Goal: Task Accomplishment & Management: Manage account settings

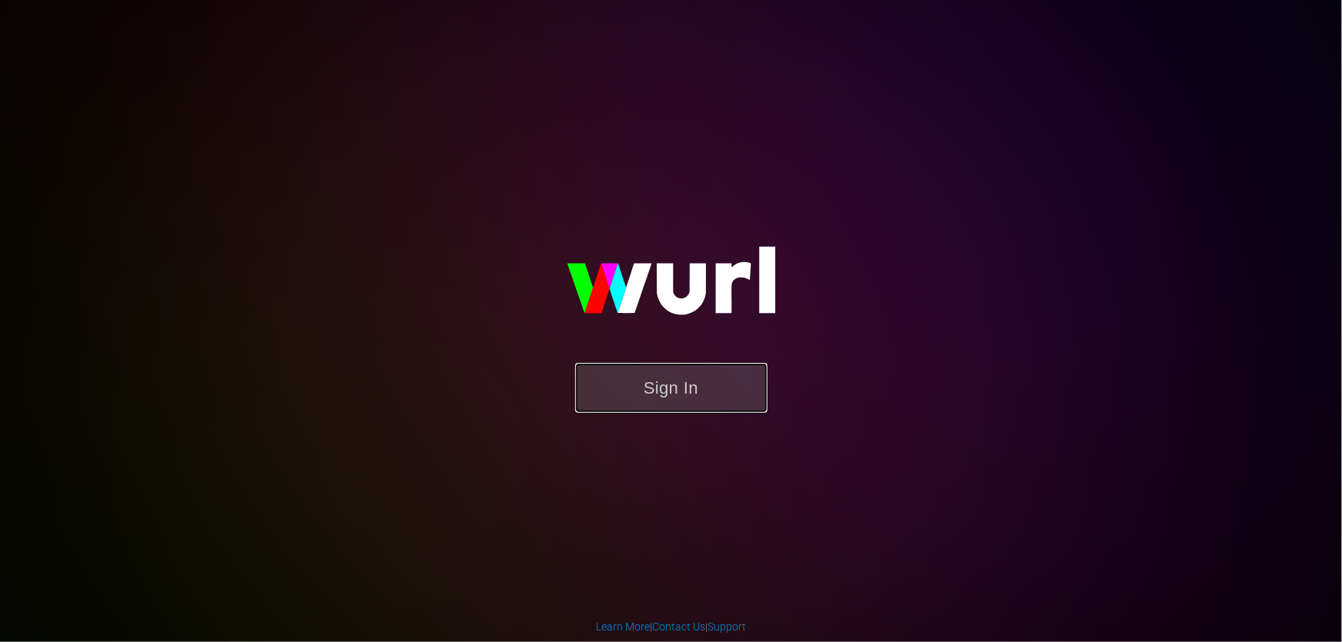
drag, startPoint x: 697, startPoint y: 381, endPoint x: 662, endPoint y: 317, distance: 73.0
click at [696, 381] on button "Sign In" at bounding box center [671, 388] width 192 height 50
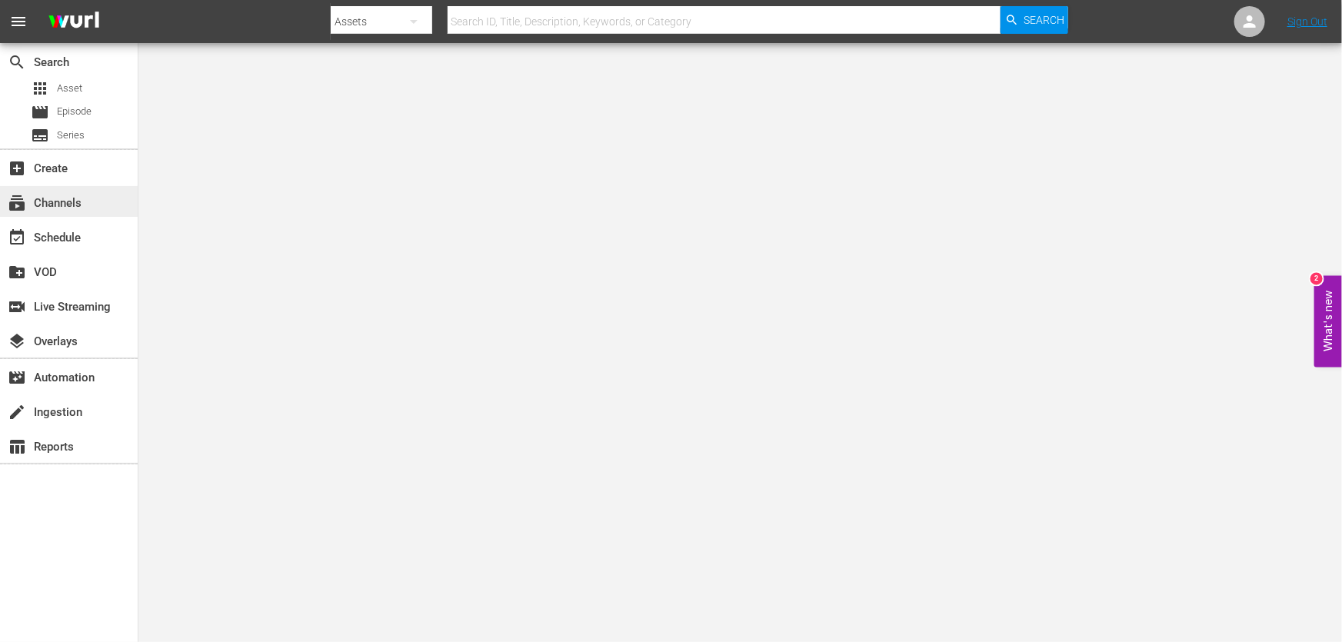
click at [51, 208] on div "subscriptions Channels" at bounding box center [43, 201] width 86 height 14
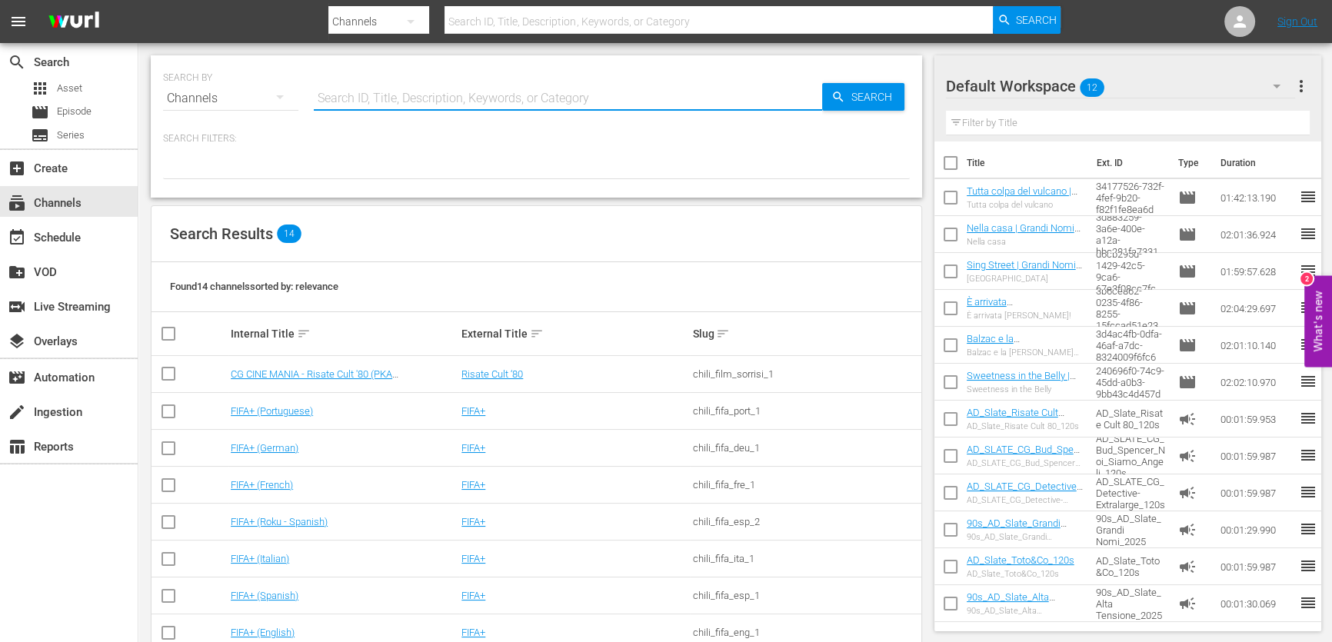
click at [450, 95] on input "text" at bounding box center [568, 98] width 508 height 37
type input "grandi nomi"
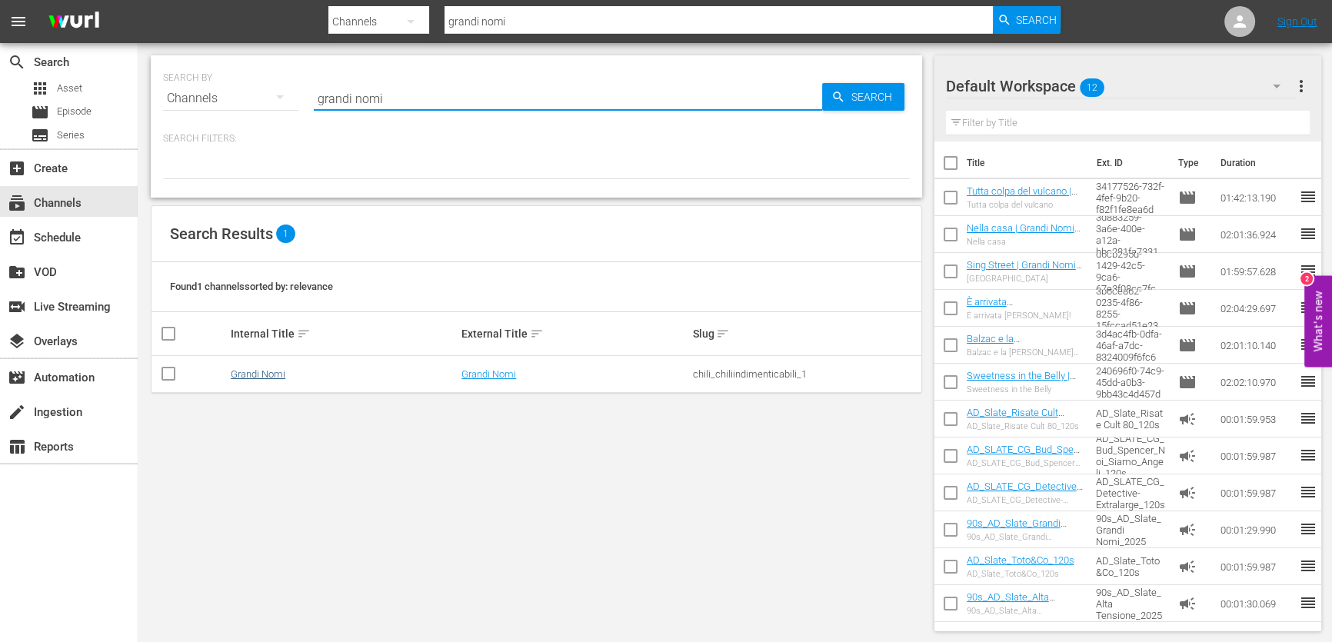
type input "grandi nomi"
click at [271, 368] on link "Grandi Nomi" at bounding box center [258, 374] width 55 height 12
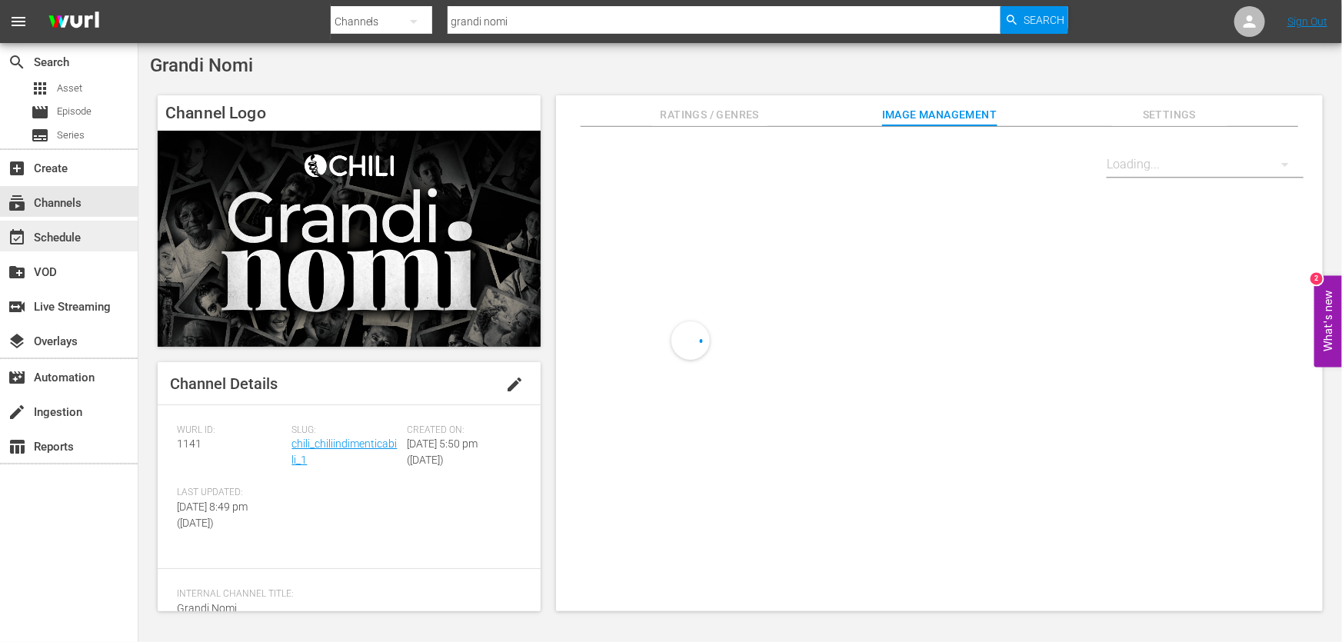
click at [101, 246] on div "event_available Schedule" at bounding box center [69, 236] width 138 height 31
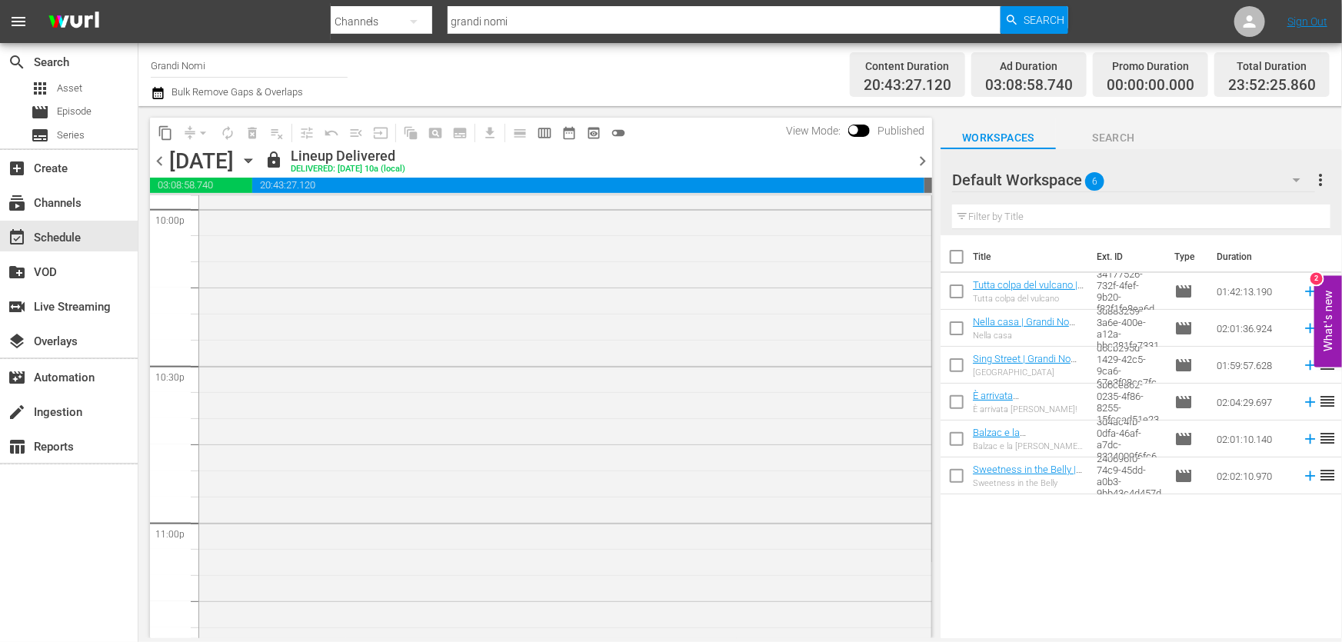
scroll to position [7289, 0]
click at [916, 161] on span "chevron_right" at bounding box center [922, 160] width 19 height 19
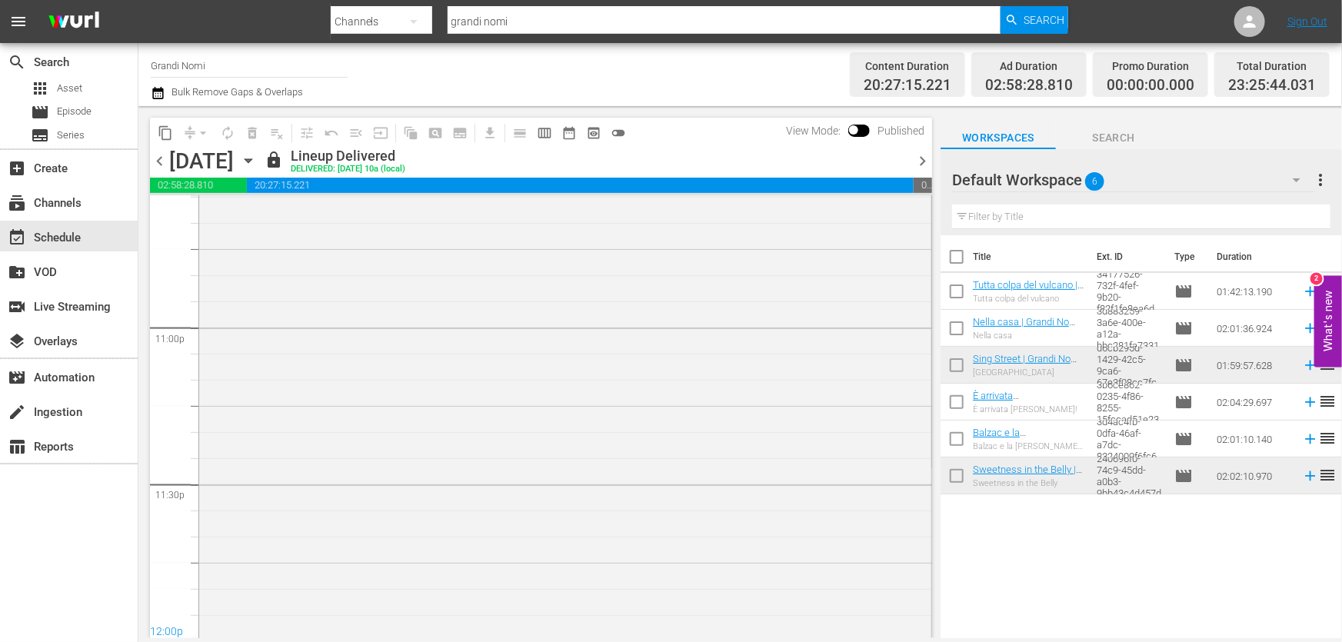
scroll to position [7110, 0]
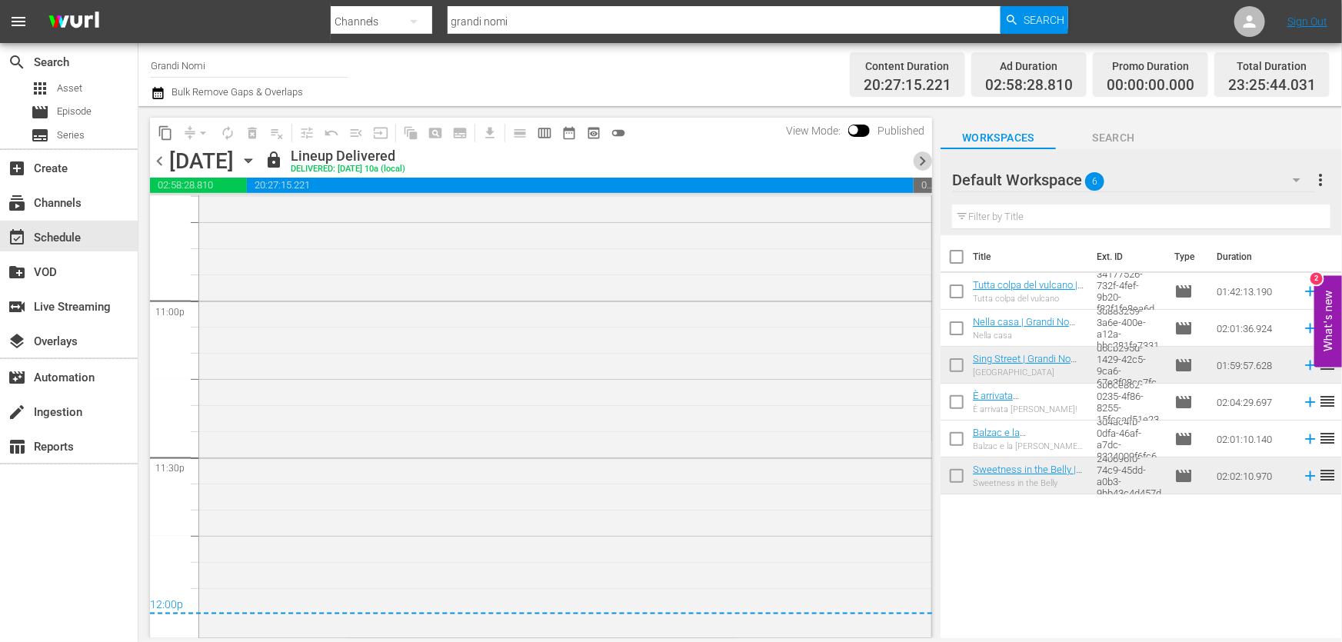
click at [920, 161] on span "chevron_right" at bounding box center [922, 160] width 19 height 19
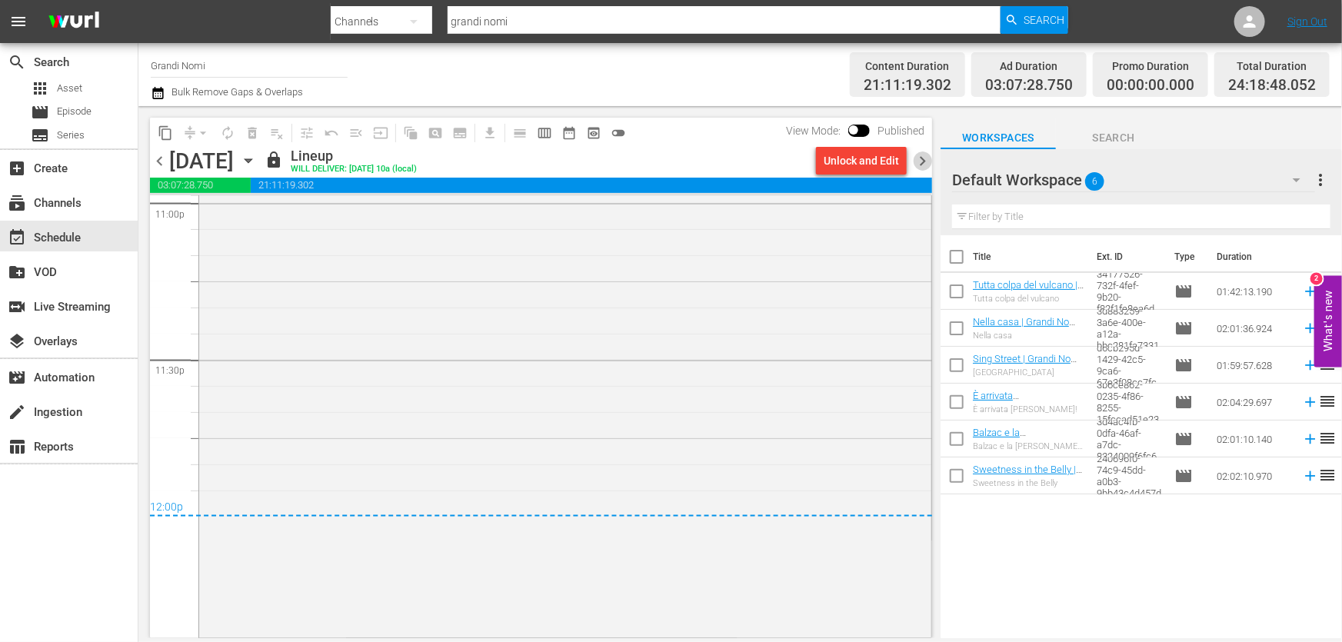
click at [920, 161] on span "chevron_right" at bounding box center [922, 160] width 19 height 19
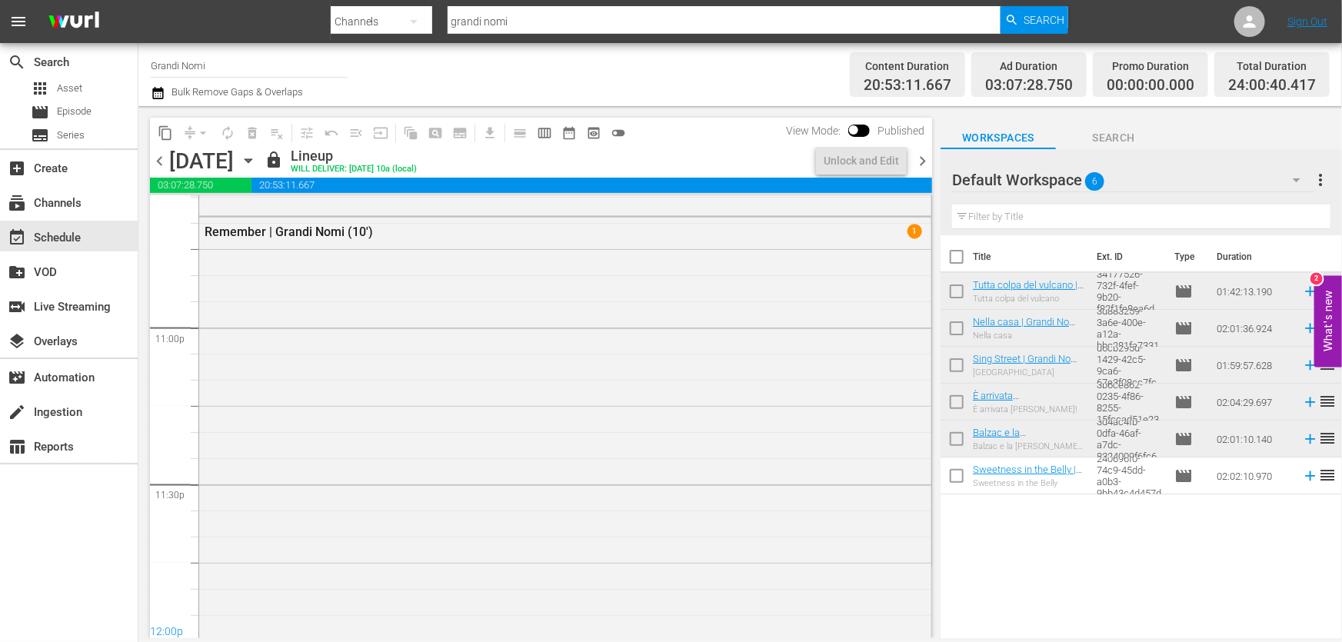
scroll to position [7212, 0]
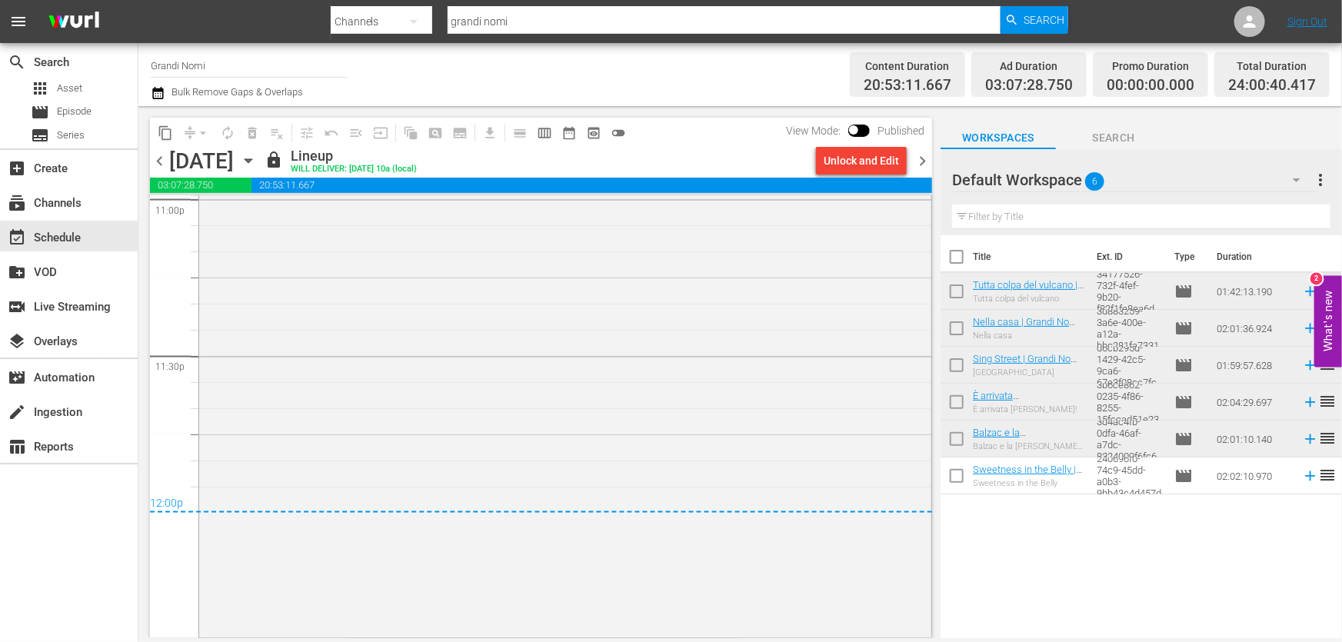
click at [924, 156] on span "chevron_right" at bounding box center [922, 160] width 19 height 19
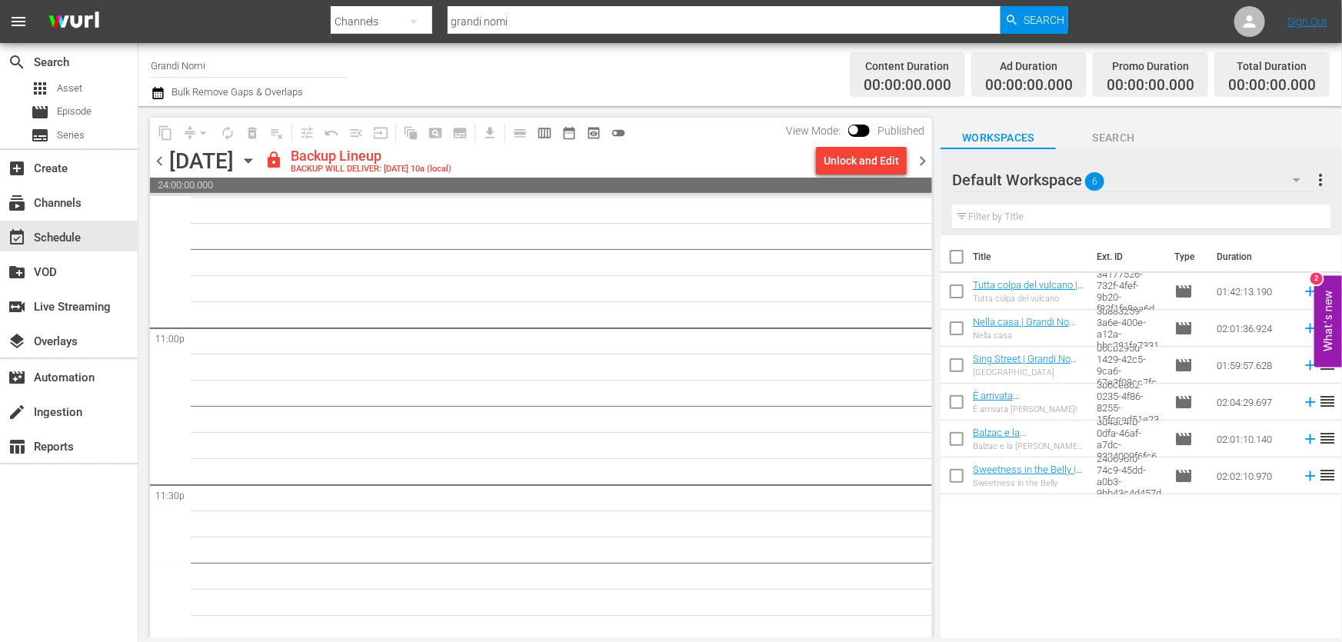
scroll to position [7085, 0]
drag, startPoint x: 932, startPoint y: 617, endPoint x: 955, endPoint y: 191, distance: 425.8
click at [954, 183] on div "content_copy compress arrow_drop_down autorenew_outlined delete_forever_outline…" at bounding box center [739, 372] width 1203 height 532
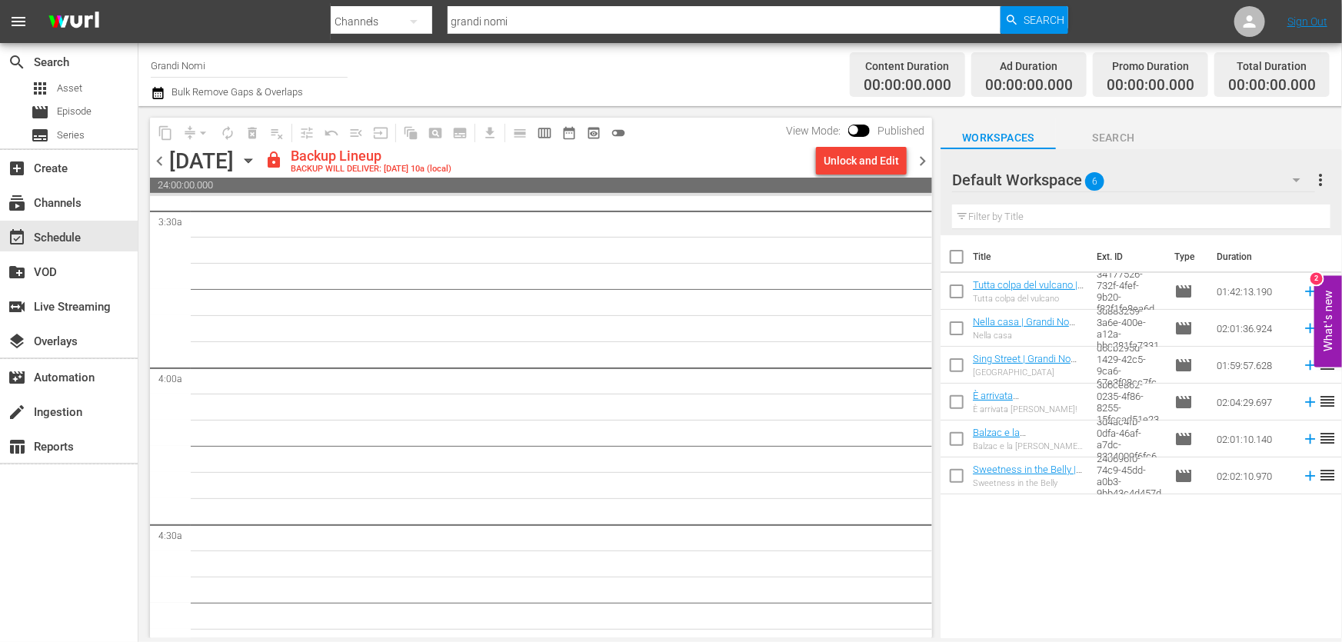
scroll to position [0, 0]
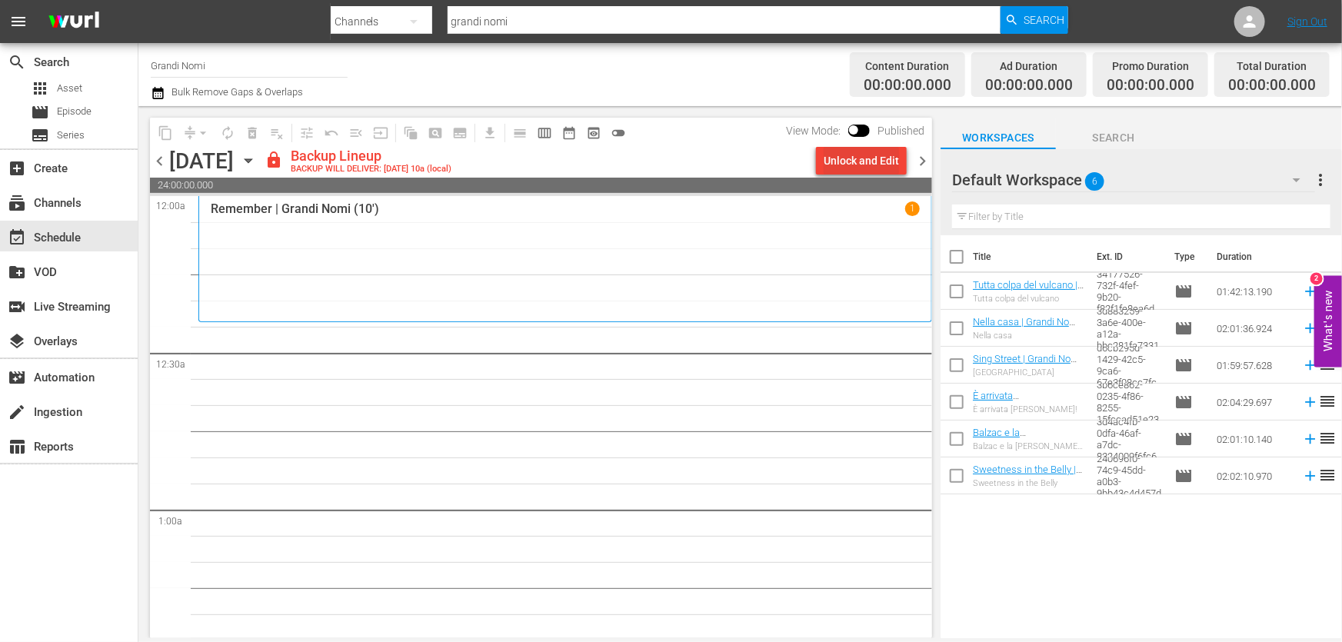
click at [857, 165] on div "Unlock and Edit" at bounding box center [860, 161] width 75 height 28
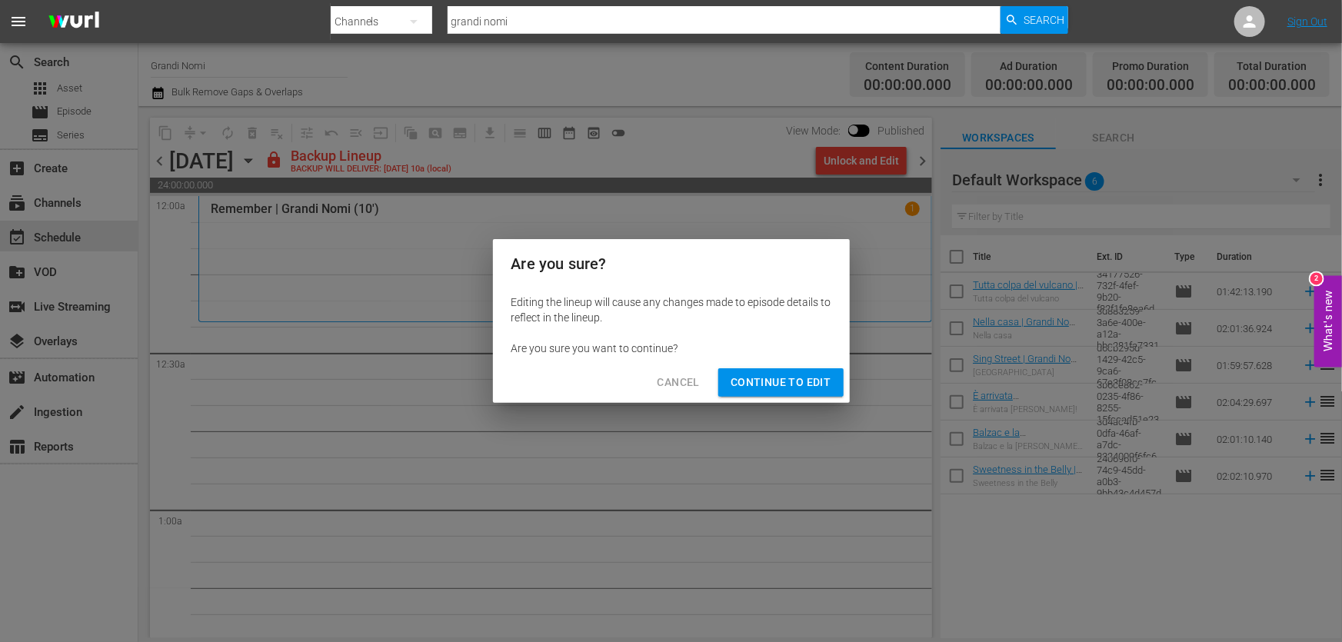
click at [771, 377] on span "Continue to Edit" at bounding box center [780, 382] width 100 height 19
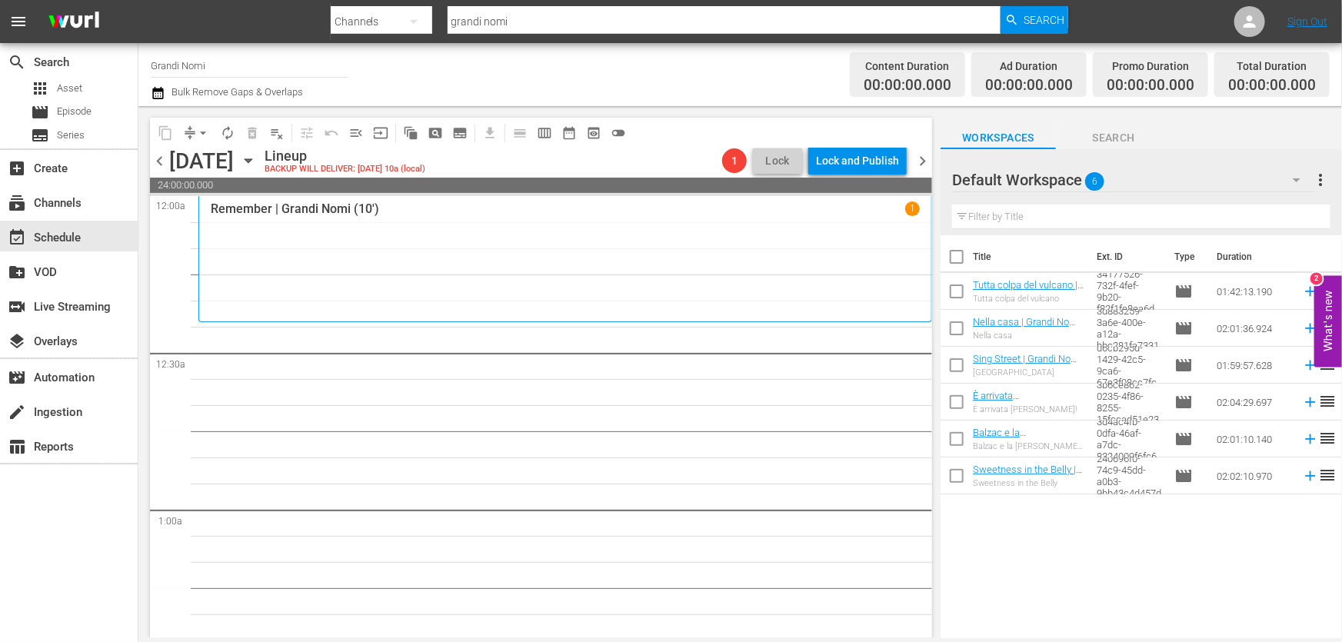
click at [1004, 229] on hr at bounding box center [1141, 228] width 378 height 1
click at [1144, 176] on div "Default Workspace 6" at bounding box center [1133, 179] width 363 height 43
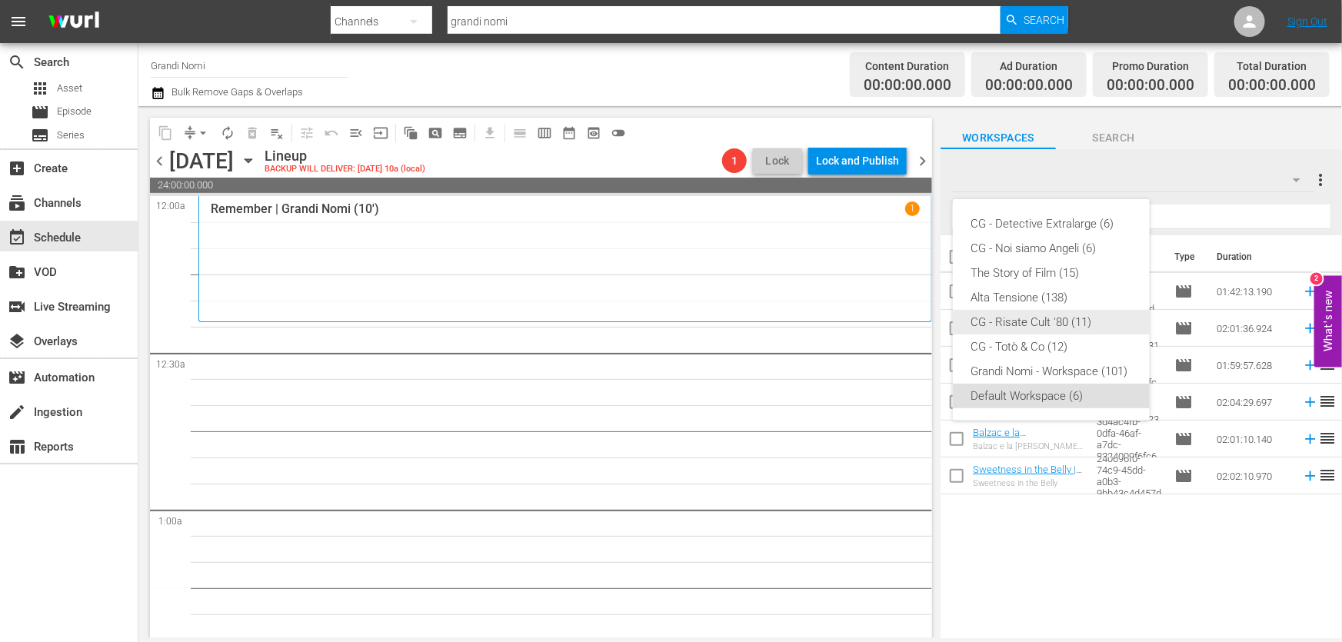
click at [1038, 327] on div "CG - Risate Cult '80 (11)" at bounding box center [1051, 322] width 160 height 25
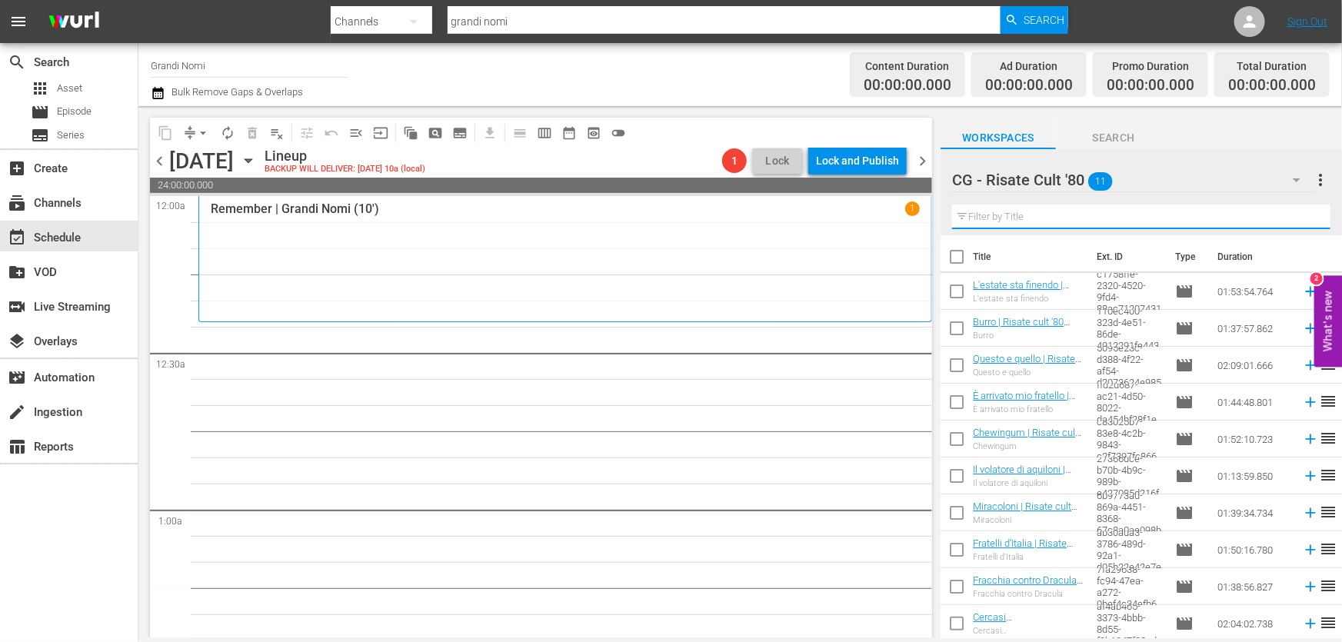
click at [1056, 222] on input "text" at bounding box center [1141, 217] width 378 height 25
paste input "Final Portrait"
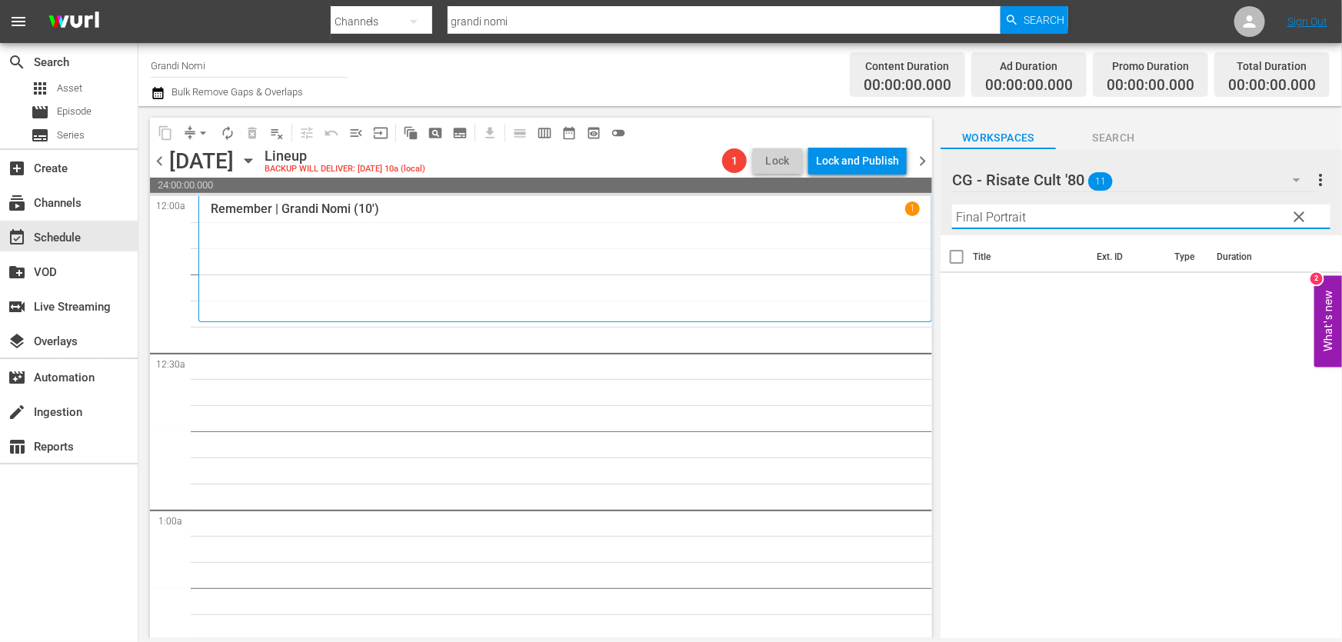
click at [1168, 178] on div "CG - Risate Cult '80 11" at bounding box center [1133, 179] width 363 height 43
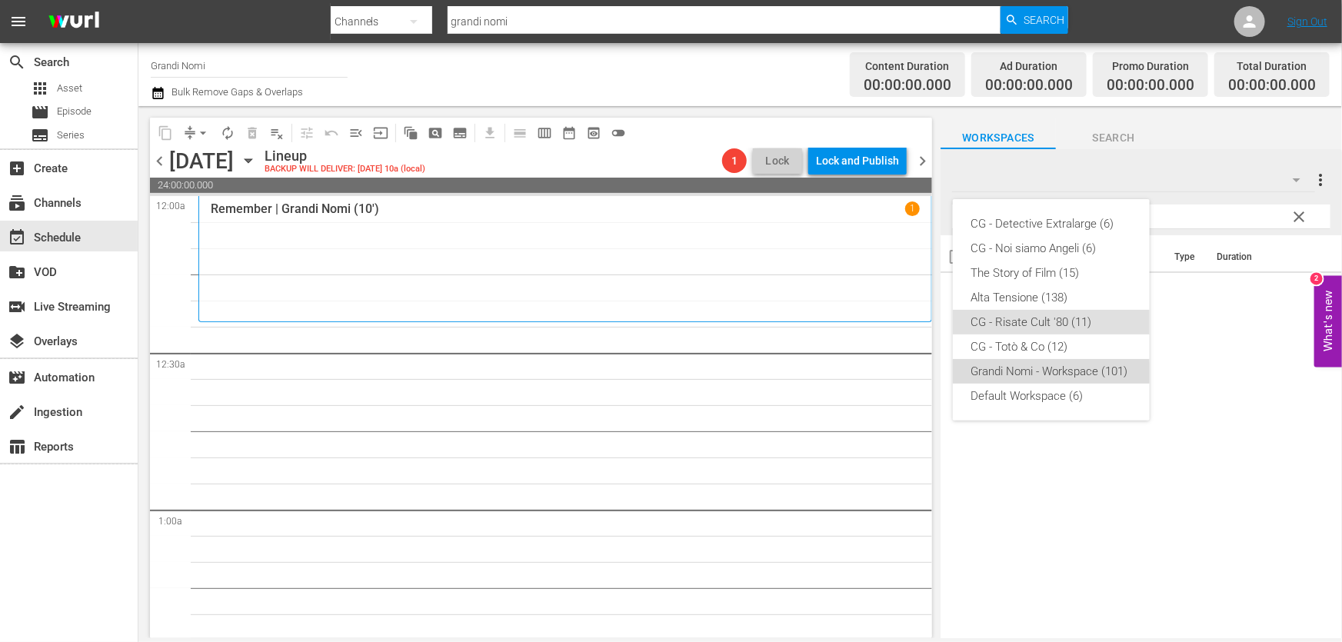
click at [1049, 373] on div "Grandi Nomi - Workspace (101)" at bounding box center [1051, 371] width 160 height 25
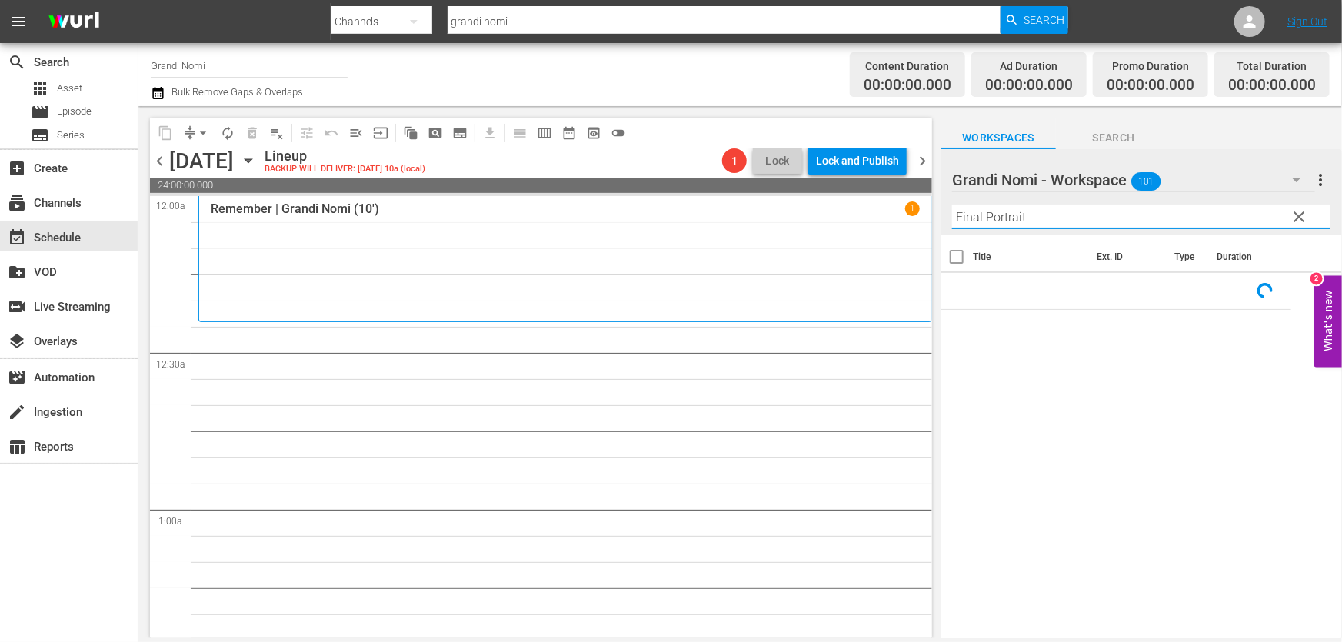
click at [1096, 218] on input "Final Portrait" at bounding box center [1141, 217] width 378 height 25
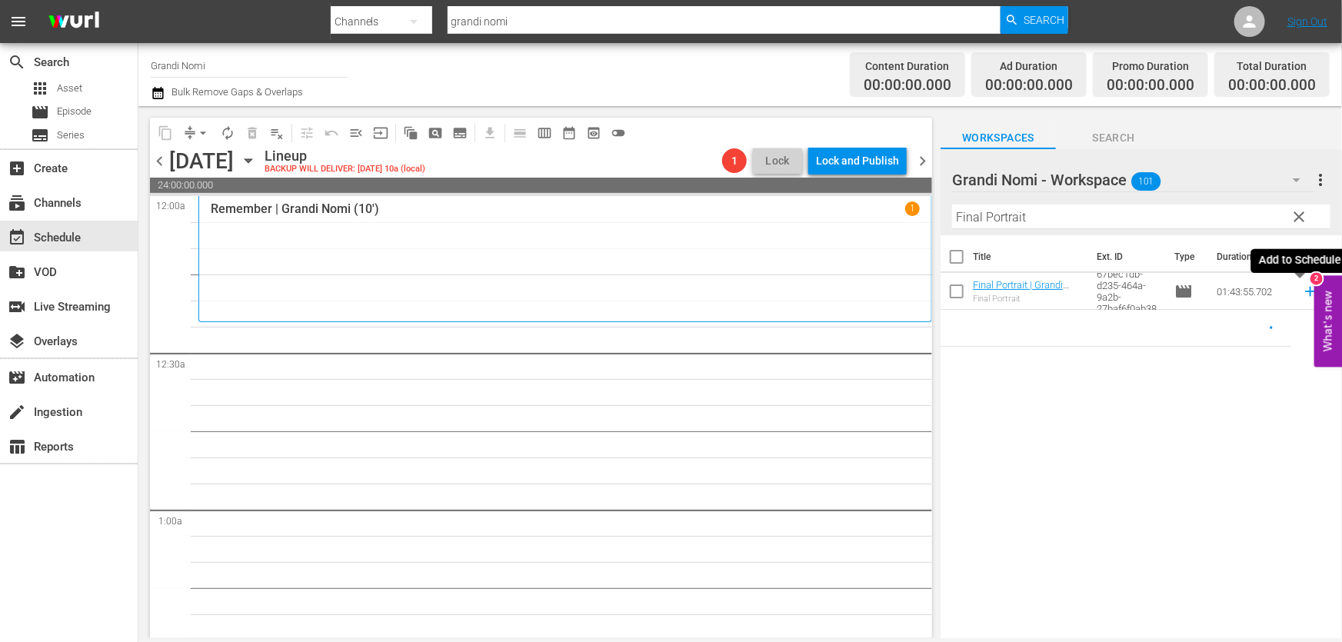
click at [1302, 297] on icon at bounding box center [1310, 291] width 17 height 17
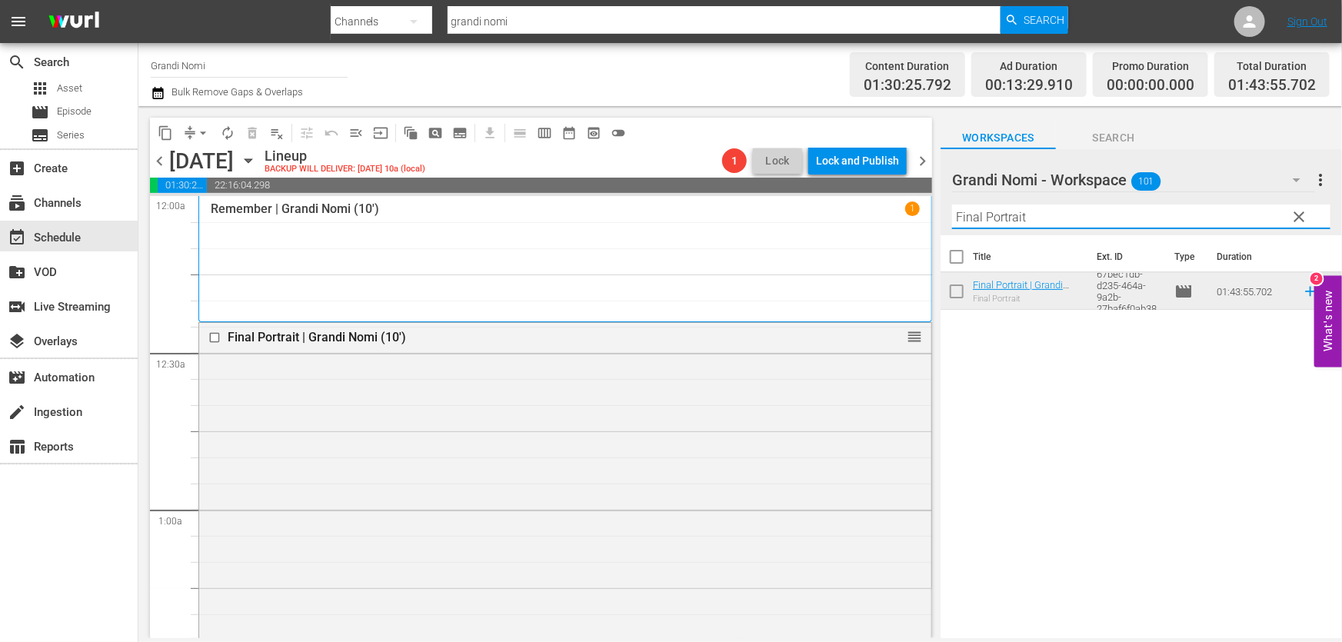
drag, startPoint x: 1067, startPoint y: 219, endPoint x: 778, endPoint y: 301, distance: 300.6
click at [779, 300] on div "content_copy compress arrow_drop_down autorenew_outlined delete_forever_outline…" at bounding box center [739, 372] width 1203 height 532
paste input "Siren"
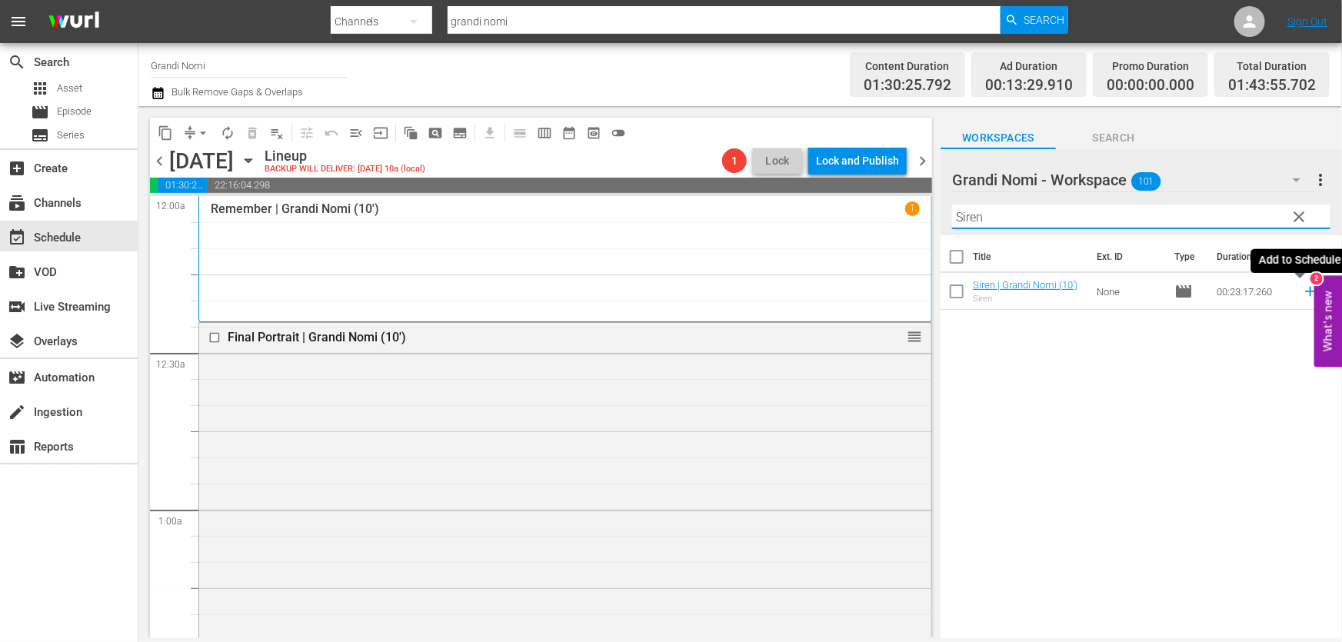
click at [1305, 288] on icon at bounding box center [1310, 292] width 10 height 10
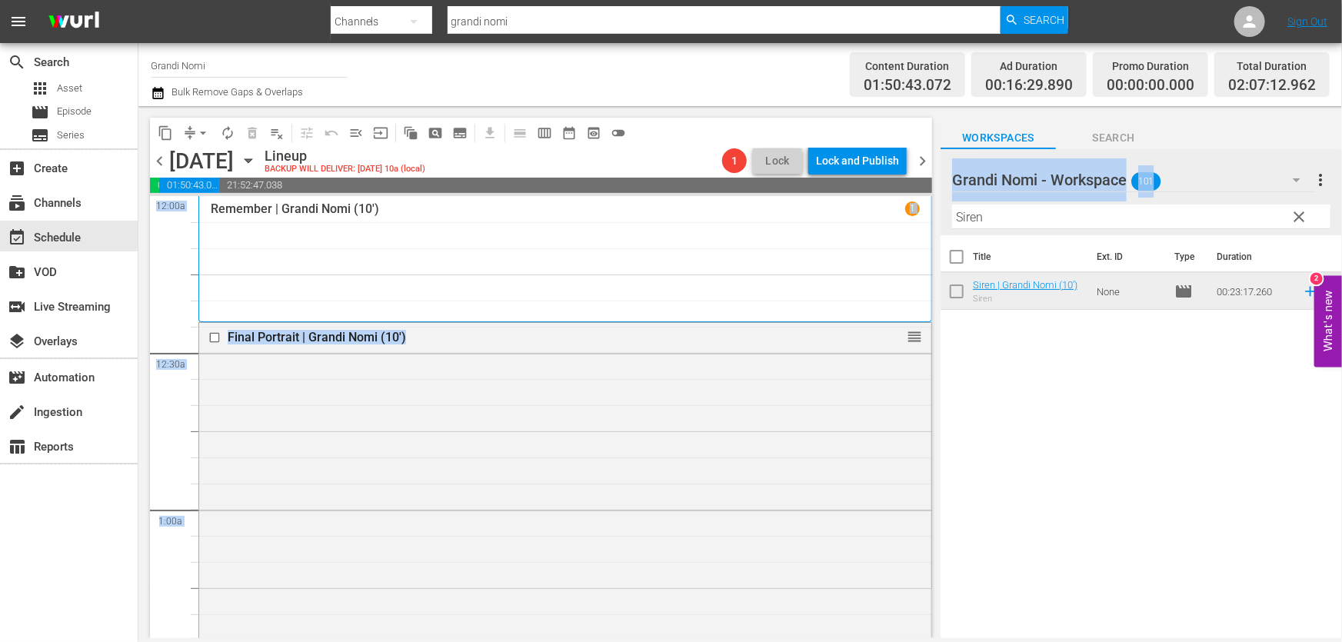
drag, startPoint x: 1060, startPoint y: 233, endPoint x: 830, endPoint y: 273, distance: 233.3
click at [830, 273] on div "content_copy compress arrow_drop_down autorenew_outlined delete_forever_outline…" at bounding box center [739, 372] width 1203 height 532
click at [971, 231] on div "Filter by Title Siren" at bounding box center [1141, 216] width 378 height 37
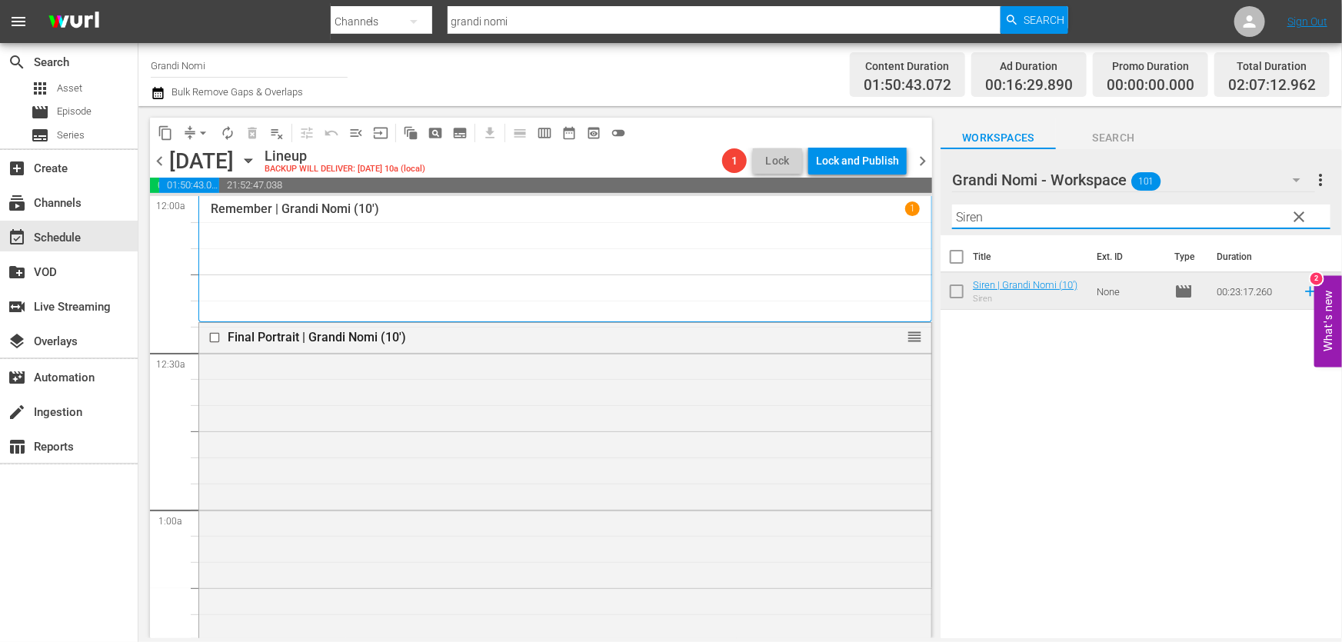
click at [972, 218] on input "Siren" at bounding box center [1141, 217] width 378 height 25
paste input "The Griddle House"
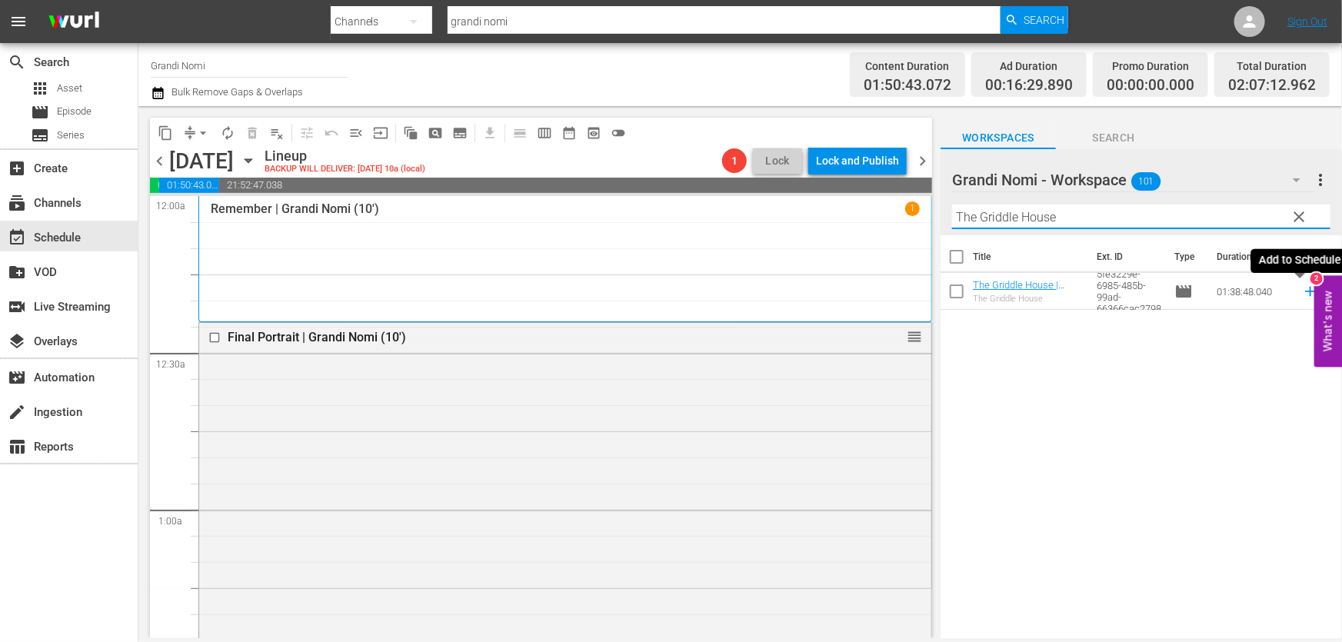
click at [1302, 294] on icon at bounding box center [1310, 291] width 17 height 17
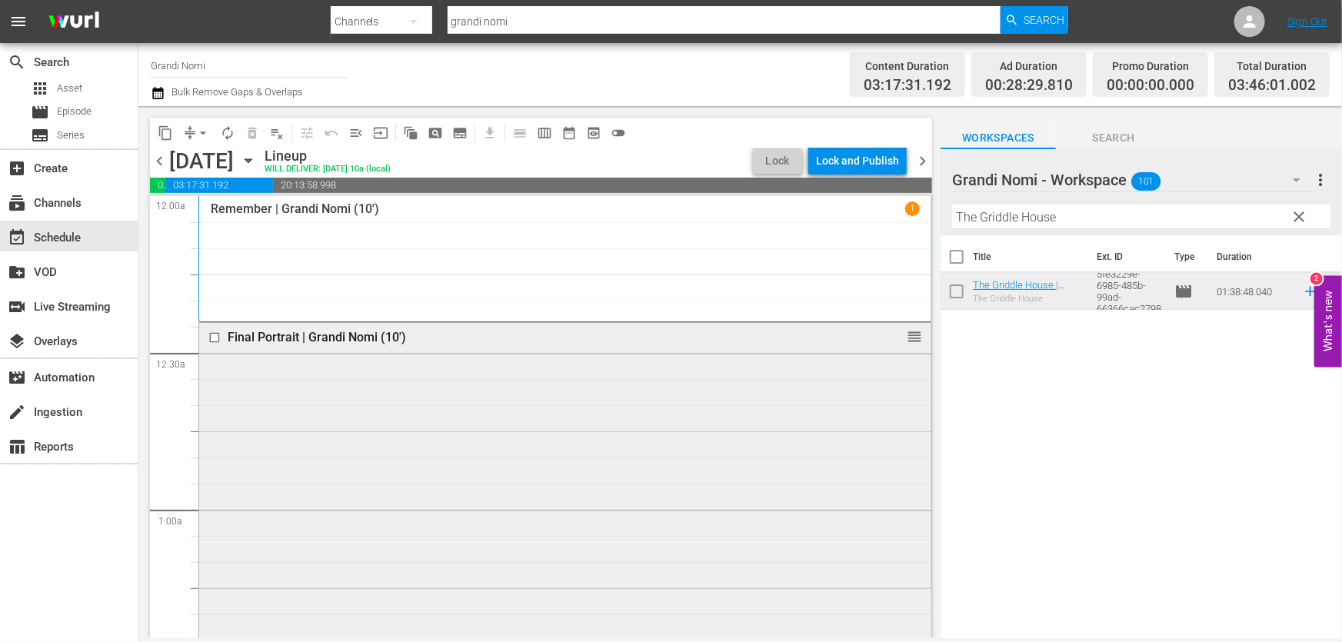
drag, startPoint x: 1086, startPoint y: 225, endPoint x: 454, endPoint y: 361, distance: 646.5
click at [454, 361] on div "content_copy compress arrow_drop_down autorenew_outlined delete_forever_outline…" at bounding box center [739, 372] width 1203 height 532
paste input "Il giovane corsaro - Pasolini da Bologna"
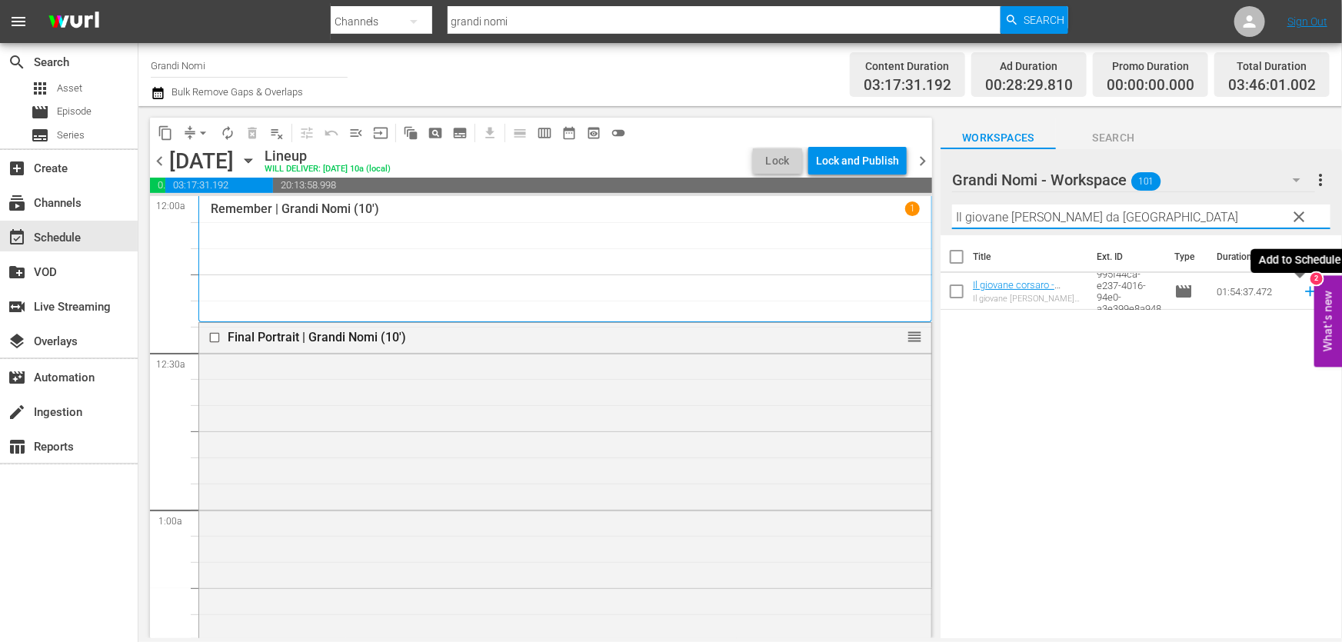
click at [1302, 292] on icon at bounding box center [1310, 291] width 17 height 17
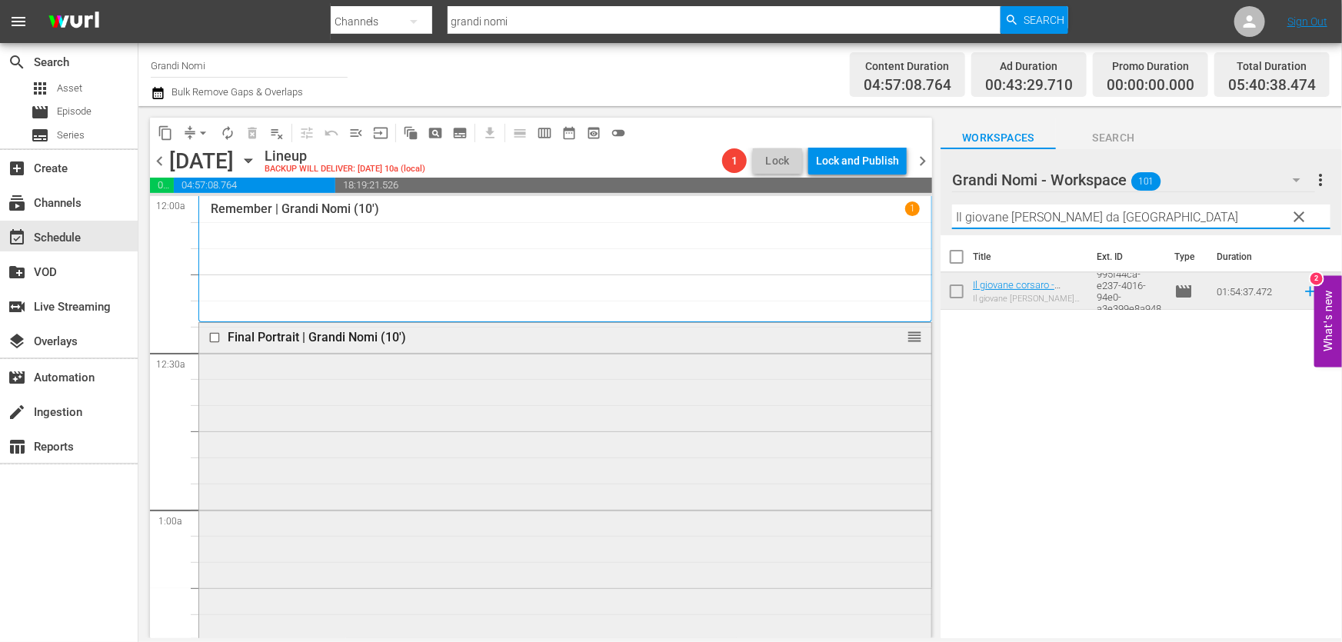
drag, startPoint x: 1192, startPoint y: 225, endPoint x: 704, endPoint y: 327, distance: 499.6
click at [710, 323] on div "content_copy compress arrow_drop_down autorenew_outlined delete_forever_outline…" at bounding box center [739, 372] width 1203 height 532
paste input "Any Day Now"
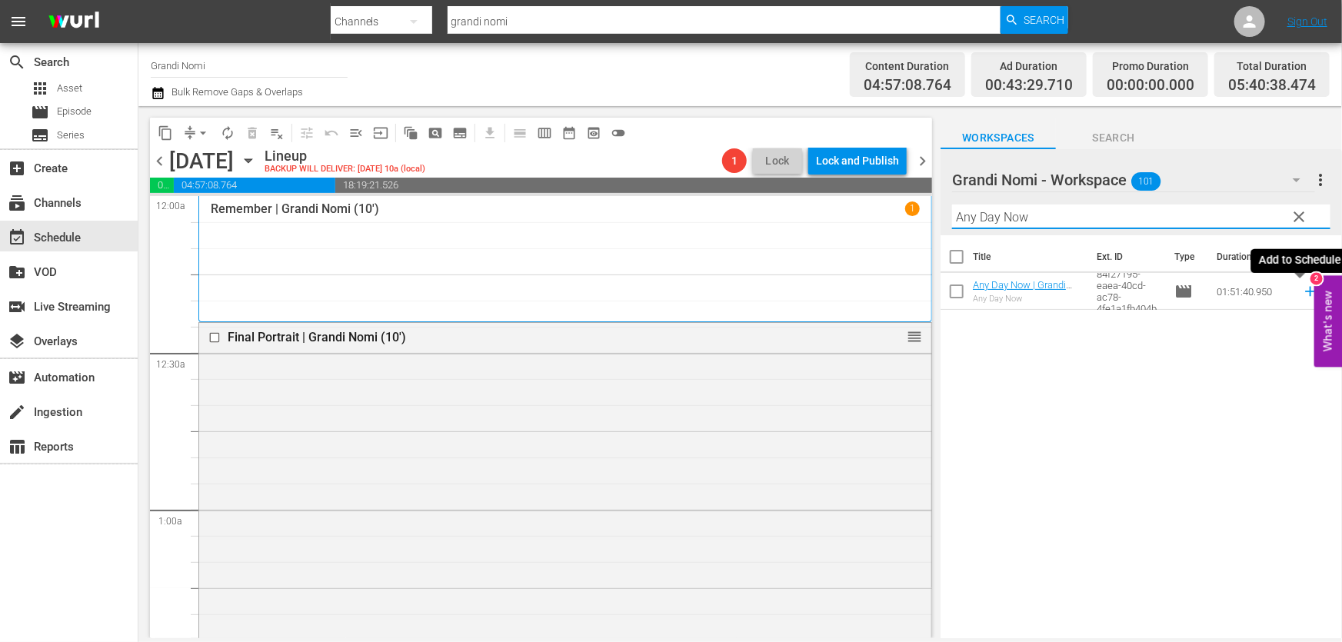
click at [1302, 292] on icon at bounding box center [1310, 291] width 17 height 17
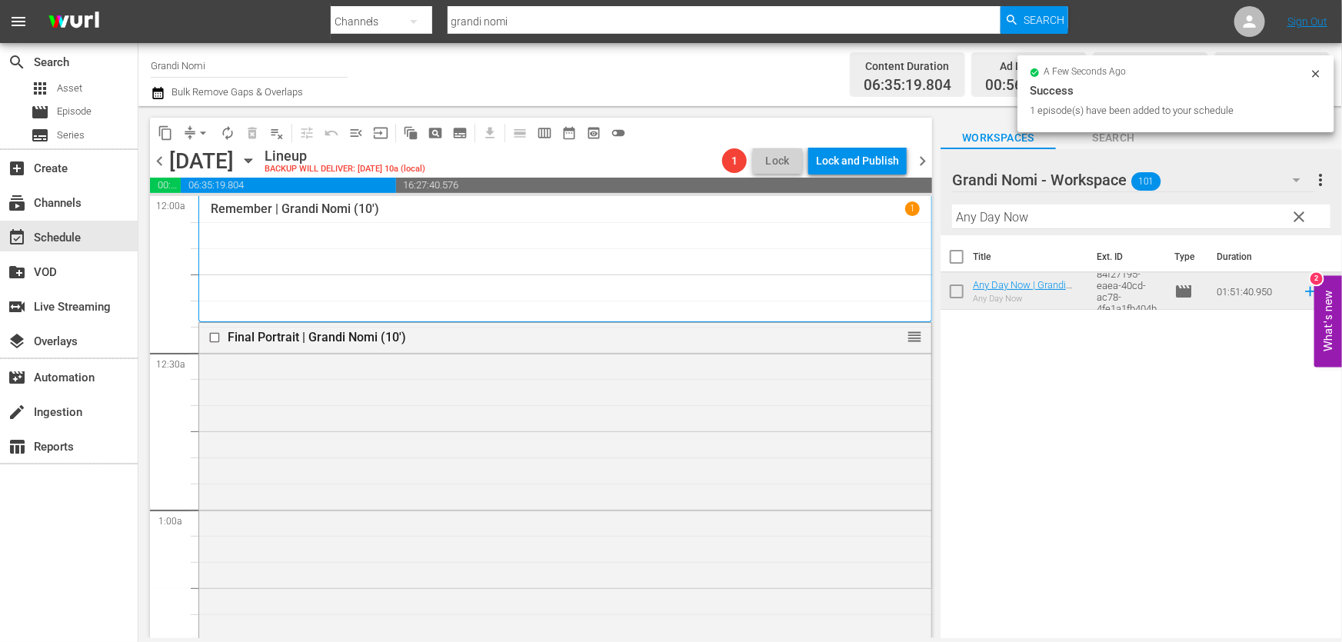
click at [607, 298] on div "content_copy compress arrow_drop_down autorenew_outlined delete_forever_outline…" at bounding box center [739, 372] width 1203 height 532
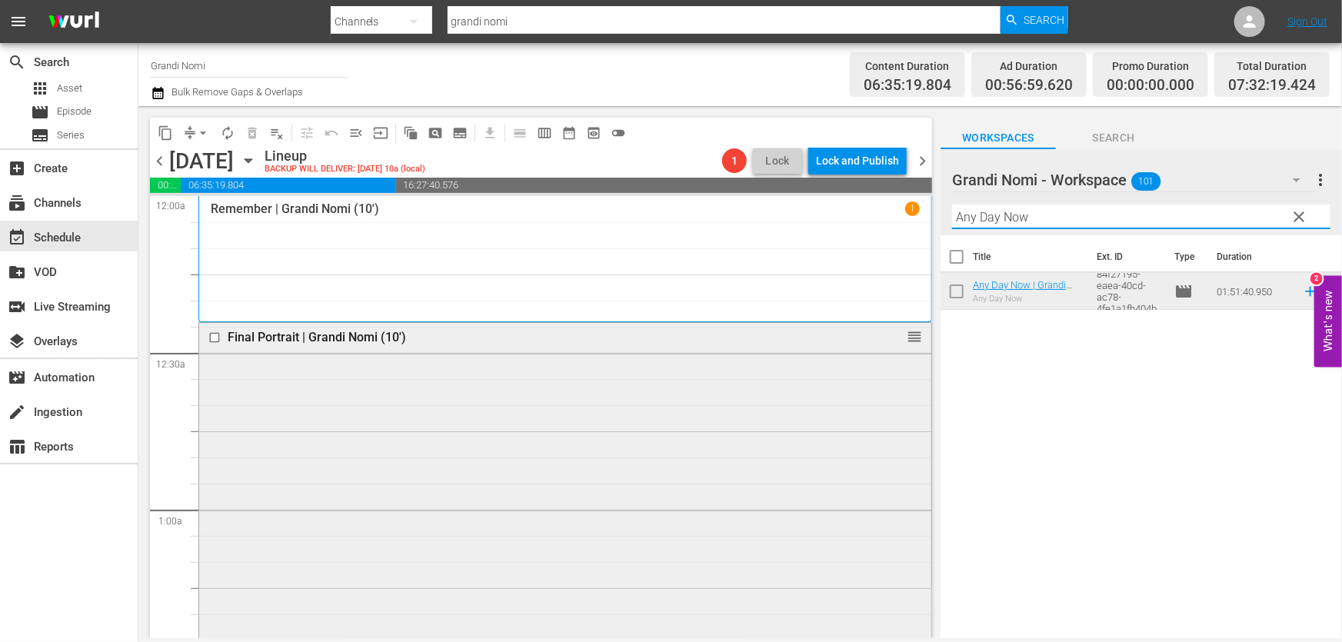
paste input "Sweetness in the Belly"
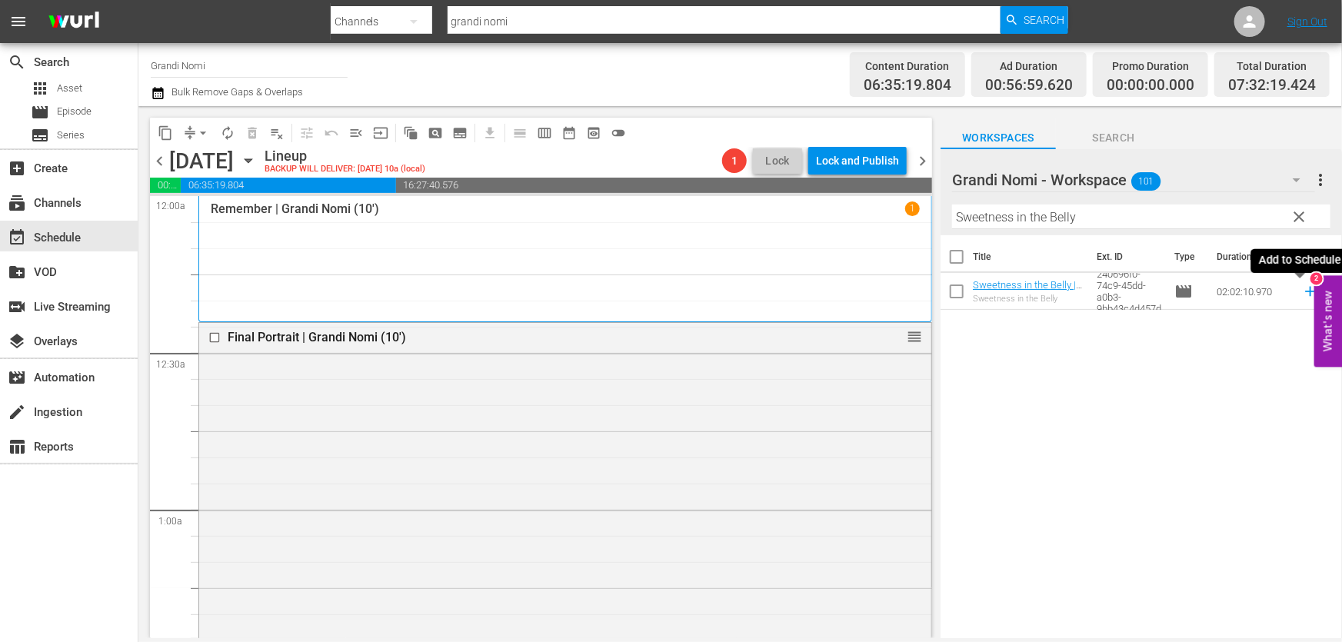
click at [1302, 293] on icon at bounding box center [1310, 291] width 17 height 17
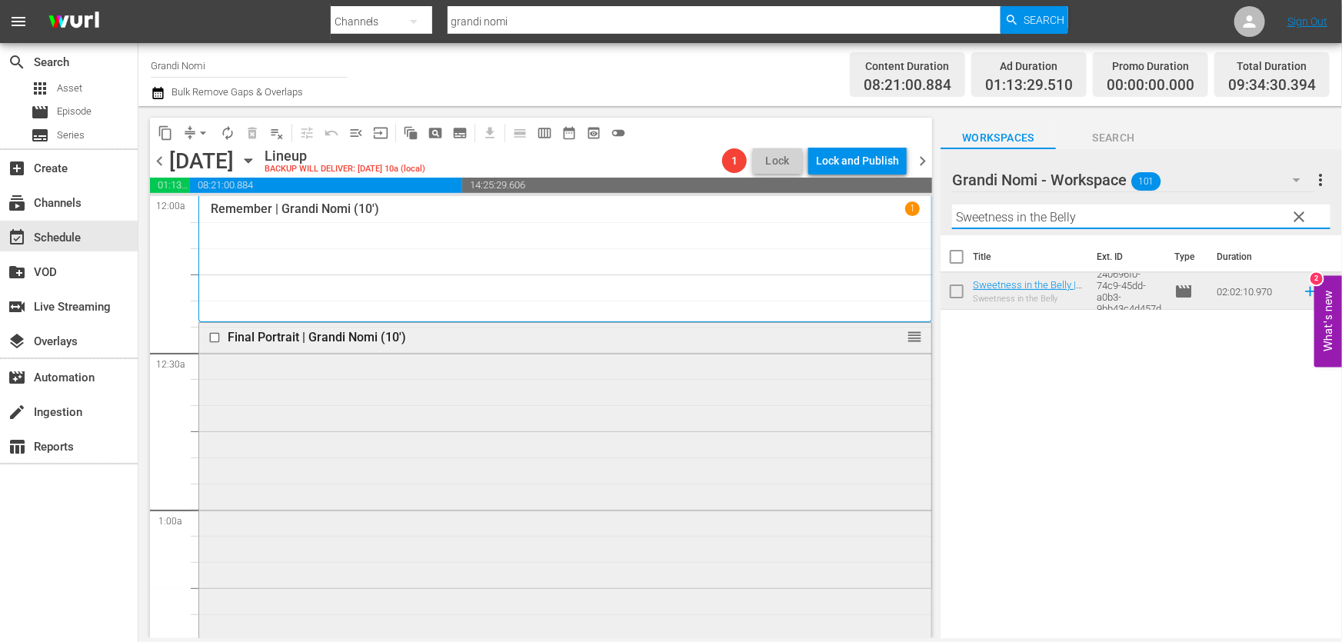
drag, startPoint x: 1149, startPoint y: 218, endPoint x: 439, endPoint y: 371, distance: 726.7
click at [407, 338] on div "content_copy compress arrow_drop_down autorenew_outlined delete_forever_outline…" at bounding box center [739, 372] width 1203 height 532
paste input "All That Divides Us"
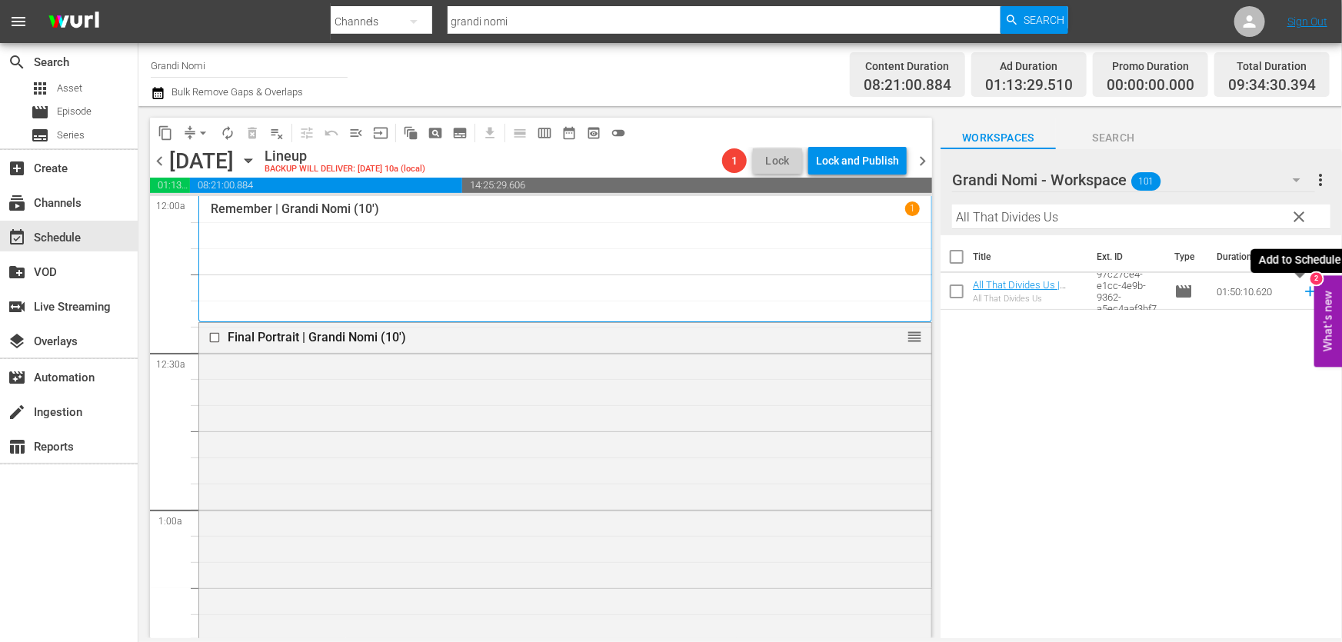
click at [1302, 294] on icon at bounding box center [1310, 291] width 17 height 17
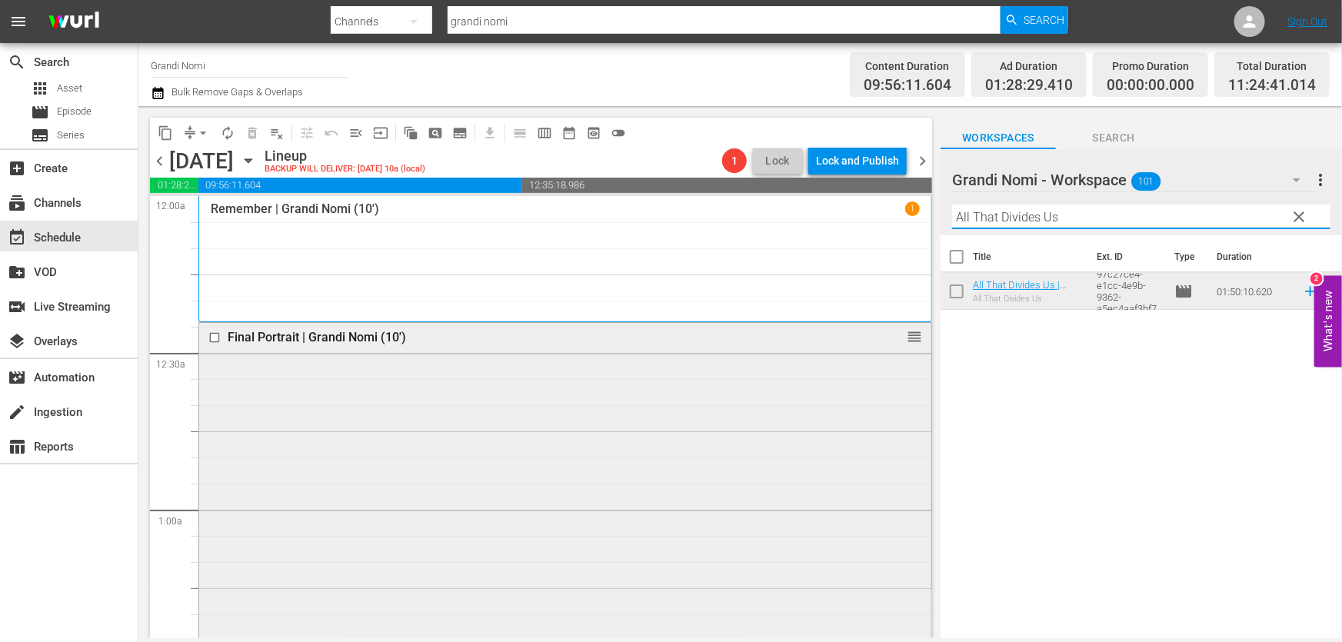
drag, startPoint x: 1093, startPoint y: 218, endPoint x: 520, endPoint y: 416, distance: 606.6
click at [373, 353] on div "content_copy compress arrow_drop_down autorenew_outlined delete_forever_outline…" at bounding box center [739, 372] width 1203 height 532
paste input "Oltre le Colline"
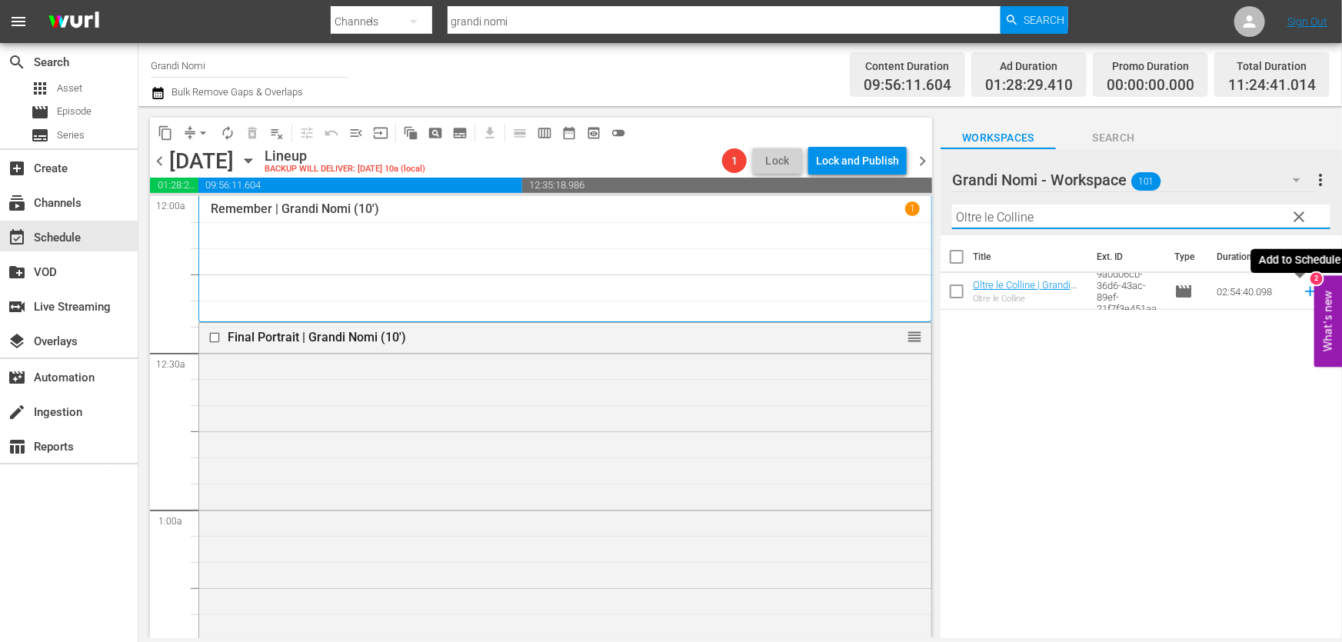
click at [1302, 298] on icon at bounding box center [1310, 291] width 17 height 17
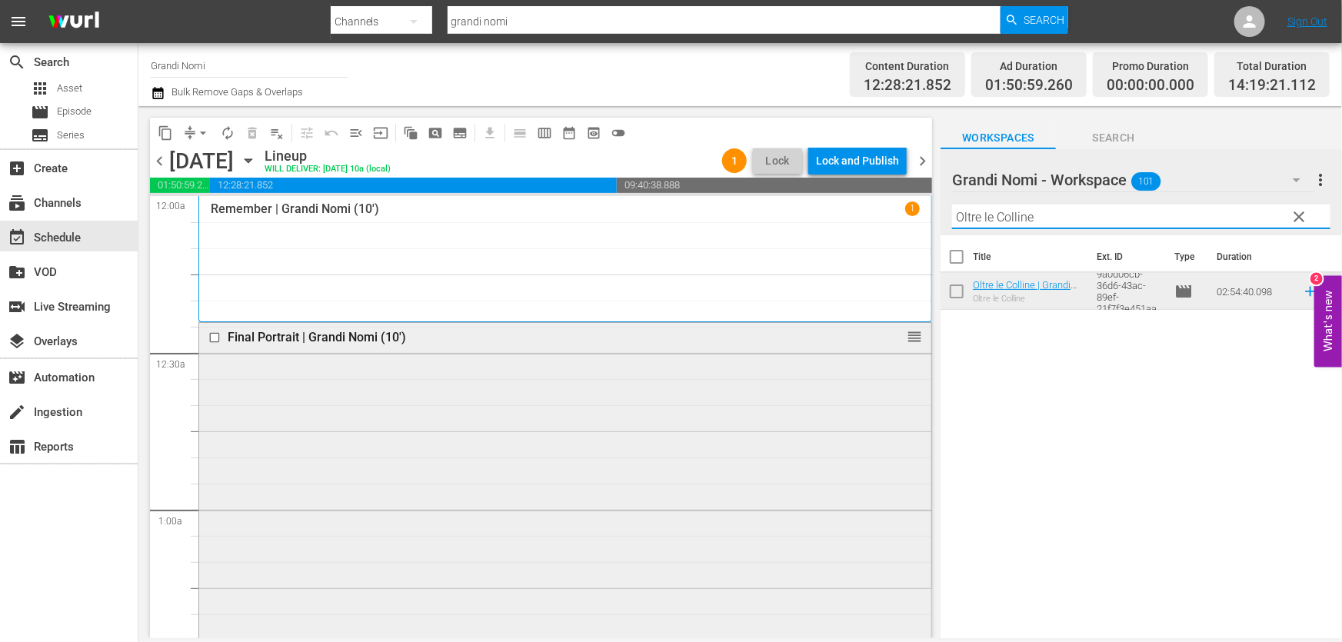
drag, startPoint x: 901, startPoint y: 253, endPoint x: 577, endPoint y: 335, distance: 334.0
click at [573, 327] on div "content_copy compress arrow_drop_down autorenew_outlined delete_forever_outline…" at bounding box center [739, 372] width 1203 height 532
paste input "Little sister"
click at [1302, 297] on icon at bounding box center [1310, 291] width 17 height 17
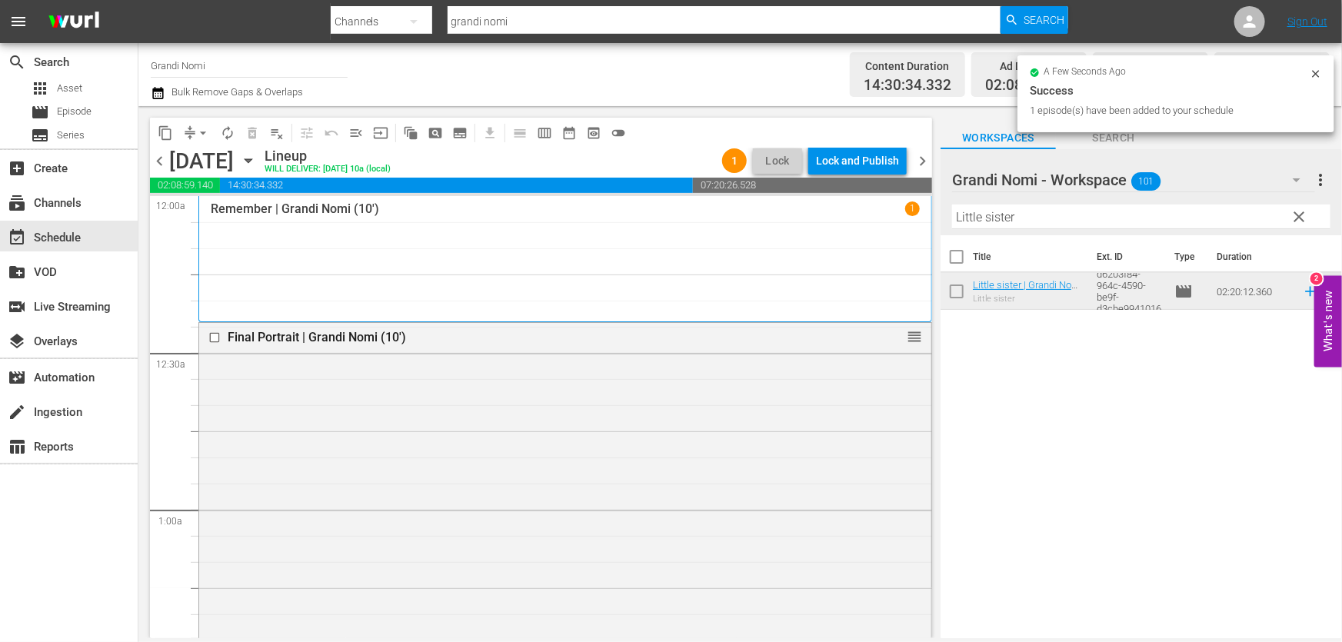
drag, startPoint x: 1091, startPoint y: 211, endPoint x: 431, endPoint y: 312, distance: 668.2
click at [439, 308] on div "content_copy compress arrow_drop_down autorenew_outlined delete_forever_outline…" at bounding box center [739, 372] width 1203 height 532
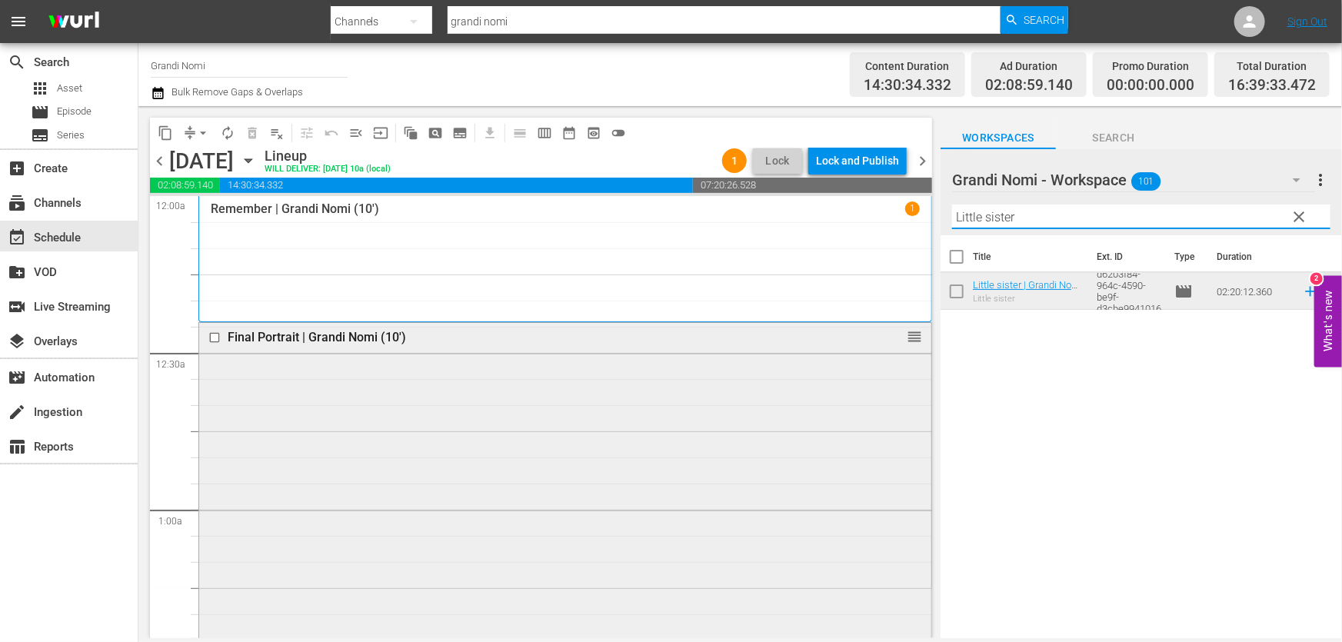
paste input "Ithaca"
click at [1302, 294] on icon at bounding box center [1310, 291] width 17 height 17
drag, startPoint x: 461, startPoint y: 273, endPoint x: 372, endPoint y: 308, distance: 95.2
click at [358, 298] on div "content_copy compress arrow_drop_down autorenew_outlined delete_forever_outline…" at bounding box center [739, 372] width 1203 height 532
paste input "Rabbit Hole"
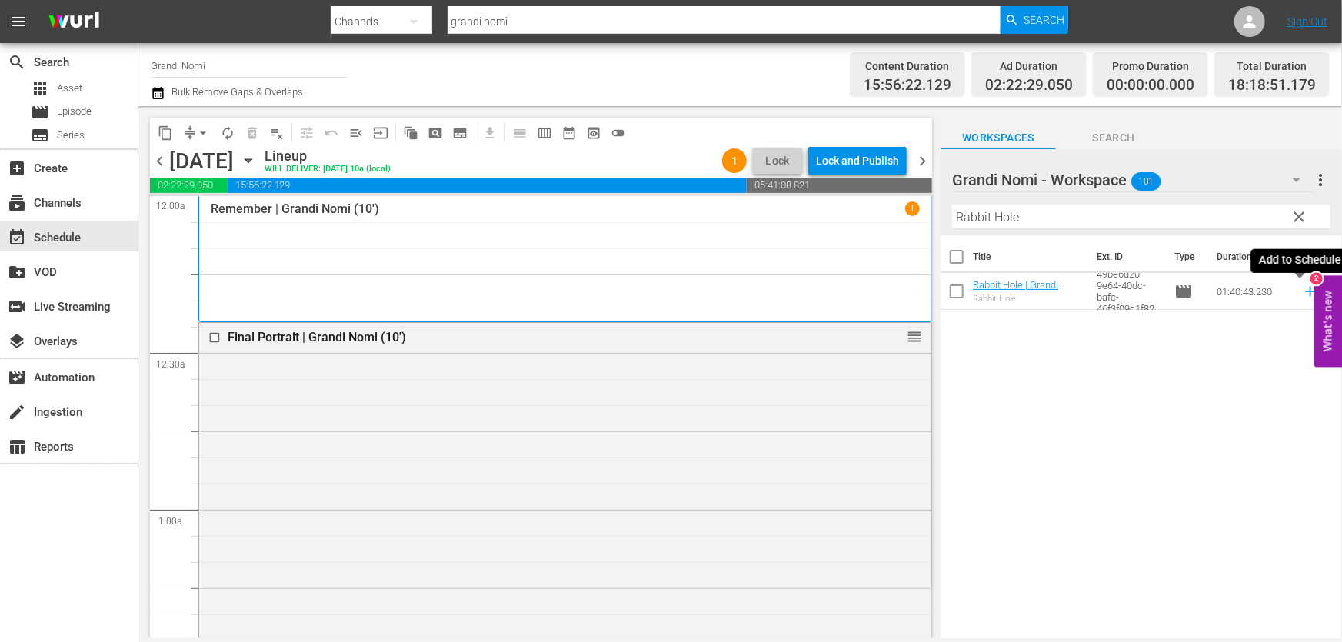
click at [1302, 294] on icon at bounding box center [1310, 291] width 17 height 17
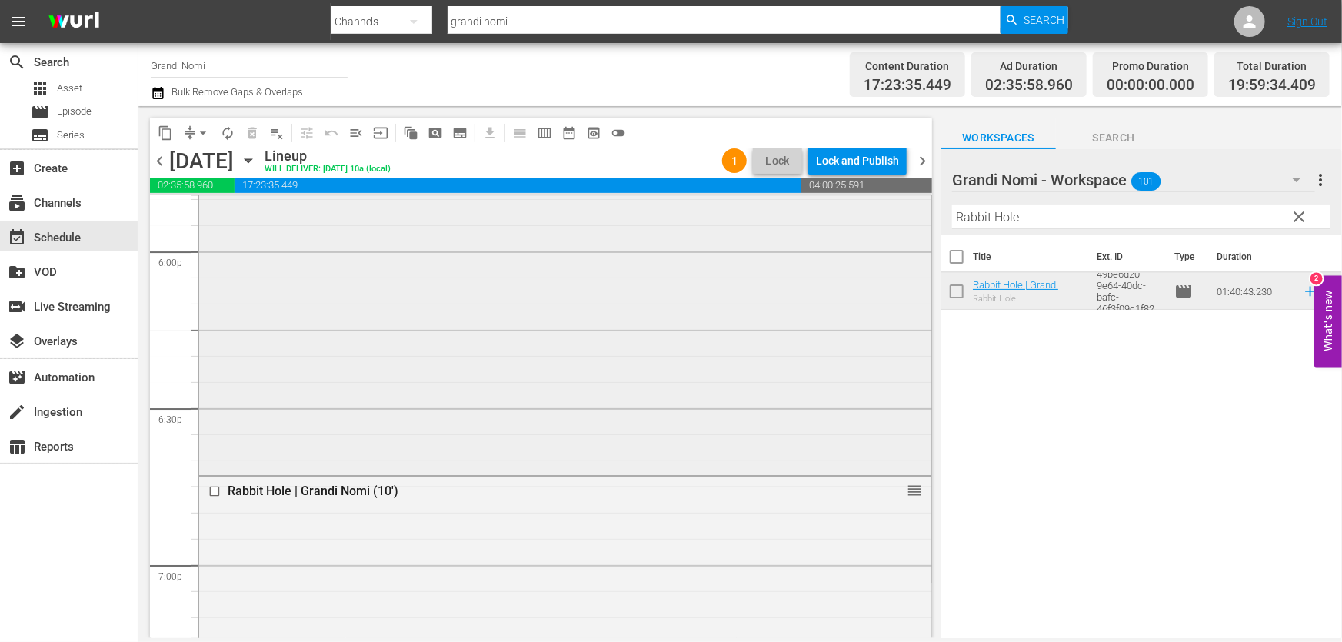
scroll to position [6081, 0]
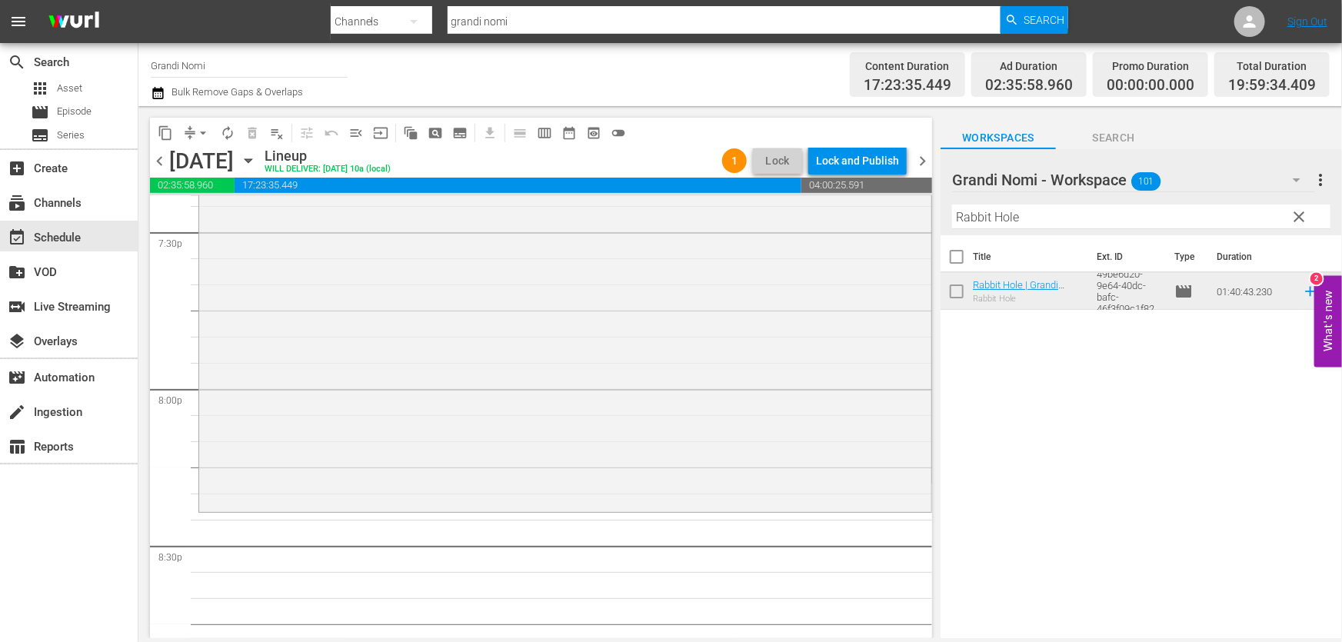
drag, startPoint x: 1078, startPoint y: 229, endPoint x: 1072, endPoint y: 224, distance: 8.2
click at [1077, 229] on hr at bounding box center [1141, 228] width 378 height 1
drag, startPoint x: 1061, startPoint y: 217, endPoint x: 516, endPoint y: 298, distance: 551.2
click at [517, 296] on div "content_copy compress arrow_drop_down autorenew_outlined delete_forever_outline…" at bounding box center [739, 372] width 1203 height 532
paste input "Fast Food Nation"
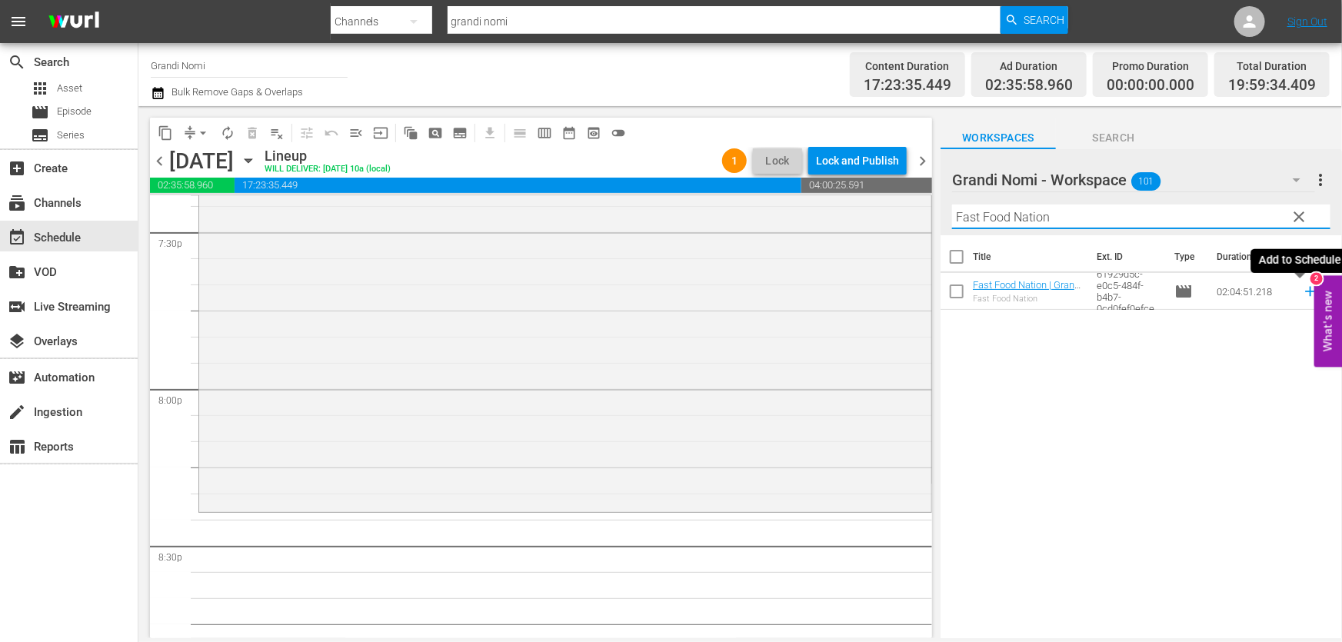
click at [1305, 292] on icon at bounding box center [1310, 292] width 10 height 10
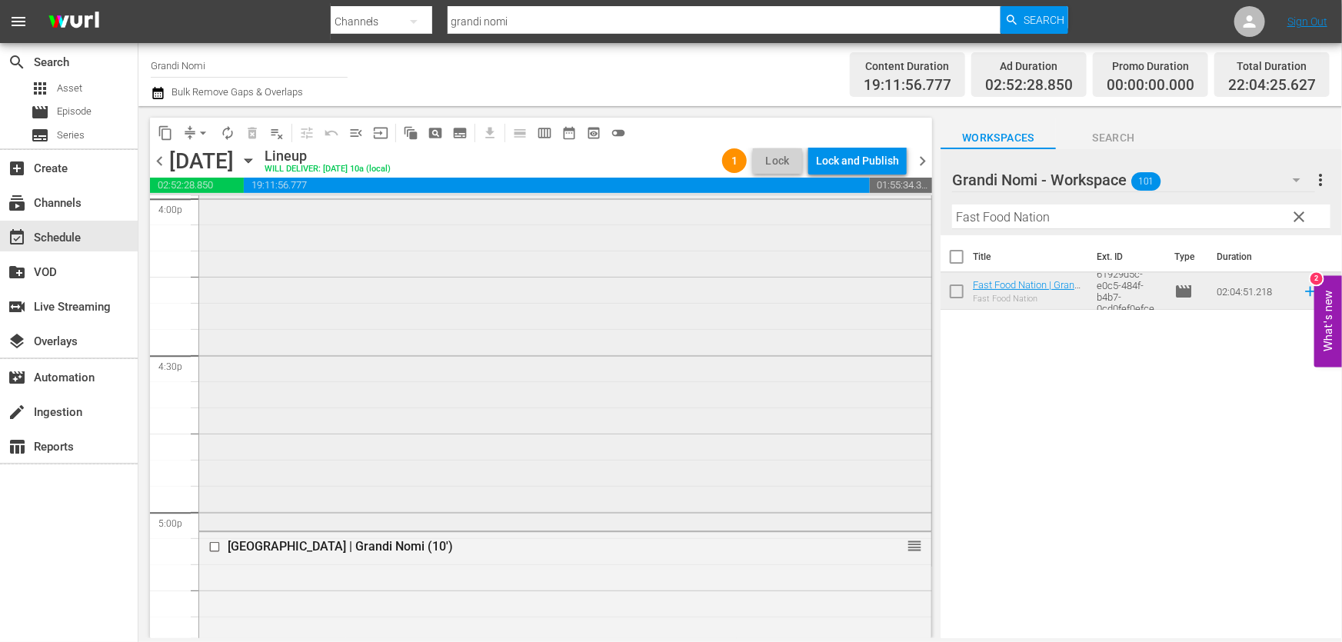
scroll to position [5198, 0]
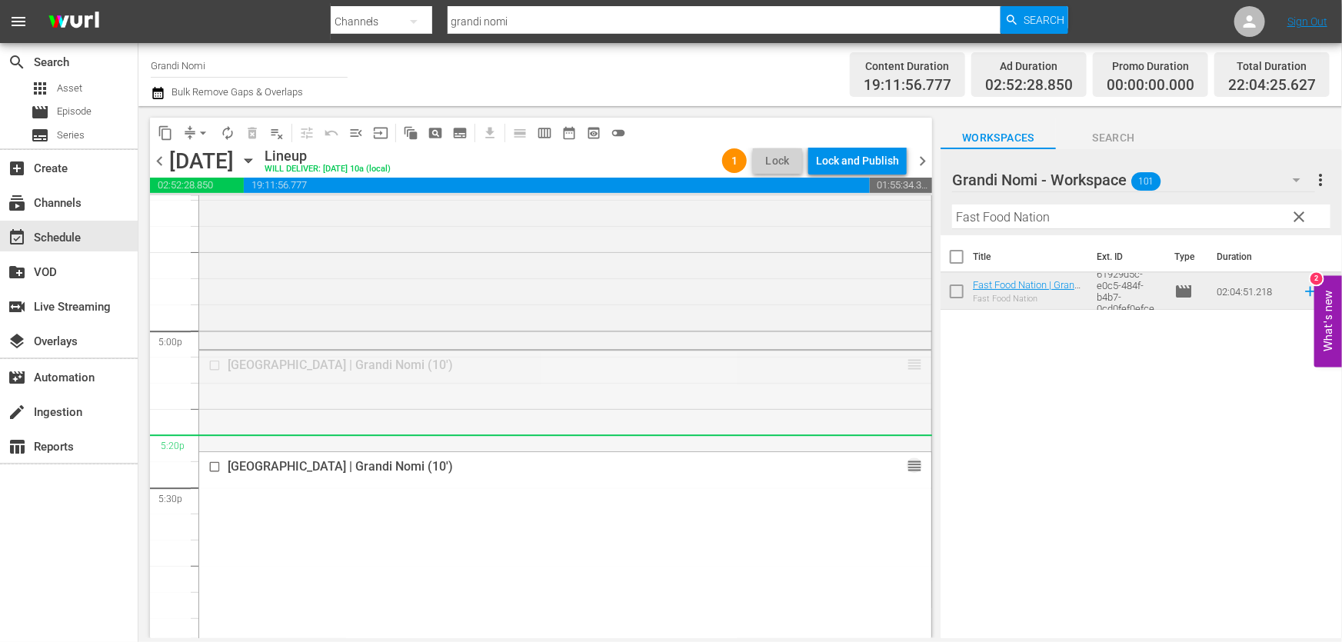
drag, startPoint x: 905, startPoint y: 362, endPoint x: 876, endPoint y: 500, distance: 140.7
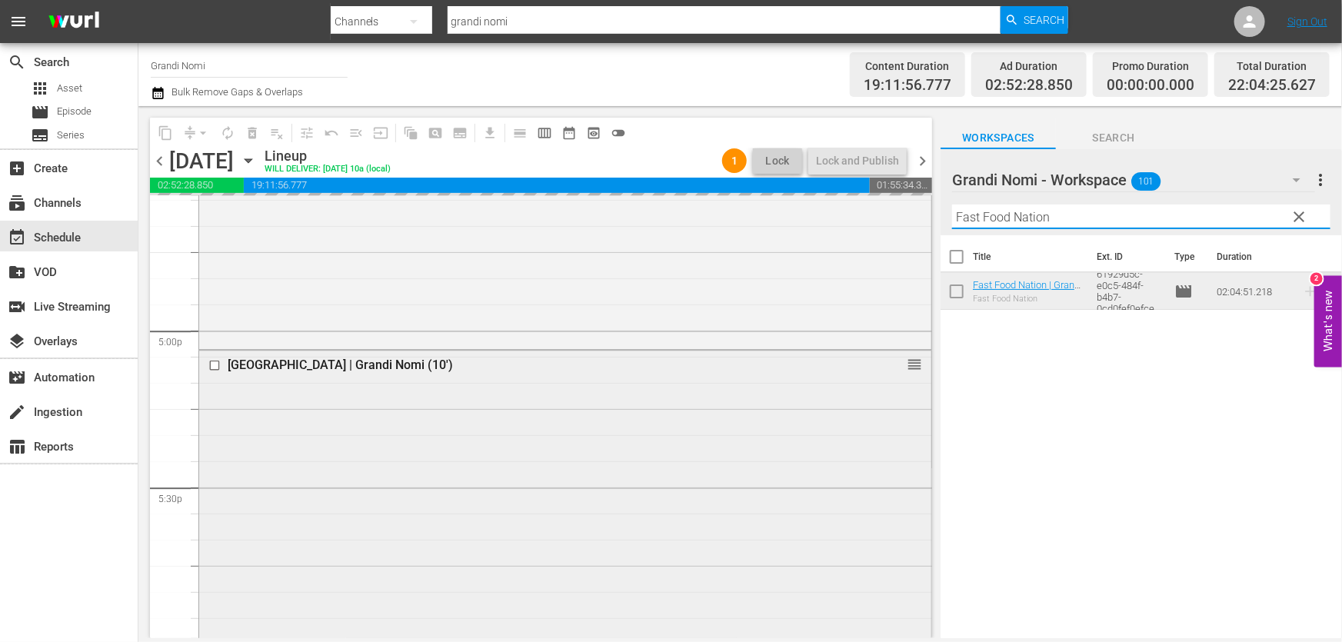
drag, startPoint x: 1092, startPoint y: 218, endPoint x: 381, endPoint y: 368, distance: 726.2
click at [417, 361] on div "content_copy compress arrow_drop_down autorenew_outlined delete_forever_outline…" at bounding box center [739, 372] width 1203 height 532
paste input "Attrici"
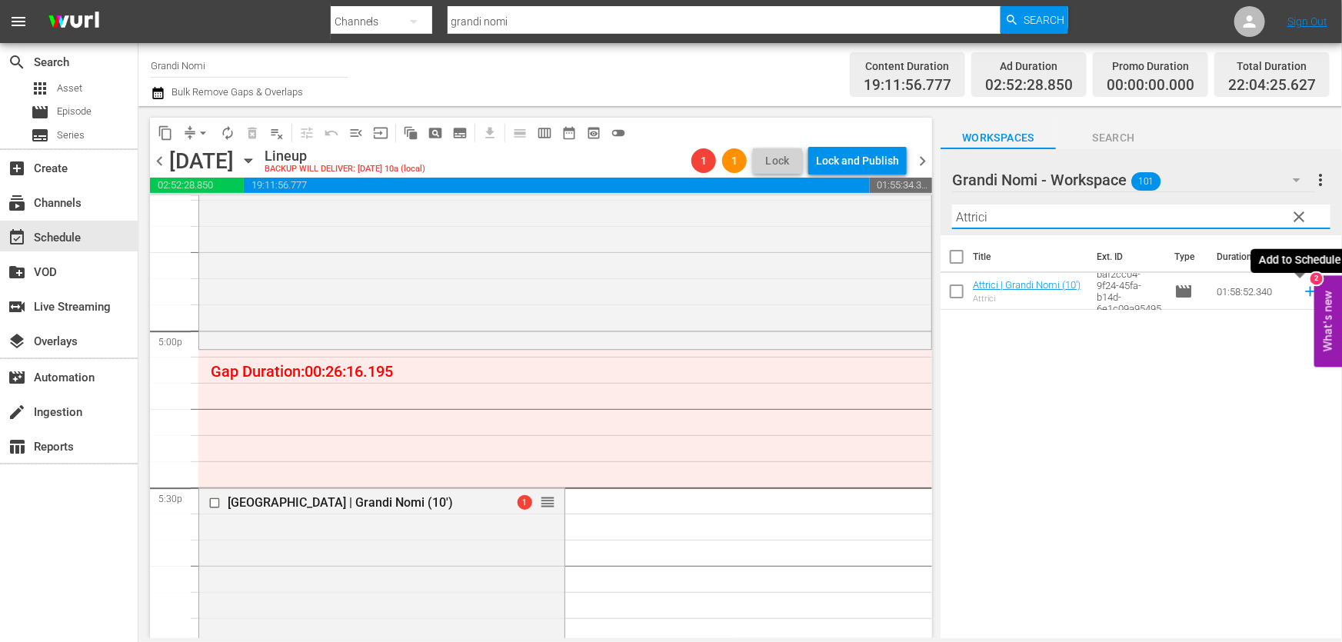
type input "Attrici"
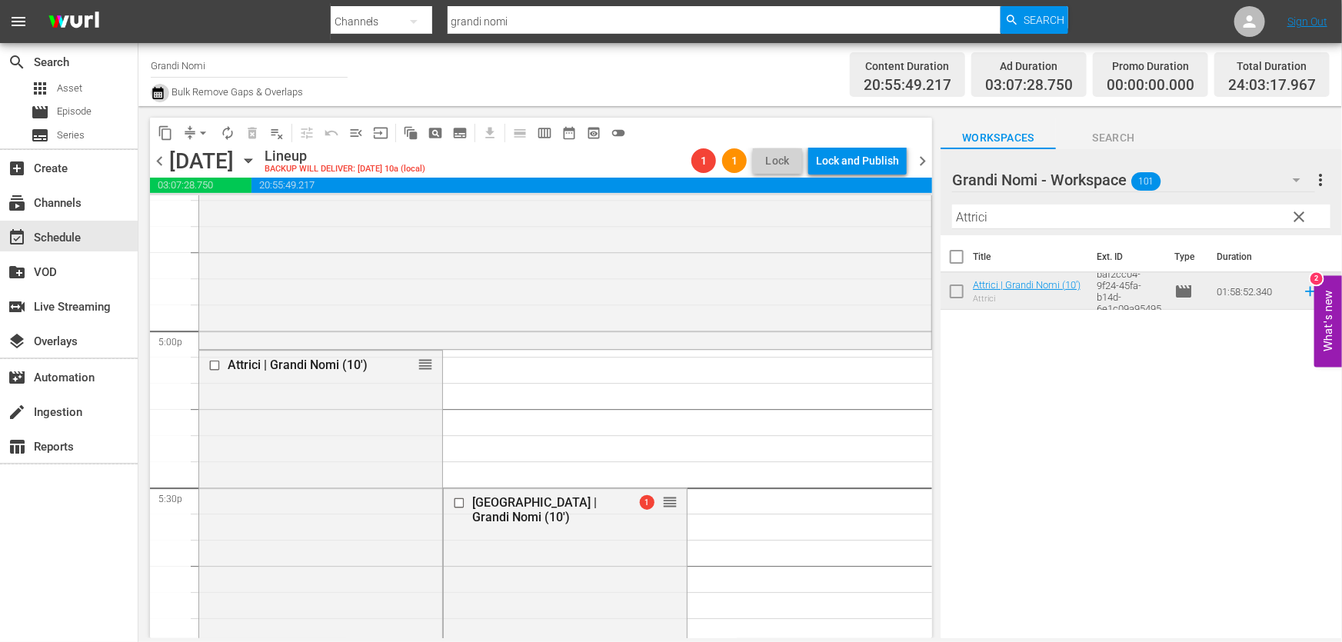
click at [158, 98] on icon "button" at bounding box center [158, 93] width 15 height 18
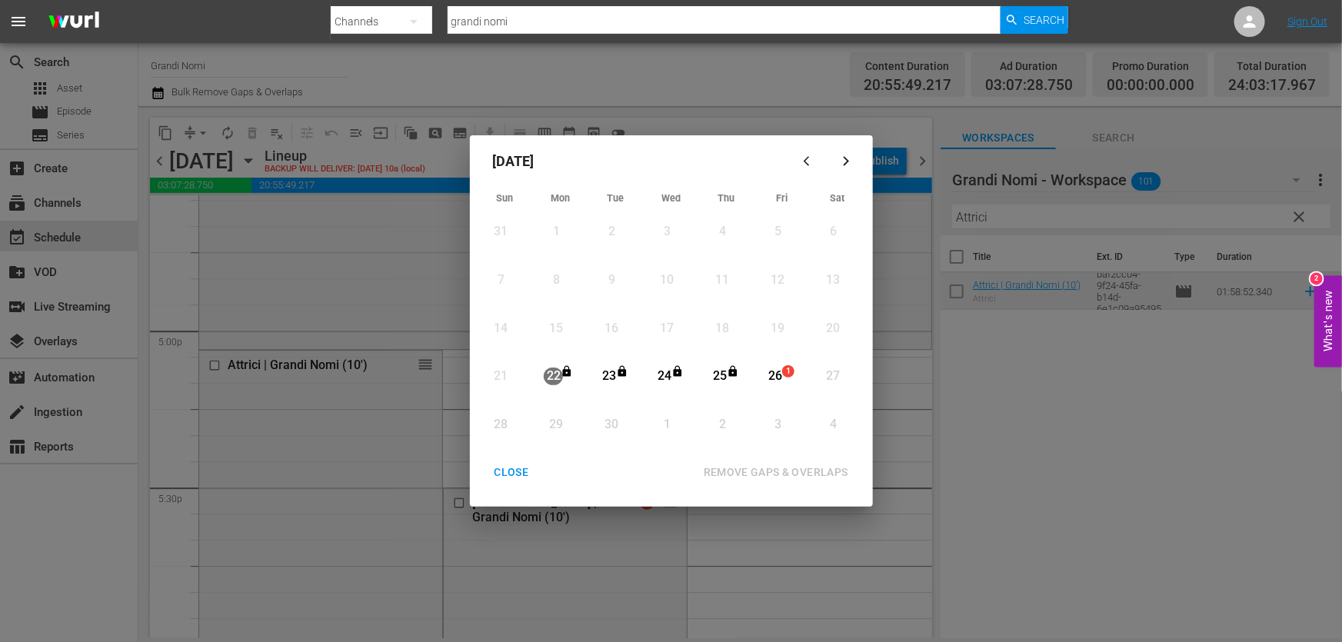
click at [770, 372] on div "26" at bounding box center [774, 377] width 19 height 18
drag, startPoint x: 760, startPoint y: 470, endPoint x: 707, endPoint y: 492, distance: 57.5
click at [760, 469] on div "REMOVE GAPS & OVERLAPS" at bounding box center [775, 472] width 169 height 19
click at [508, 470] on div "CLOSE" at bounding box center [511, 472] width 59 height 19
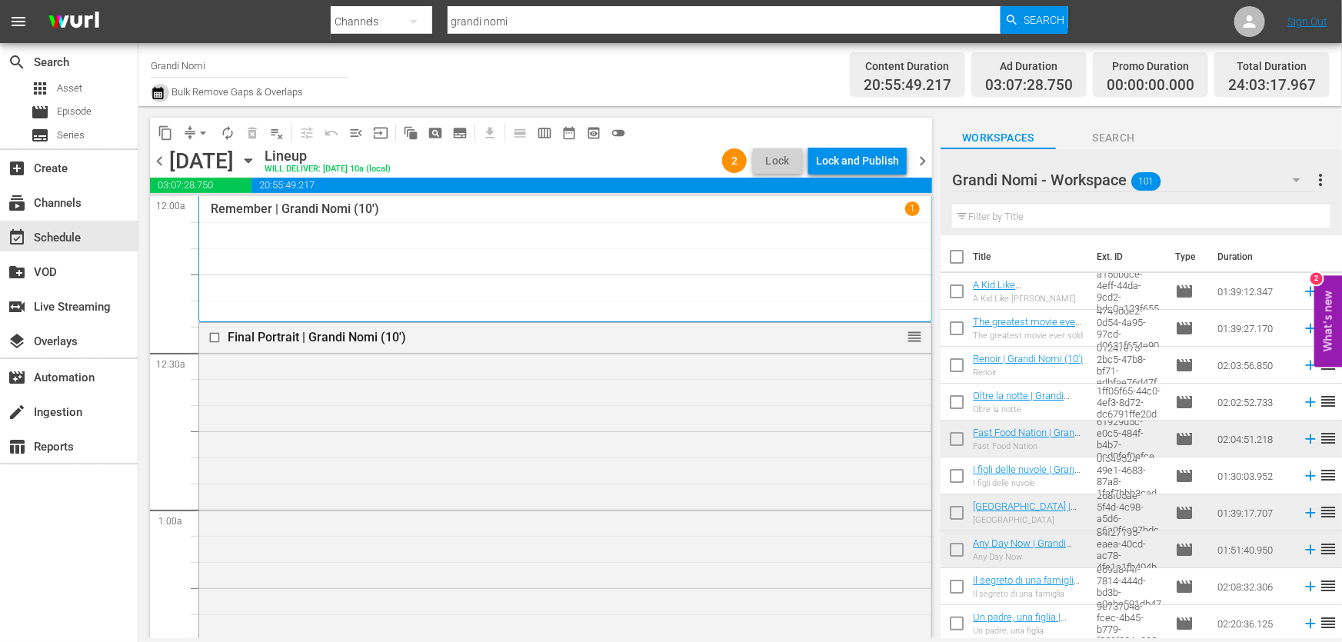
click at [161, 94] on icon "button" at bounding box center [158, 93] width 15 height 18
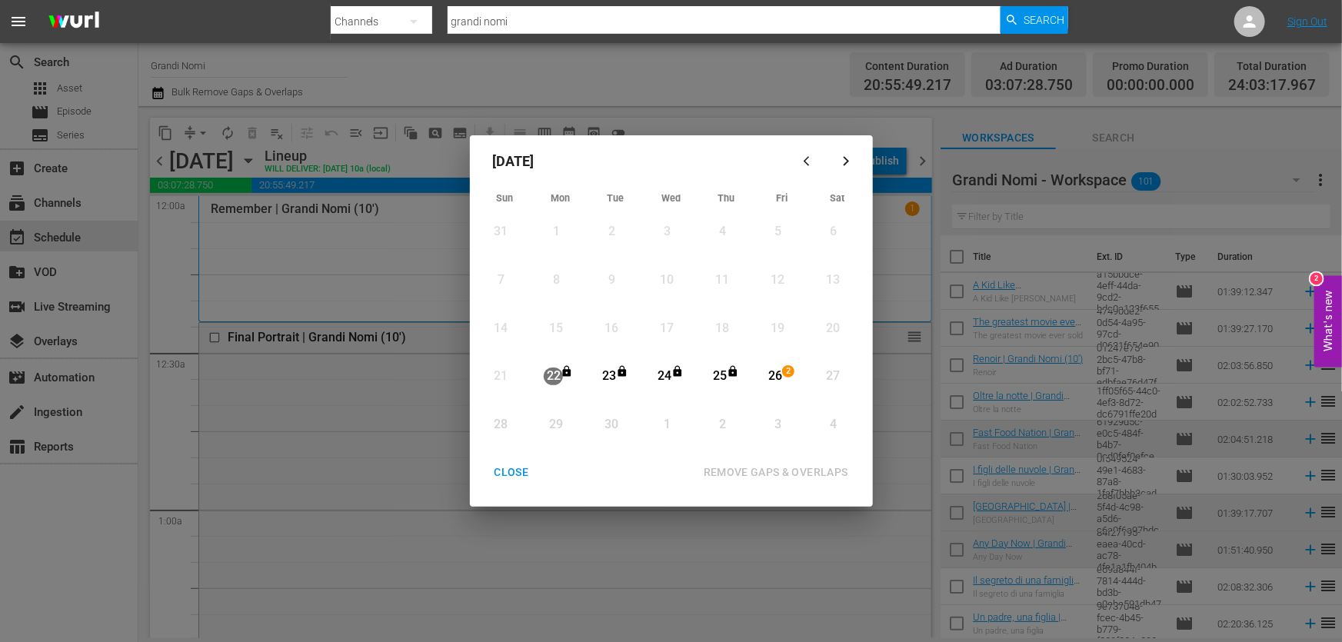
click at [759, 372] on div "Month View" at bounding box center [761, 376] width 7 height 42
click at [762, 474] on div "REMOVE GAPS & OVERLAPS" at bounding box center [775, 472] width 169 height 19
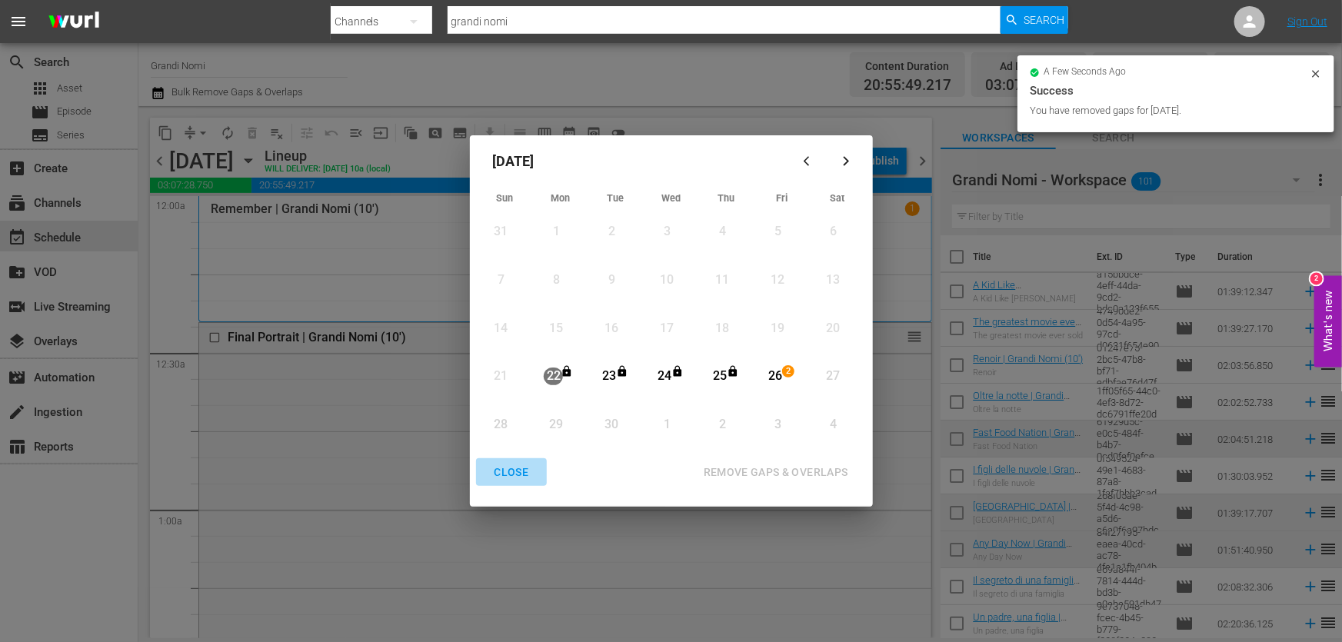
click at [521, 479] on div "CLOSE" at bounding box center [511, 472] width 59 height 19
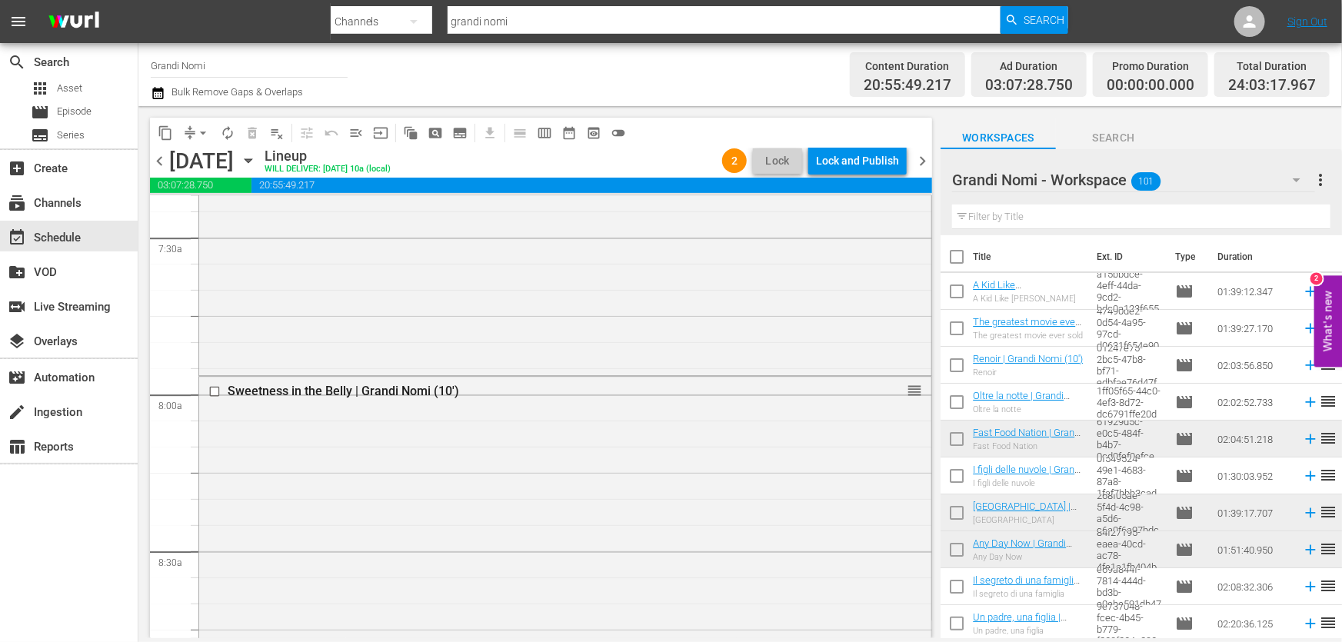
scroll to position [2299, 0]
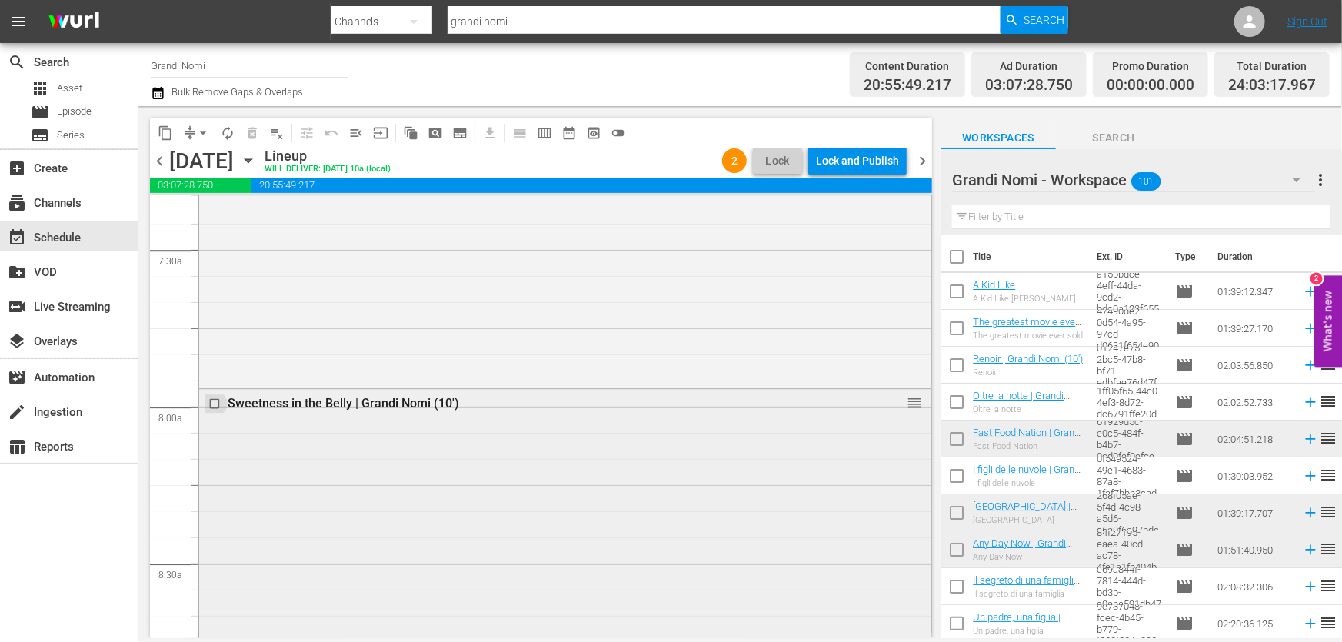
click at [209, 404] on input "checkbox" at bounding box center [216, 403] width 16 height 13
click at [251, 127] on span "delete_forever_outlined" at bounding box center [251, 132] width 15 height 15
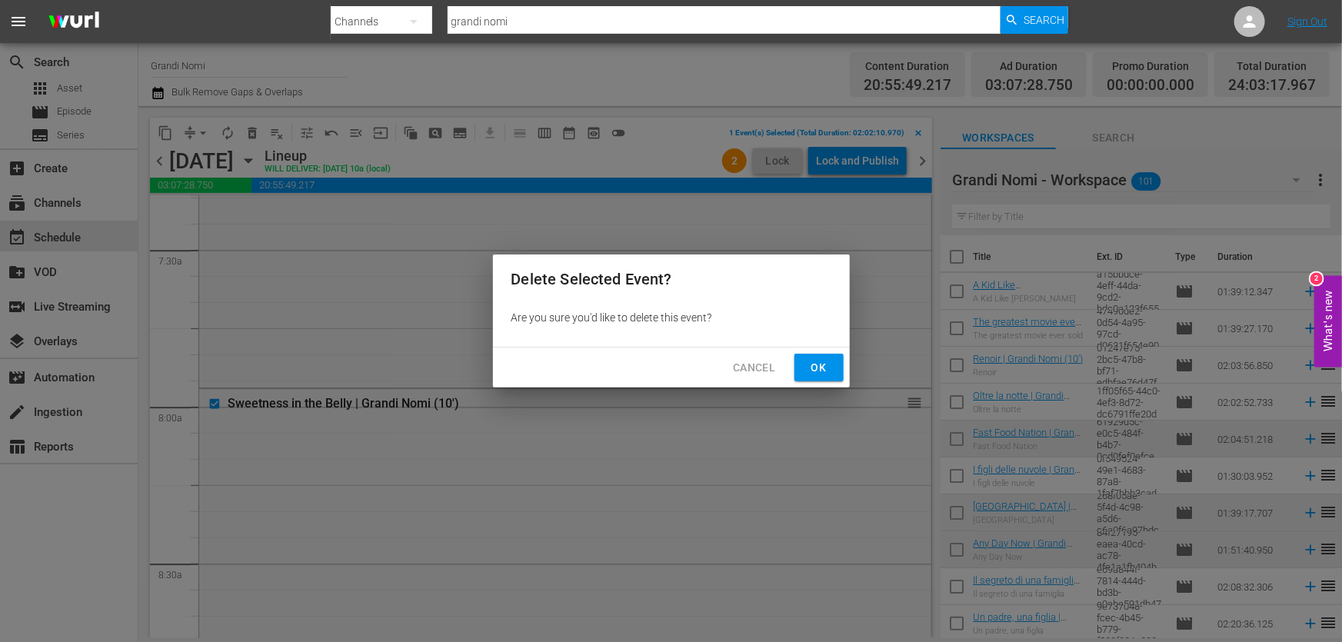
click at [735, 378] on button "Cancel" at bounding box center [753, 368] width 67 height 28
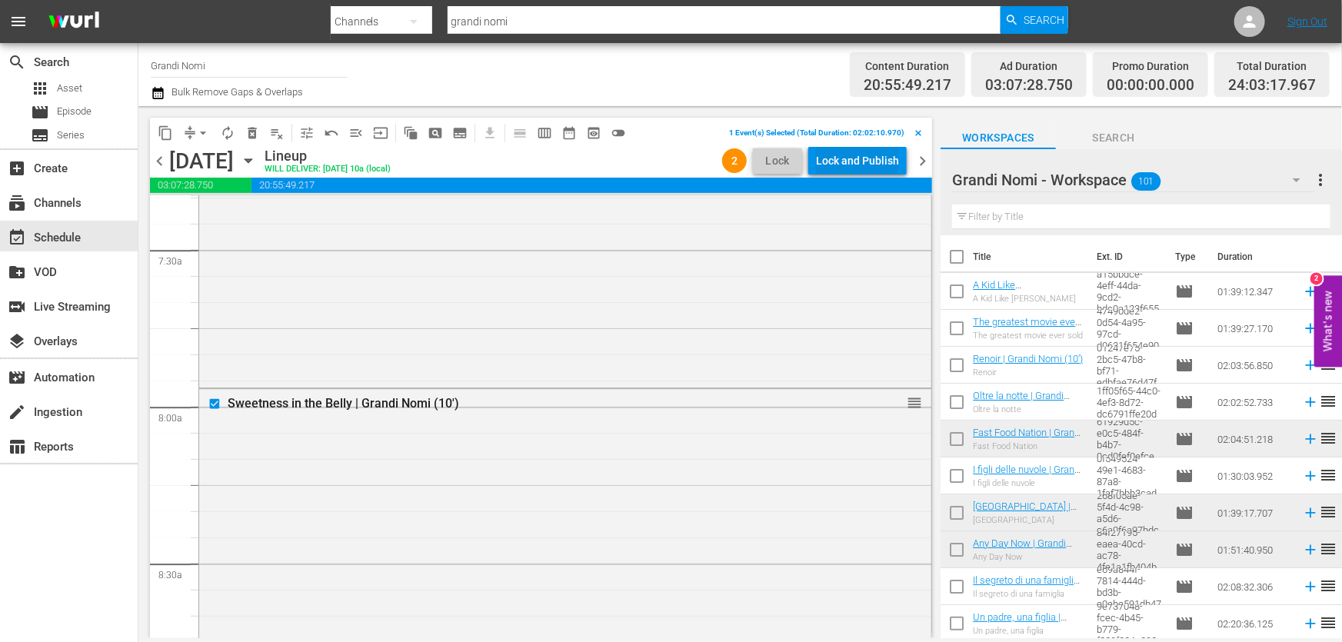
click at [847, 151] on div "Lock and Publish" at bounding box center [857, 161] width 83 height 28
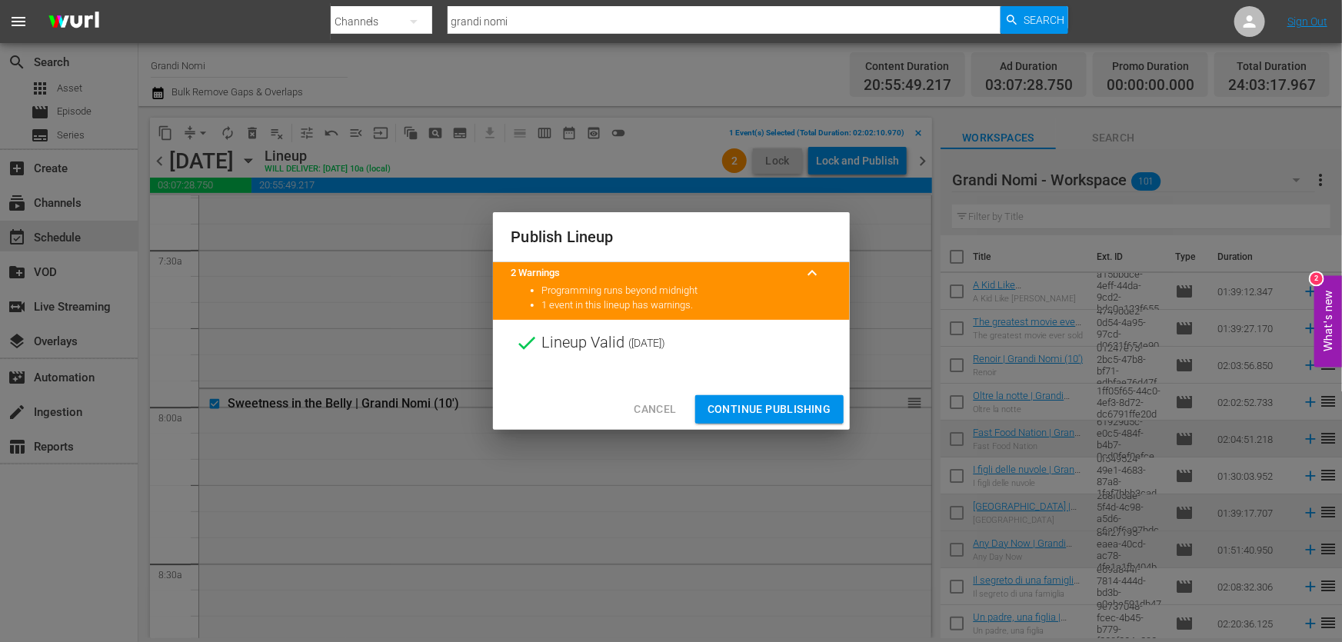
click at [790, 404] on span "Continue Publishing" at bounding box center [769, 409] width 124 height 19
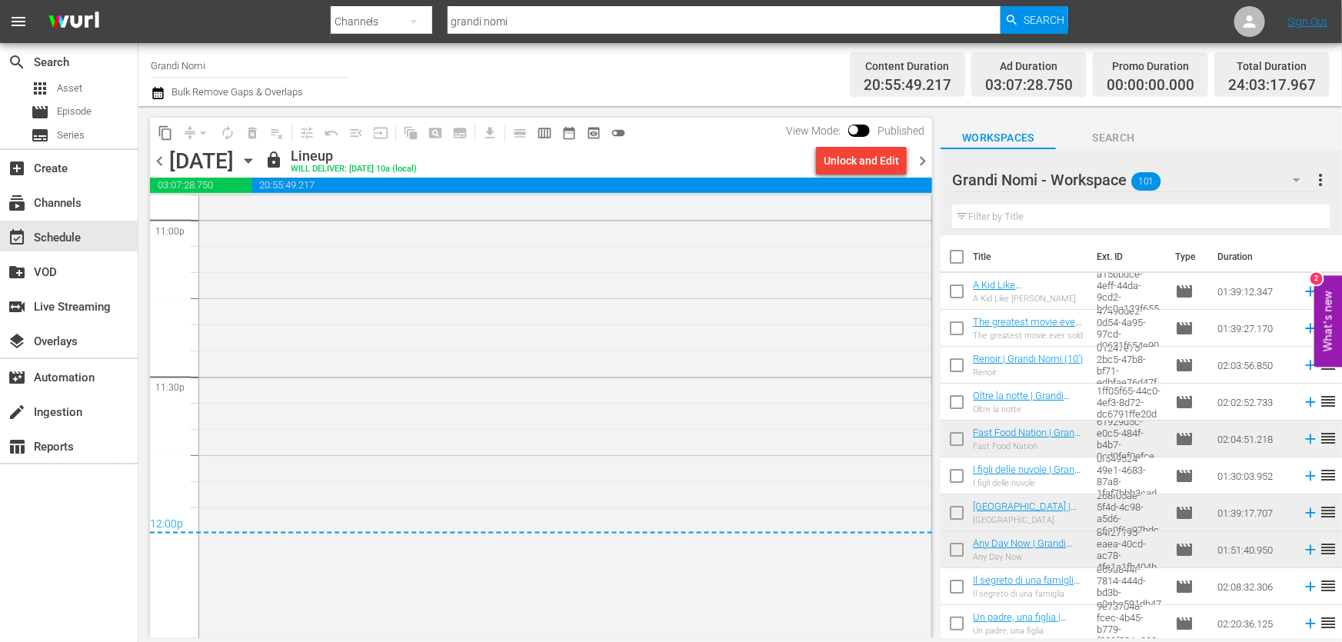
scroll to position [7229, 0]
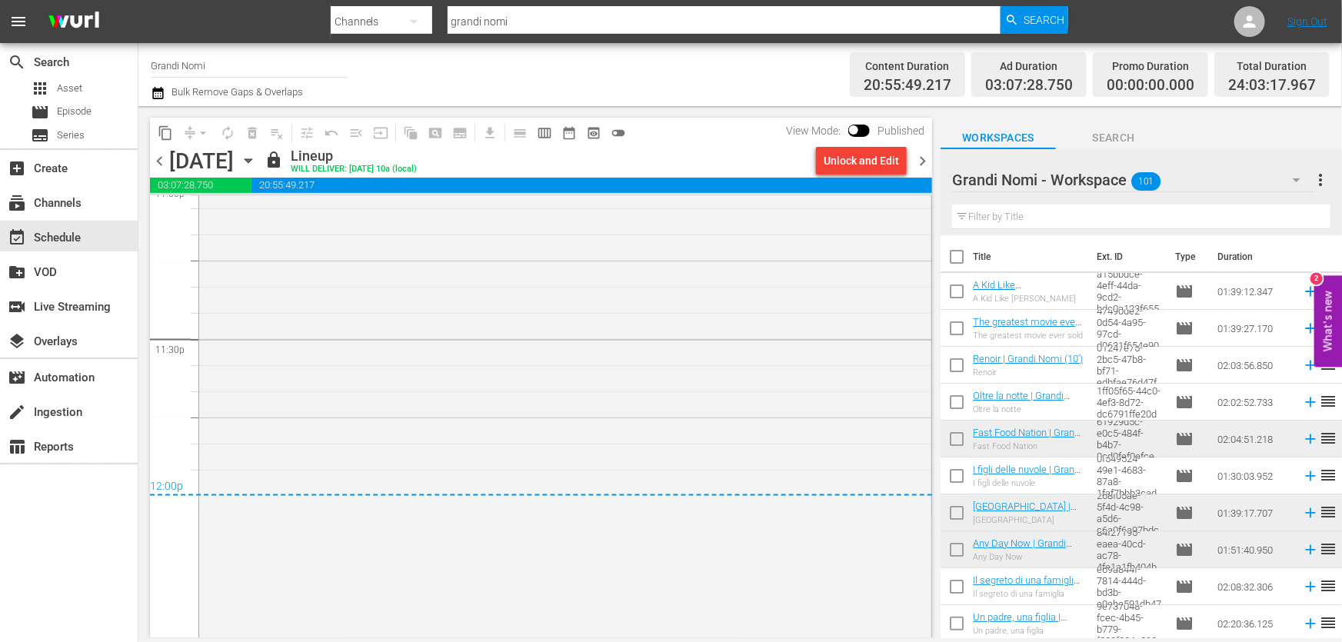
click at [923, 151] on span "chevron_right" at bounding box center [922, 160] width 19 height 19
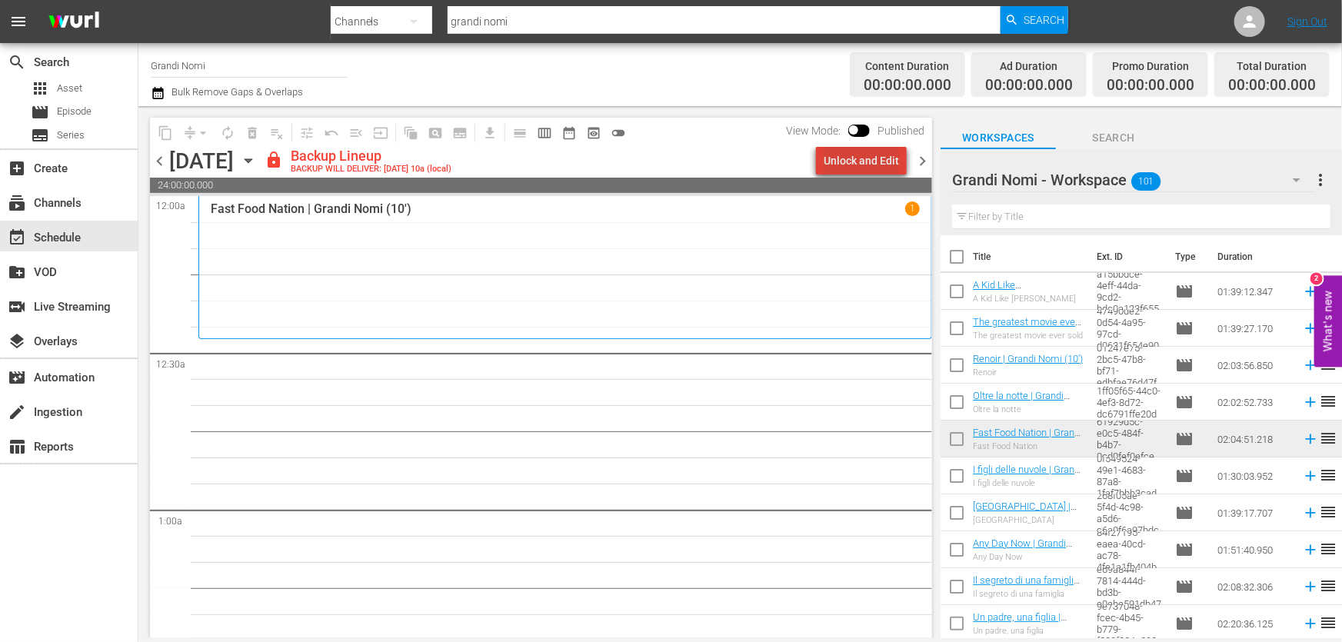
click at [878, 153] on div "Unlock and Edit" at bounding box center [860, 161] width 75 height 28
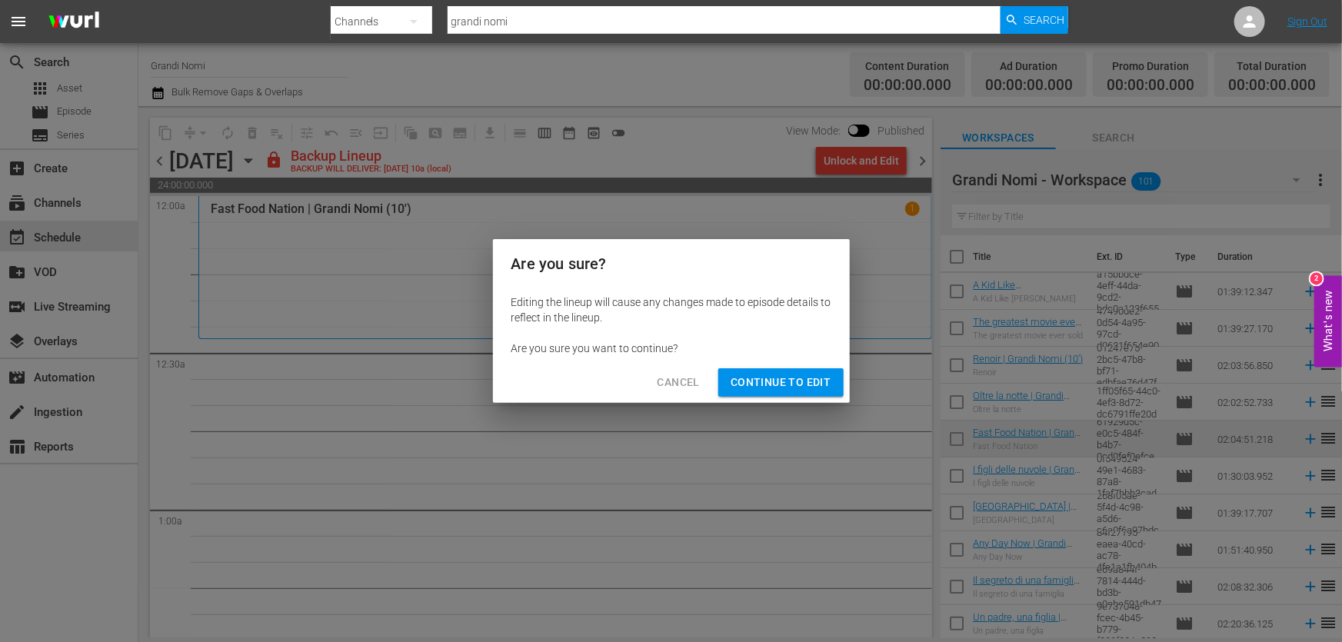
click at [798, 398] on div "Cancel Continue to Edit" at bounding box center [671, 382] width 357 height 41
click at [793, 384] on span "Continue to Edit" at bounding box center [780, 382] width 100 height 19
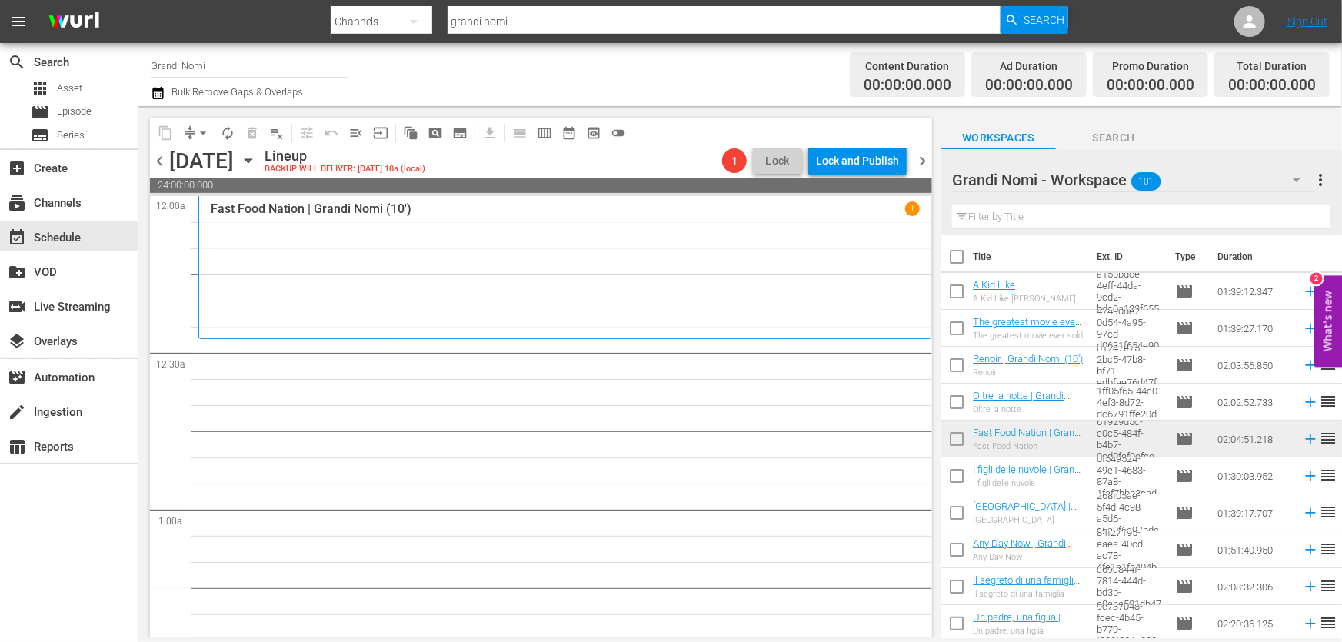
click at [1121, 217] on input "text" at bounding box center [1141, 217] width 378 height 25
paste input "Life (2015)"
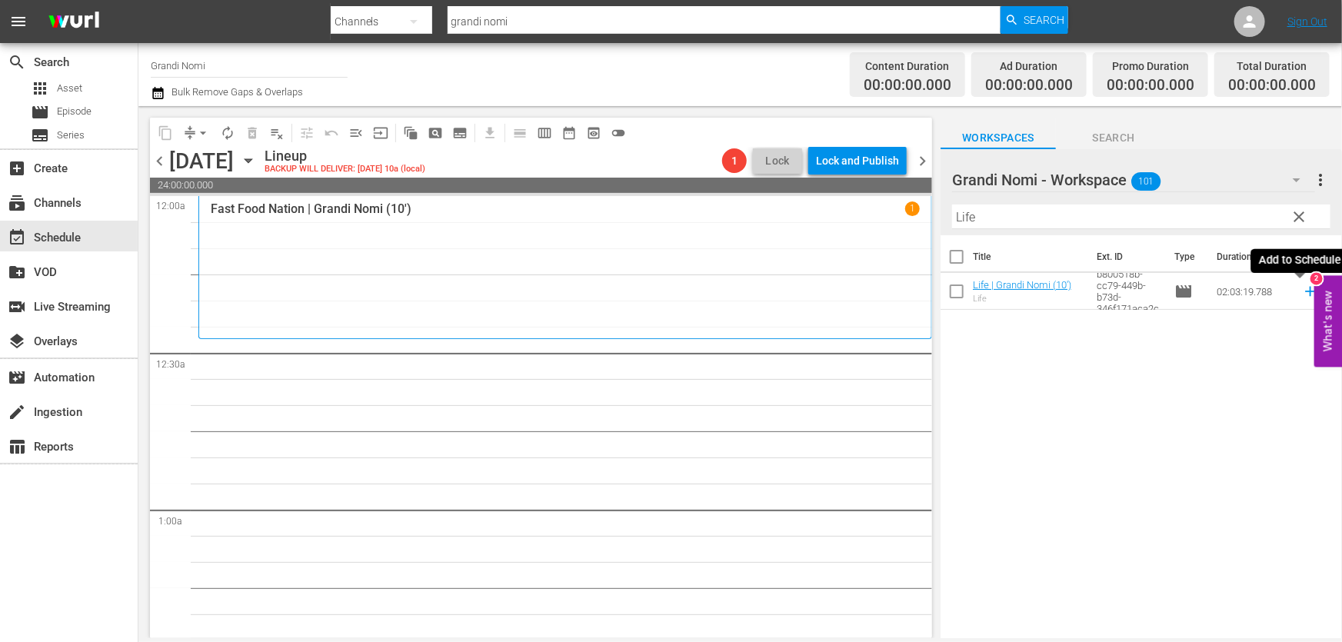
click at [1302, 290] on icon at bounding box center [1310, 291] width 17 height 17
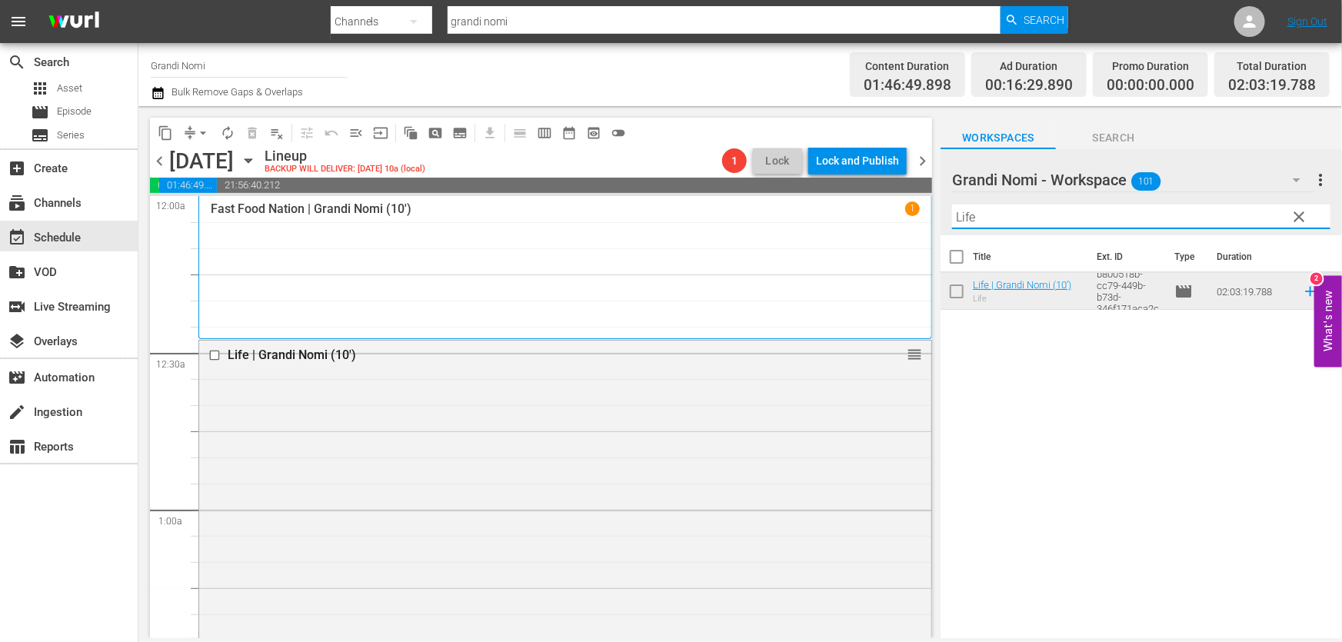
drag, startPoint x: 1085, startPoint y: 221, endPoint x: 388, endPoint y: 332, distance: 706.1
click at [455, 321] on div "content_copy compress arrow_drop_down autorenew_outlined delete_forever_outline…" at bounding box center [739, 372] width 1203 height 532
paste input "The greatest movie ever sold"
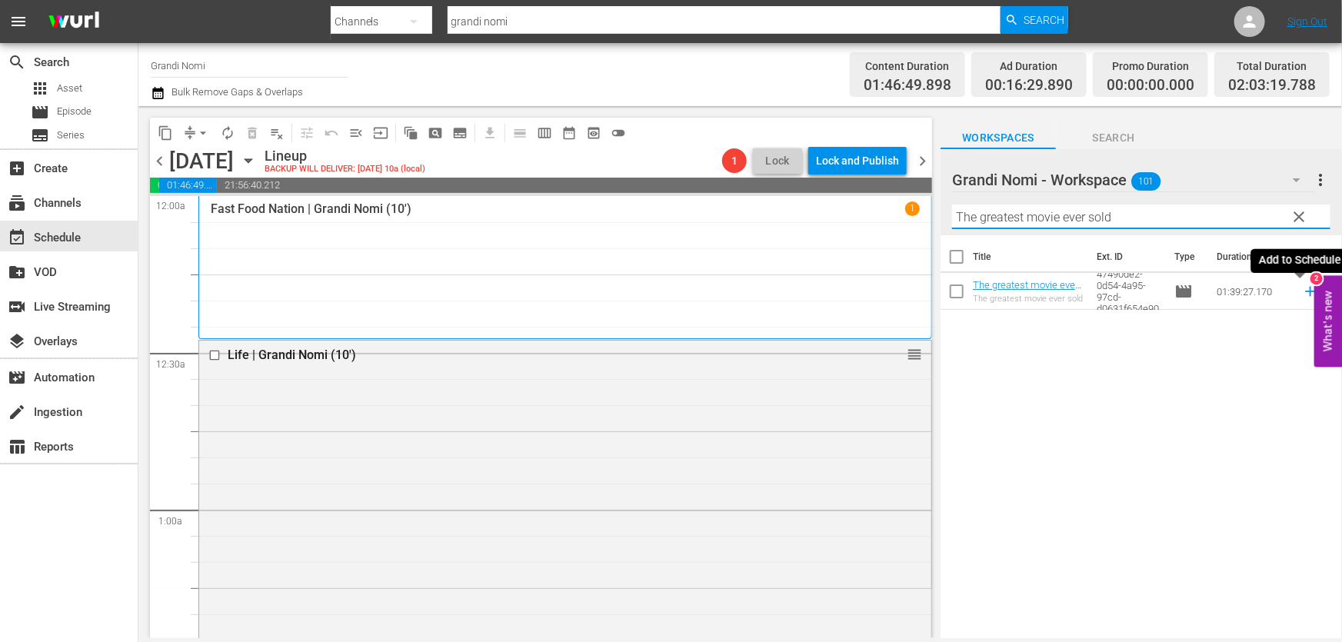
click at [1305, 292] on icon at bounding box center [1310, 292] width 10 height 10
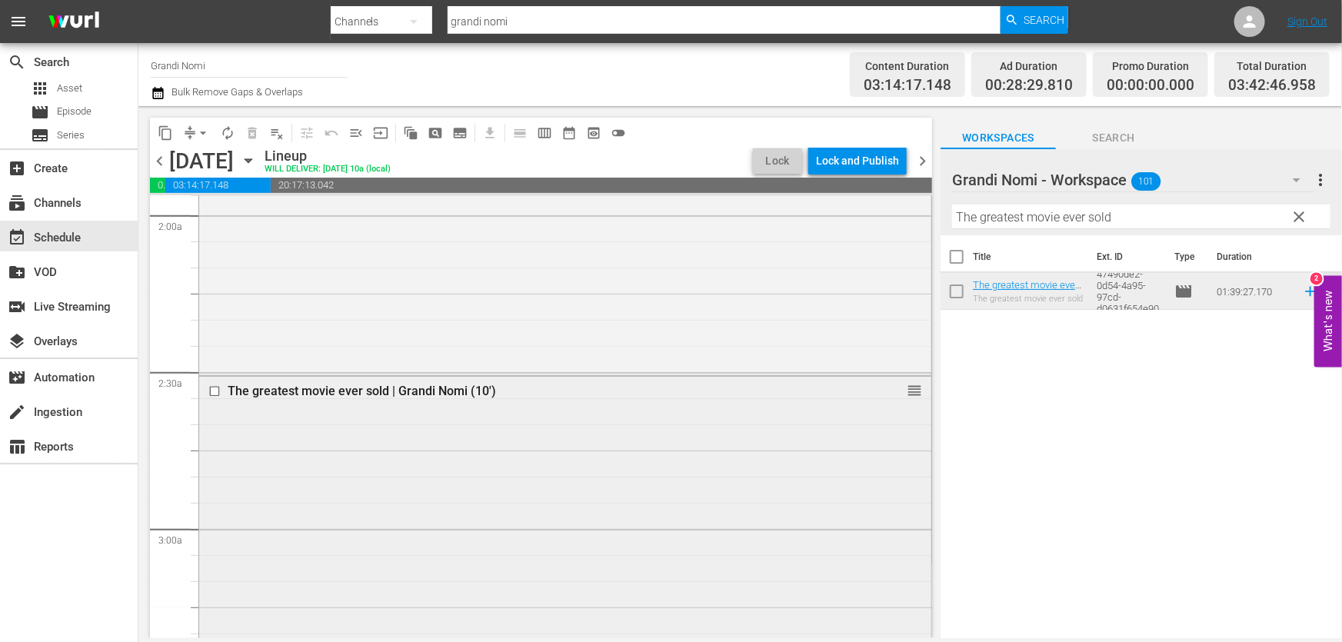
scroll to position [838, 0]
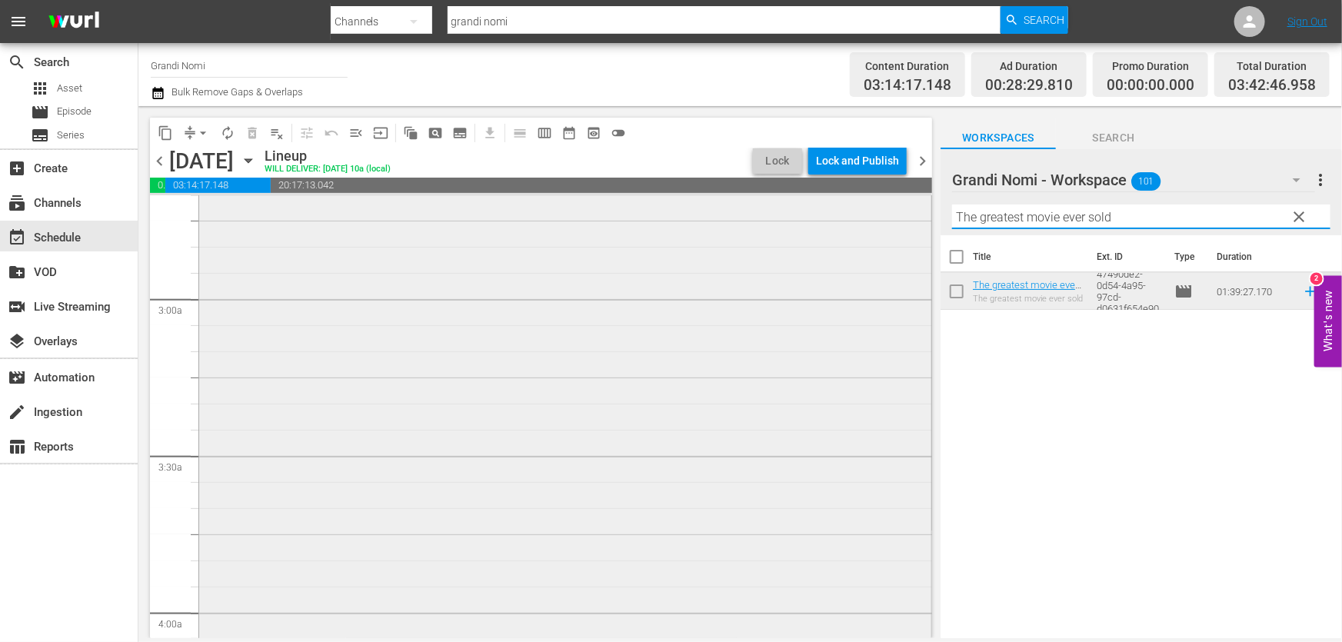
drag, startPoint x: 1113, startPoint y: 211, endPoint x: 643, endPoint y: 281, distance: 474.8
click at [655, 278] on div "content_copy compress arrow_drop_down autorenew_outlined delete_forever_outline…" at bounding box center [739, 372] width 1203 height 532
paste input "La regina degli scacchi"
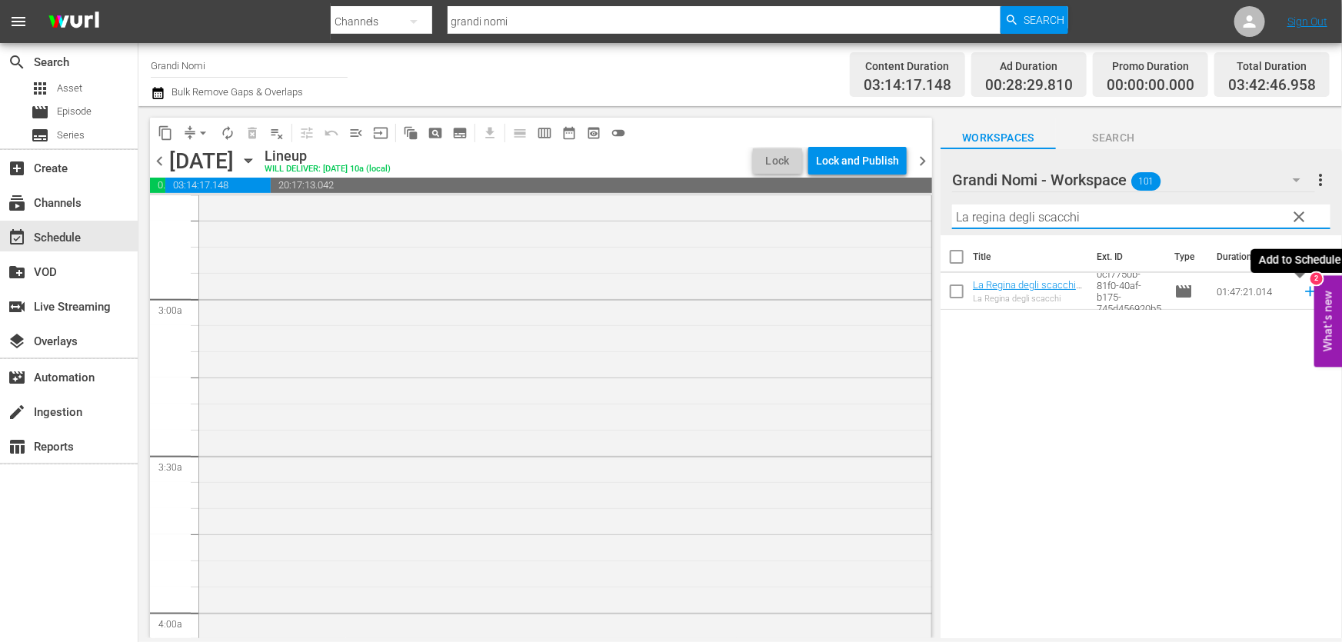
click at [1302, 291] on icon at bounding box center [1310, 291] width 17 height 17
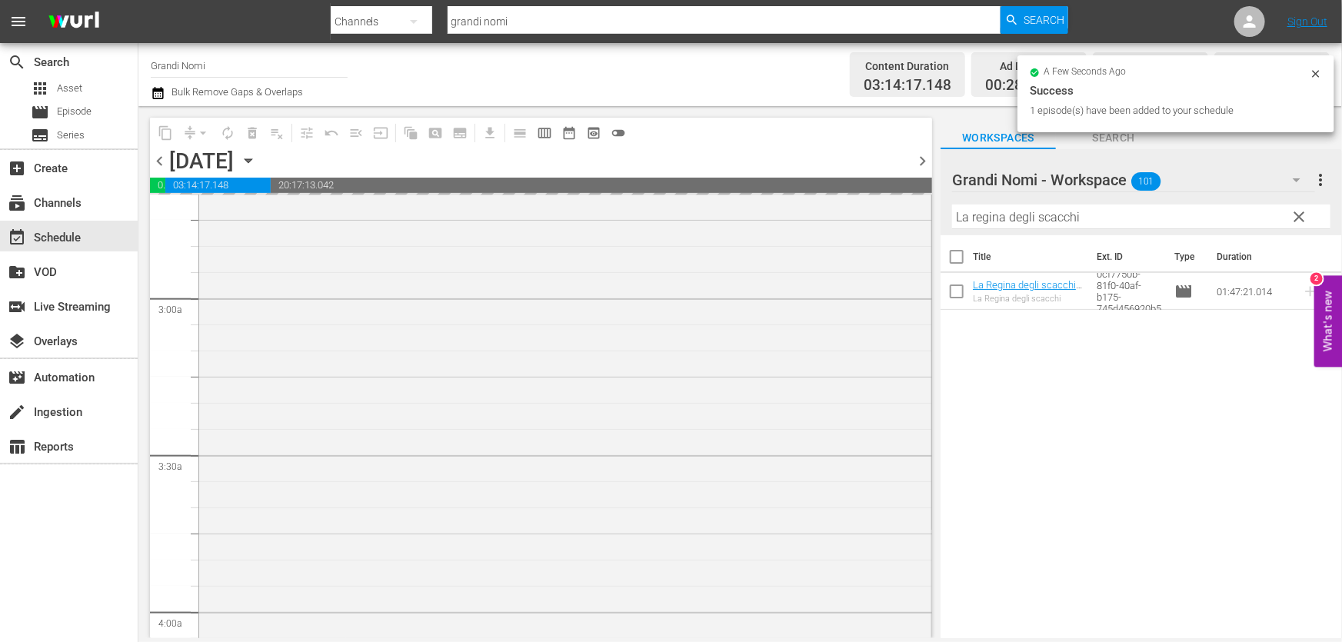
scroll to position [1188, 0]
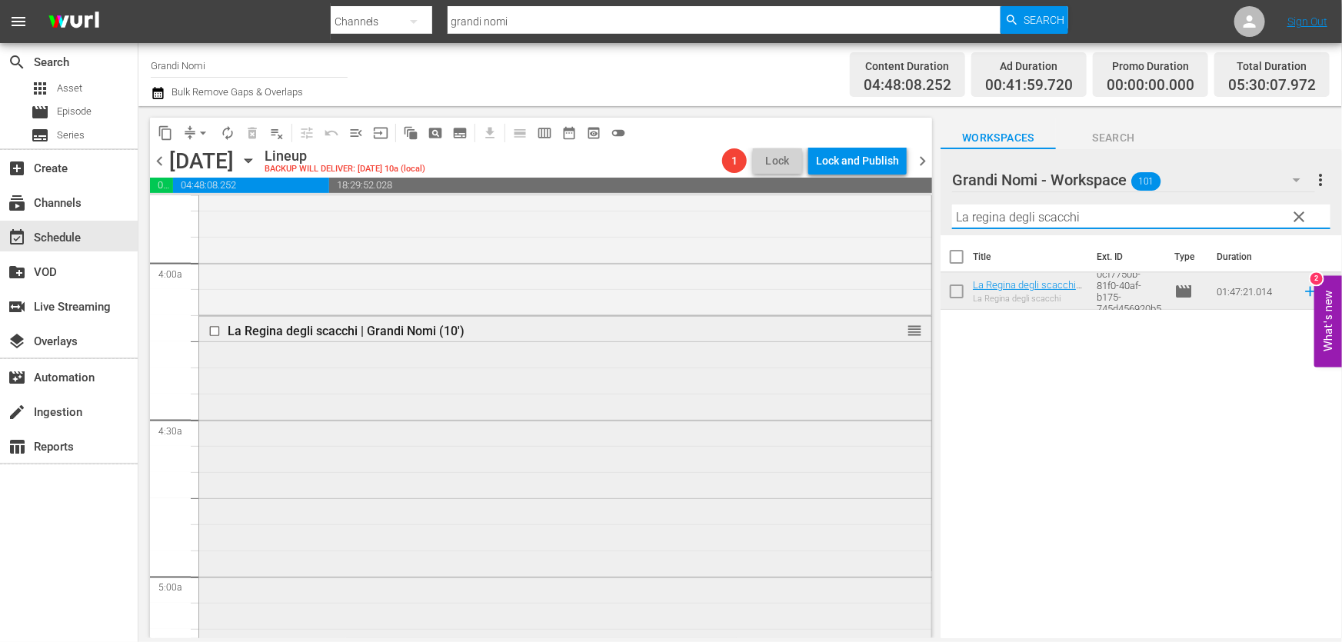
drag, startPoint x: 1177, startPoint y: 227, endPoint x: 484, endPoint y: 342, distance: 702.3
click at [518, 336] on div "content_copy compress arrow_drop_down autorenew_outlined delete_forever_outline…" at bounding box center [739, 372] width 1203 height 532
paste input "7 Giorni all'Havana"
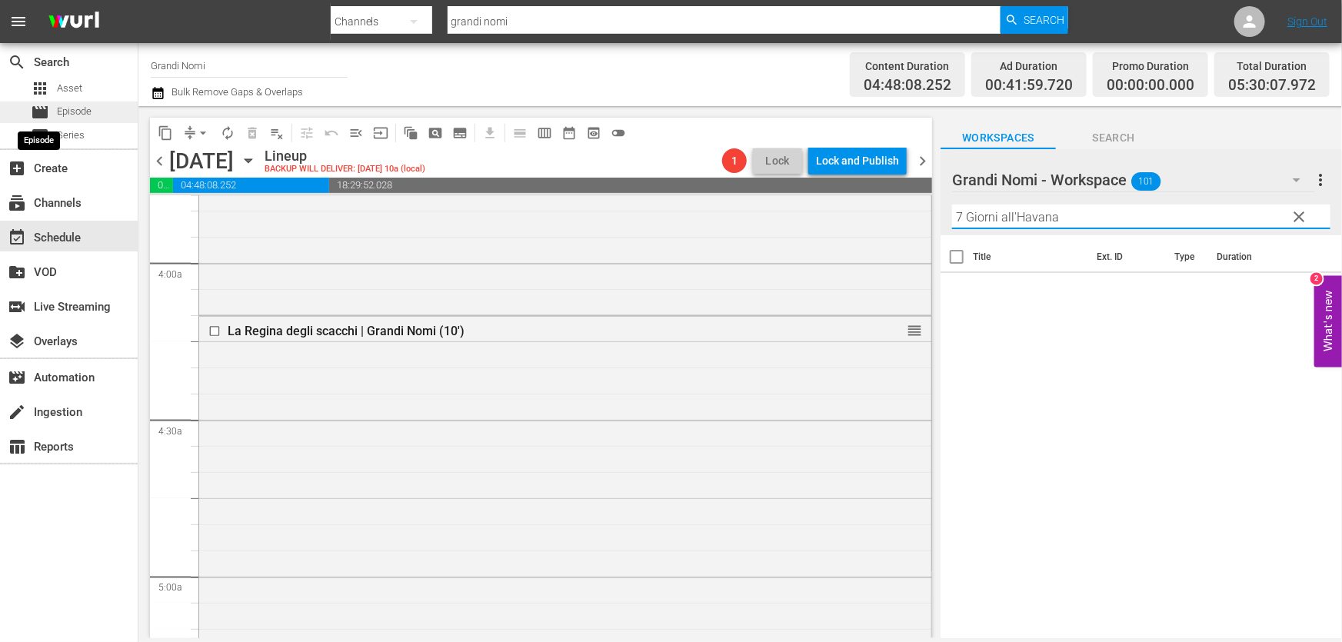
type input "7 Giorni all'Havana"
click at [45, 101] on div "movie Episode" at bounding box center [61, 112] width 61 height 22
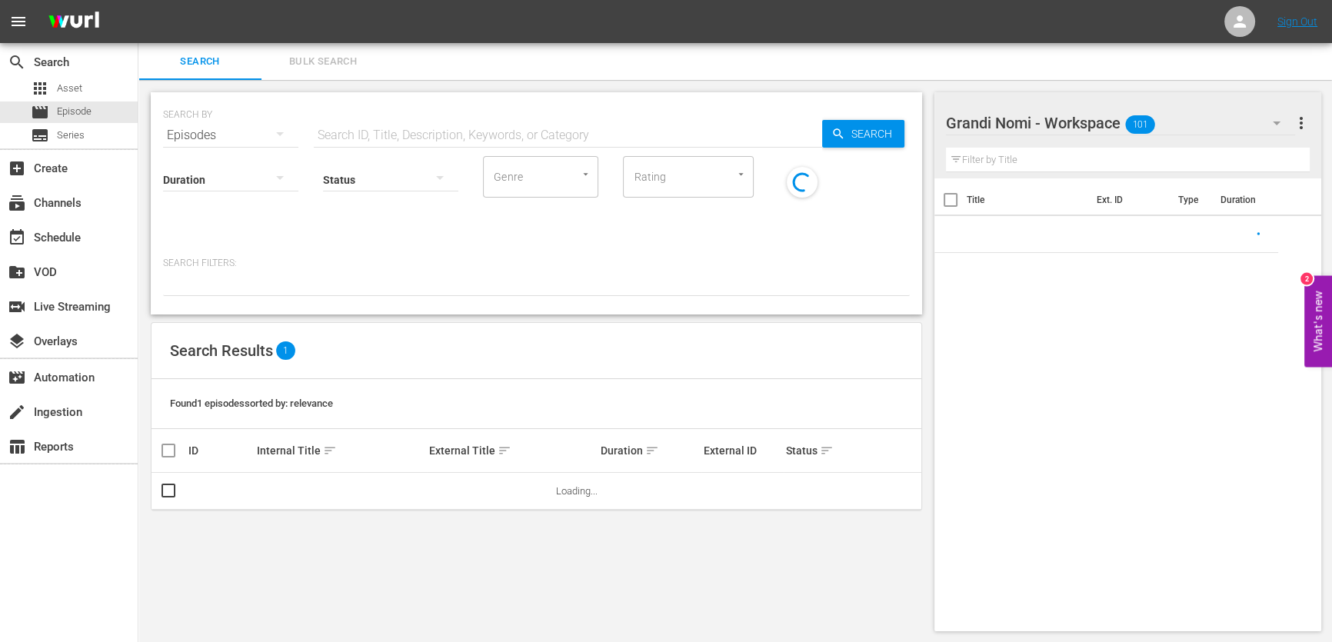
click at [441, 120] on input "text" at bounding box center [568, 135] width 508 height 37
paste input "7 Giorni all'Havana"
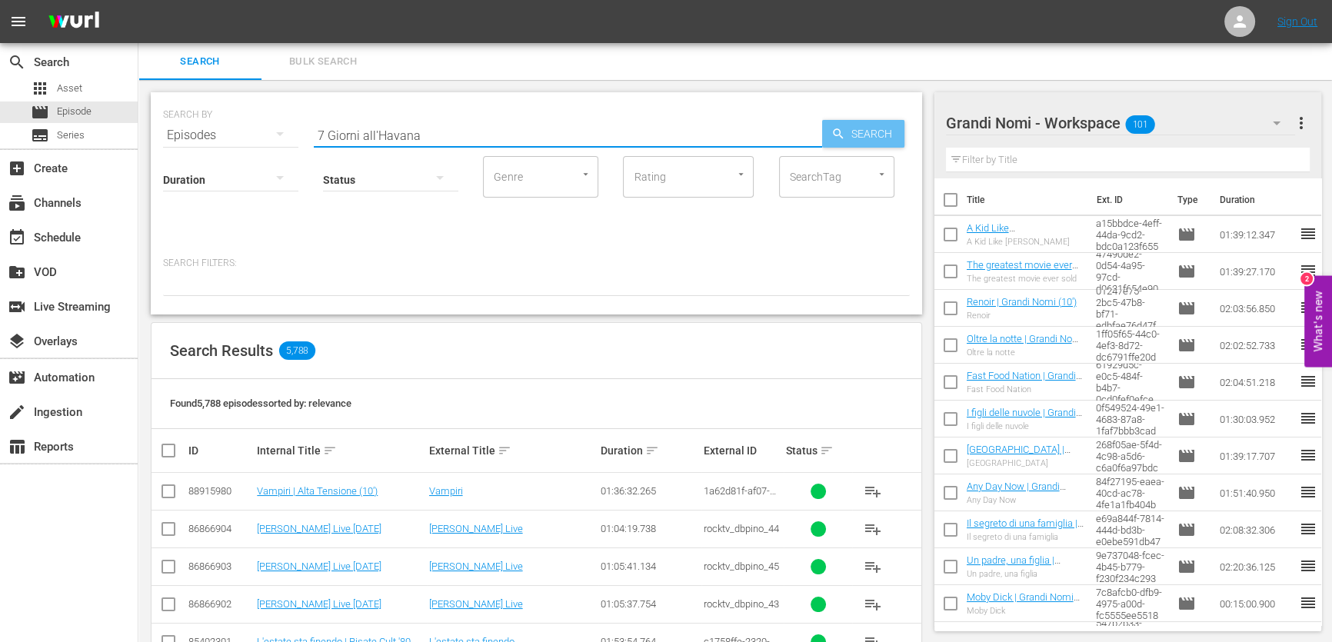
type input "7 Giorni all'Havana"
click at [880, 143] on span "Search" at bounding box center [874, 134] width 59 height 28
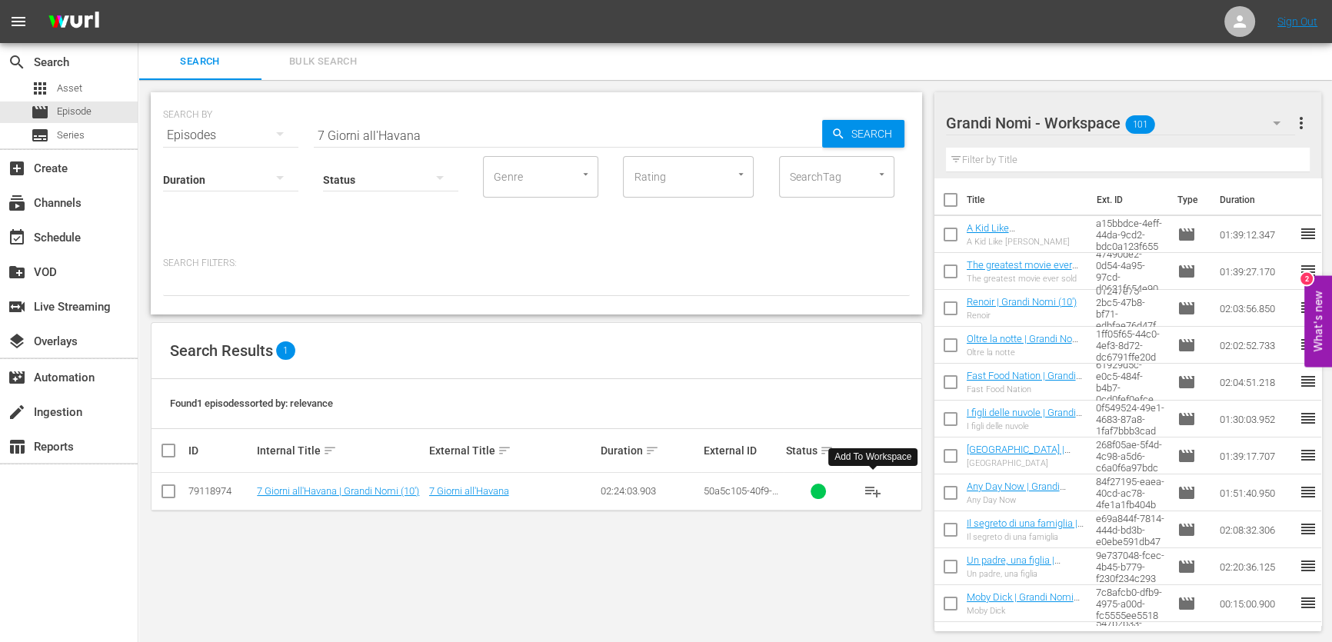
click at [867, 487] on span "playlist_add" at bounding box center [872, 491] width 18 height 18
click at [89, 228] on div "event_available Schedule" at bounding box center [69, 236] width 138 height 31
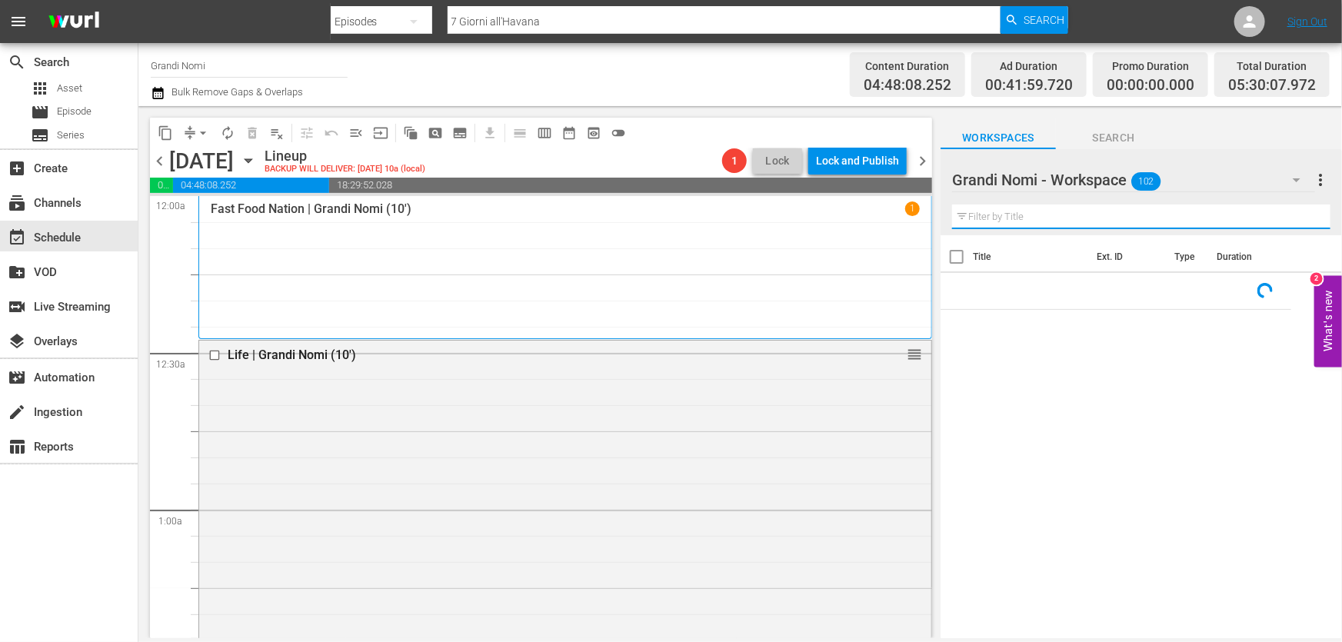
click at [1012, 221] on input "text" at bounding box center [1141, 217] width 378 height 25
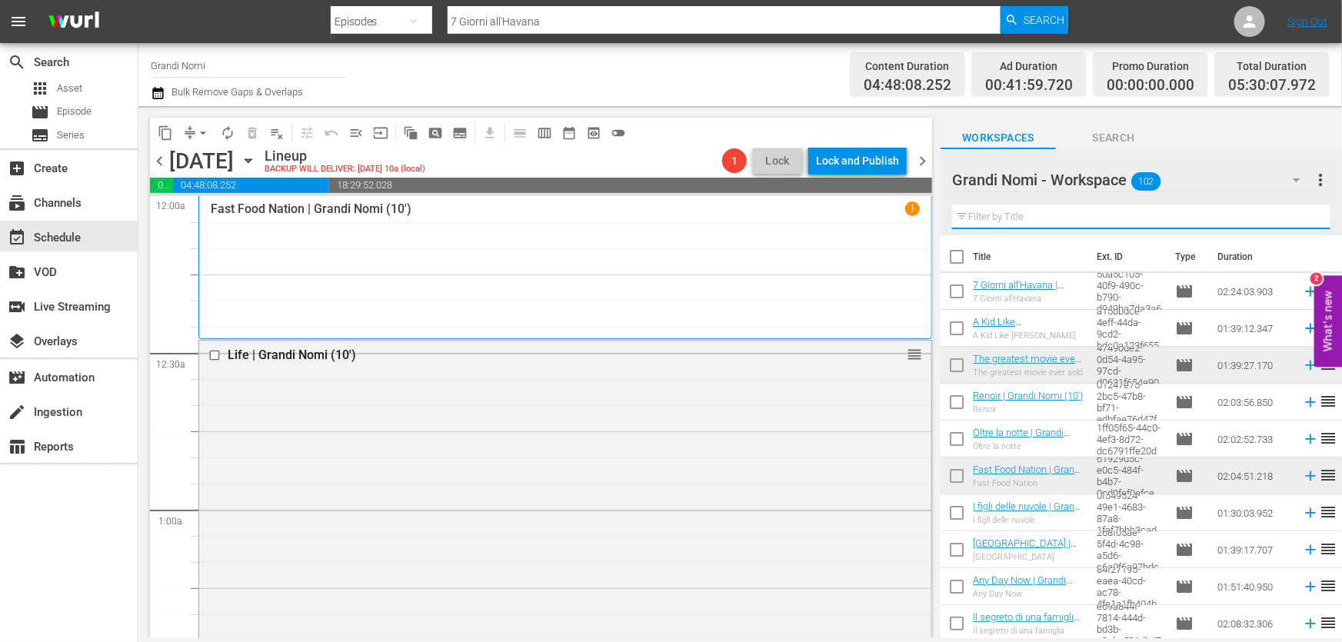
paste input "7 Giorni all'Havana"
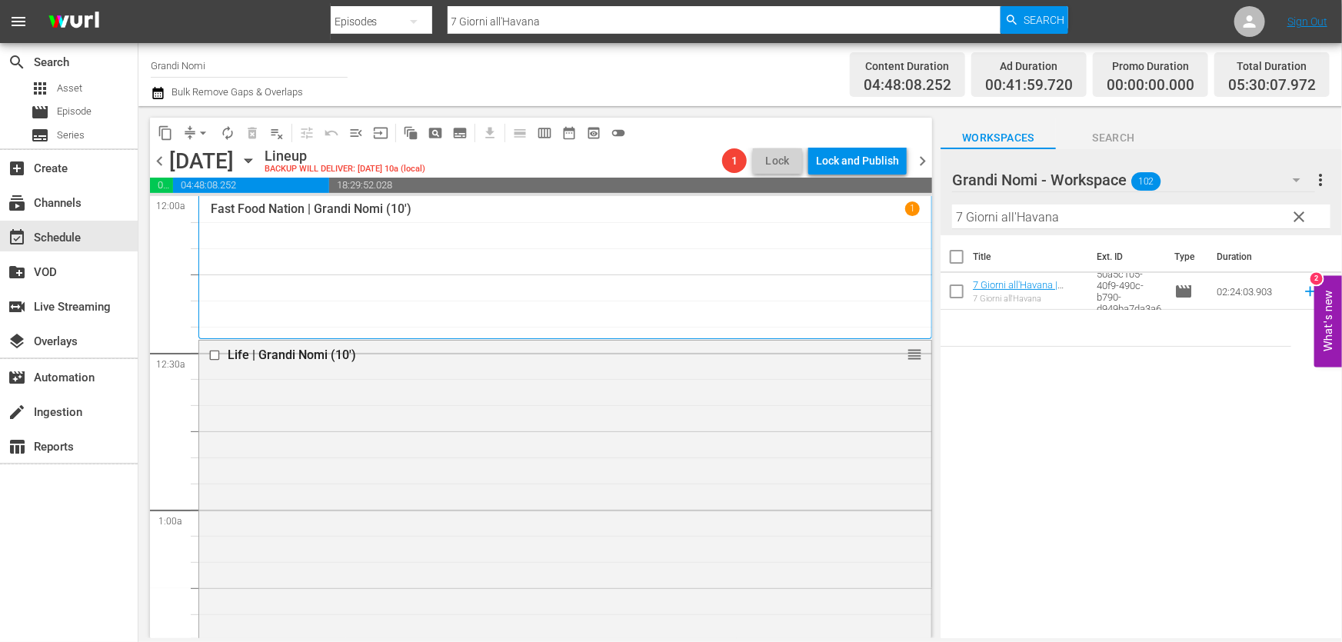
click at [1302, 289] on icon at bounding box center [1310, 291] width 17 height 17
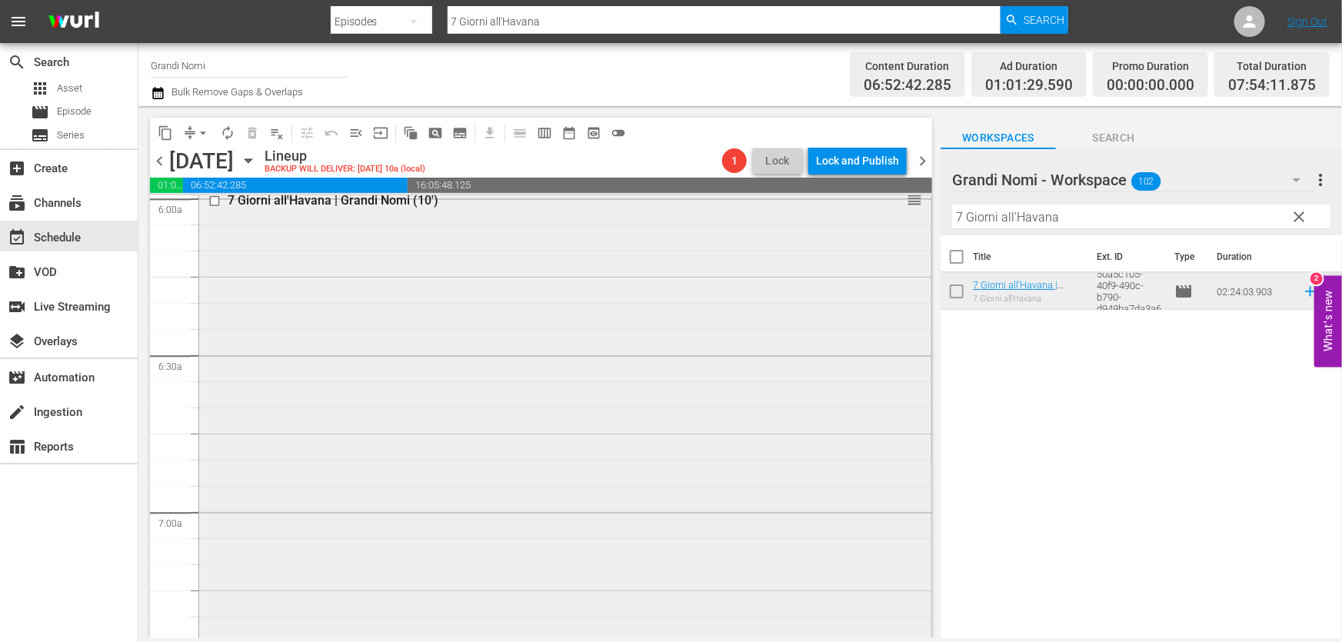
scroll to position [1747, 0]
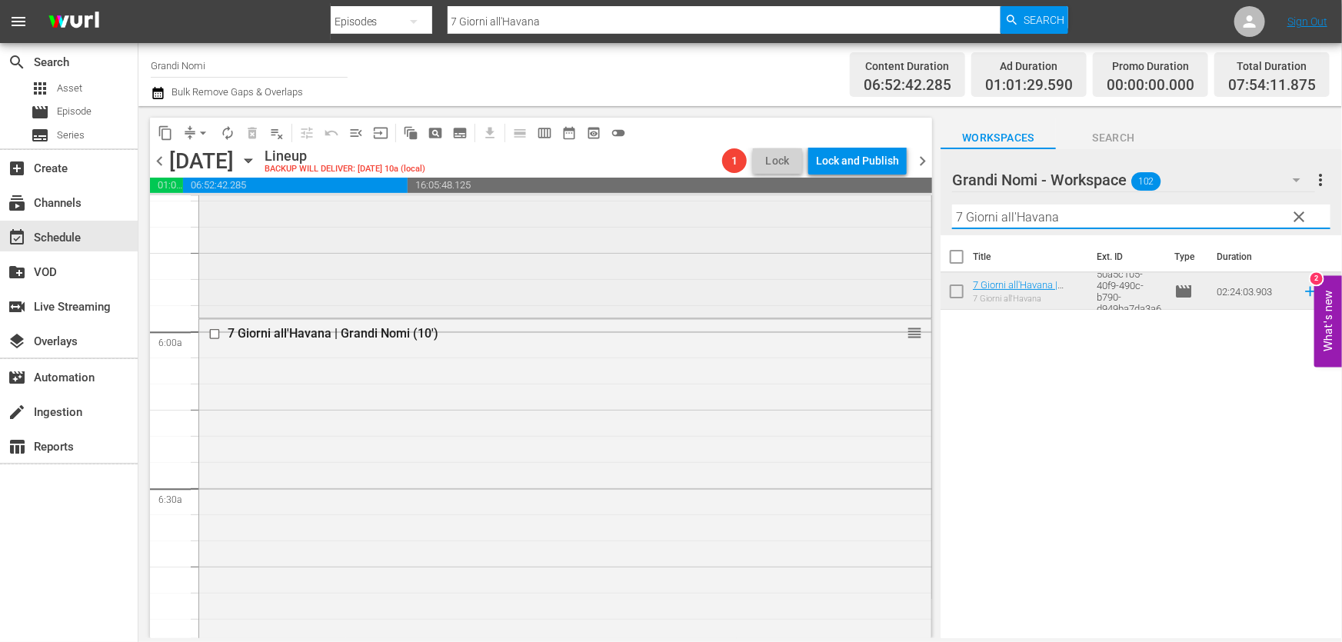
drag, startPoint x: 1103, startPoint y: 223, endPoint x: 534, endPoint y: 307, distance: 574.3
click at [579, 301] on div "content_copy compress arrow_drop_down autorenew_outlined delete_forever_outline…" at bounding box center [739, 372] width 1203 height 532
paste input "Milk"
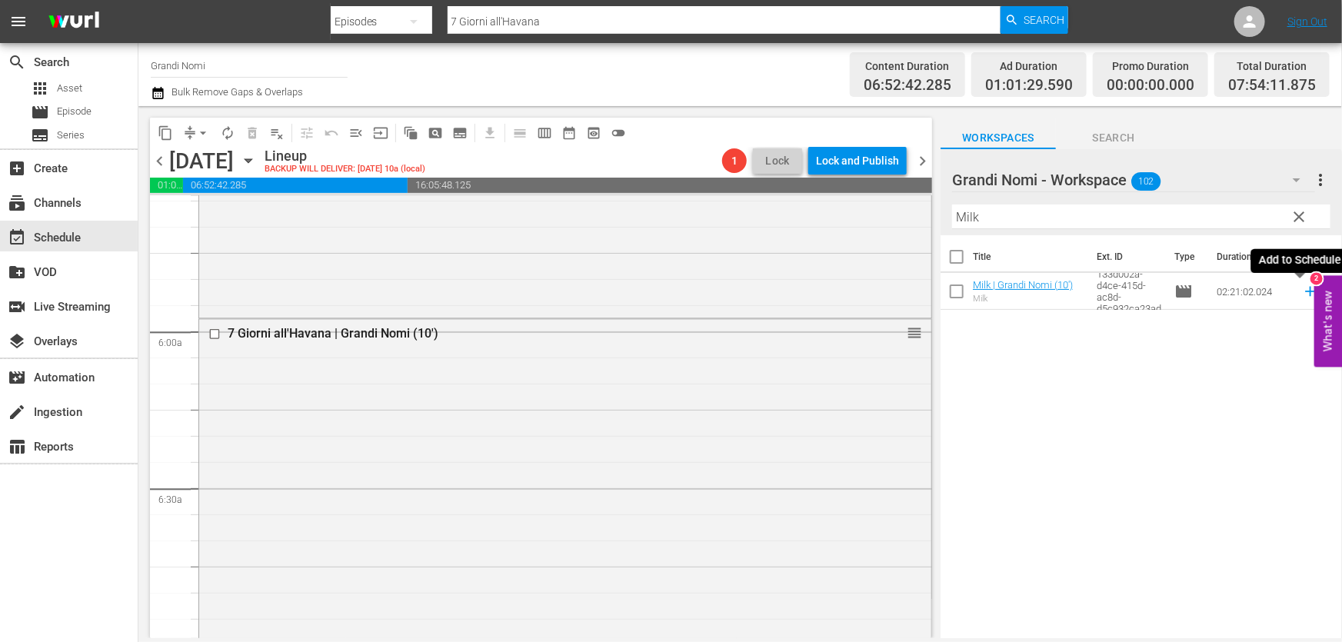
click at [1302, 293] on icon at bounding box center [1310, 291] width 17 height 17
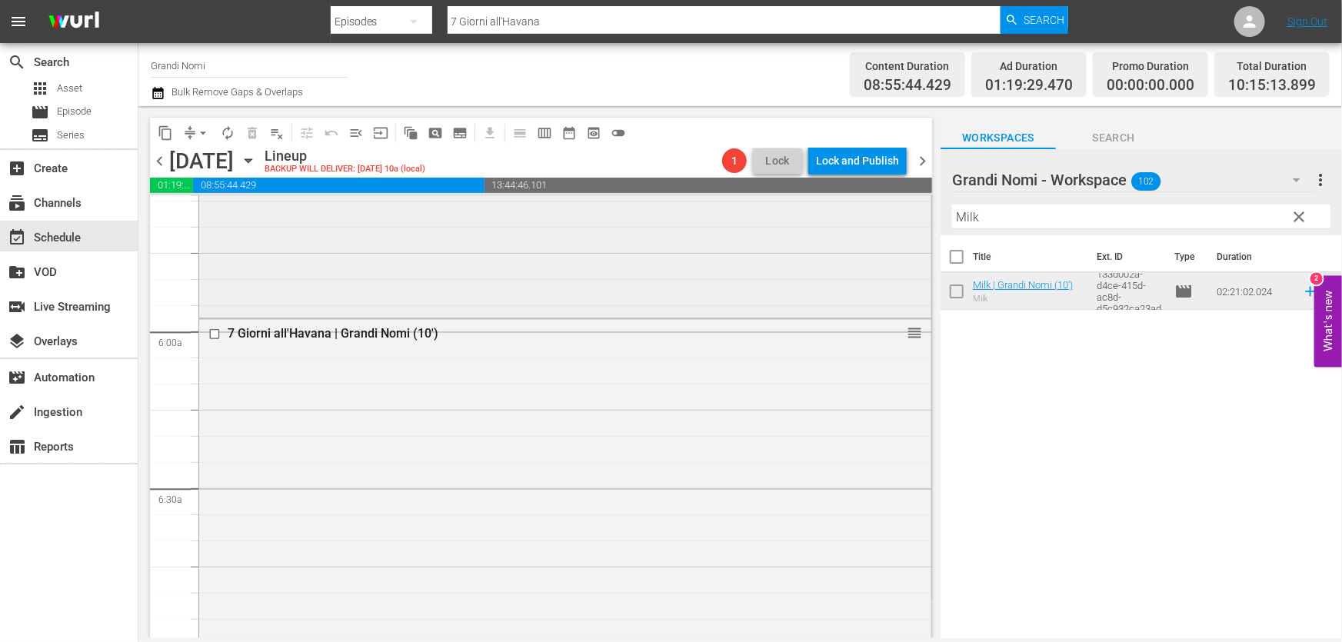
drag, startPoint x: 704, startPoint y: 250, endPoint x: 511, endPoint y: 271, distance: 194.2
click at [515, 269] on div "content_copy compress arrow_drop_down autorenew_outlined delete_forever_outline…" at bounding box center [739, 372] width 1203 height 532
paste input "È arrivata [PERSON_NAME]!"
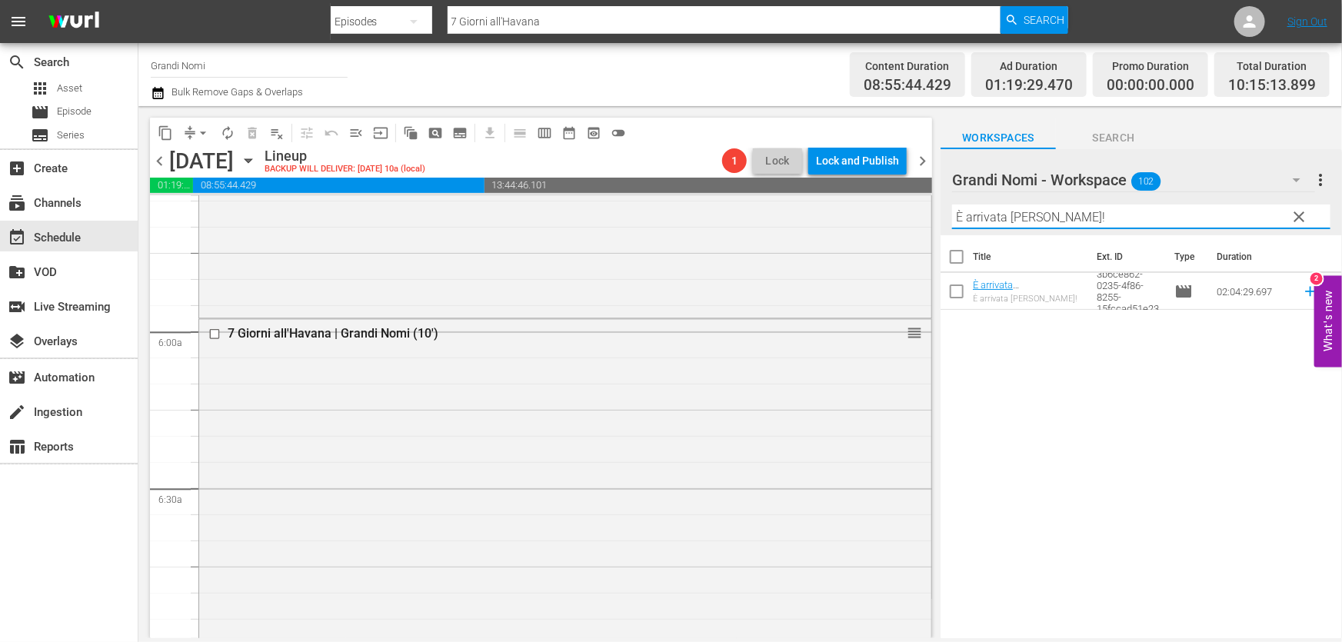
click at [1296, 287] on td at bounding box center [1307, 291] width 23 height 37
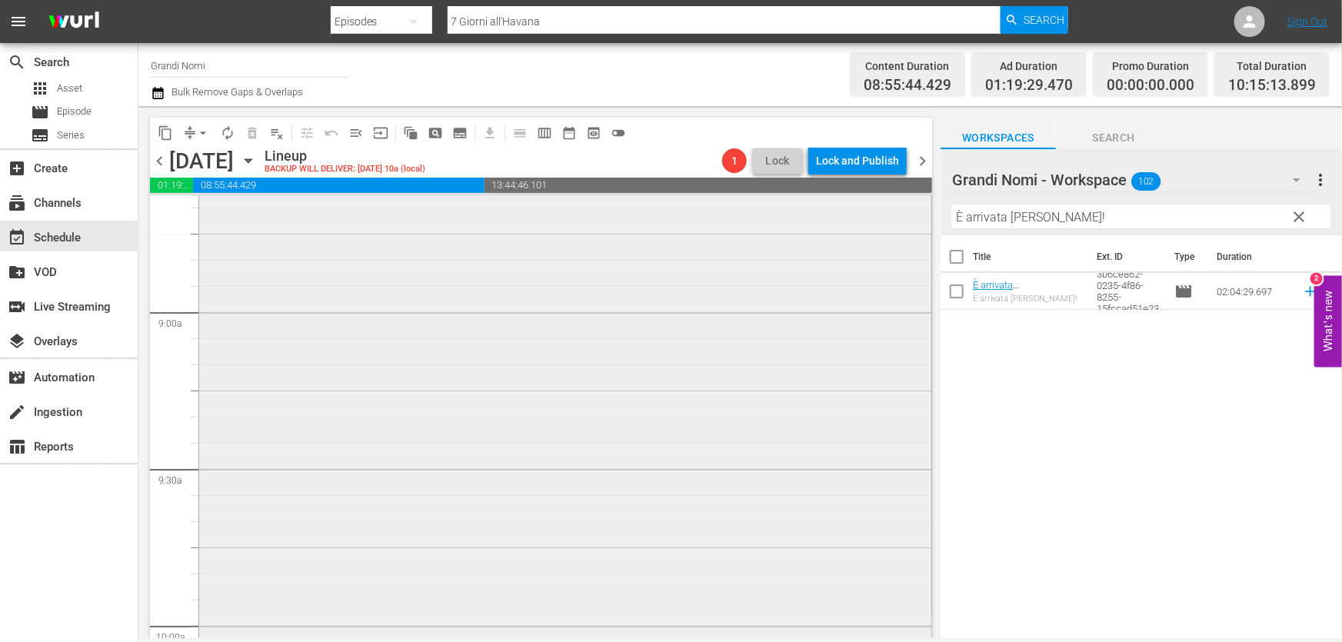
scroll to position [2586, 0]
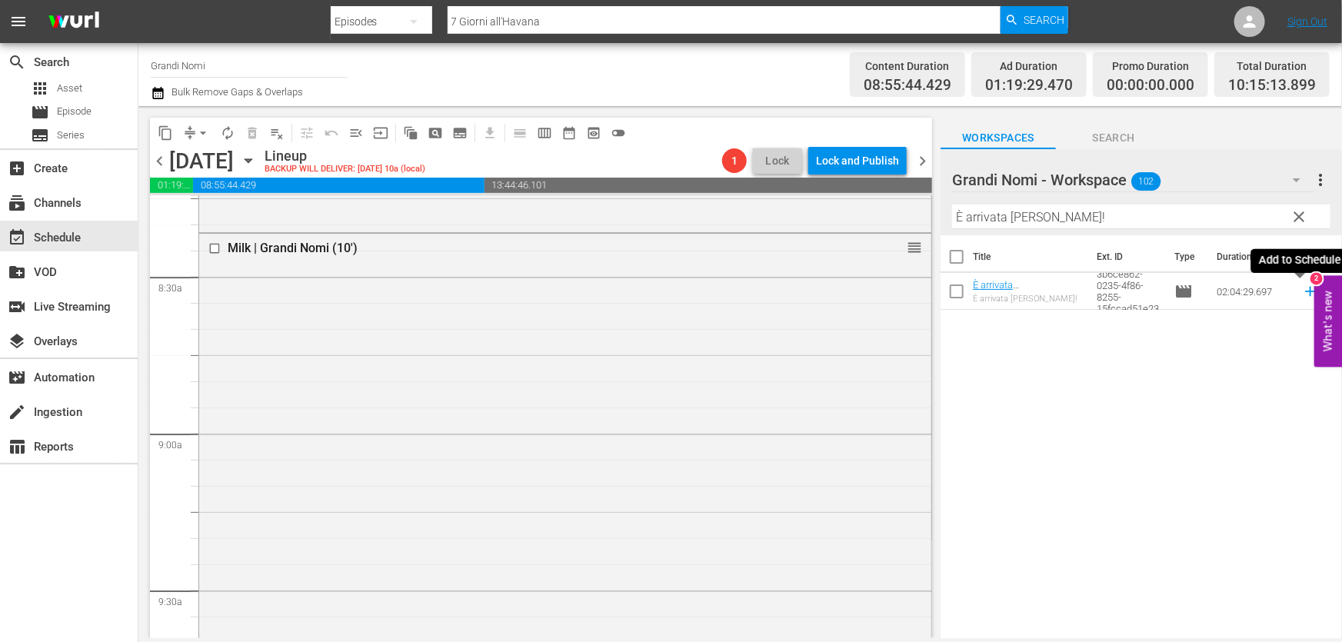
click at [1302, 294] on icon at bounding box center [1310, 291] width 17 height 17
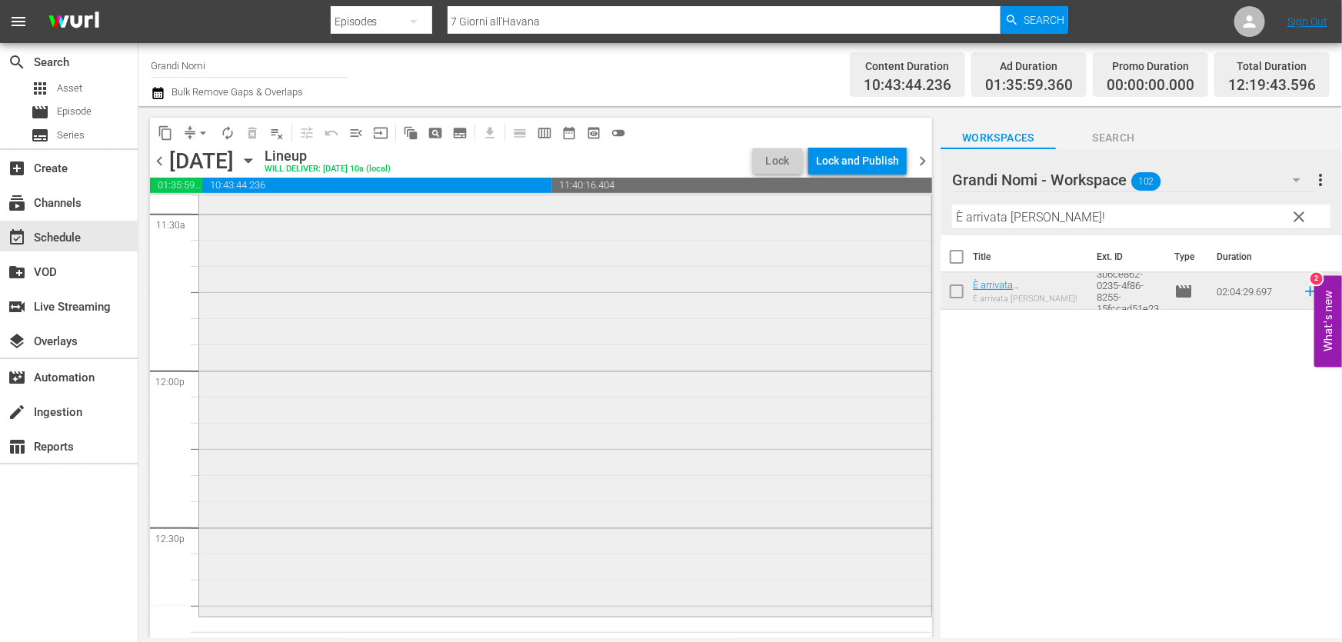
scroll to position [3774, 0]
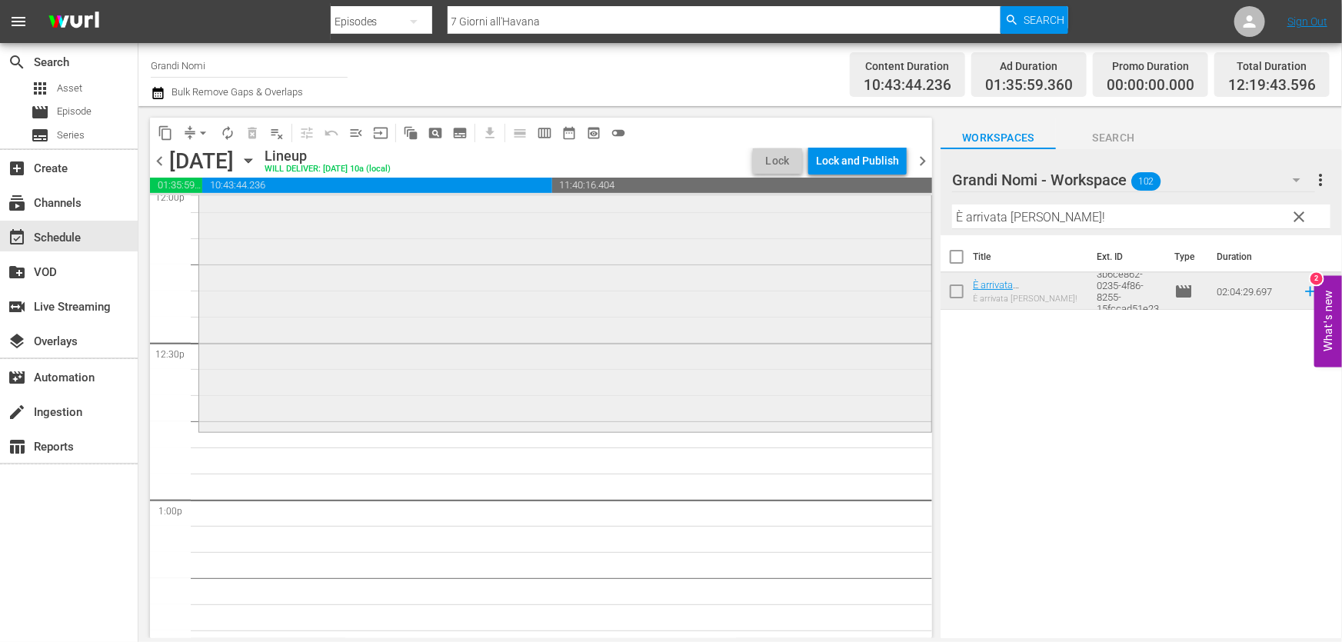
drag, startPoint x: 1090, startPoint y: 219, endPoint x: 650, endPoint y: 297, distance: 447.3
click at [675, 294] on div "content_copy compress arrow_drop_down autorenew_outlined delete_forever_outline…" at bounding box center [739, 372] width 1203 height 532
paste input "Ithaca"
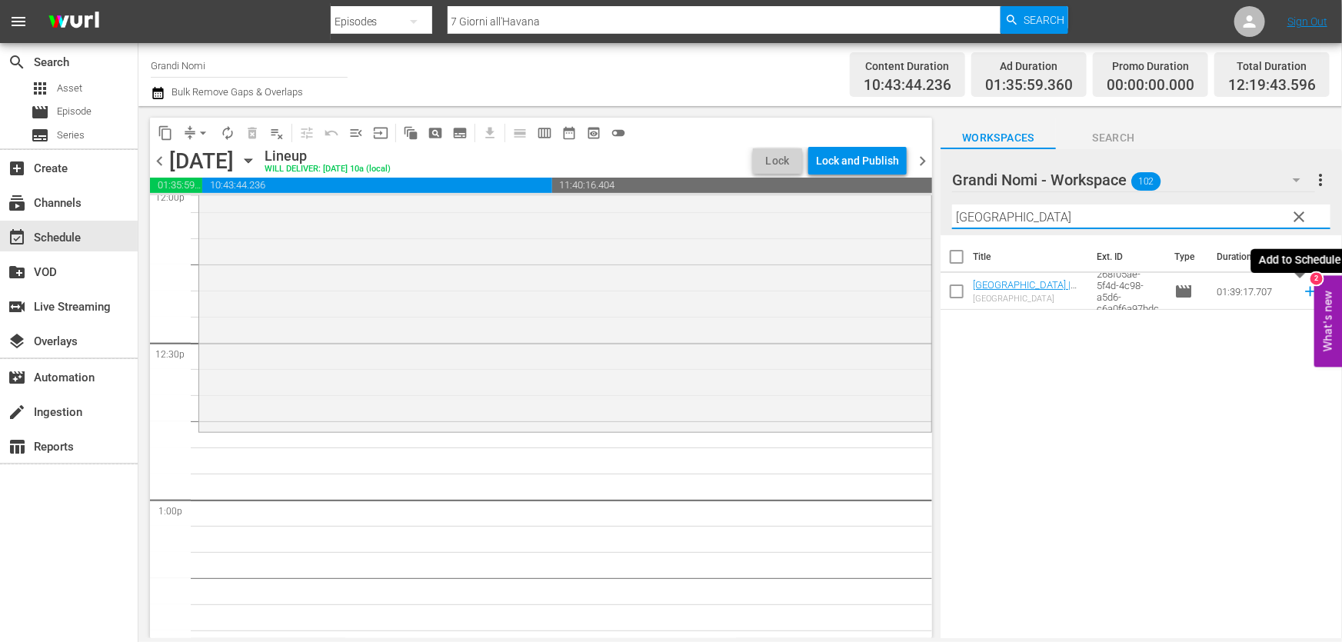
click at [1302, 288] on icon at bounding box center [1310, 291] width 17 height 17
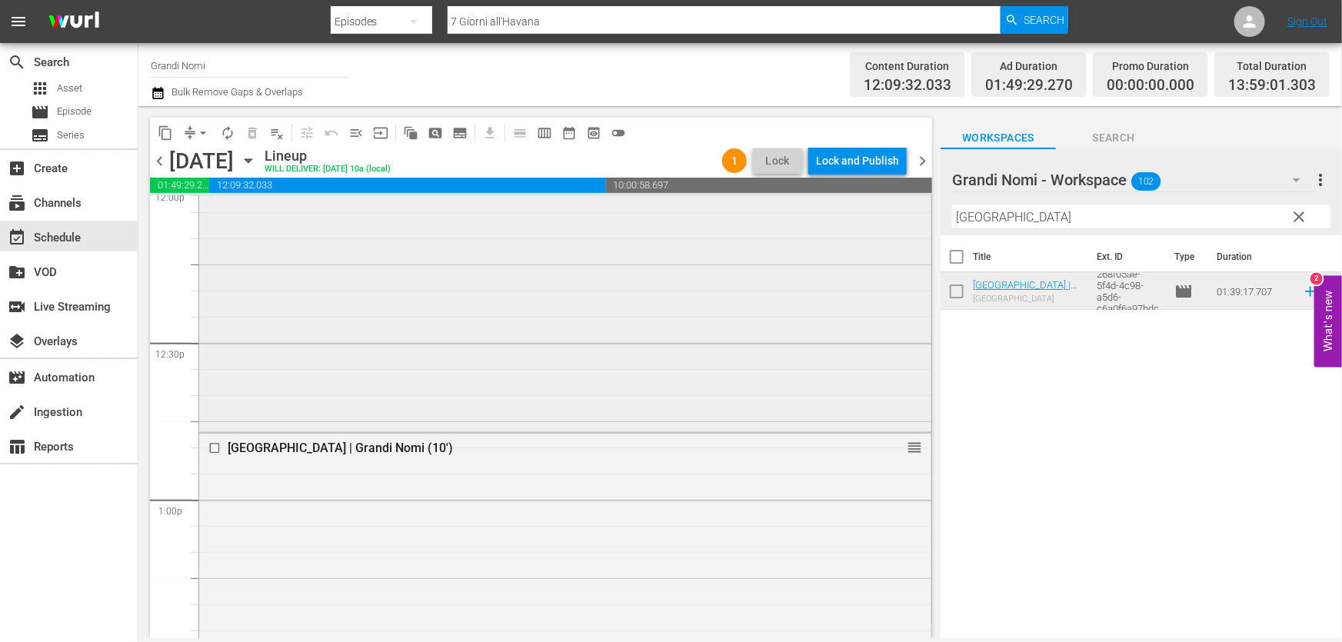
drag, startPoint x: 1026, startPoint y: 221, endPoint x: 760, endPoint y: 268, distance: 270.3
click at [760, 268] on div "content_copy compress arrow_drop_down autorenew_outlined delete_forever_outline…" at bounding box center [739, 372] width 1203 height 532
paste input "Mr. Nobody"
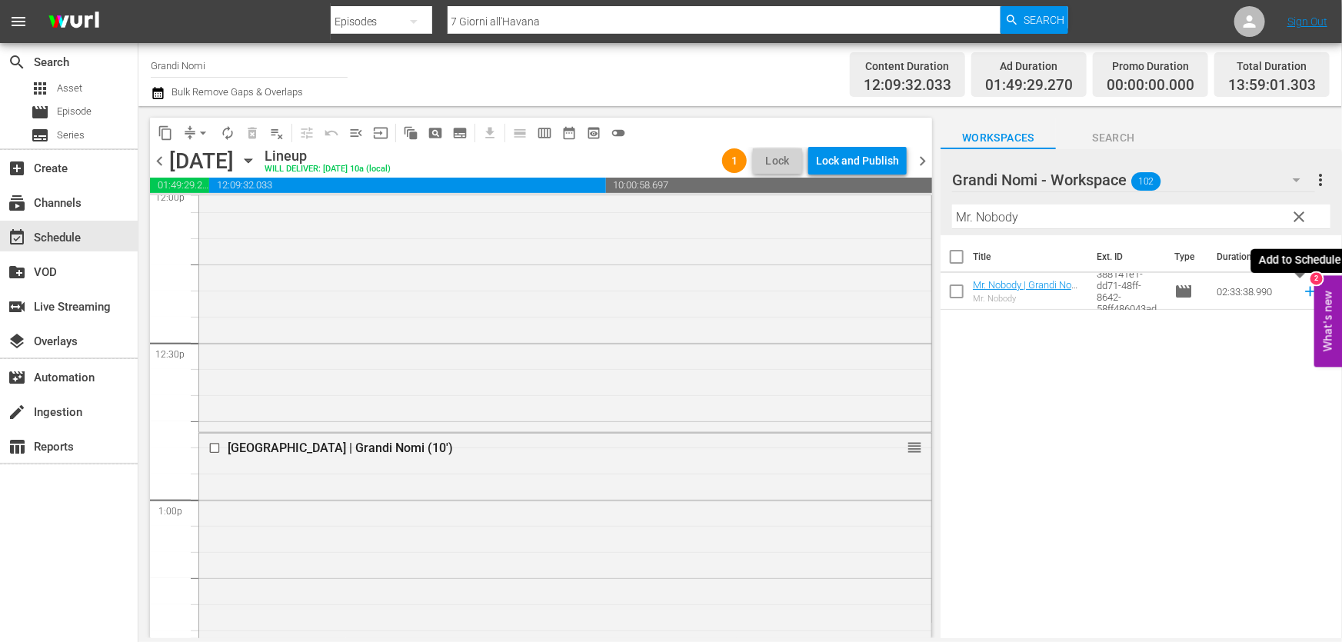
click at [1302, 289] on icon at bounding box center [1310, 291] width 17 height 17
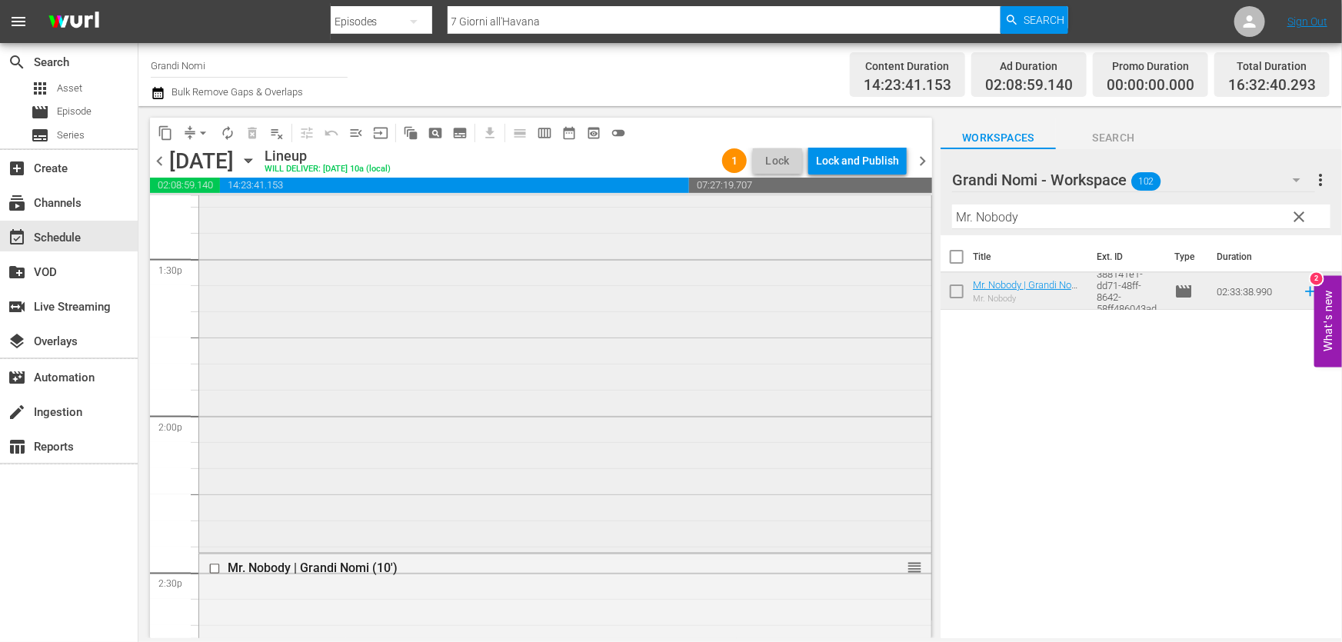
scroll to position [4473, 0]
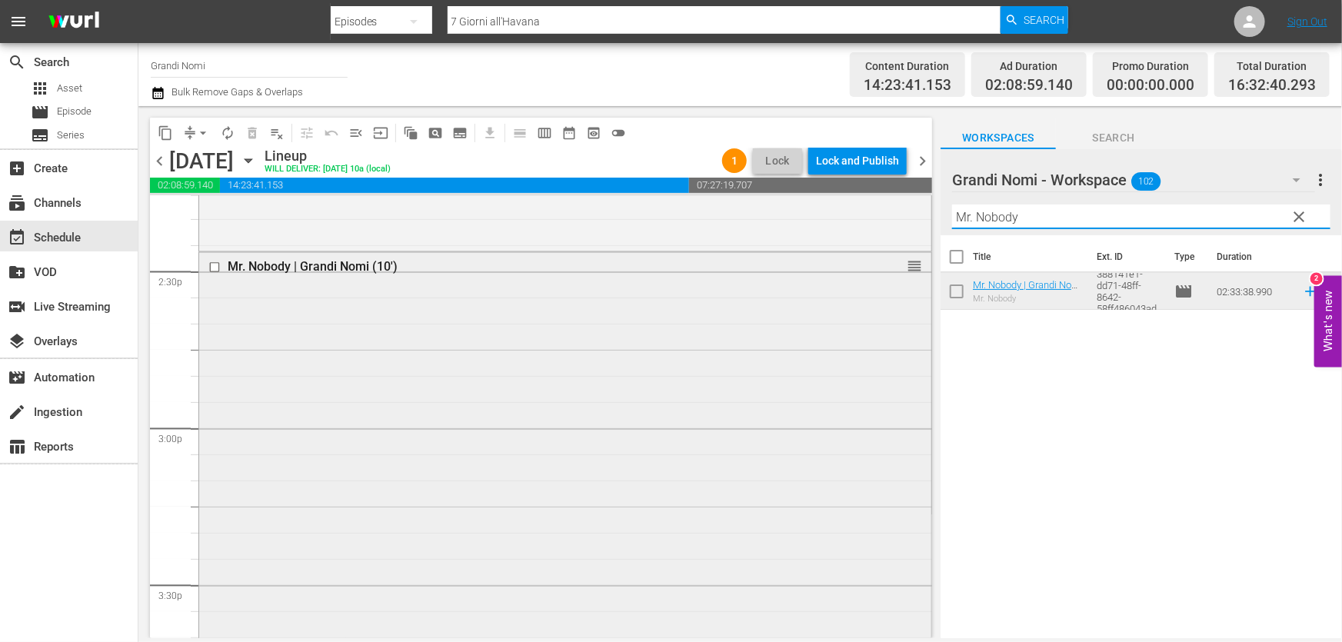
drag, startPoint x: 1040, startPoint y: 220, endPoint x: 538, endPoint y: 289, distance: 506.8
click at [638, 274] on div "content_copy compress arrow_drop_down autorenew_outlined delete_forever_outline…" at bounding box center [739, 372] width 1203 height 532
paste input "Balzac e la [PERSON_NAME] cinese"
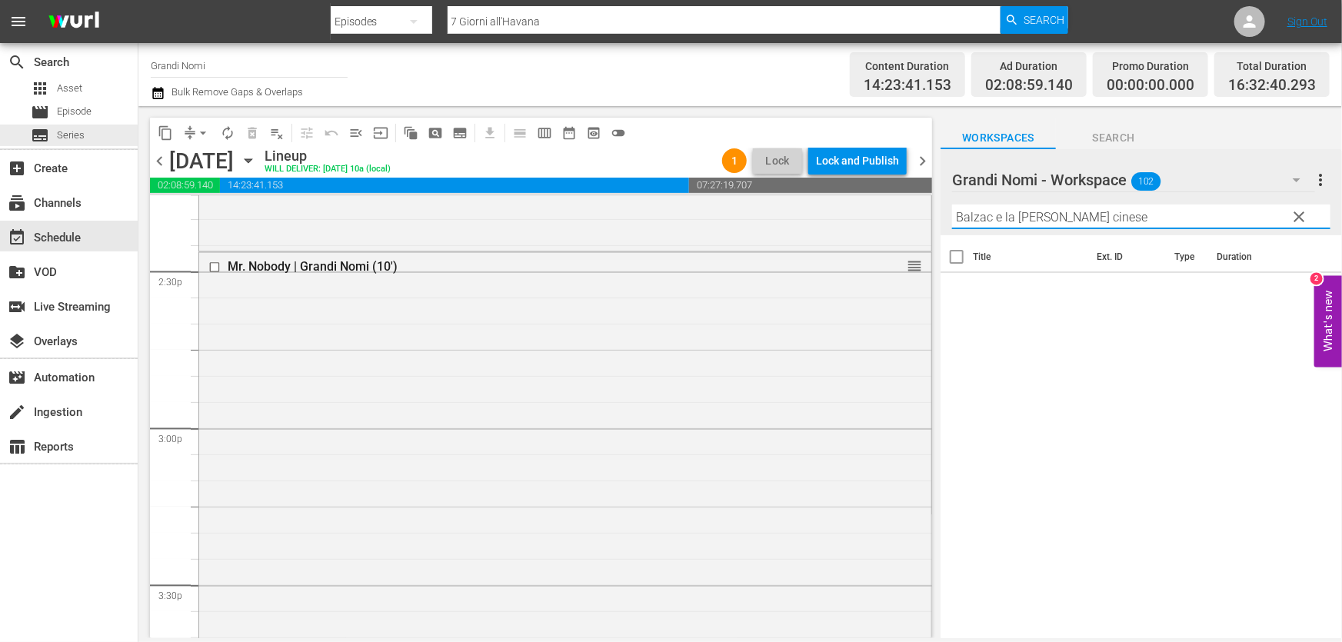
type input "Balzac e la [PERSON_NAME] cinese"
click at [98, 100] on div "apps Asset movie Episode subtitles Series" at bounding box center [69, 112] width 138 height 68
click at [131, 115] on div "movie Episode" at bounding box center [69, 112] width 138 height 22
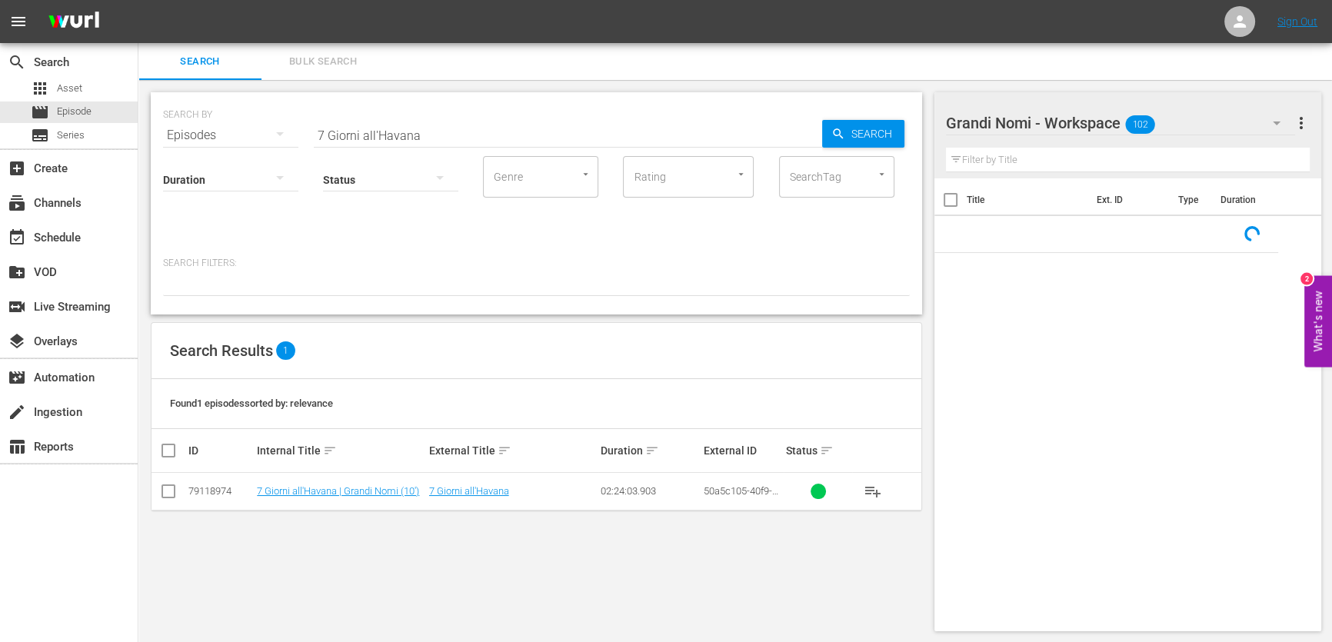
click at [415, 142] on div "Status" at bounding box center [390, 169] width 135 height 55
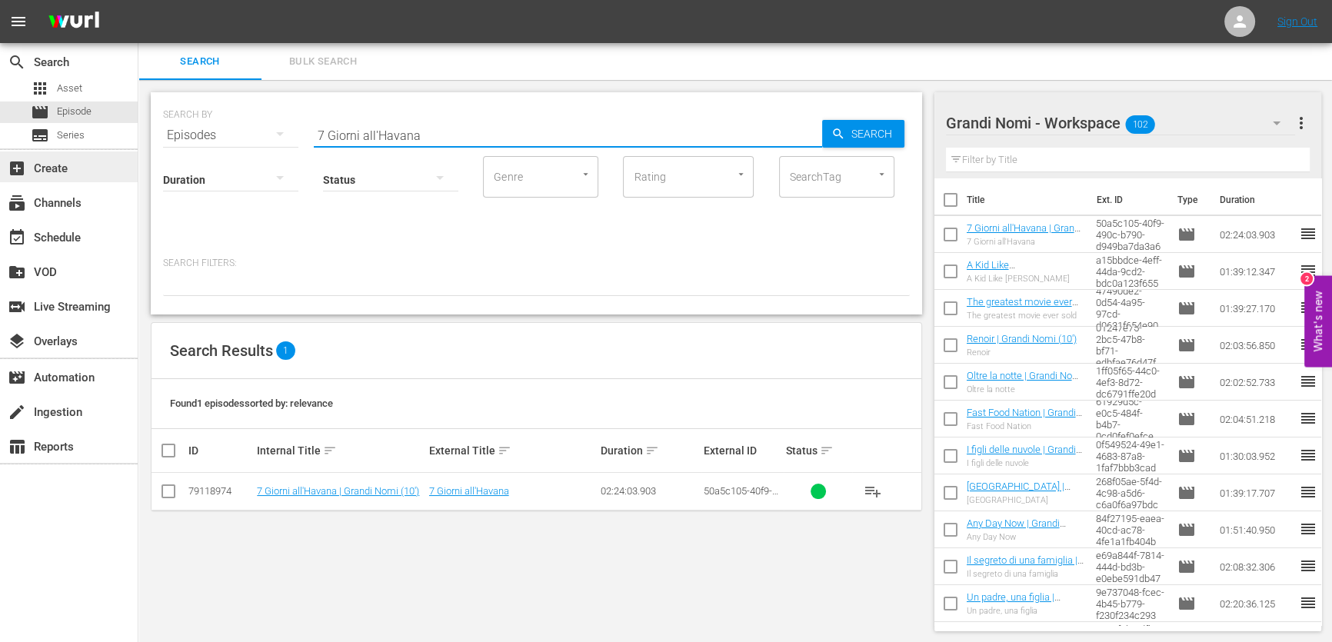
drag, startPoint x: 415, startPoint y: 137, endPoint x: 105, endPoint y: 179, distance: 313.5
click at [138, 0] on div "search Search apps Asset movie Episode subtitles Series add_box Create subscrip…" at bounding box center [734, 0] width 1193 height 0
paste input "Balzac e la [PERSON_NAME] cinese"
type input "Balzac e la [PERSON_NAME] cinese"
click at [881, 136] on span "Search" at bounding box center [874, 134] width 59 height 28
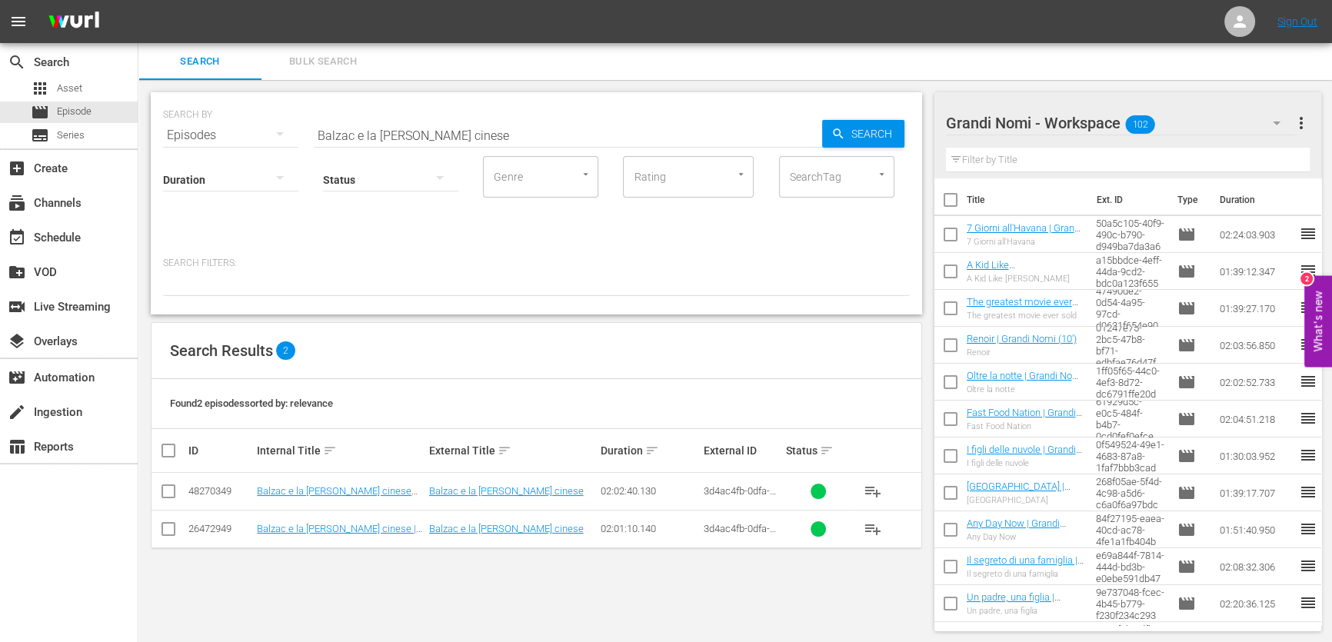
click at [870, 526] on span "playlist_add" at bounding box center [872, 529] width 18 height 18
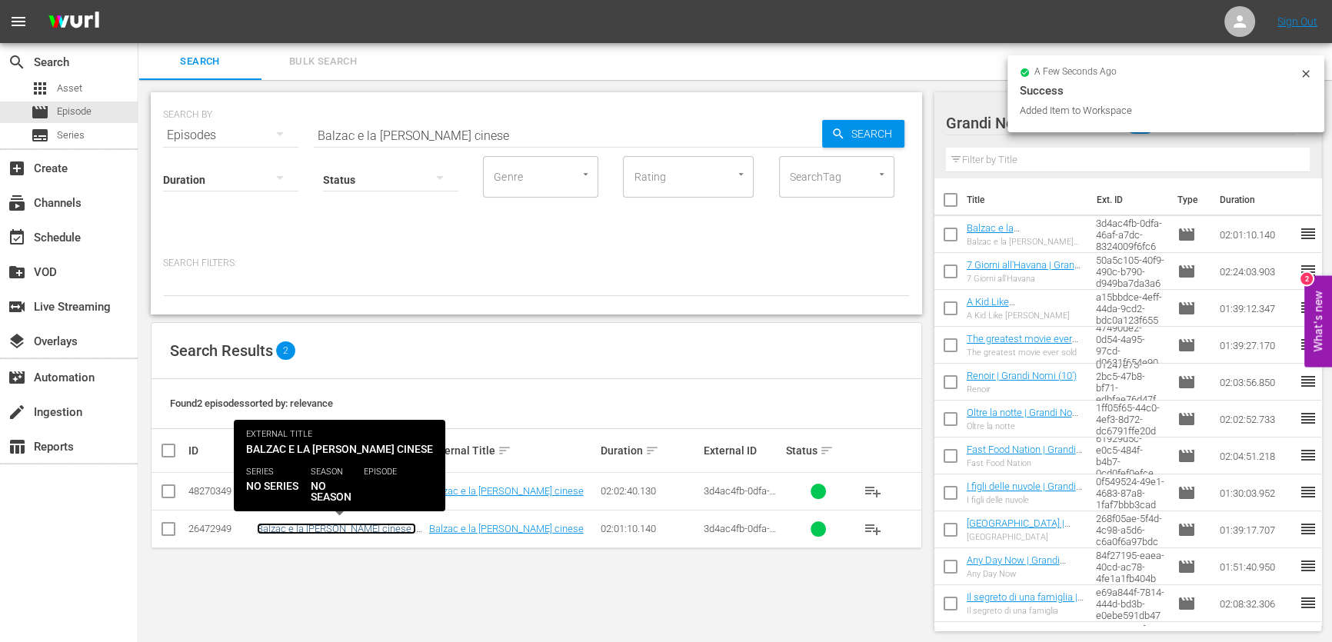
click at [374, 525] on link "Balzac e la [PERSON_NAME] cinese | Grandi Nomi (10')" at bounding box center [336, 534] width 159 height 23
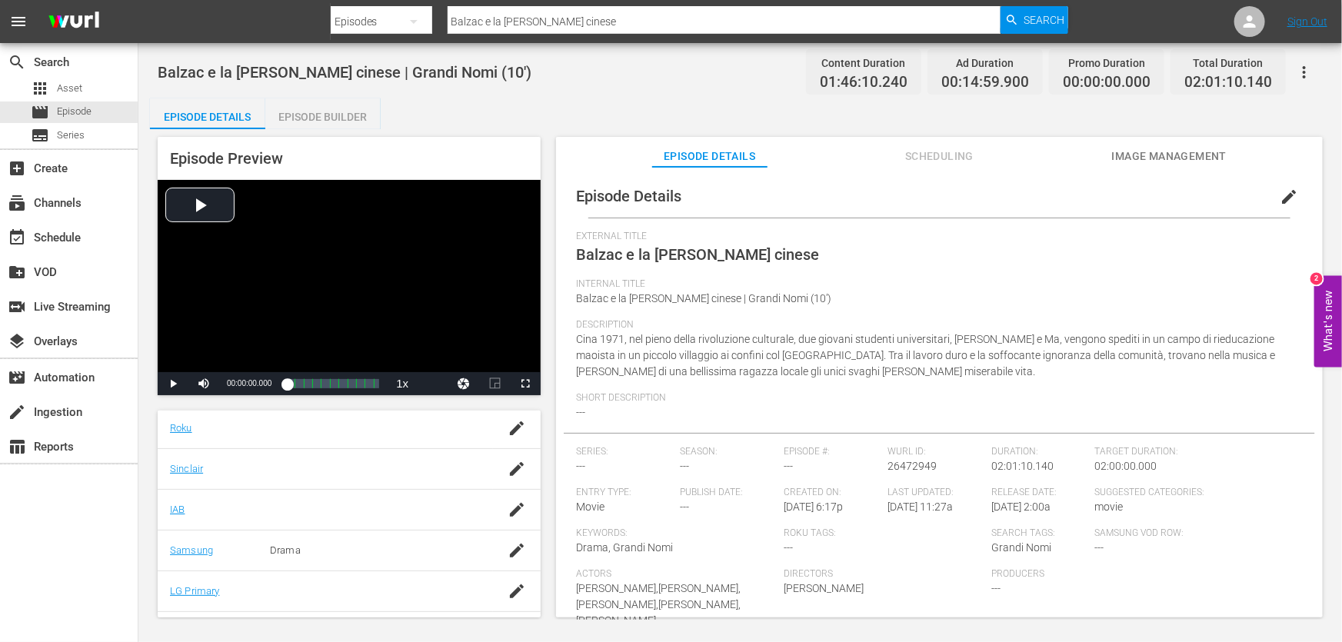
scroll to position [344, 0]
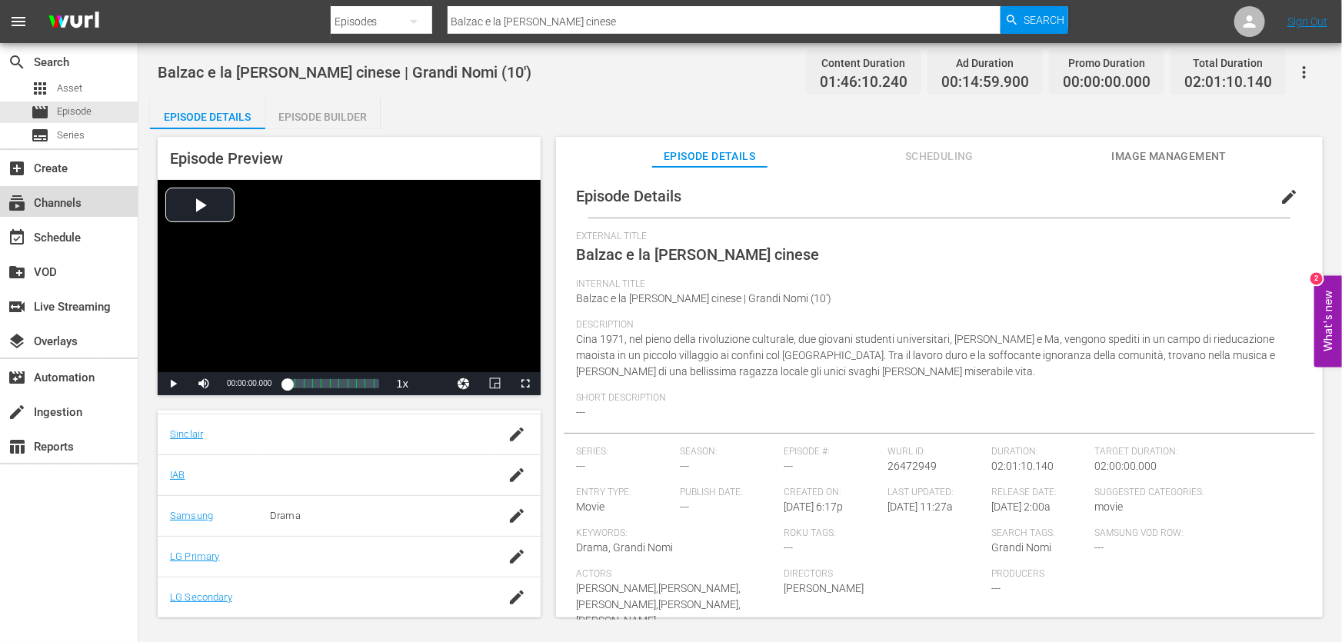
click at [56, 208] on div "subscriptions Channels" at bounding box center [43, 201] width 86 height 14
type input "grandi nomi"
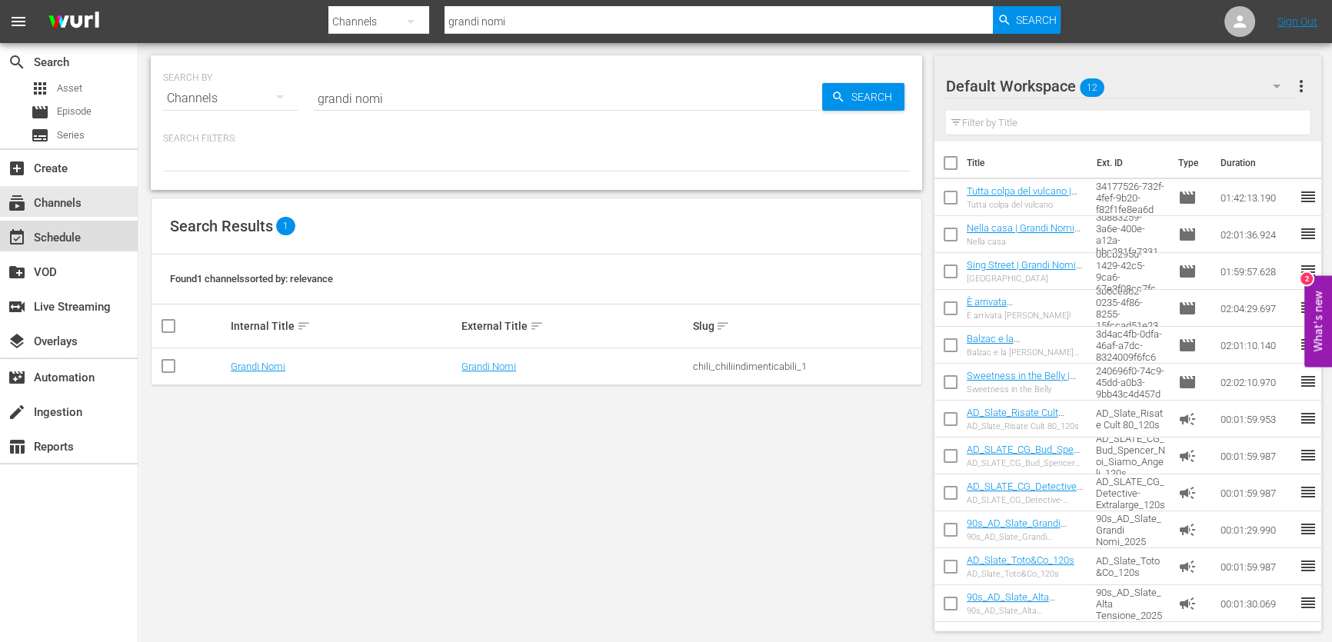
click at [101, 238] on div "event_available Schedule" at bounding box center [69, 236] width 138 height 31
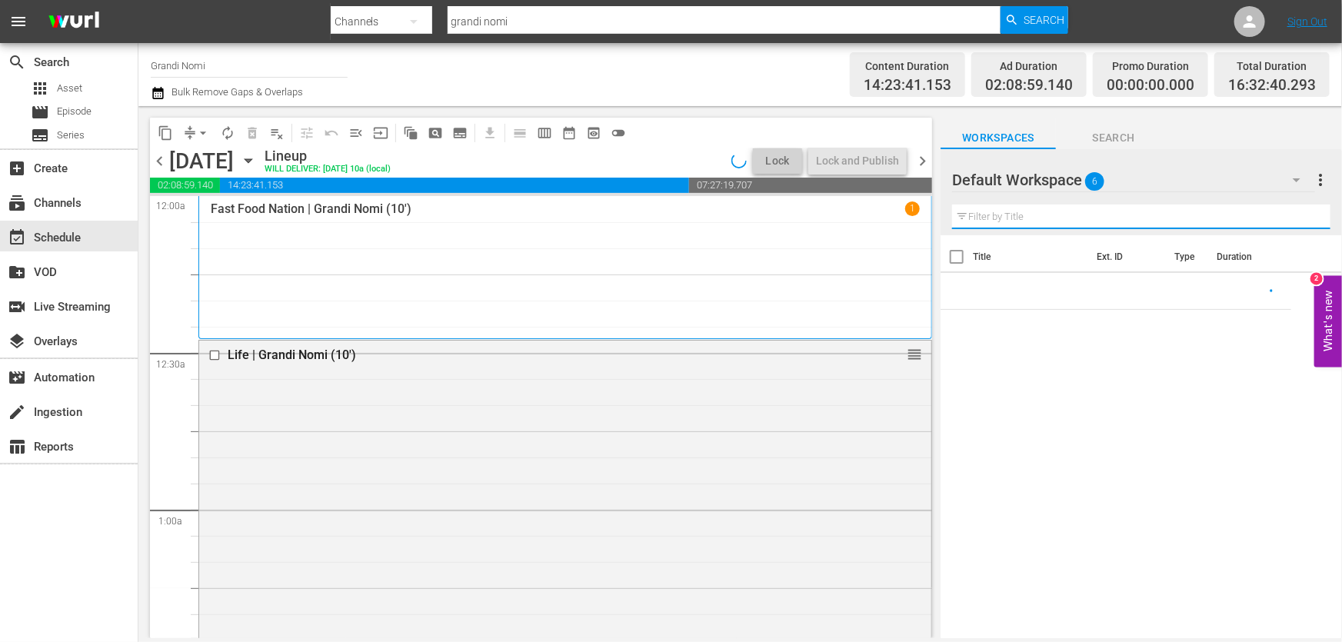
drag, startPoint x: 1068, startPoint y: 218, endPoint x: 1059, endPoint y: 219, distance: 8.6
click at [1068, 218] on input "text" at bounding box center [1141, 217] width 378 height 25
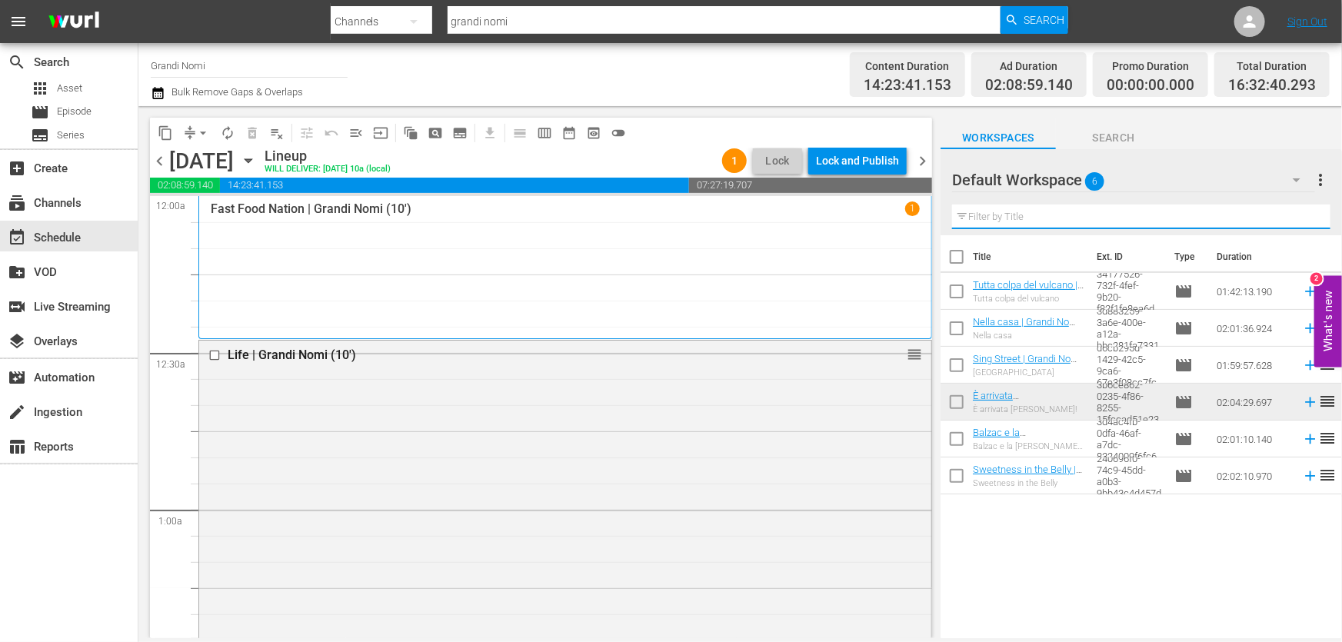
paste input "Balzac e la [PERSON_NAME] cinese"
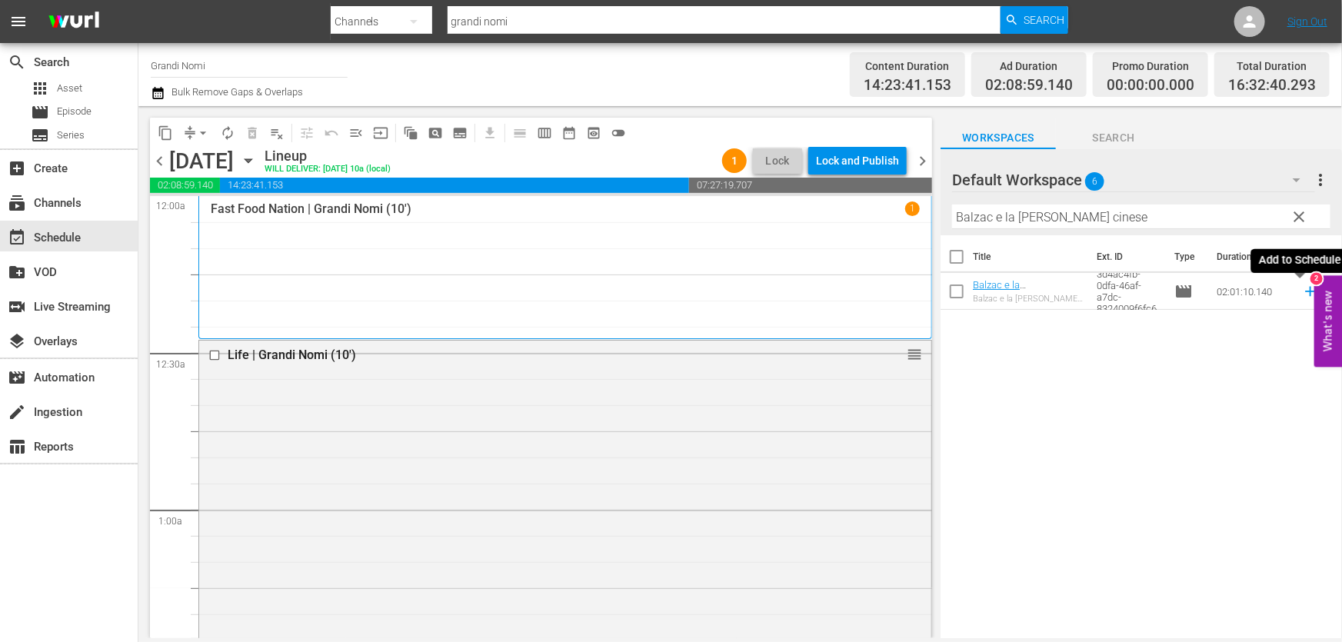
click at [1302, 291] on icon at bounding box center [1310, 291] width 17 height 17
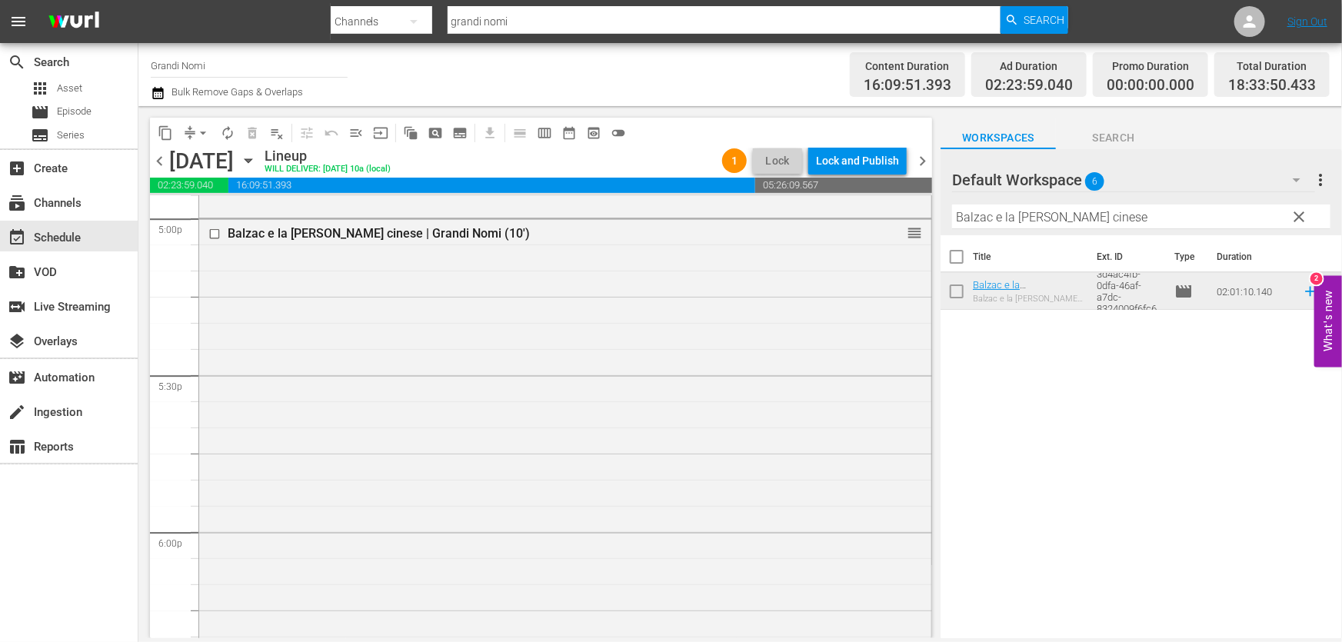
scroll to position [5661, 0]
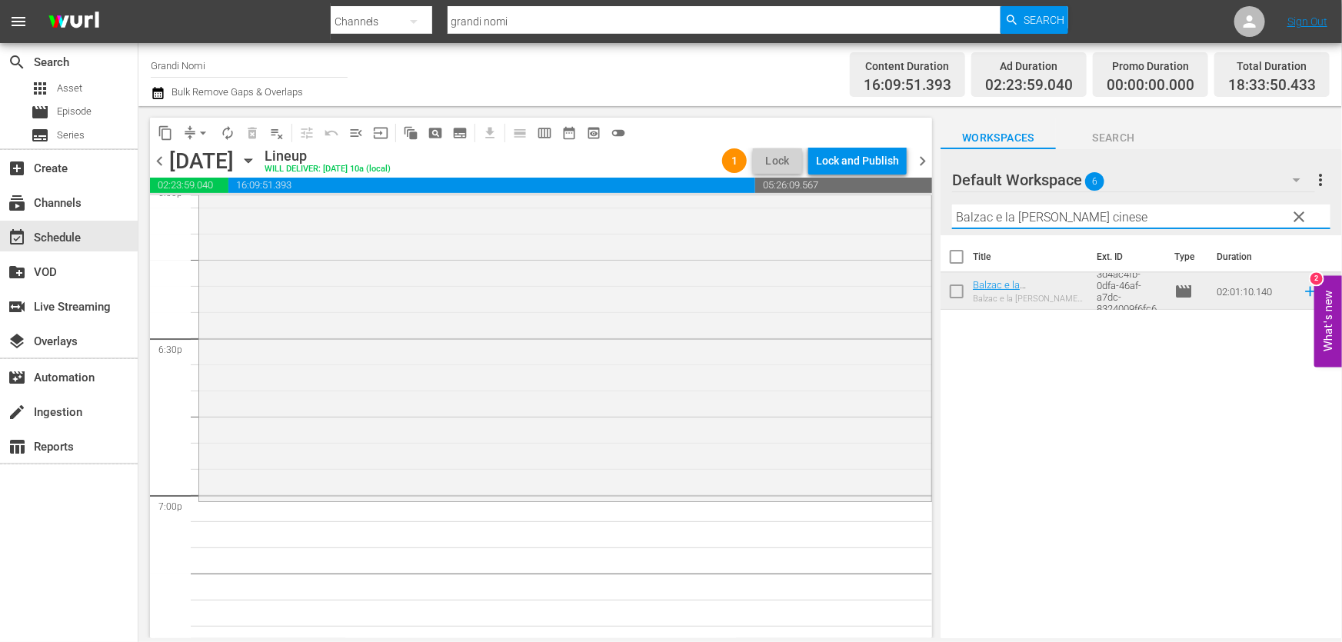
click at [1119, 225] on input "Balzac e la [PERSON_NAME] cinese" at bounding box center [1141, 217] width 378 height 25
click at [1132, 221] on input "Balzac e la [PERSON_NAME] cinese" at bounding box center [1141, 217] width 378 height 25
drag, startPoint x: 1163, startPoint y: 213, endPoint x: 517, endPoint y: 311, distance: 653.9
click at [528, 308] on div "content_copy compress arrow_drop_down autorenew_outlined delete_forever_outline…" at bounding box center [739, 372] width 1203 height 532
paste input "I diari della motocicletta"
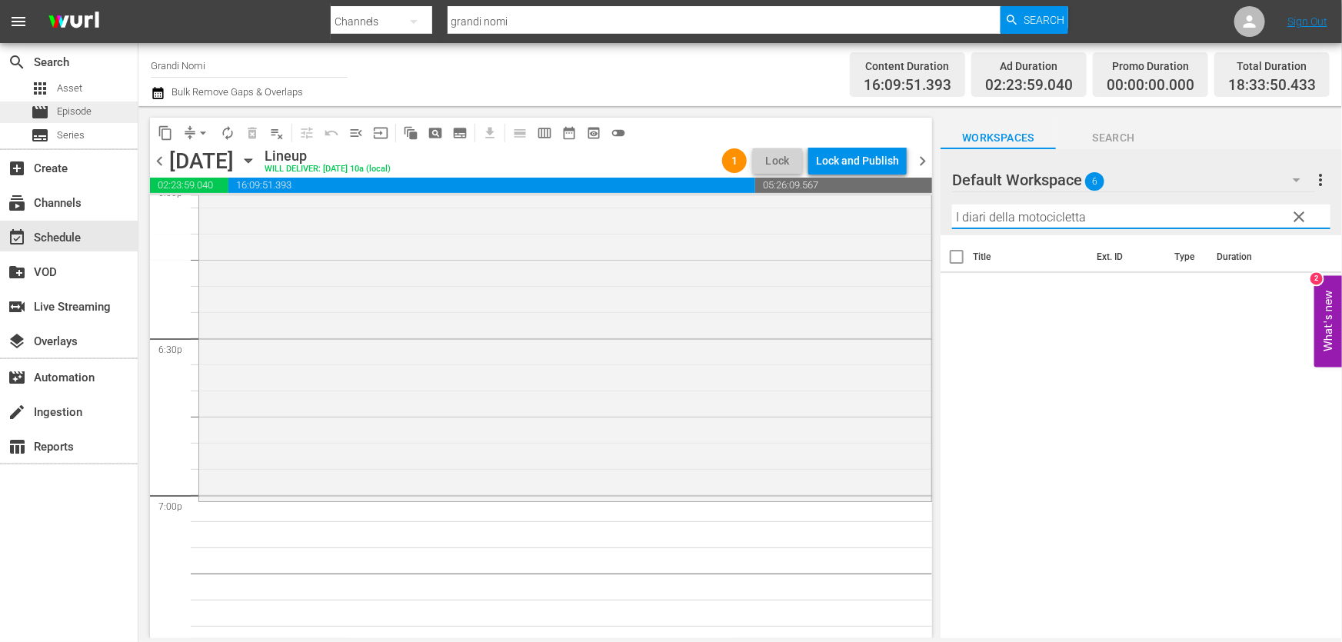
type input "I diari della motocicletta"
click at [109, 118] on div "movie Episode" at bounding box center [69, 112] width 138 height 22
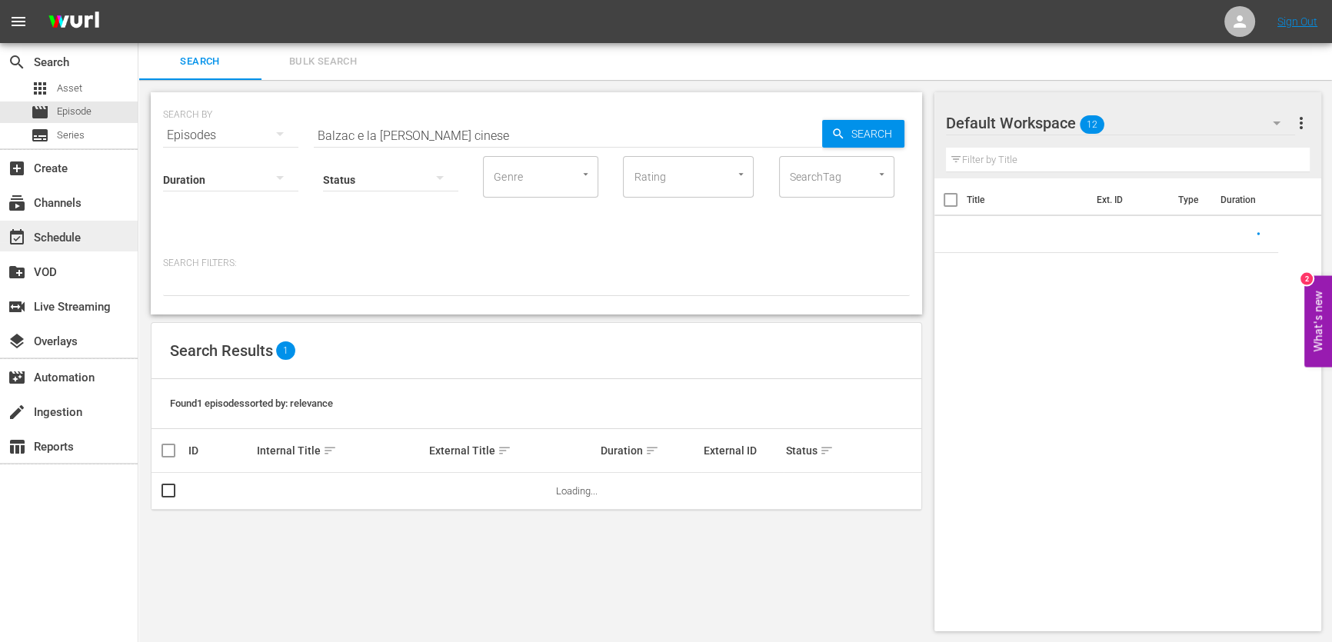
drag, startPoint x: 499, startPoint y: 138, endPoint x: 0, endPoint y: 235, distance: 508.3
click at [138, 0] on div "search Search apps Asset movie Episode subtitles Series add_box Create subscrip…" at bounding box center [734, 0] width 1193 height 0
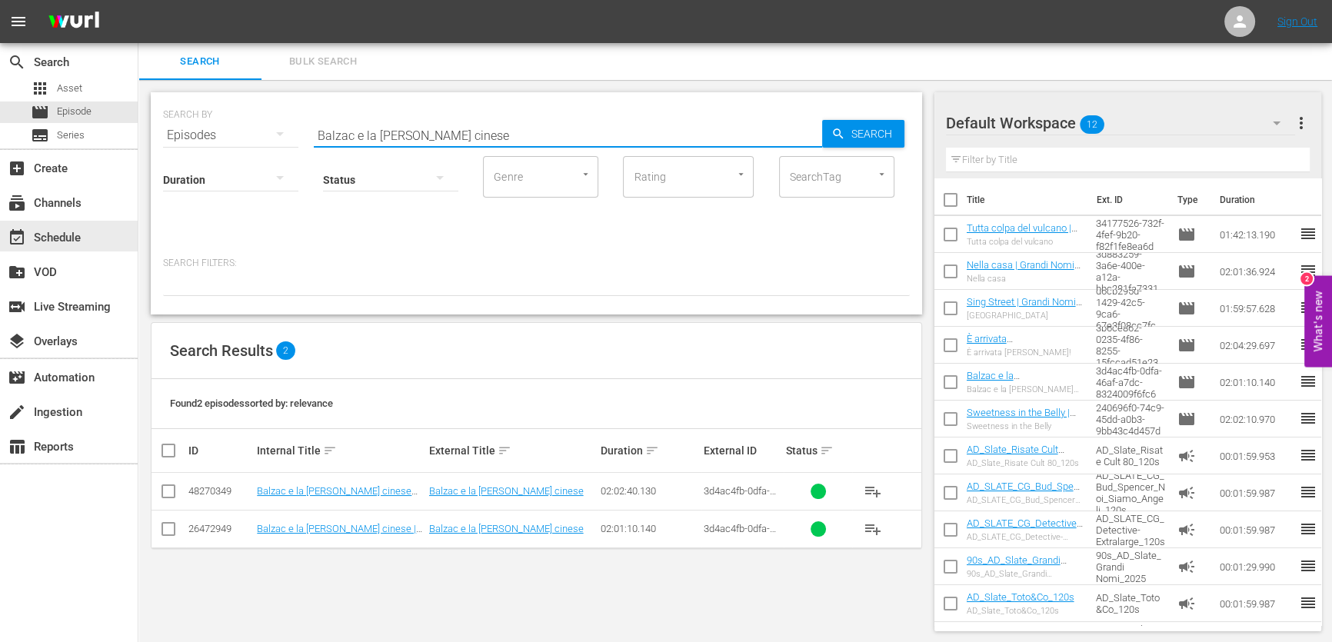
paste input "I diari della motocicletta"
type input "I diari della motocicletta"
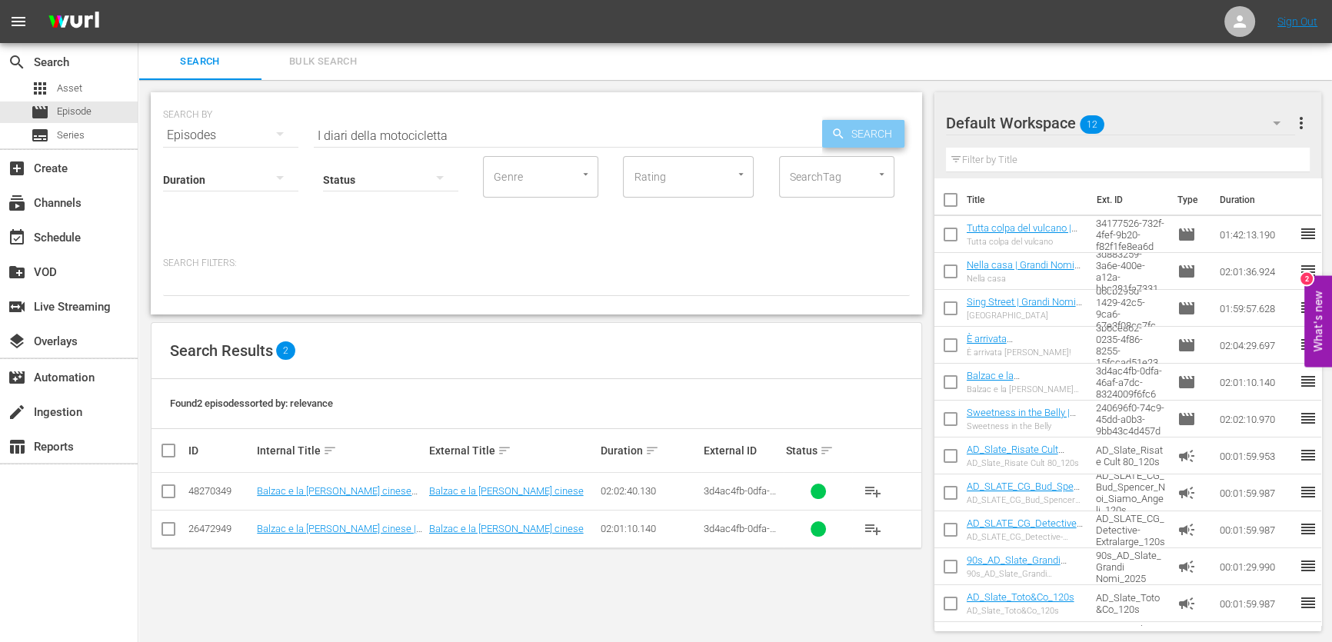
click at [902, 138] on span "Search" at bounding box center [874, 134] width 59 height 28
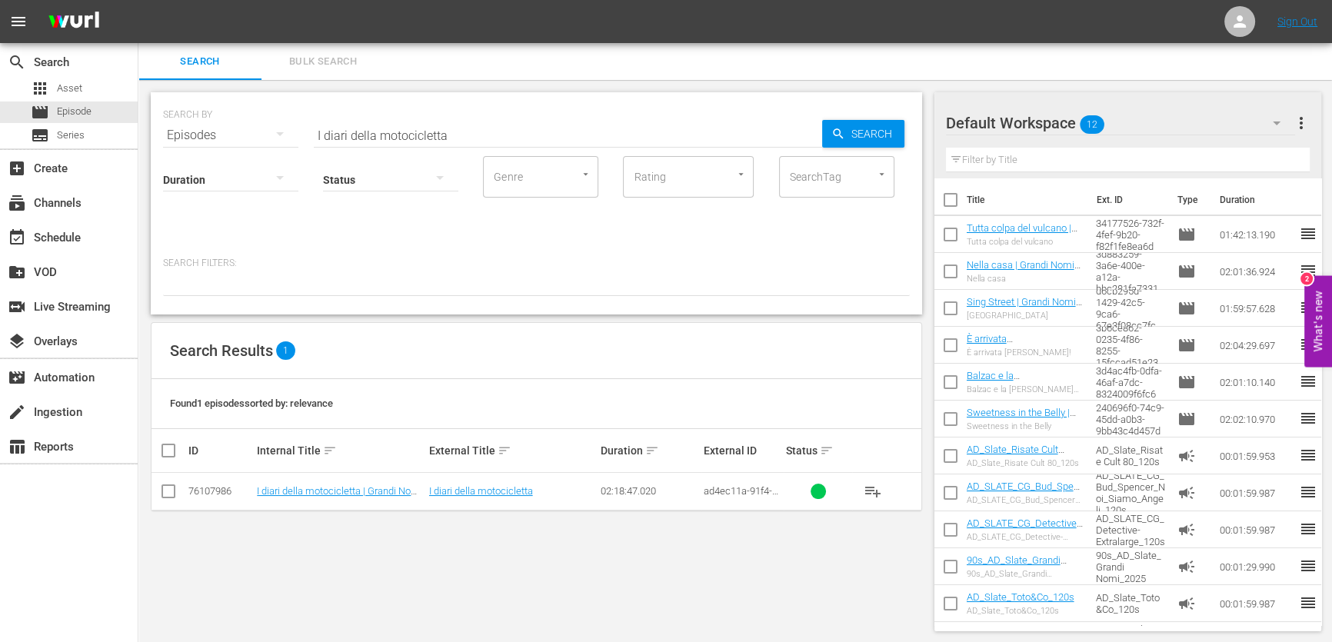
click at [1118, 116] on div "Default Workspace 12" at bounding box center [1121, 122] width 350 height 43
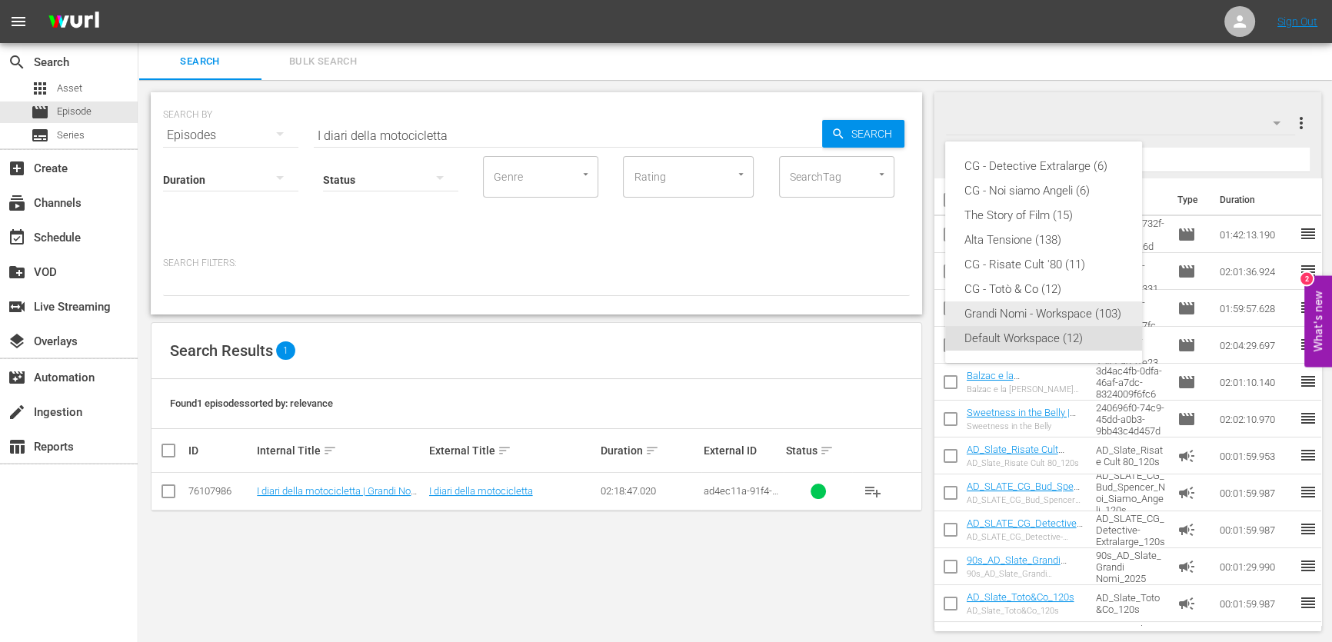
click at [1051, 320] on div "Grandi Nomi - Workspace (103)" at bounding box center [1043, 313] width 160 height 25
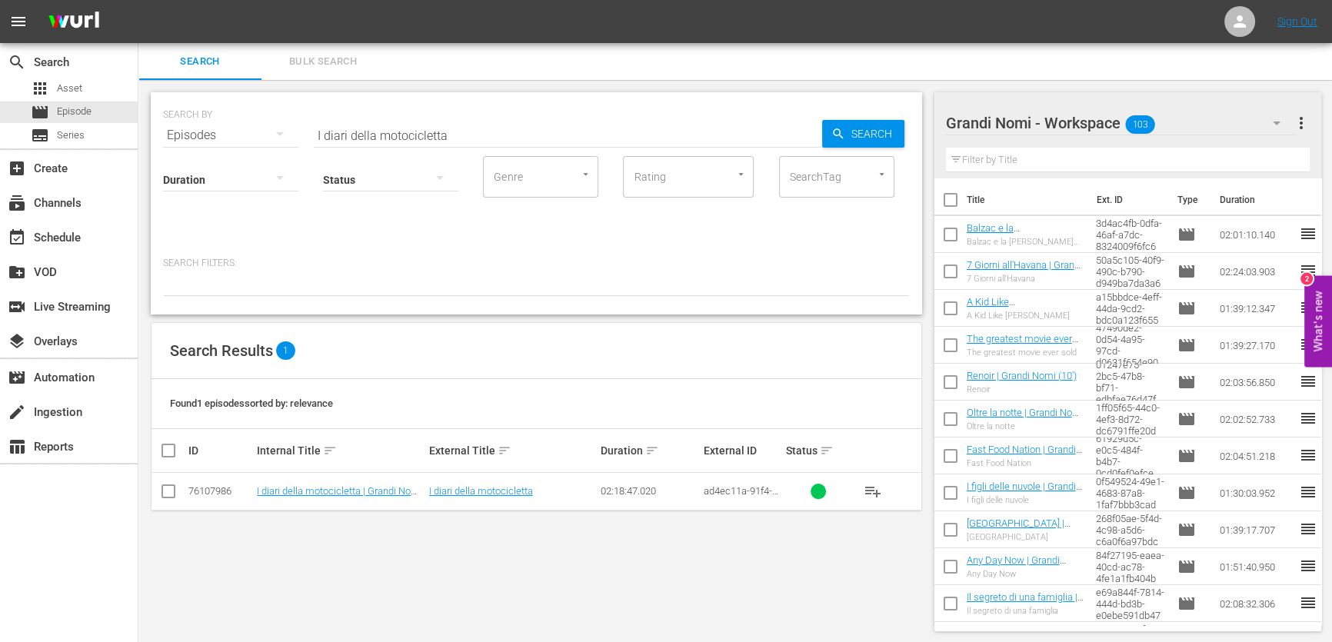
click at [873, 494] on span "playlist_add" at bounding box center [872, 491] width 18 height 18
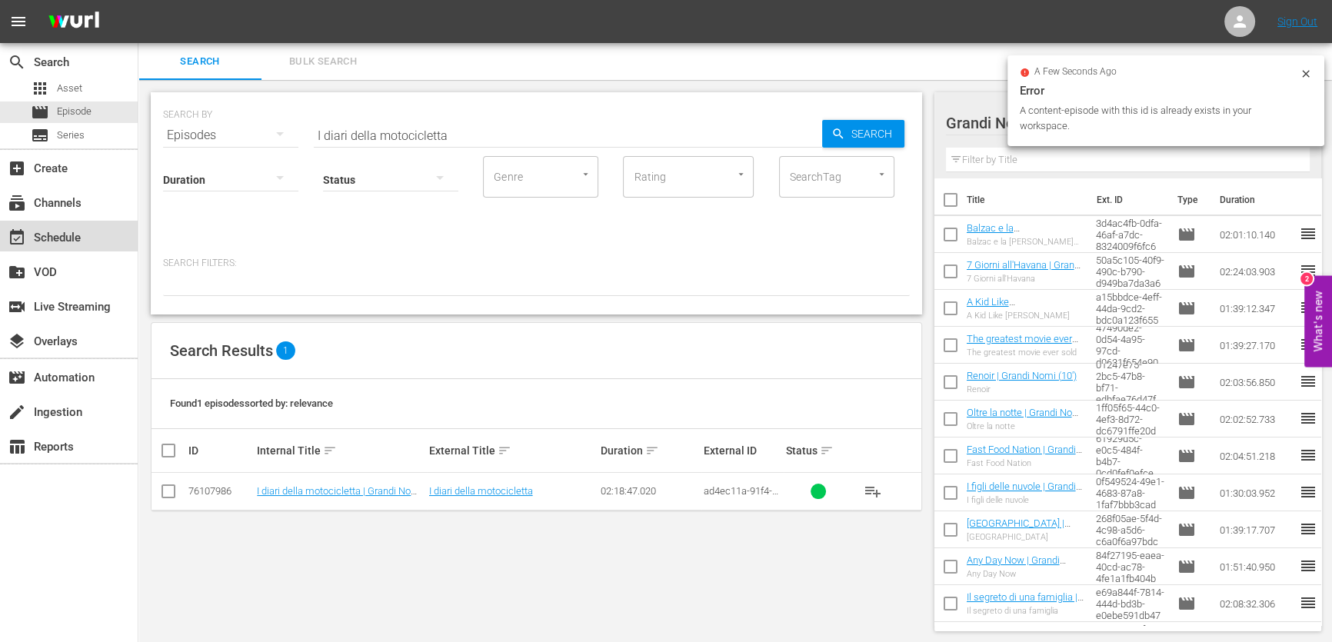
click at [69, 241] on div "event_available Schedule" at bounding box center [43, 235] width 86 height 14
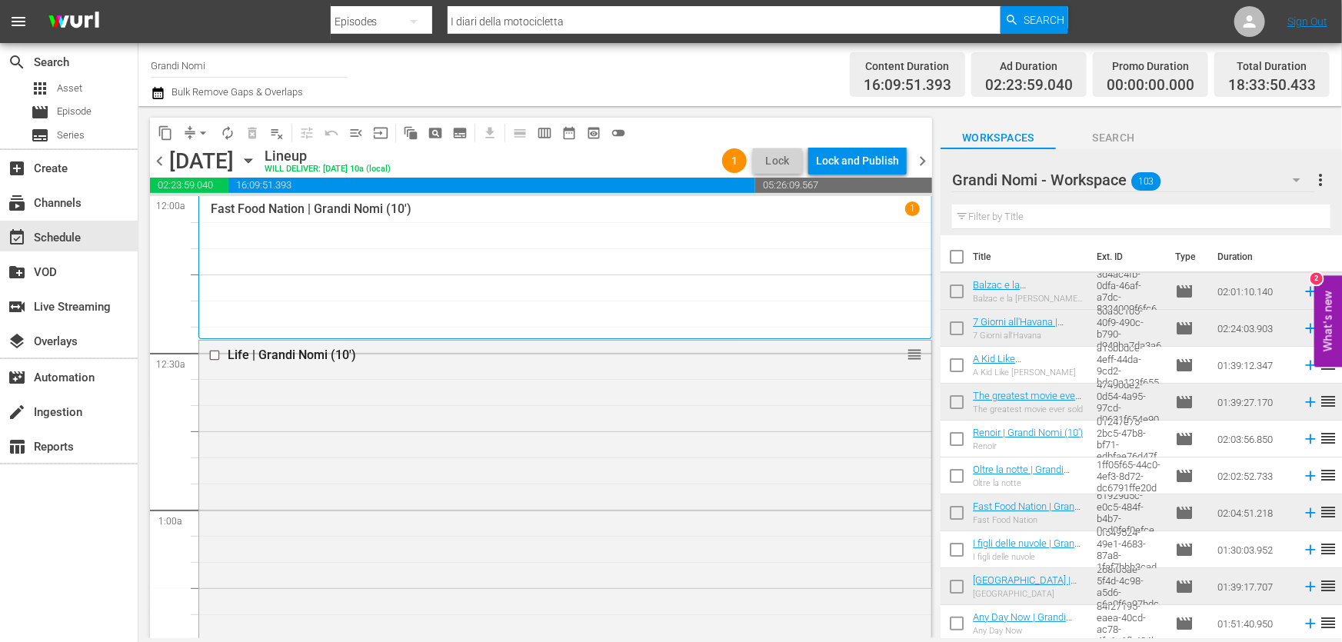
click at [1087, 216] on input "text" at bounding box center [1141, 217] width 378 height 25
paste input "I diari della motocicletta"
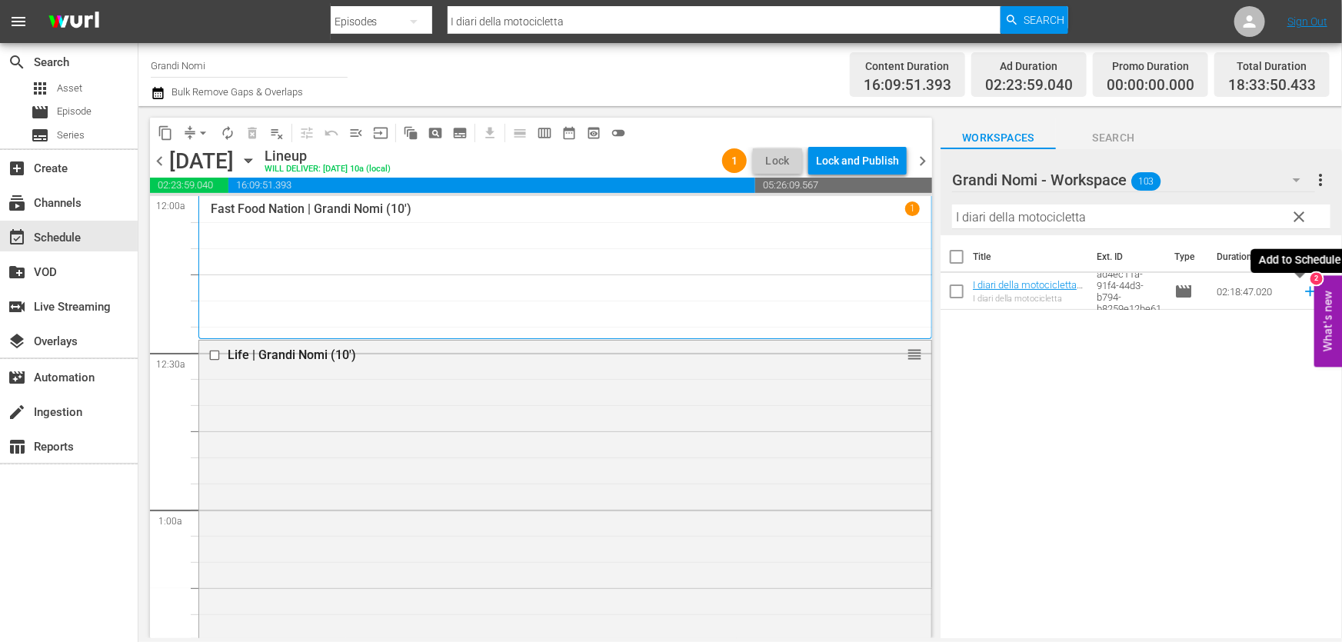
click at [1302, 291] on icon at bounding box center [1310, 291] width 17 height 17
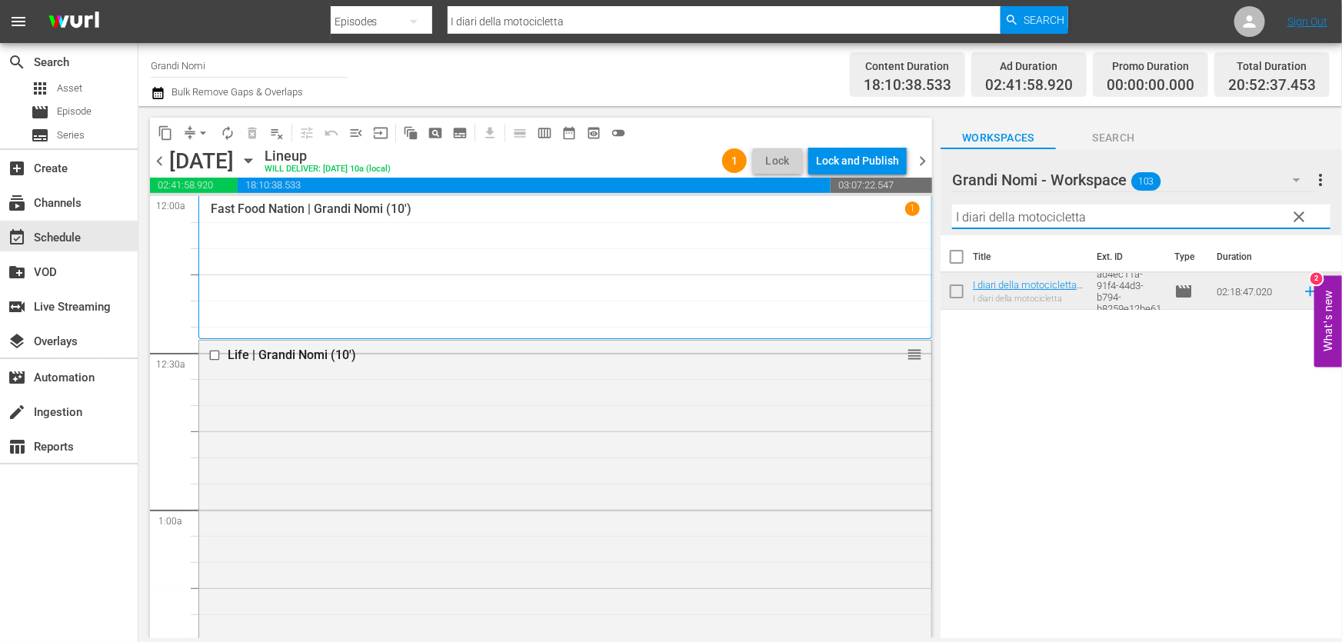
drag, startPoint x: 1112, startPoint y: 222, endPoint x: 457, endPoint y: 292, distance: 658.0
click at [457, 292] on div "content_copy compress arrow_drop_down autorenew_outlined delete_forever_outline…" at bounding box center [739, 372] width 1203 height 532
paste input "[GEOGRAPHIC_DATA]"
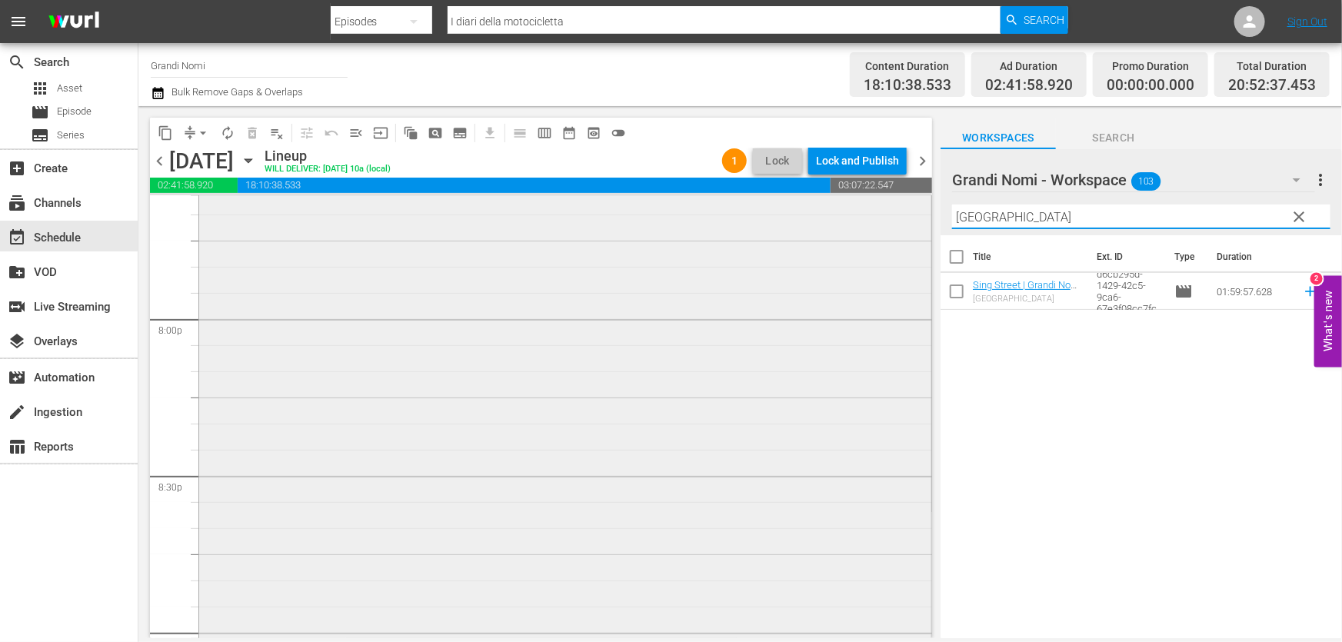
scroll to position [6500, 0]
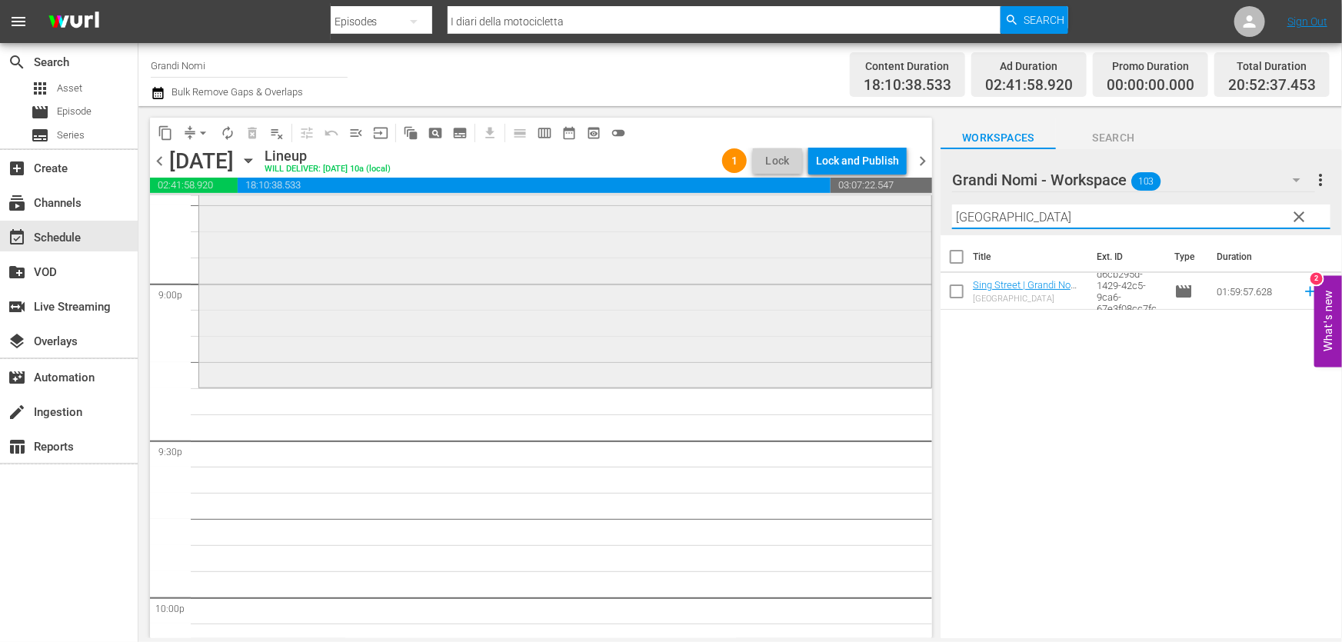
drag, startPoint x: 1149, startPoint y: 215, endPoint x: 496, endPoint y: 328, distance: 662.3
click at [500, 326] on div "content_copy compress arrow_drop_down autorenew_outlined delete_forever_outline…" at bounding box center [739, 372] width 1203 height 532
click at [1303, 294] on icon at bounding box center [1310, 291] width 17 height 17
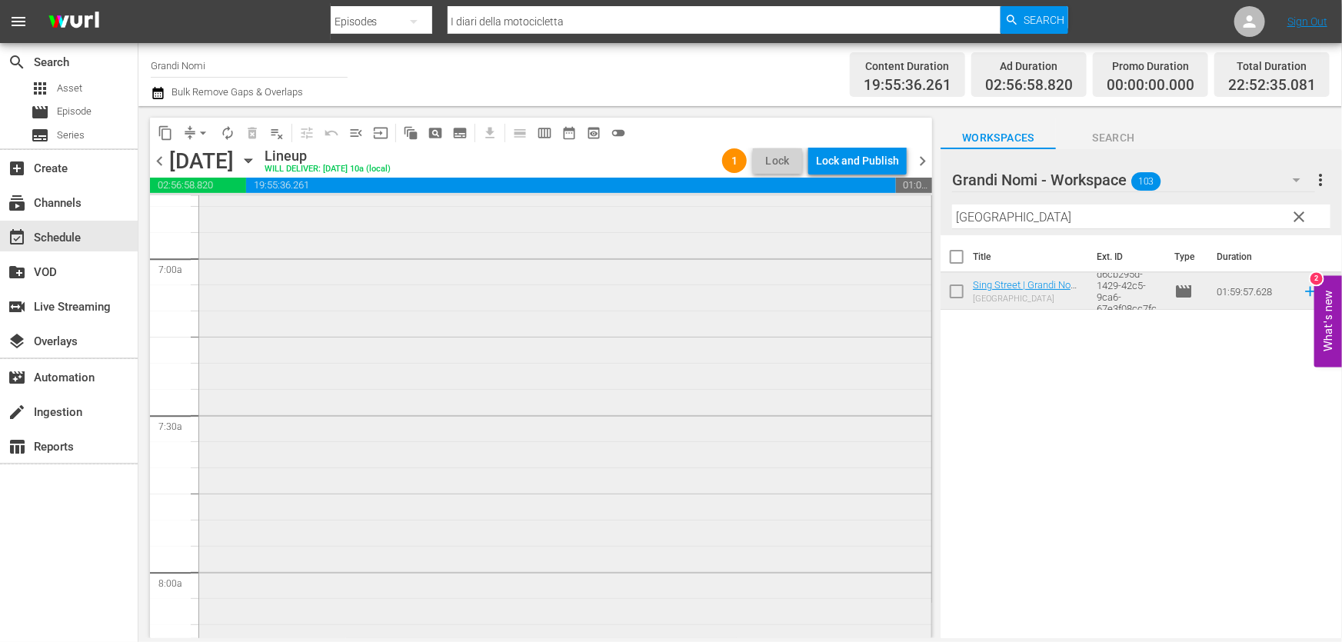
scroll to position [2307, 0]
paste input "I figli delle nuvole"
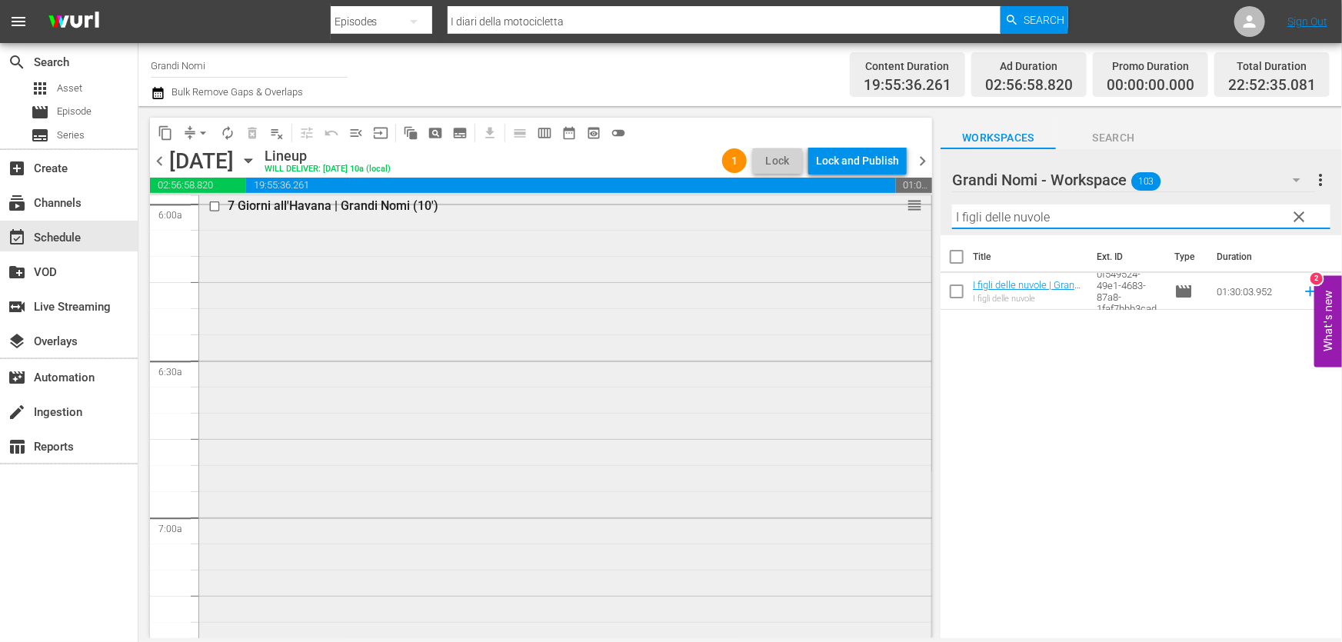
scroll to position [1747, 0]
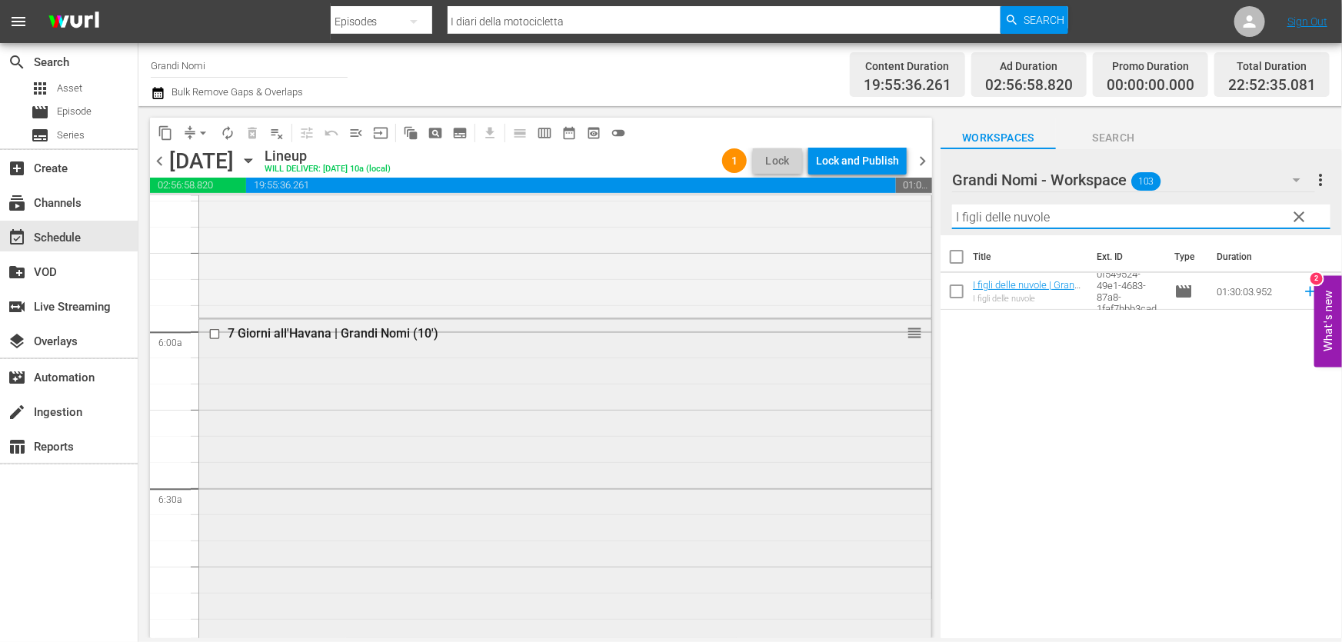
type input "I figli delle nuvole"
drag, startPoint x: 913, startPoint y: 331, endPoint x: 900, endPoint y: 438, distance: 108.4
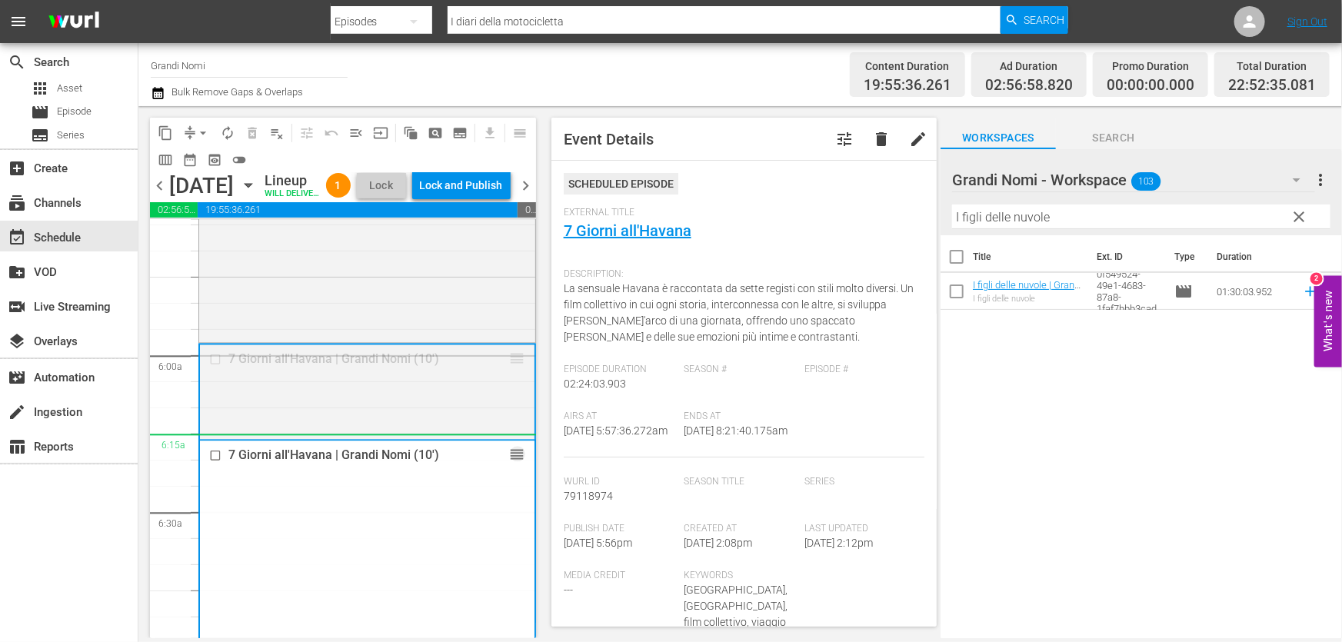
drag, startPoint x: 510, startPoint y: 384, endPoint x: 499, endPoint y: 474, distance: 89.8
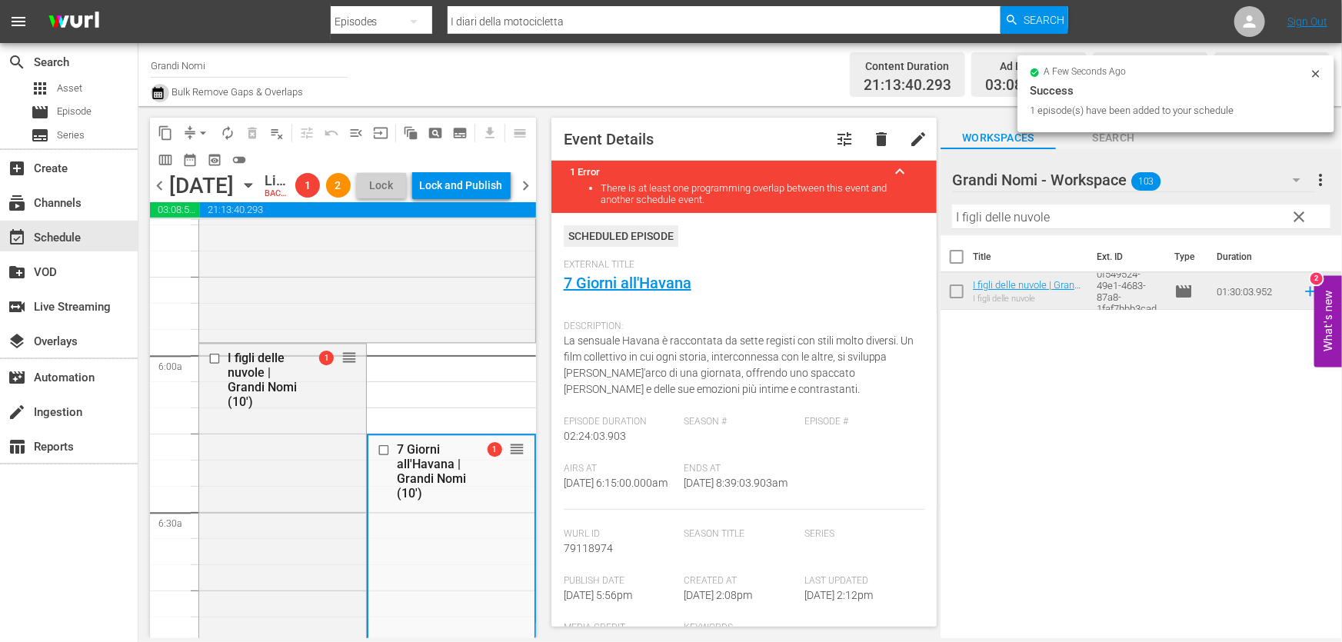
click at [157, 91] on icon "button" at bounding box center [158, 93] width 15 height 18
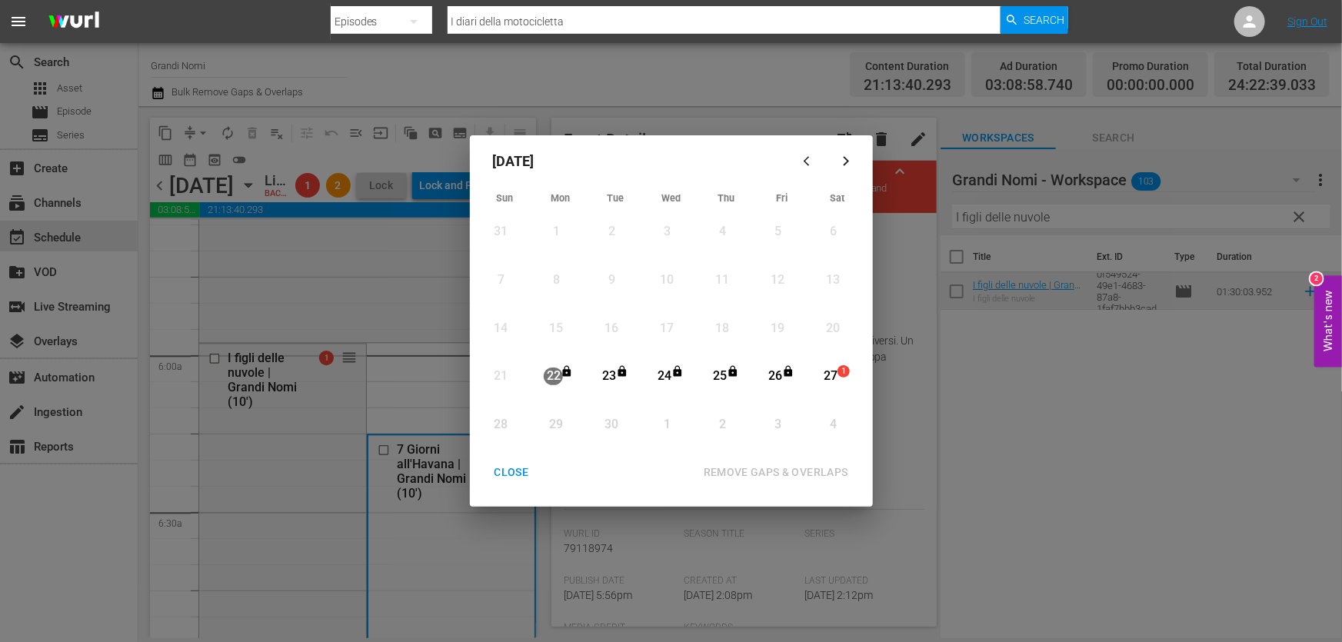
drag, startPoint x: 830, startPoint y: 374, endPoint x: 809, endPoint y: 446, distance: 75.4
click at [831, 374] on div "27" at bounding box center [829, 377] width 19 height 18
click at [803, 467] on div "REMOVE GAPS & OVERLAPS" at bounding box center [775, 472] width 169 height 19
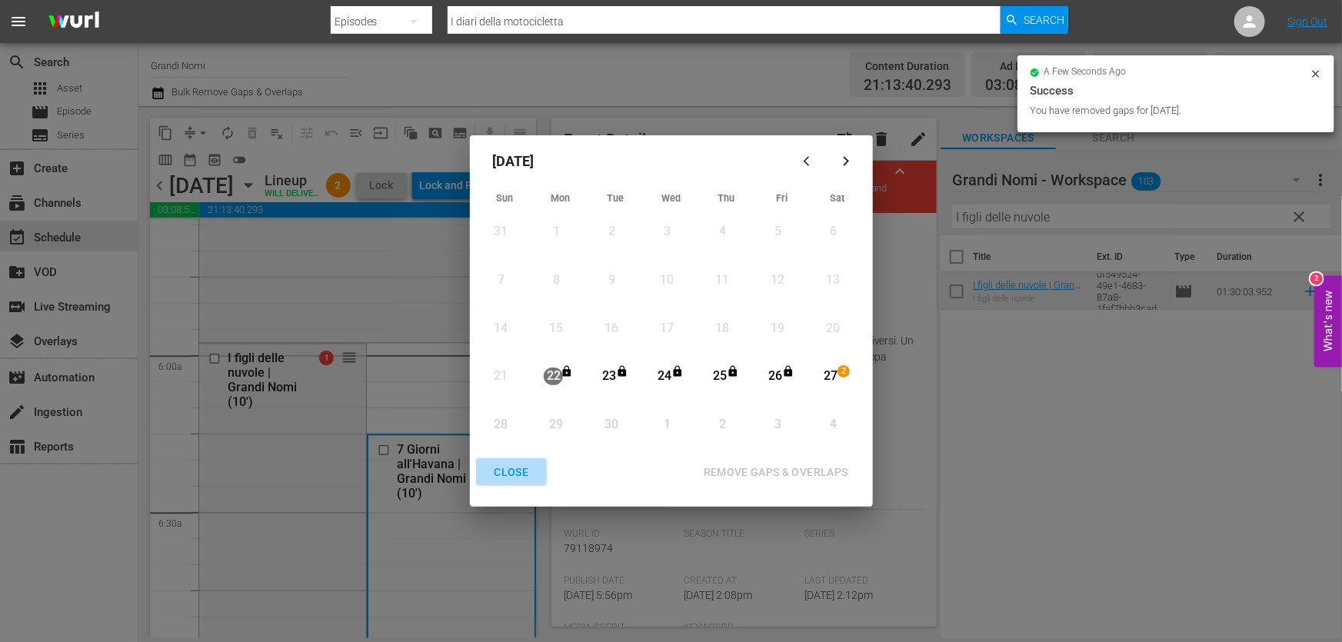
click at [513, 474] on div "CLOSE" at bounding box center [511, 472] width 59 height 19
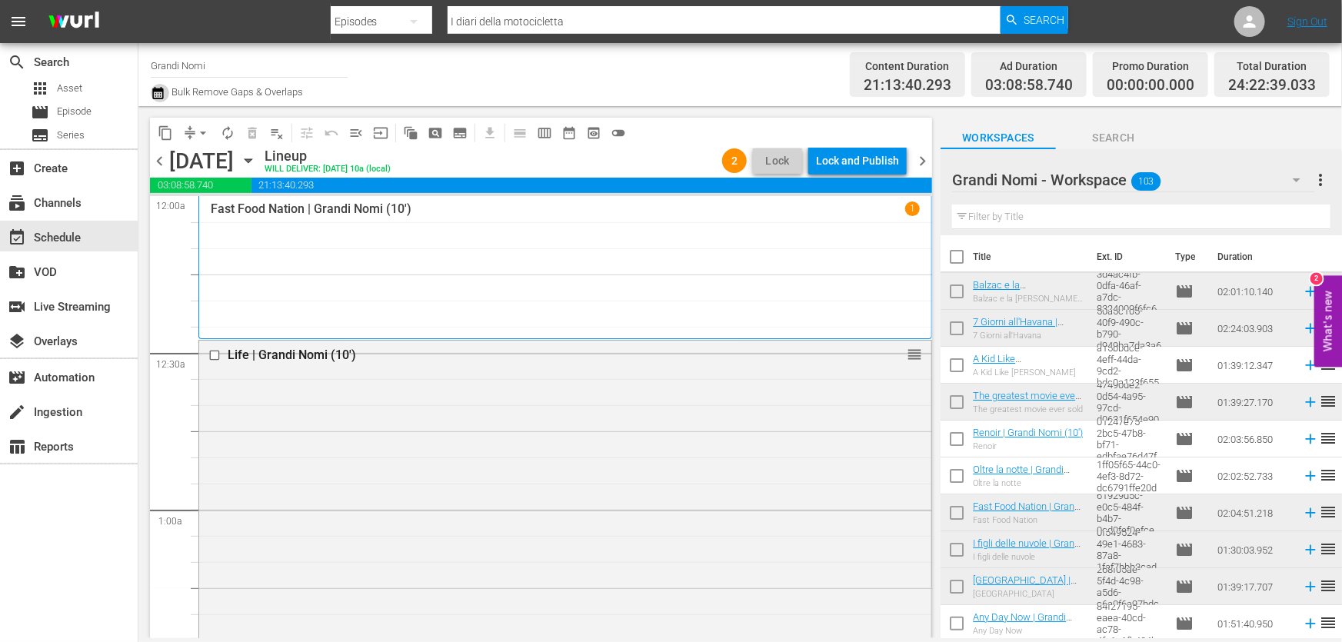
click at [157, 90] on icon "button" at bounding box center [157, 93] width 11 height 12
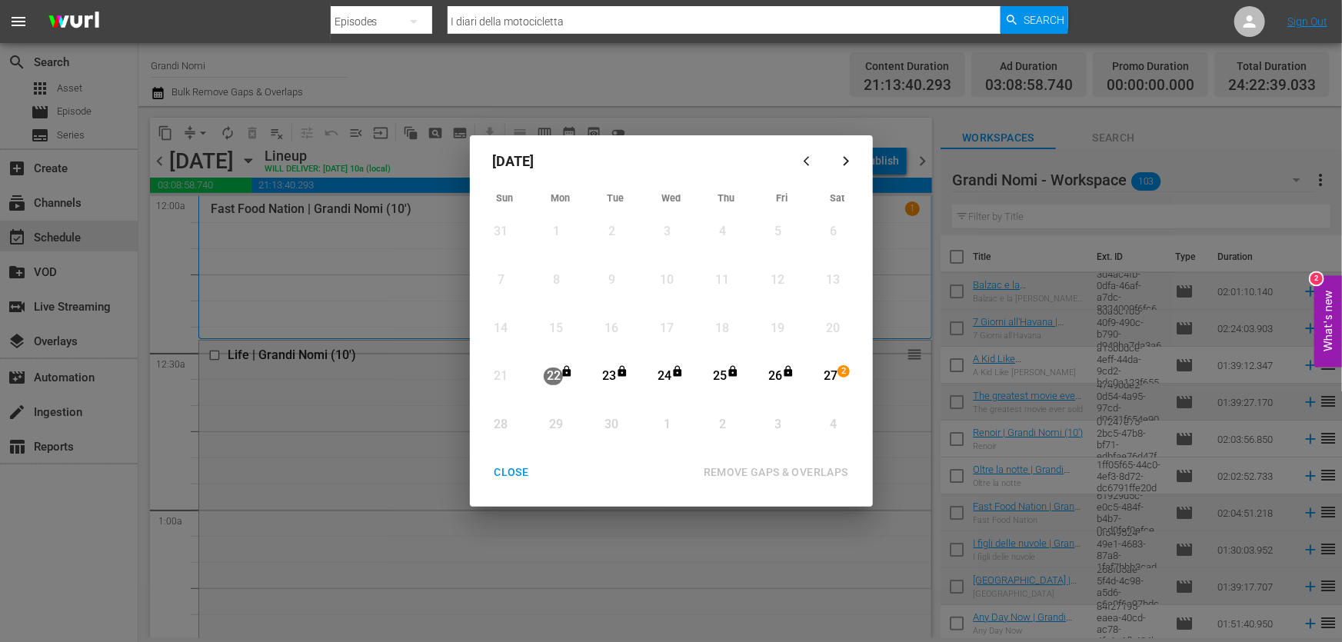
click at [820, 381] on div "Month View" at bounding box center [816, 376] width 7 height 42
click at [810, 471] on div "REMOVE GAPS & OVERLAPS" at bounding box center [775, 472] width 169 height 19
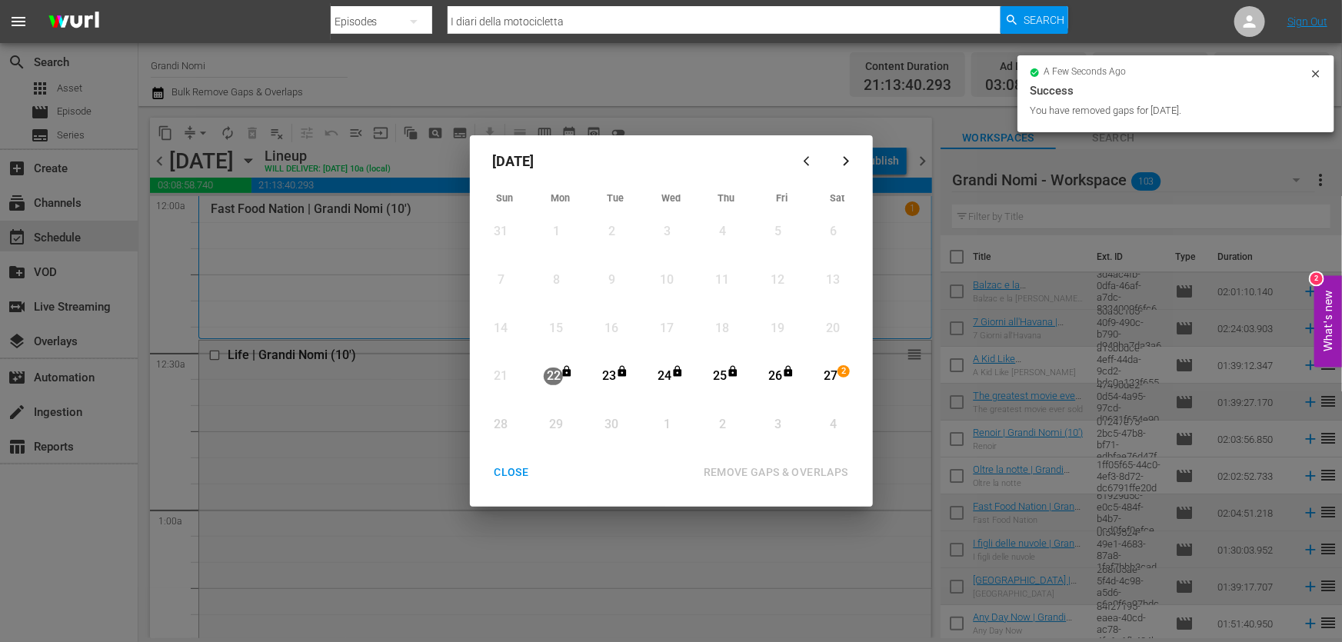
click at [517, 475] on div "CLOSE" at bounding box center [511, 472] width 59 height 19
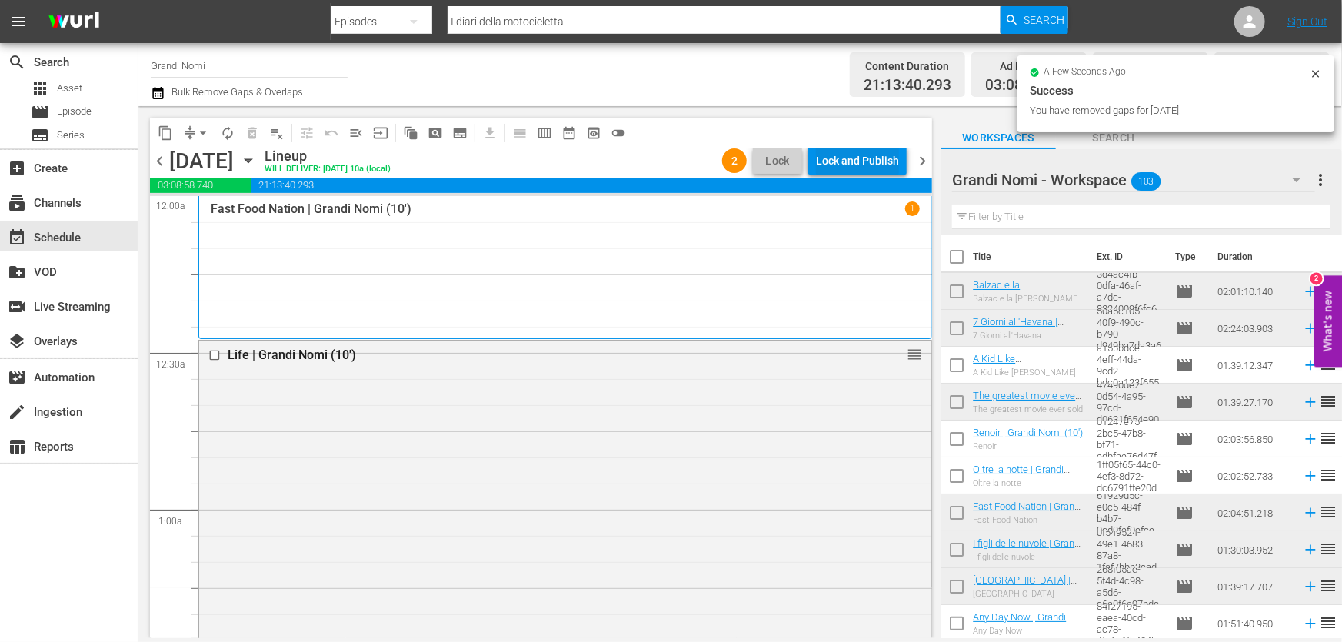
click at [893, 161] on div "Lock and Publish" at bounding box center [857, 161] width 83 height 28
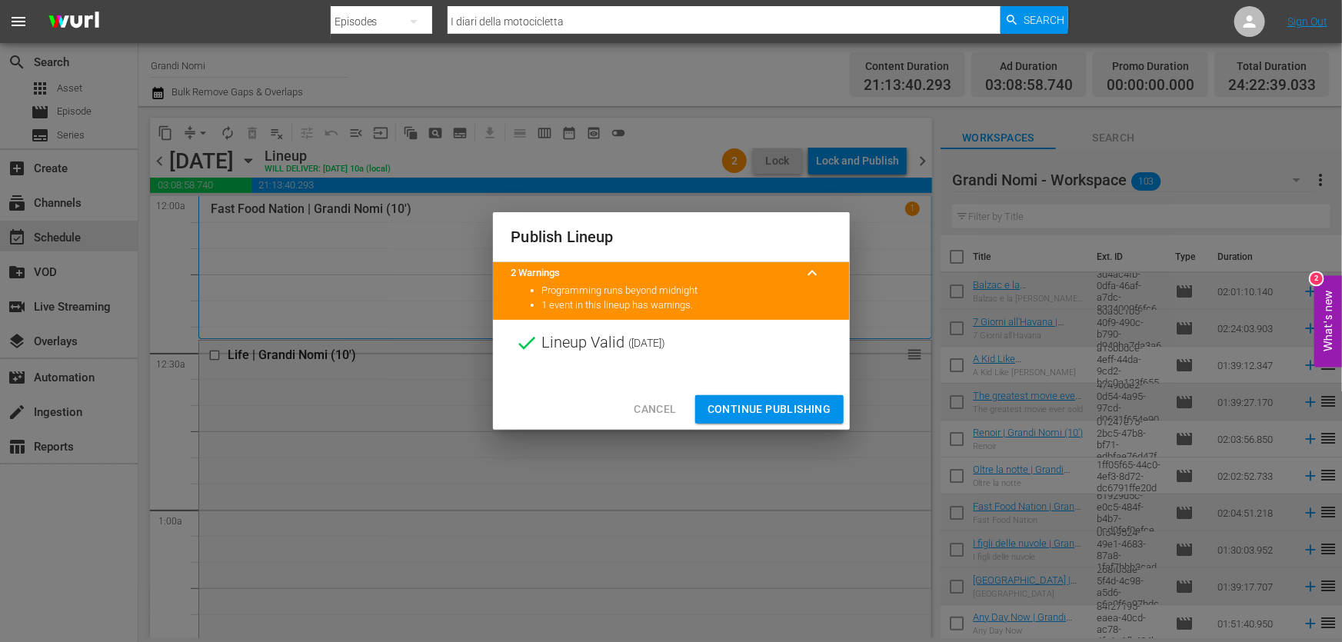
click at [808, 405] on span "Continue Publishing" at bounding box center [769, 409] width 124 height 19
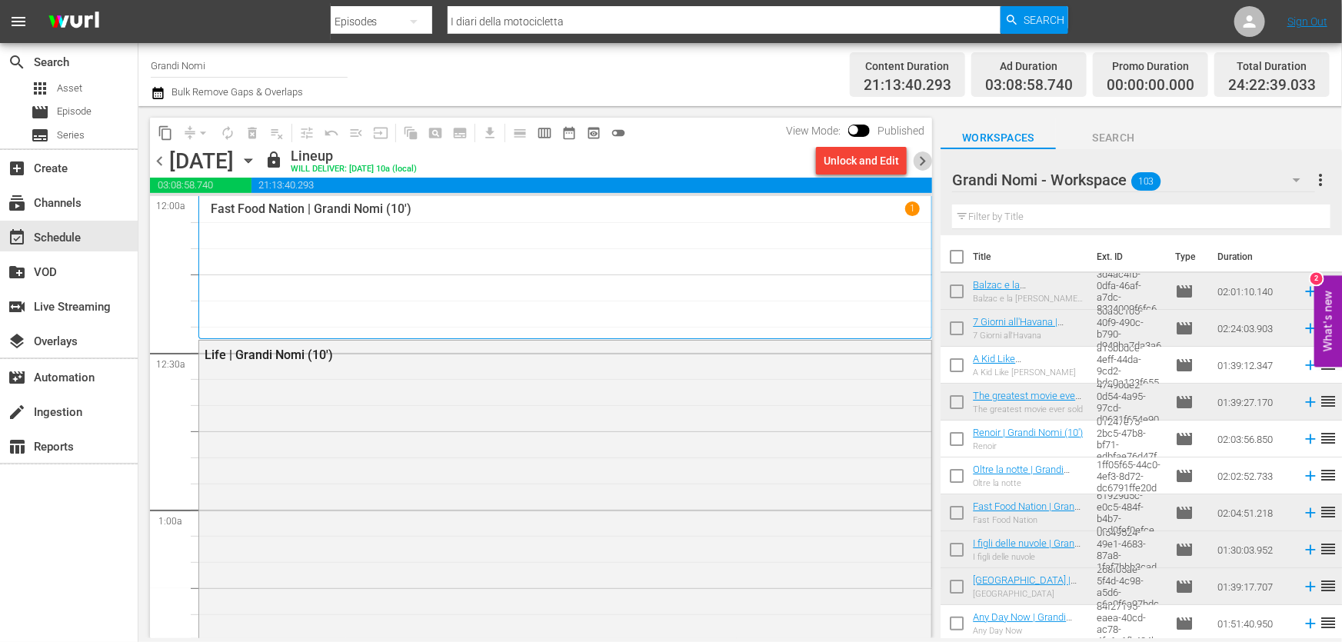
click at [922, 154] on span "chevron_right" at bounding box center [922, 160] width 19 height 19
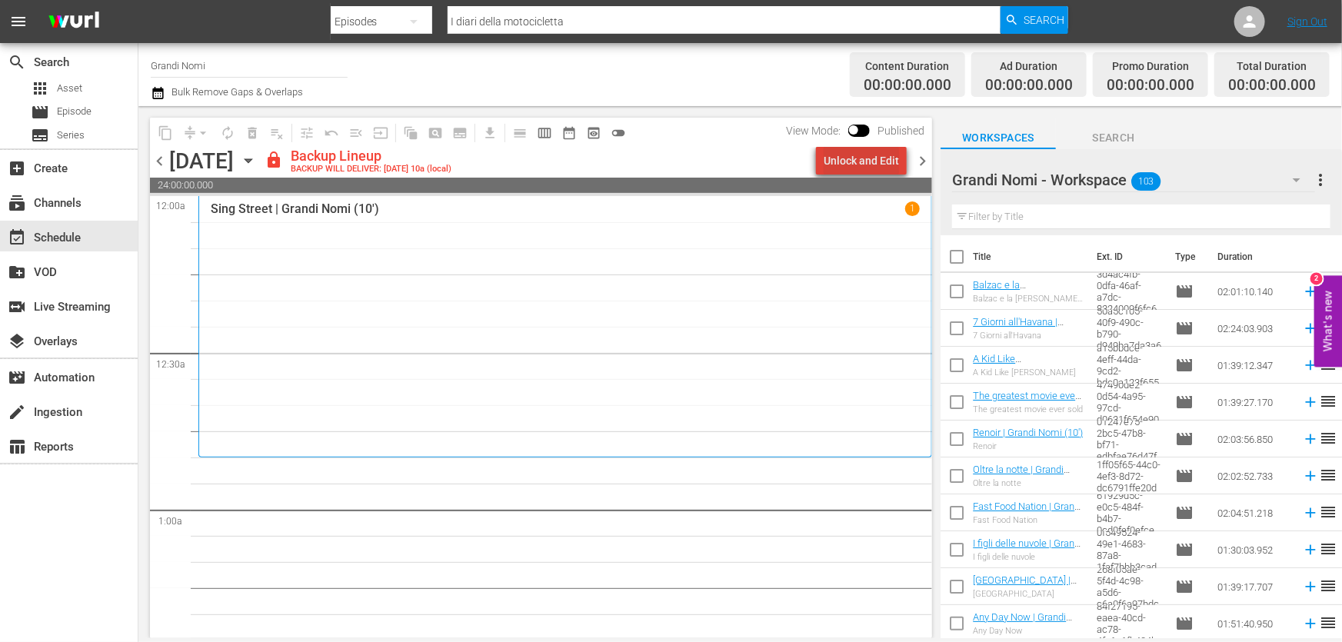
click at [873, 156] on div "Unlock and Edit" at bounding box center [860, 161] width 75 height 28
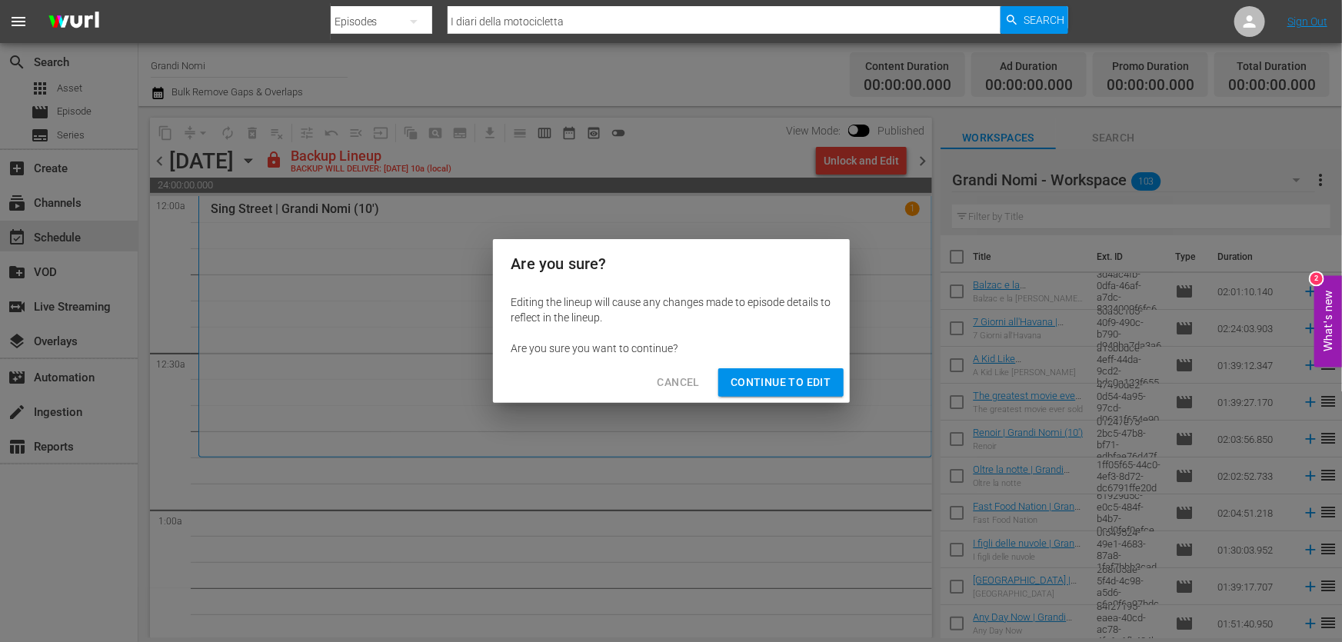
click at [779, 379] on span "Continue to Edit" at bounding box center [780, 382] width 100 height 19
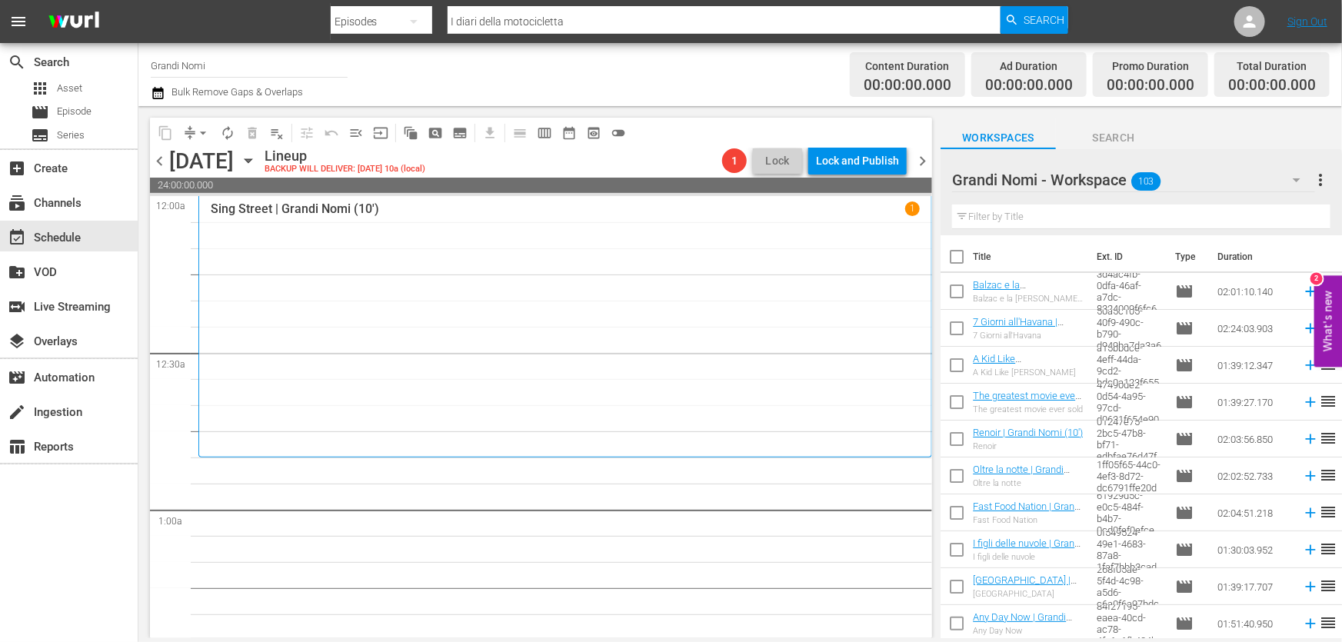
click at [1049, 200] on div at bounding box center [1050, 180] width 197 height 38
click at [1049, 211] on input "text" at bounding box center [1141, 217] width 378 height 25
paste input "I Gatti Persiani"
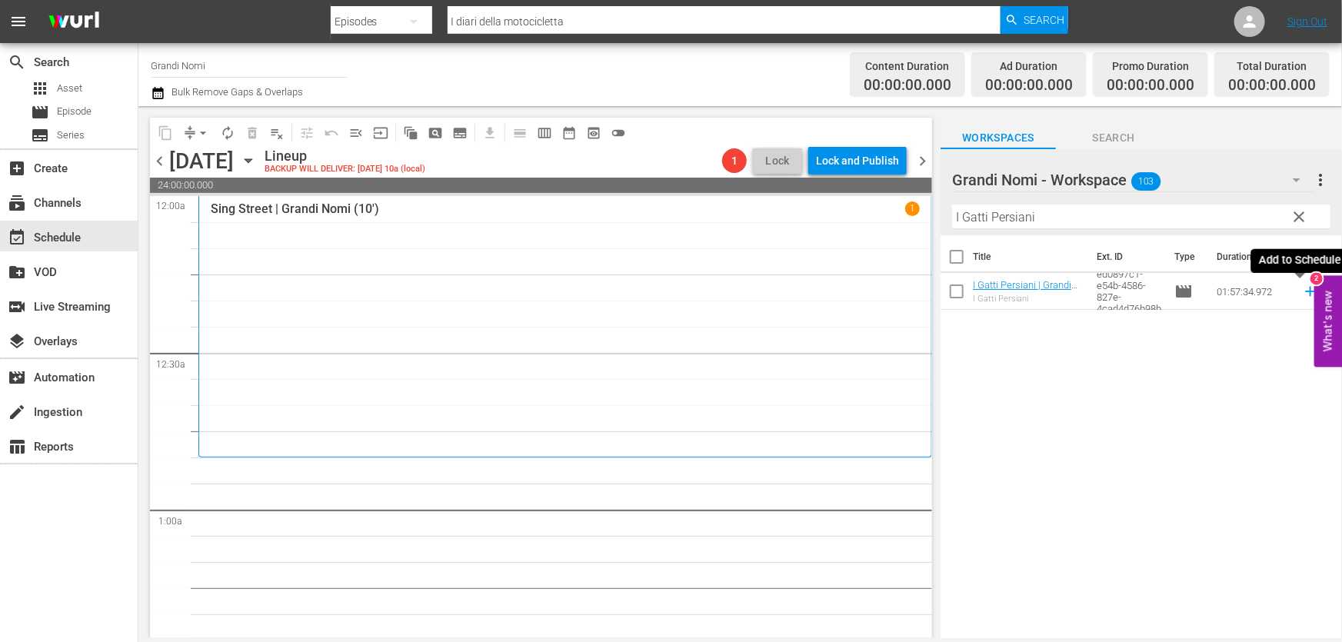
click at [1304, 289] on icon at bounding box center [1310, 291] width 17 height 17
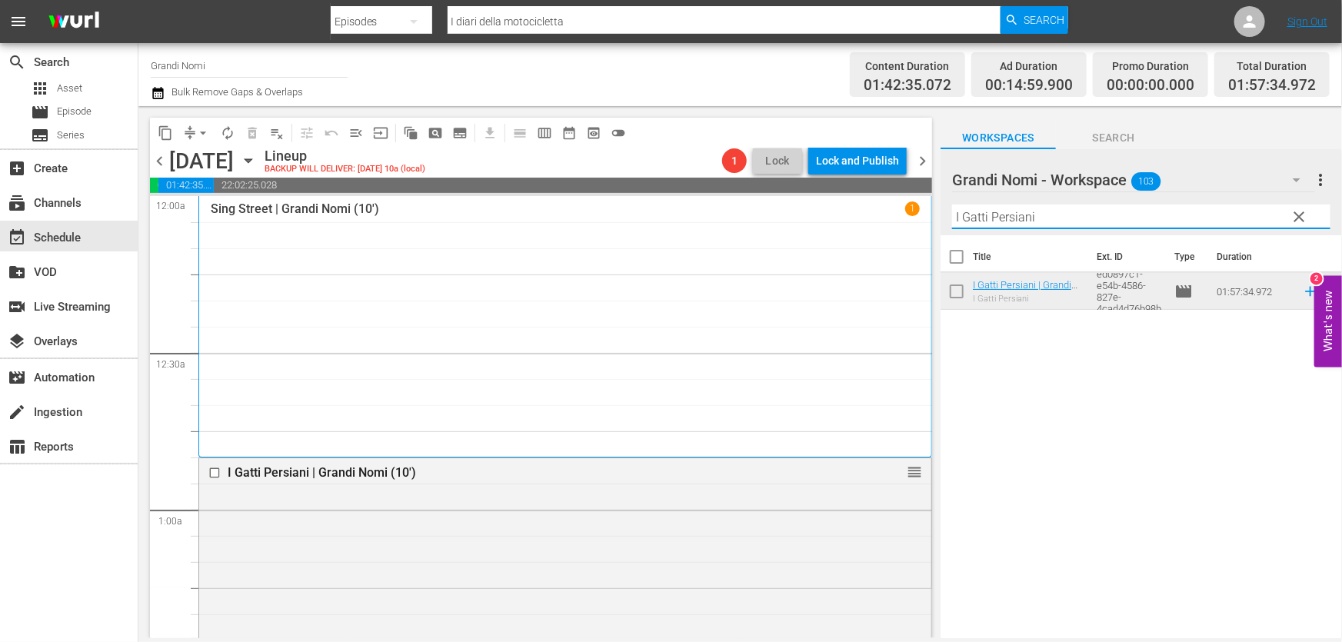
drag, startPoint x: 1081, startPoint y: 215, endPoint x: 771, endPoint y: 243, distance: 311.1
click at [771, 243] on div "content_copy compress arrow_drop_down autorenew_outlined delete_forever_outline…" at bounding box center [739, 372] width 1203 height 532
paste input "A Kid Like Jake"
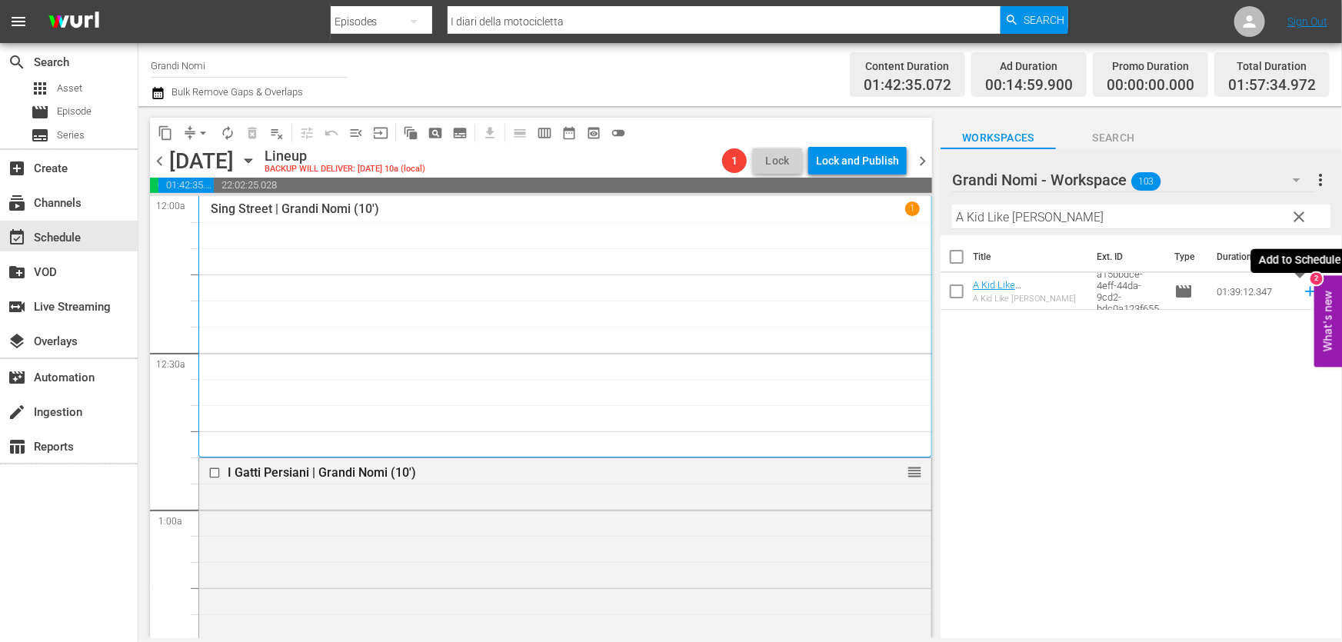
click at [1305, 293] on icon at bounding box center [1310, 292] width 10 height 10
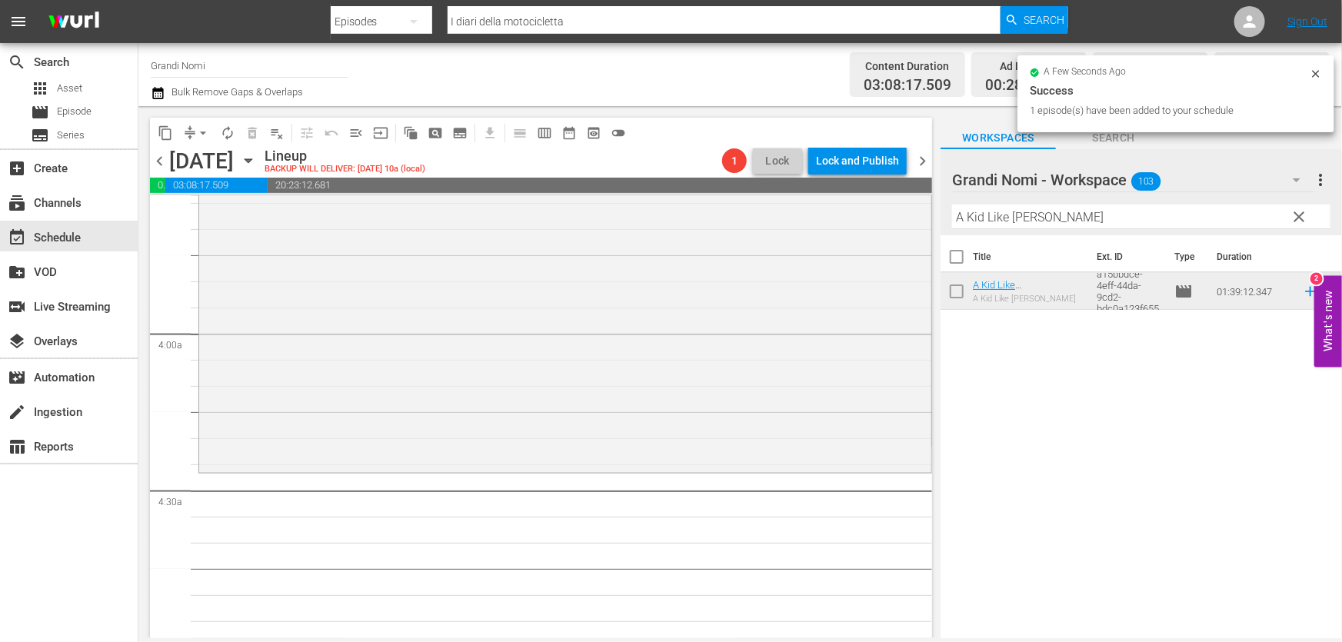
scroll to position [1118, 0]
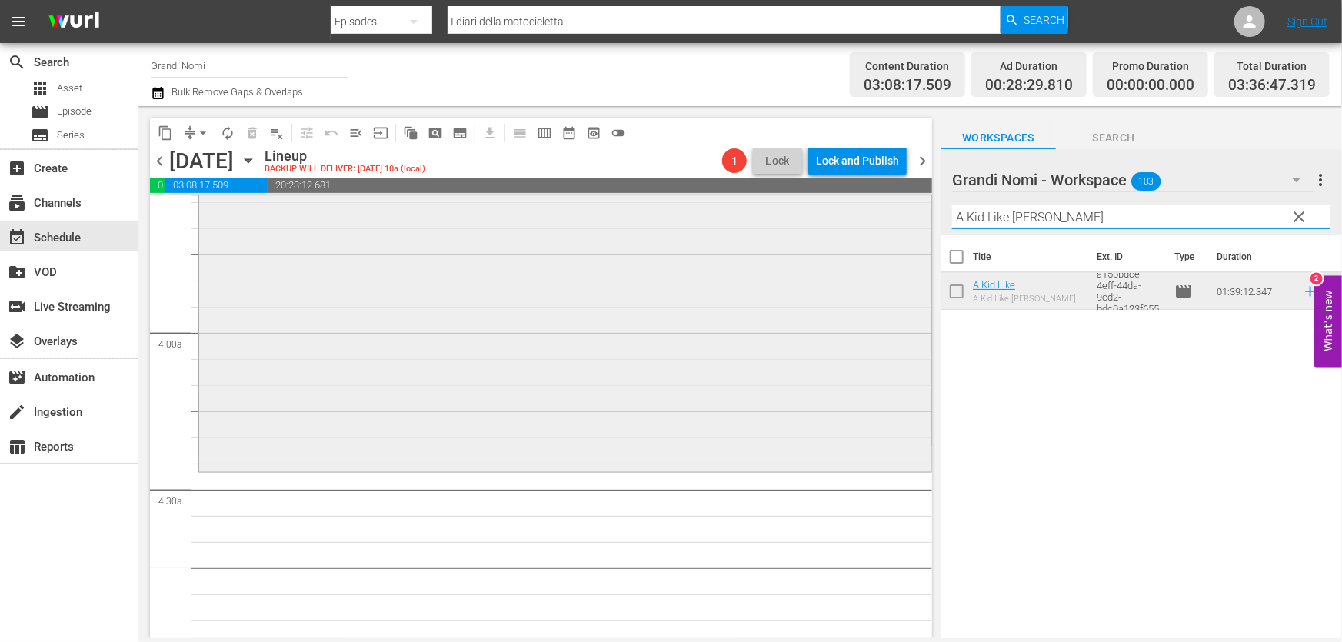
drag, startPoint x: 1063, startPoint y: 218, endPoint x: 583, endPoint y: 271, distance: 482.6
click at [583, 271] on div "content_copy compress arrow_drop_down autorenew_outlined delete_forever_outline…" at bounding box center [739, 372] width 1203 height 532
paste input "Studio 54"
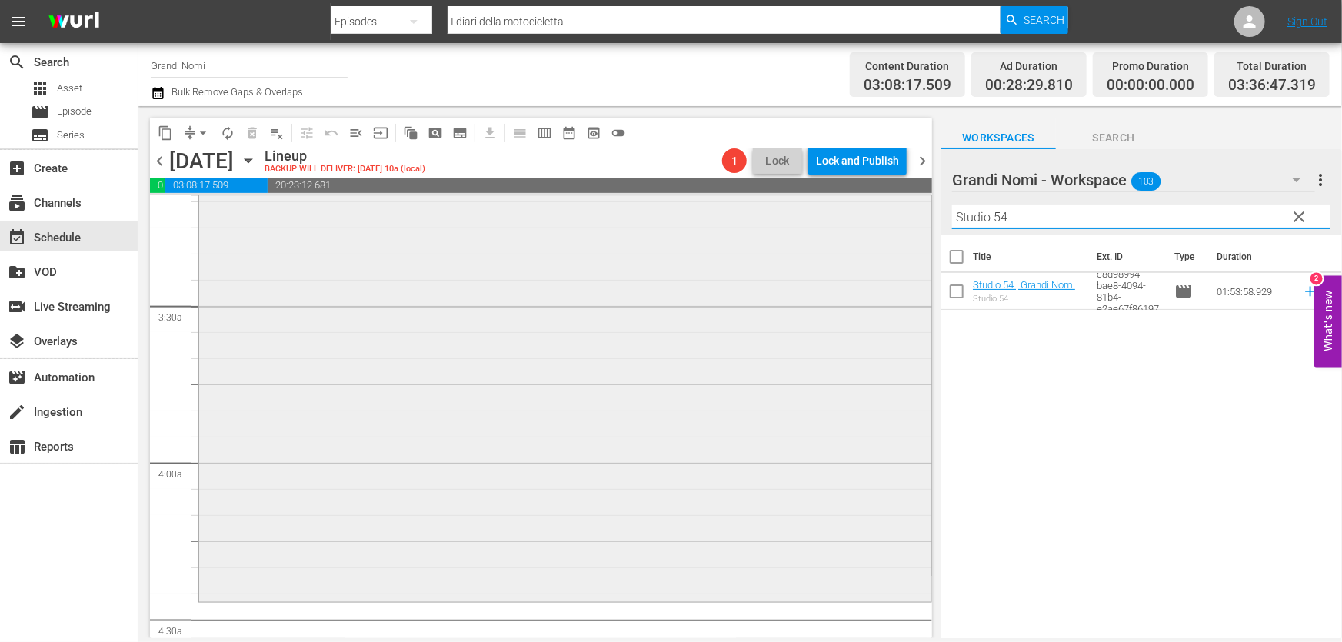
scroll to position [769, 0]
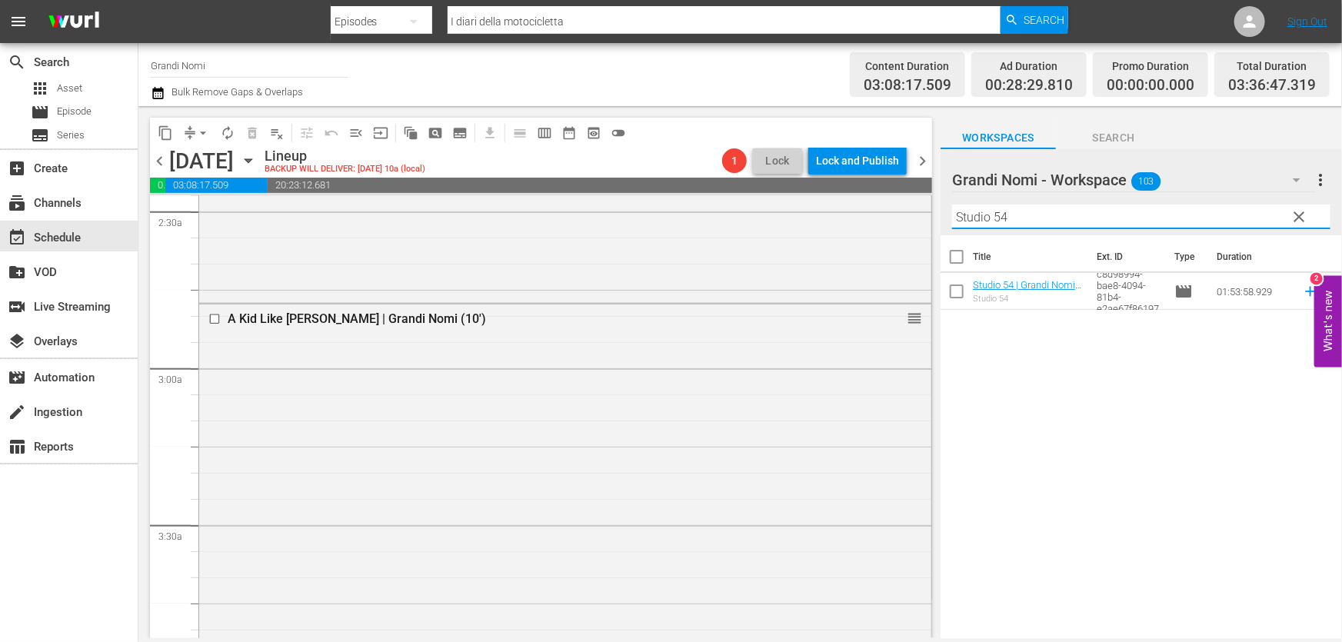
click at [1302, 294] on icon at bounding box center [1310, 291] width 17 height 17
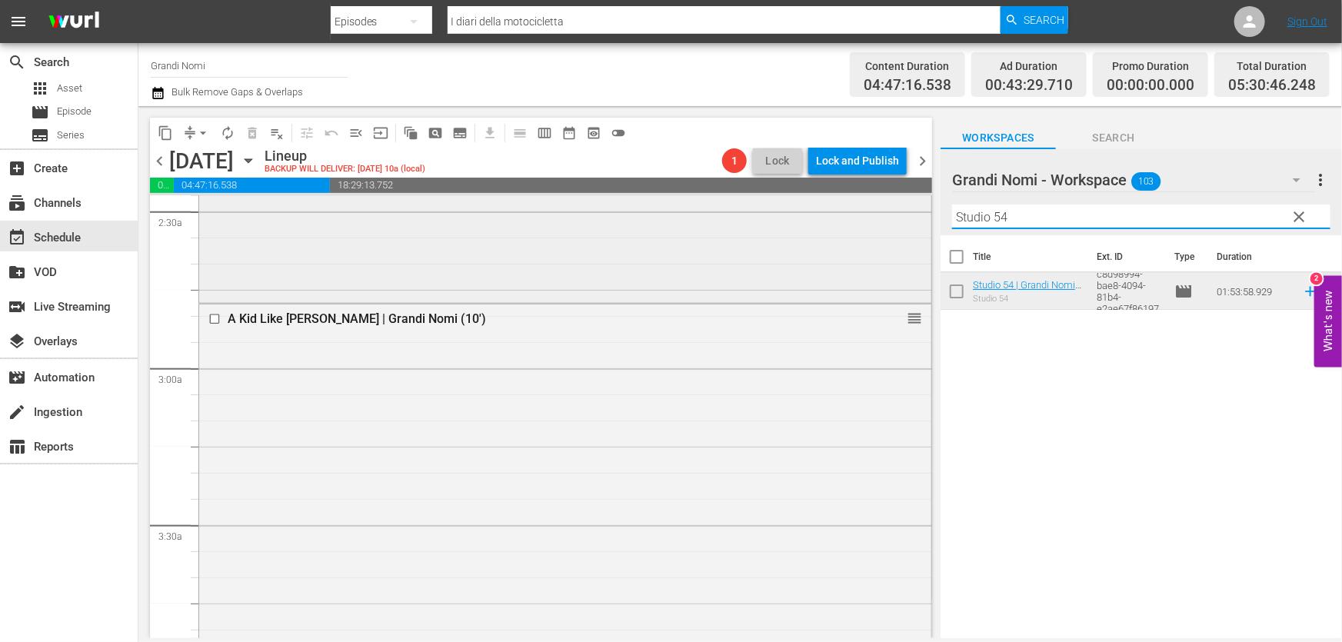
drag, startPoint x: 1035, startPoint y: 222, endPoint x: 544, endPoint y: 271, distance: 493.0
click at [544, 271] on div "content_copy compress arrow_drop_down autorenew_outlined delete_forever_outline…" at bounding box center [739, 372] width 1203 height 532
paste input "Quello che so di lei"
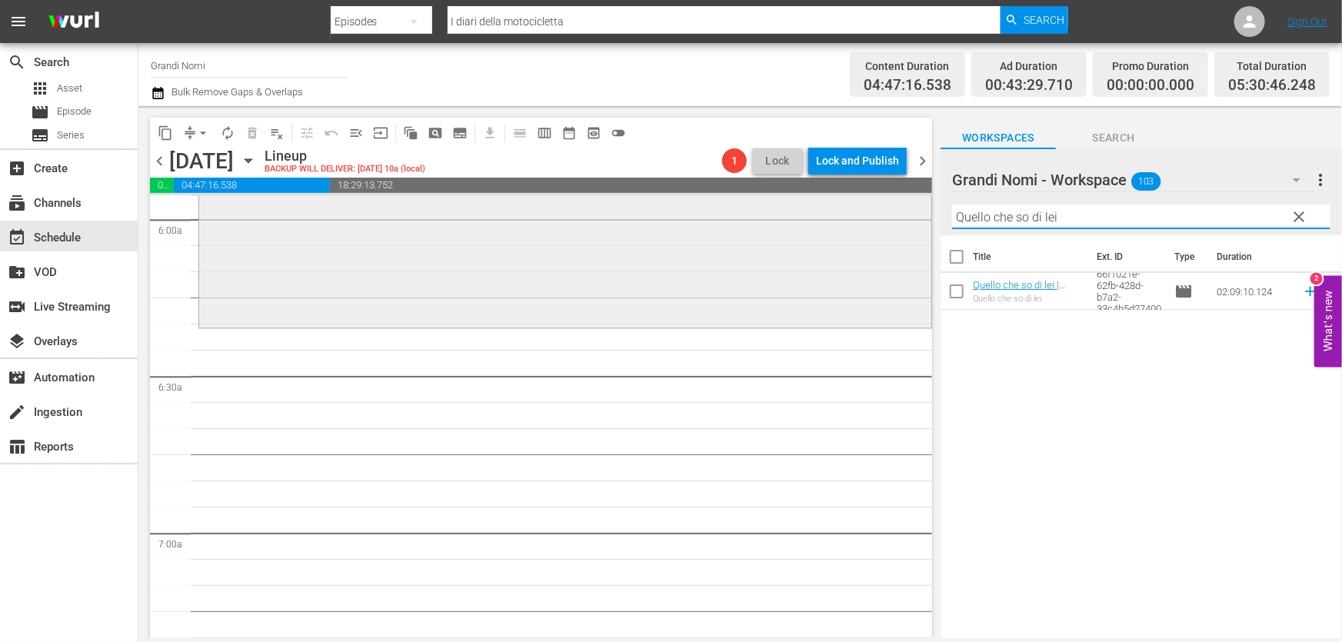
scroll to position [1887, 0]
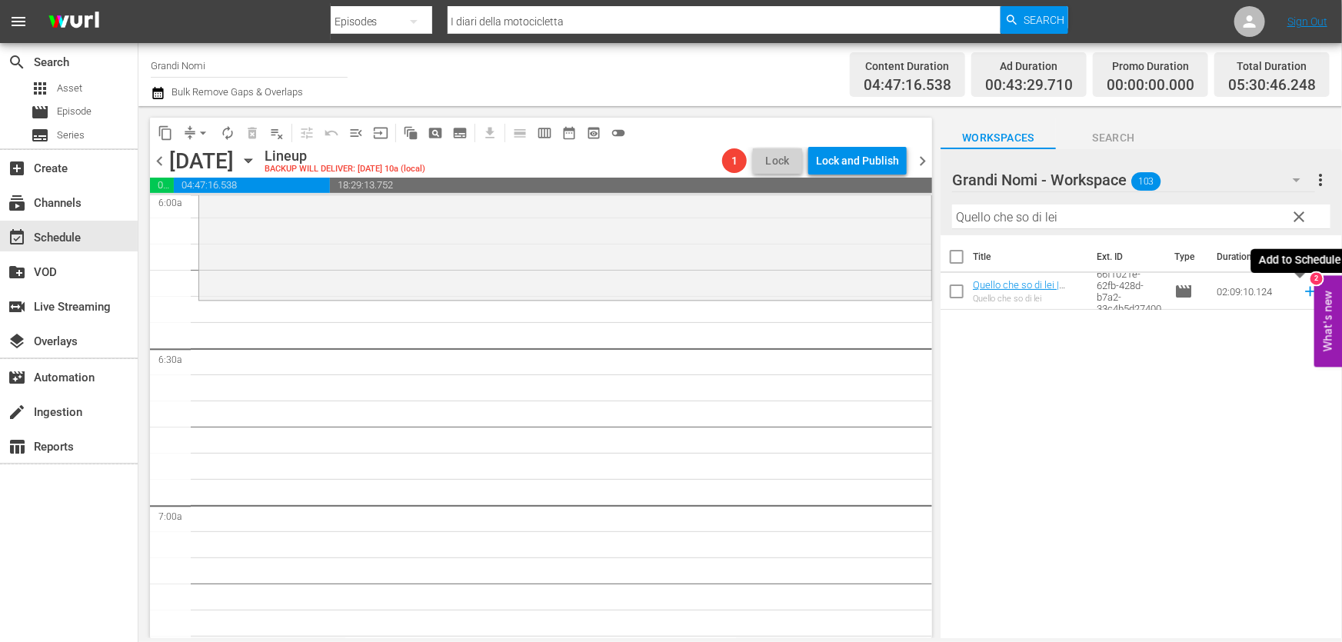
click at [1305, 292] on icon at bounding box center [1310, 292] width 10 height 10
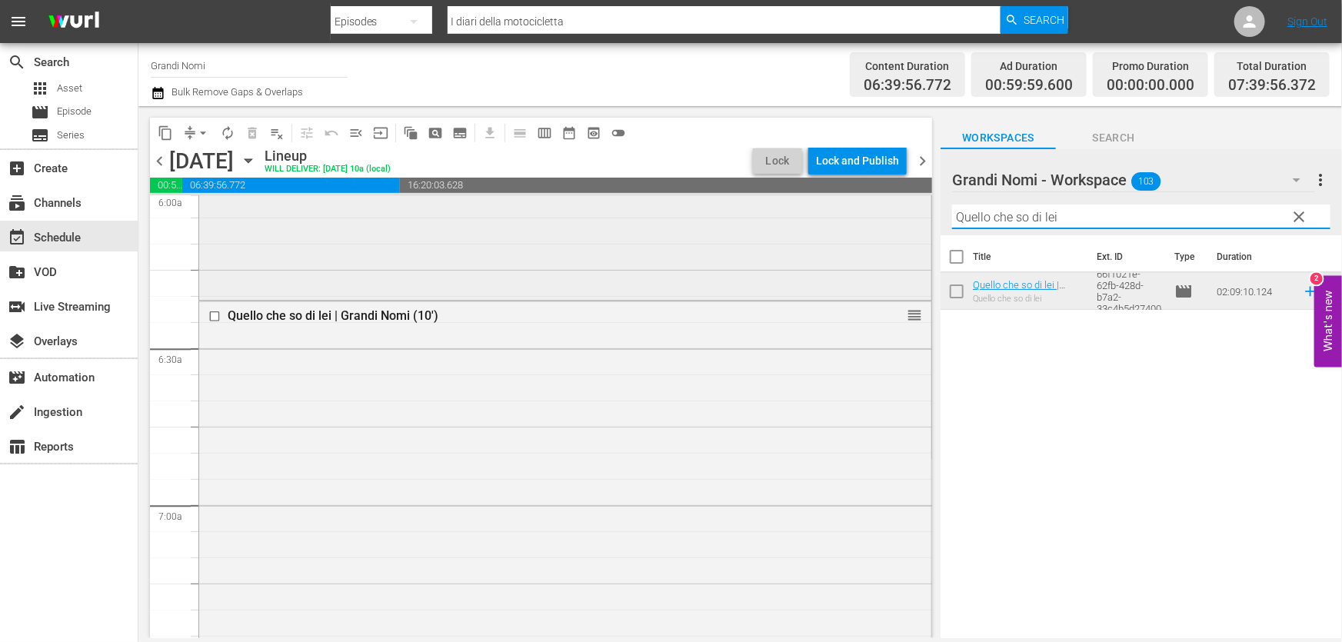
drag, startPoint x: 1098, startPoint y: 222, endPoint x: 652, endPoint y: 273, distance: 448.8
click at [653, 272] on div "content_copy compress arrow_drop_down autorenew_outlined delete_forever_outline…" at bounding box center [739, 372] width 1203 height 532
paste input "L'età giovane"
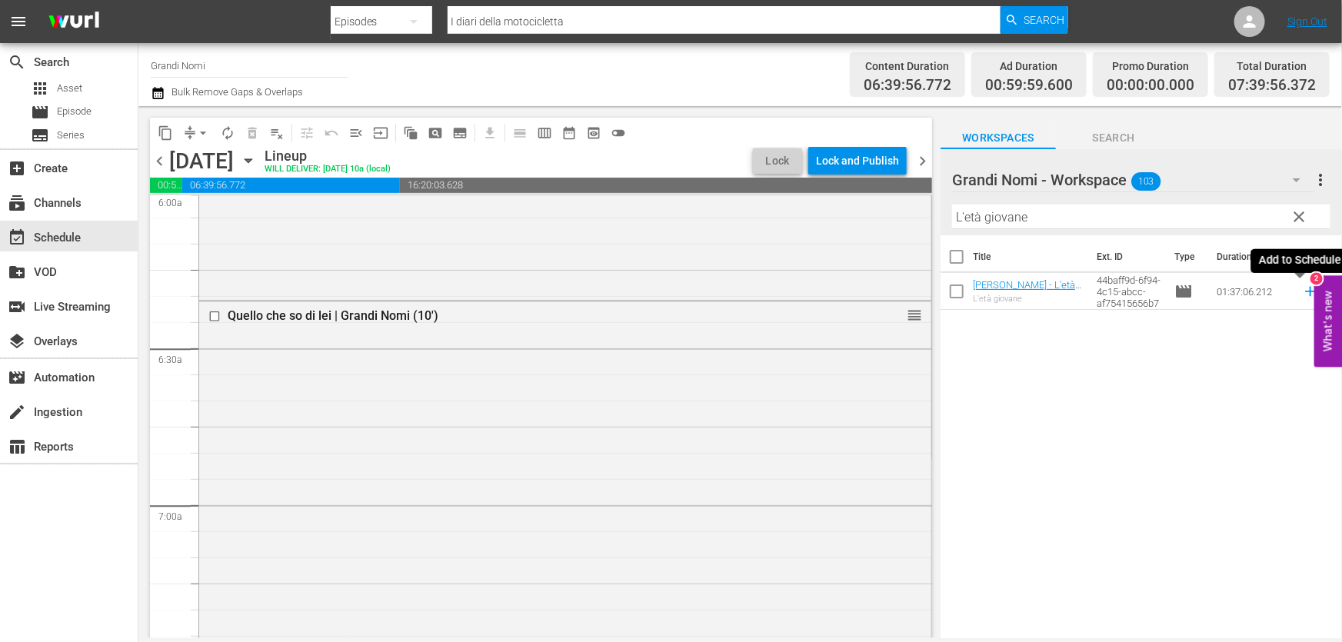
click at [1302, 293] on icon at bounding box center [1310, 291] width 17 height 17
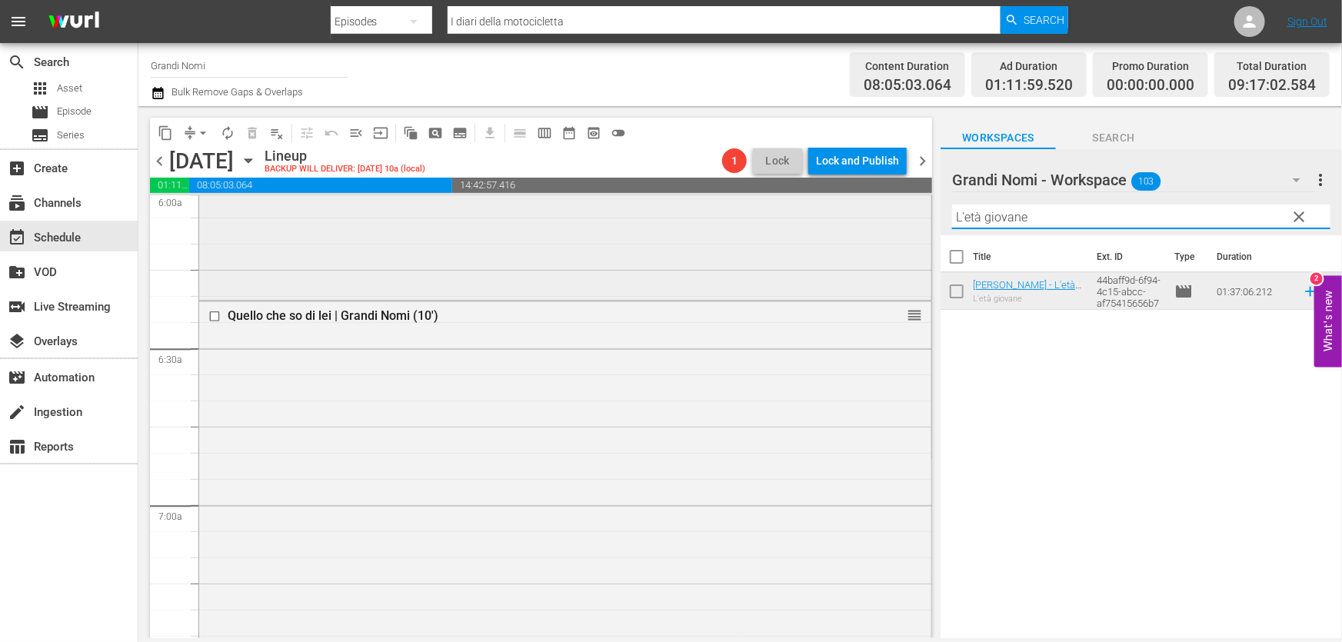
drag, startPoint x: 1054, startPoint y: 225, endPoint x: 723, endPoint y: 262, distance: 333.5
click at [723, 262] on div "content_copy compress arrow_drop_down autorenew_outlined delete_forever_outline…" at bounding box center [739, 372] width 1203 height 532
paste input "Segreti di famiglia"
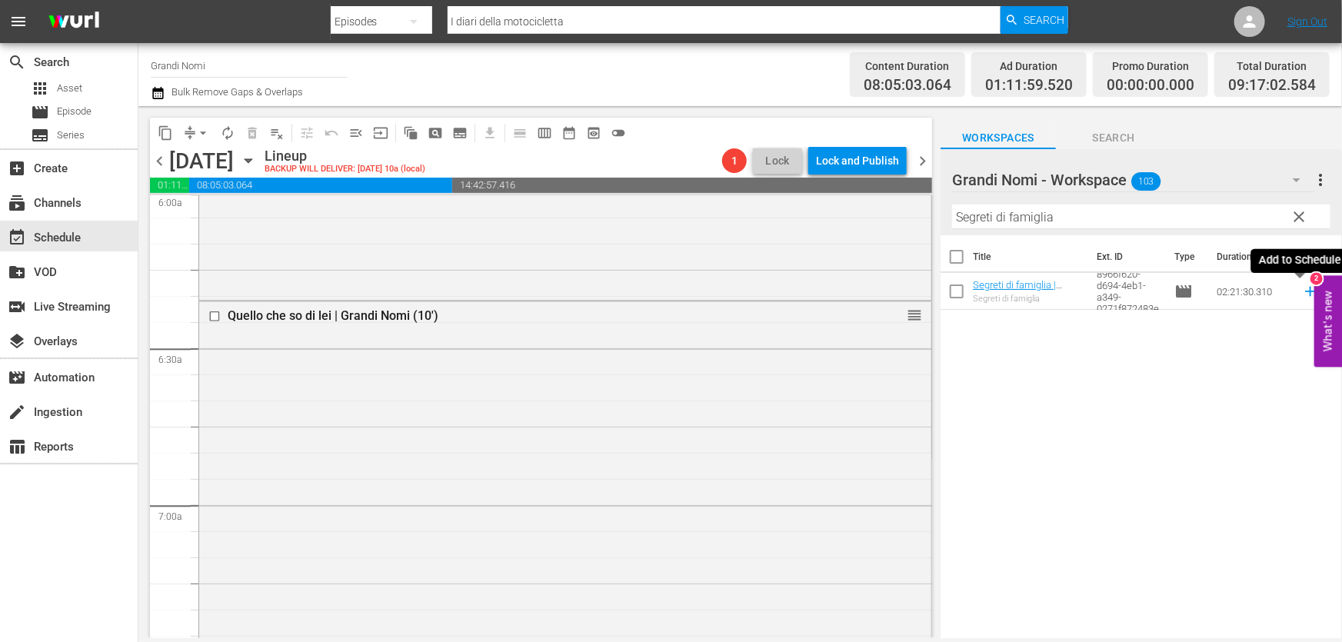
click at [1302, 290] on icon at bounding box center [1310, 291] width 17 height 17
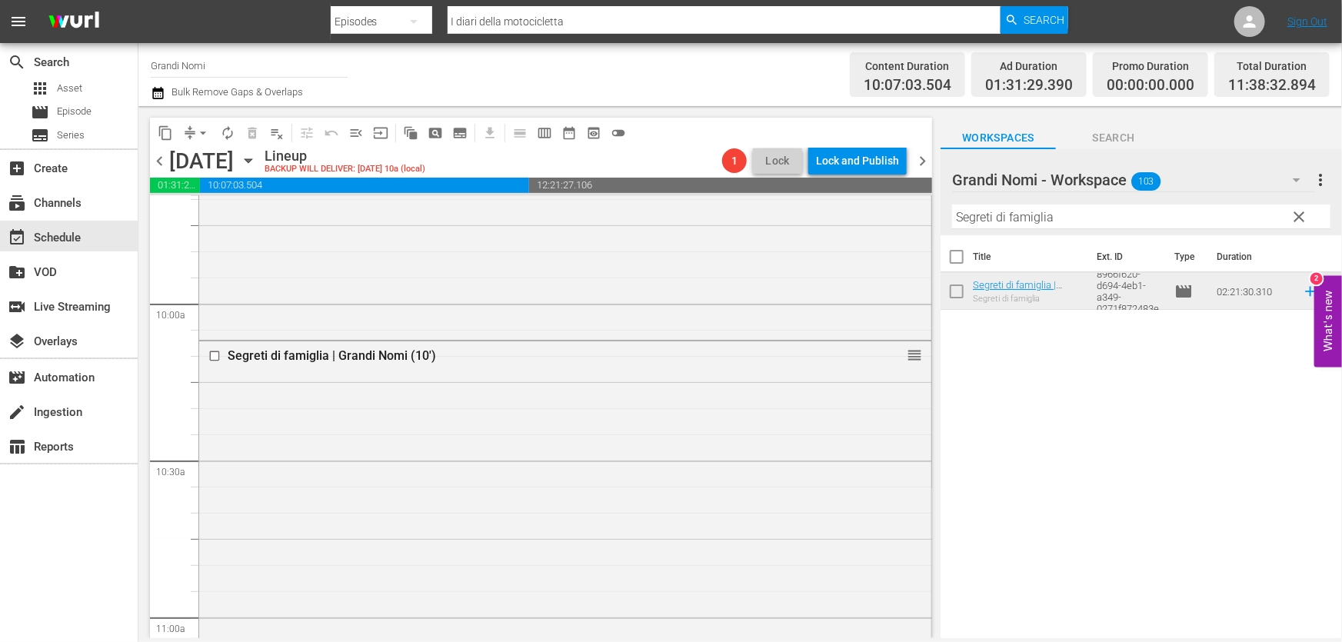
scroll to position [3005, 0]
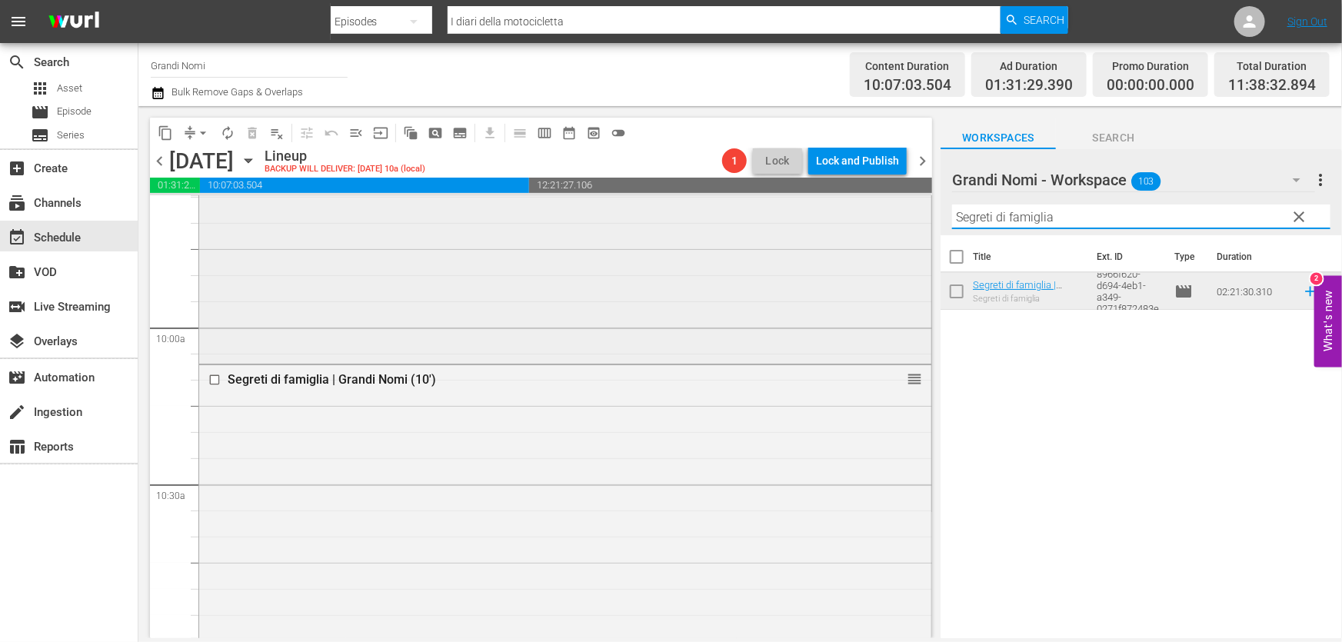
drag, startPoint x: 1059, startPoint y: 218, endPoint x: 590, endPoint y: 263, distance: 471.1
click at [653, 244] on div "content_copy compress arrow_drop_down autorenew_outlined delete_forever_outline…" at bounding box center [739, 372] width 1203 height 532
paste input "Renoir"
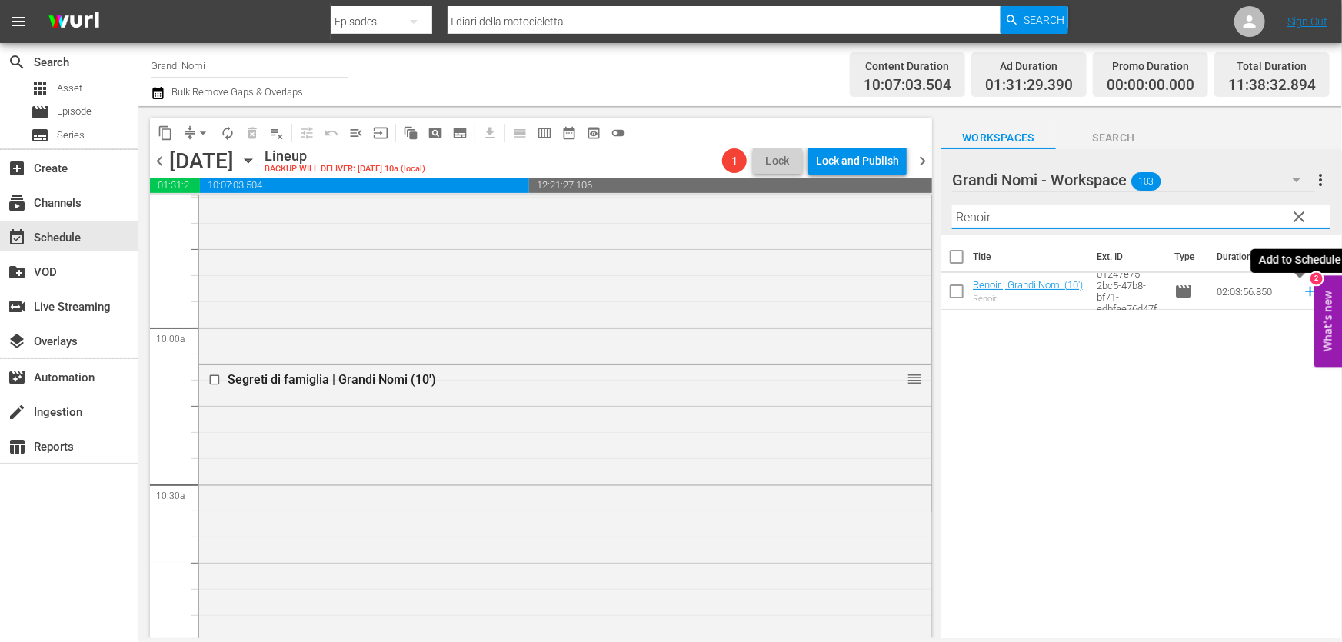
click at [1302, 294] on icon at bounding box center [1310, 291] width 17 height 17
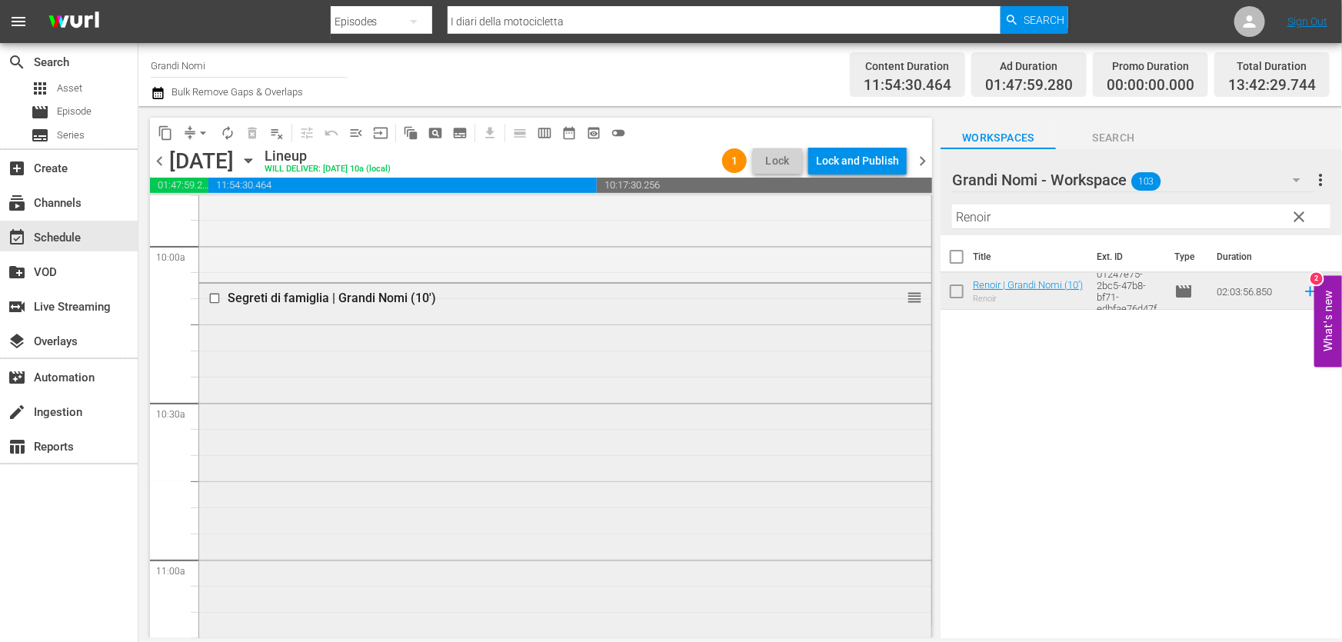
scroll to position [3215, 0]
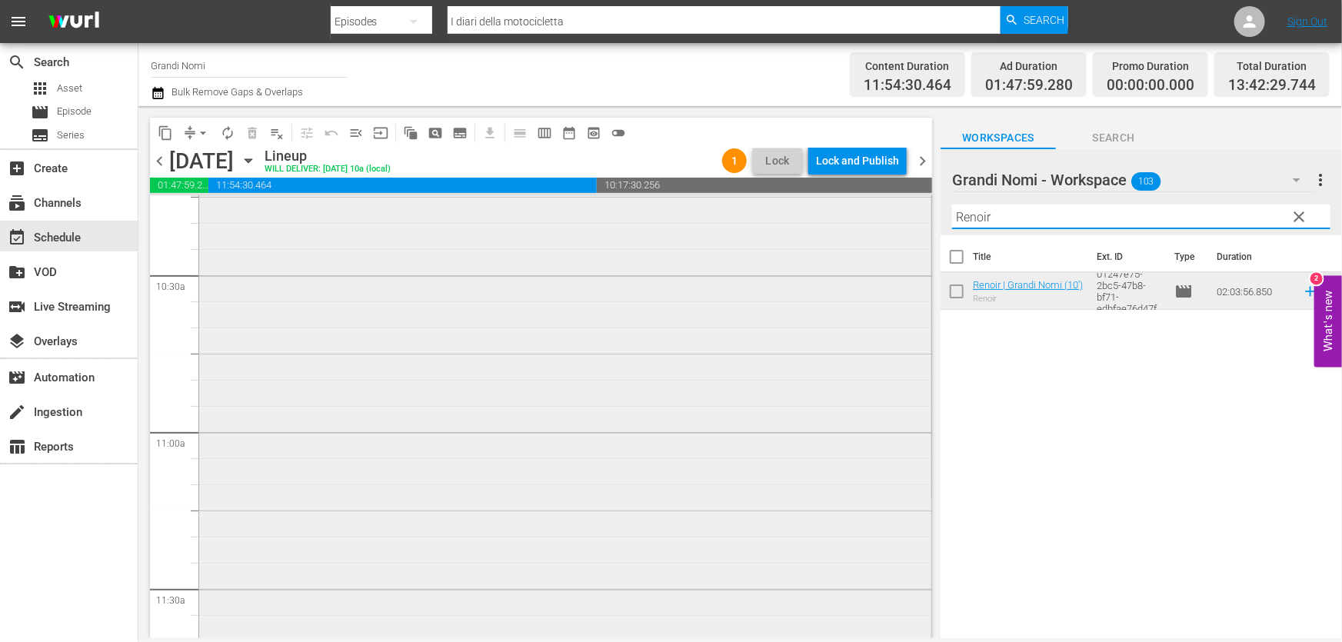
drag, startPoint x: 1069, startPoint y: 220, endPoint x: 511, endPoint y: 255, distance: 559.3
click at [513, 254] on div "content_copy compress arrow_drop_down autorenew_outlined delete_forever_outline…" at bounding box center [739, 372] width 1203 height 532
paste input "Mein Führer - La veramente vera verità su Adolf Hitle"
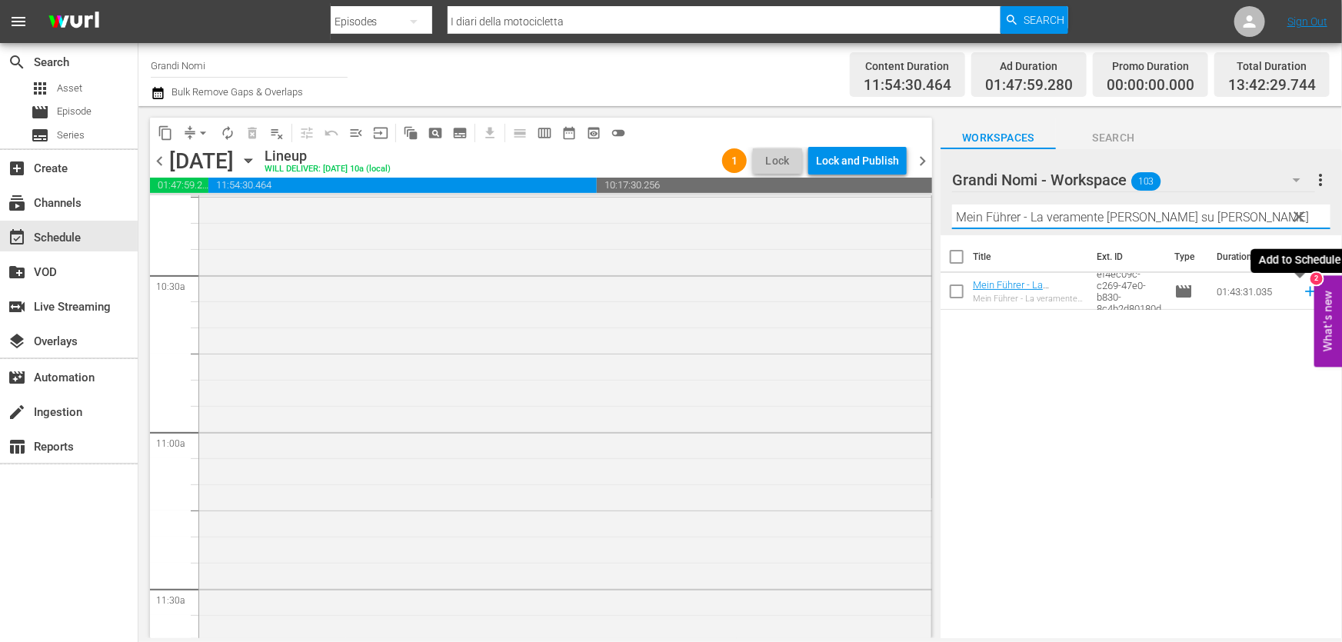
click at [1302, 291] on icon at bounding box center [1310, 291] width 17 height 17
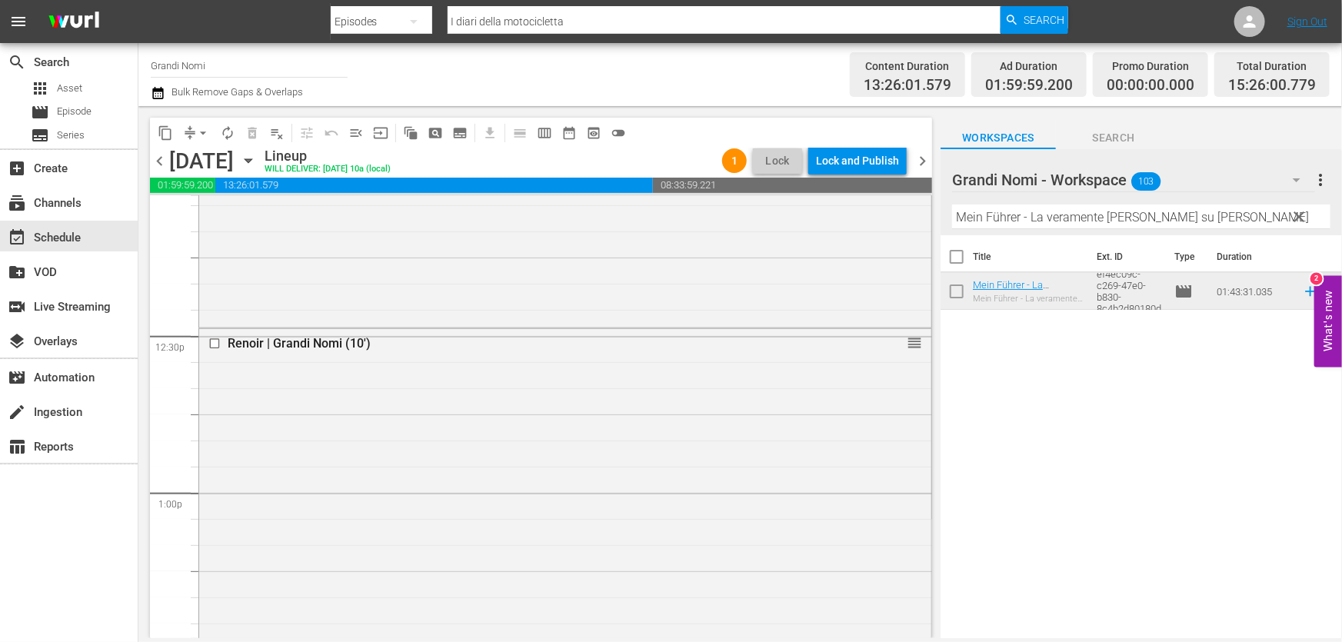
scroll to position [3774, 0]
drag, startPoint x: 1242, startPoint y: 216, endPoint x: 484, endPoint y: 301, distance: 762.8
click at [517, 298] on div "content_copy compress arrow_drop_down autorenew_outlined delete_forever_outline…" at bounding box center [739, 372] width 1203 height 532
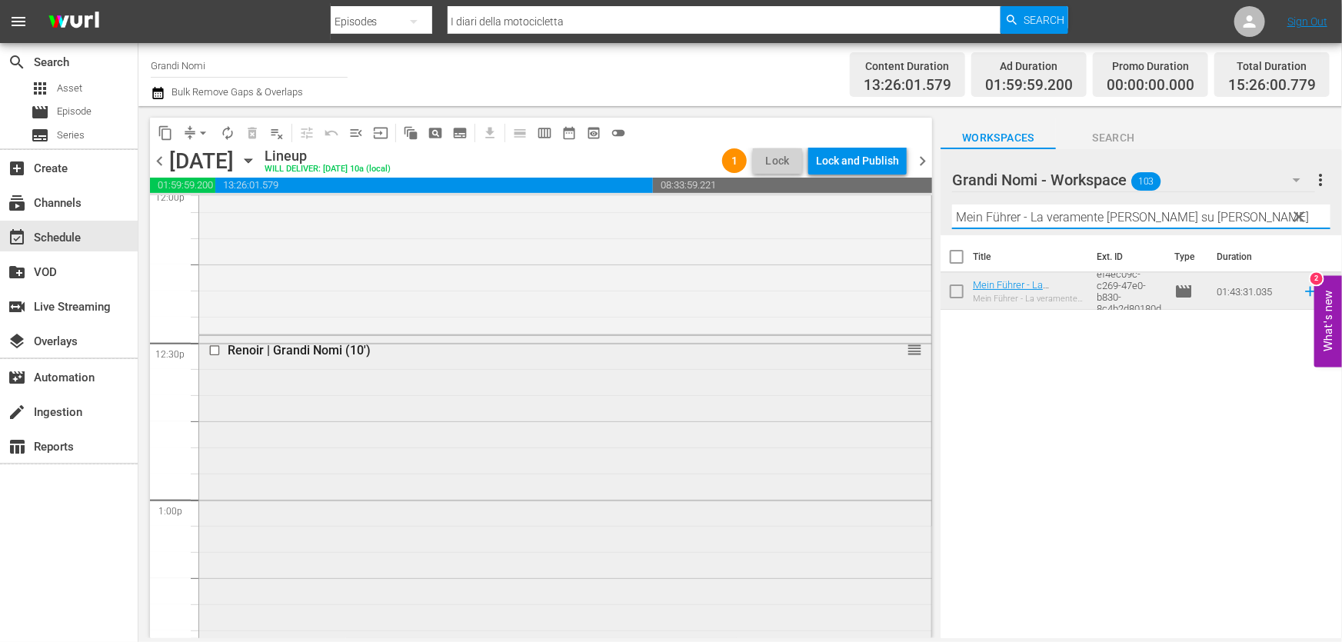
paste input "Nella Casa"
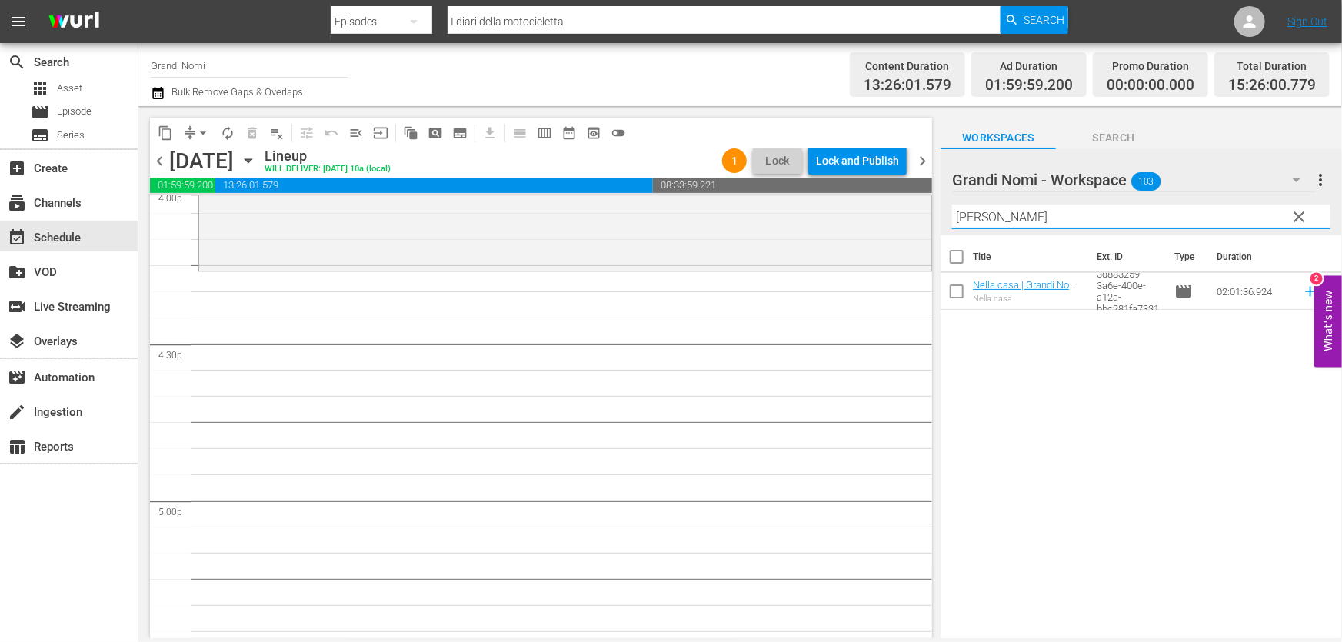
scroll to position [5032, 0]
click at [1302, 293] on icon at bounding box center [1310, 291] width 17 height 17
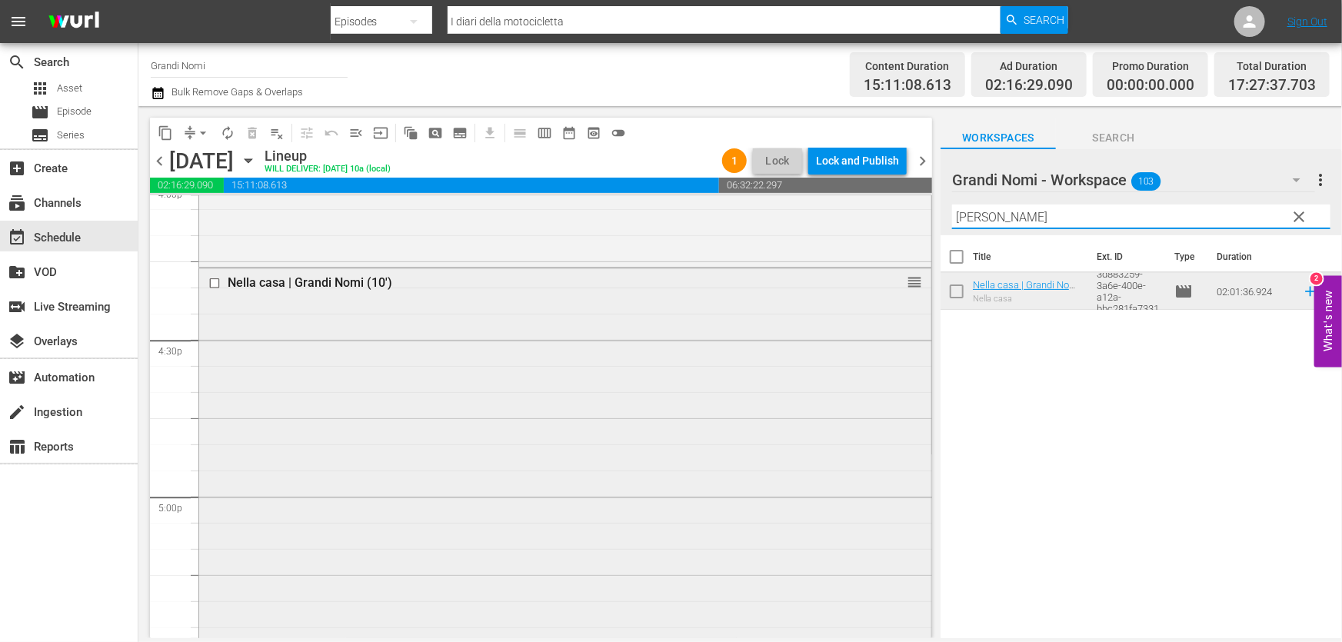
drag, startPoint x: 1036, startPoint y: 219, endPoint x: 726, endPoint y: 283, distance: 317.1
click at [733, 279] on div "content_copy compress arrow_drop_down autorenew_outlined delete_forever_outline…" at bounding box center [739, 372] width 1203 height 532
paste input "Remember"
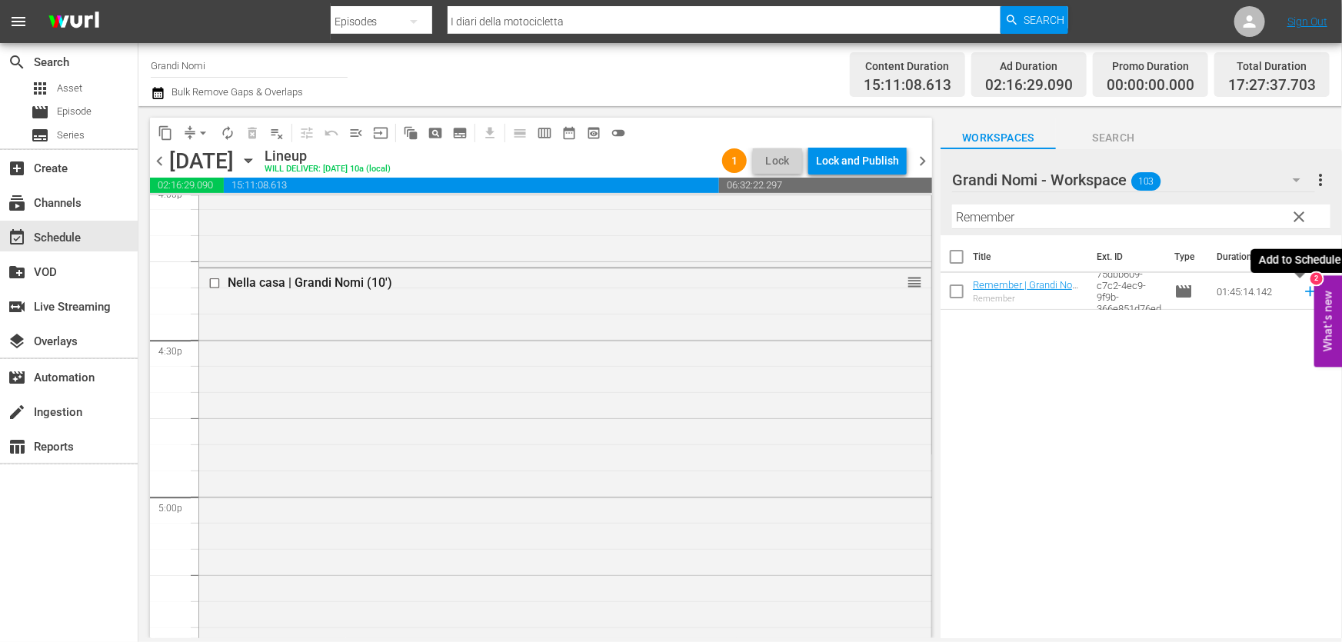
click at [1302, 294] on icon at bounding box center [1310, 291] width 17 height 17
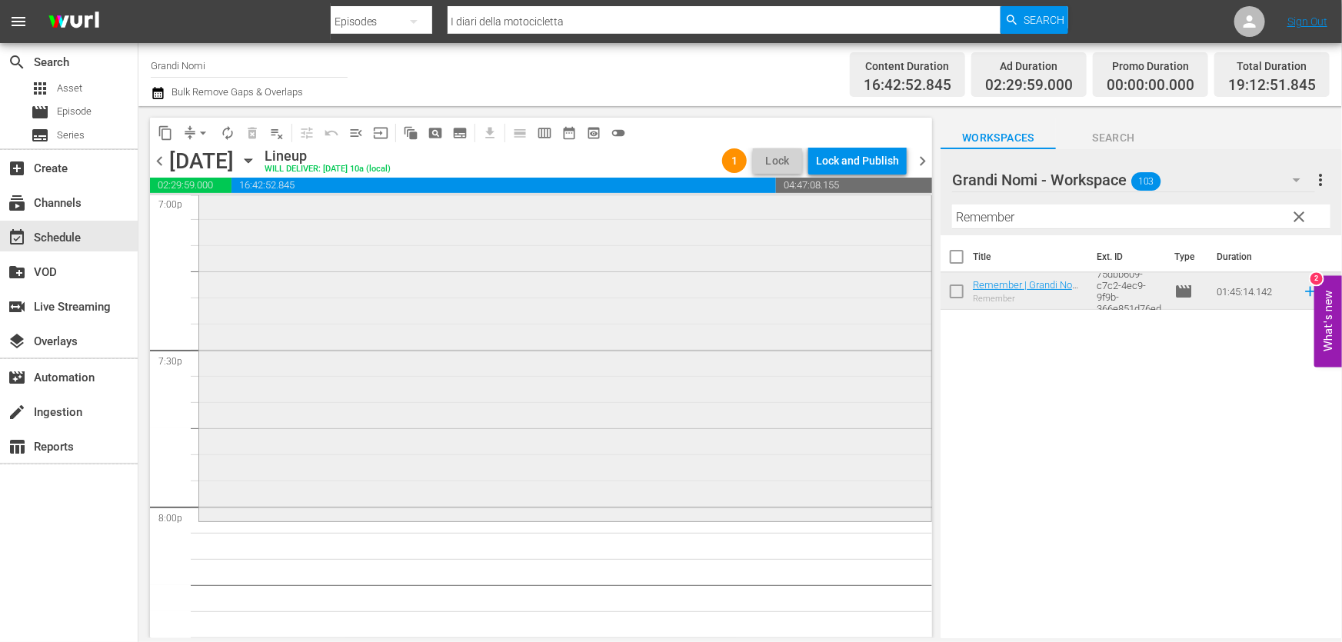
scroll to position [6011, 0]
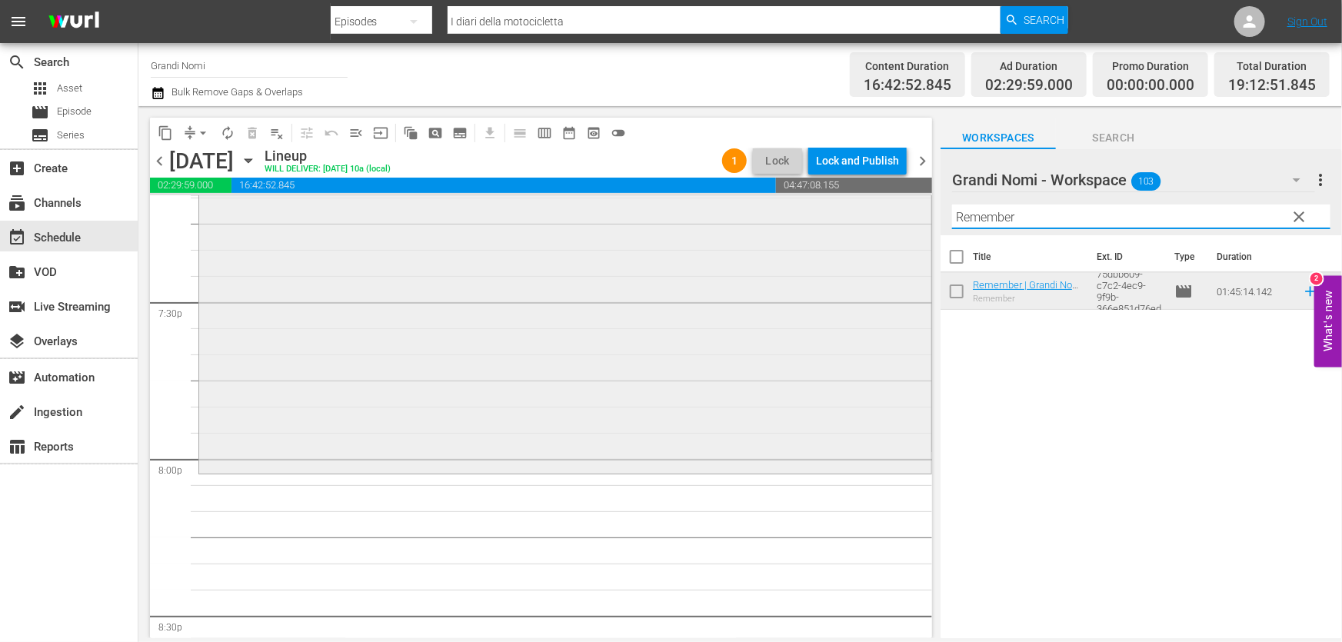
drag, startPoint x: 1013, startPoint y: 218, endPoint x: 700, endPoint y: 259, distance: 314.8
click at [700, 259] on div "content_copy compress arrow_drop_down autorenew_outlined delete_forever_outline…" at bounding box center [739, 372] width 1203 height 532
paste input "Tutta colpa del vulcano"
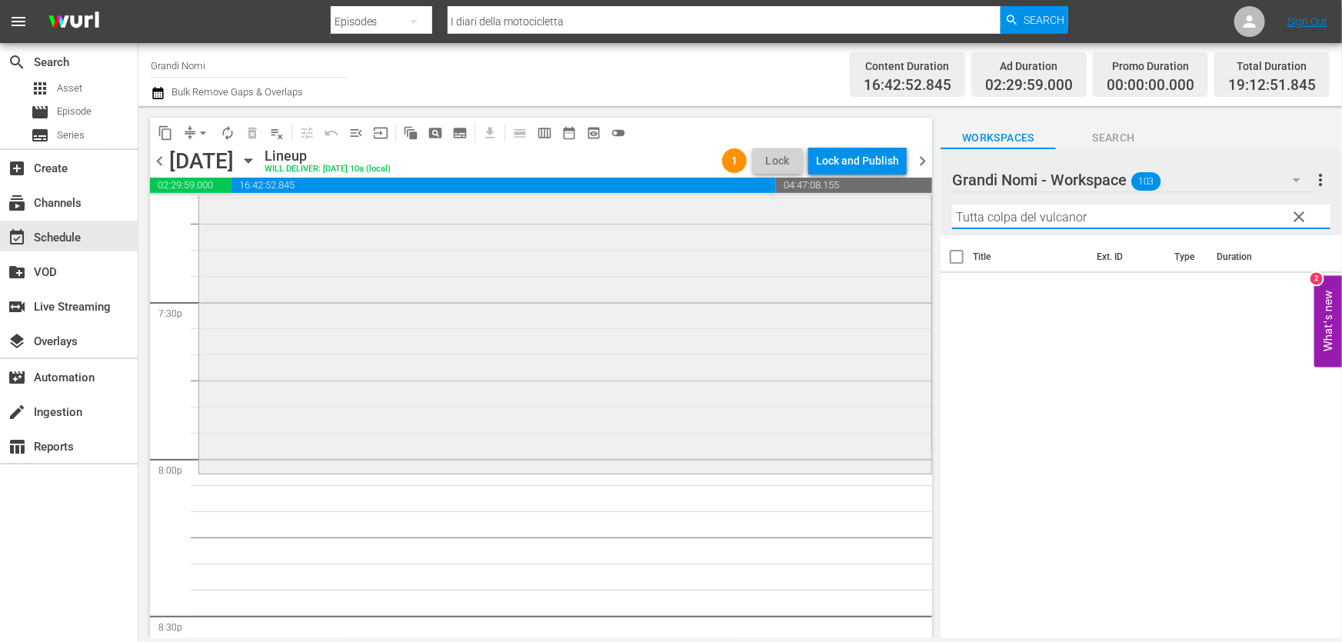
drag, startPoint x: 1103, startPoint y: 219, endPoint x: 744, endPoint y: 264, distance: 361.8
click at [744, 264] on div "content_copy compress arrow_drop_down autorenew_outlined delete_forever_outline…" at bounding box center [739, 372] width 1203 height 532
paste input "text"
click at [1302, 291] on icon at bounding box center [1310, 291] width 17 height 17
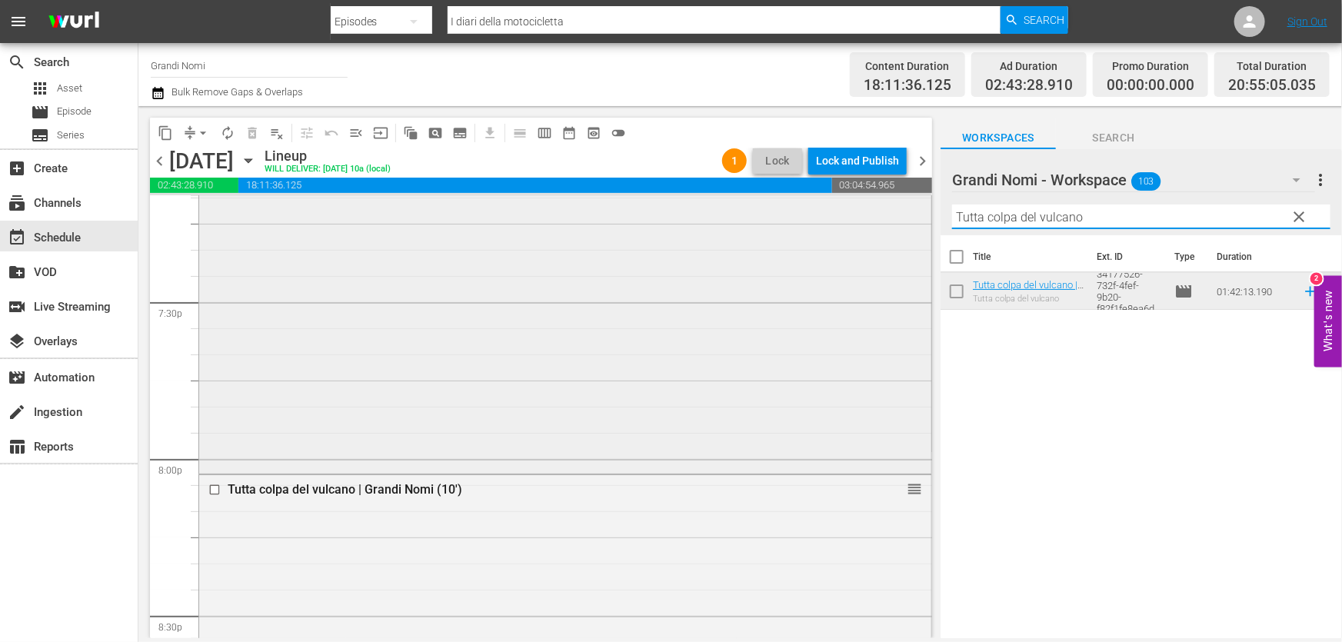
drag, startPoint x: 1101, startPoint y: 221, endPoint x: 541, endPoint y: 301, distance: 566.2
click at [541, 300] on div "content_copy compress arrow_drop_down autorenew_outlined delete_forever_outline…" at bounding box center [739, 372] width 1203 height 532
paste input "Oltre la notte"
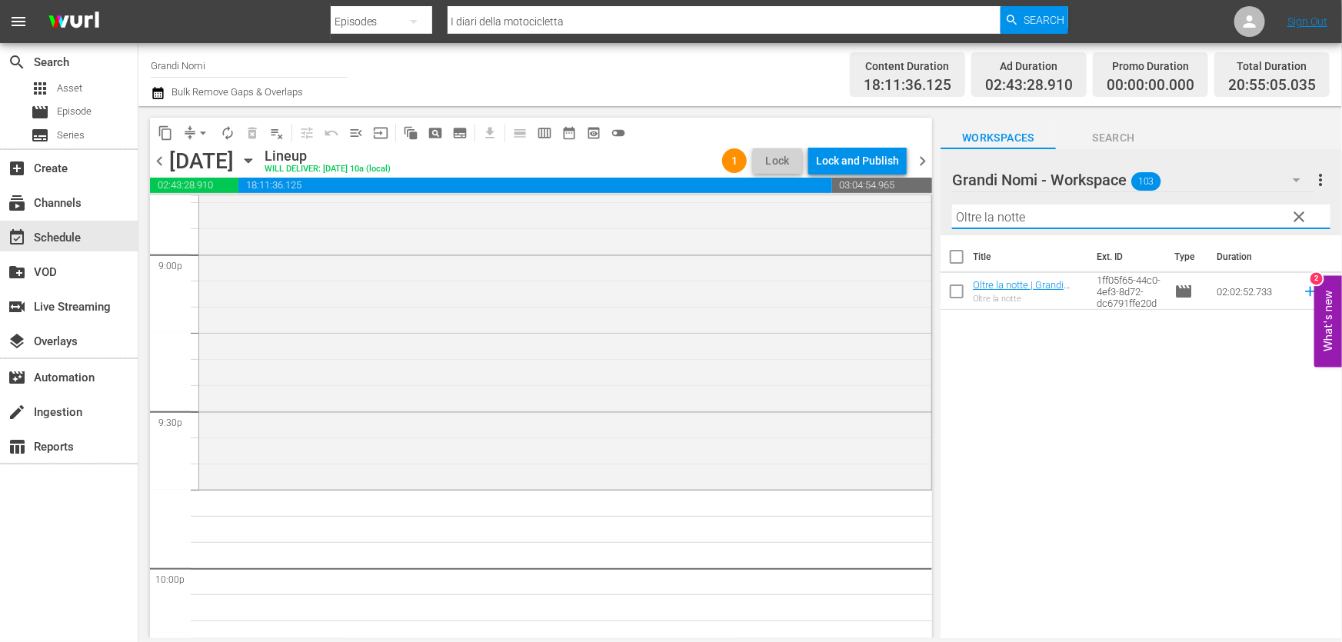
scroll to position [6710, 0]
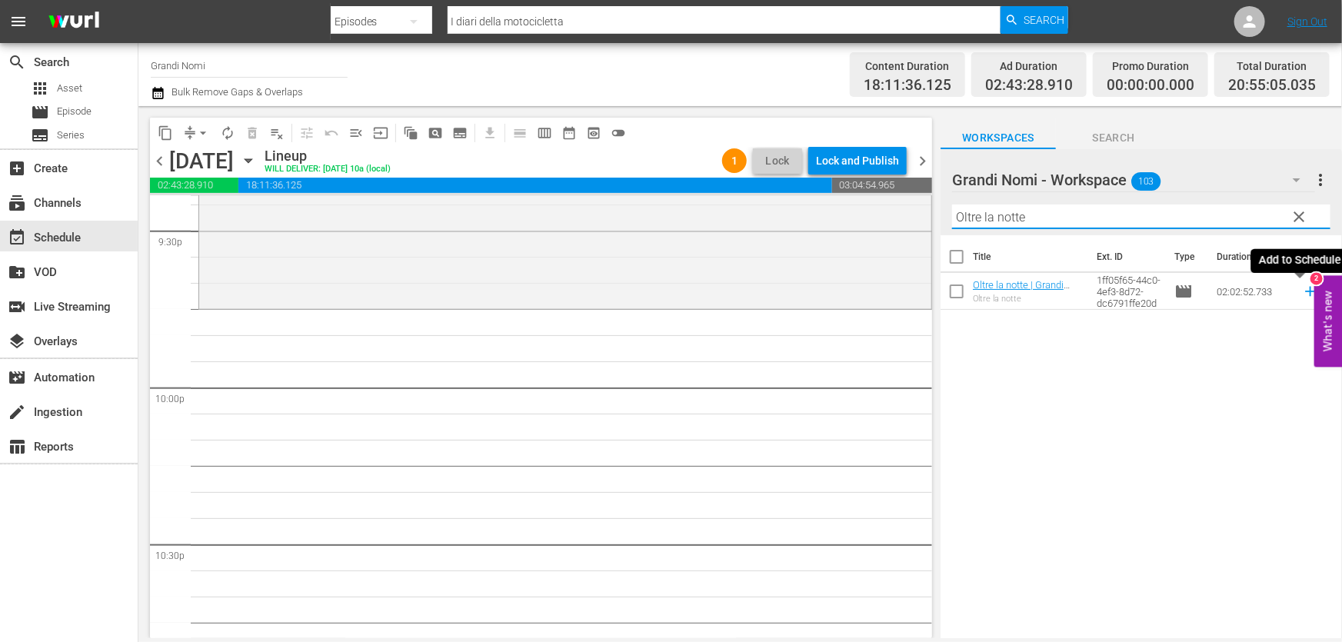
type input "Oltre la notte"
click at [1302, 288] on icon at bounding box center [1310, 291] width 17 height 17
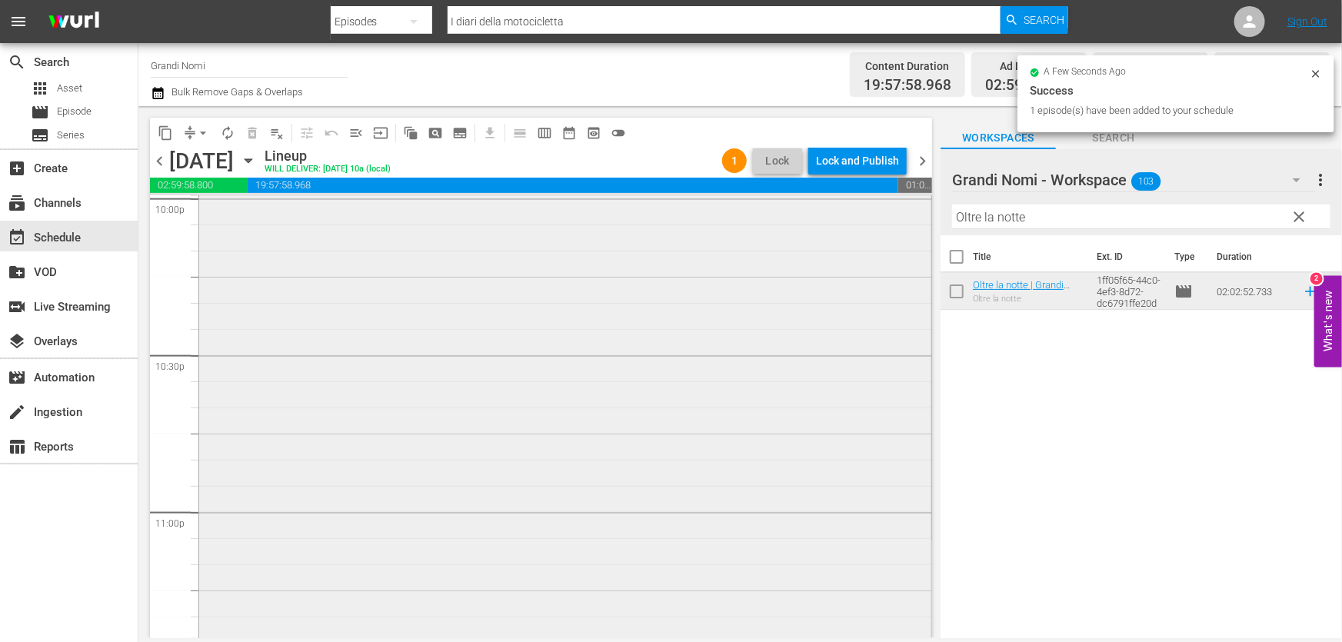
scroll to position [7059, 0]
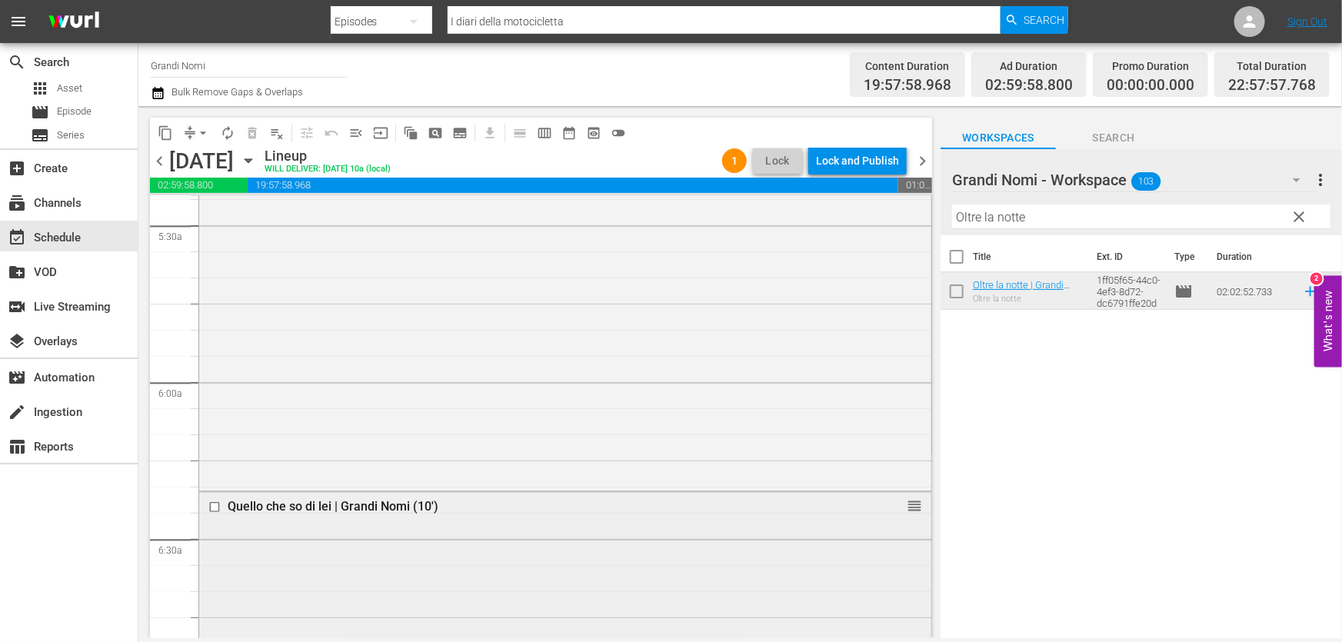
scroll to position [1817, 0]
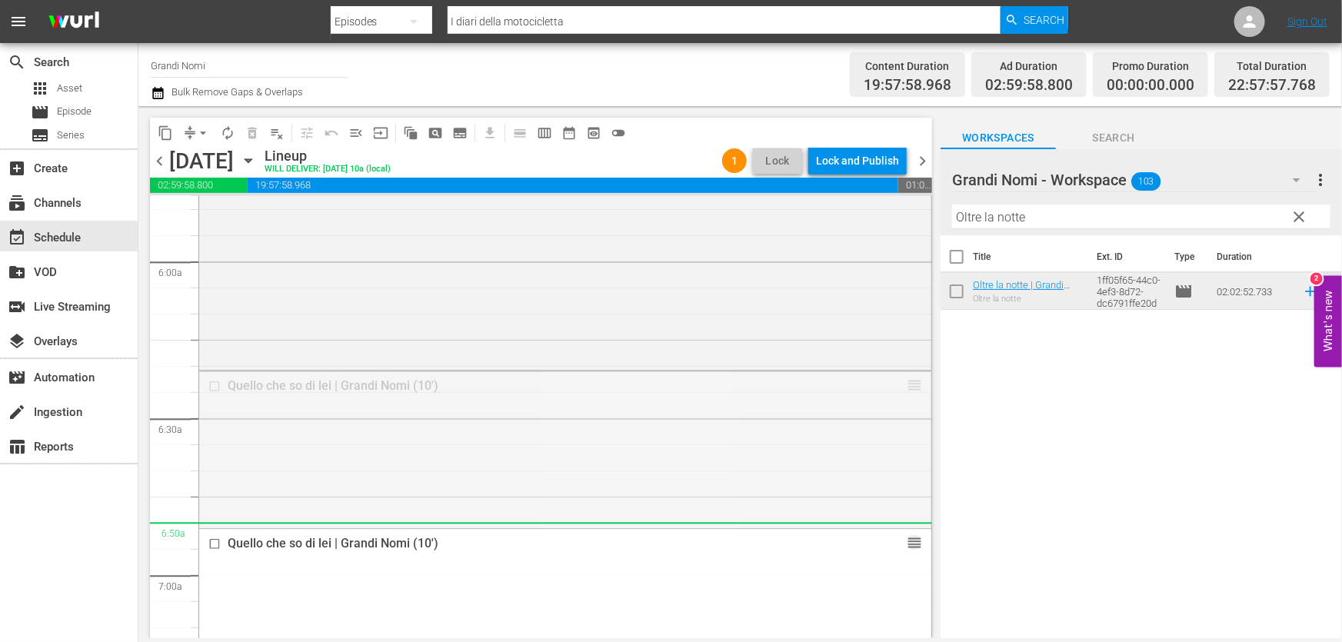
drag, startPoint x: 900, startPoint y: 384, endPoint x: 996, endPoint y: 199, distance: 207.7
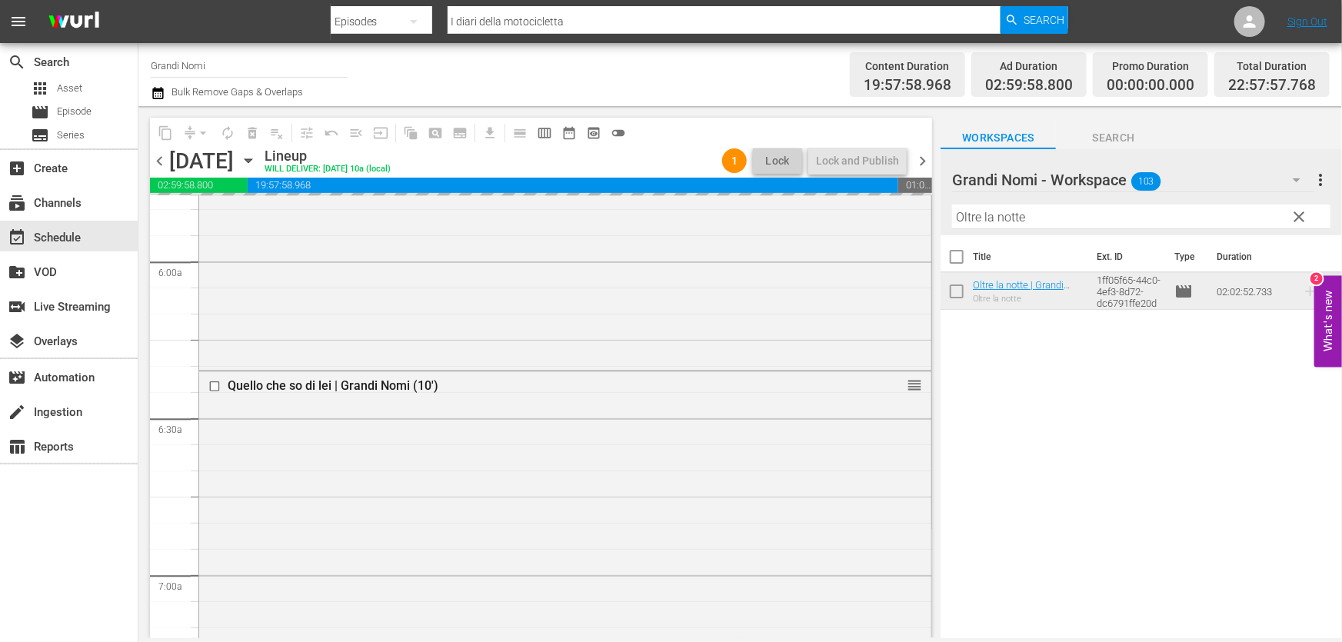
click at [1047, 212] on input "Oltre la notte" at bounding box center [1141, 217] width 378 height 25
click at [548, 265] on div "content_copy compress arrow_drop_down autorenew_outlined delete_forever_outline…" at bounding box center [739, 372] width 1203 height 532
paste input "text"
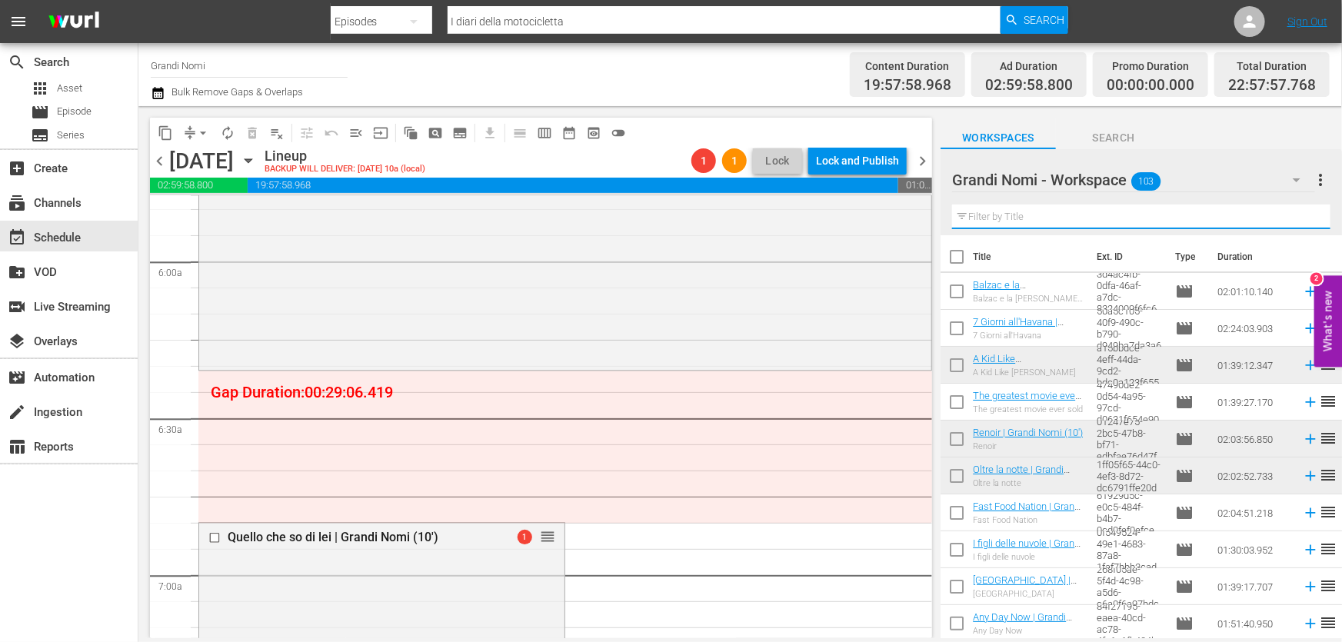
click at [981, 225] on input "text" at bounding box center [1141, 217] width 378 height 25
paste input "Siren"
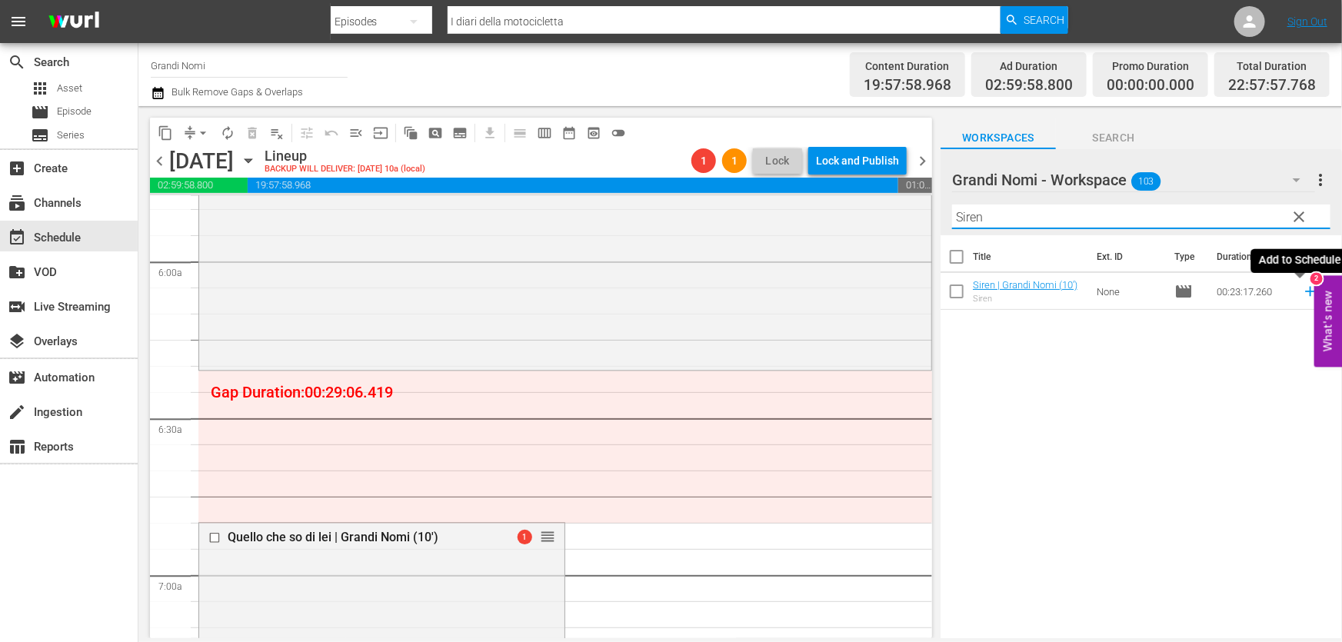
type input "Siren"
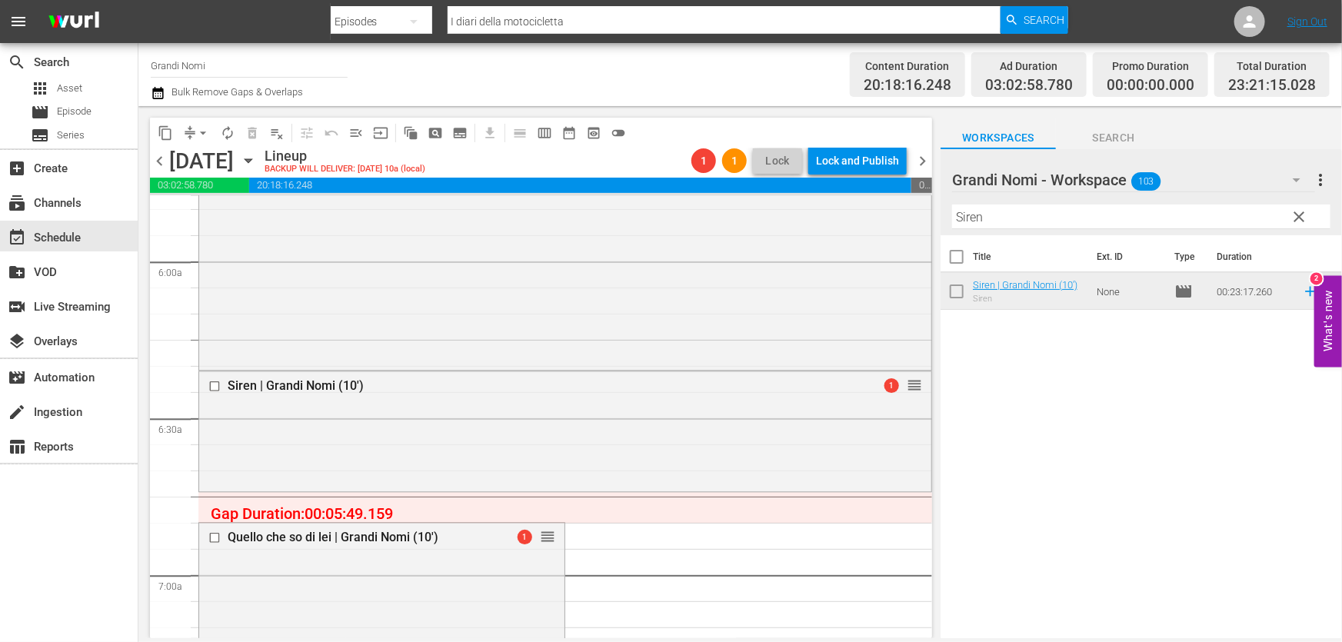
click at [153, 91] on icon "button" at bounding box center [157, 93] width 11 height 12
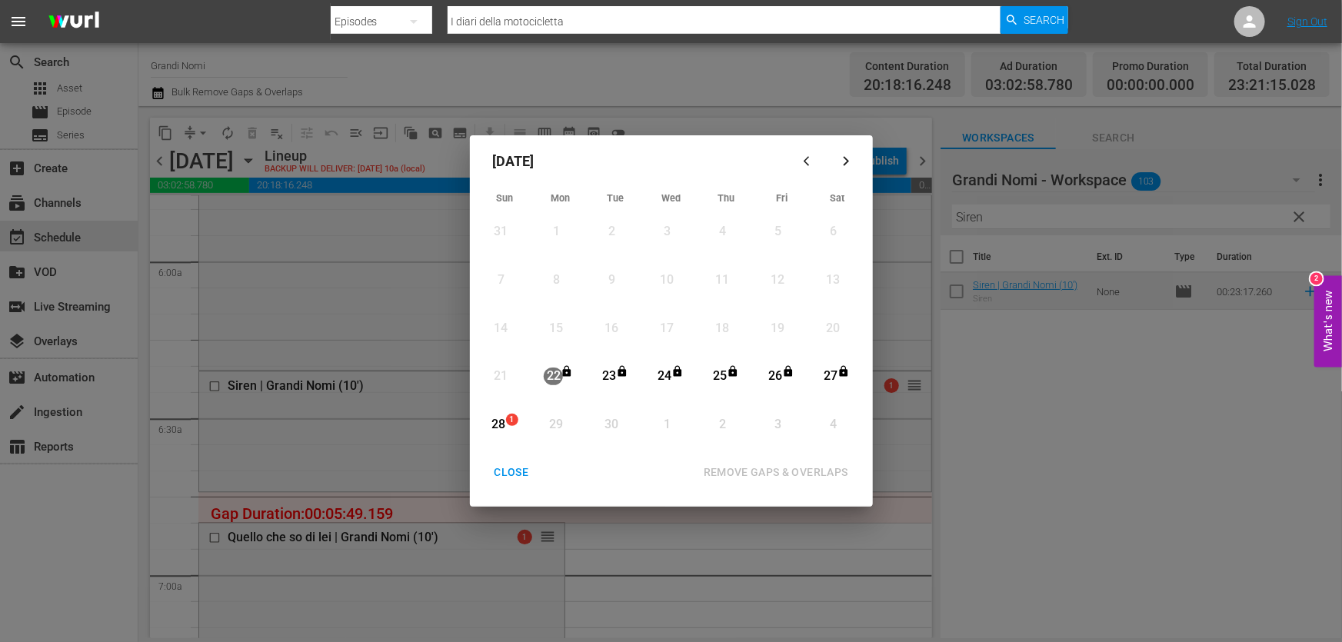
click at [491, 421] on div "28" at bounding box center [498, 425] width 19 height 18
click at [768, 465] on div "REMOVE GAPS & OVERLAPS" at bounding box center [775, 472] width 169 height 19
click at [493, 474] on div "CLOSE" at bounding box center [511, 472] width 59 height 19
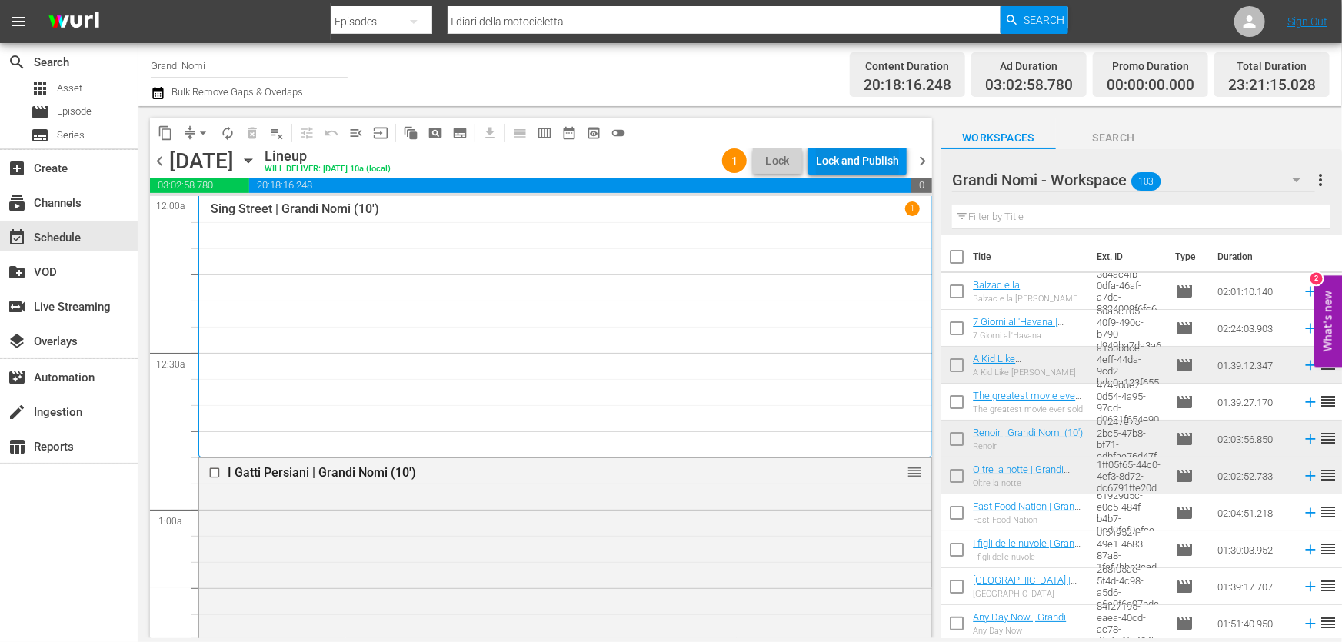
click at [834, 156] on div "Lock and Publish" at bounding box center [857, 161] width 83 height 28
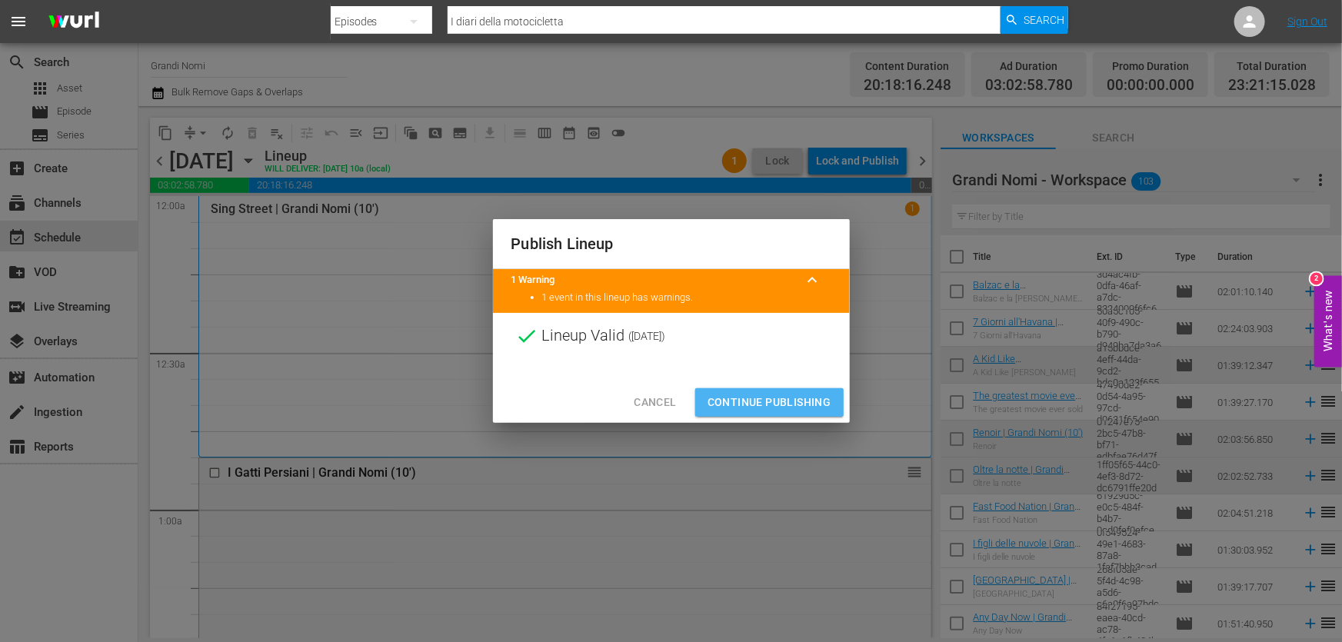
click at [805, 393] on span "Continue Publishing" at bounding box center [769, 402] width 124 height 19
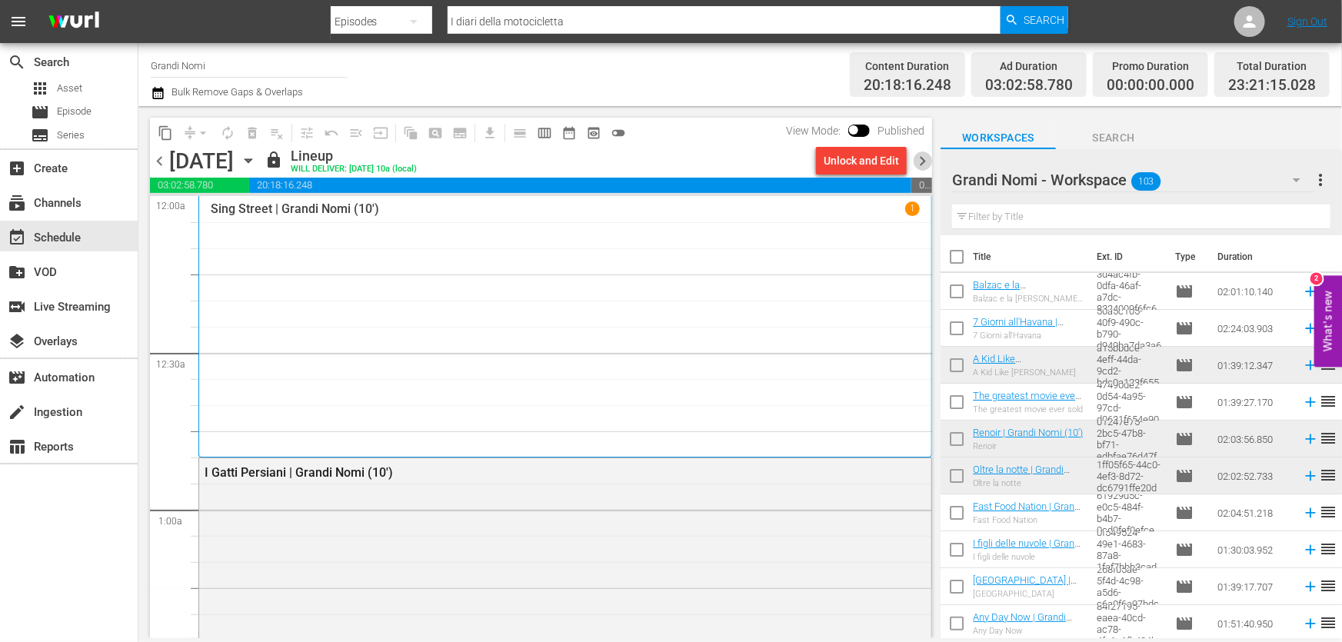
click at [915, 158] on span "chevron_right" at bounding box center [922, 160] width 19 height 19
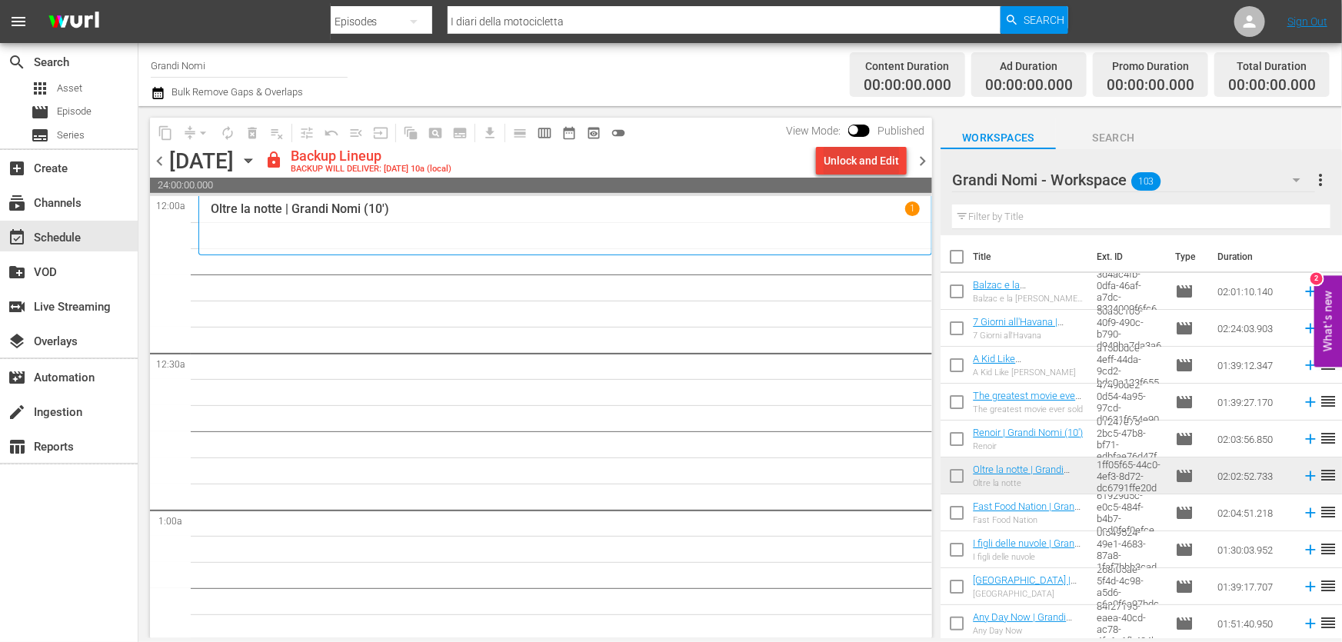
click at [877, 155] on div "Unlock and Edit" at bounding box center [860, 161] width 75 height 28
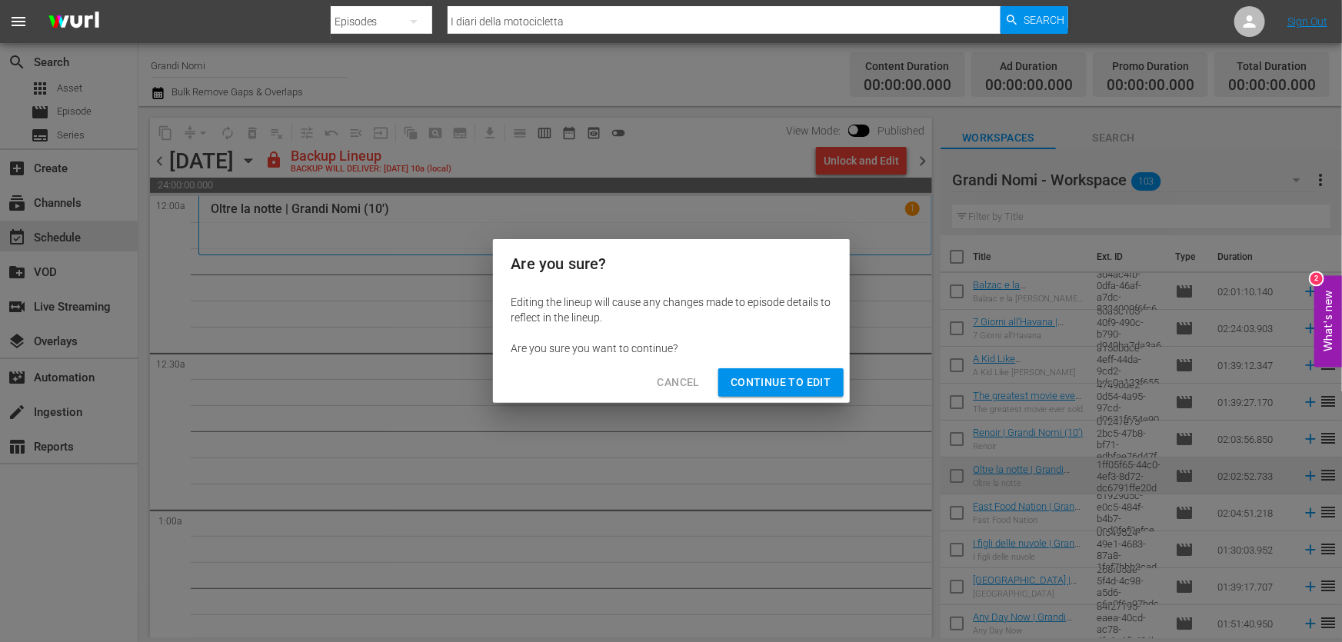
click at [771, 384] on span "Continue to Edit" at bounding box center [780, 382] width 100 height 19
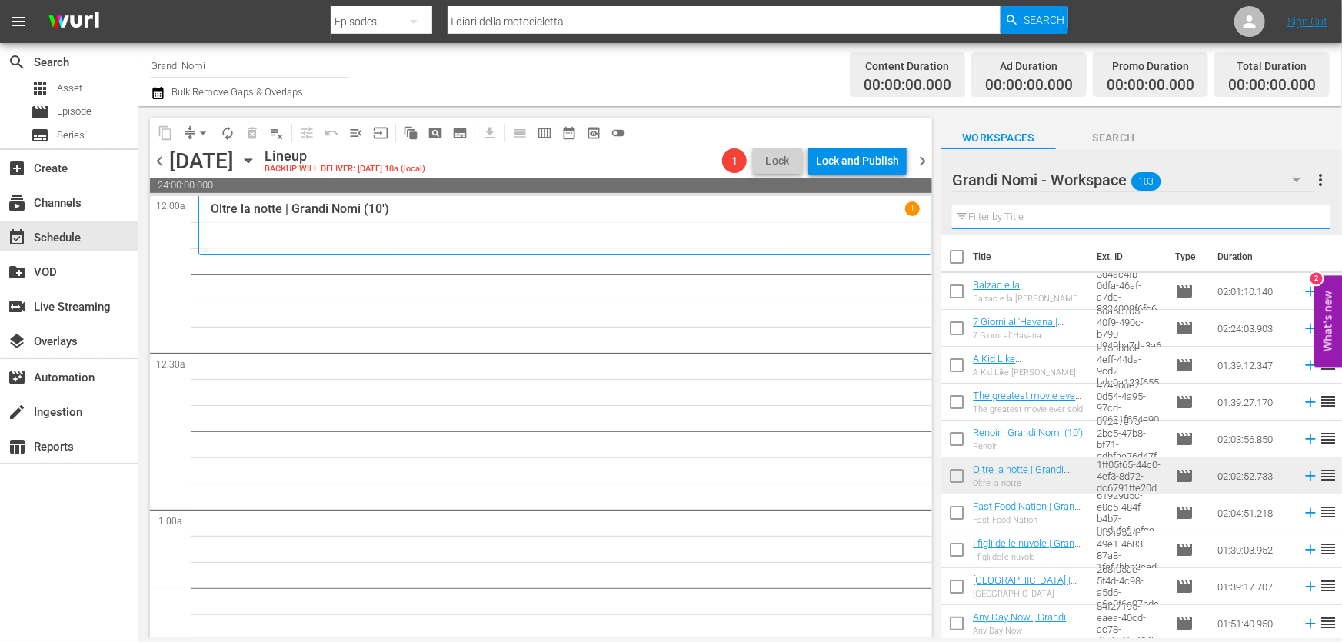
click at [975, 218] on input "text" at bounding box center [1141, 217] width 378 height 25
paste input "Balzac e la [PERSON_NAME] cinese"
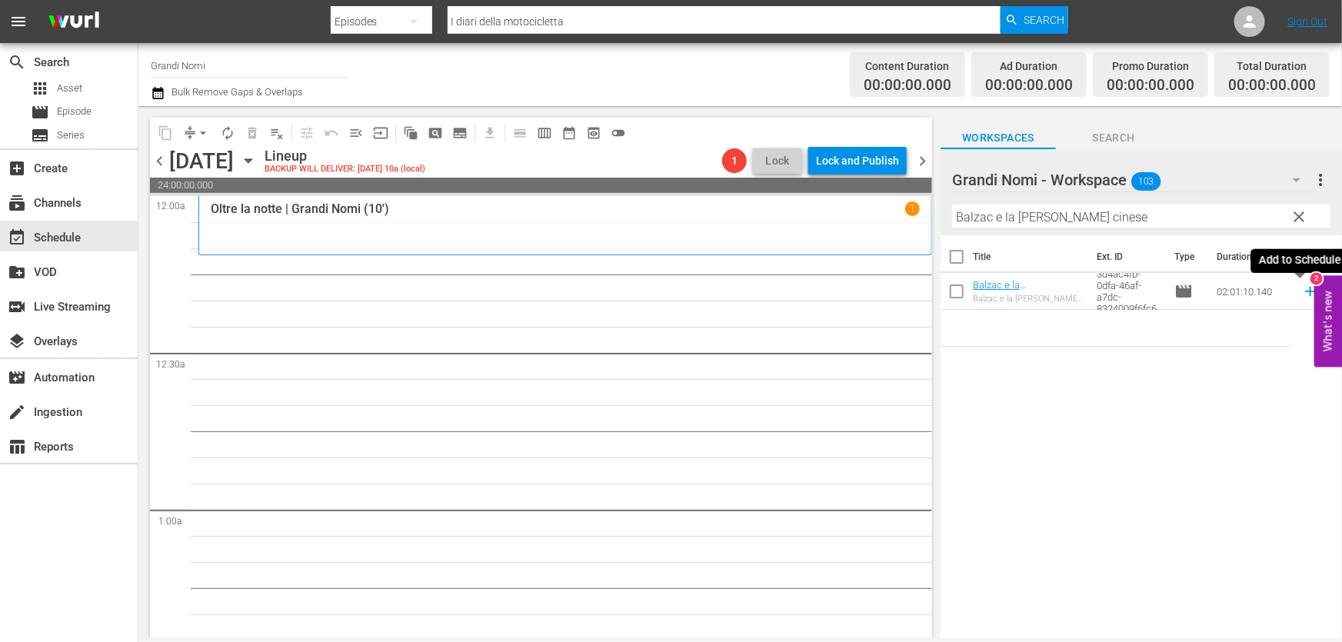
click at [1302, 298] on icon at bounding box center [1310, 291] width 17 height 17
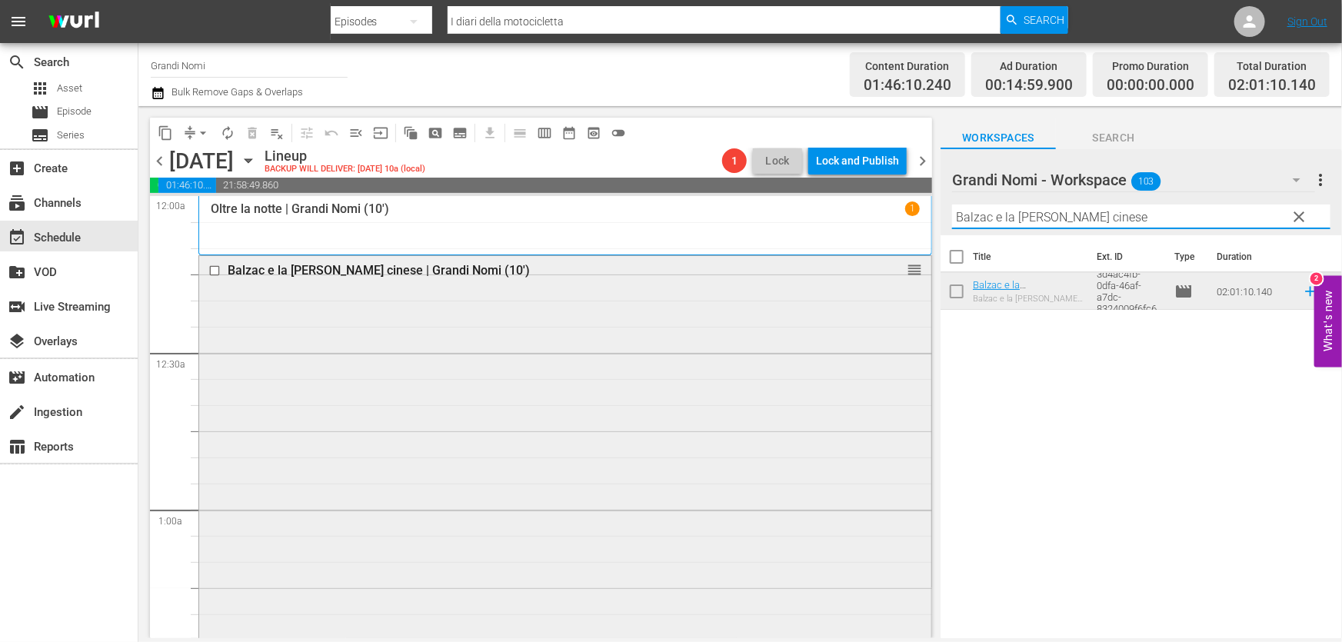
drag, startPoint x: 1146, startPoint y: 214, endPoint x: 573, endPoint y: 293, distance: 579.0
click at [706, 265] on div "content_copy compress arrow_drop_down autorenew_outlined delete_forever_outline…" at bounding box center [739, 372] width 1203 height 532
paste input "Gimme Danger"
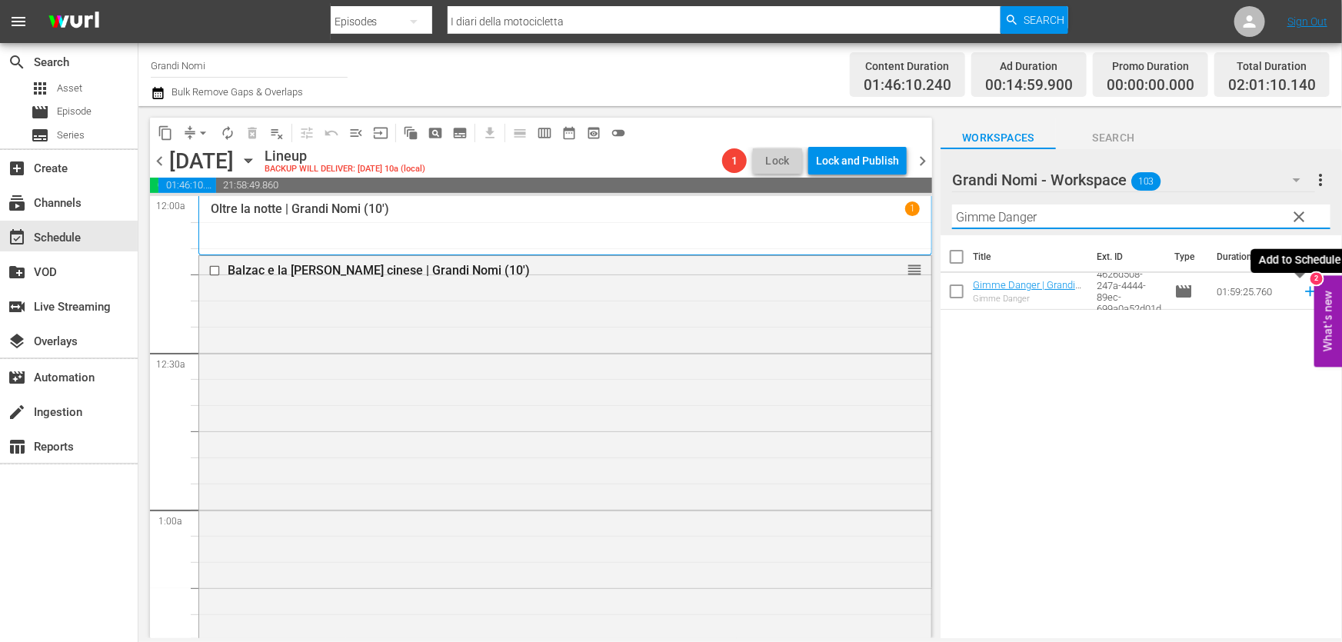
click at [1305, 296] on icon at bounding box center [1310, 292] width 10 height 10
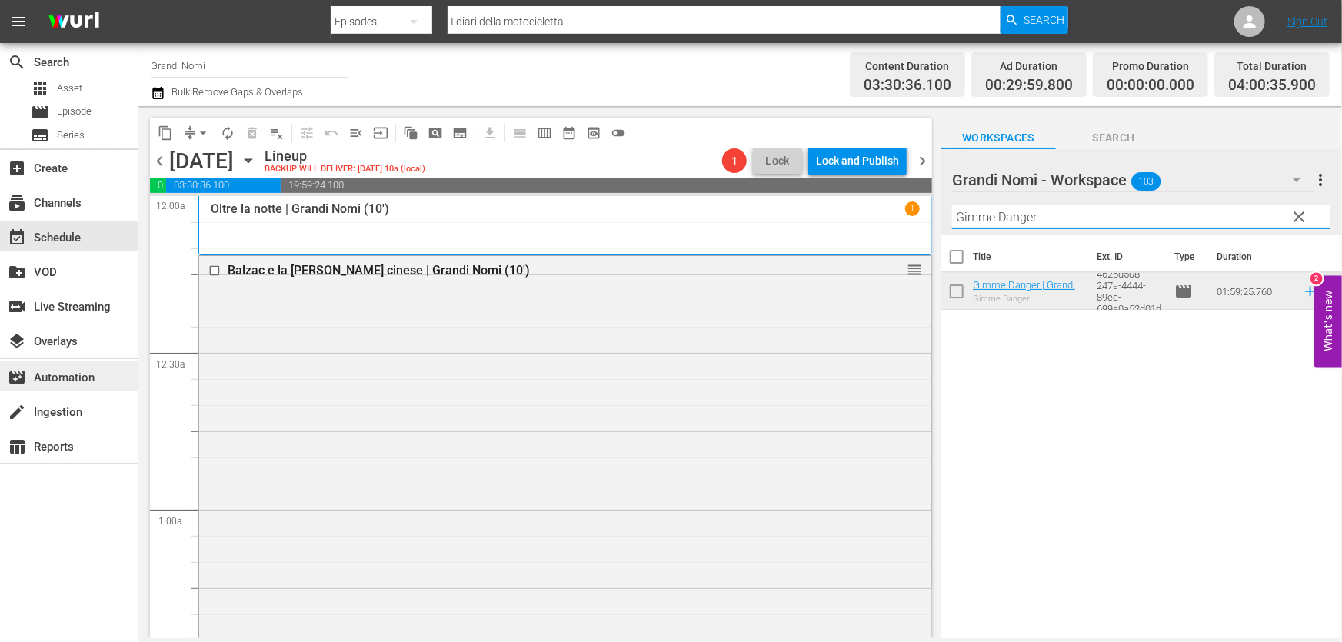
drag, startPoint x: 1122, startPoint y: 215, endPoint x: 0, endPoint y: 383, distance: 1134.2
click at [176, 336] on div "content_copy compress arrow_drop_down autorenew_outlined delete_forever_outline…" at bounding box center [739, 372] width 1203 height 532
paste input "The Griddle House"
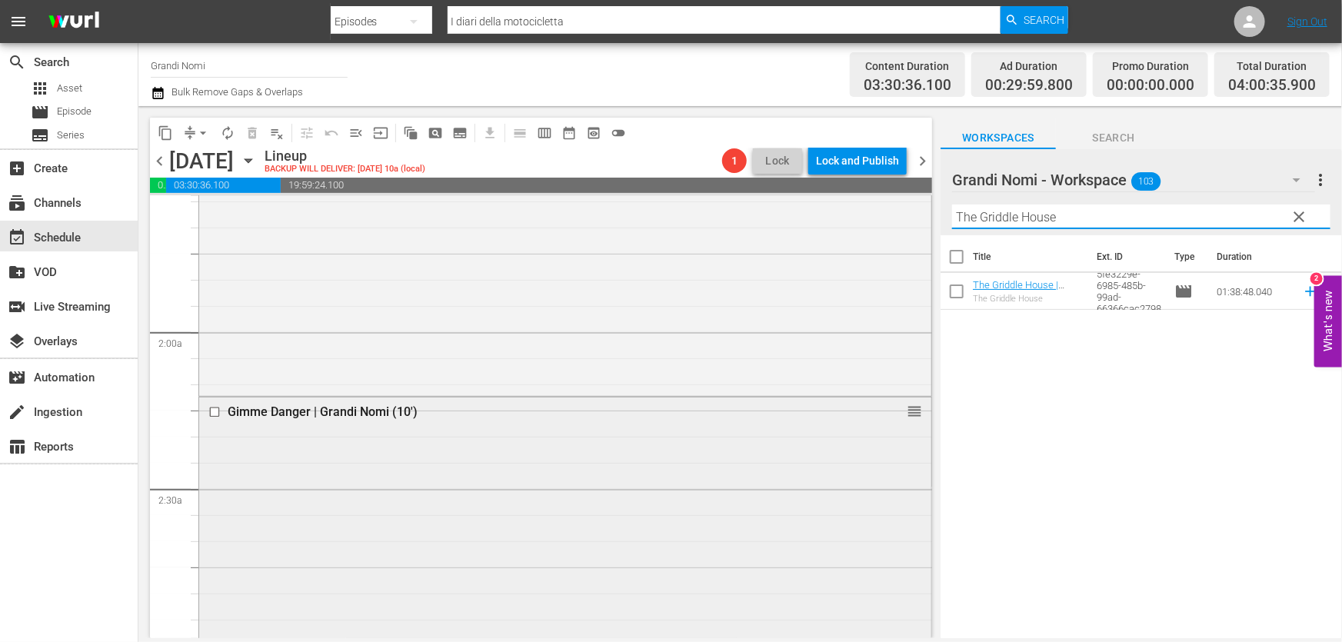
scroll to position [559, 0]
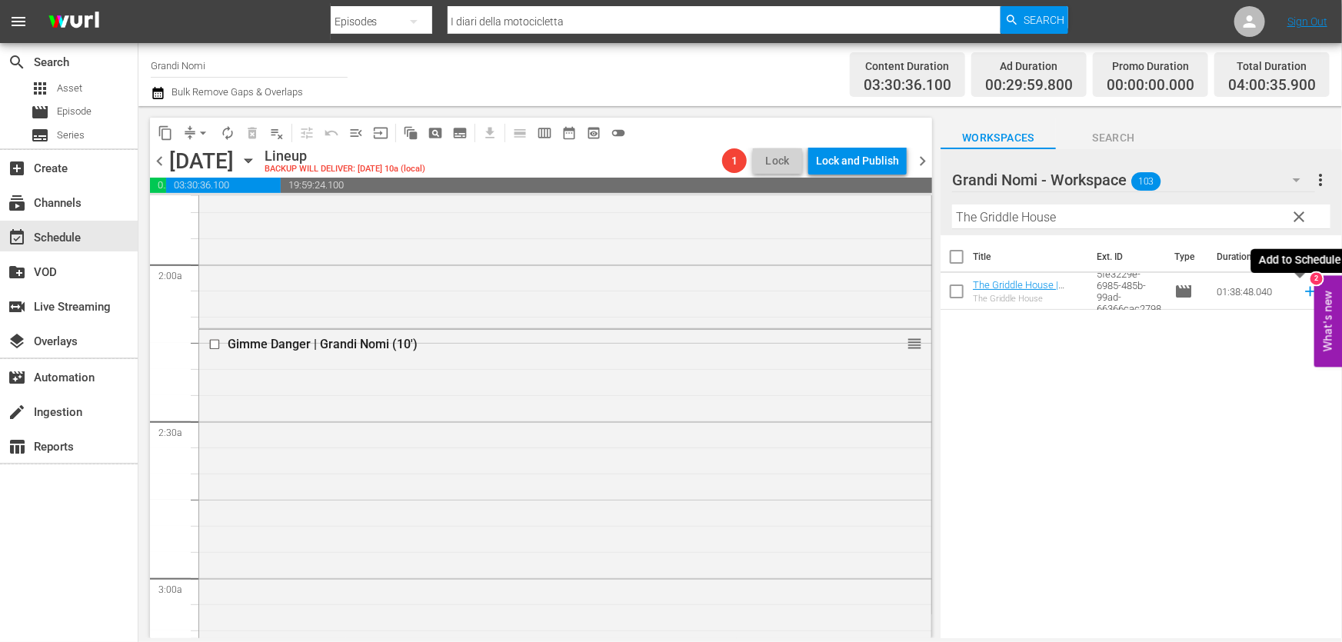
click at [1302, 294] on icon at bounding box center [1310, 291] width 17 height 17
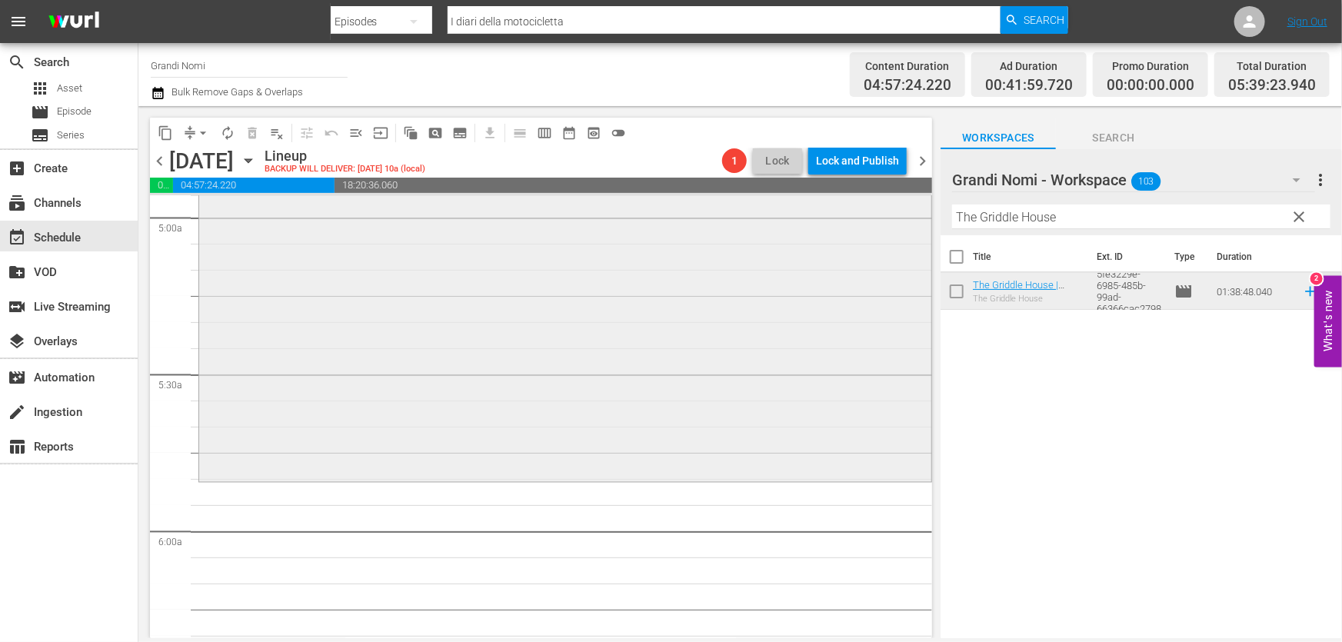
scroll to position [1677, 0]
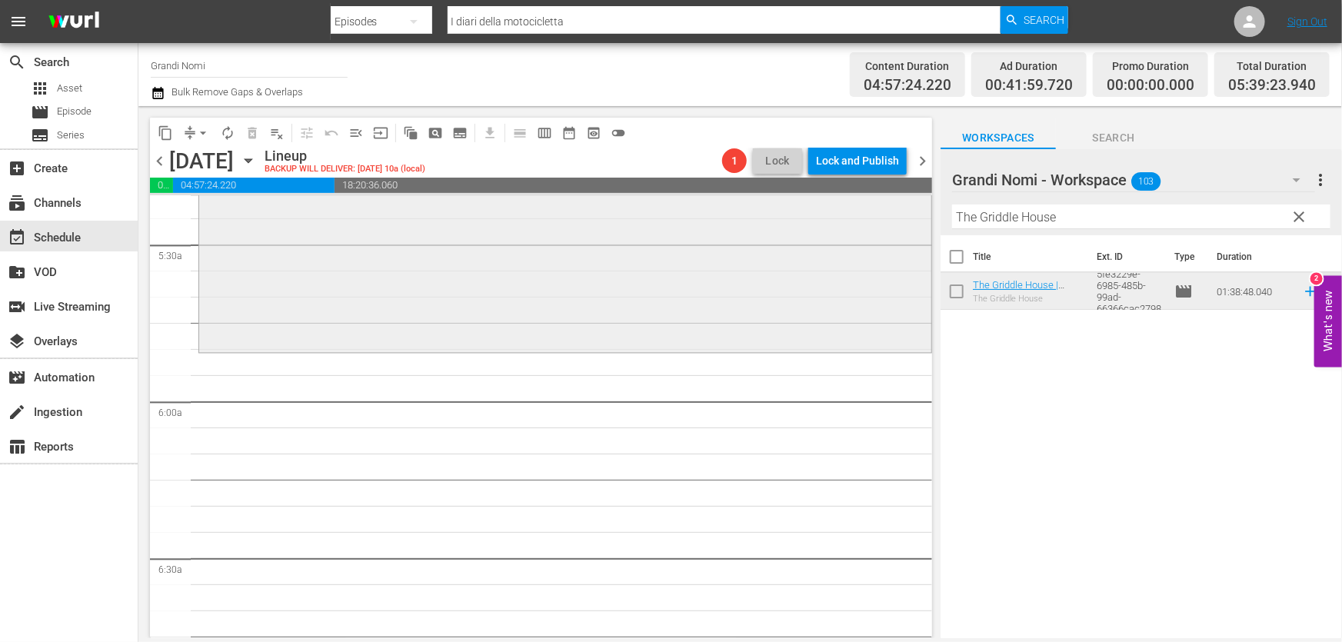
drag, startPoint x: 1077, startPoint y: 218, endPoint x: 595, endPoint y: 298, distance: 488.5
click at [595, 298] on div "content_copy compress arrow_drop_down autorenew_outlined delete_forever_outline…" at bounding box center [739, 372] width 1203 height 532
paste input "Attrici"
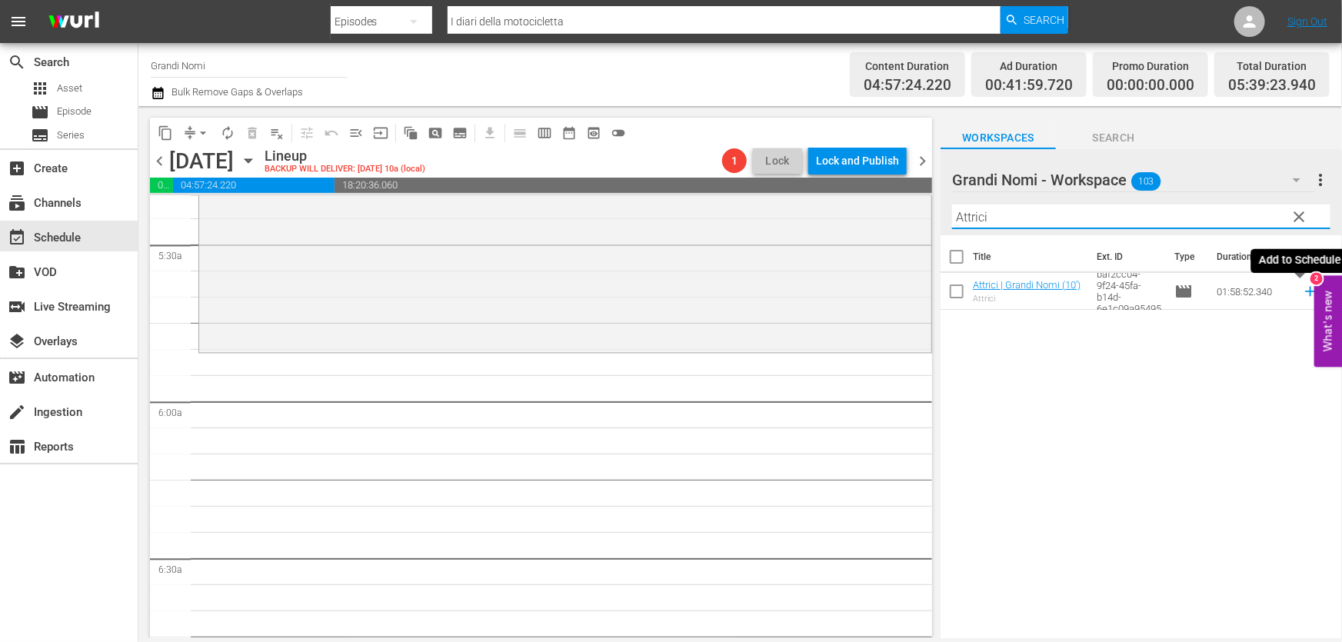
click at [1302, 294] on icon at bounding box center [1310, 291] width 17 height 17
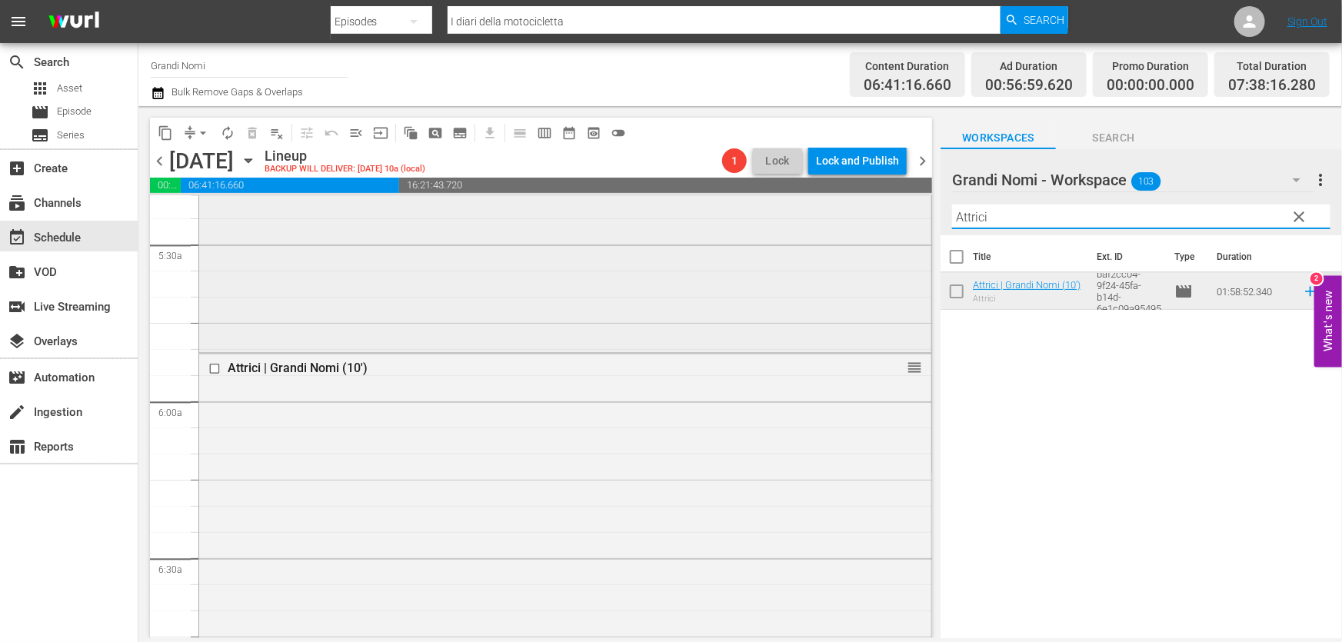
drag, startPoint x: 1026, startPoint y: 214, endPoint x: 507, endPoint y: 304, distance: 526.1
click at [538, 294] on div "content_copy compress arrow_drop_down autorenew_outlined delete_forever_outline…" at bounding box center [739, 372] width 1203 height 532
paste input "l di là del tempo"
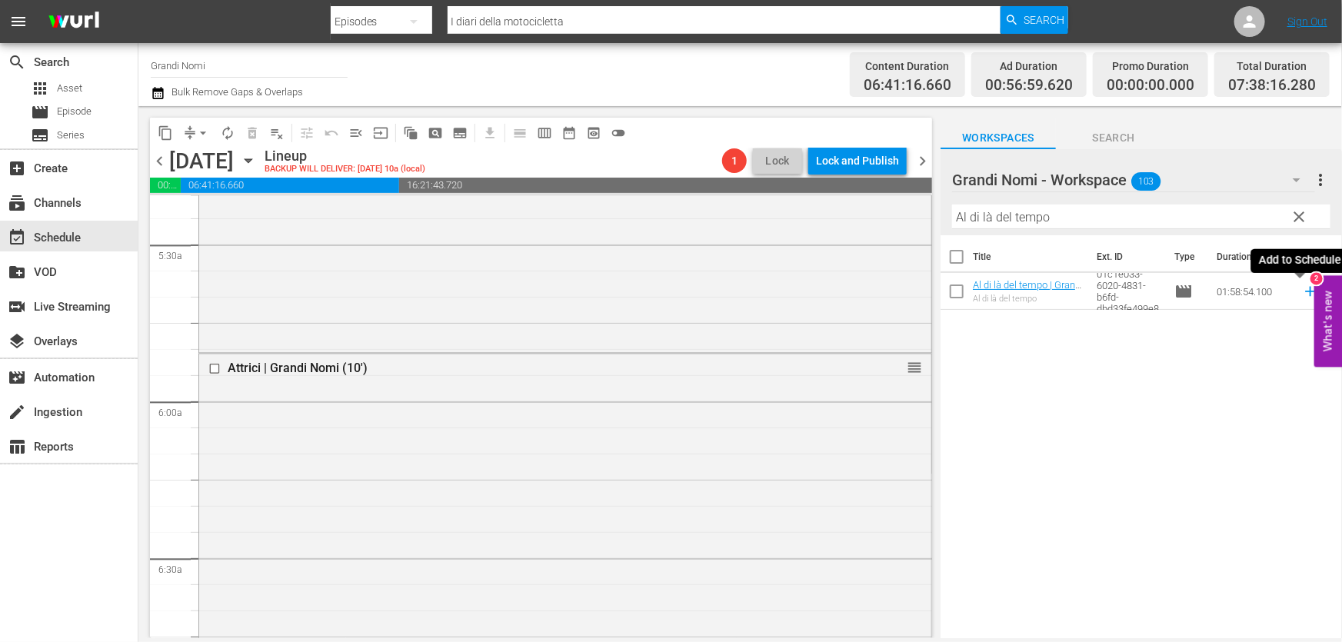
click at [1305, 292] on icon at bounding box center [1310, 292] width 10 height 10
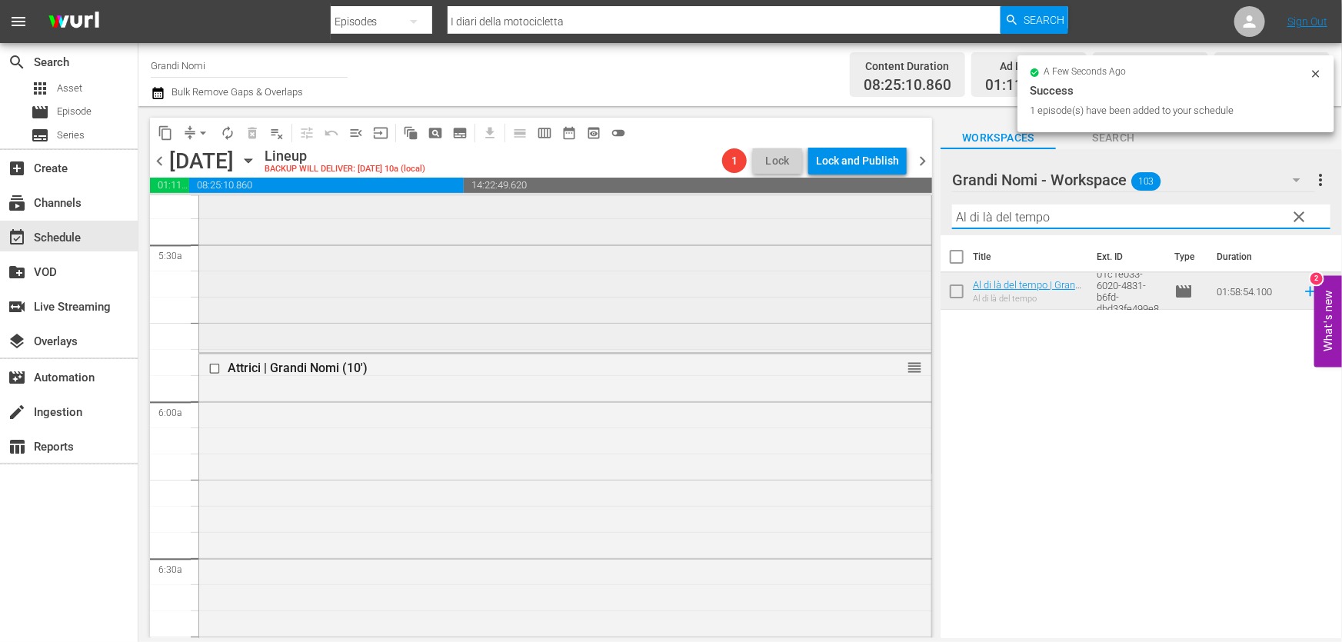
drag, startPoint x: 1102, startPoint y: 212, endPoint x: 551, endPoint y: 315, distance: 560.8
click at [566, 310] on div "content_copy compress arrow_drop_down autorenew_outlined delete_forever_outline…" at bounding box center [739, 372] width 1203 height 532
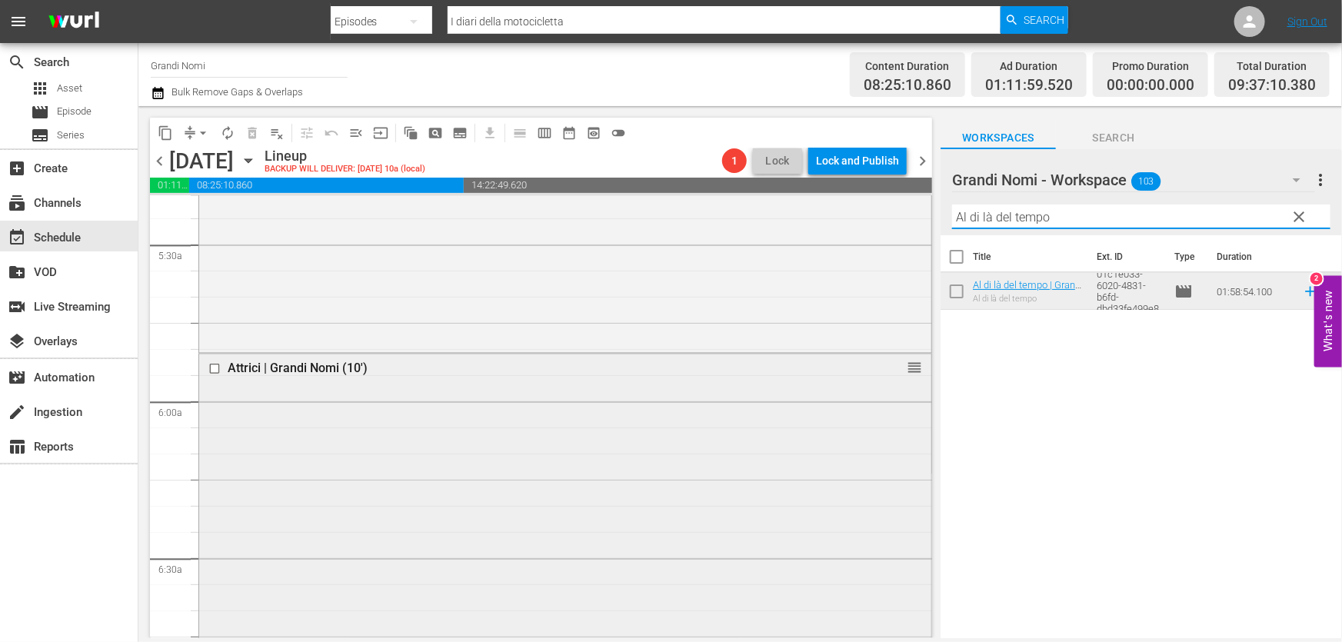
paste input "Little sister"
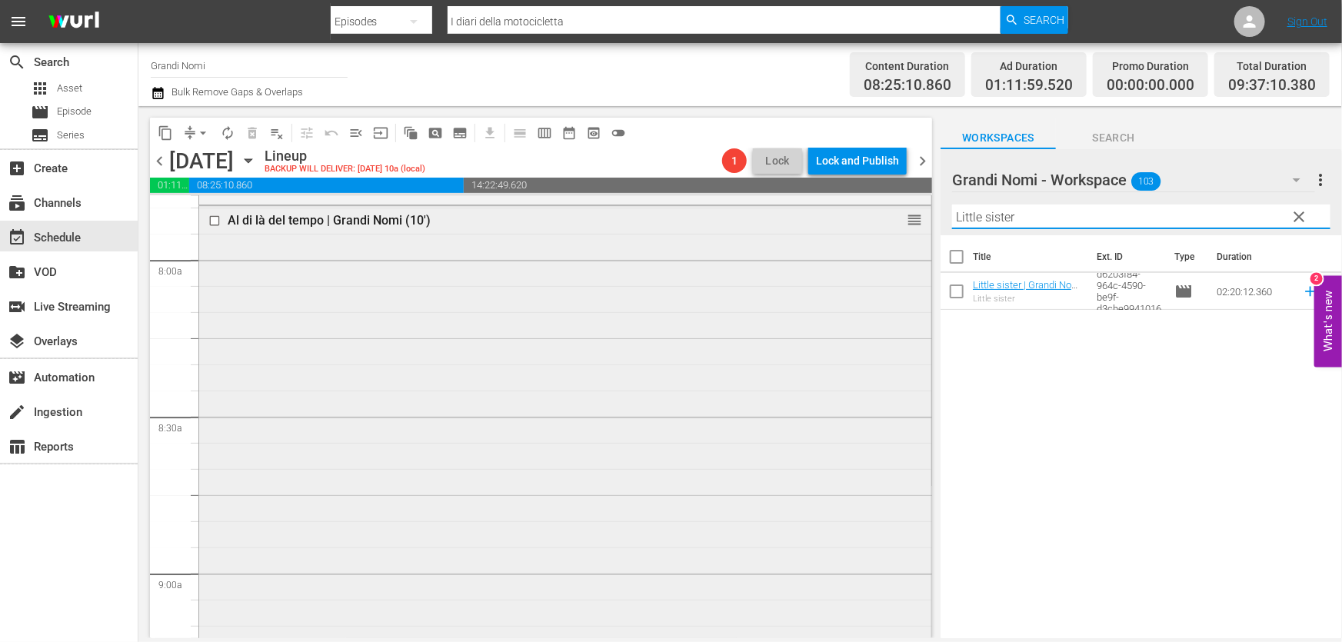
scroll to position [2586, 0]
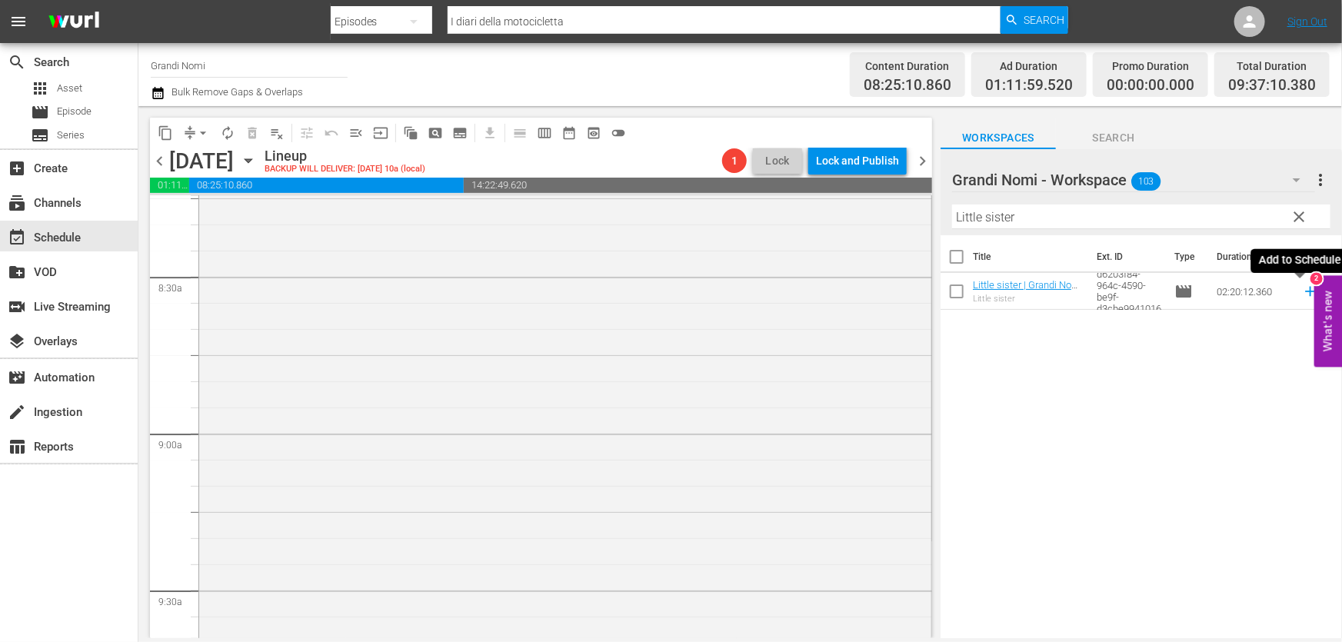
click at [1305, 290] on icon at bounding box center [1310, 292] width 10 height 10
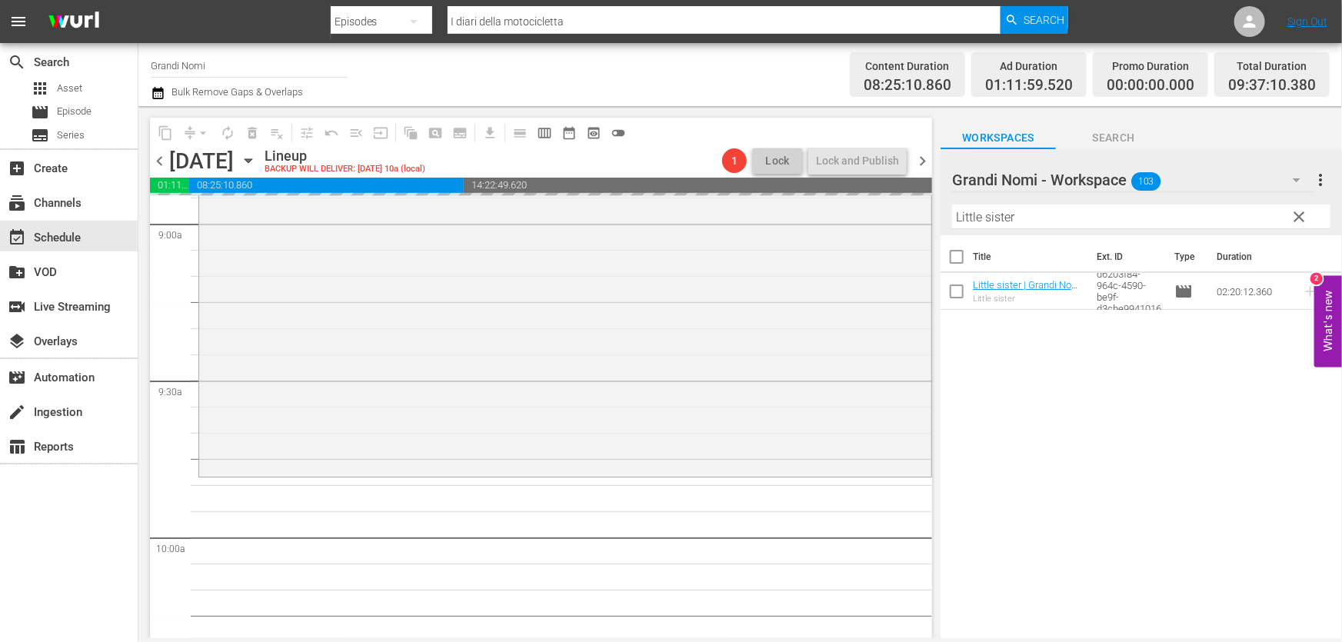
scroll to position [3005, 0]
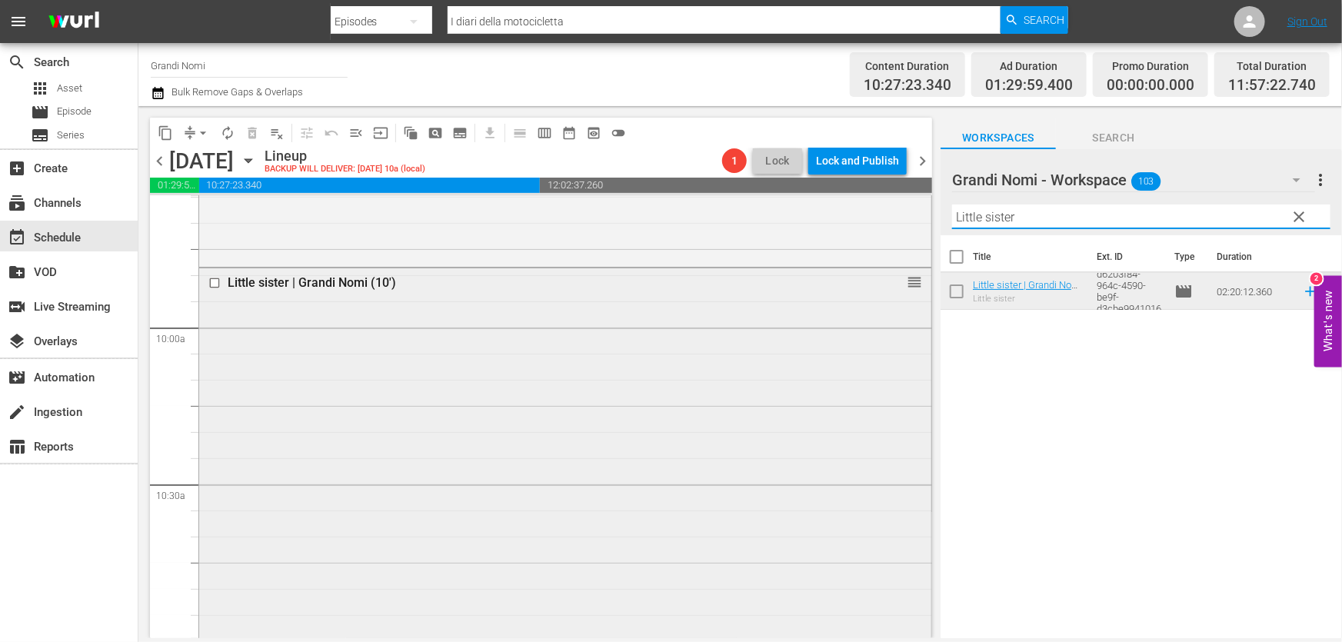
drag, startPoint x: 1010, startPoint y: 240, endPoint x: 368, endPoint y: 352, distance: 651.7
click at [523, 312] on div "content_copy compress arrow_drop_down autorenew_outlined delete_forever_outline…" at bounding box center [739, 372] width 1203 height 532
paste input "Final Portrait"
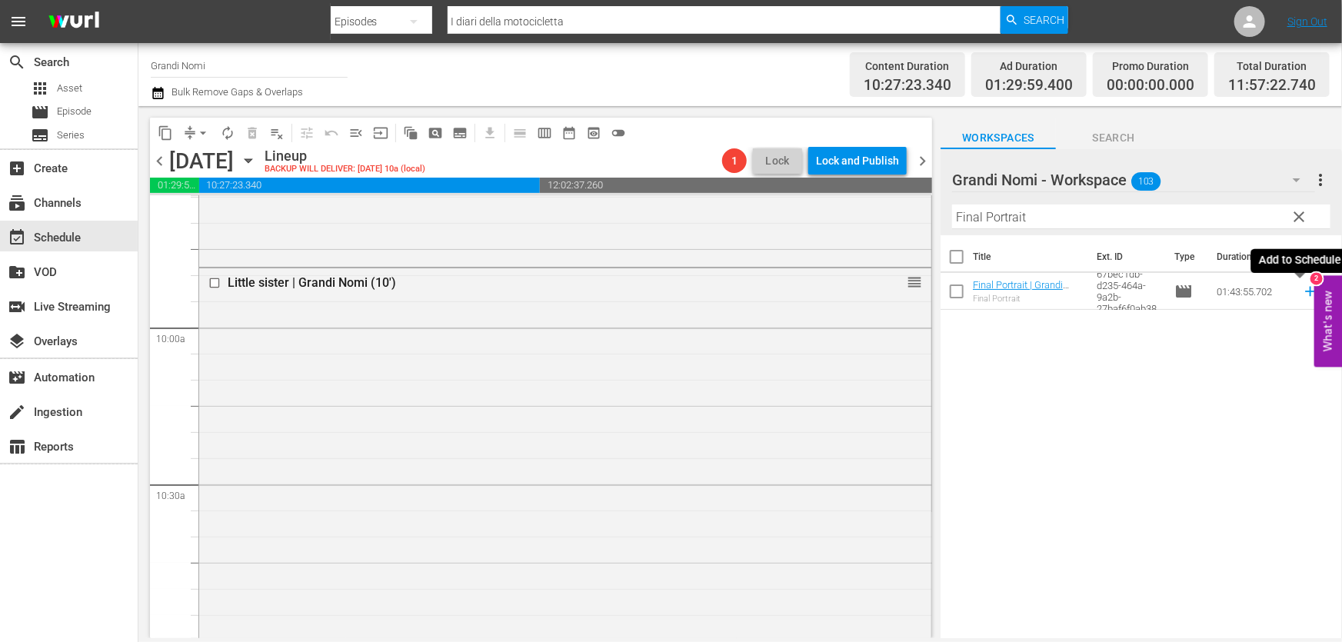
click at [1305, 296] on icon at bounding box center [1310, 291] width 17 height 17
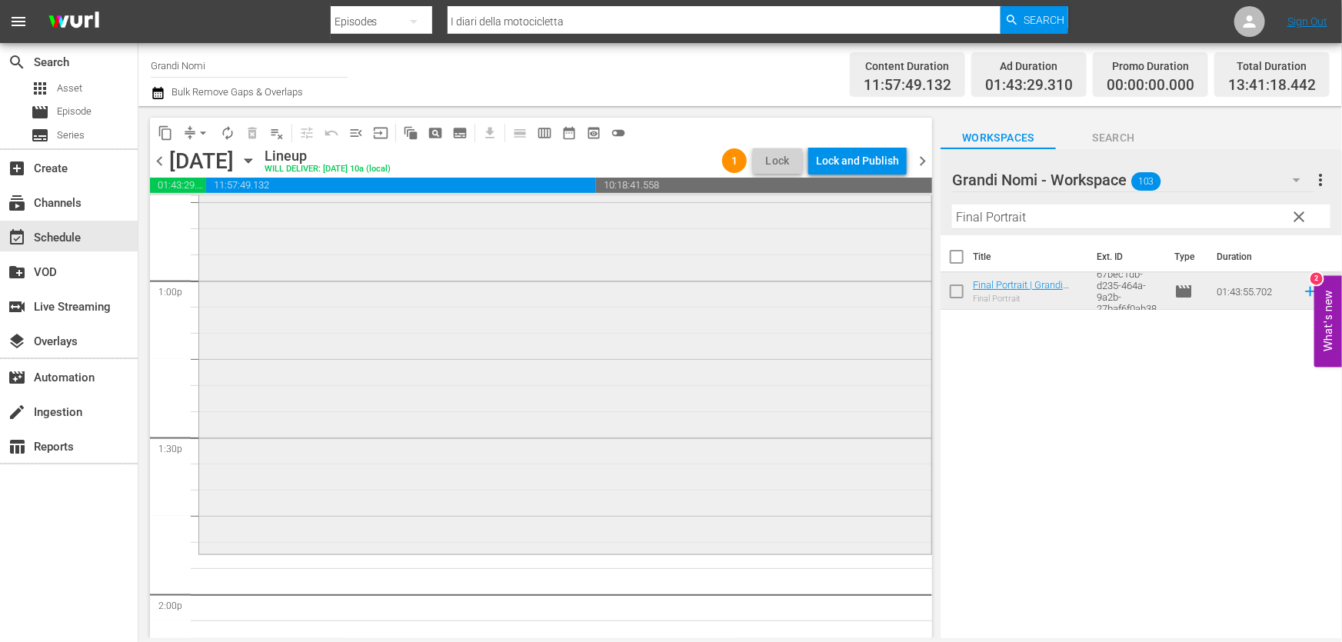
scroll to position [4123, 0]
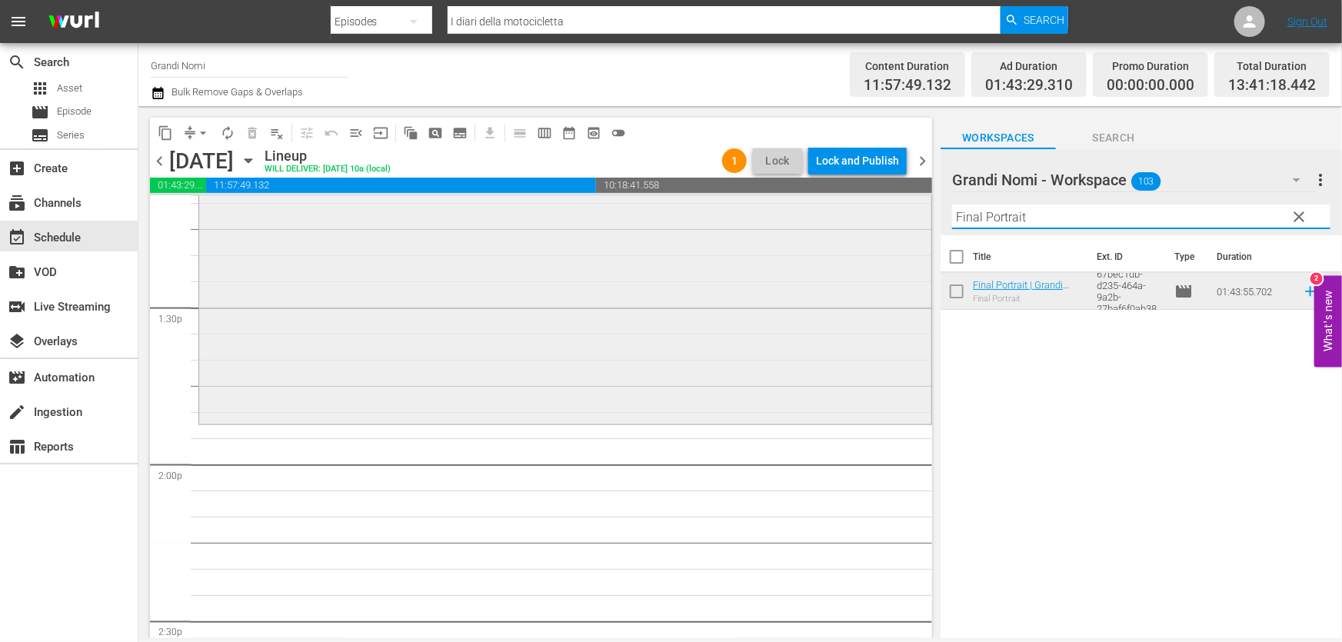
drag, startPoint x: 984, startPoint y: 228, endPoint x: 338, endPoint y: 334, distance: 654.6
click at [361, 325] on div "content_copy compress arrow_drop_down autorenew_outlined delete_forever_outline…" at bounding box center [739, 372] width 1203 height 532
paste input "Ithaca"
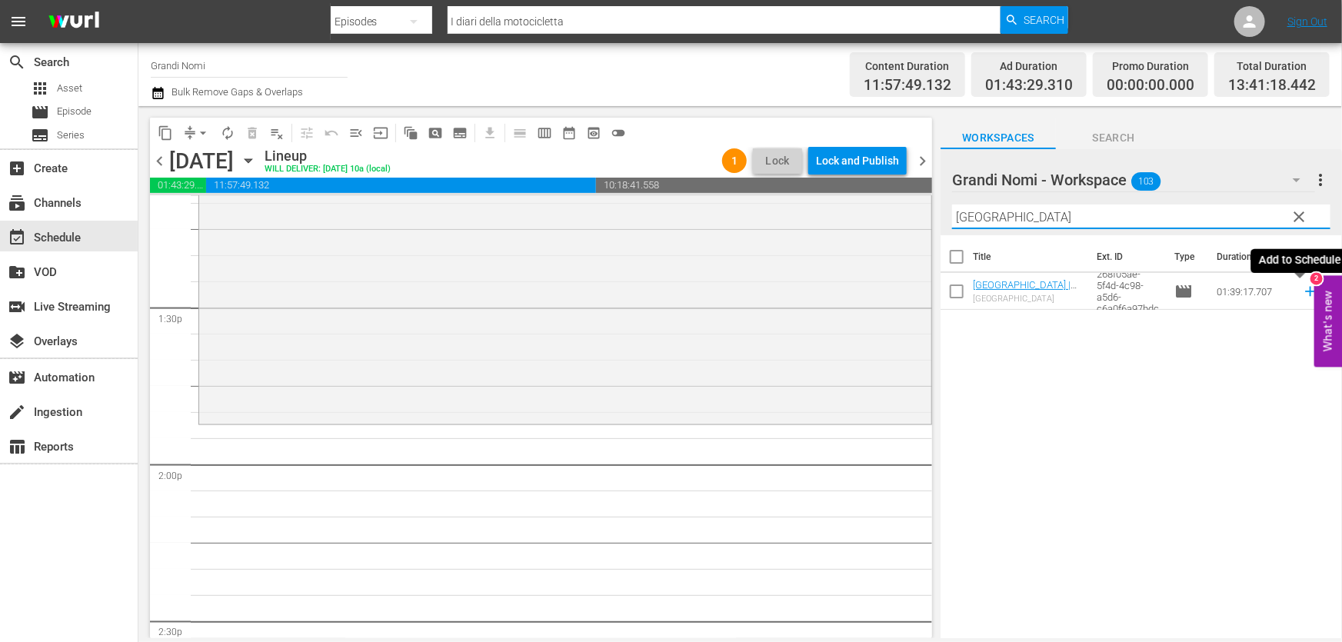
click at [1302, 293] on icon at bounding box center [1310, 291] width 17 height 17
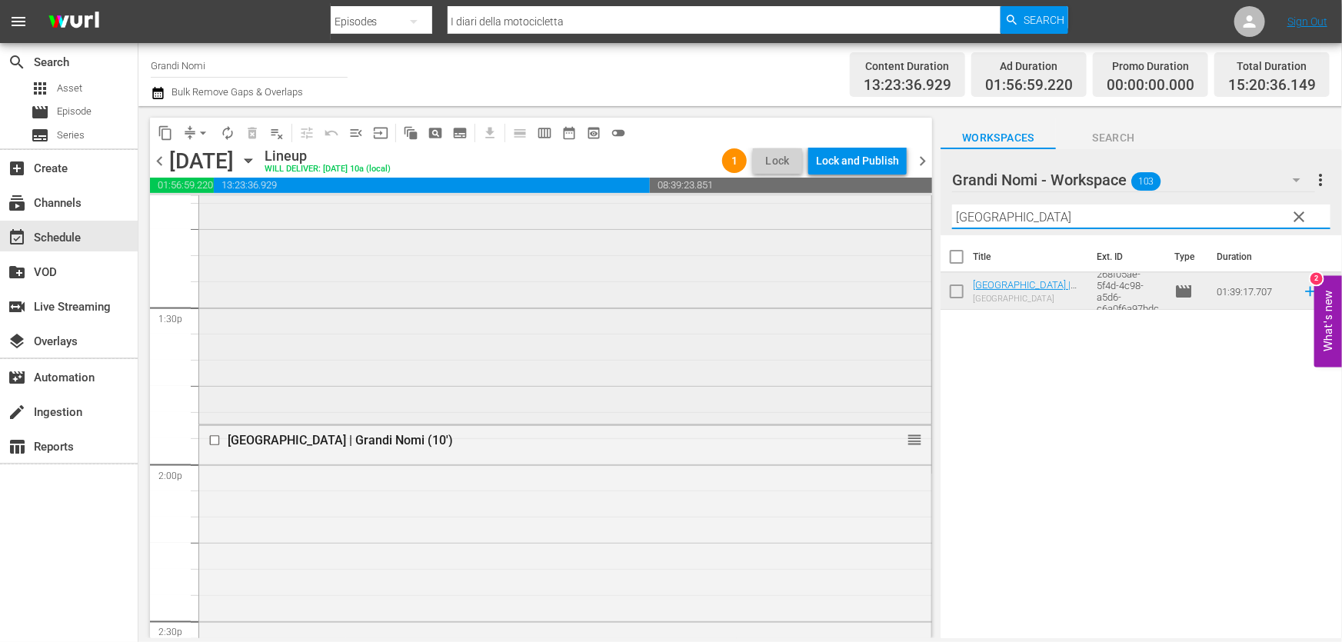
drag, startPoint x: 1046, startPoint y: 218, endPoint x: 447, endPoint y: 299, distance: 603.7
click at [518, 284] on div "content_copy compress arrow_drop_down autorenew_outlined delete_forever_outline…" at bounding box center [739, 372] width 1203 height 532
paste input "Rabbit Hole"
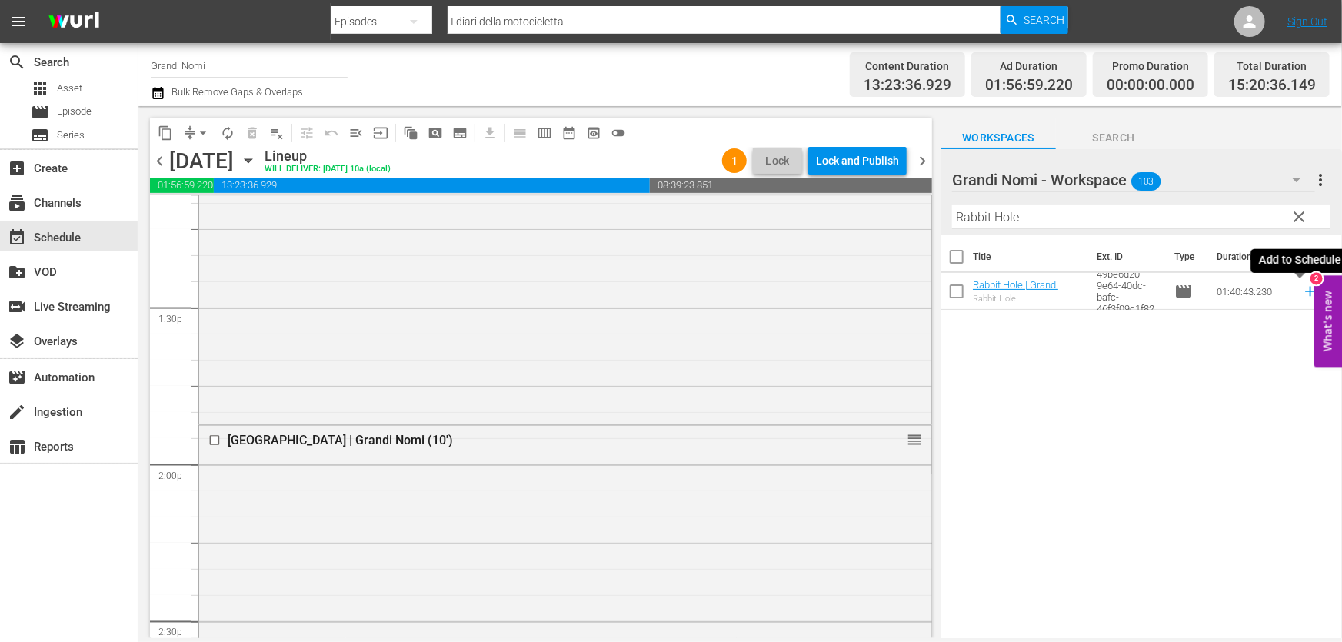
click at [1302, 285] on icon at bounding box center [1310, 291] width 17 height 17
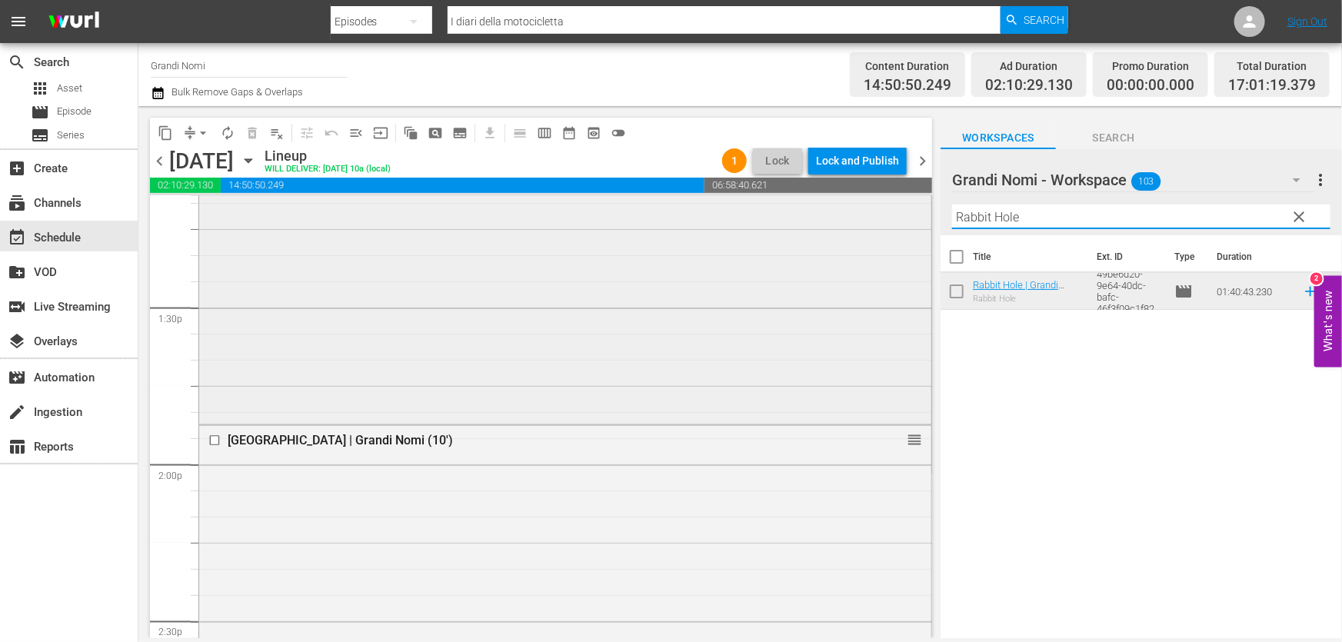
drag, startPoint x: 1119, startPoint y: 208, endPoint x: 386, endPoint y: 403, distance: 758.8
click at [447, 359] on div "content_copy compress arrow_drop_down autorenew_outlined delete_forever_outline…" at bounding box center [739, 372] width 1203 height 532
paste input "Un padre, una figlia"
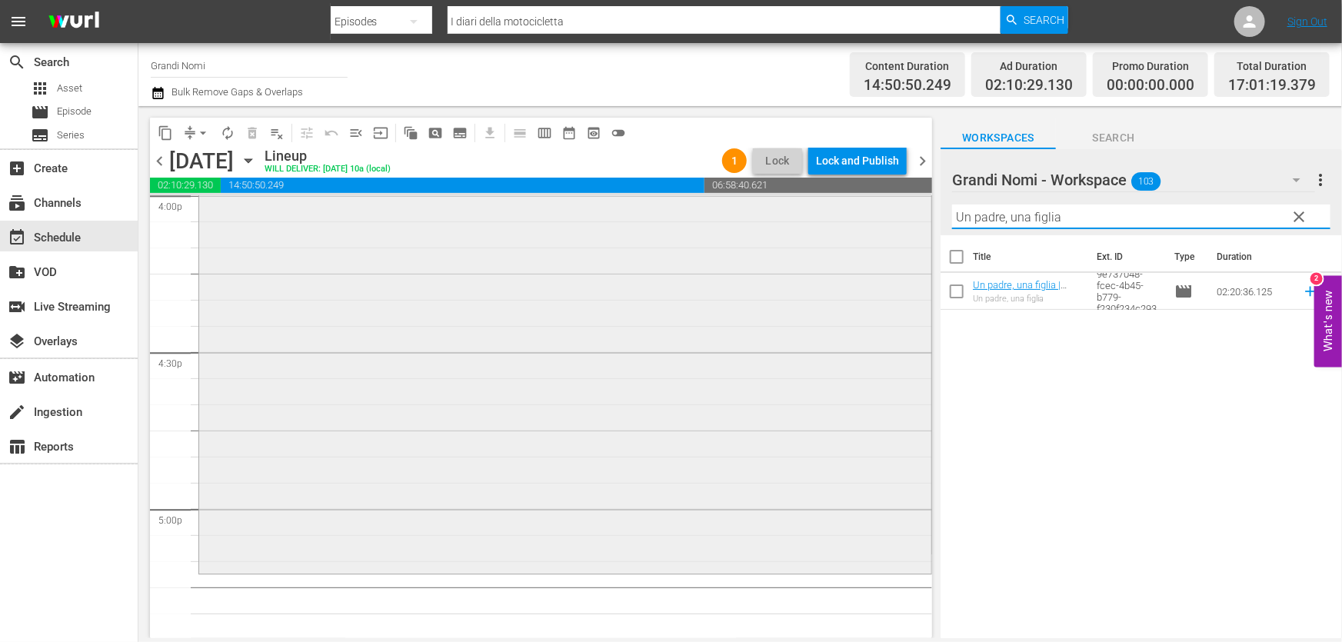
scroll to position [5172, 0]
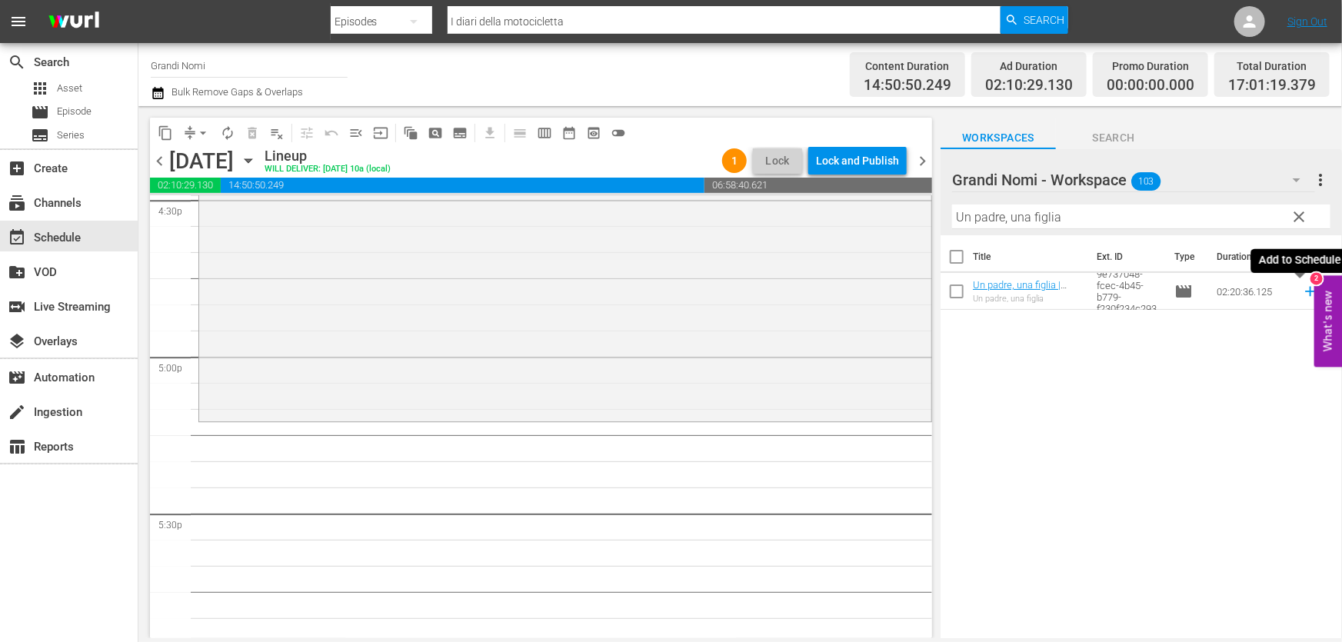
click at [1302, 293] on icon at bounding box center [1310, 291] width 17 height 17
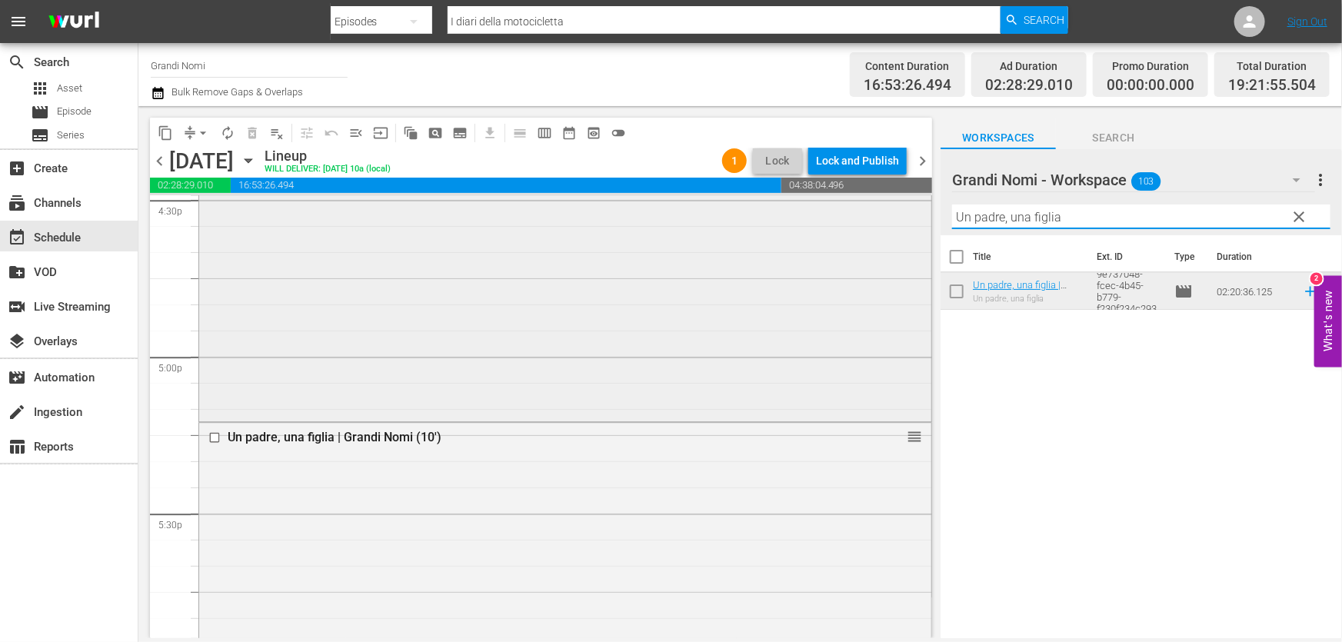
drag, startPoint x: 1084, startPoint y: 208, endPoint x: 477, endPoint y: 318, distance: 616.5
click at [571, 296] on div "content_copy compress arrow_drop_down autorenew_outlined delete_forever_outline…" at bounding box center [739, 372] width 1203 height 532
paste input "Nella Cas"
click at [1069, 229] on hr at bounding box center [1141, 228] width 378 height 1
click at [1065, 221] on input "Nella Casa" at bounding box center [1141, 217] width 378 height 25
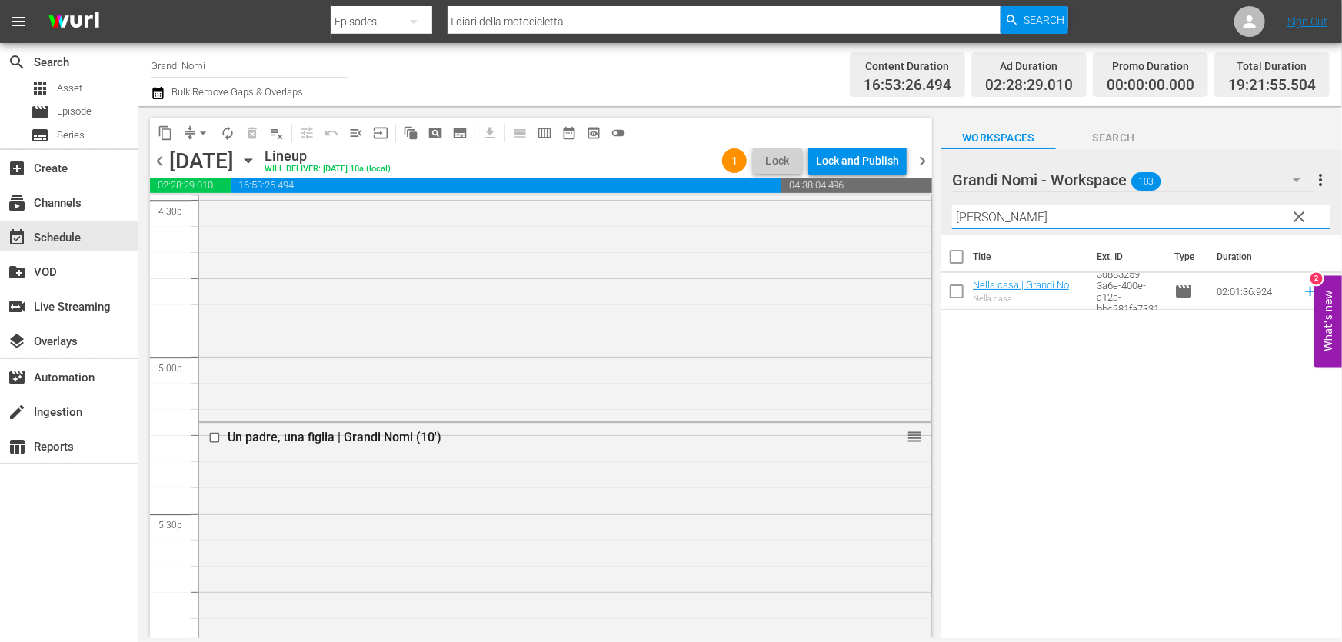
click at [1065, 221] on input "Nella Casa" at bounding box center [1141, 217] width 378 height 25
click at [1302, 294] on icon at bounding box center [1310, 291] width 17 height 17
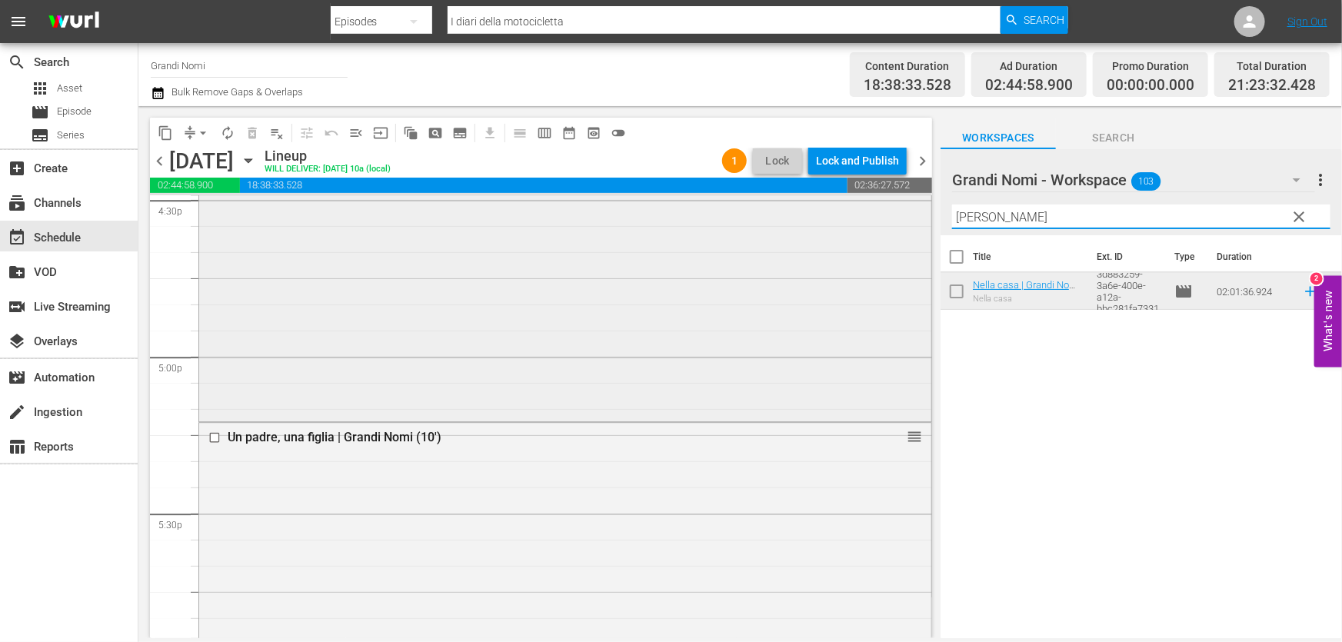
drag, startPoint x: 1049, startPoint y: 215, endPoint x: 504, endPoint y: 322, distance: 556.3
click at [520, 315] on div "content_copy compress arrow_drop_down autorenew_outlined delete_forever_outline…" at bounding box center [739, 372] width 1203 height 532
paste input "Broken - una vita spezzat"
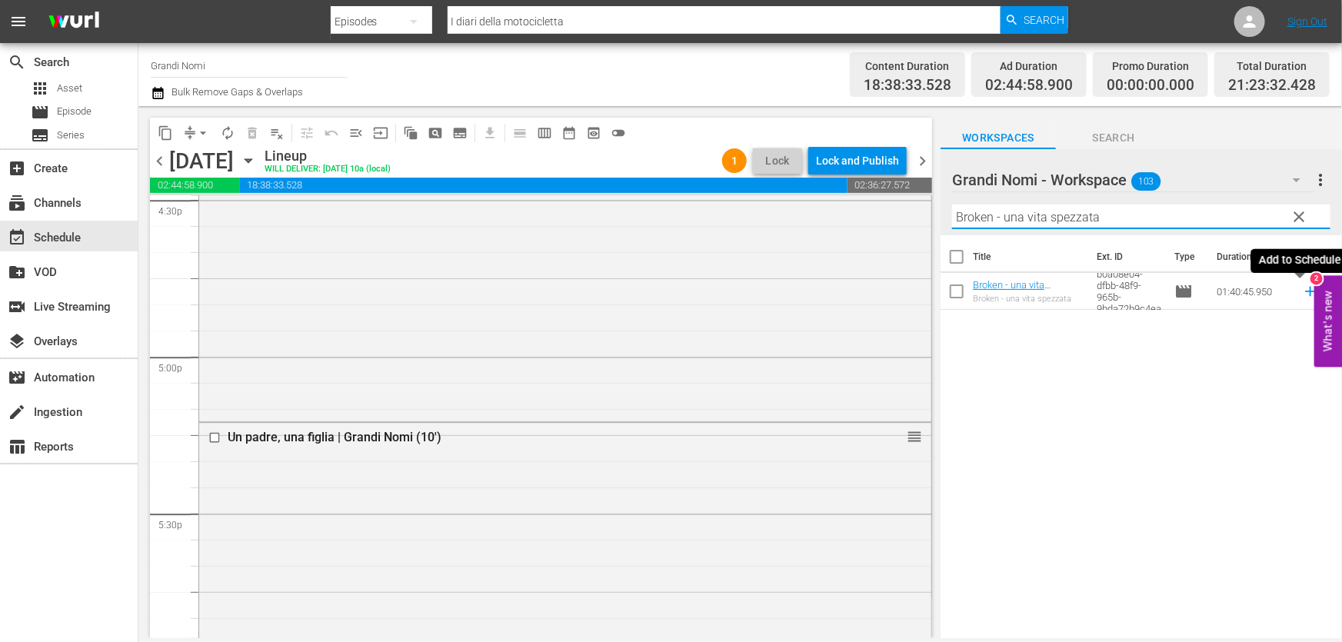
type input "Broken - una vita spezzata"
click at [1302, 292] on icon at bounding box center [1310, 291] width 17 height 17
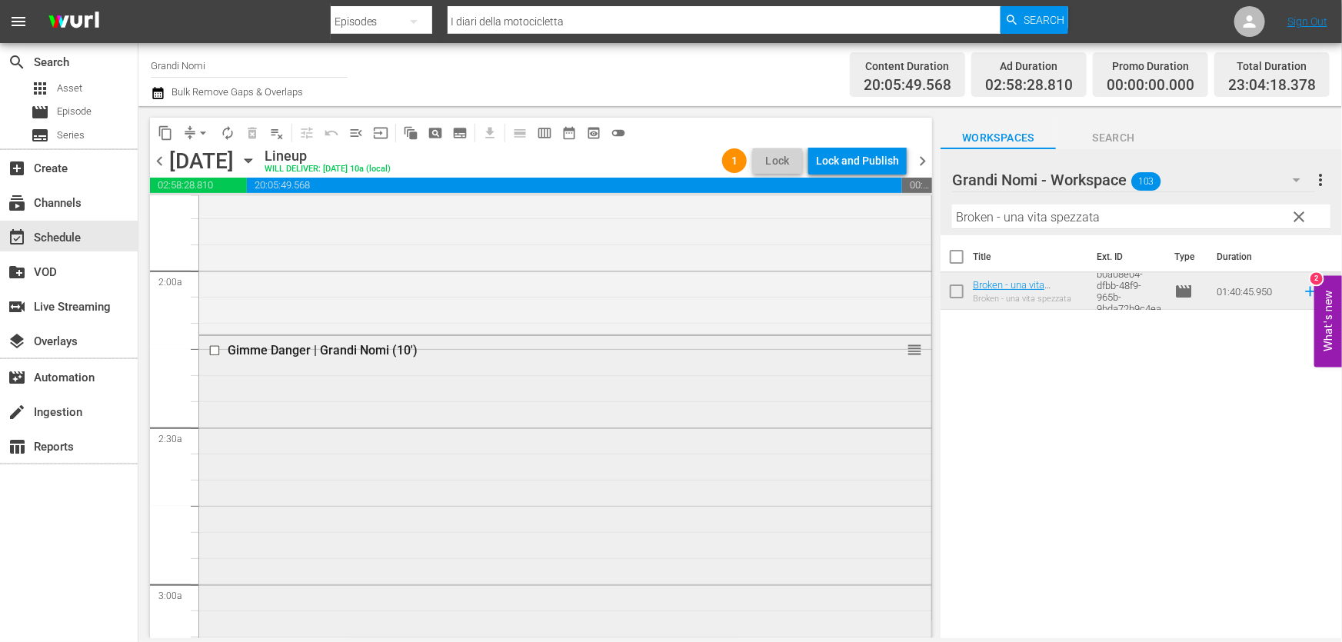
scroll to position [139, 0]
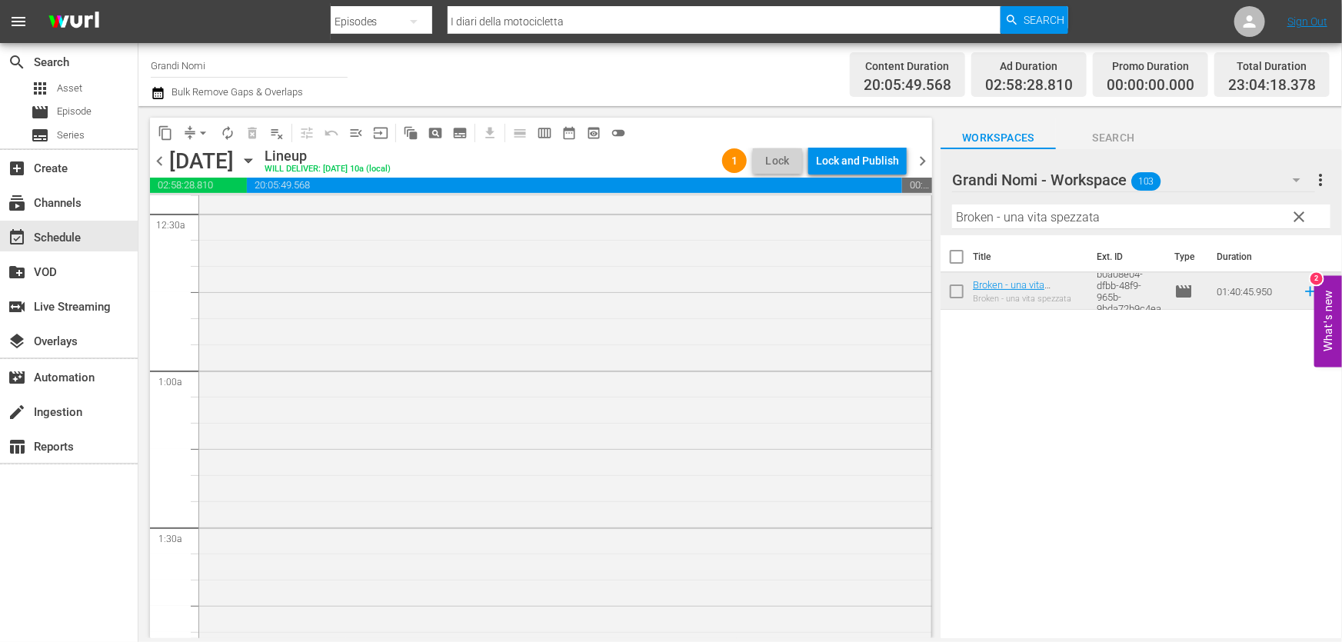
drag, startPoint x: 933, startPoint y: 226, endPoint x: 935, endPoint y: 208, distance: 18.6
click at [935, 208] on div "content_copy compress arrow_drop_down autorenew_outlined delete_forever_outline…" at bounding box center [536, 372] width 797 height 532
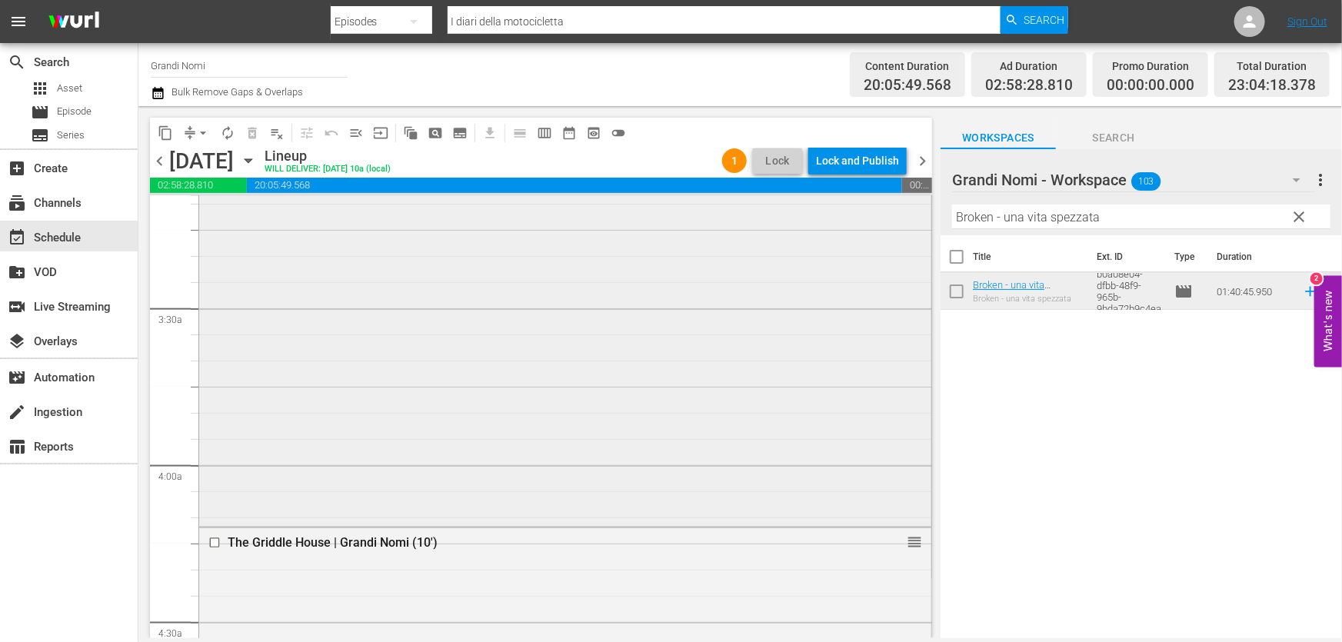
scroll to position [1188, 0]
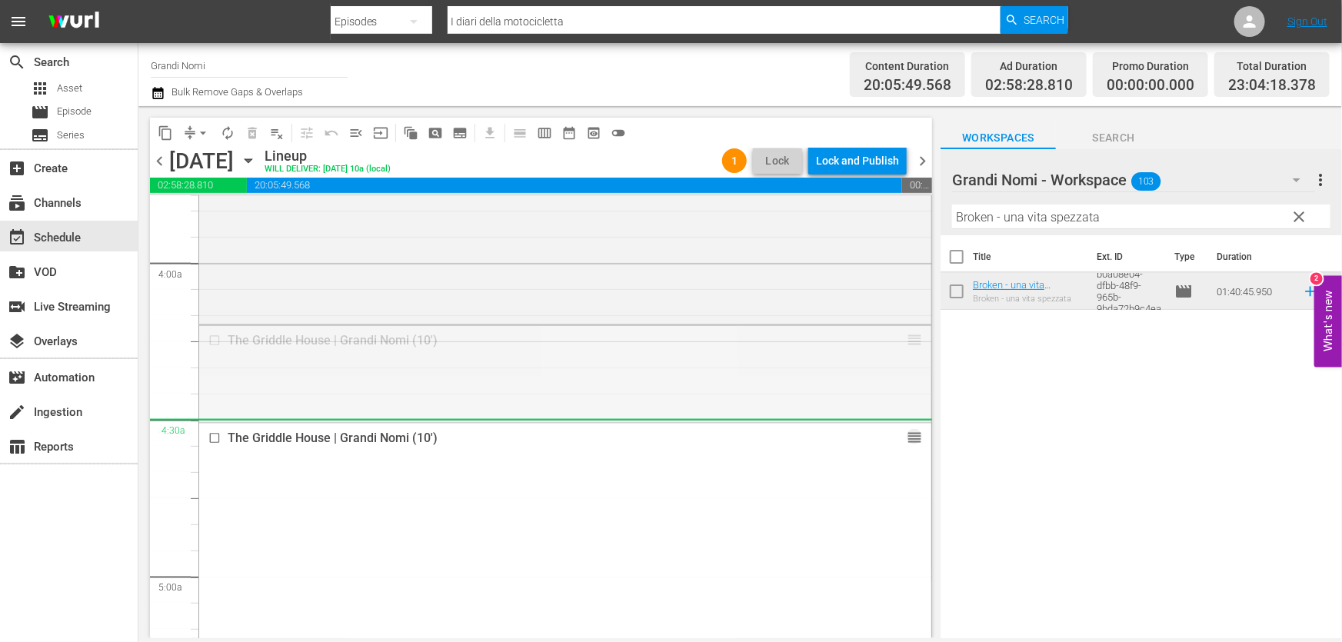
drag, startPoint x: 904, startPoint y: 342, endPoint x: 923, endPoint y: 458, distance: 117.7
click at [923, 464] on div "S N A P S N A P S N A P S N A P S N A P S N A P S N A P S N A P S N A P S N A P…" at bounding box center [541, 417] width 782 height 442
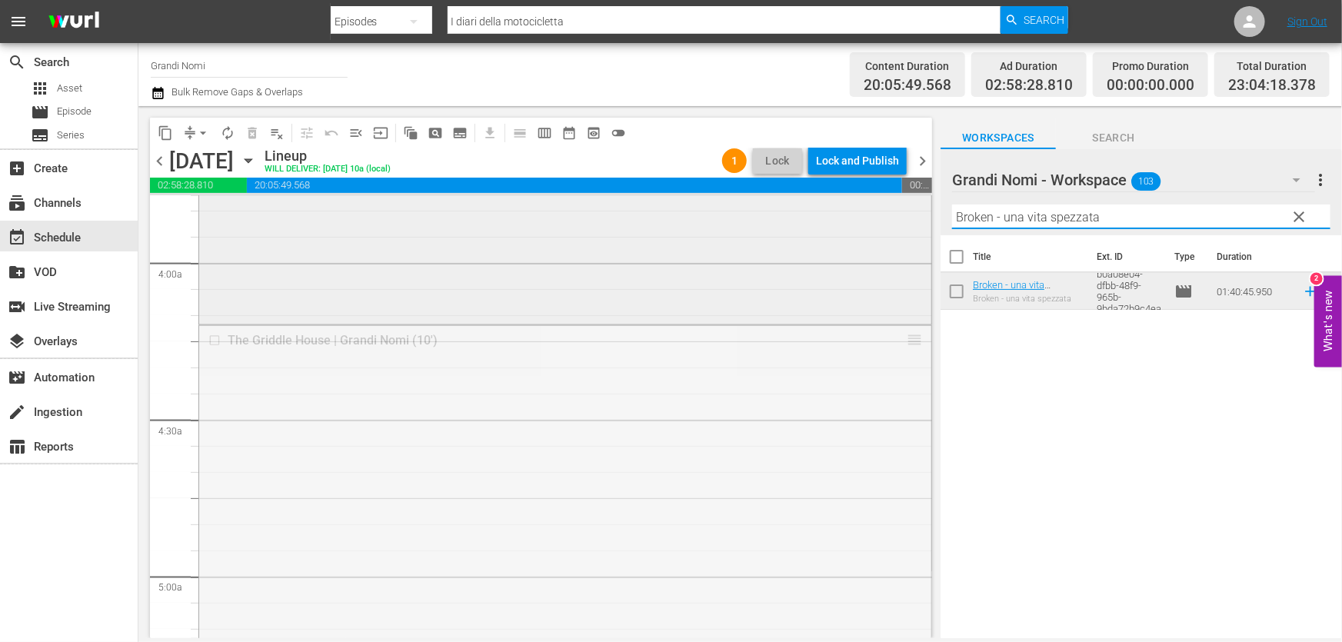
drag, startPoint x: 1142, startPoint y: 207, endPoint x: 391, endPoint y: 306, distance: 757.7
click at [392, 304] on div "content_copy compress arrow_drop_down autorenew_outlined delete_forever_outline…" at bounding box center [739, 372] width 1203 height 532
paste input "text"
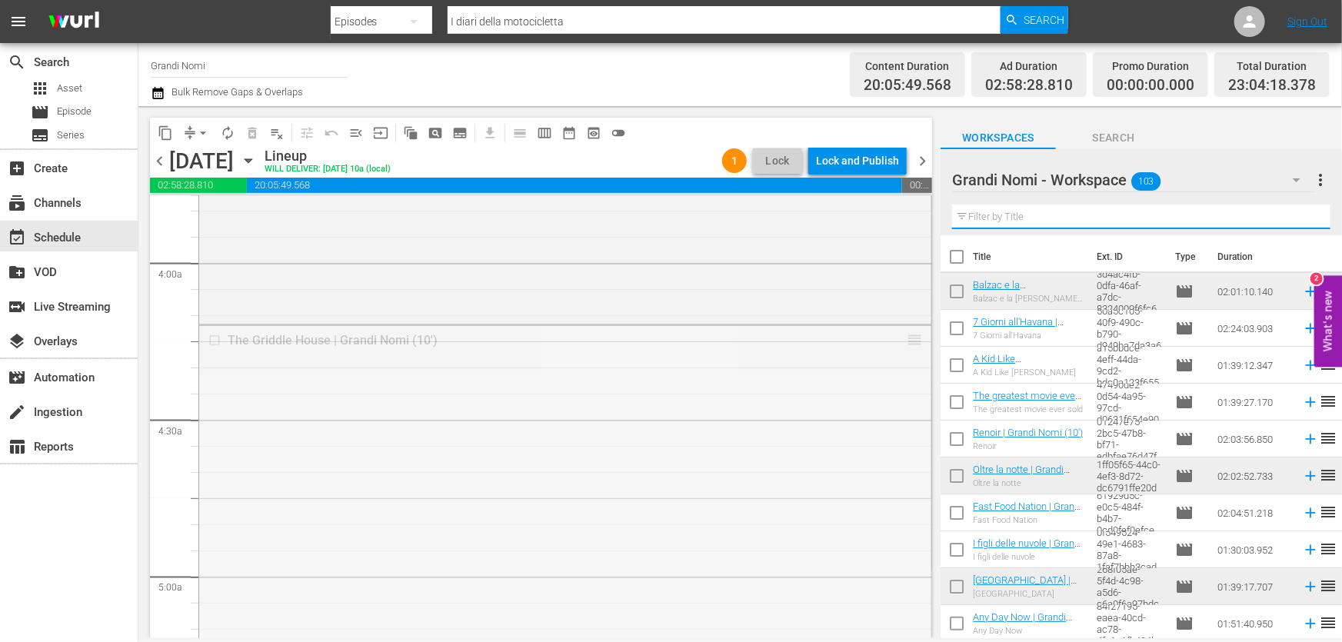
click at [1033, 211] on input "text" at bounding box center [1141, 217] width 378 height 25
paste input "Le Creature di Prometeo/Le Creaturei di Capucci"
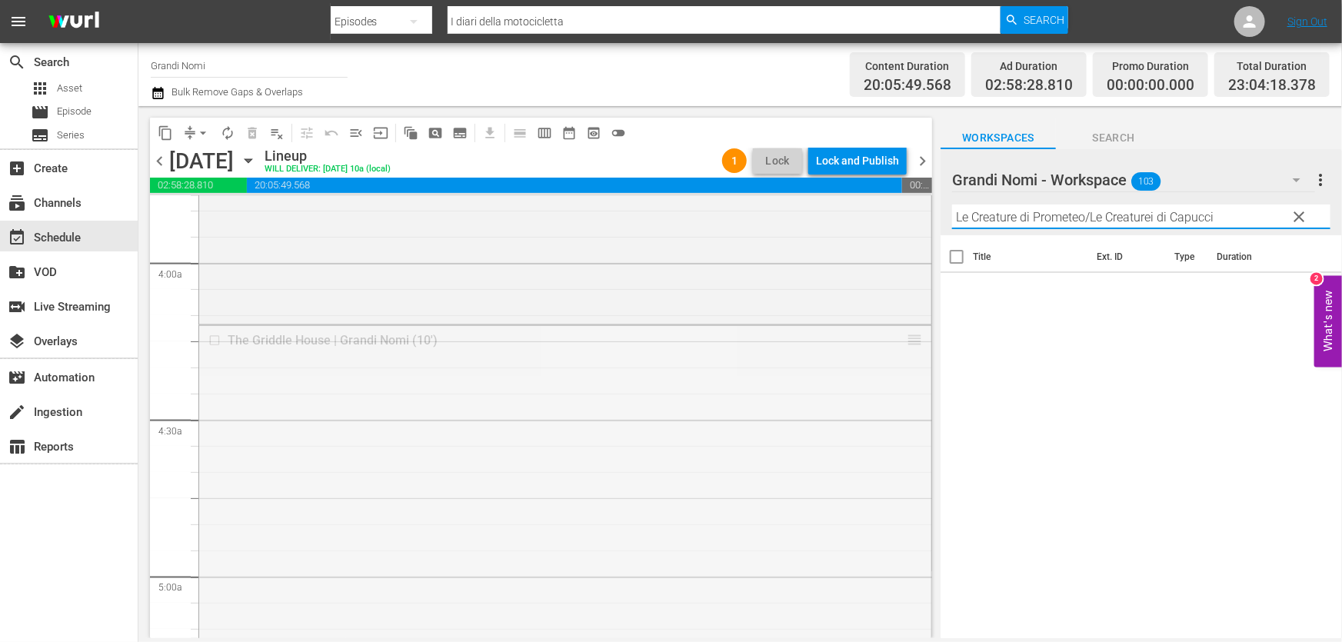
drag, startPoint x: 1092, startPoint y: 223, endPoint x: 1341, endPoint y: 233, distance: 249.3
click at [1341, 233] on div "Grandi Nomi - Workspace 103 Grandi Nomi - Workspace more_vert clear Filter by T…" at bounding box center [1140, 192] width 401 height 86
type input "Le Creature di Prometeo"
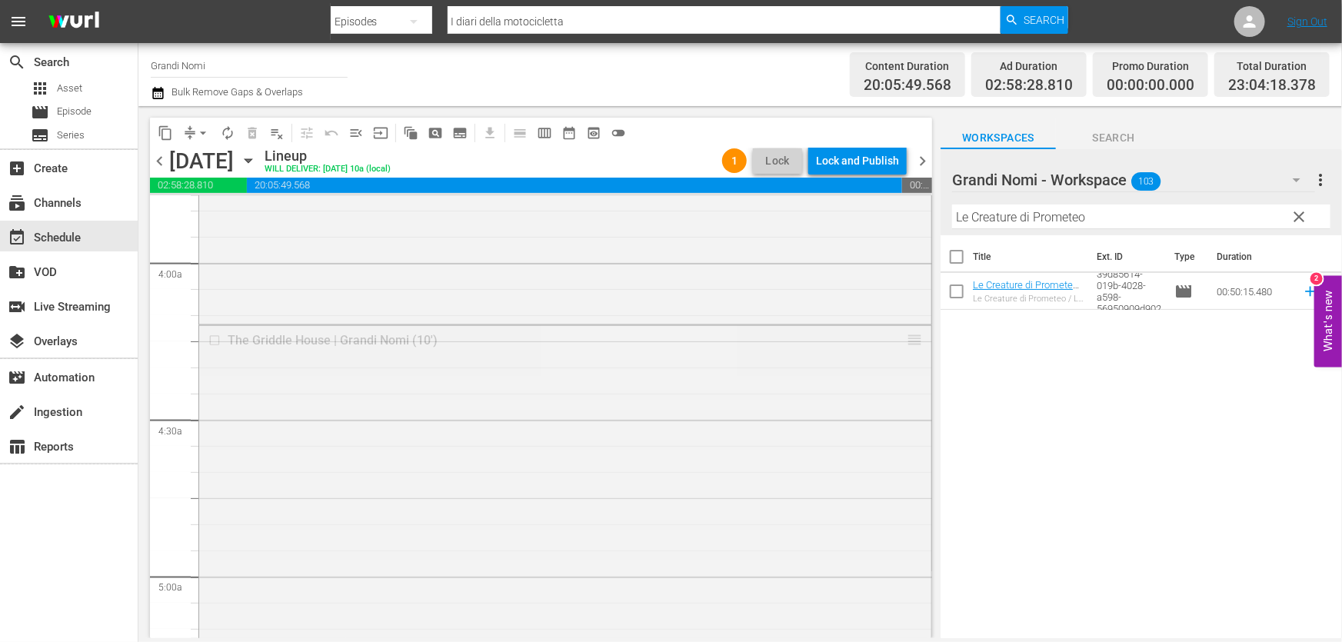
click at [500, 422] on div "The Griddle House | Grandi Nomi (10') reorder" at bounding box center [565, 582] width 732 height 512
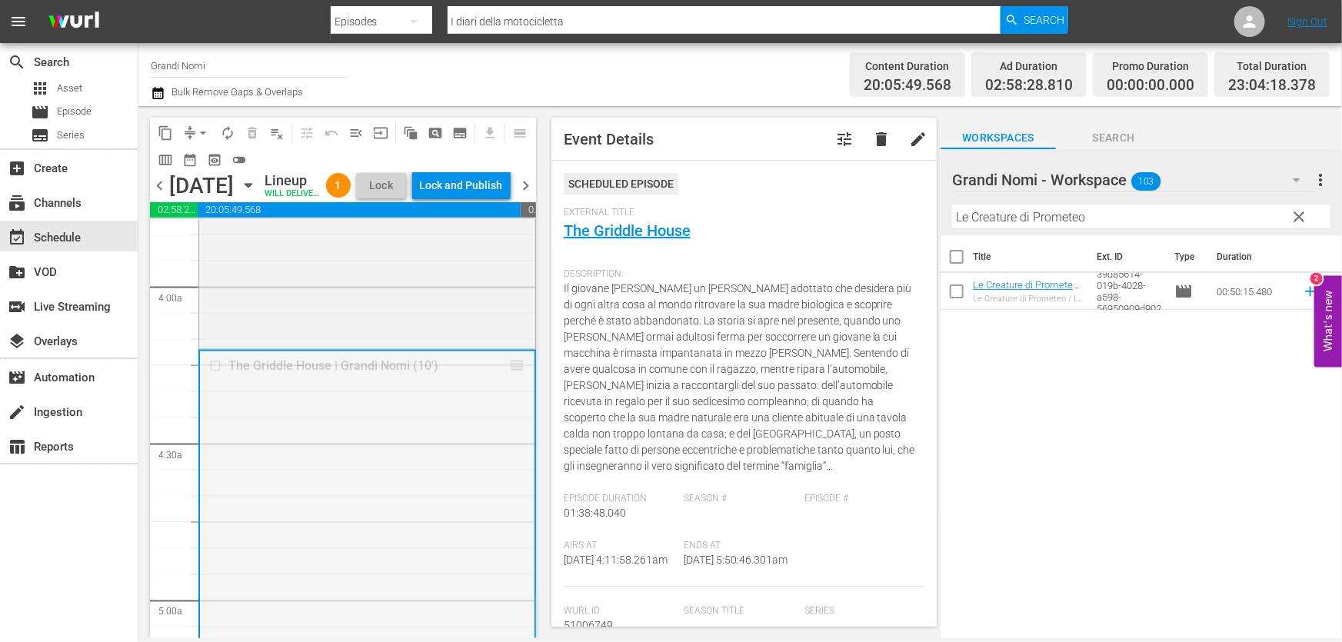
drag, startPoint x: 507, startPoint y: 389, endPoint x: 504, endPoint y: 463, distance: 73.9
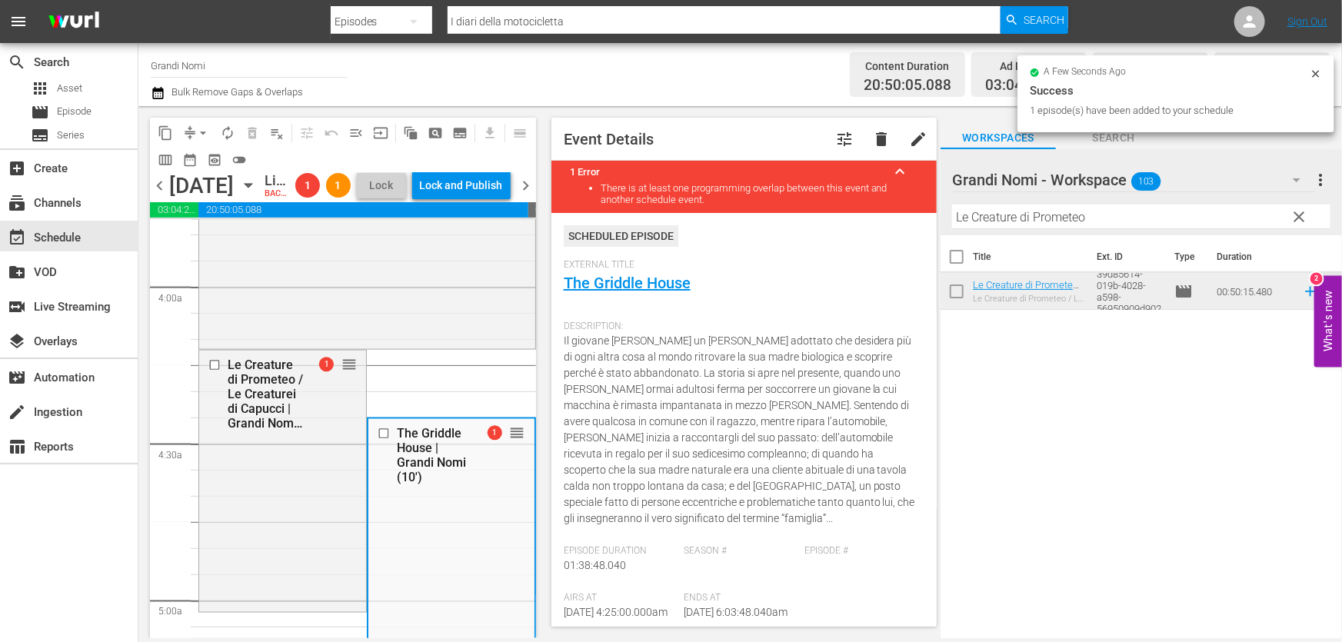
click at [158, 91] on icon "button" at bounding box center [158, 93] width 15 height 18
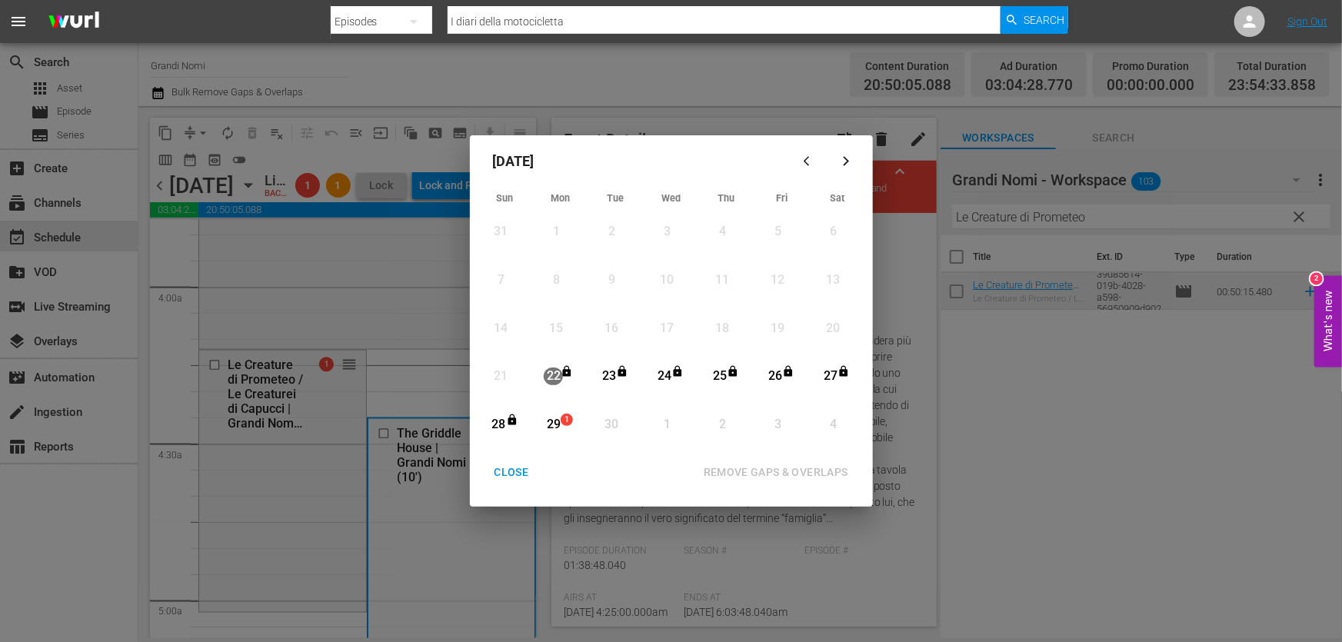
click at [551, 422] on div "29" at bounding box center [553, 425] width 19 height 18
click at [740, 482] on button "REMOVE GAPS & OVERLAPS" at bounding box center [775, 472] width 181 height 28
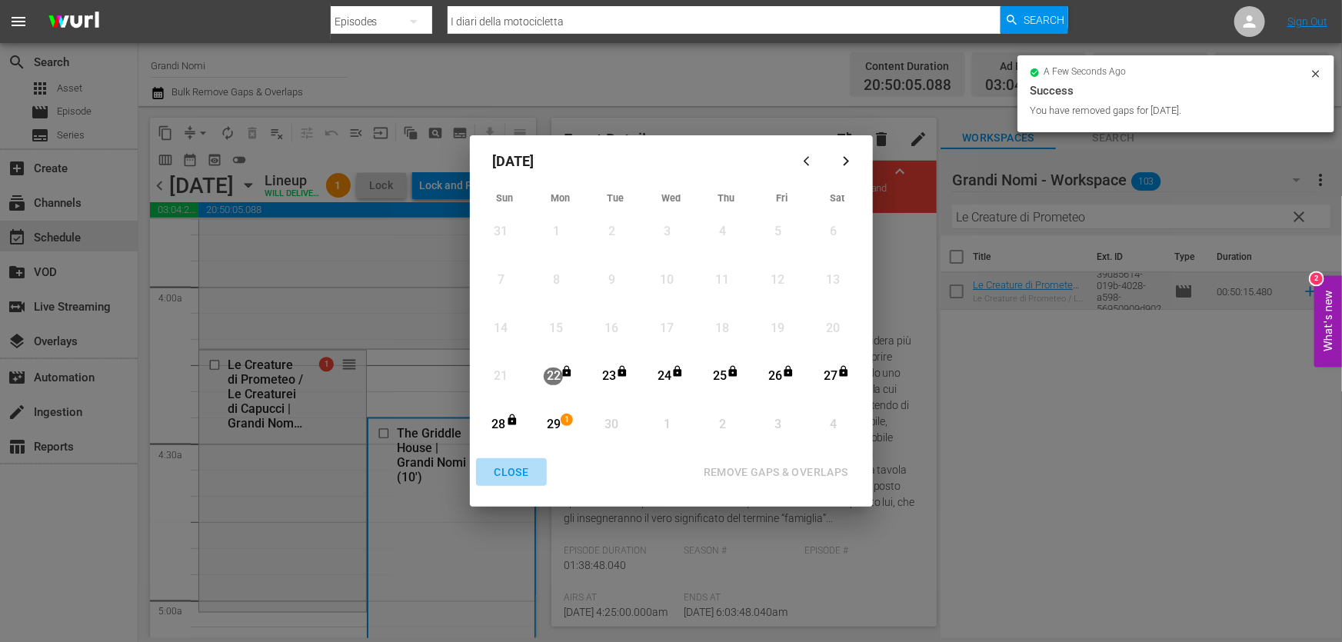
click at [504, 473] on div "CLOSE" at bounding box center [511, 472] width 59 height 19
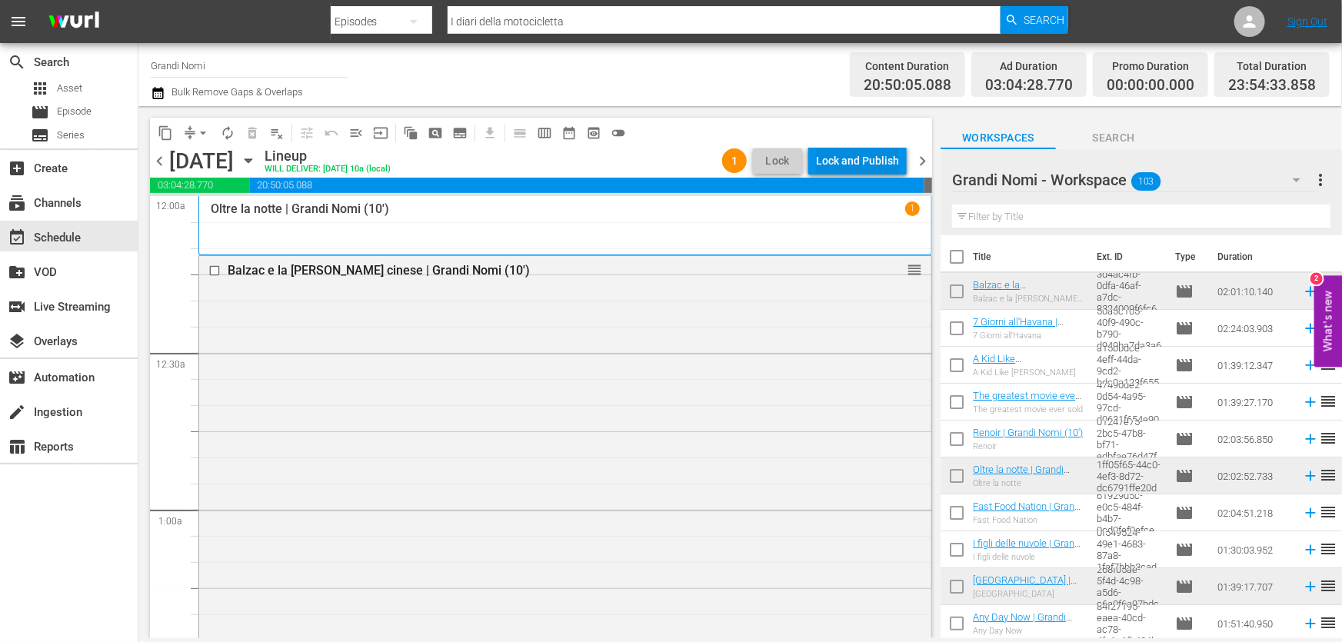
click at [853, 155] on div "Lock and Publish" at bounding box center [857, 161] width 83 height 28
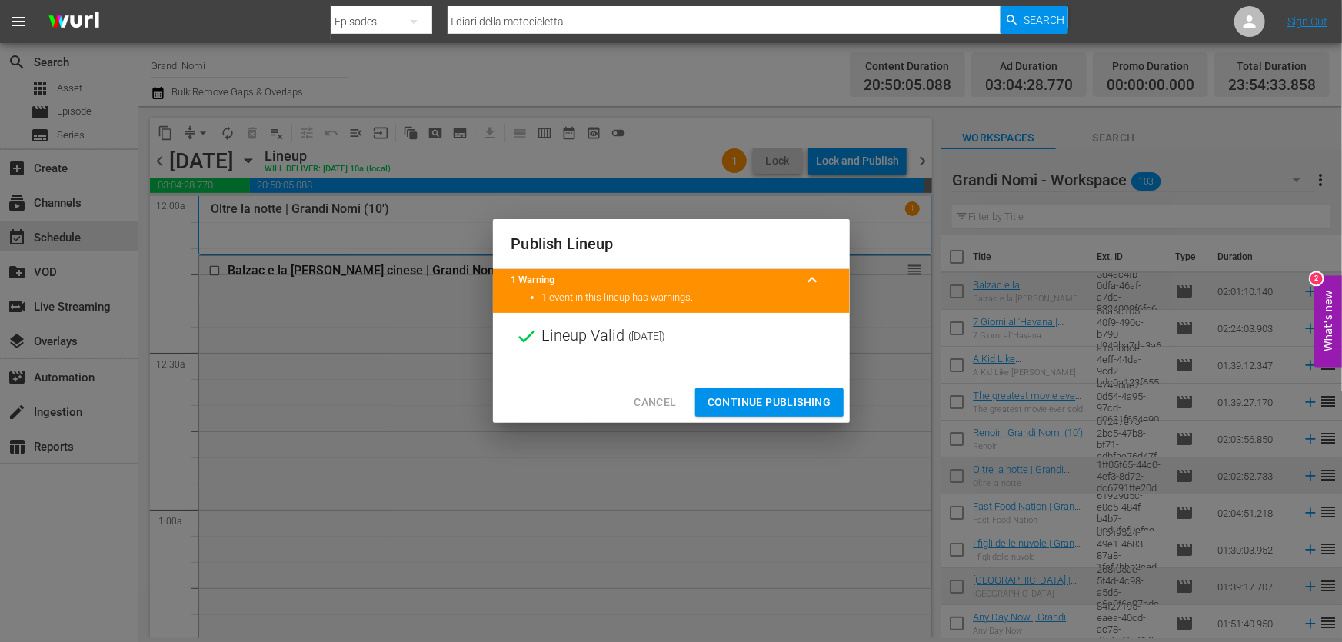
click at [786, 397] on span "Continue Publishing" at bounding box center [769, 402] width 124 height 19
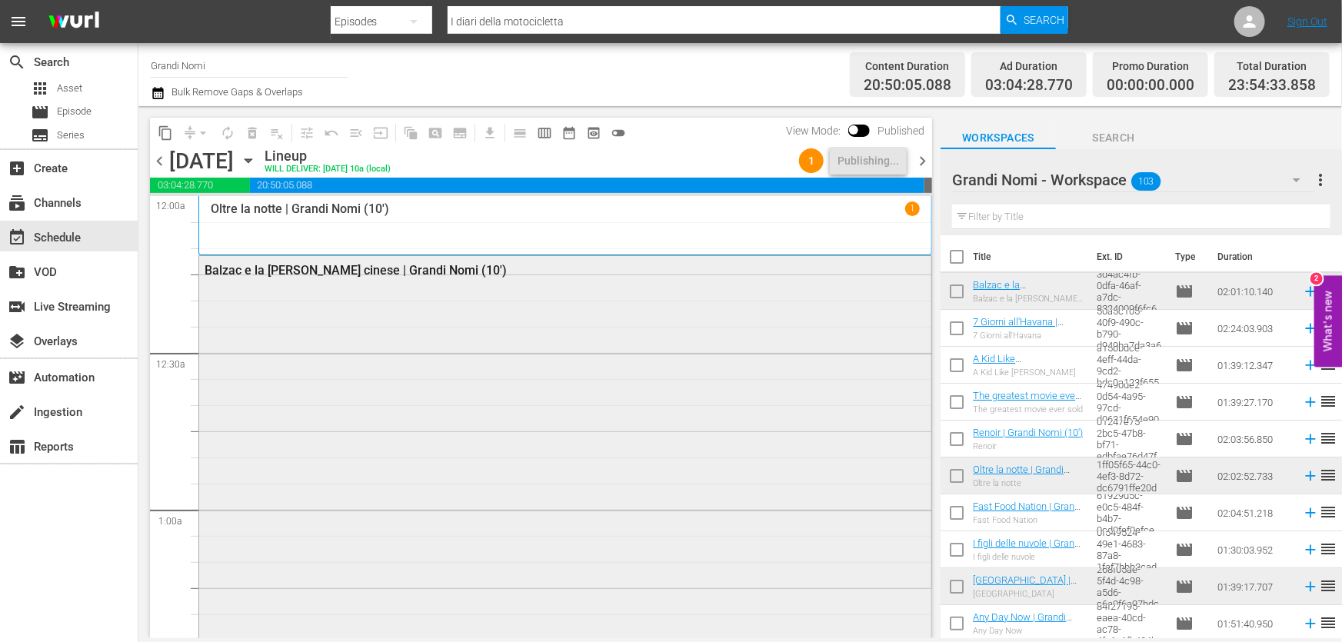
click at [437, 407] on div "Balzac e la [PERSON_NAME] cinese | Grandi Nomi (10')" at bounding box center [565, 570] width 732 height 629
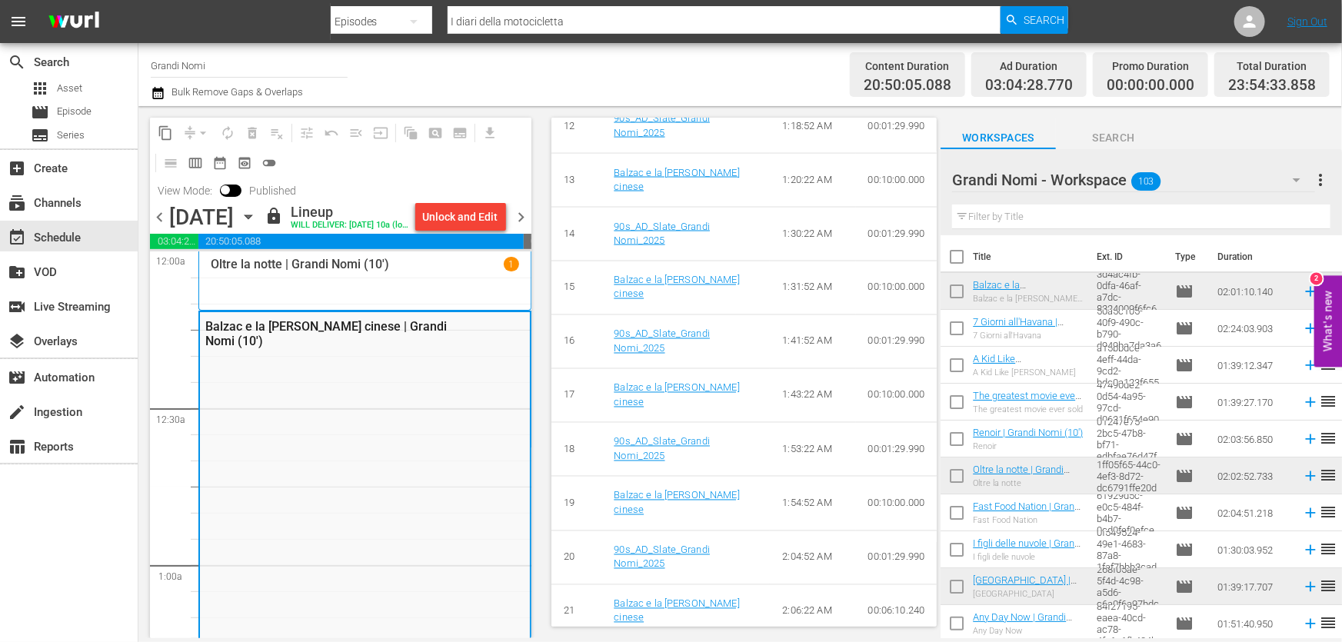
scroll to position [1345, 0]
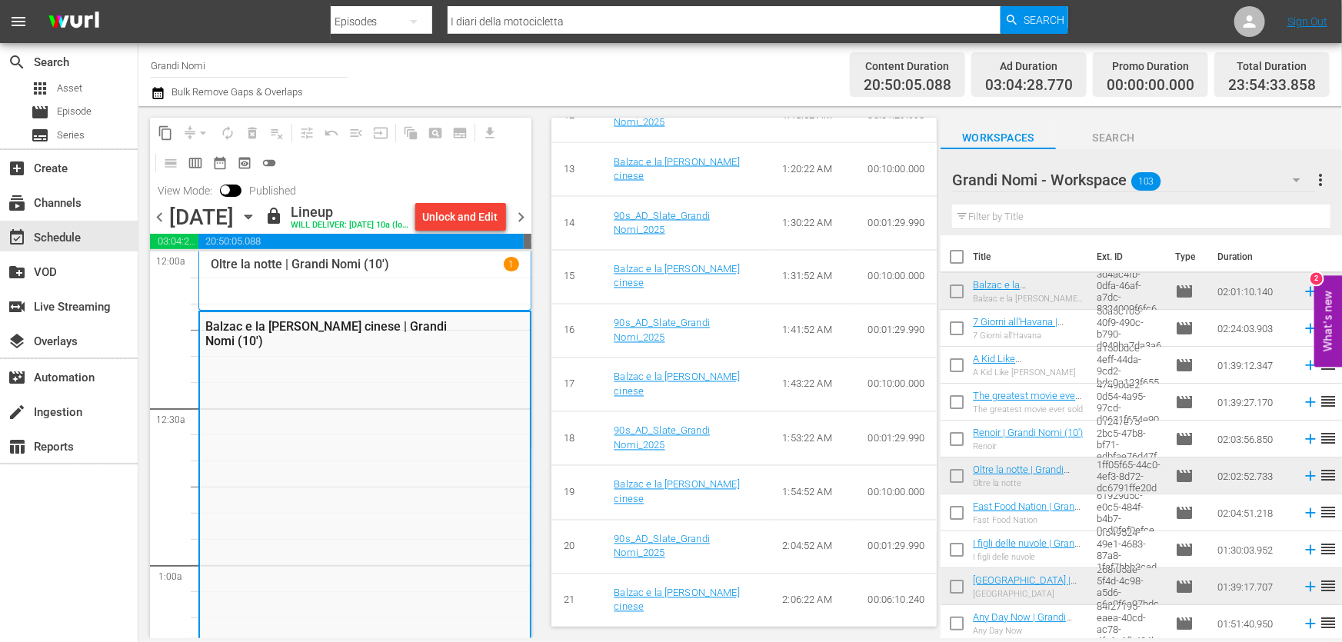
click at [524, 222] on span "chevron_right" at bounding box center [521, 217] width 19 height 19
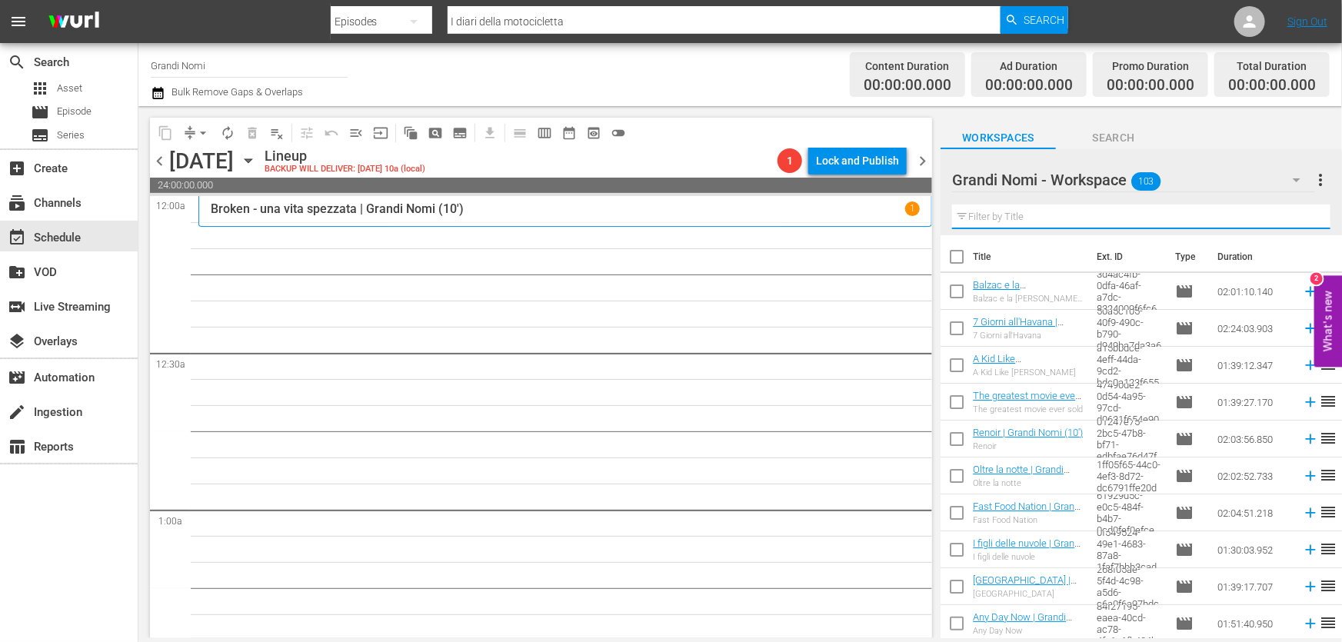
click at [1095, 218] on input "text" at bounding box center [1141, 217] width 378 height 25
paste input "Segreti di famiglia"
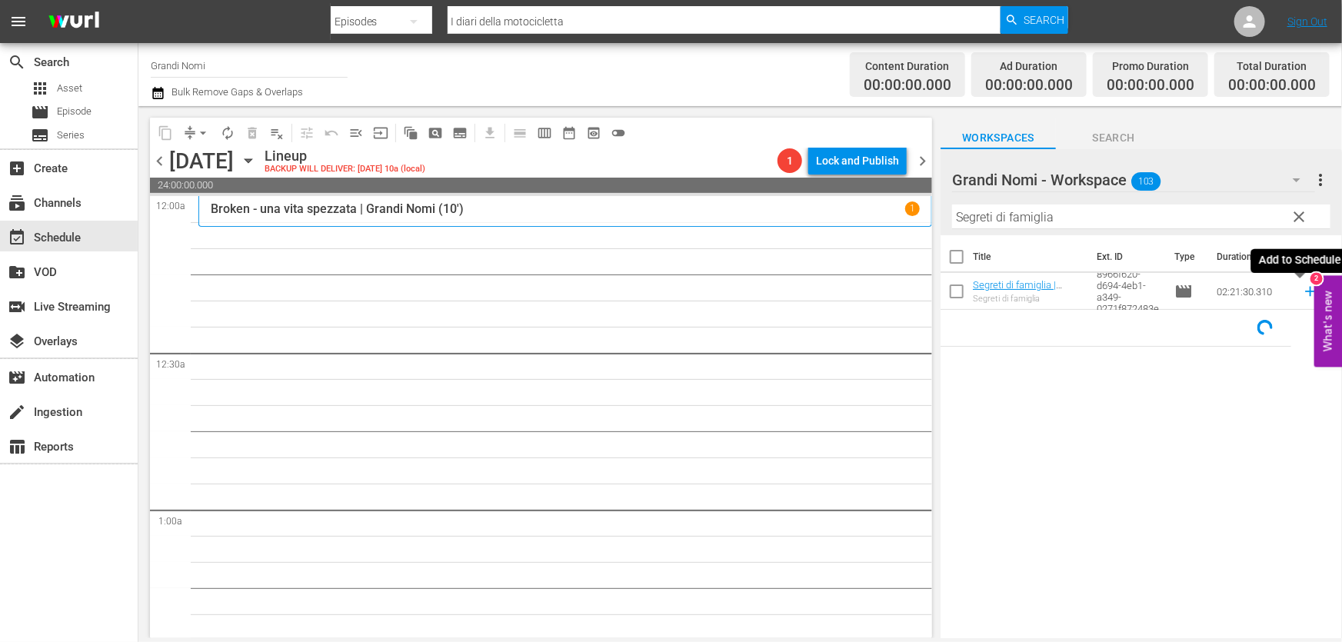
click at [1302, 298] on icon at bounding box center [1310, 291] width 17 height 17
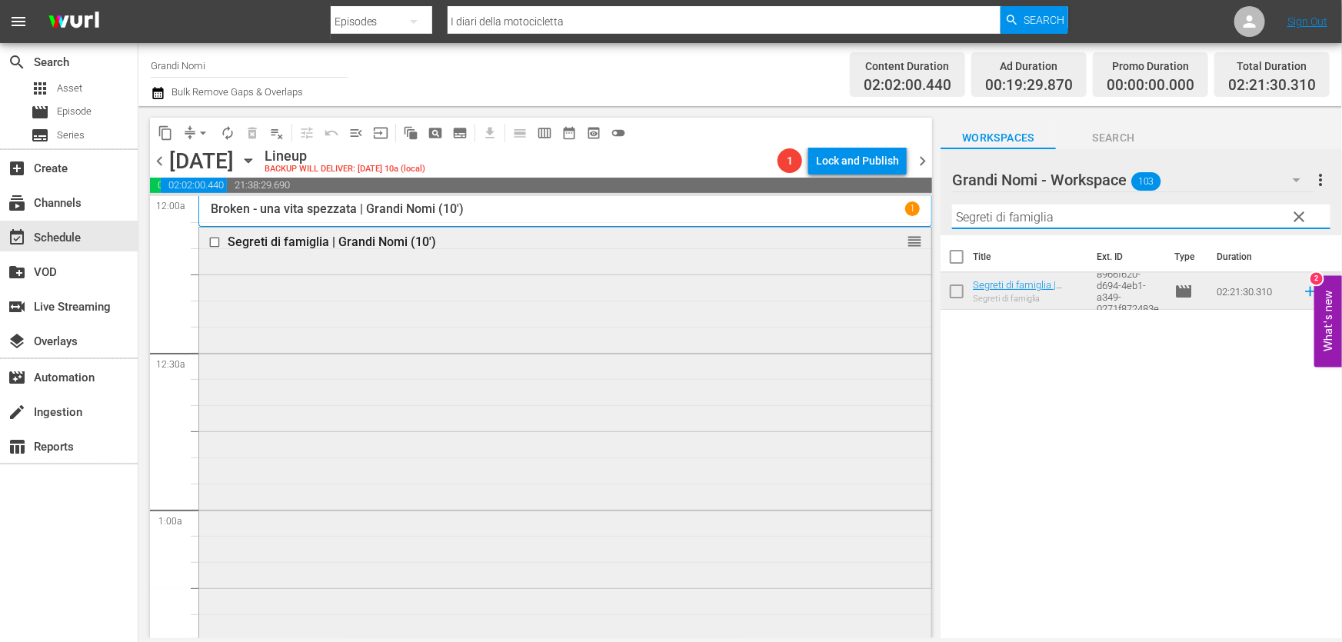
drag, startPoint x: 936, startPoint y: 253, endPoint x: 549, endPoint y: 362, distance: 401.9
click at [618, 301] on div "content_copy compress arrow_drop_down autorenew_outlined delete_forever_outline…" at bounding box center [739, 372] width 1203 height 532
paste input "Whitney"
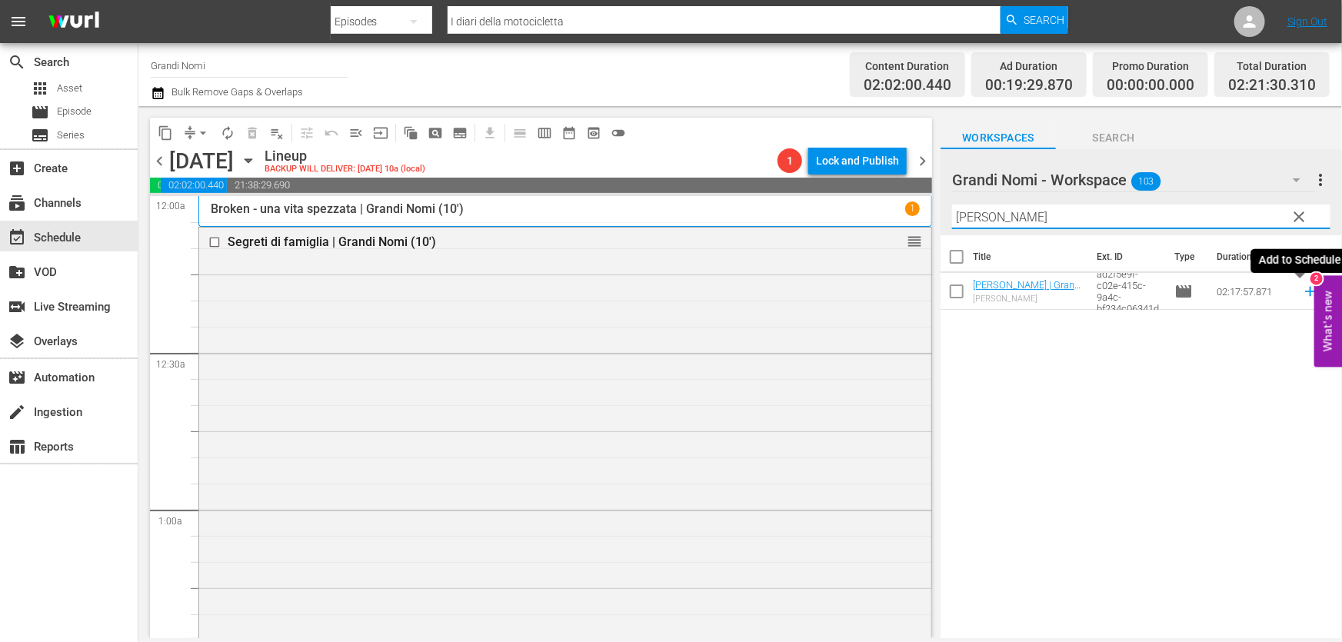
click at [1302, 290] on icon at bounding box center [1310, 291] width 17 height 17
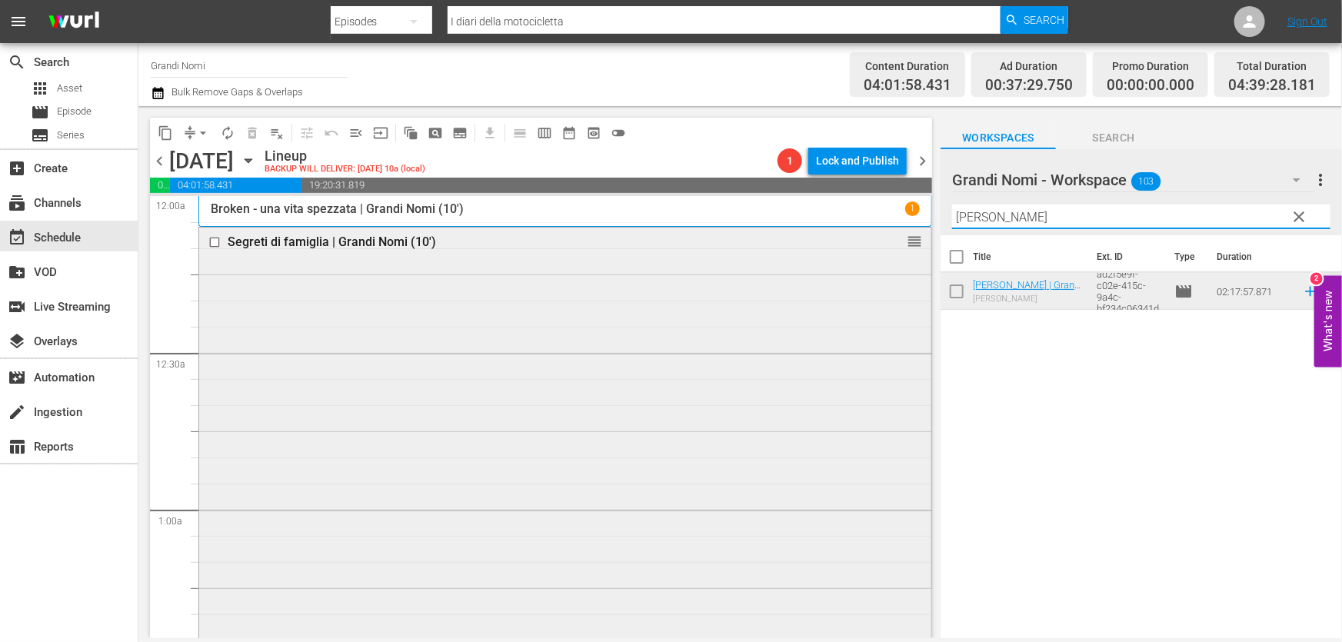
drag, startPoint x: 1046, startPoint y: 223, endPoint x: 484, endPoint y: 337, distance: 573.4
click at [494, 328] on div "content_copy compress arrow_drop_down autorenew_outlined delete_forever_outline…" at bounding box center [739, 372] width 1203 height 532
paste input "A Kid Like Jake"
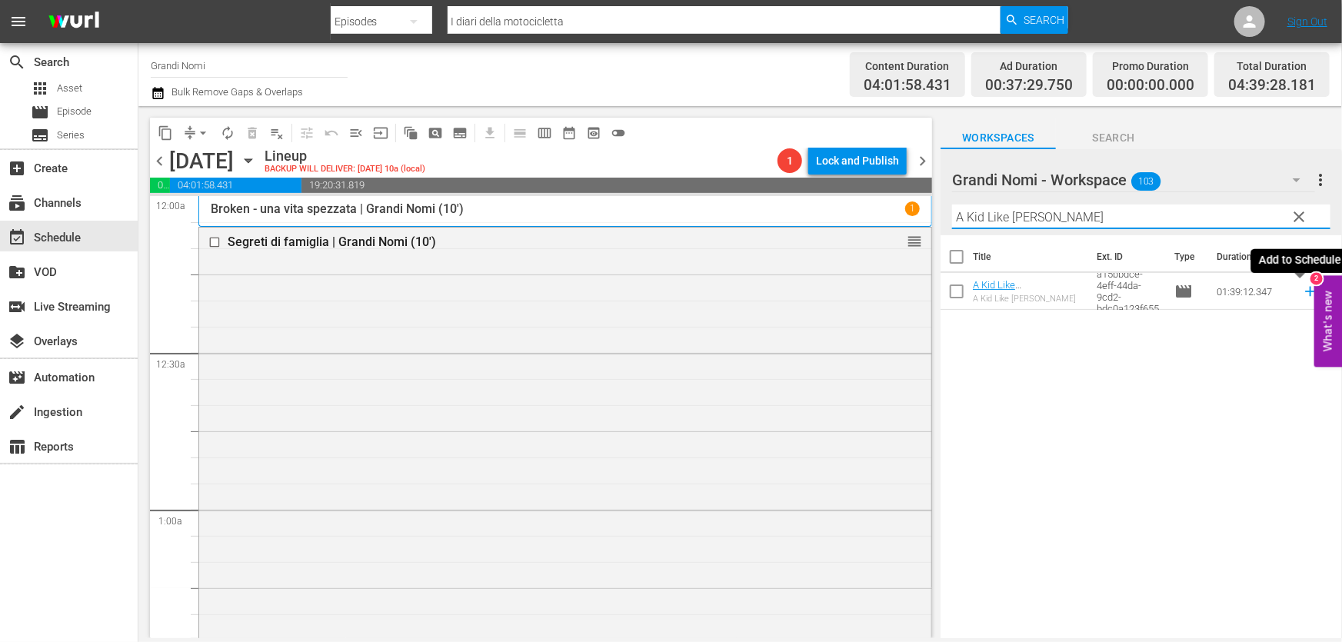
click at [1305, 292] on icon at bounding box center [1310, 291] width 17 height 17
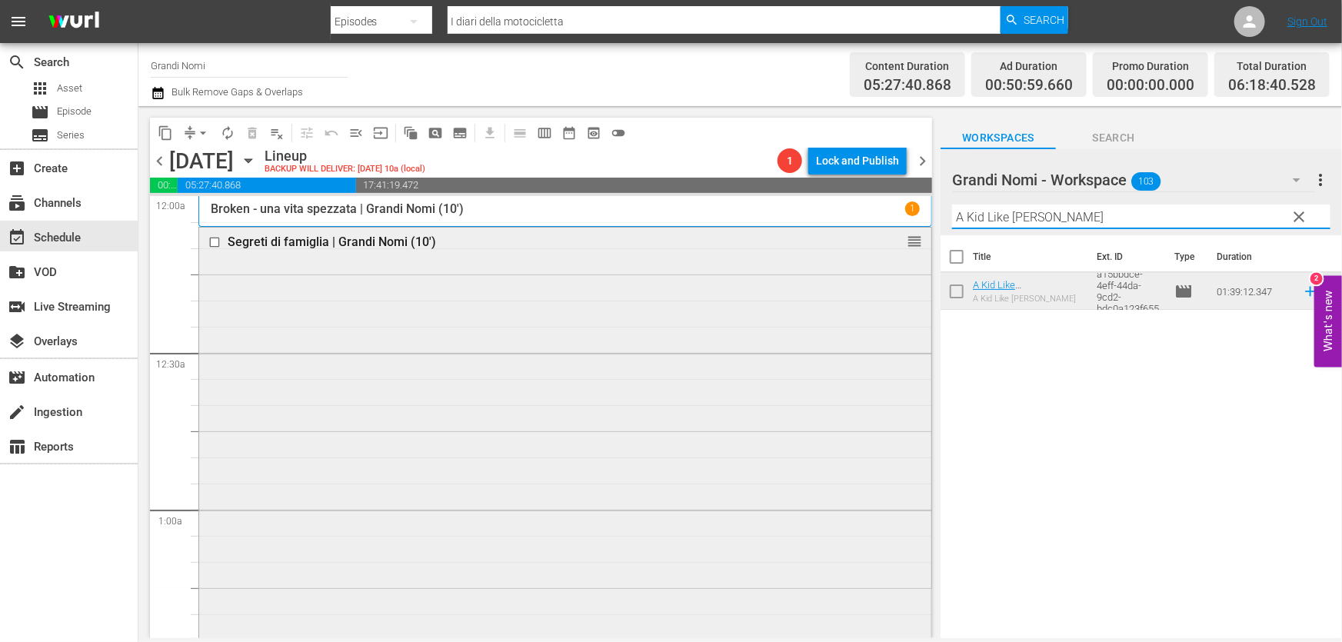
drag, startPoint x: 1056, startPoint y: 216, endPoint x: 849, endPoint y: 261, distance: 211.6
click at [984, 233] on div "Filter by Title A Kid Like Jake" at bounding box center [1141, 216] width 378 height 37
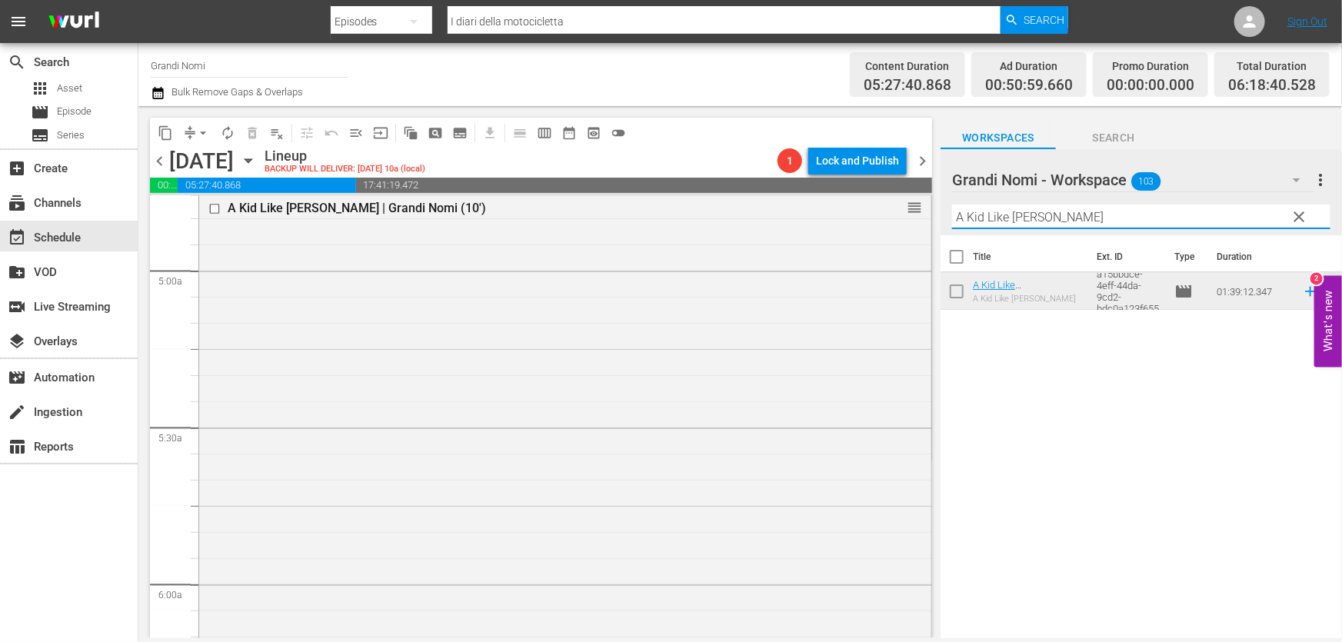
scroll to position [1468, 0]
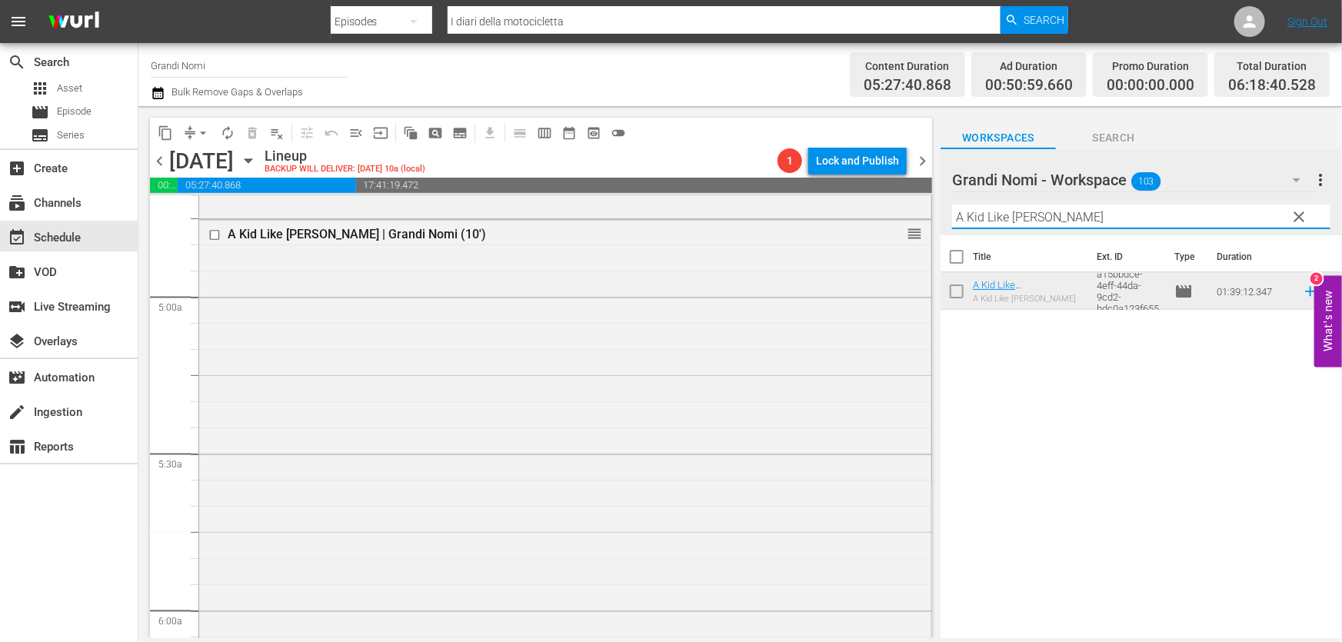
click at [975, 218] on input "A Kid Like Jake" at bounding box center [1141, 217] width 378 height 25
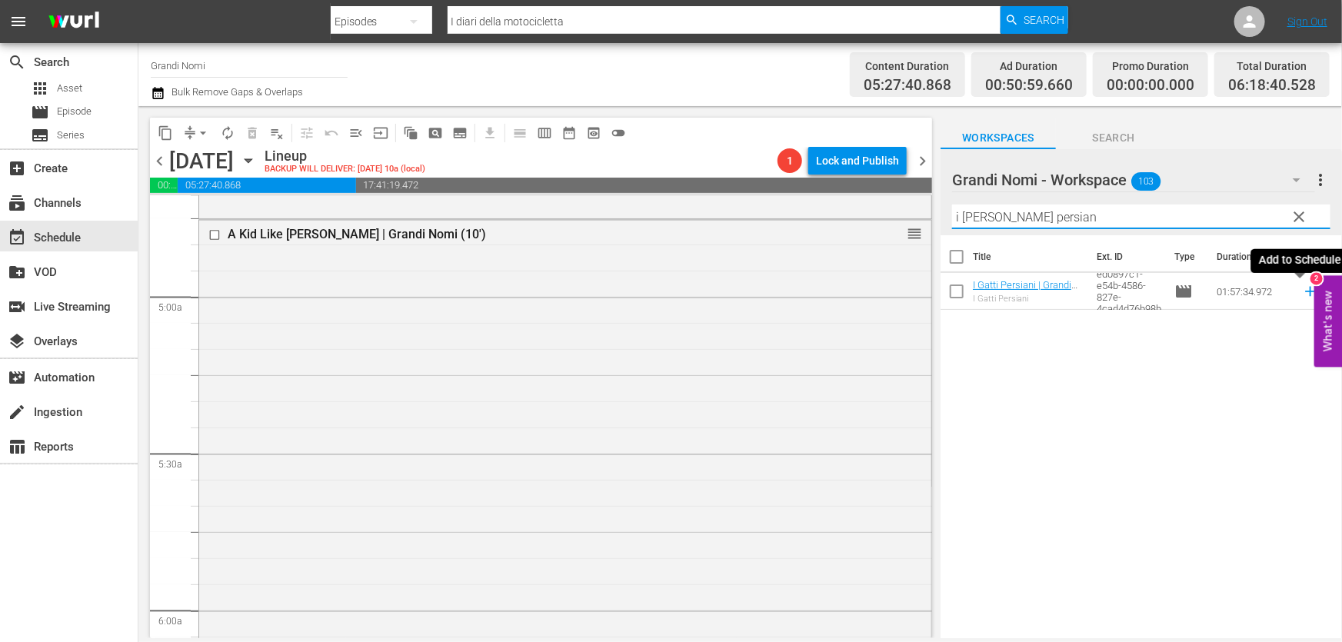
click at [1305, 292] on icon at bounding box center [1310, 292] width 10 height 10
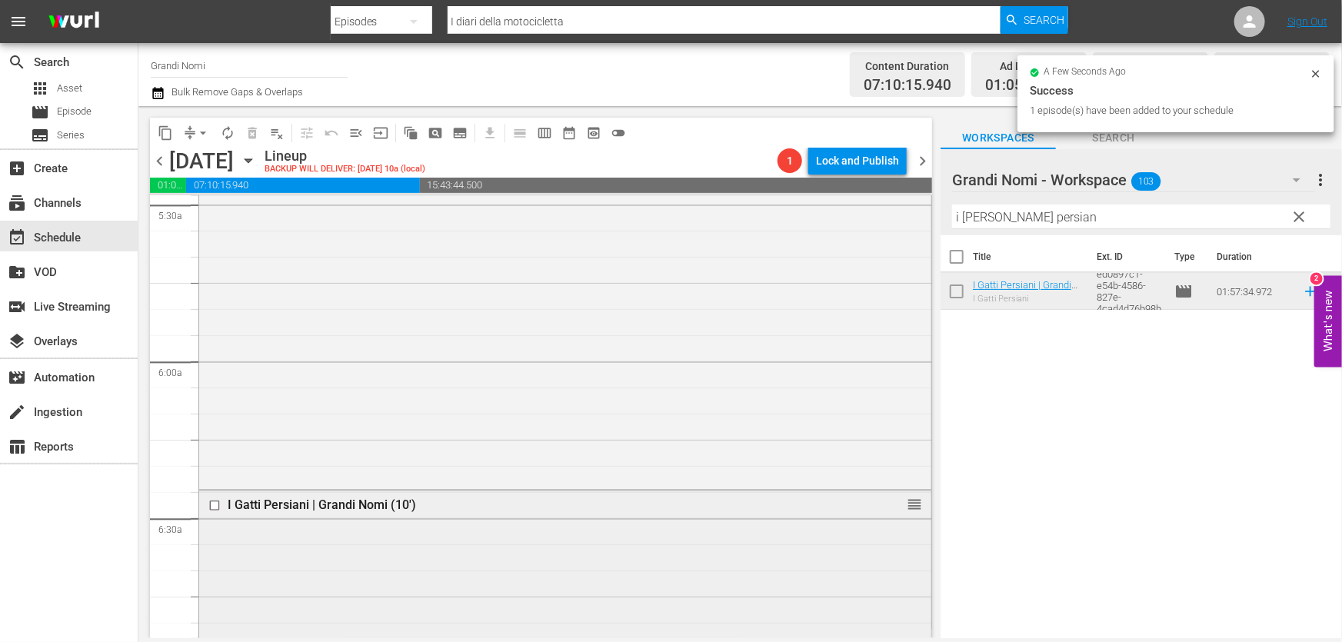
scroll to position [1887, 0]
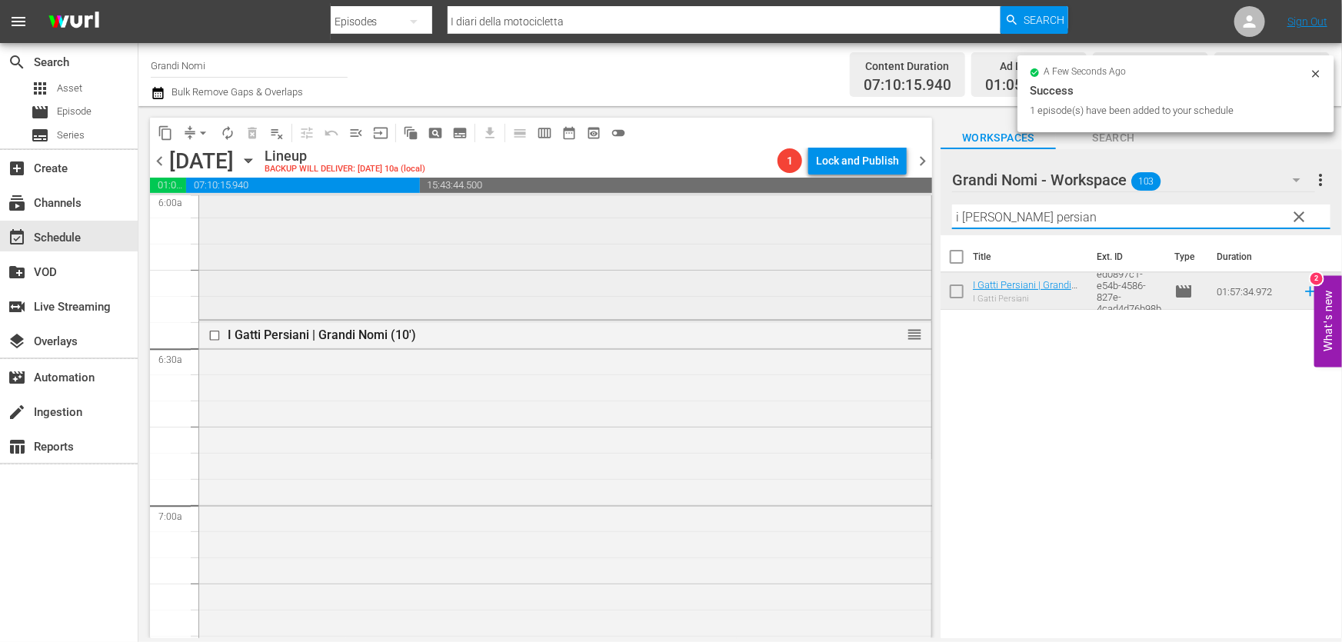
drag, startPoint x: 1049, startPoint y: 215, endPoint x: 464, endPoint y: 288, distance: 590.5
click at [527, 278] on div "content_copy compress arrow_drop_down autorenew_outlined delete_forever_outline…" at bounding box center [739, 372] width 1203 height 532
paste input "Sire"
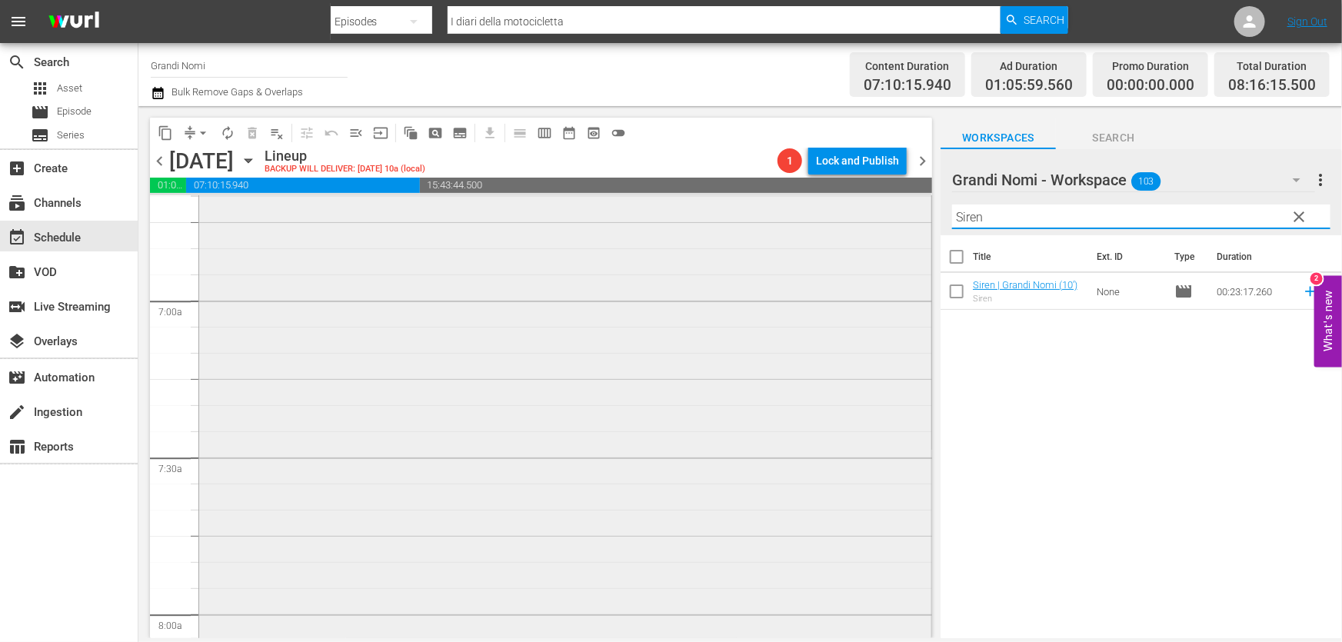
scroll to position [2237, 0]
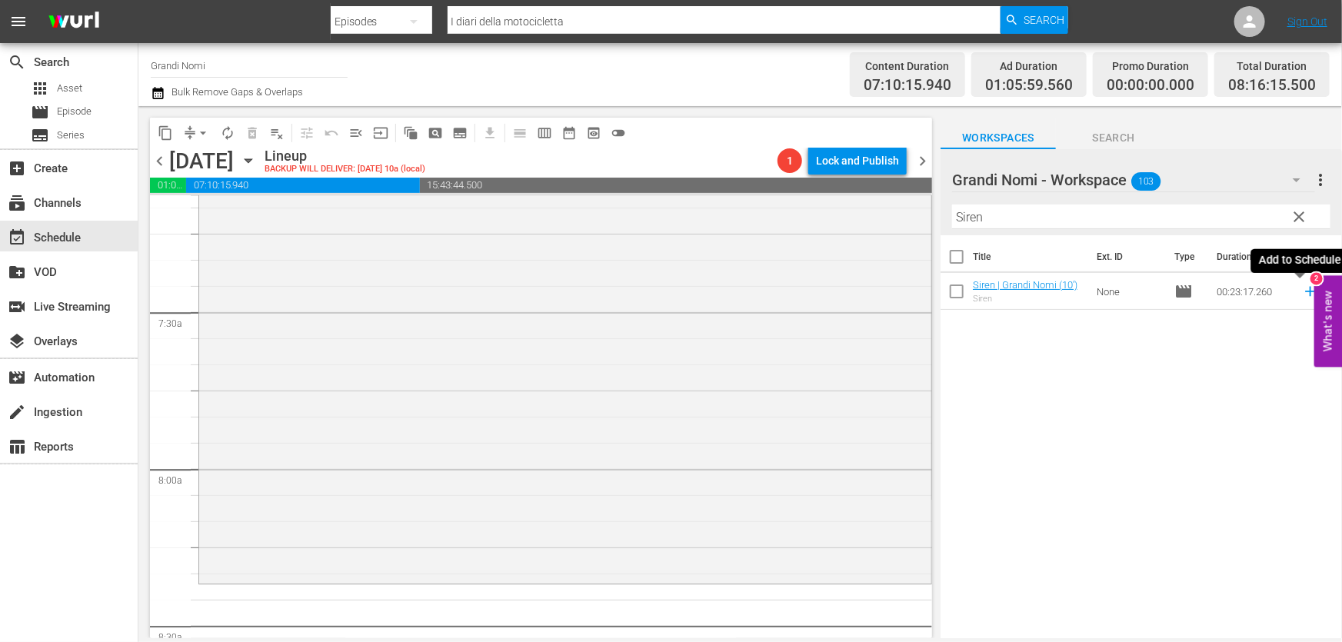
click at [1302, 291] on icon at bounding box center [1310, 291] width 17 height 17
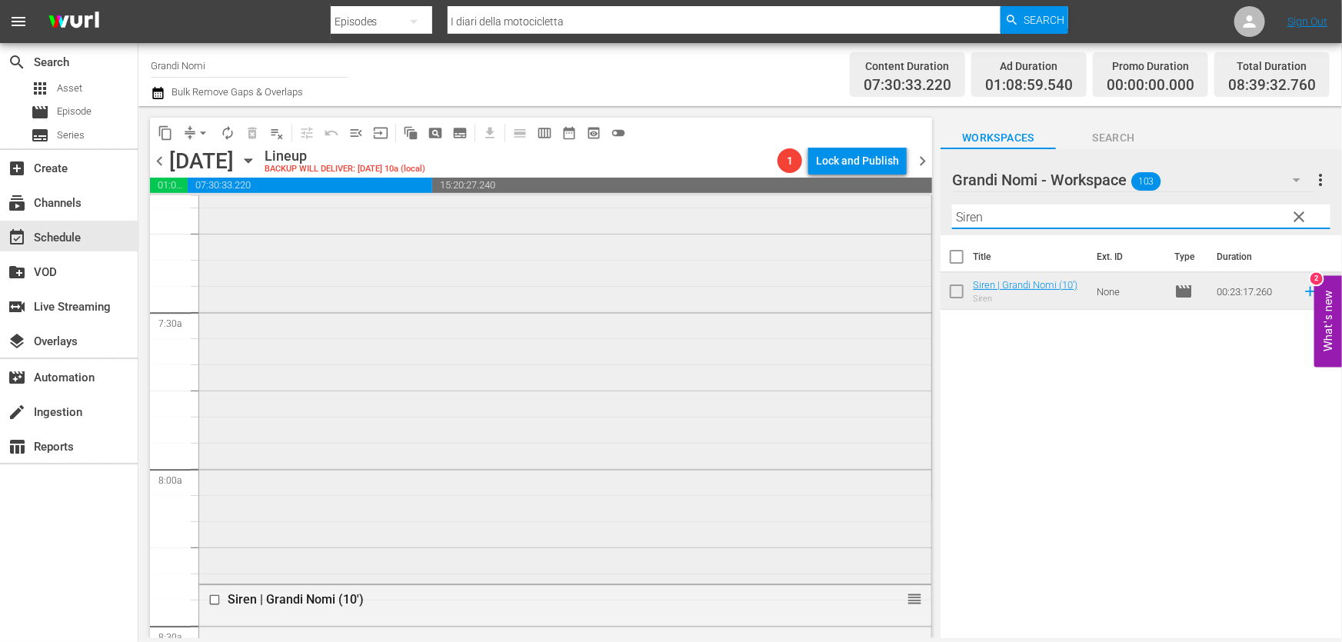
drag, startPoint x: 997, startPoint y: 211, endPoint x: 488, endPoint y: 296, distance: 516.1
click at [548, 286] on div "content_copy compress arrow_drop_down autorenew_outlined delete_forever_outline…" at bounding box center [739, 372] width 1203 height 532
paste input "Fuggiamo insieme"
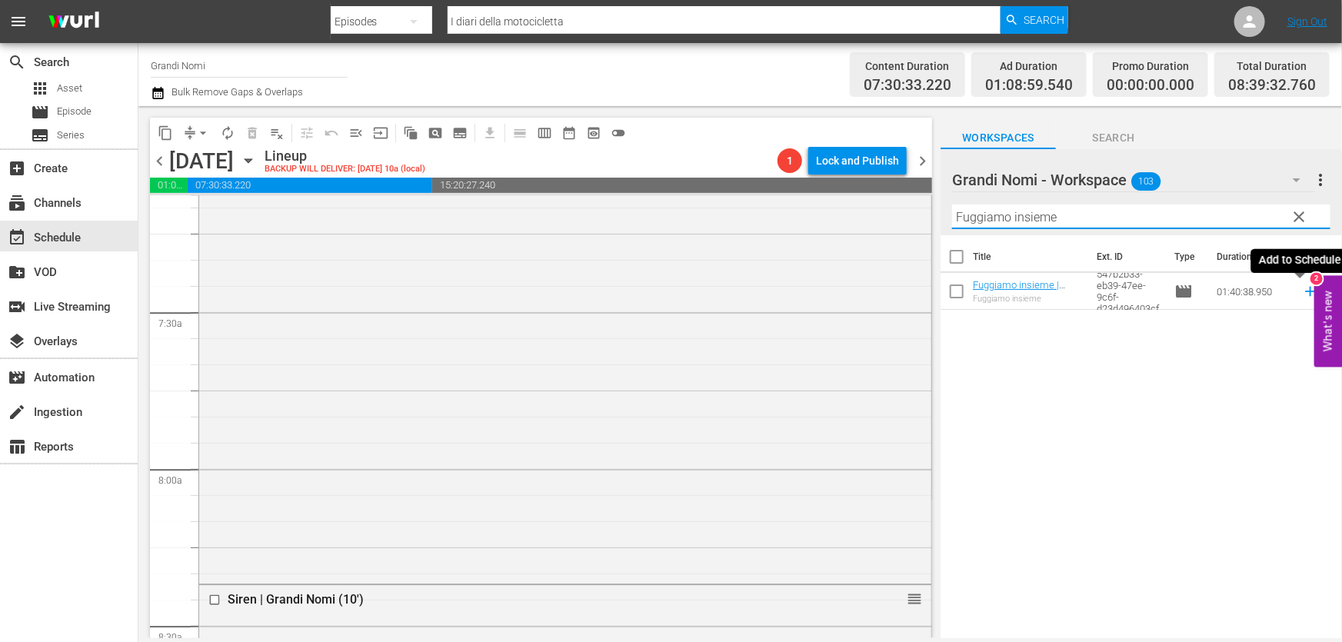
click at [1305, 292] on icon at bounding box center [1310, 292] width 10 height 10
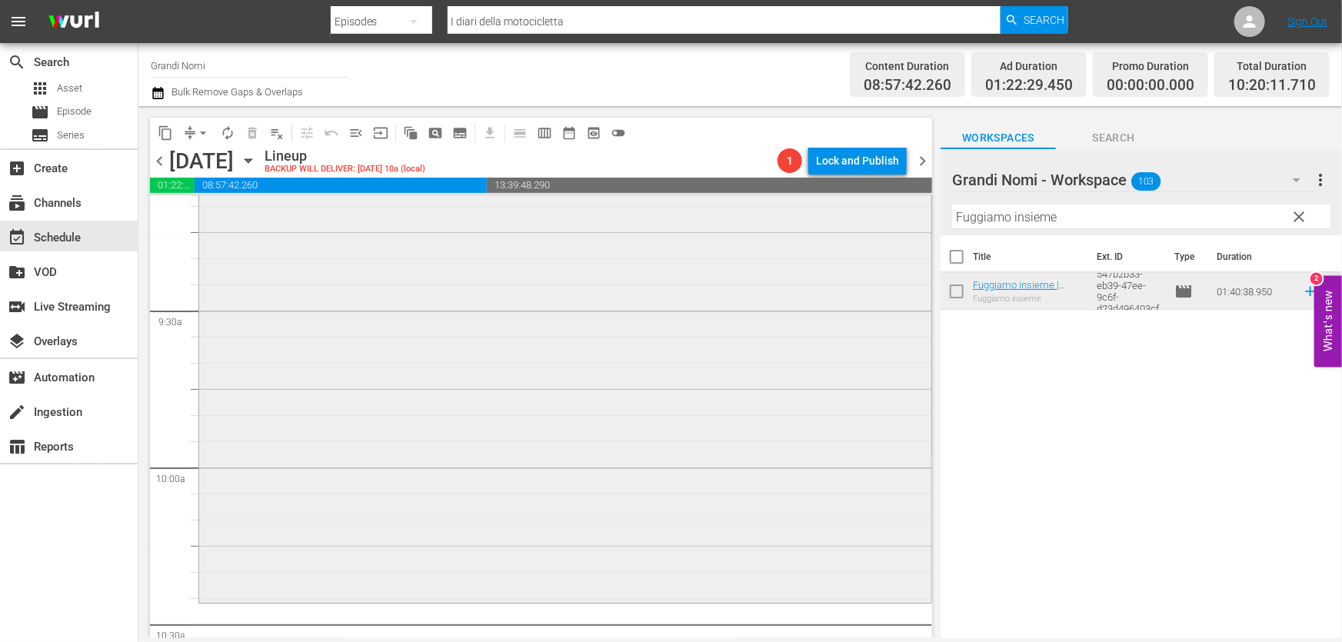
scroll to position [3075, 0]
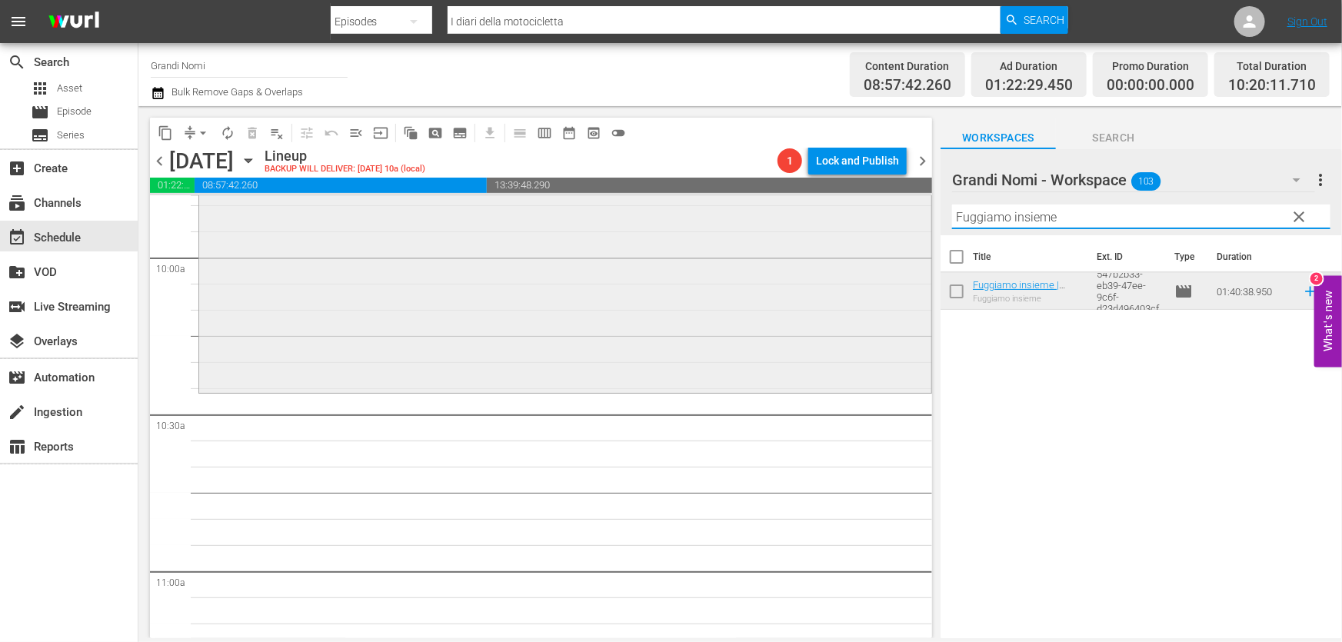
drag, startPoint x: 1104, startPoint y: 223, endPoint x: 351, endPoint y: 318, distance: 758.7
click at [388, 313] on div "content_copy compress arrow_drop_down autorenew_outlined delete_forever_outline…" at bounding box center [739, 372] width 1203 height 532
paste input "Oltre le Collin"
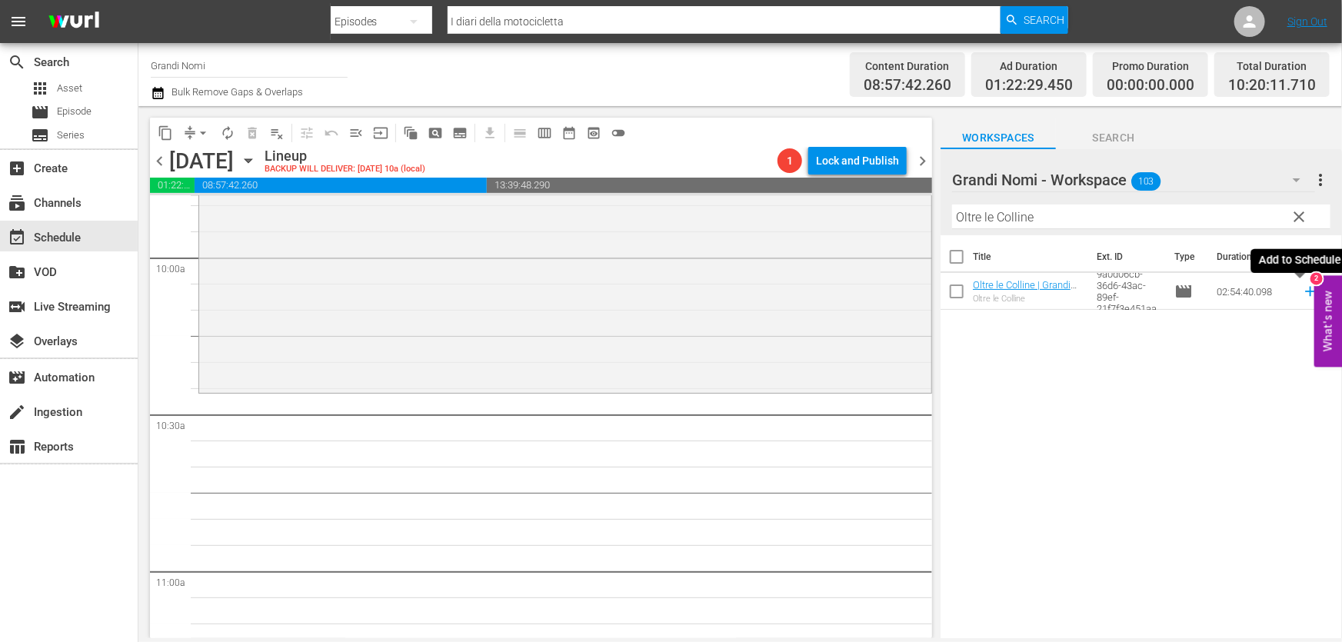
click at [1302, 291] on icon at bounding box center [1310, 291] width 17 height 17
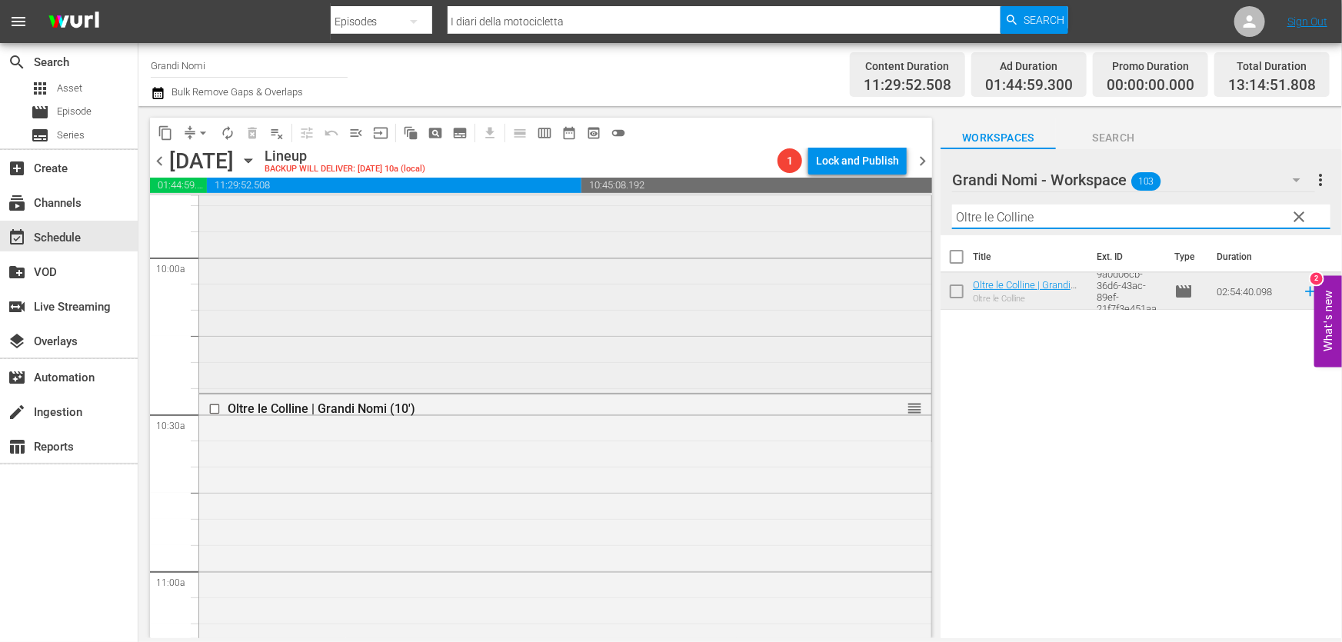
drag, startPoint x: 1049, startPoint y: 216, endPoint x: 458, endPoint y: 308, distance: 598.4
click at [458, 308] on div "content_copy compress arrow_drop_down autorenew_outlined delete_forever_outline…" at bounding box center [739, 372] width 1203 height 532
paste input "Renoir"
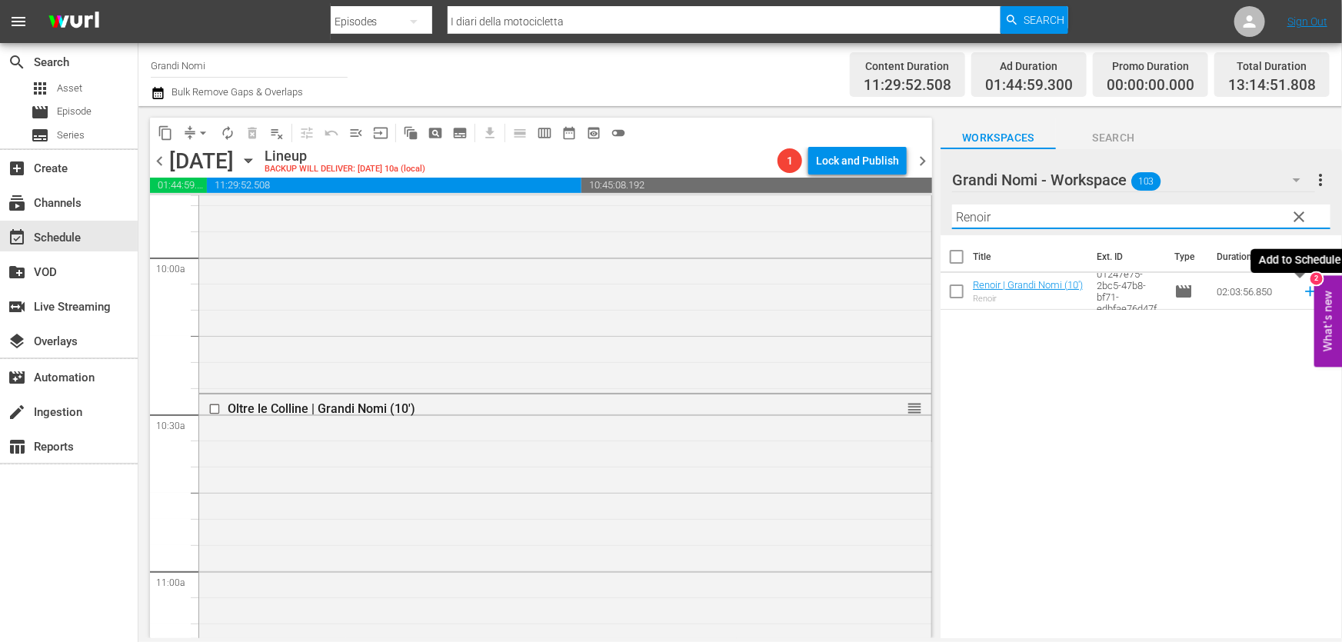
click at [1302, 291] on icon at bounding box center [1310, 291] width 17 height 17
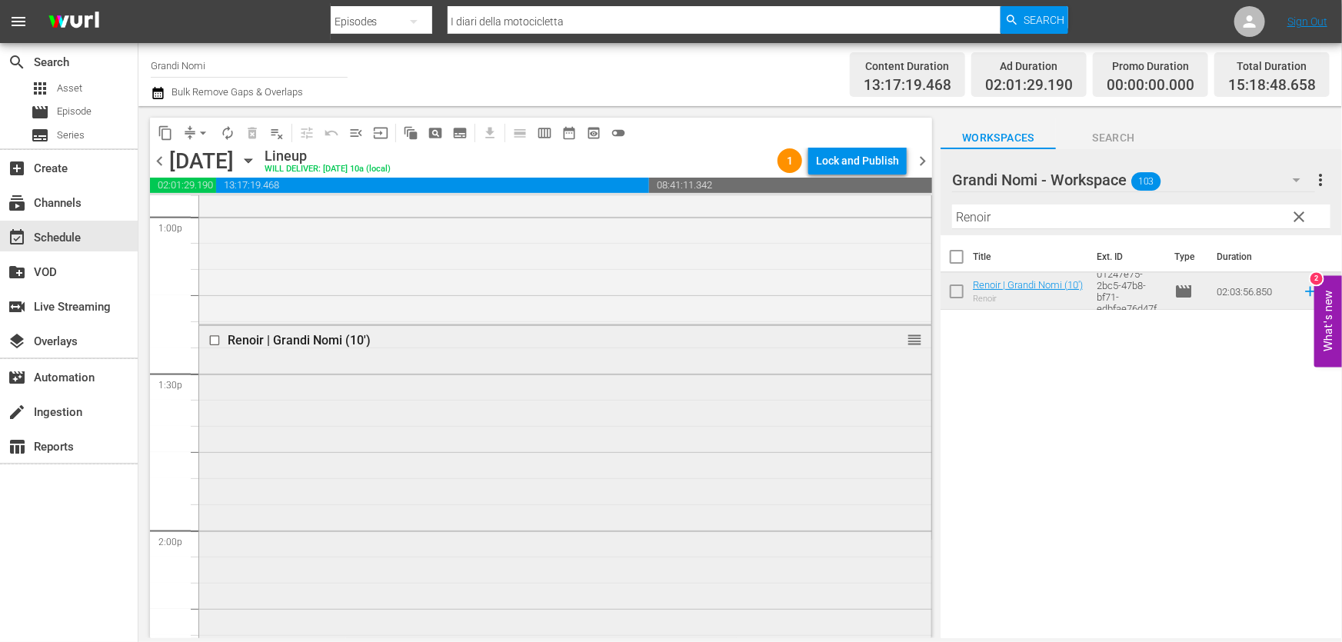
scroll to position [4333, 0]
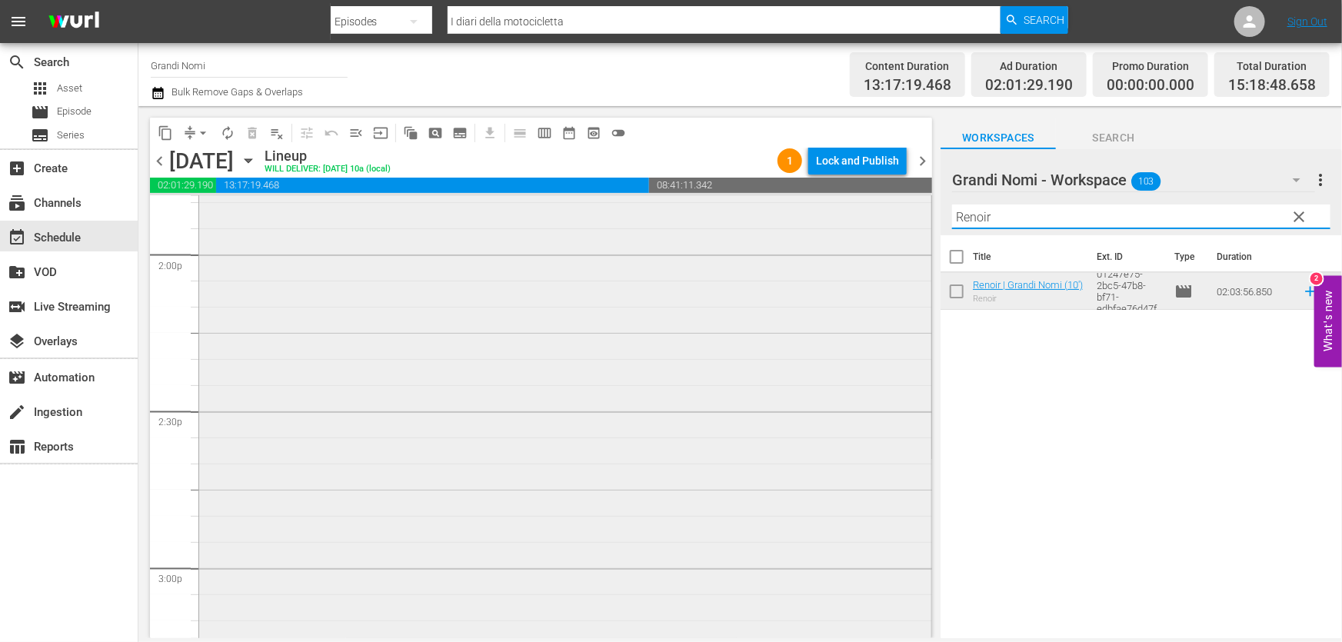
drag, startPoint x: 1007, startPoint y: 223, endPoint x: 479, endPoint y: 295, distance: 533.1
click at [506, 288] on div "content_copy compress arrow_drop_down autorenew_outlined delete_forever_outline…" at bounding box center [739, 372] width 1203 height 532
paste input "La ragazza senza nome"
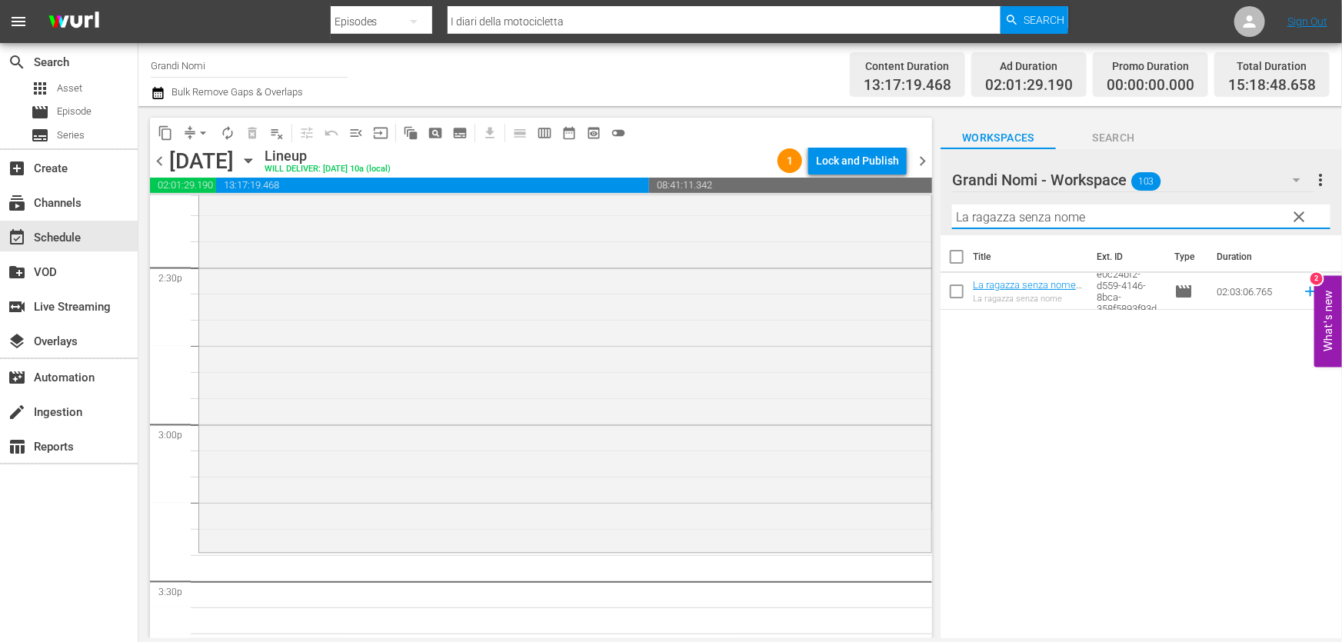
scroll to position [4682, 0]
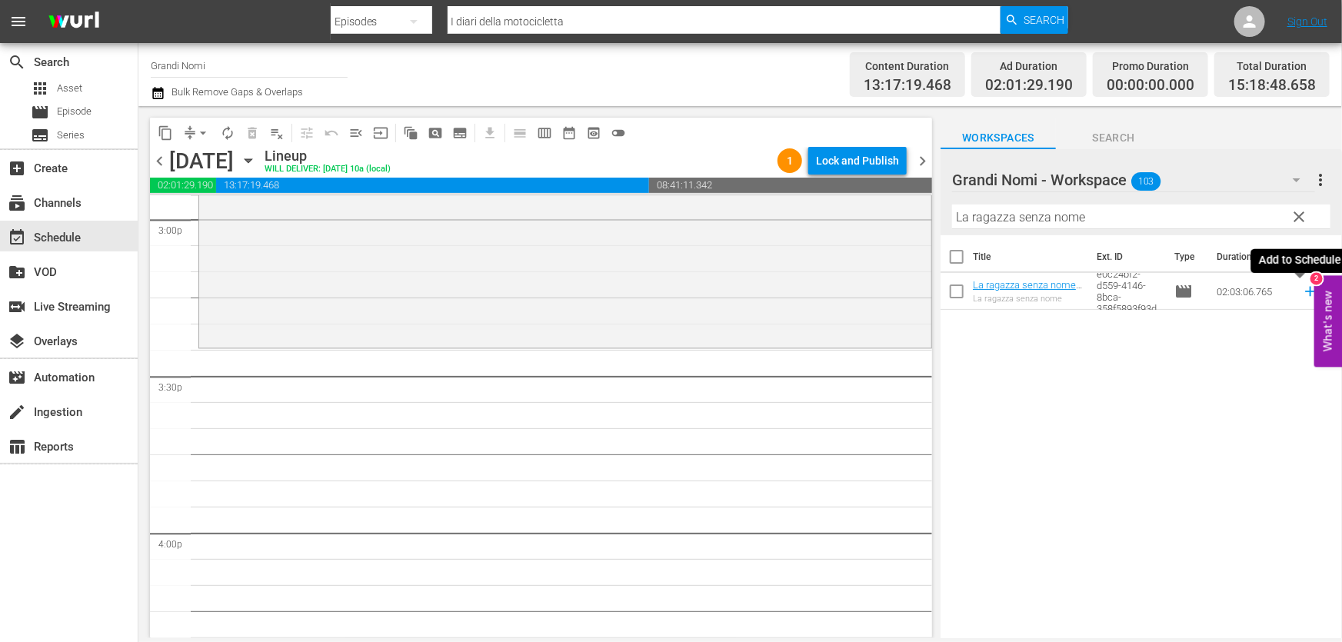
click at [1305, 289] on icon at bounding box center [1310, 292] width 10 height 10
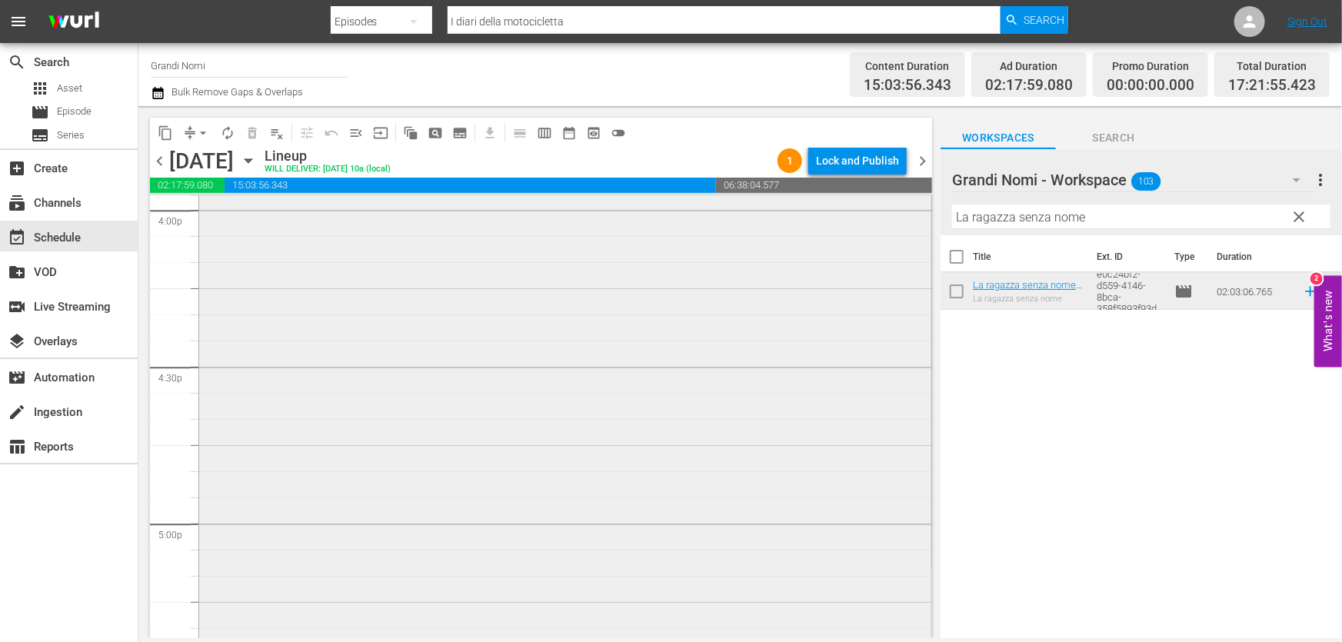
scroll to position [5242, 0]
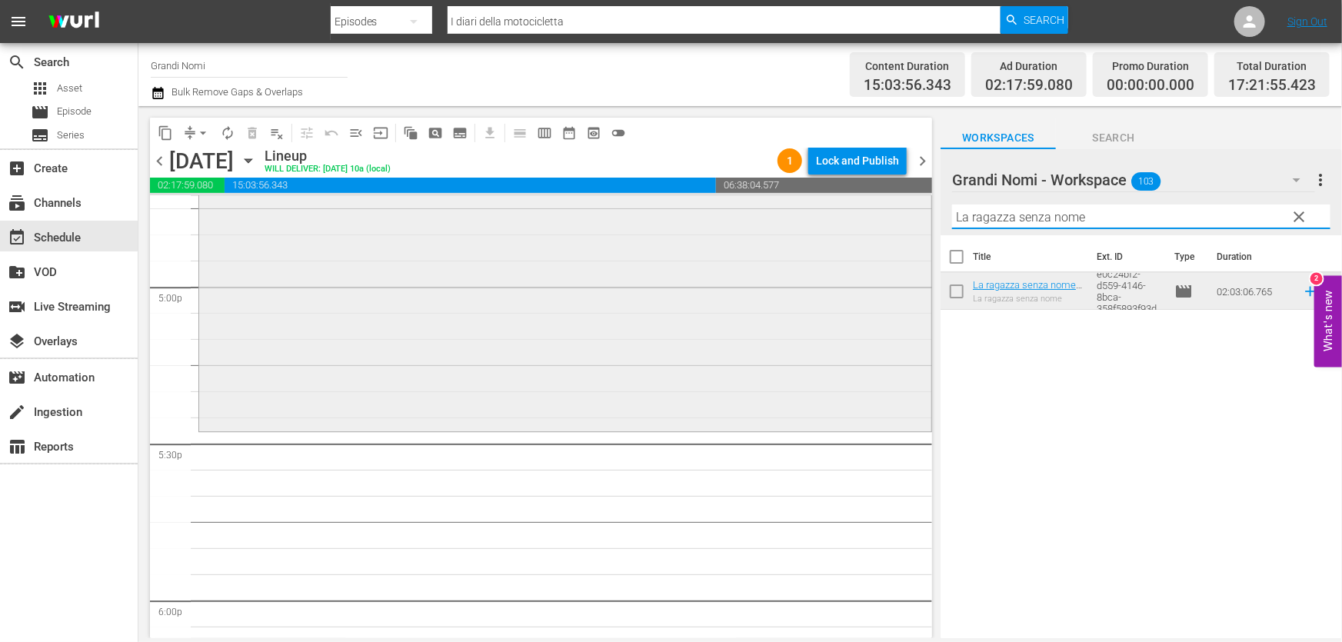
drag, startPoint x: 1103, startPoint y: 212, endPoint x: 626, endPoint y: 337, distance: 493.4
click at [507, 301] on div "content_copy compress arrow_drop_down autorenew_outlined delete_forever_outline…" at bounding box center [739, 372] width 1203 height 532
paste input "I diari della motocicletta"
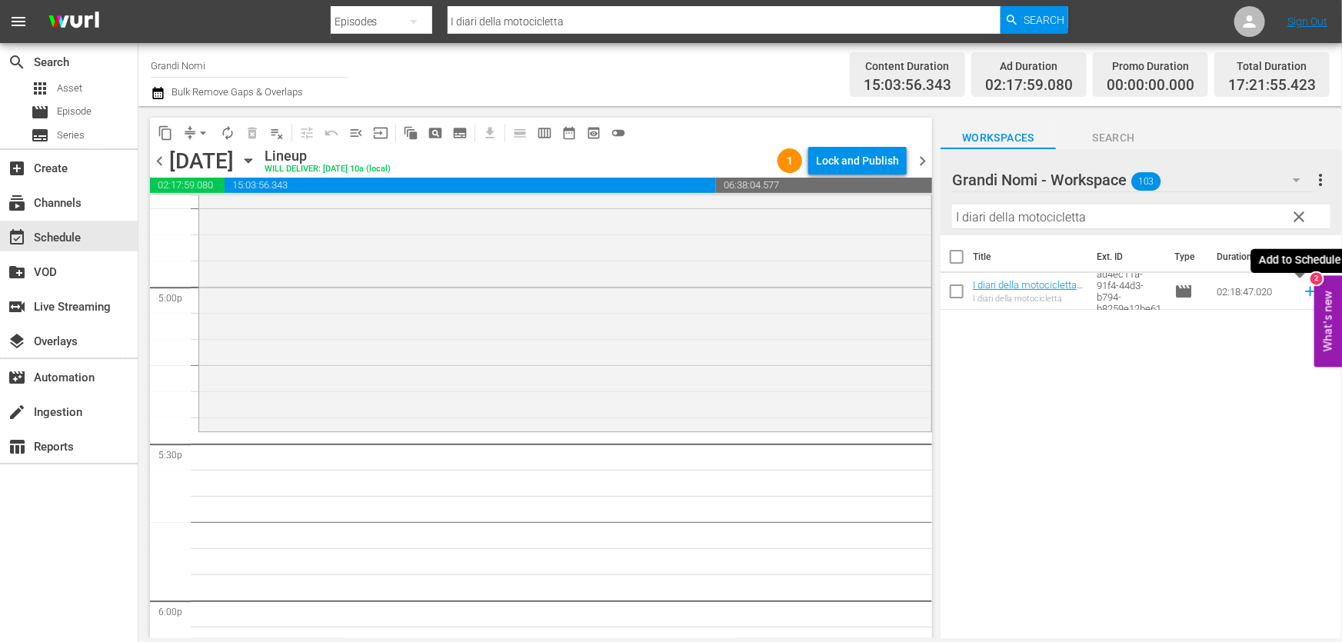
click at [1302, 293] on icon at bounding box center [1310, 291] width 17 height 17
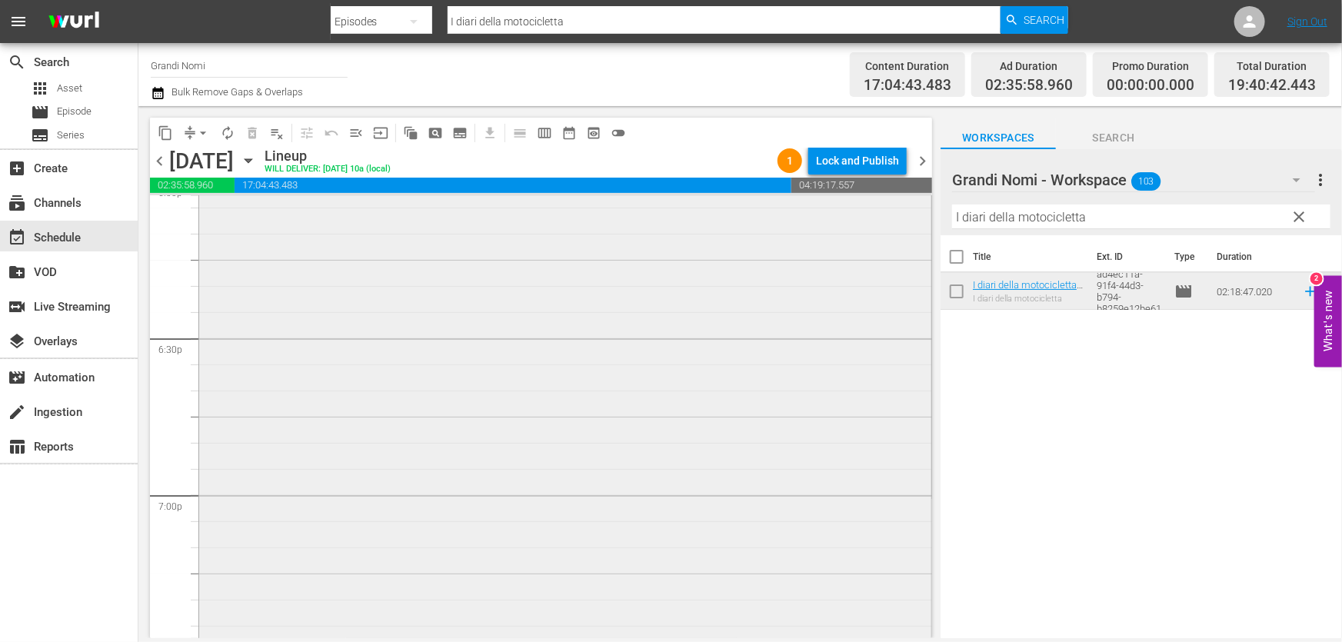
scroll to position [5941, 0]
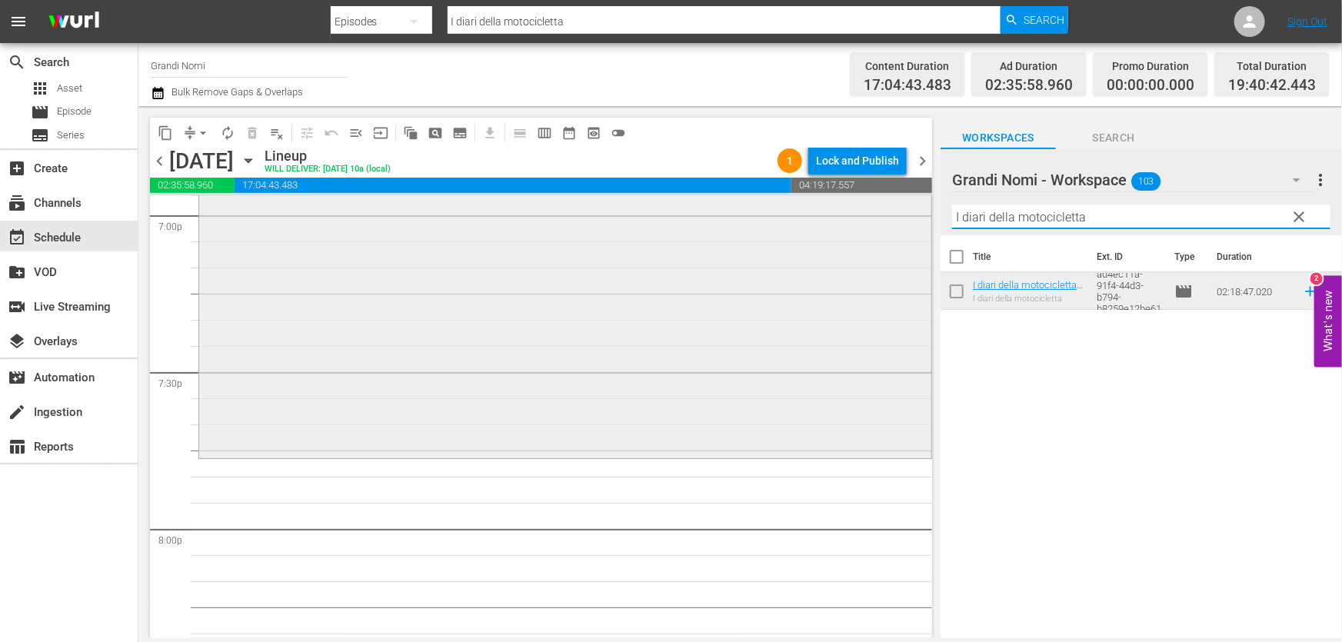
drag, startPoint x: 1136, startPoint y: 212, endPoint x: 465, endPoint y: 340, distance: 682.5
click at [617, 301] on div "content_copy compress arrow_drop_down autorenew_outlined delete_forever_outline…" at bounding box center [739, 372] width 1203 height 532
paste input "È arrivata [PERSON_NAME]!"
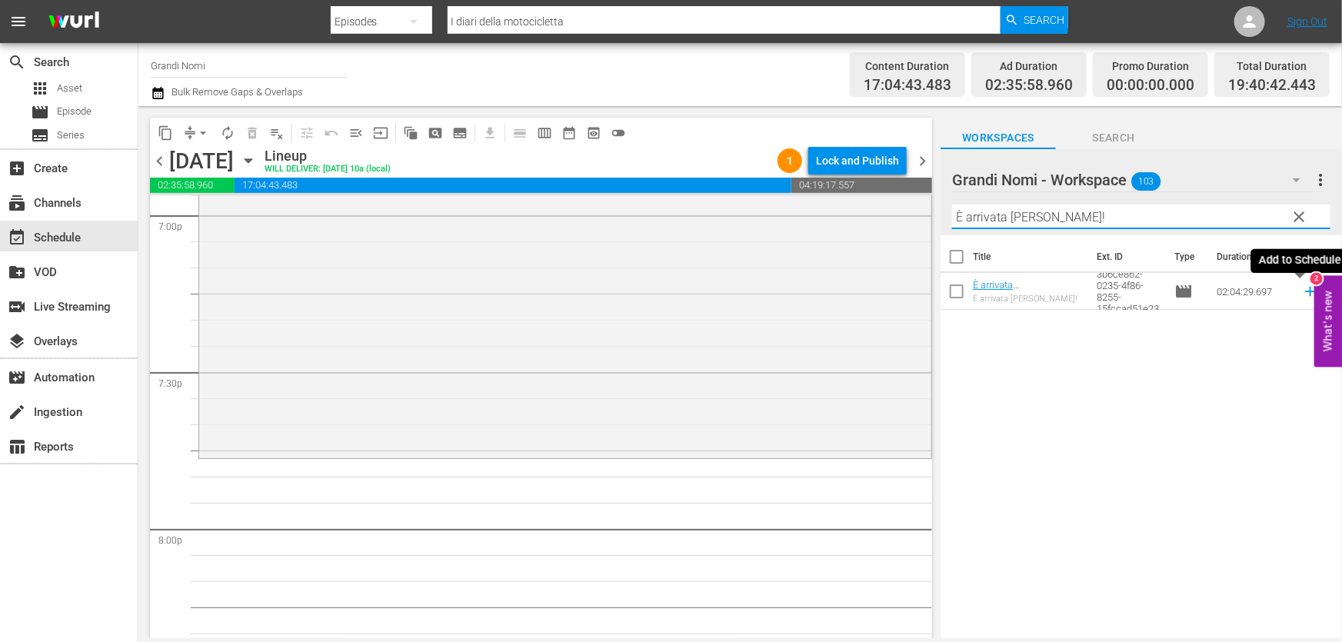
click at [1302, 293] on icon at bounding box center [1310, 291] width 17 height 17
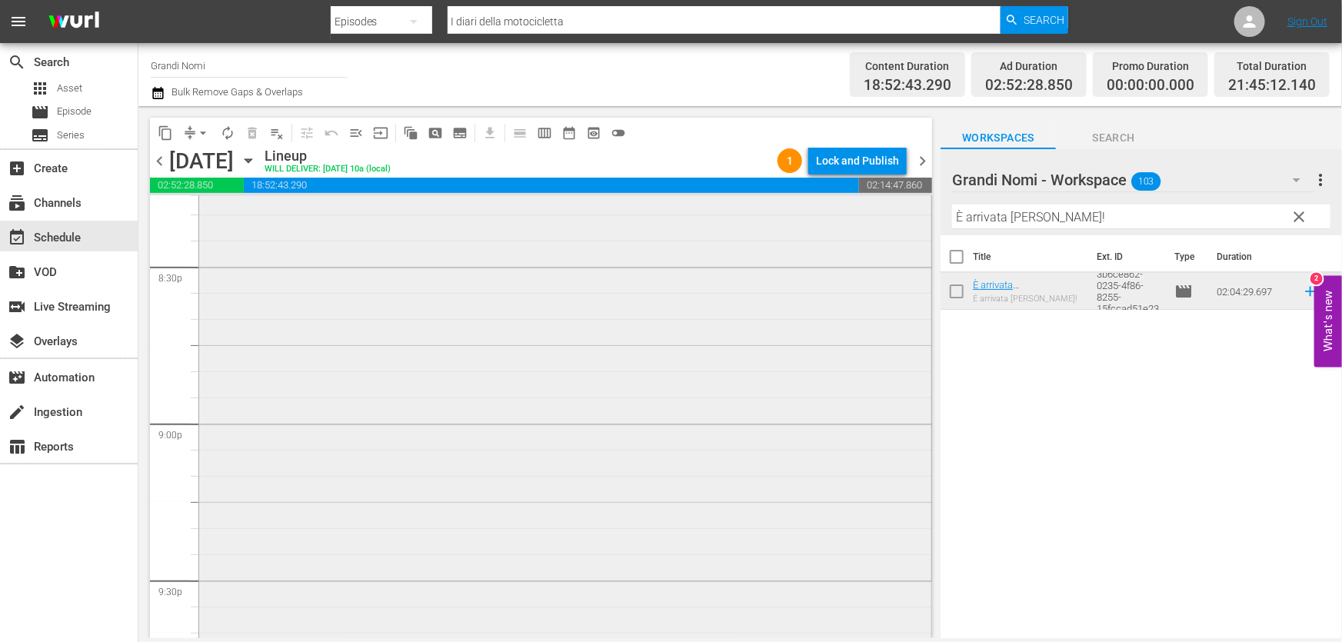
scroll to position [6570, 0]
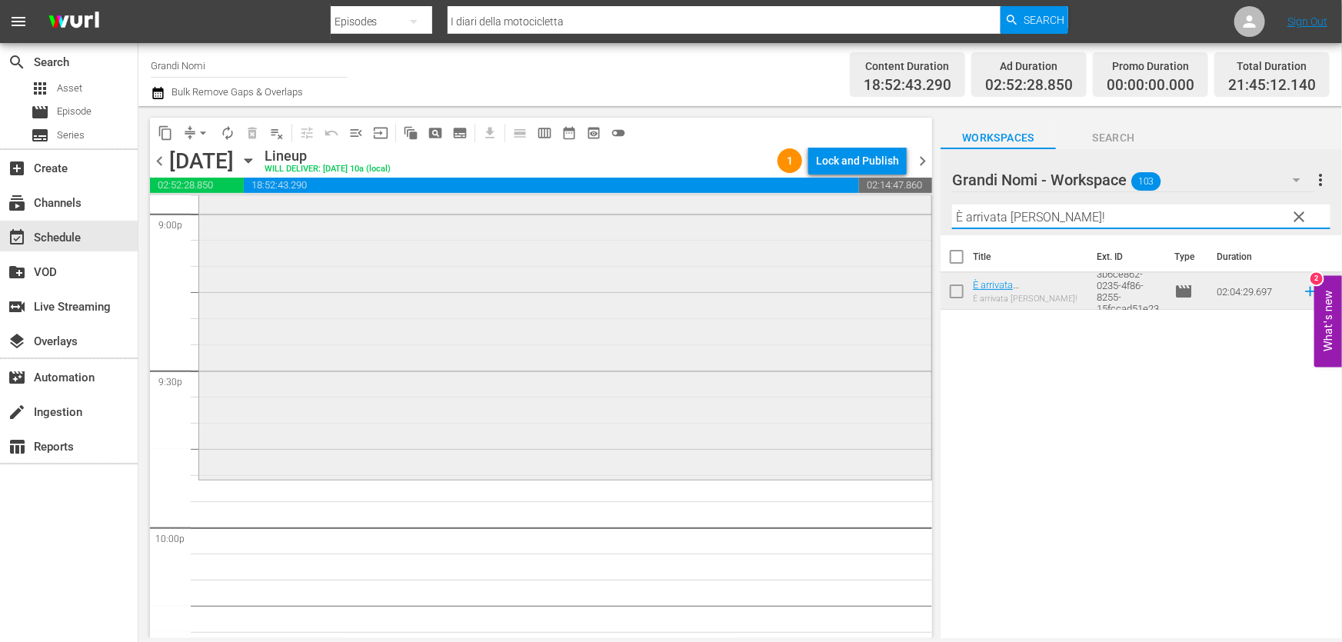
drag, startPoint x: 1105, startPoint y: 211, endPoint x: 413, endPoint y: 325, distance: 701.3
click at [431, 321] on div "content_copy compress arrow_drop_down autorenew_outlined delete_forever_outline…" at bounding box center [739, 372] width 1203 height 532
paste input "Jimmy P."
click at [1302, 293] on icon at bounding box center [1310, 291] width 17 height 17
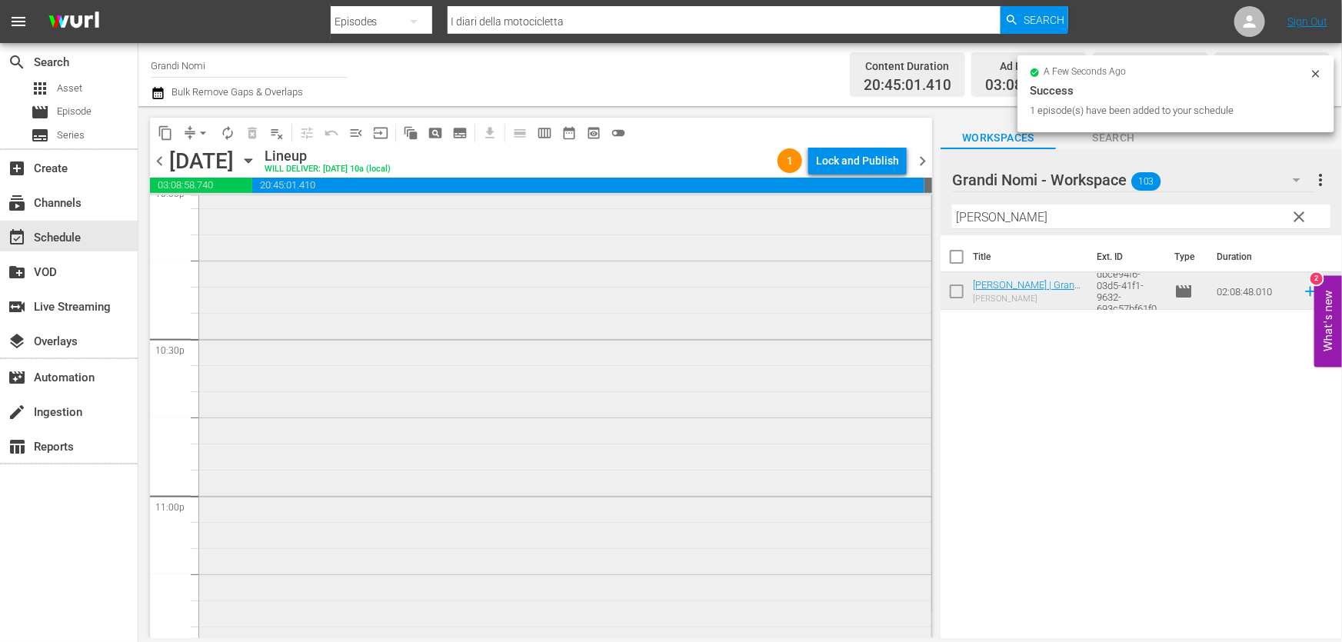
scroll to position [7085, 0]
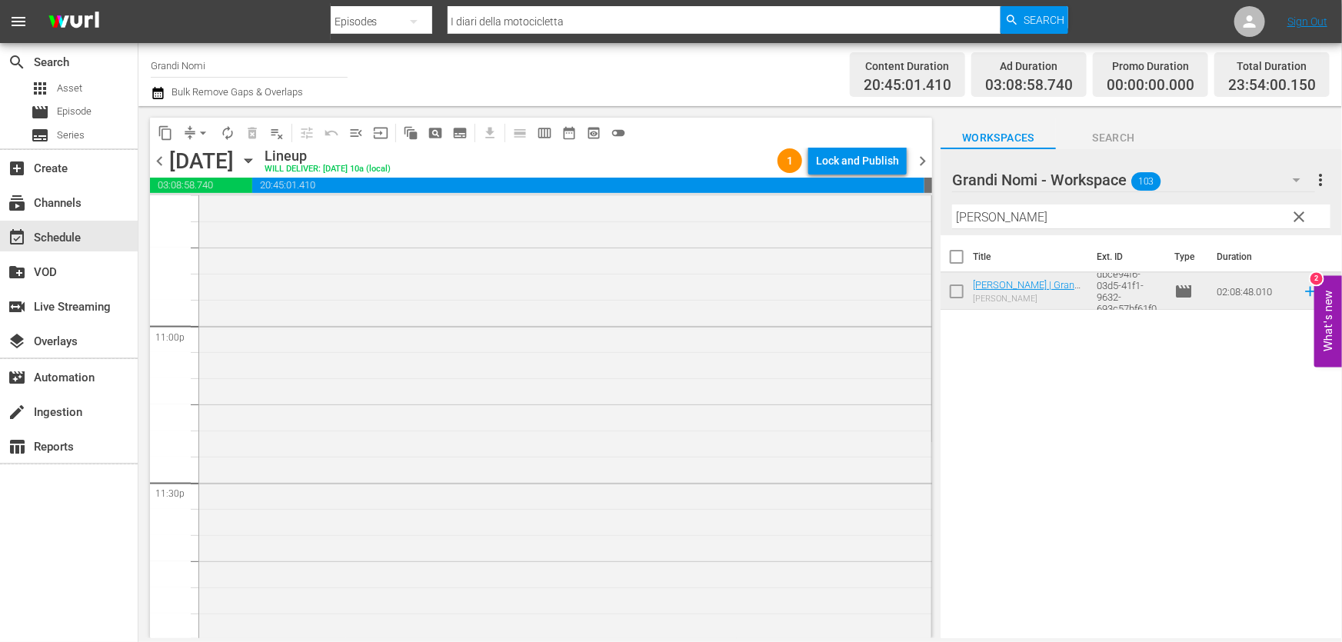
click at [664, 542] on div "Jimmy P. | Grandi Nomi (10') reorder" at bounding box center [565, 300] width 732 height 669
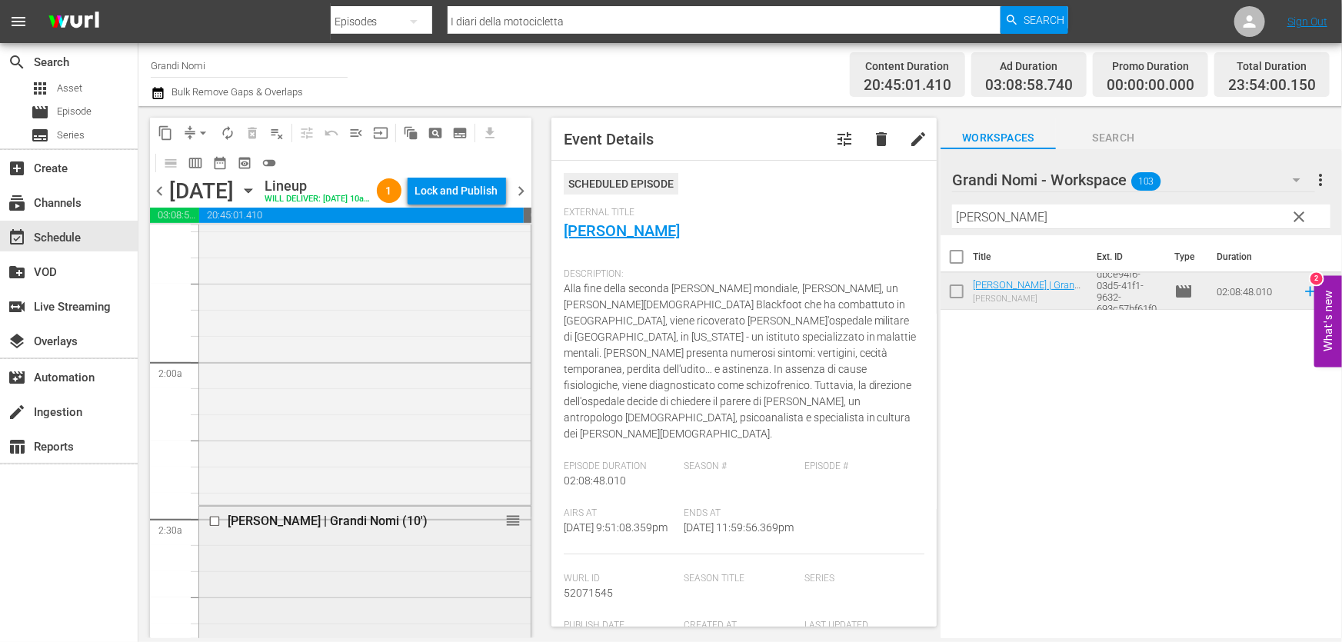
scroll to position [629, 0]
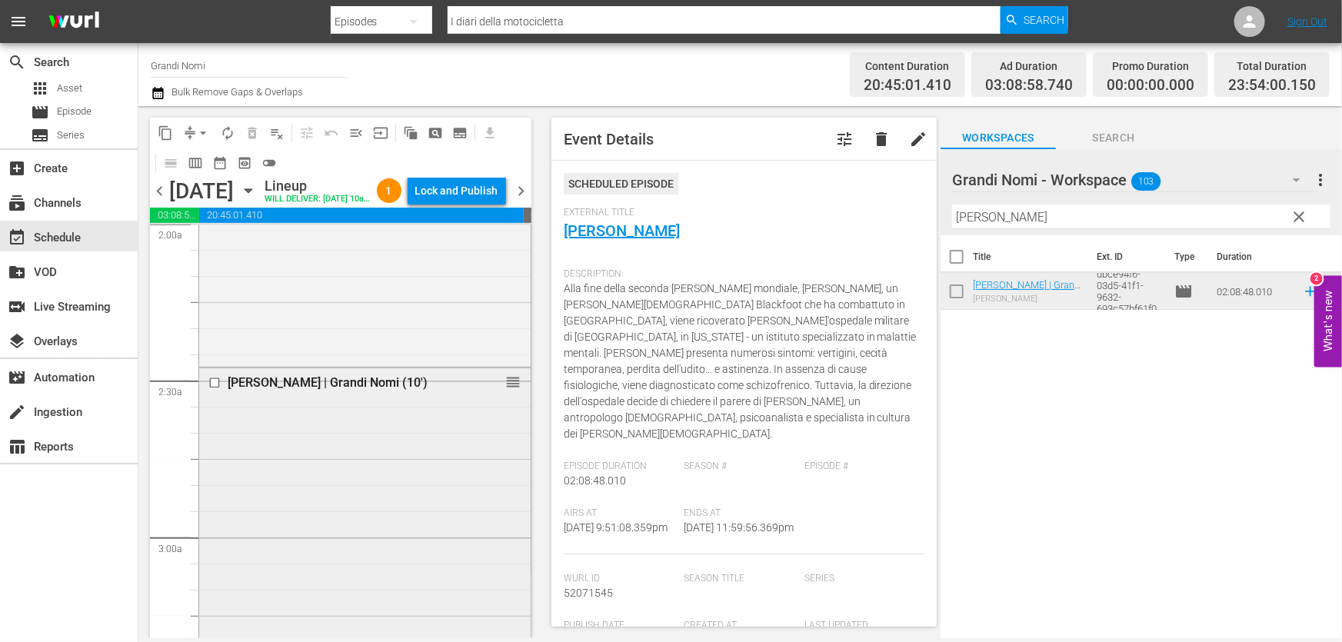
click at [215, 390] on input "checkbox" at bounding box center [216, 383] width 16 height 13
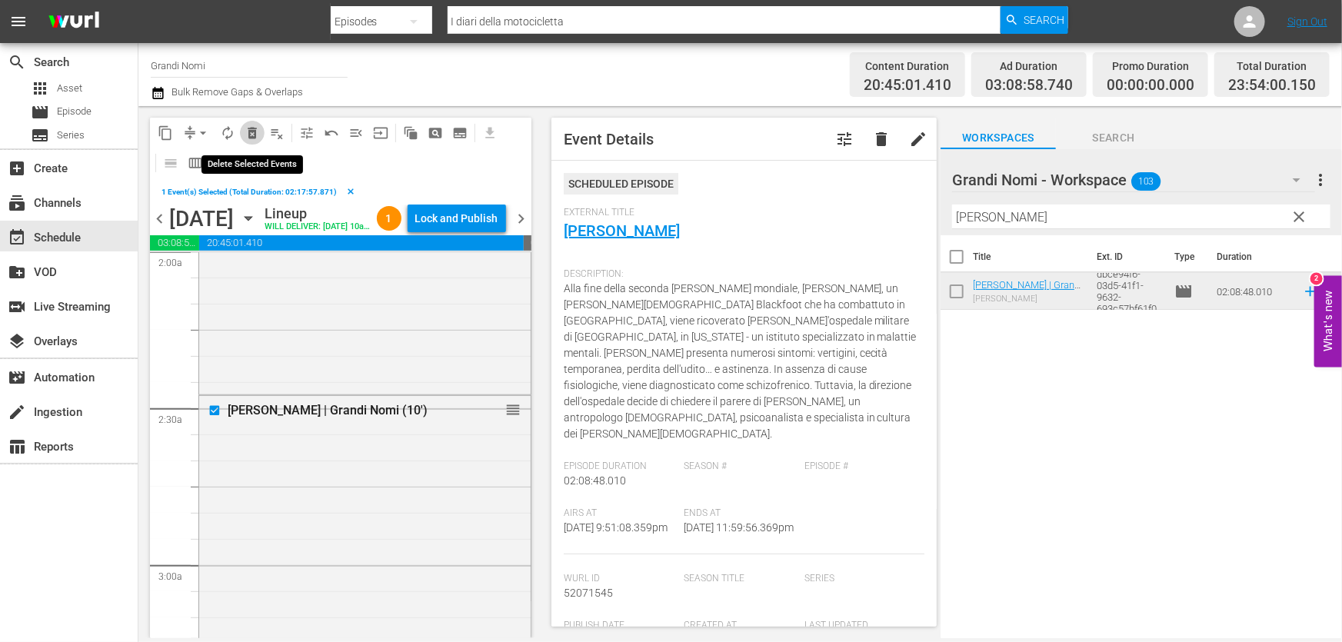
click at [249, 133] on span "delete_forever_outlined" at bounding box center [251, 132] width 15 height 15
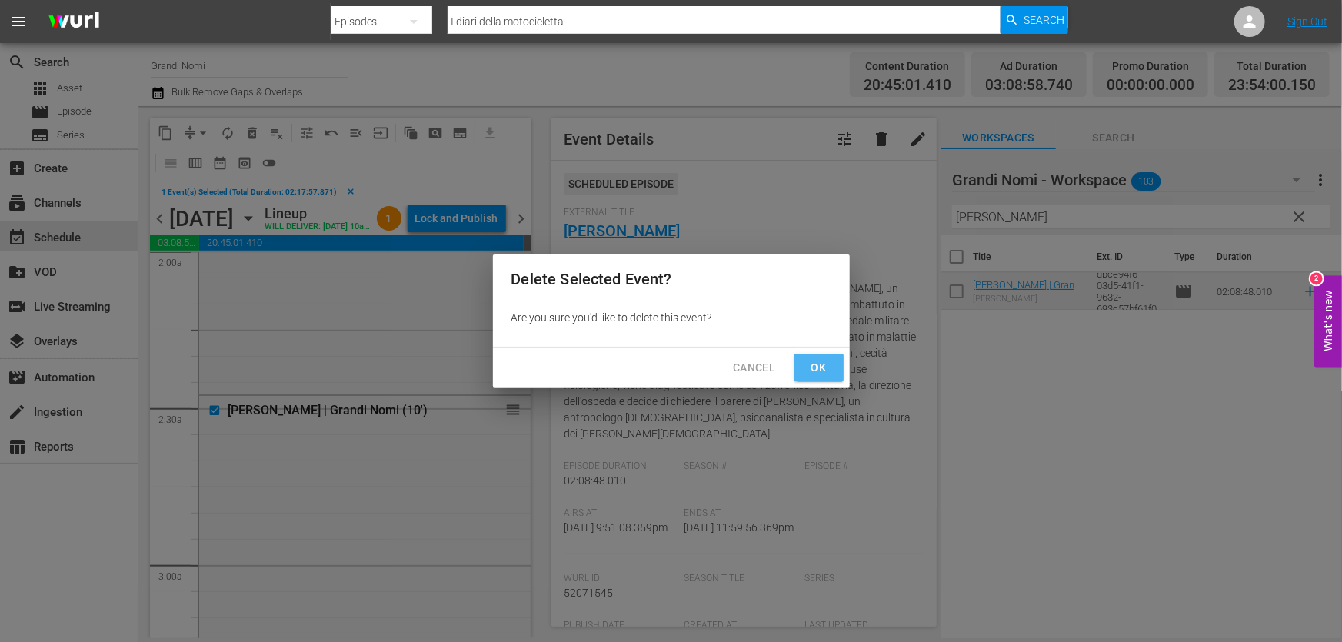
drag, startPoint x: 838, startPoint y: 362, endPoint x: 797, endPoint y: 372, distance: 42.7
click at [830, 362] on button "Ok" at bounding box center [818, 368] width 49 height 28
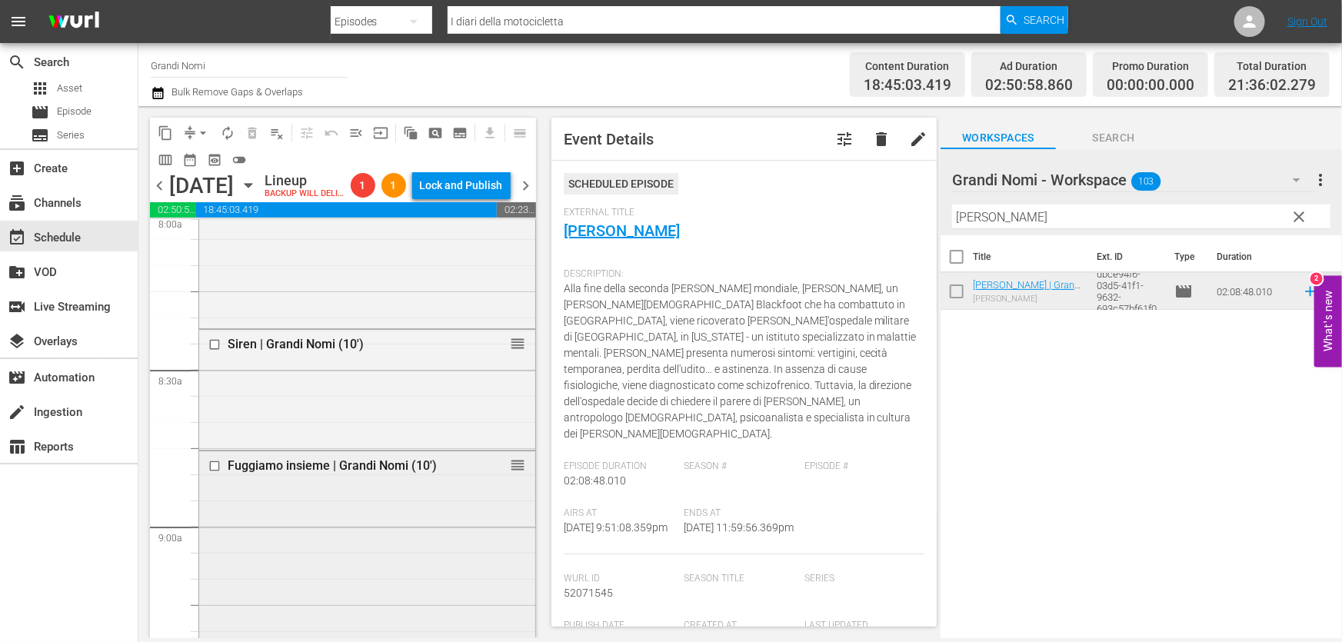
scroll to position [2516, 0]
drag, startPoint x: 501, startPoint y: 491, endPoint x: 517, endPoint y: 550, distance: 60.6
drag, startPoint x: 1073, startPoint y: 205, endPoint x: 599, endPoint y: 245, distance: 476.1
click at [599, 245] on div "content_copy compress arrow_drop_down autorenew_outlined delete_forever_outline…" at bounding box center [739, 372] width 1203 height 532
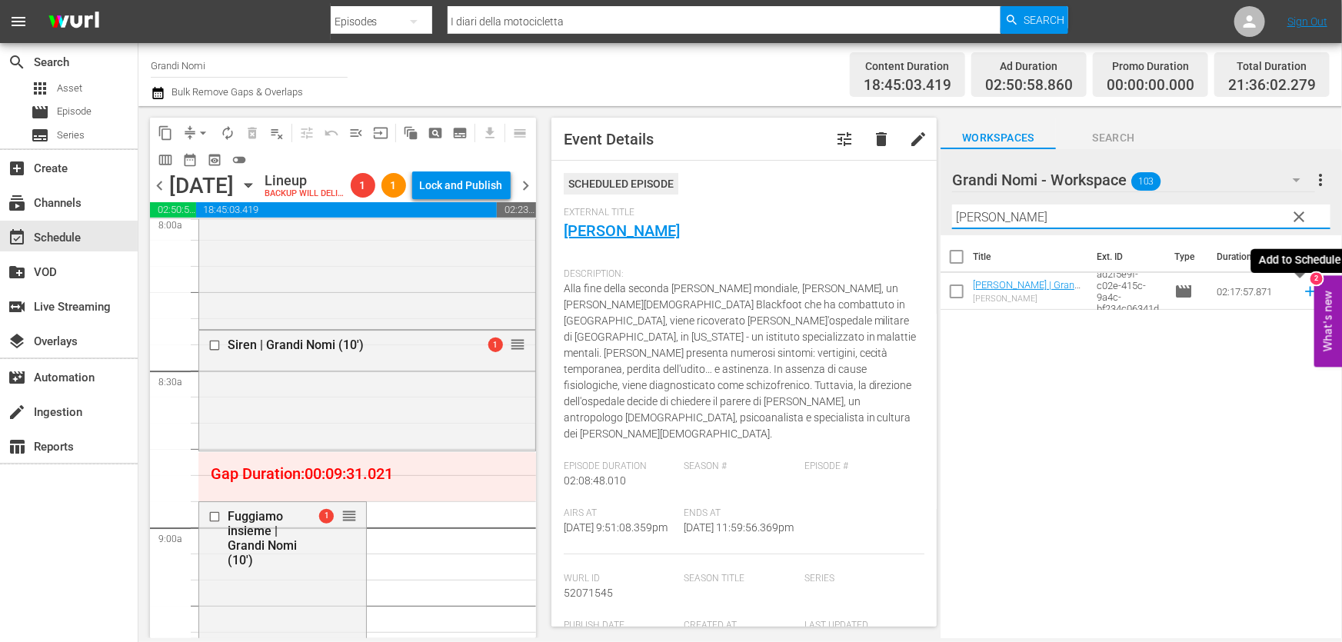
type input "whitney"
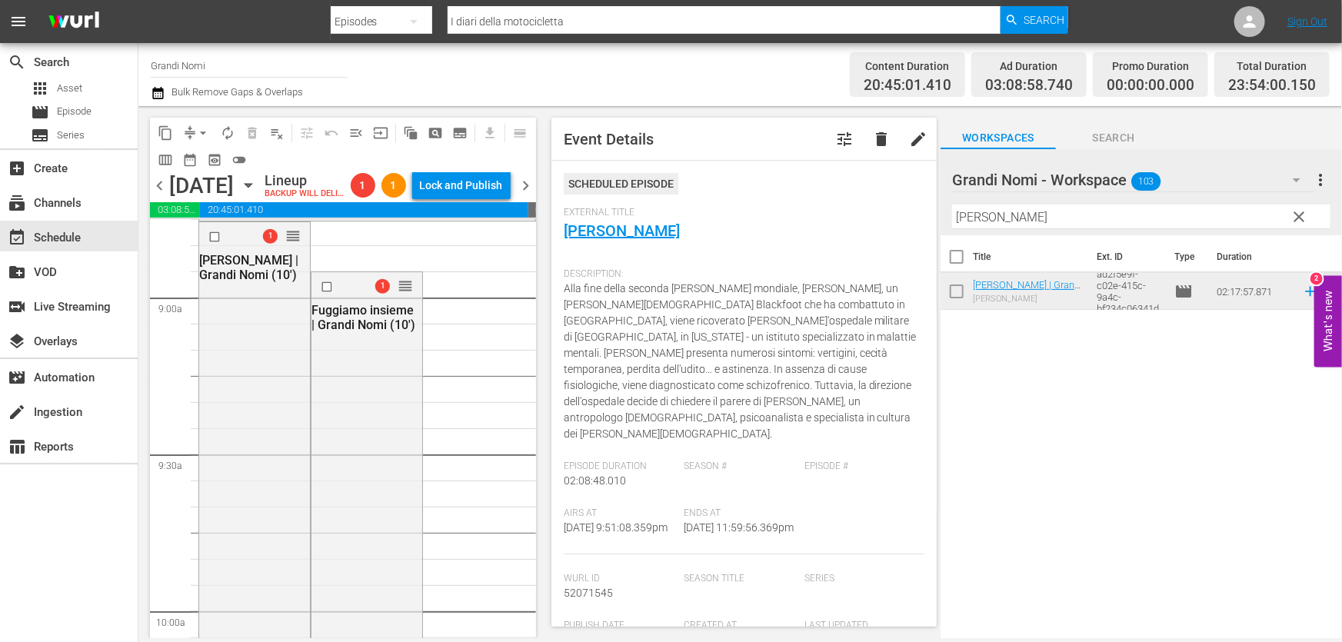
scroll to position [2866, 0]
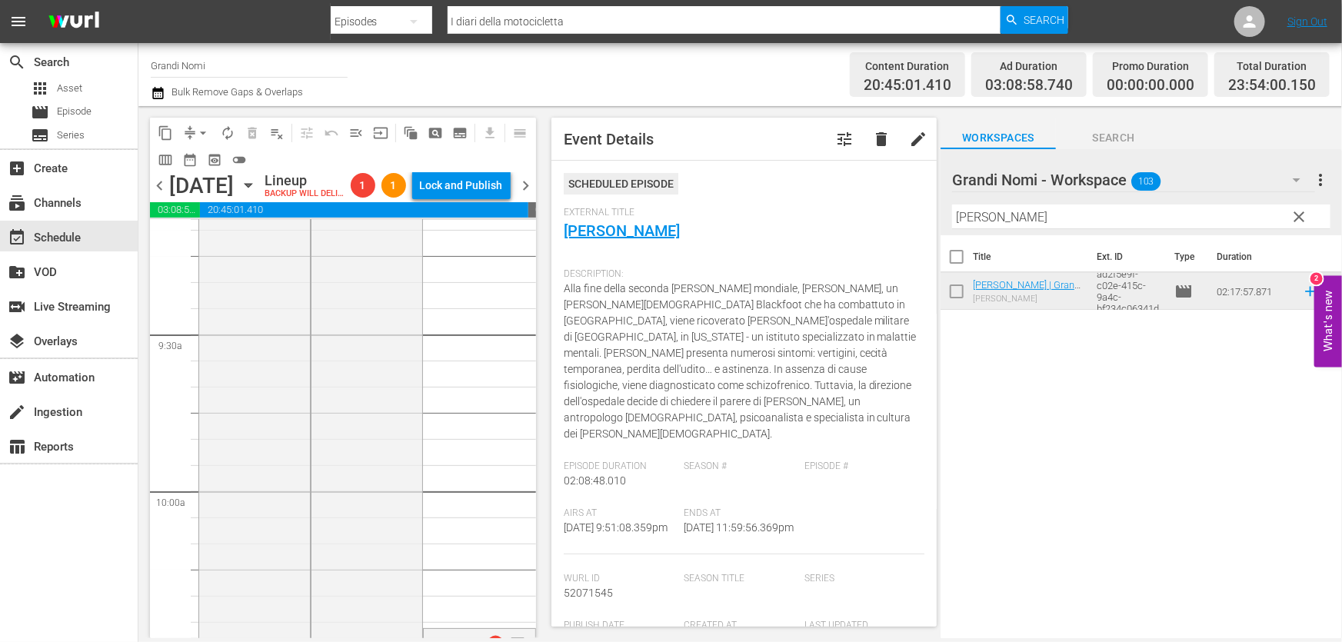
click at [161, 90] on icon "button" at bounding box center [157, 93] width 11 height 12
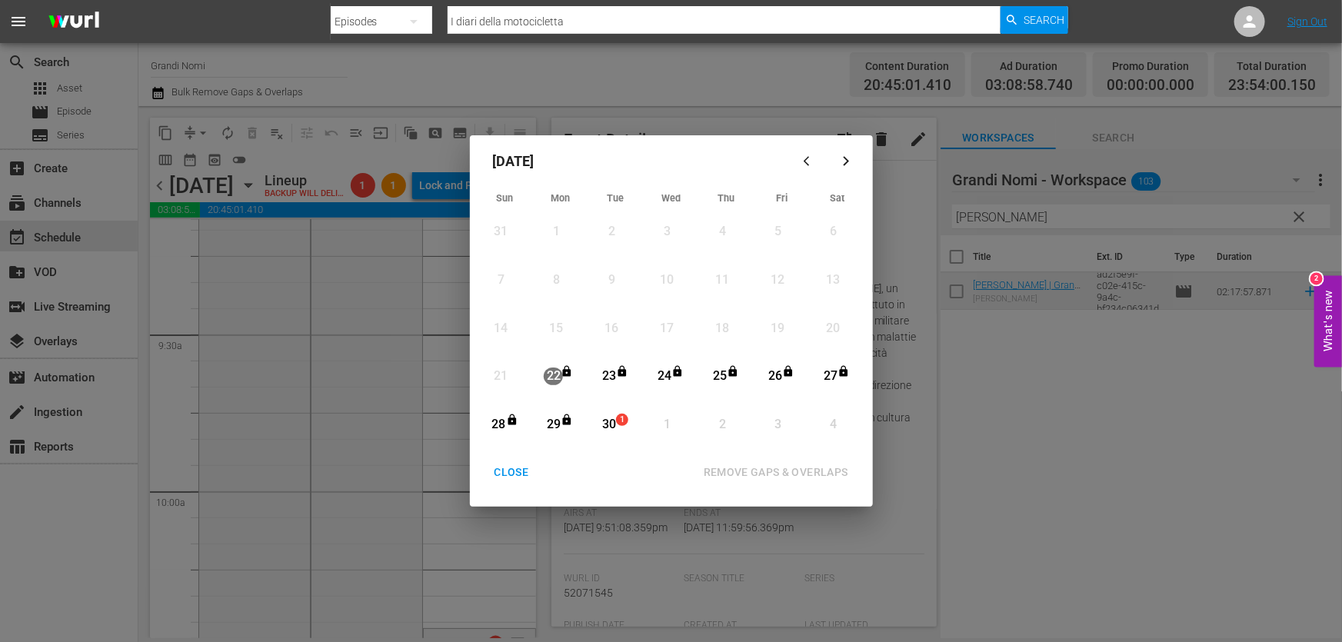
drag, startPoint x: 609, startPoint y: 426, endPoint x: 701, endPoint y: 491, distance: 113.1
click at [609, 427] on div "30" at bounding box center [608, 425] width 19 height 18
click at [777, 468] on div "REMOVE GAPS & OVERLAPS" at bounding box center [775, 472] width 169 height 19
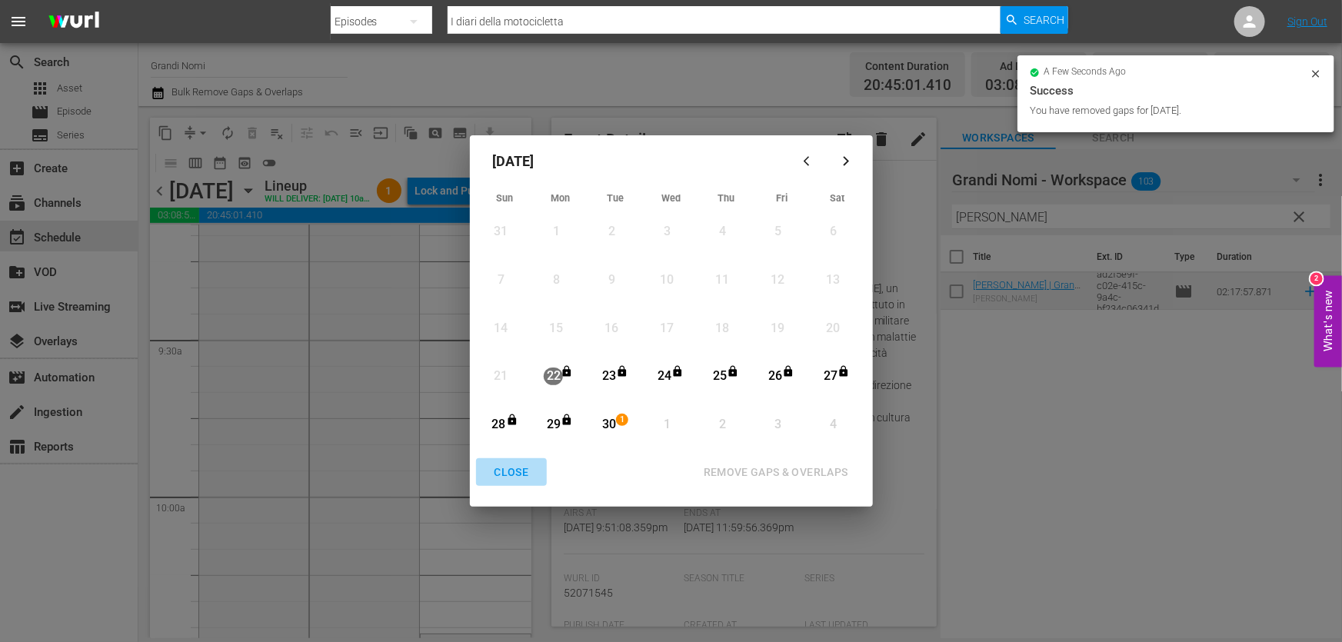
click at [507, 476] on div "CLOSE" at bounding box center [511, 472] width 59 height 19
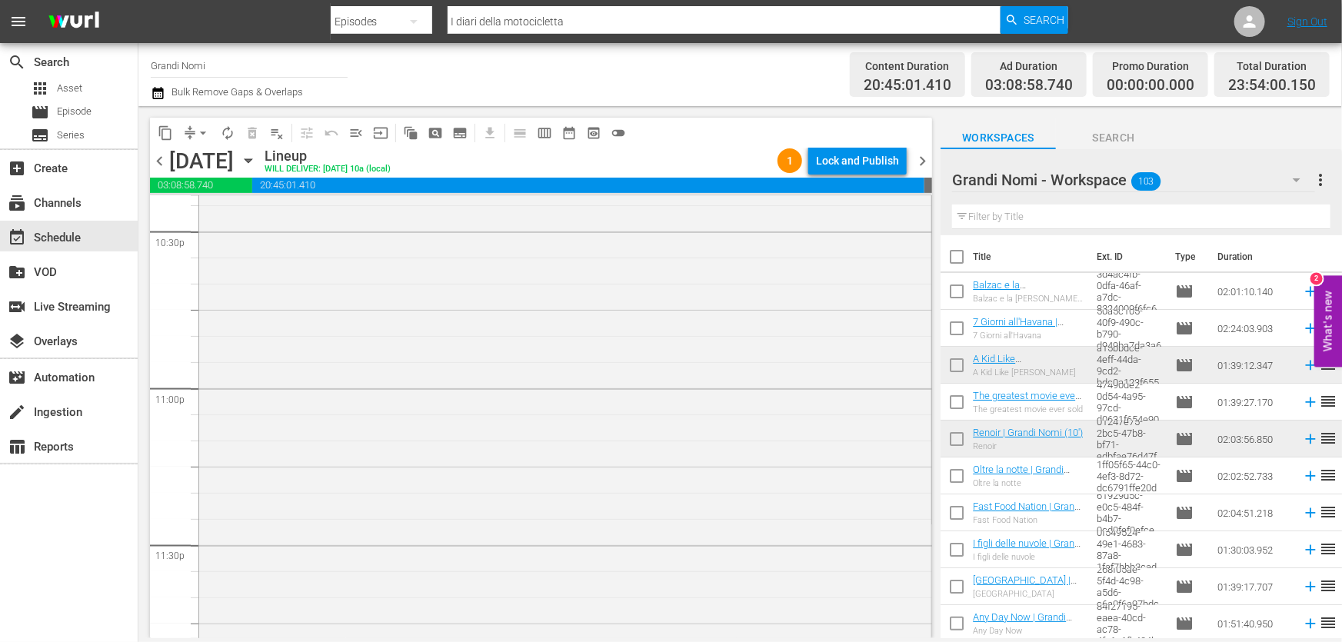
scroll to position [7085, 0]
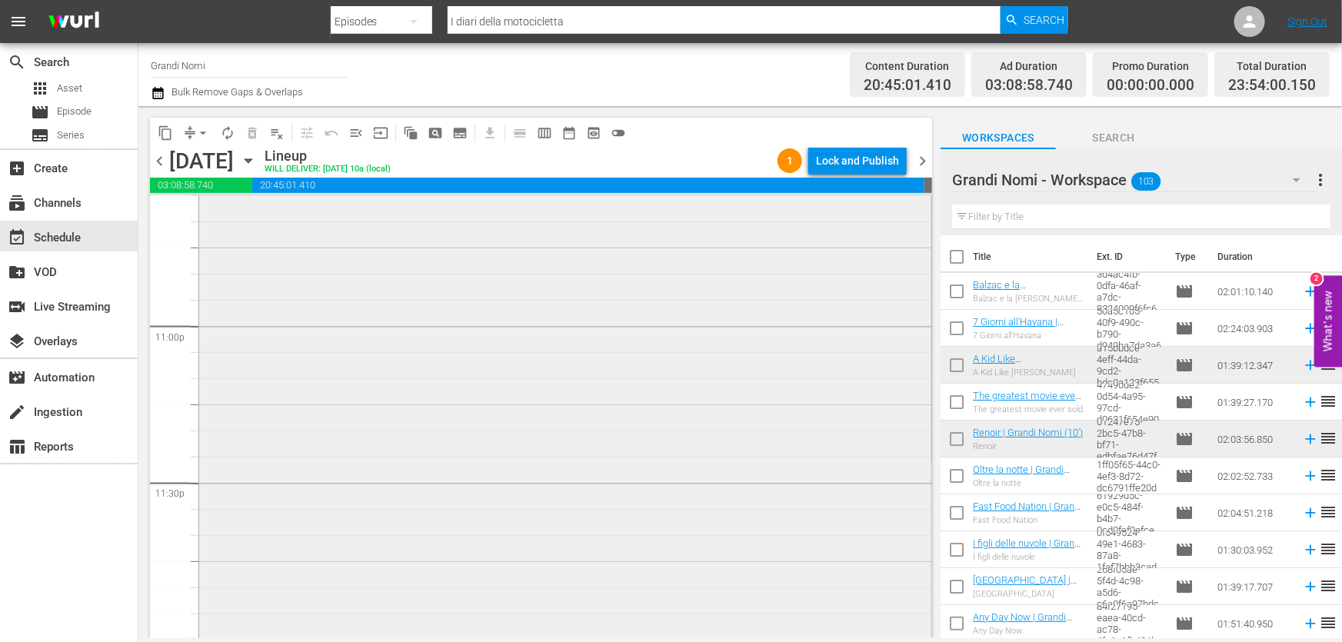
click at [515, 504] on div "Jimmy P. | Grandi Nomi (10') reorder" at bounding box center [565, 300] width 732 height 669
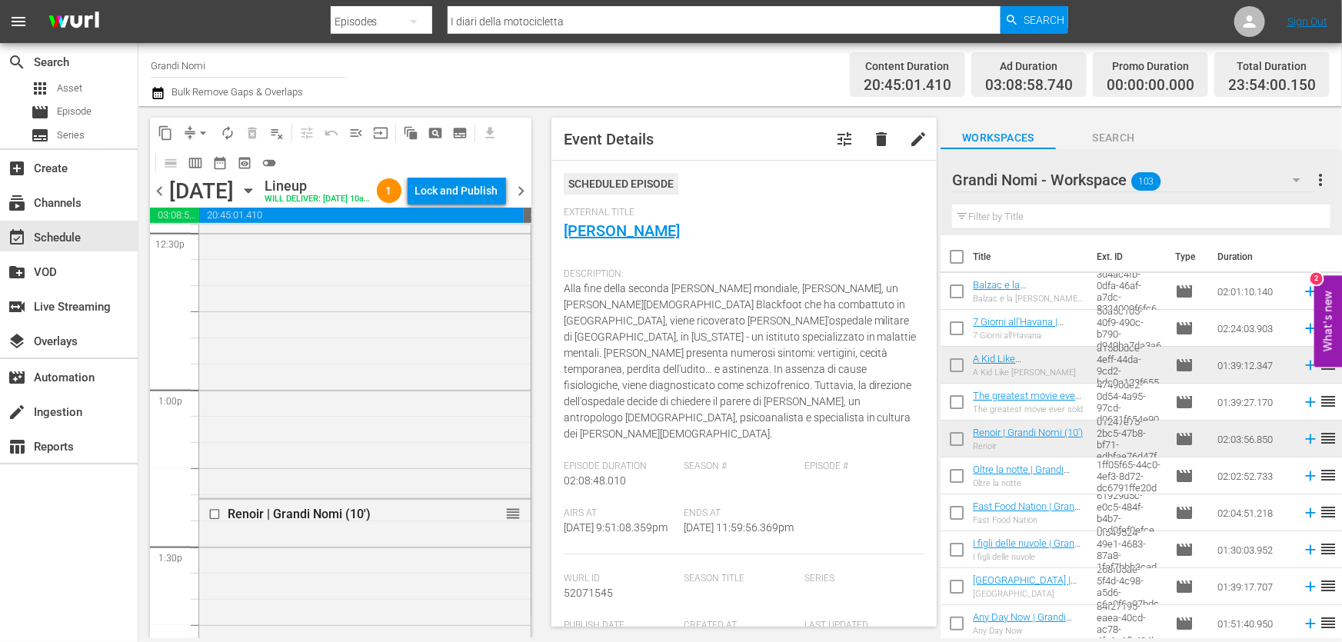
scroll to position [3957, 0]
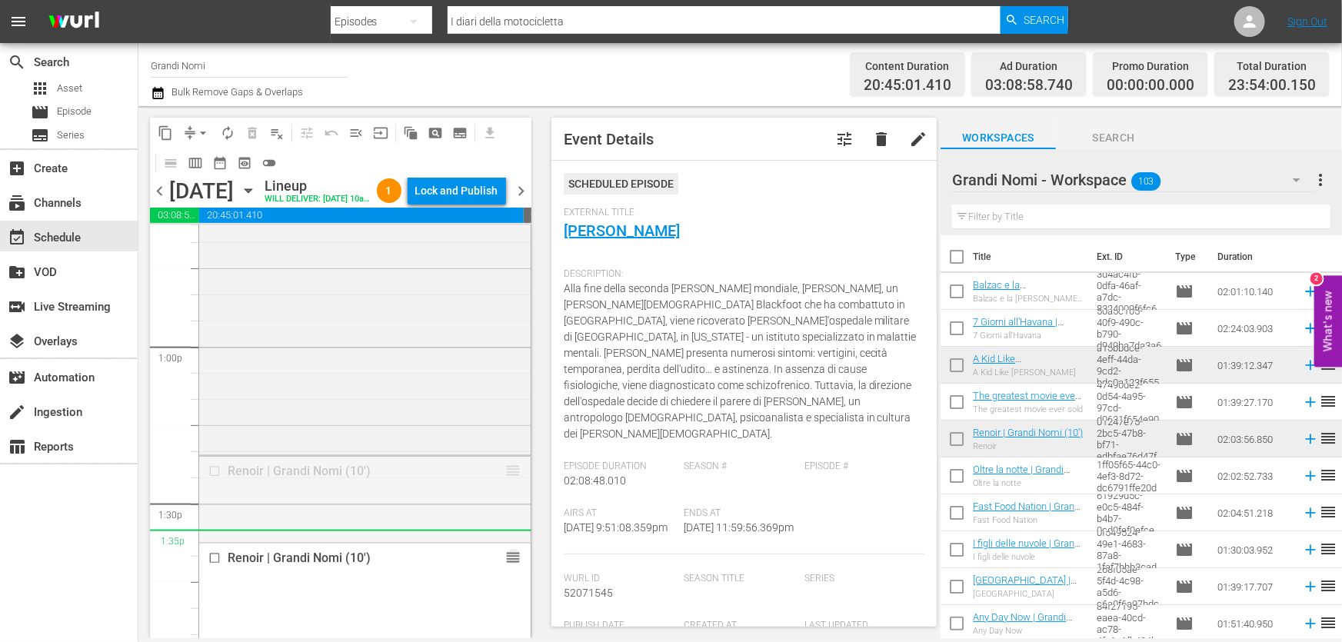
drag, startPoint x: 504, startPoint y: 492, endPoint x: 1073, endPoint y: 200, distance: 639.6
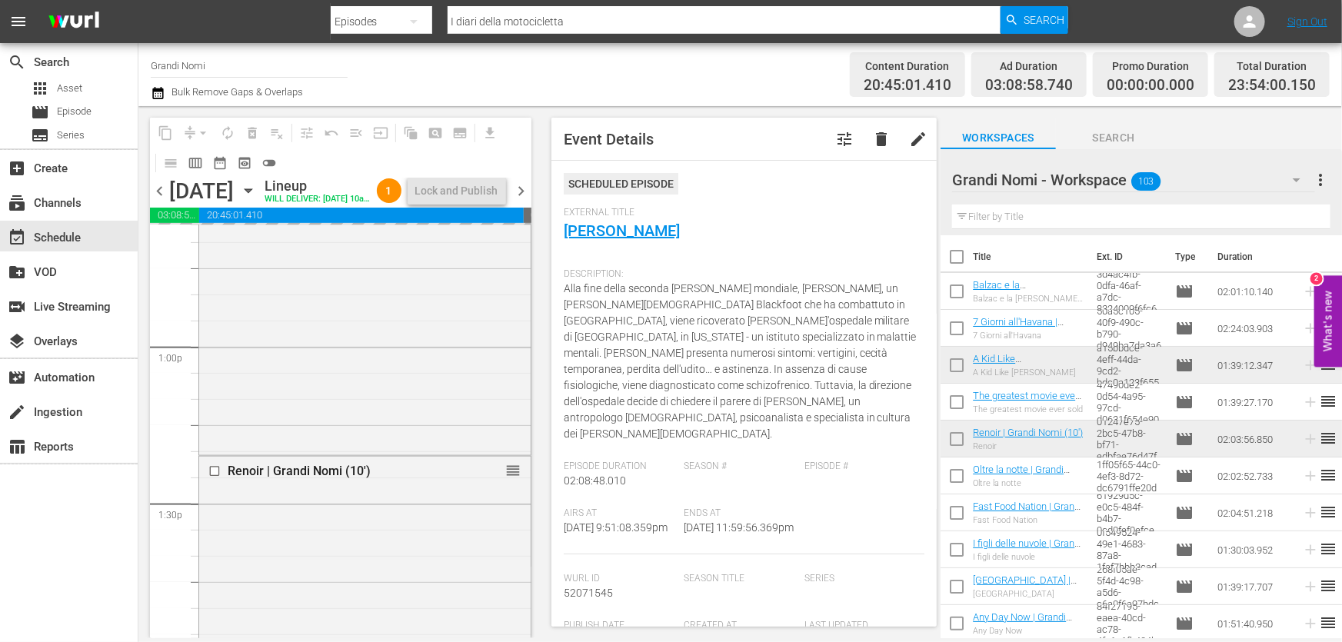
drag, startPoint x: 1075, startPoint y: 200, endPoint x: 1066, endPoint y: 212, distance: 15.4
click at [1070, 207] on div "Grandi Nomi - Workspace 103 Grandi Nomi - Workspace more_vert Filter by Title" at bounding box center [1140, 192] width 401 height 86
click at [1063, 214] on input "text" at bounding box center [1141, 217] width 378 height 25
paste input "Moby Dick"
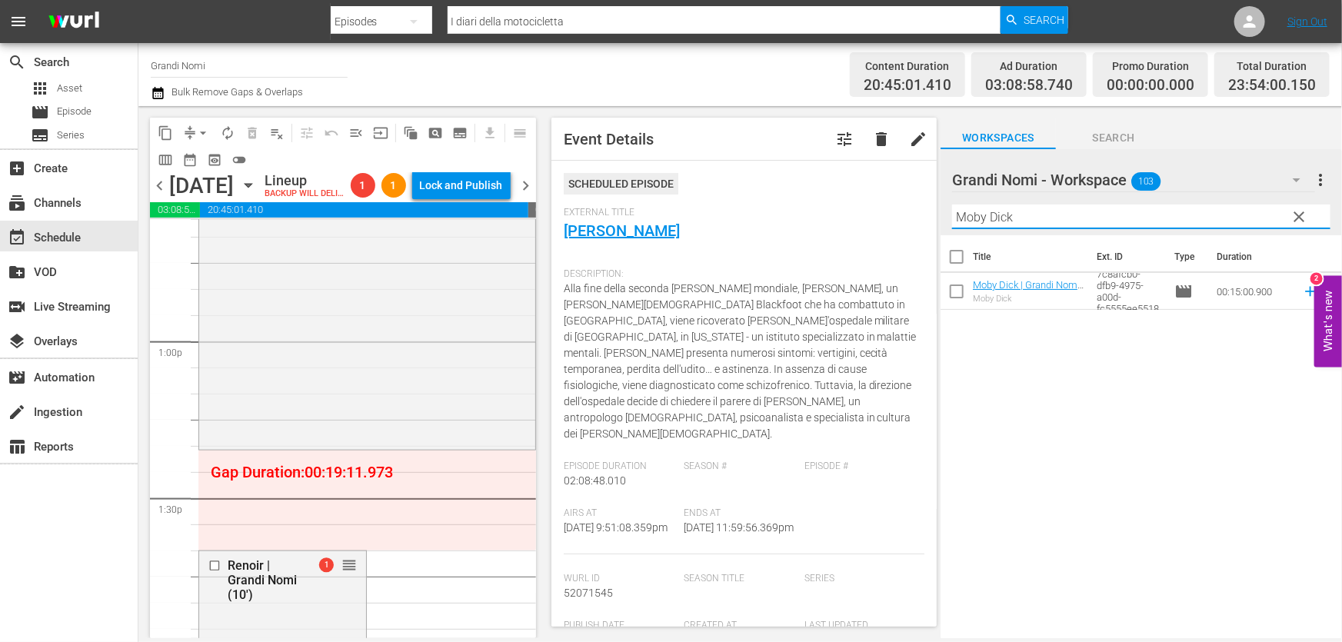
type input "Moby Dick"
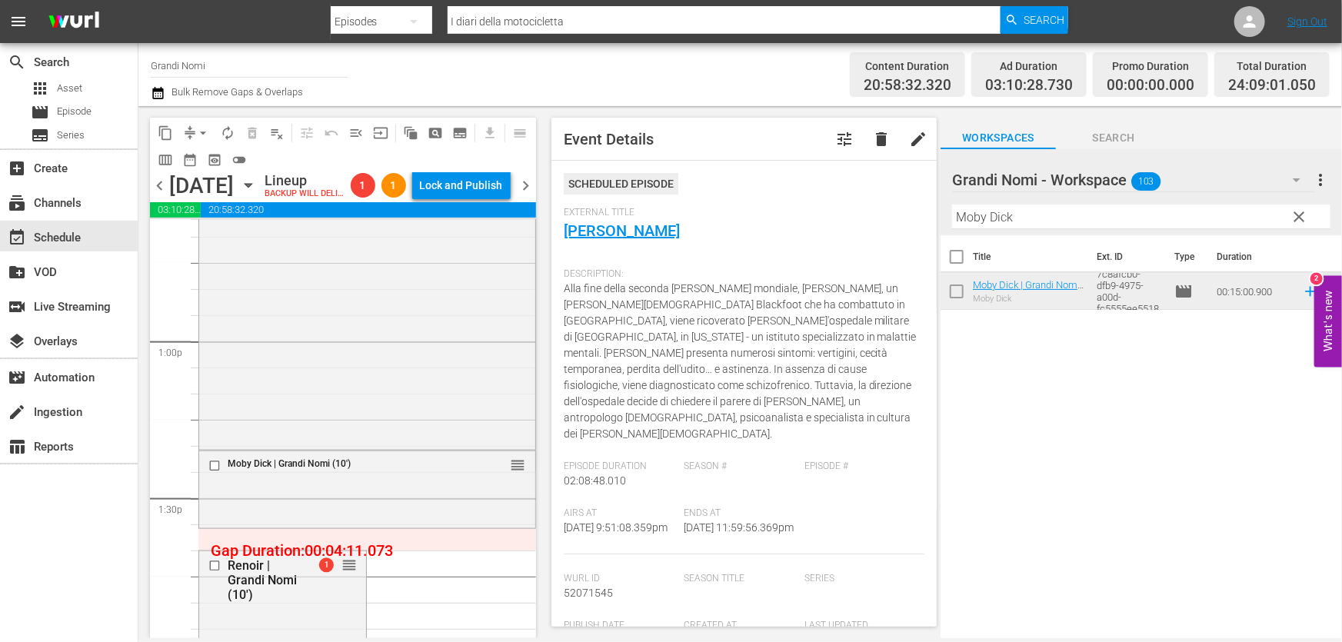
click at [151, 100] on icon "button" at bounding box center [158, 93] width 15 height 18
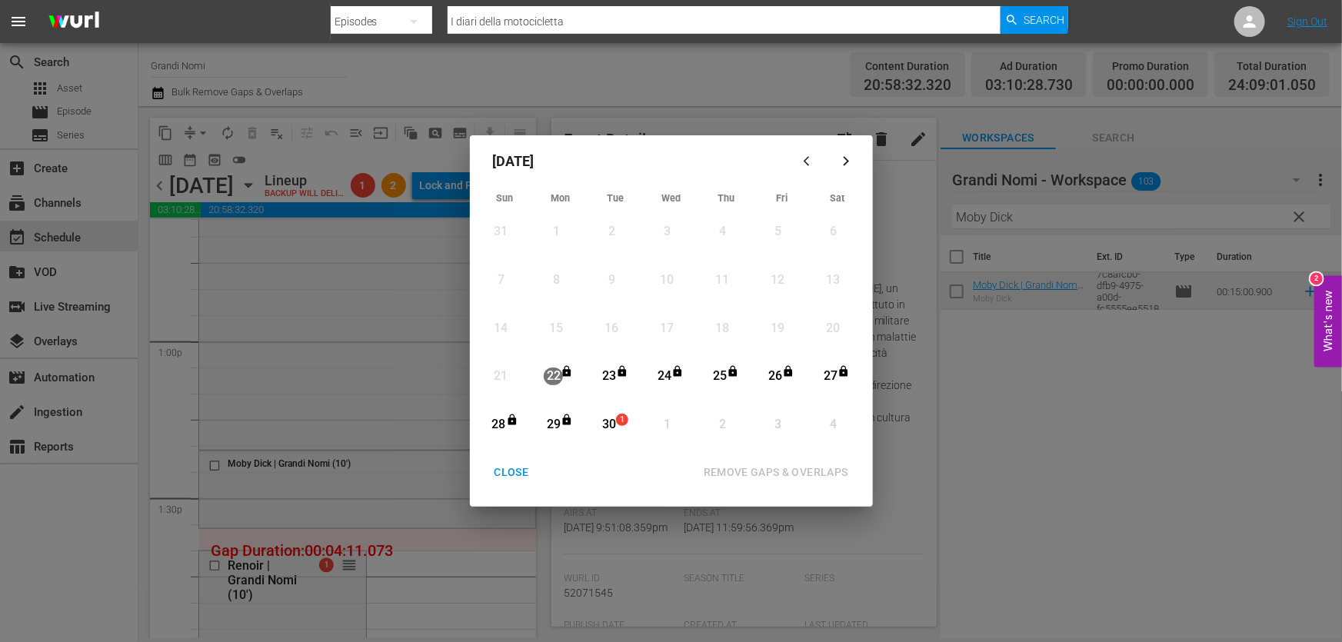
click at [615, 423] on div "30" at bounding box center [608, 425] width 19 height 18
click at [787, 465] on div "REMOVE GAPS & OVERLAPS" at bounding box center [775, 472] width 169 height 19
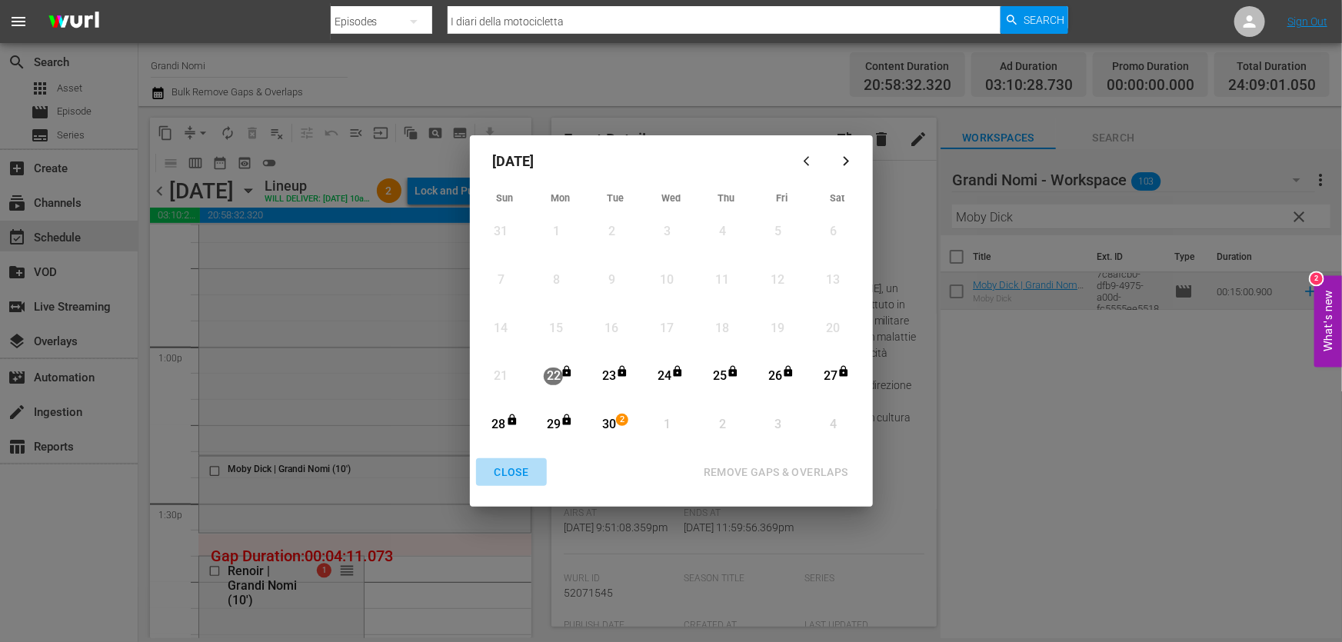
click at [523, 476] on div "CLOSE" at bounding box center [511, 472] width 59 height 19
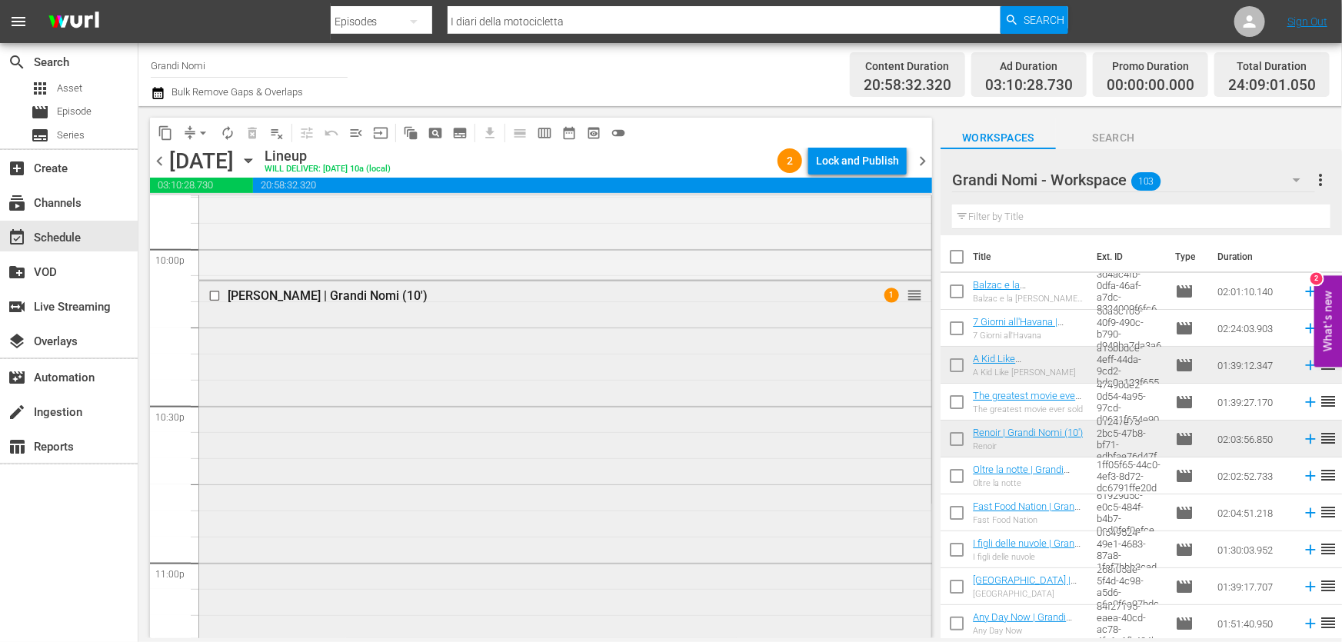
scroll to position [6674, 0]
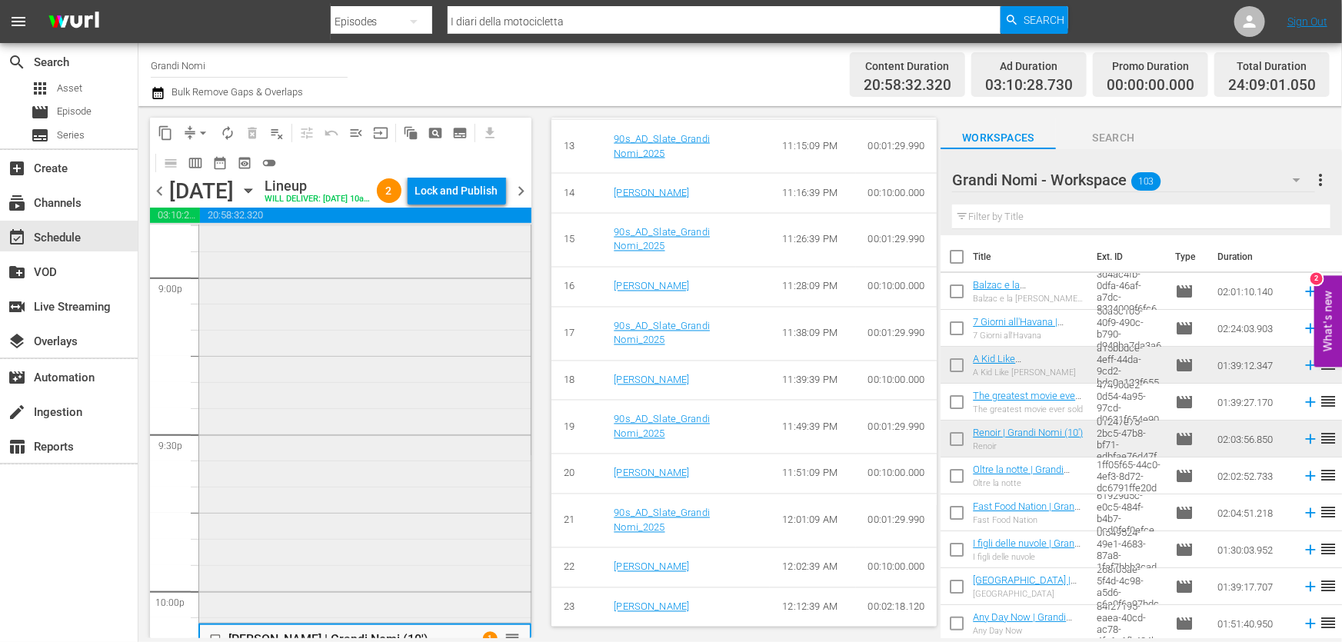
scroll to position [6325, 0]
click at [524, 569] on div "È arrivata mia figlia! | Grandi Nomi (10') reorder" at bounding box center [364, 507] width 331 height 647
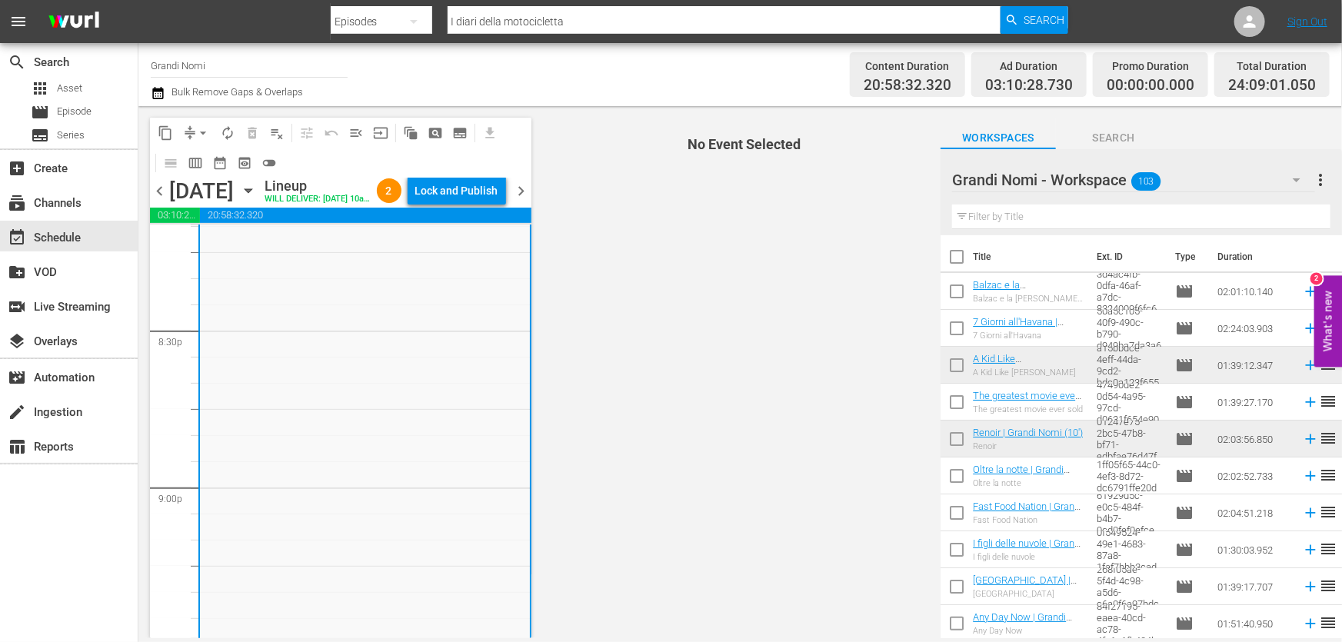
scroll to position [0, 0]
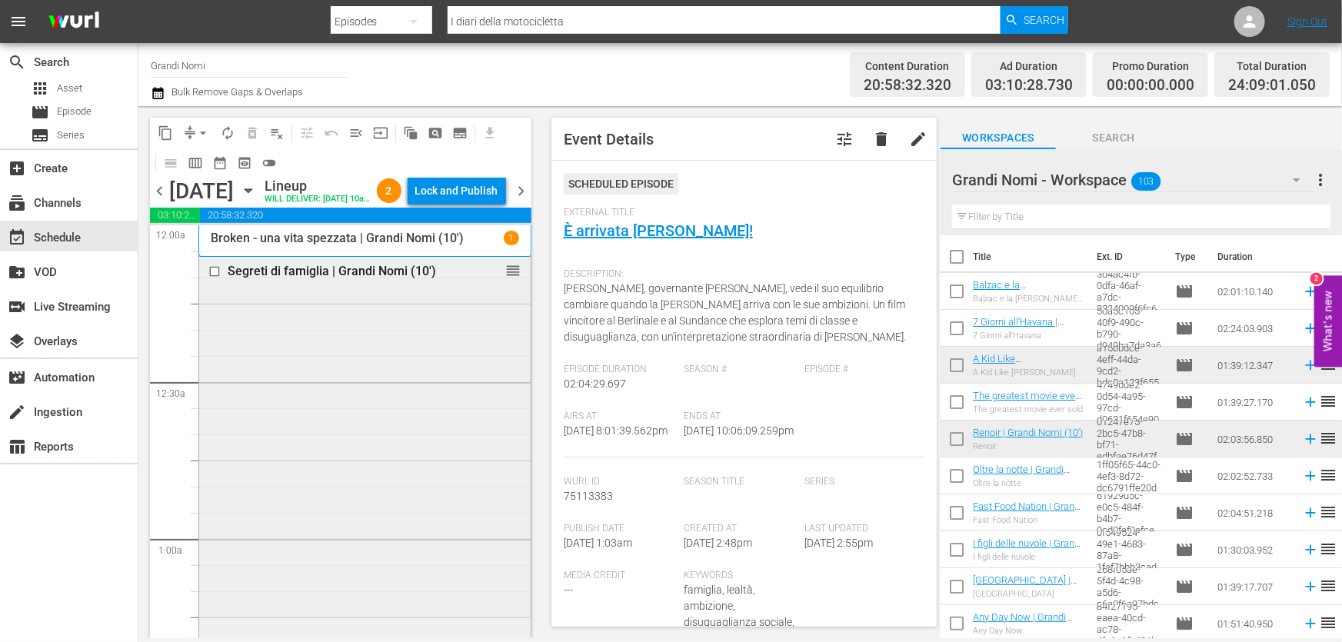
click at [292, 308] on div "Segreti di famiglia | Grandi Nomi (10') reorder" at bounding box center [364, 624] width 331 height 735
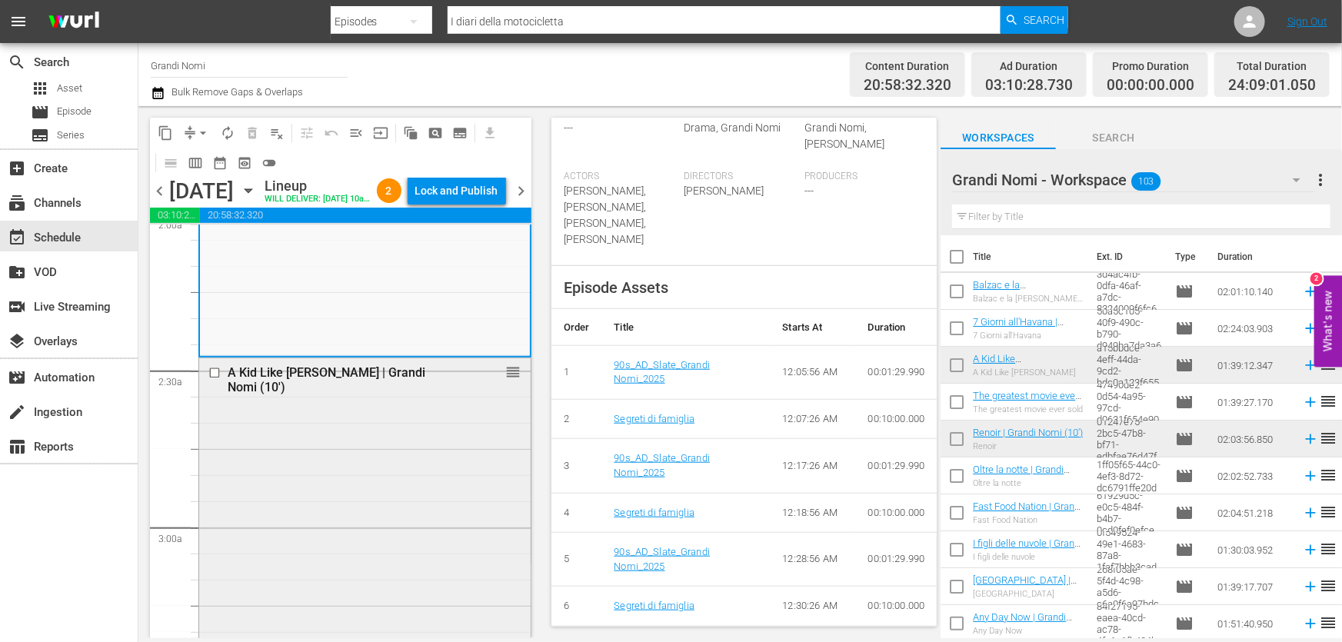
scroll to position [838, 0]
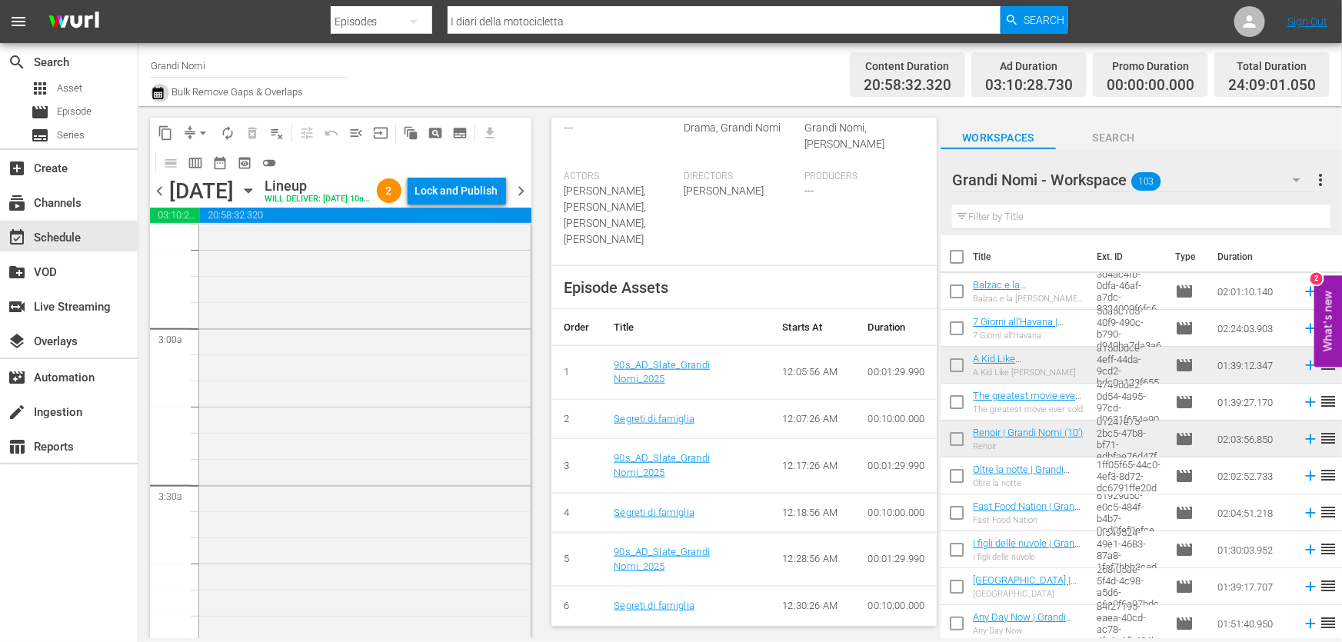
click at [161, 92] on icon "button" at bounding box center [158, 93] width 15 height 18
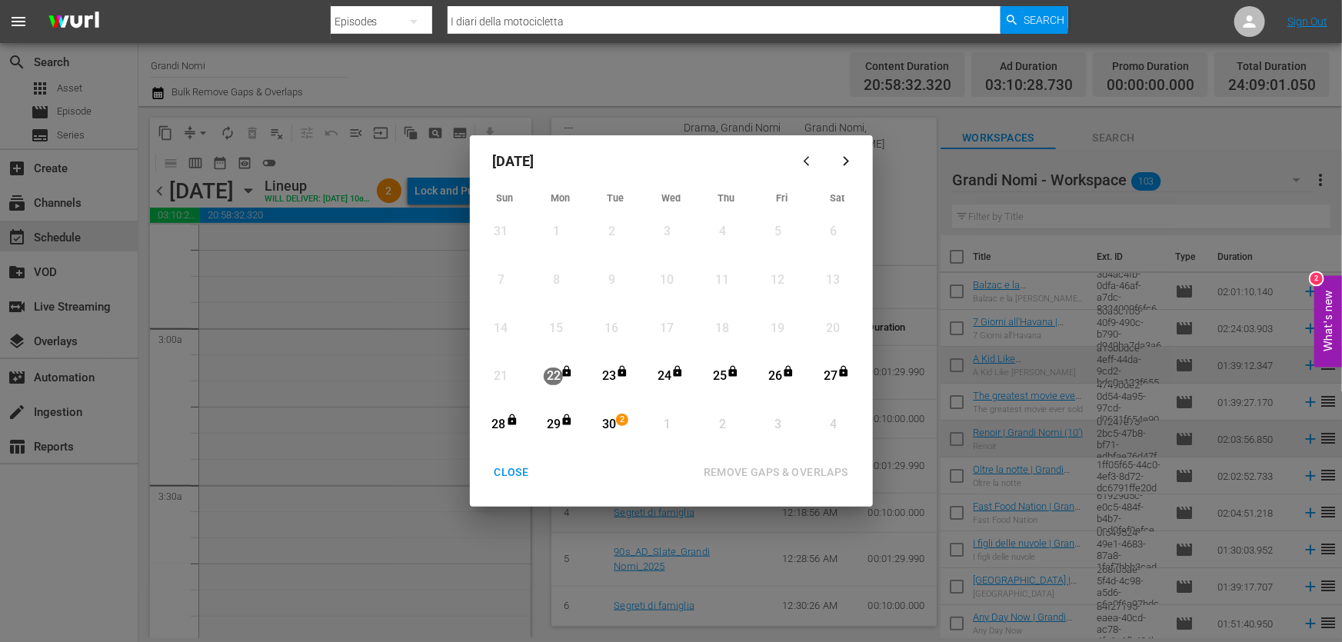
click at [606, 427] on div "30" at bounding box center [608, 425] width 19 height 18
click at [753, 471] on div "REMOVE GAPS & OVERLAPS" at bounding box center [775, 472] width 169 height 19
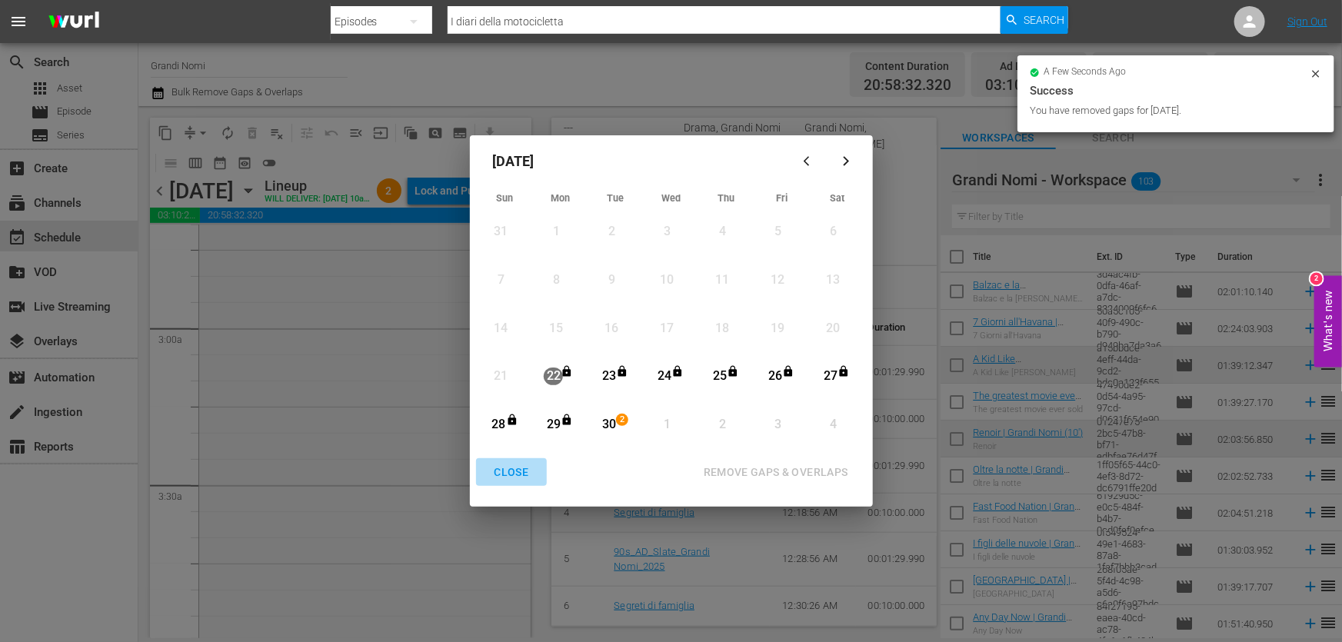
click at [520, 472] on div "CLOSE" at bounding box center [511, 472] width 59 height 19
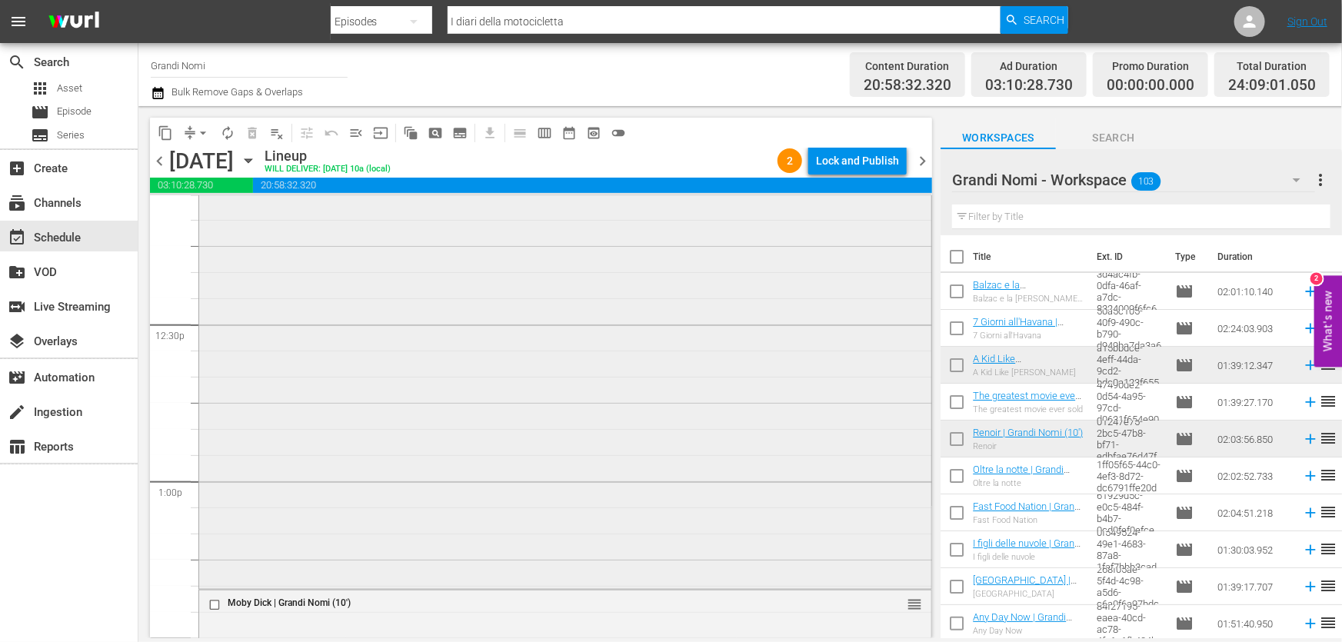
scroll to position [3983, 0]
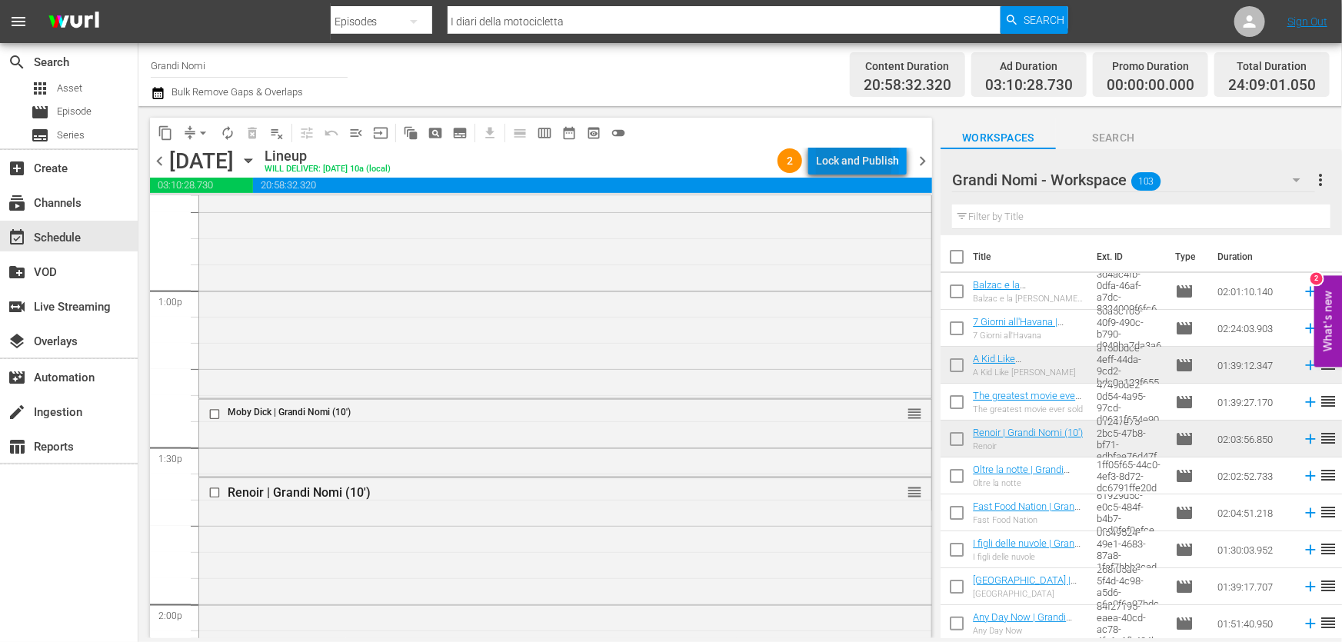
click at [837, 161] on div "Lock and Publish" at bounding box center [857, 161] width 83 height 28
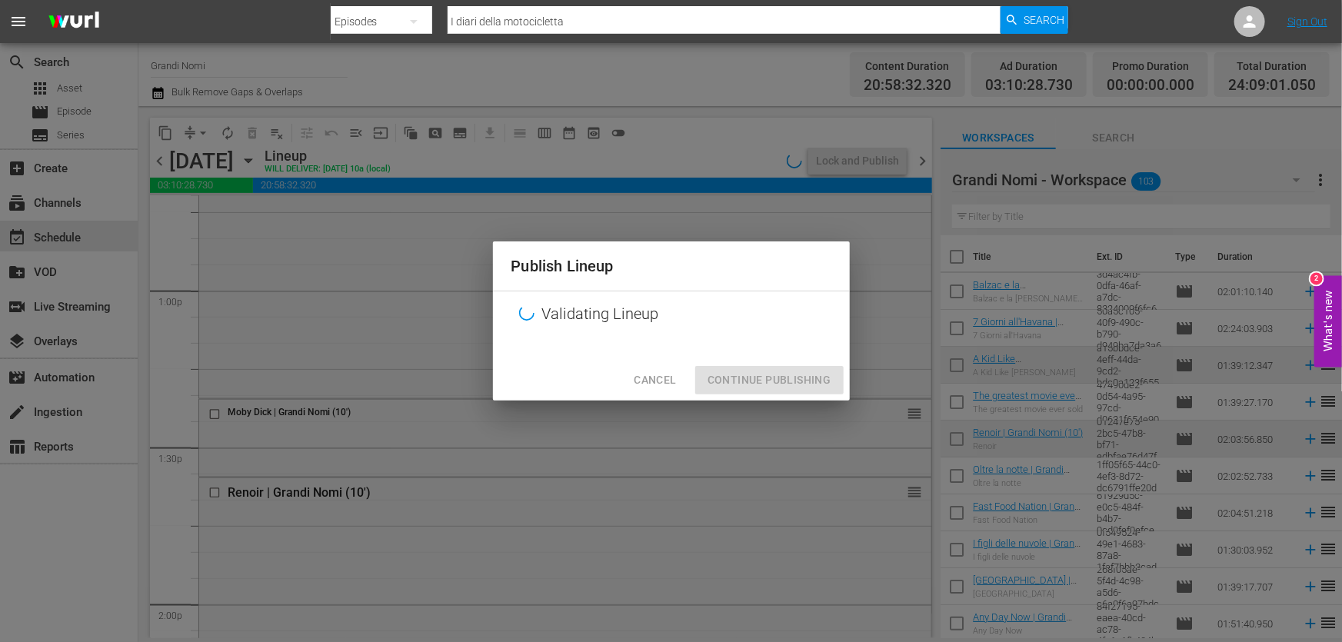
click at [786, 389] on div "Cancel Continue Publishing" at bounding box center [671, 380] width 357 height 41
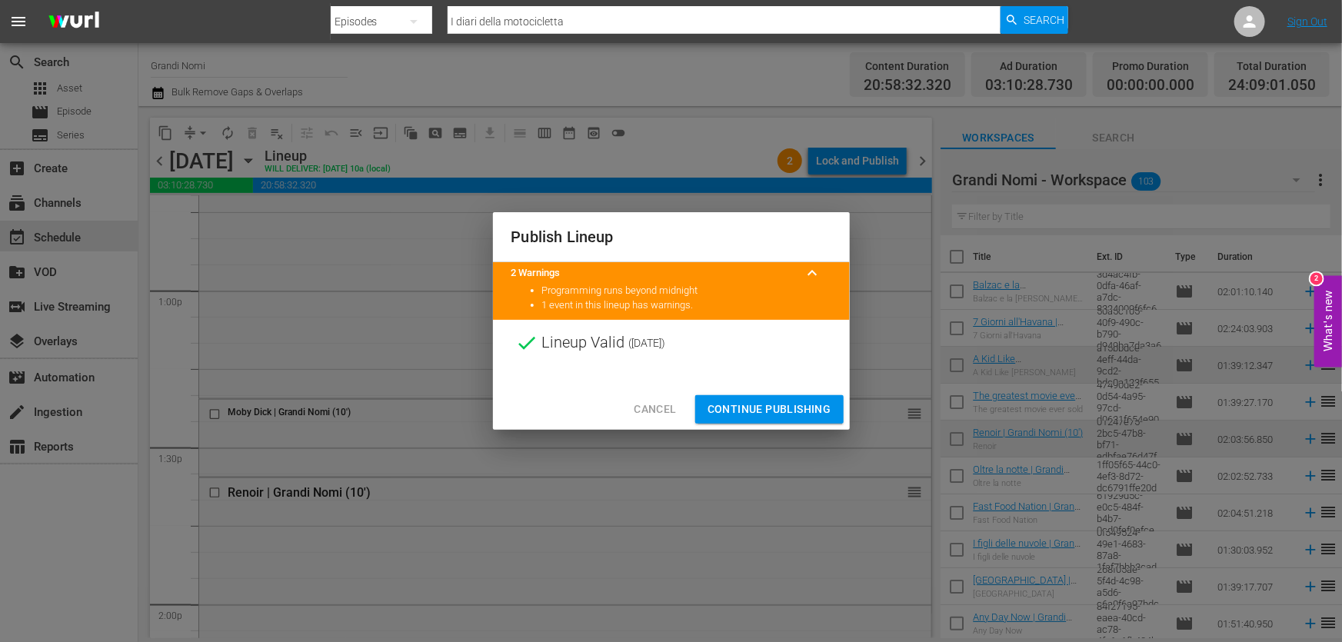
click at [777, 412] on span "Continue Publishing" at bounding box center [769, 409] width 124 height 19
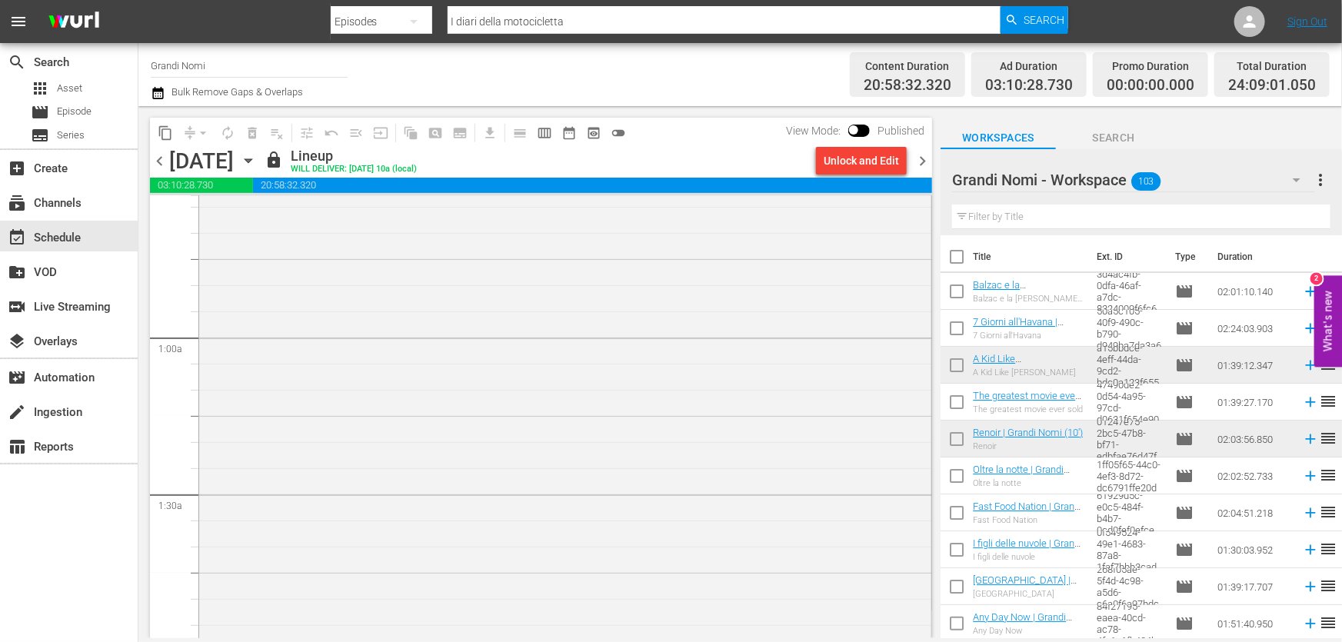
scroll to position [0, 0]
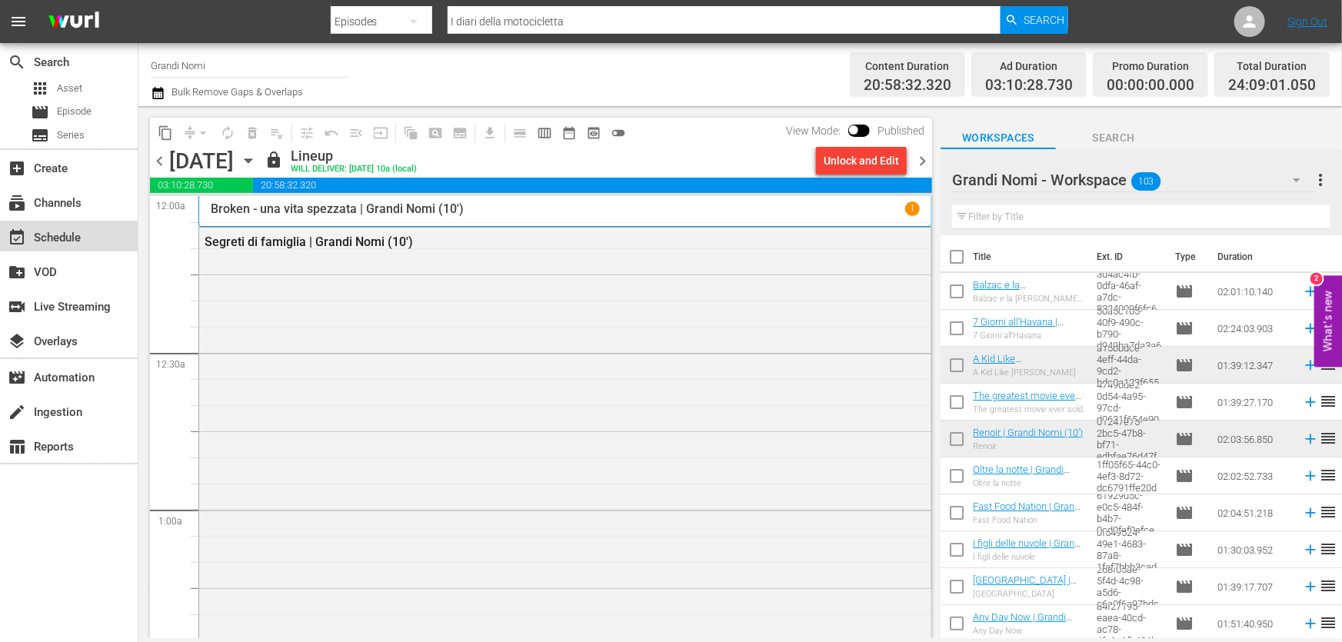
click at [52, 239] on div "event_available Schedule" at bounding box center [43, 235] width 86 height 14
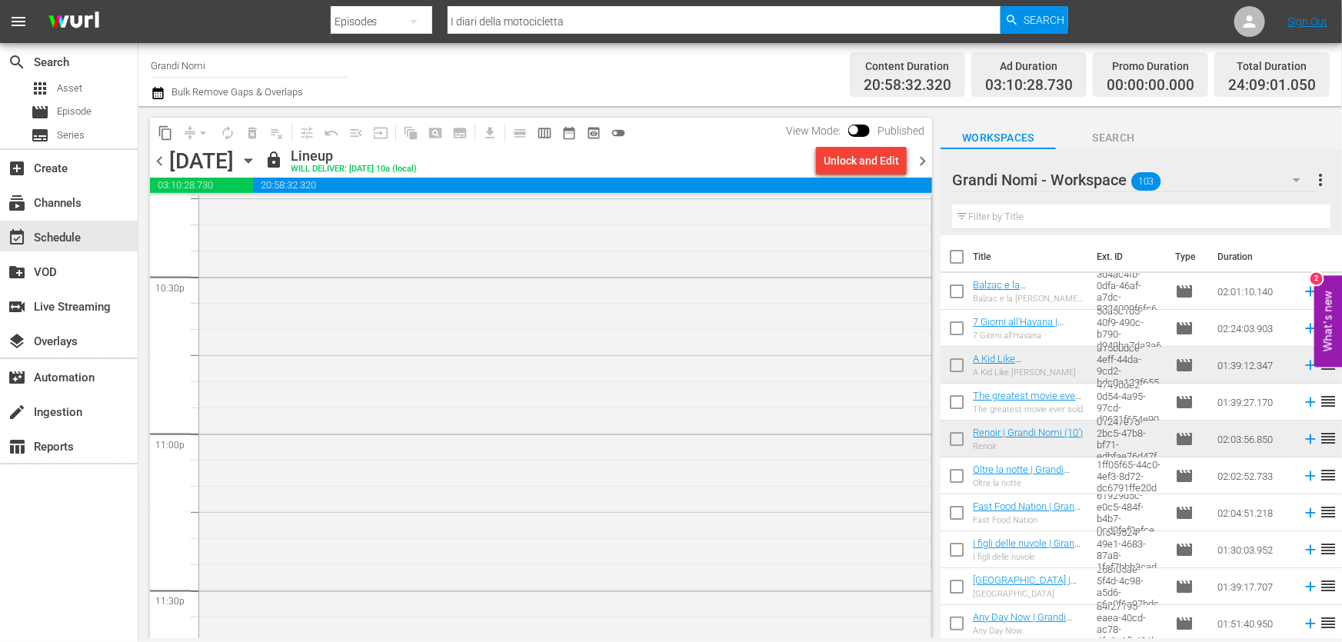
scroll to position [7163, 0]
click at [63, 235] on div "event_available Schedule" at bounding box center [43, 235] width 86 height 14
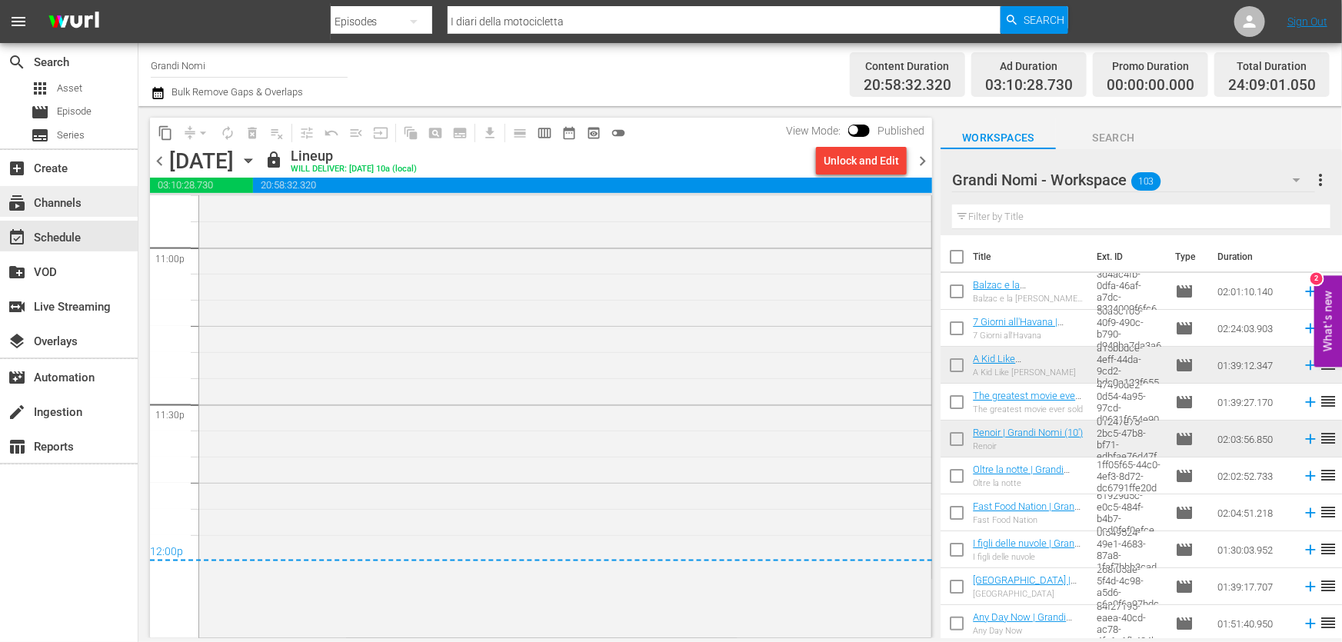
click at [58, 204] on div "subscriptions Channels" at bounding box center [43, 201] width 86 height 14
type input "grandi nomi"
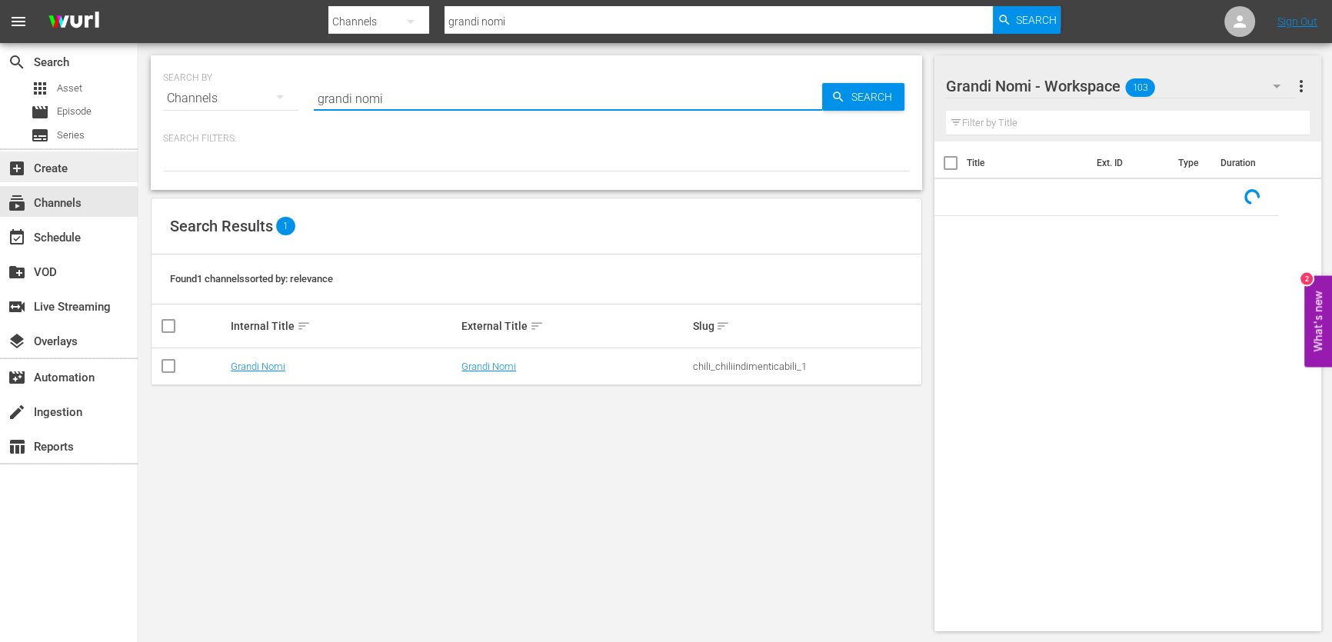
drag, startPoint x: 413, startPoint y: 100, endPoint x: 0, endPoint y: 181, distance: 420.7
click at [138, 0] on div "search Search apps Asset movie Episode subtitles Series add_box Create subscrip…" at bounding box center [734, 0] width 1193 height 0
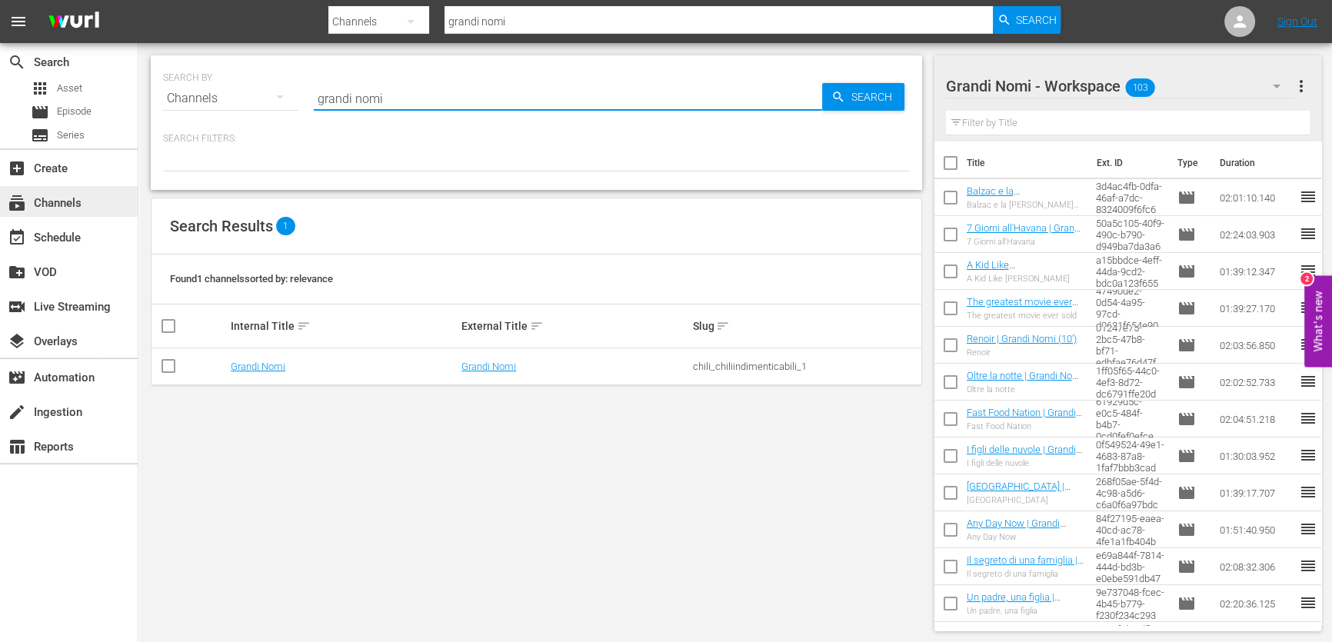
drag, startPoint x: 84, startPoint y: 184, endPoint x: 88, endPoint y: 208, distance: 24.1
click at [84, 185] on div "subscriptions Channels" at bounding box center [69, 202] width 138 height 35
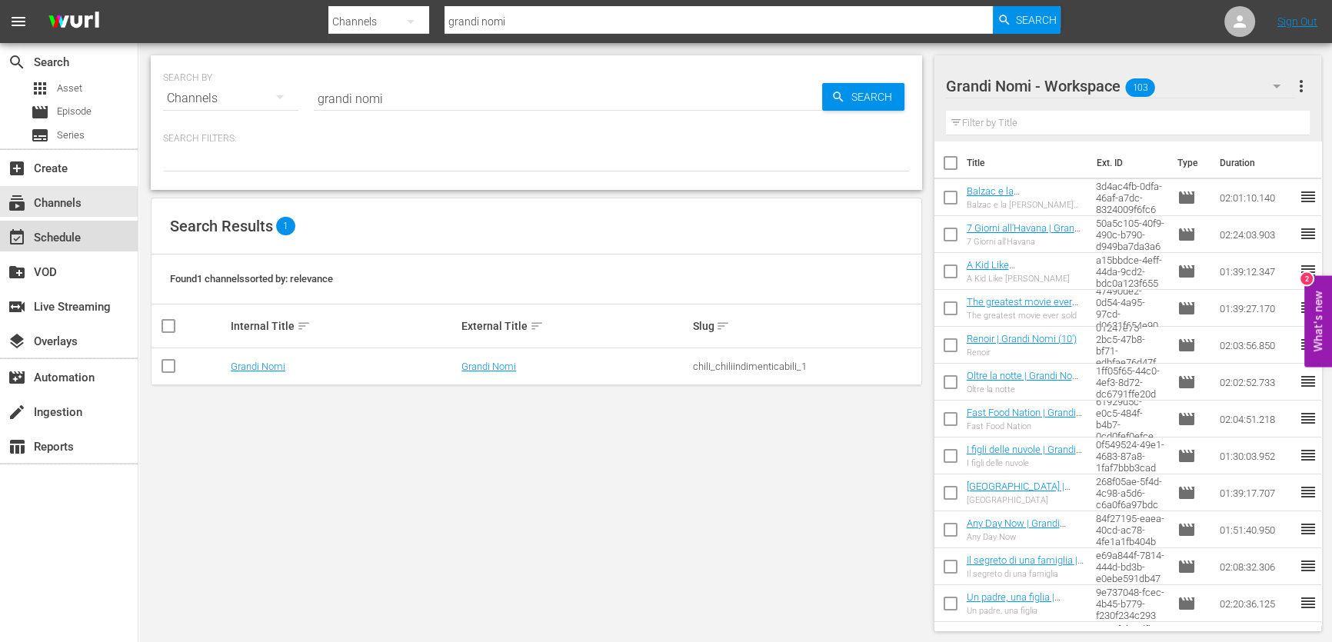
click at [88, 228] on div "event_available Schedule" at bounding box center [69, 236] width 138 height 31
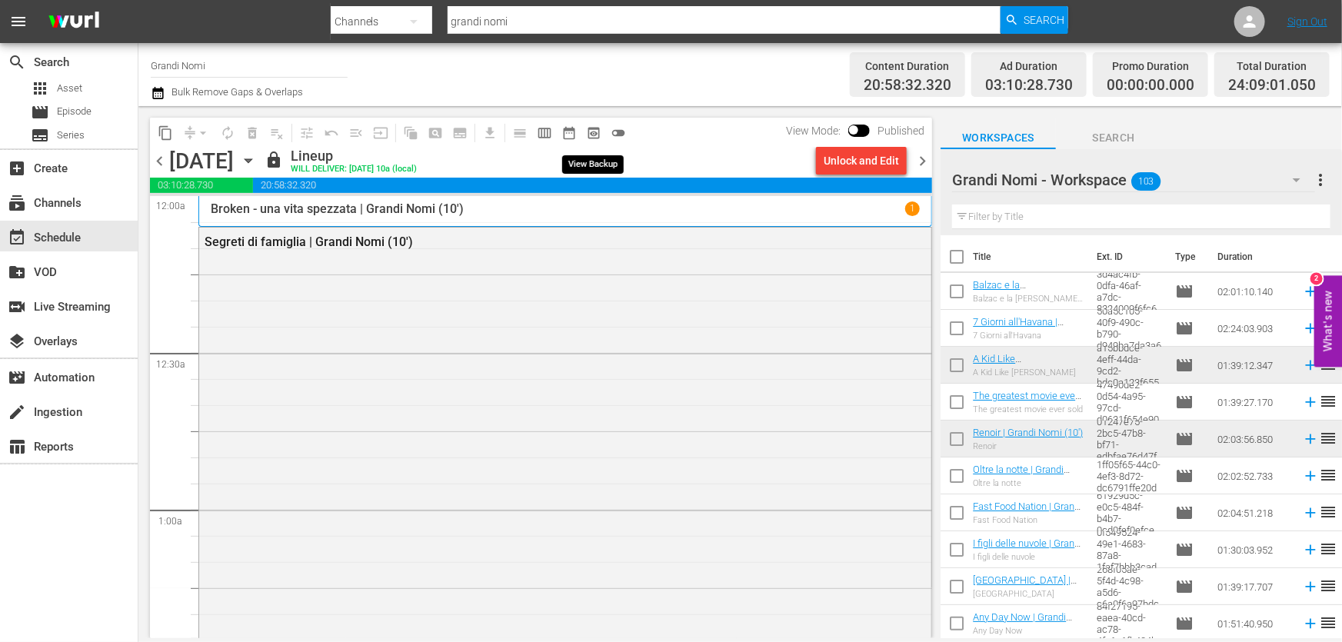
click at [592, 131] on span "preview_outlined" at bounding box center [593, 132] width 15 height 15
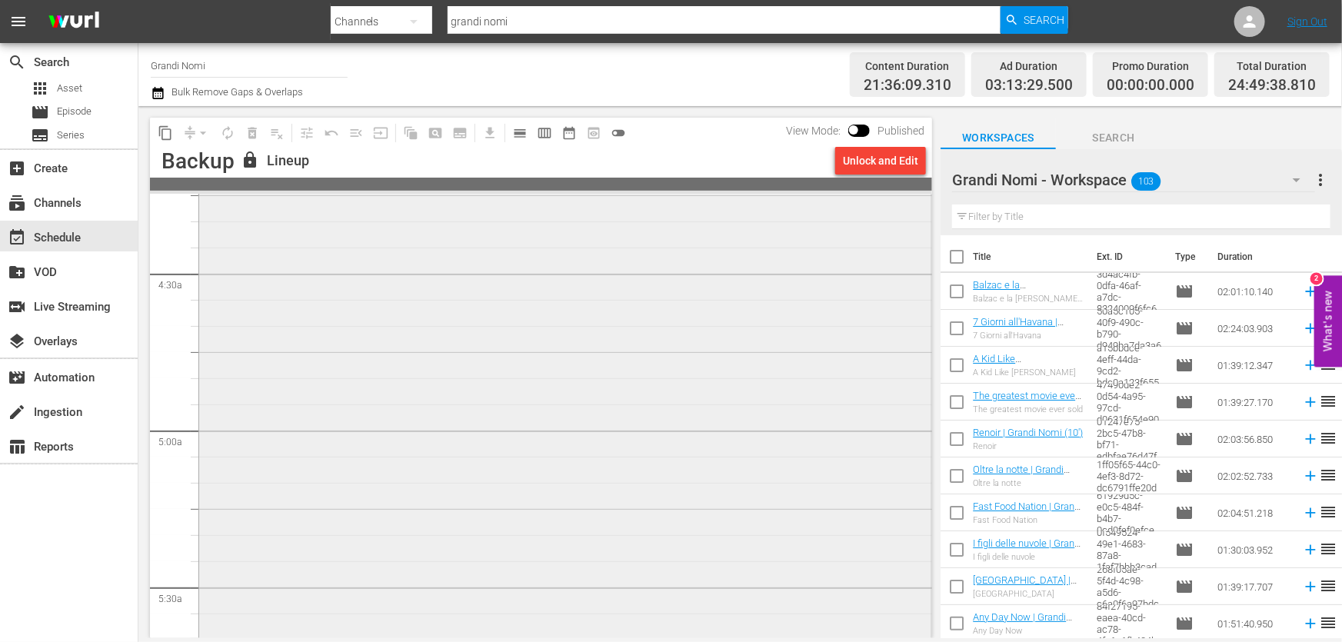
scroll to position [1538, 0]
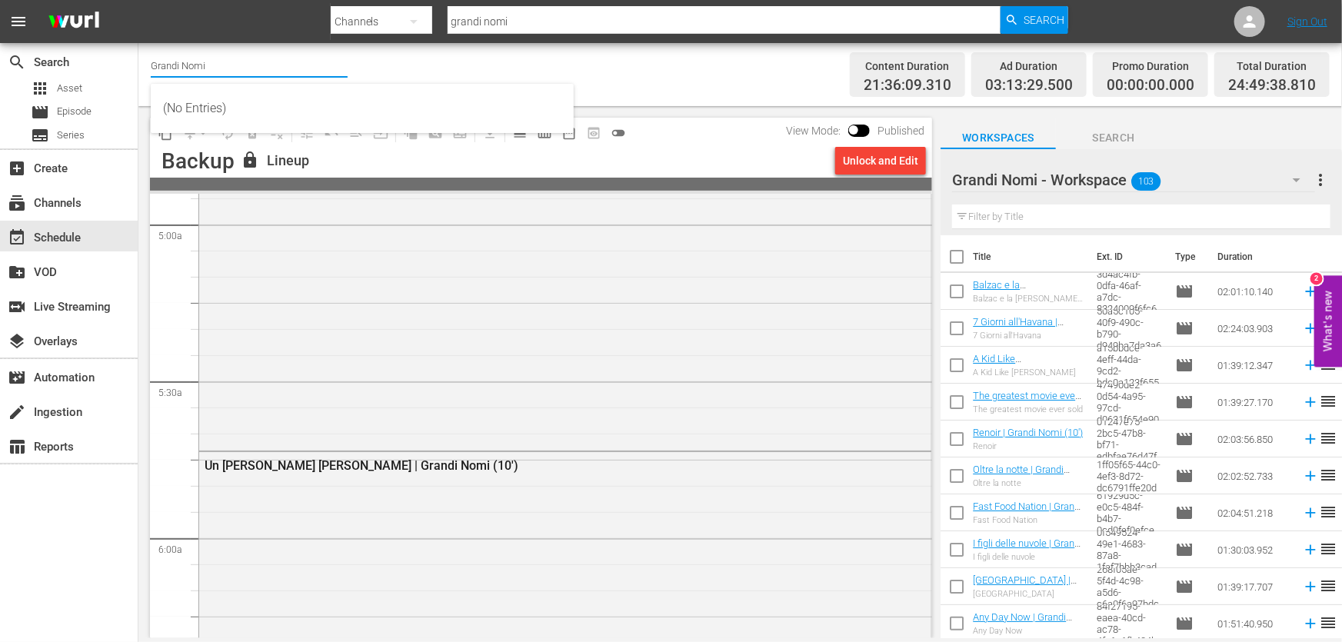
click at [231, 62] on input "Grandi Nomi" at bounding box center [249, 65] width 197 height 37
drag, startPoint x: 231, startPoint y: 62, endPoint x: 95, endPoint y: 75, distance: 136.7
click at [138, 0] on div "search Search apps Asset movie Episode subtitles Series add_box Create subscrip…" at bounding box center [739, 0] width 1203 height 0
type input "risate c"
click at [52, 239] on div "event_available Schedule" at bounding box center [43, 235] width 86 height 14
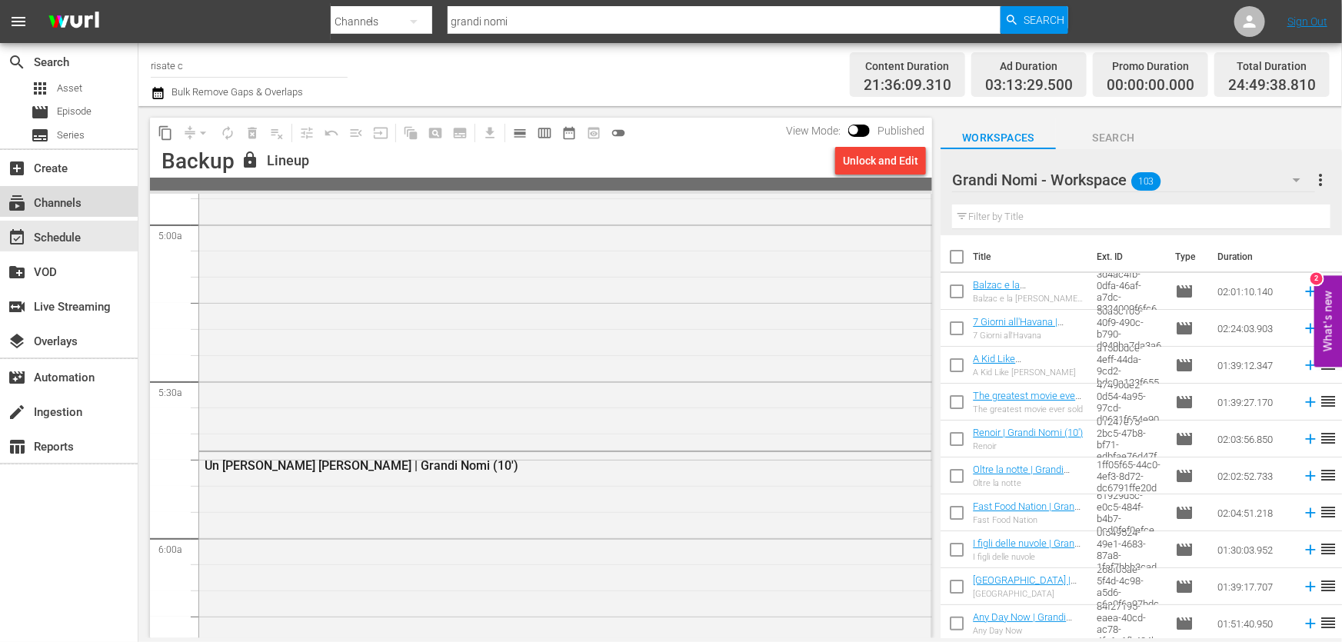
click at [59, 203] on div "subscriptions Channels" at bounding box center [43, 201] width 86 height 14
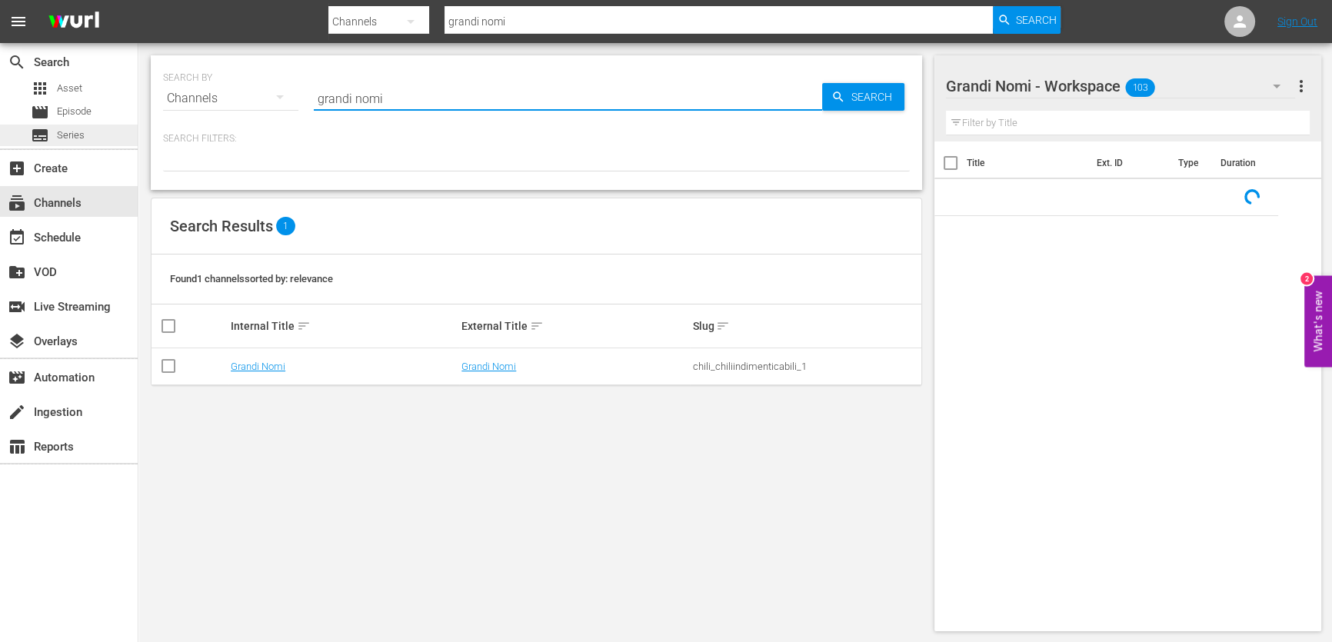
drag, startPoint x: 415, startPoint y: 98, endPoint x: 0, endPoint y: 139, distance: 417.2
click at [138, 0] on div "search Search apps Asset movie Episode subtitles Series add_box Create subscrip…" at bounding box center [734, 0] width 1193 height 0
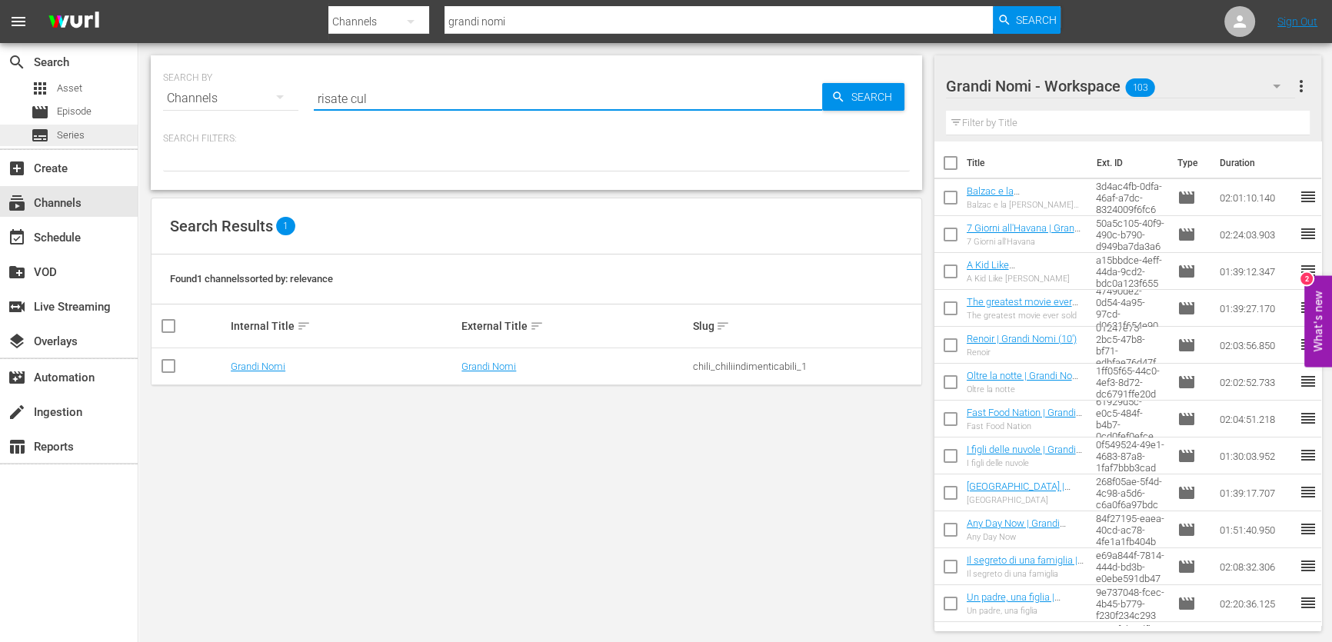
type input "risate cult"
click at [889, 103] on span "Search" at bounding box center [874, 97] width 59 height 28
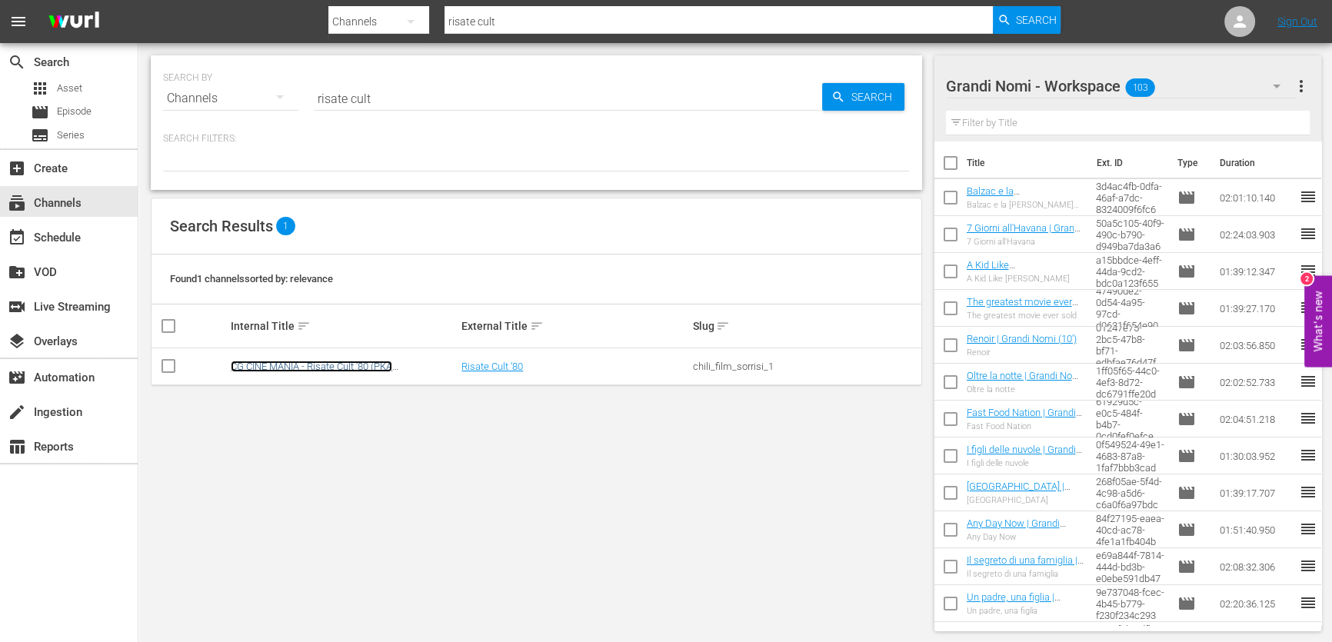
click at [317, 361] on link "CG CINE MANIA - Risate Cult '80 (PKA [PERSON_NAME] – Noi siamo angeli)" at bounding box center [311, 372] width 161 height 23
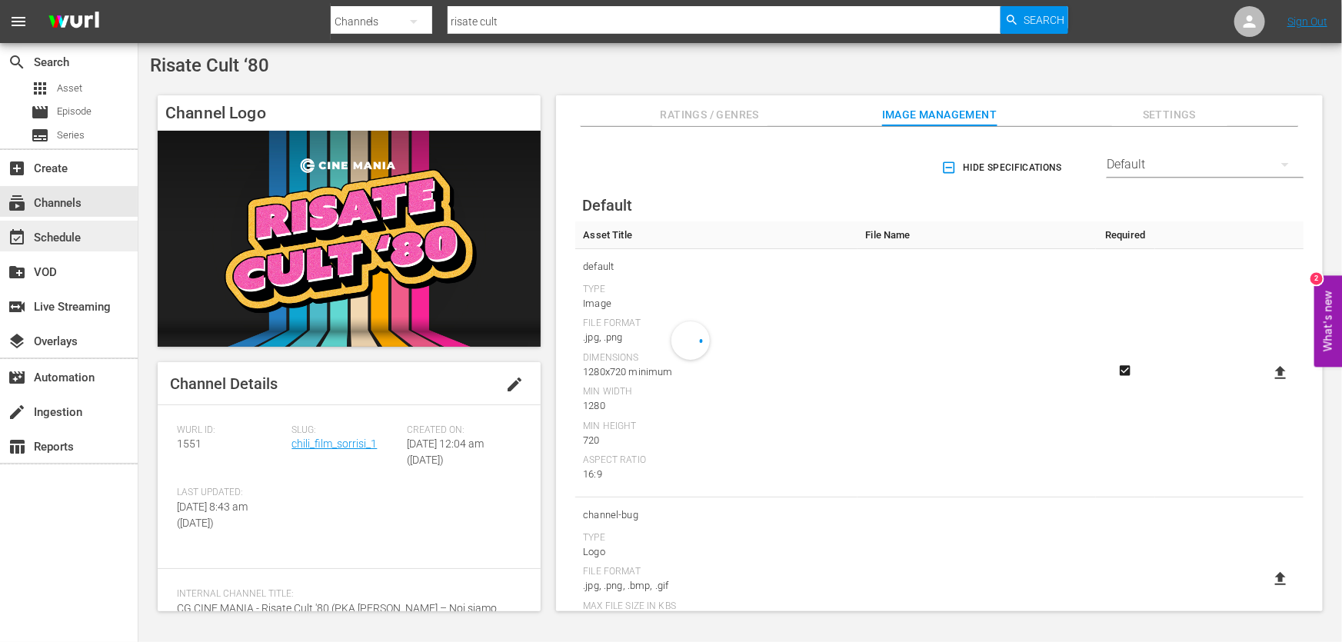
click at [93, 242] on div "event_available Schedule" at bounding box center [69, 236] width 138 height 31
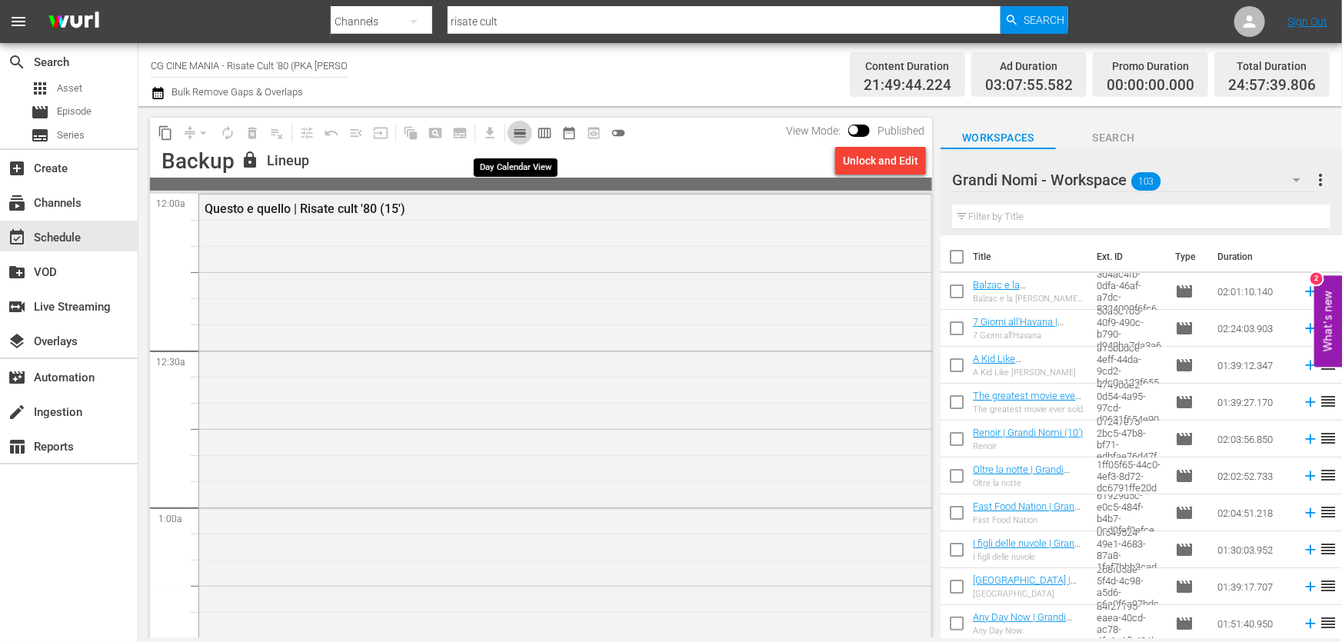
click at [514, 130] on span "calendar_view_day_outlined" at bounding box center [519, 132] width 15 height 15
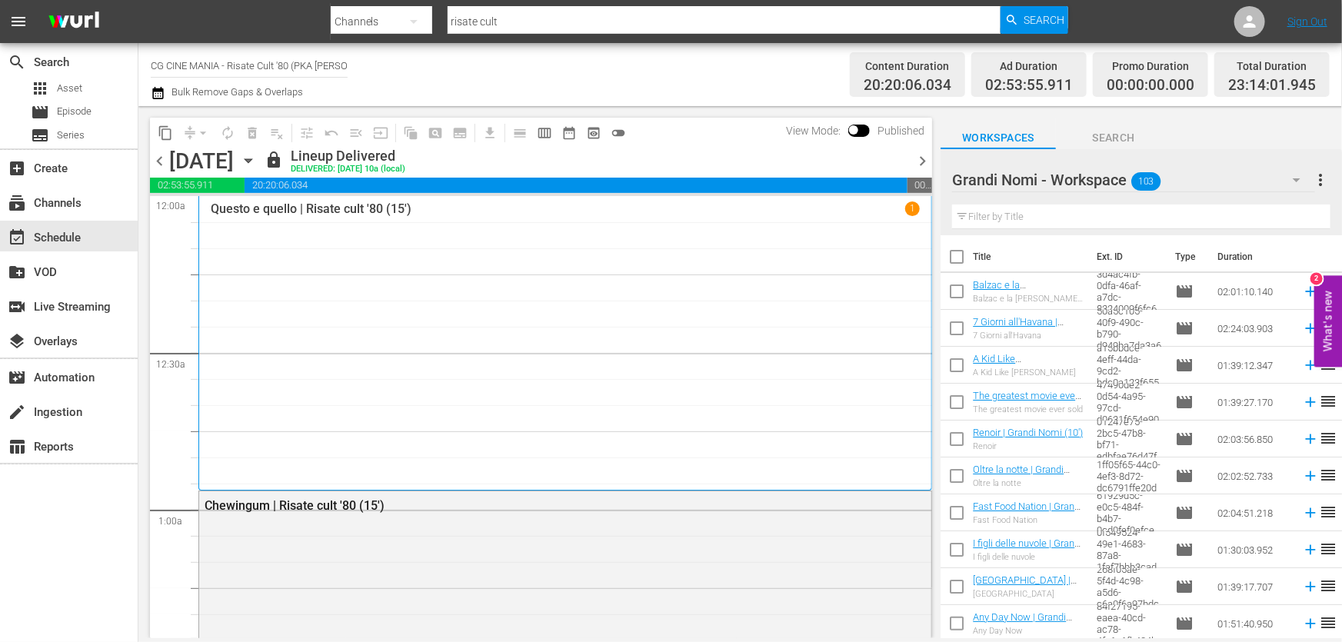
click at [923, 148] on div "chevron_left Monday, September 22nd September 22nd lock Lineup Delivered DELIVE…" at bounding box center [541, 163] width 782 height 30
click at [923, 155] on span "chevron_right" at bounding box center [922, 160] width 19 height 19
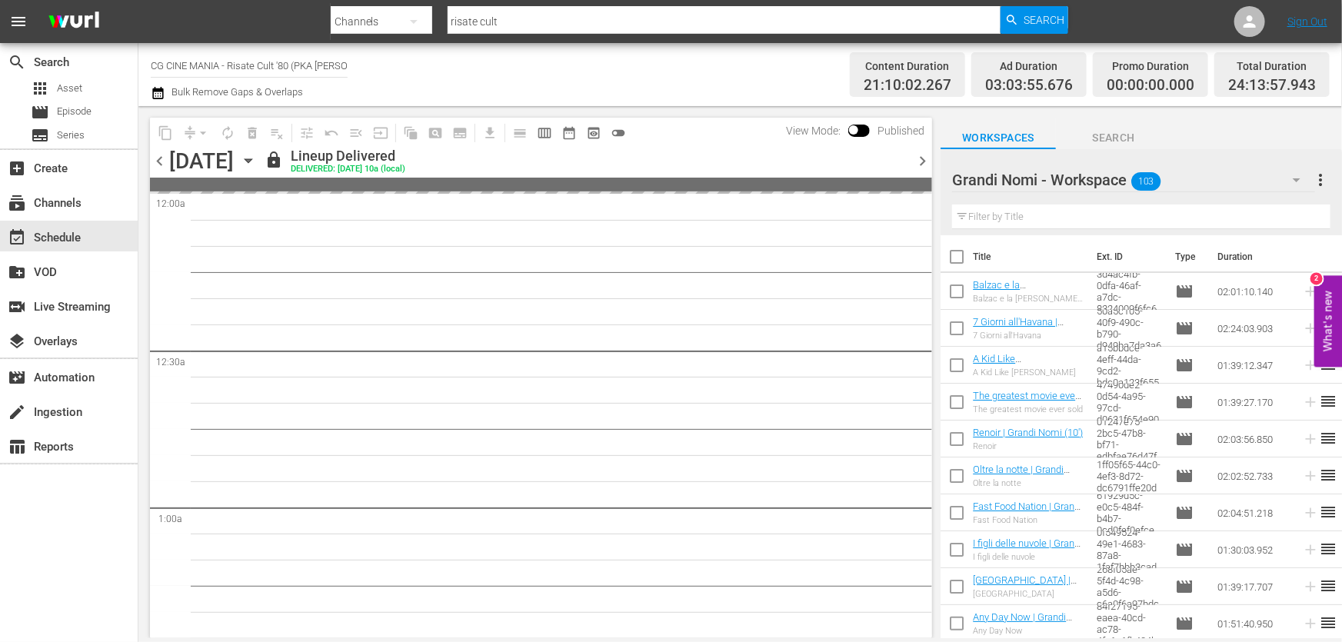
click at [924, 159] on span "chevron_right" at bounding box center [922, 160] width 19 height 19
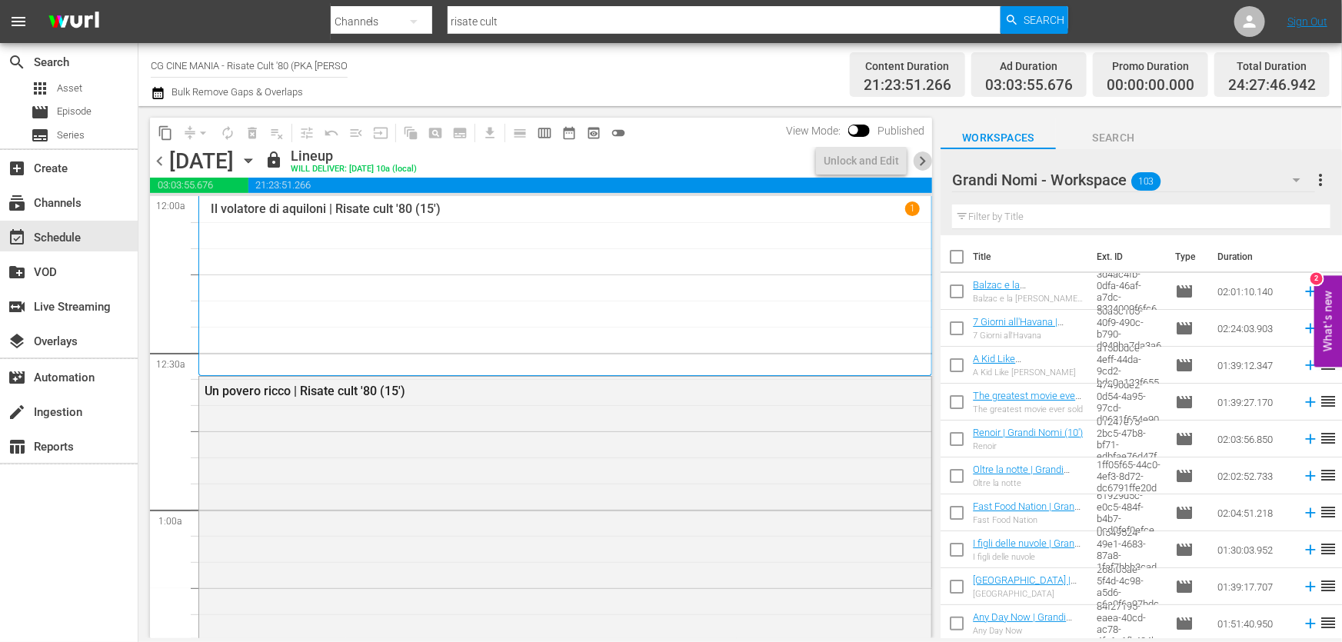
click at [924, 159] on span "chevron_right" at bounding box center [922, 160] width 19 height 19
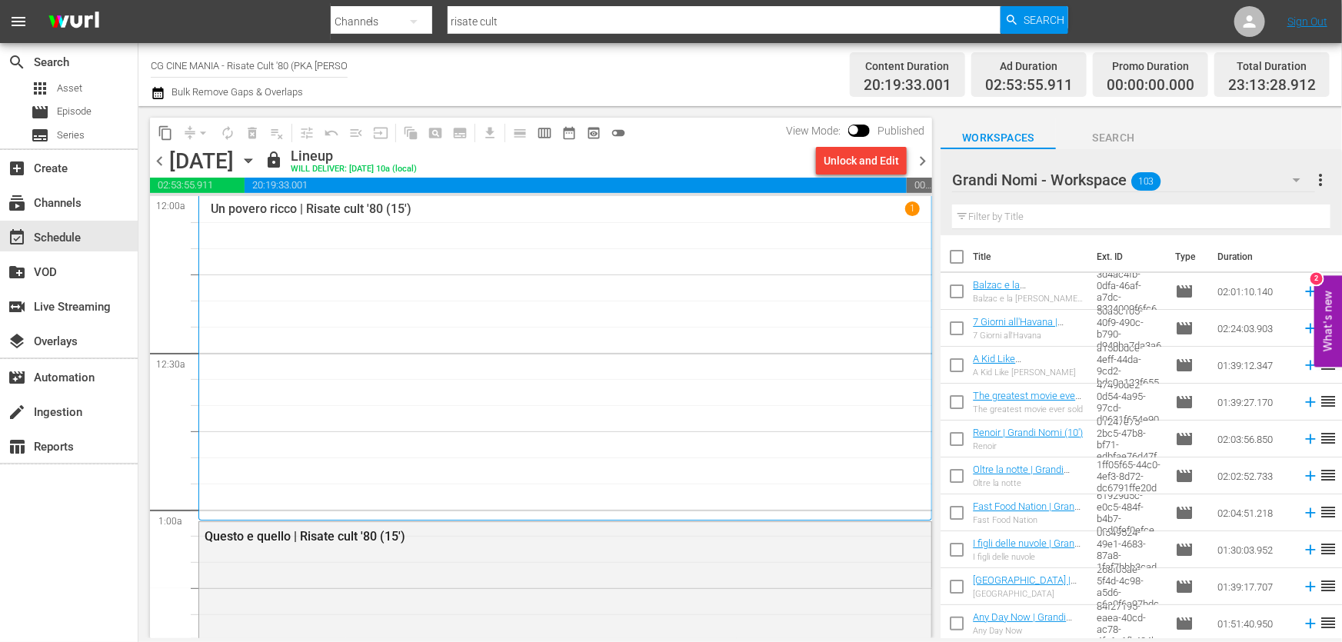
click at [924, 159] on span "chevron_right" at bounding box center [922, 160] width 19 height 19
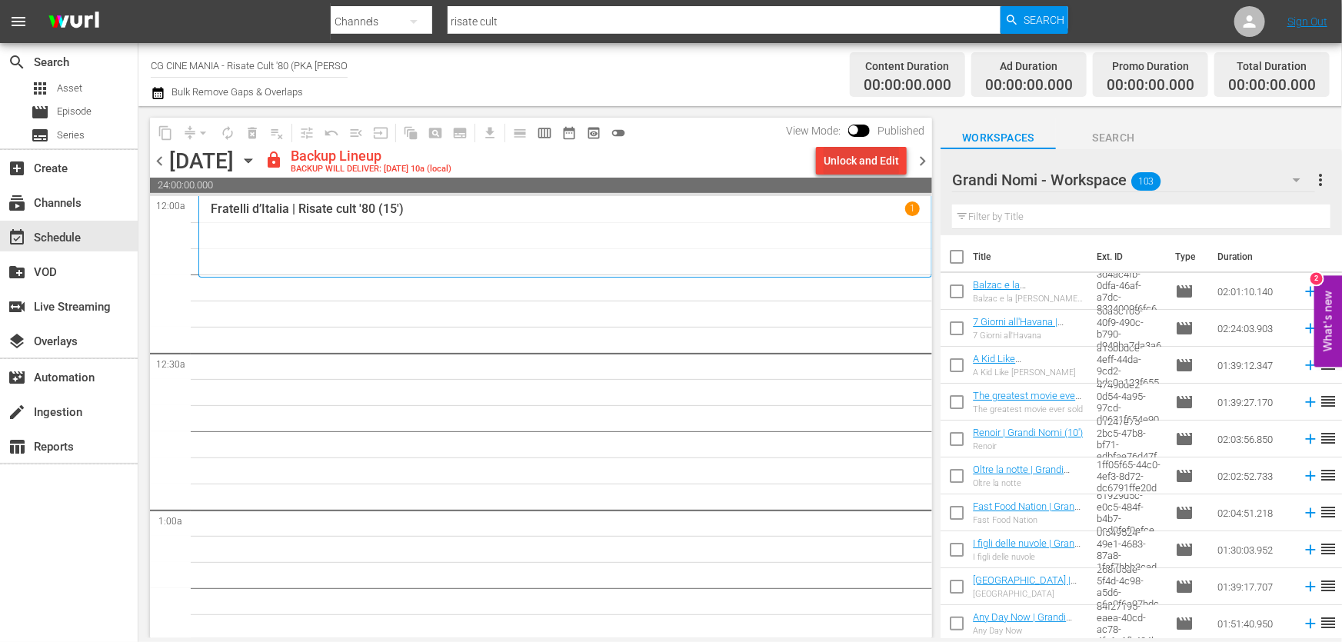
click at [840, 158] on div "Unlock and Edit" at bounding box center [860, 161] width 75 height 28
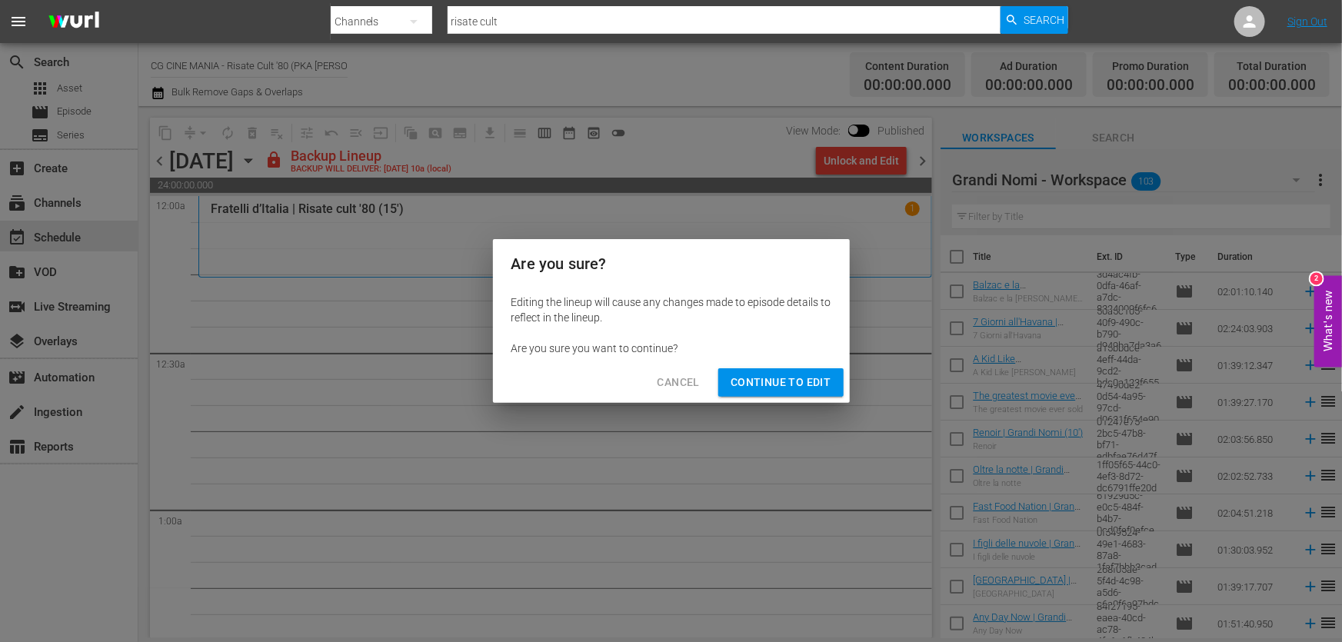
click at [815, 387] on span "Continue to Edit" at bounding box center [780, 382] width 100 height 19
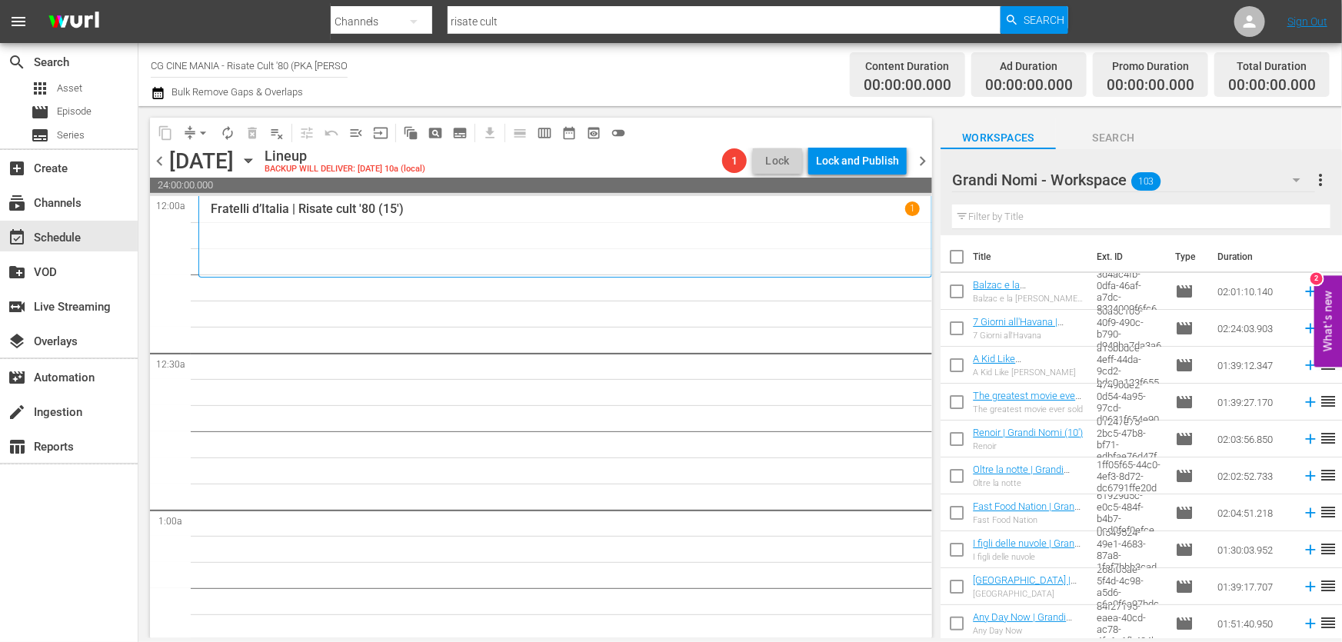
click at [1120, 218] on input "text" at bounding box center [1141, 217] width 378 height 25
paste input "Miracoloni"
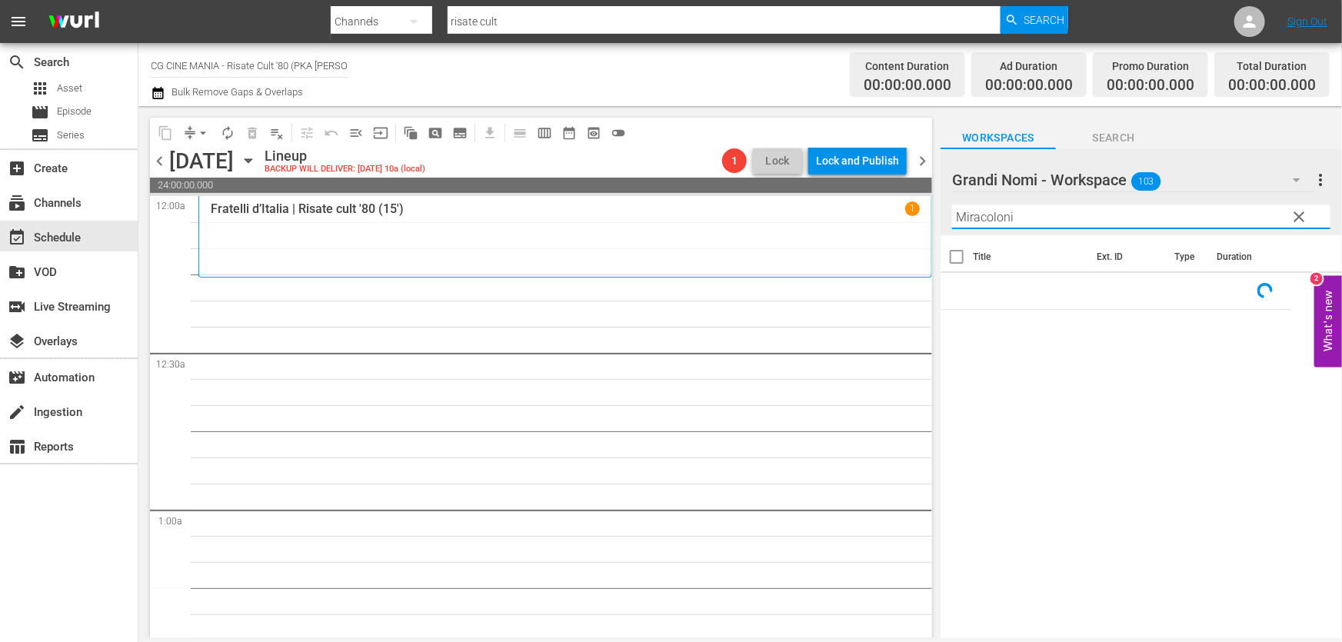
click at [1177, 181] on div "Grandi Nomi - Workspace 103" at bounding box center [1133, 179] width 363 height 43
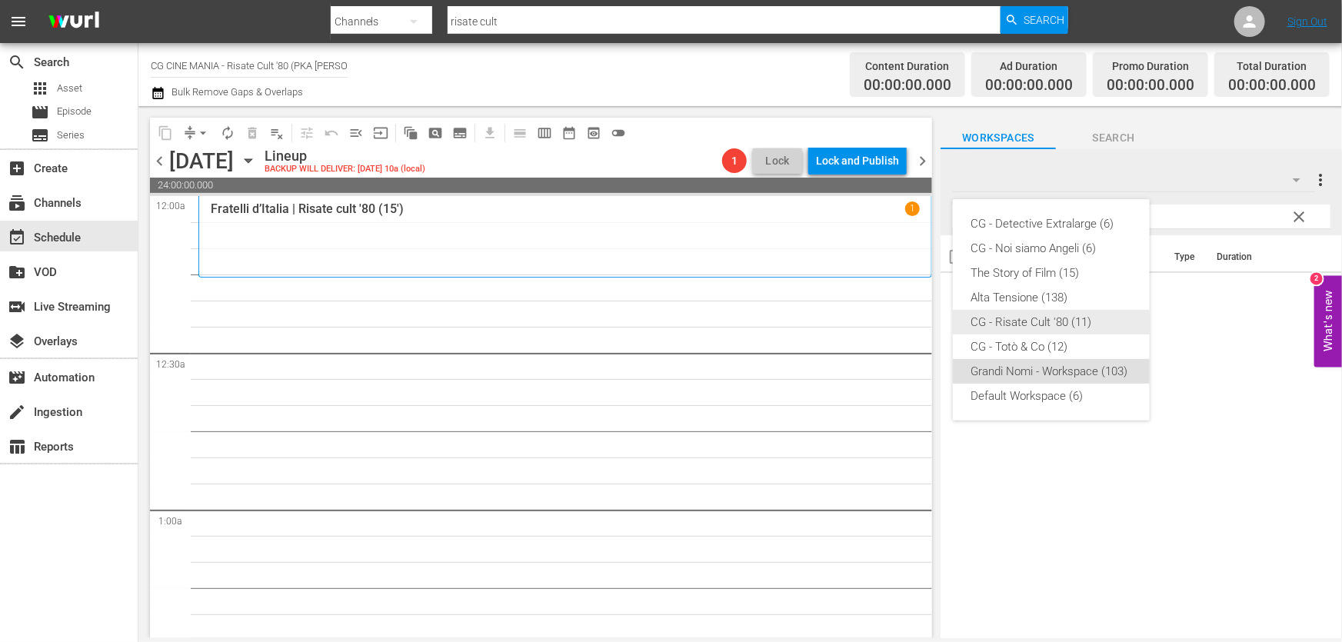
click at [1052, 315] on div "CG - Risate Cult '80 (11)" at bounding box center [1051, 322] width 160 height 25
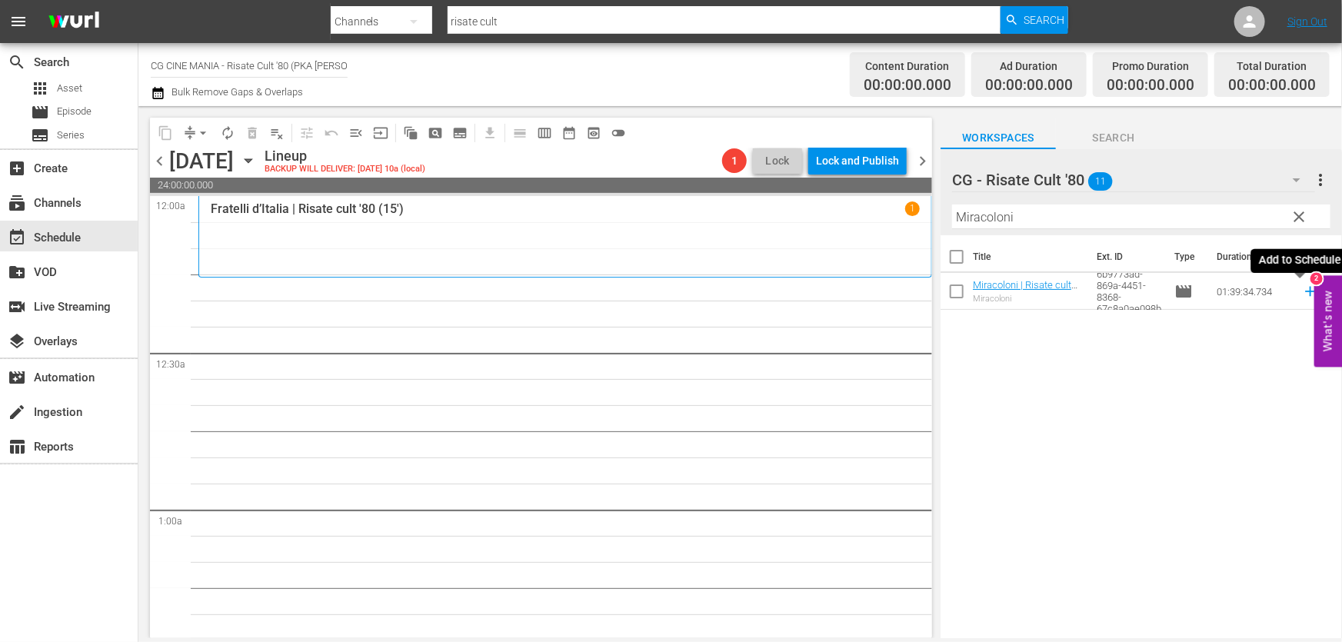
click at [1302, 294] on icon at bounding box center [1310, 291] width 17 height 17
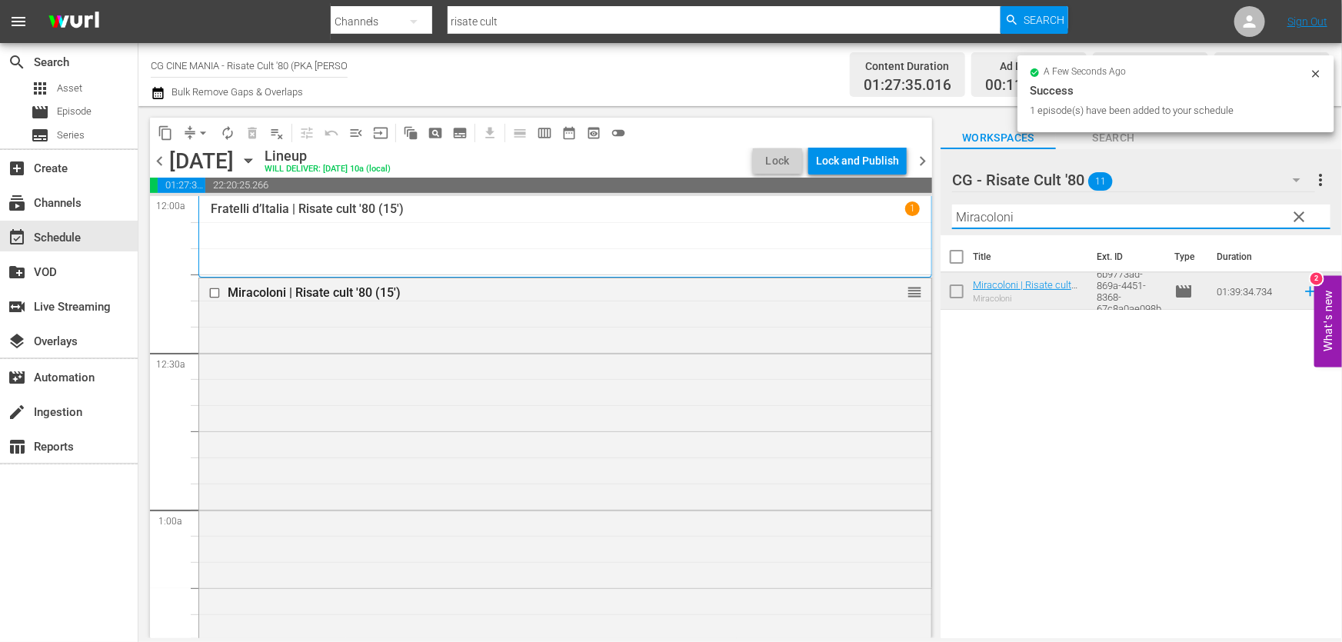
click at [541, 302] on div "content_copy compress arrow_drop_down autorenew_outlined delete_forever_outline…" at bounding box center [739, 372] width 1203 height 532
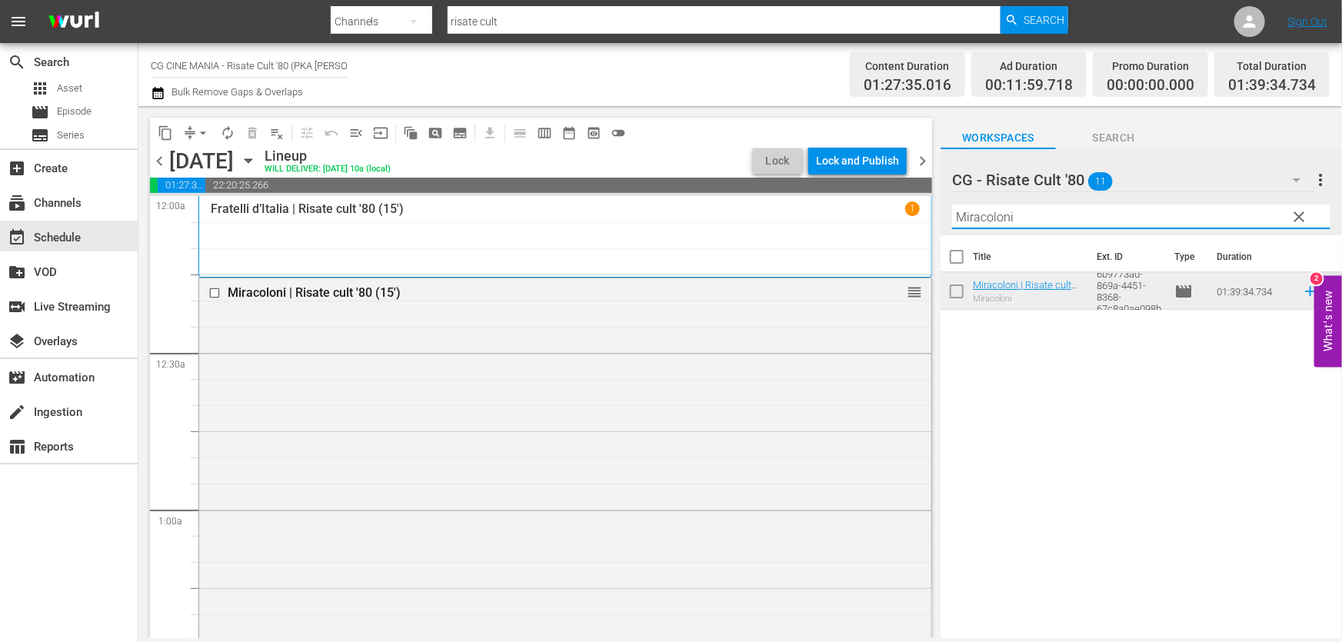
paste input "Burro"
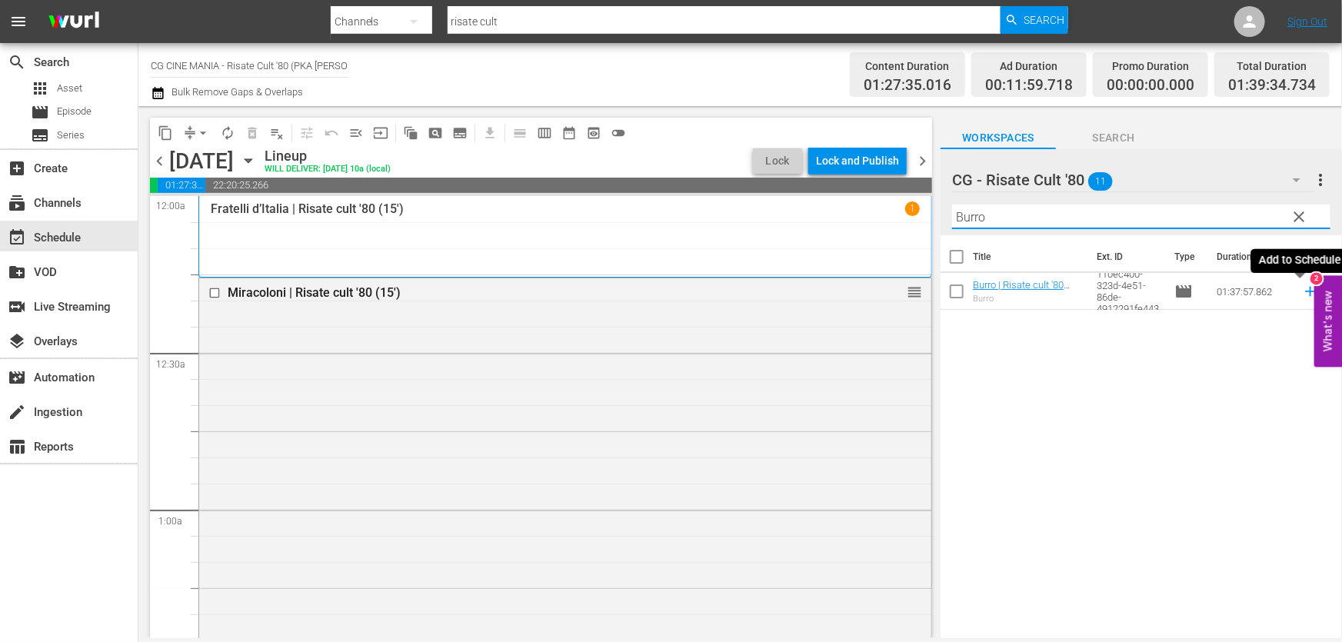
click at [1302, 284] on icon at bounding box center [1310, 291] width 17 height 17
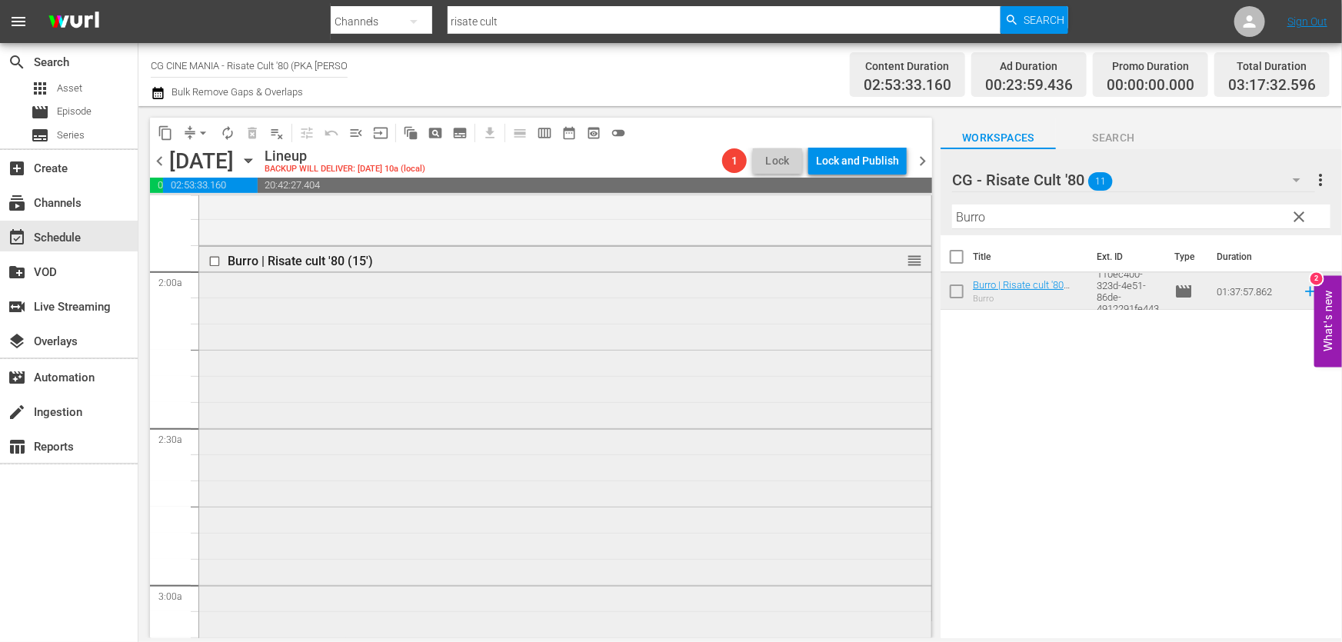
scroll to position [838, 0]
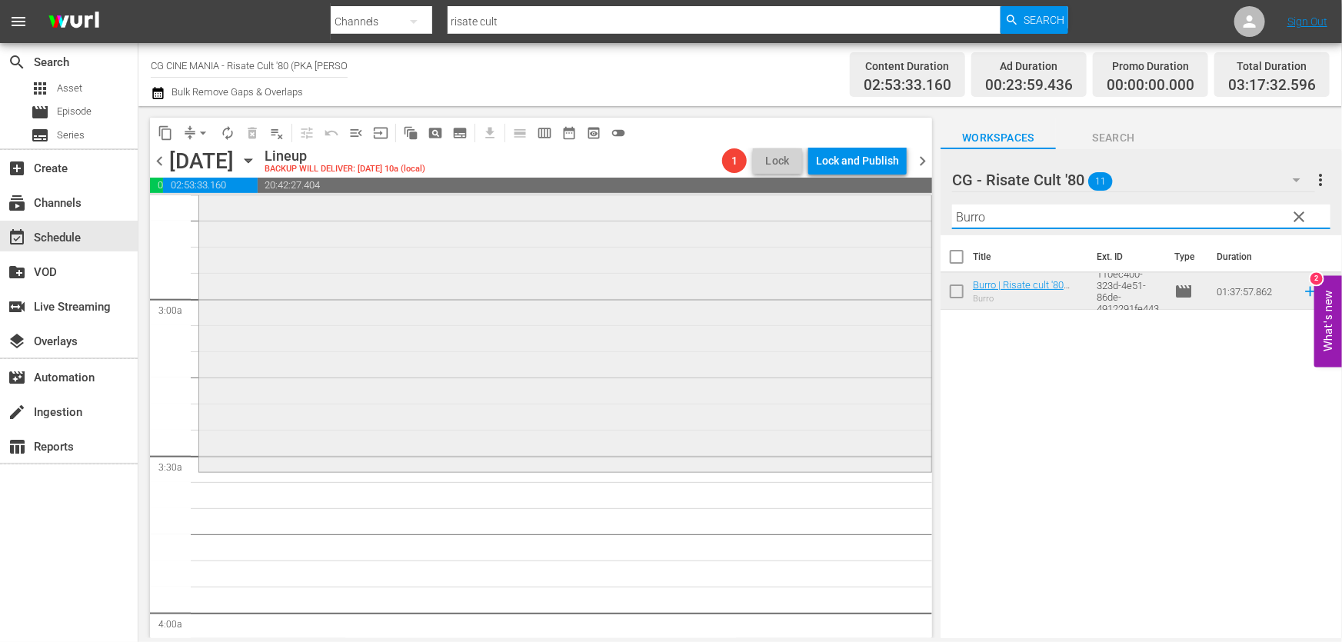
drag, startPoint x: 855, startPoint y: 251, endPoint x: 640, endPoint y: 358, distance: 240.7
click at [614, 311] on div "content_copy compress arrow_drop_down autorenew_outlined delete_forever_outline…" at bounding box center [739, 372] width 1203 height 532
paste input "Il volatore di aquiloni"
click at [1305, 293] on icon at bounding box center [1310, 292] width 10 height 10
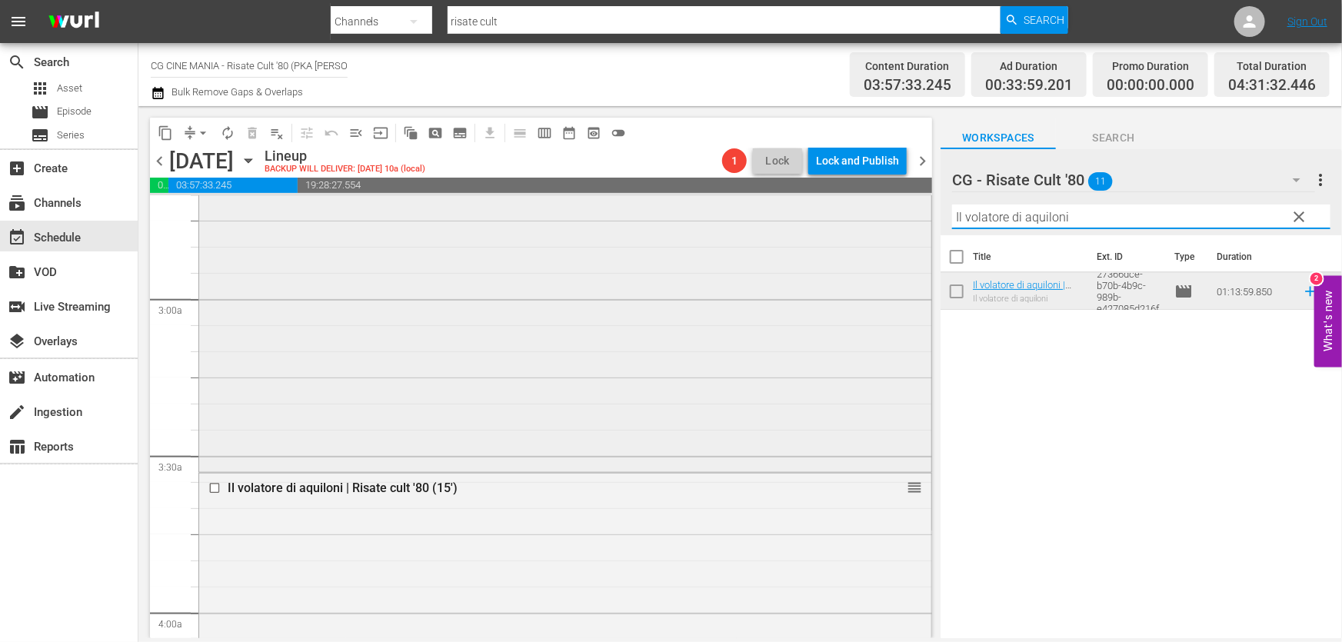
drag, startPoint x: 1102, startPoint y: 221, endPoint x: 284, endPoint y: 361, distance: 829.2
click at [289, 360] on div "content_copy compress arrow_drop_down autorenew_outlined delete_forever_outline…" at bounding box center [739, 372] width 1203 height 532
paste input "Chewingum"
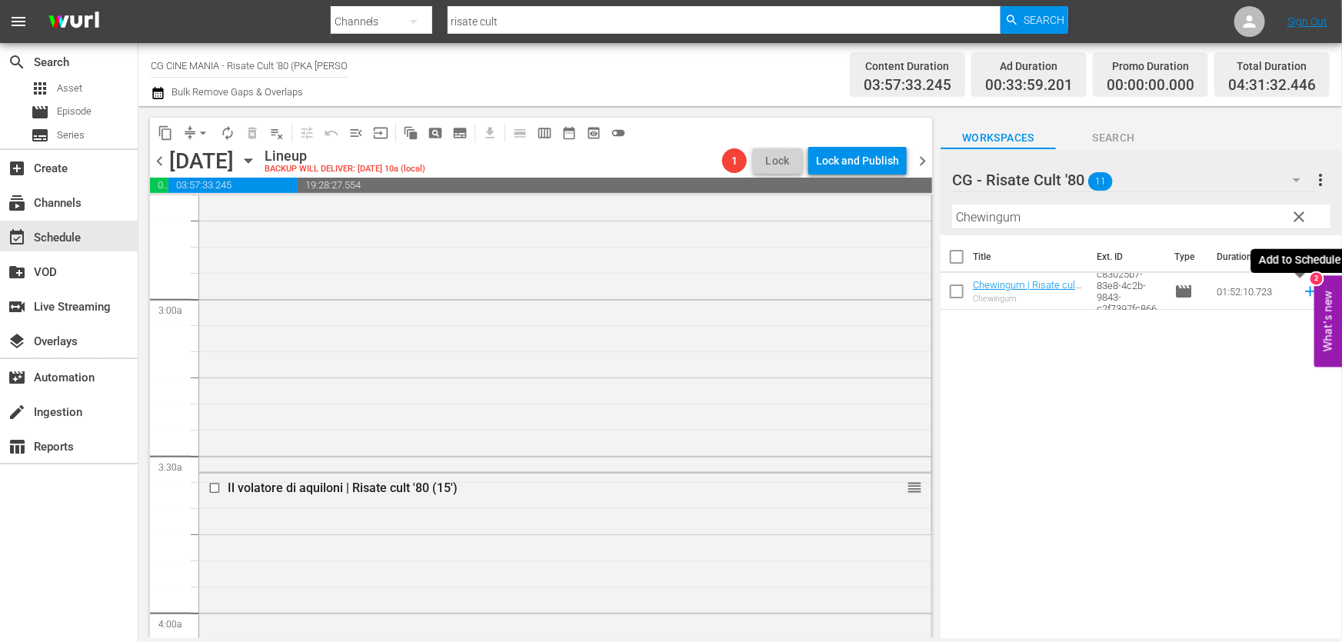
click at [1305, 292] on icon at bounding box center [1310, 292] width 10 height 10
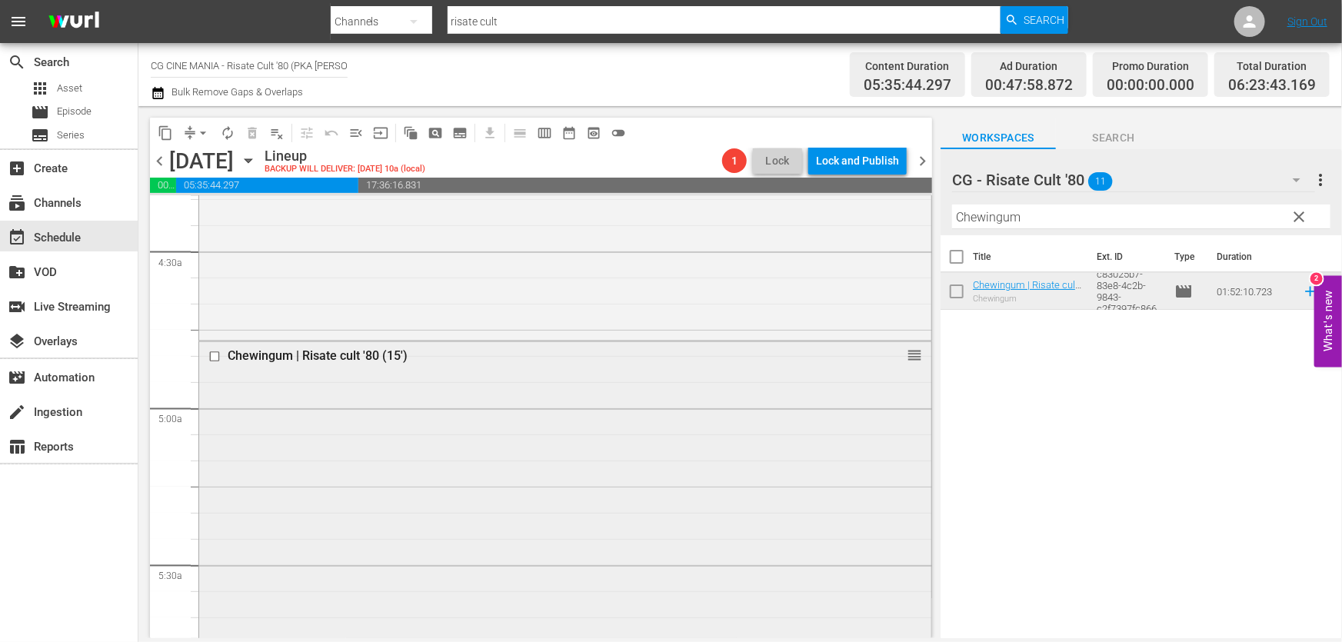
scroll to position [1468, 0]
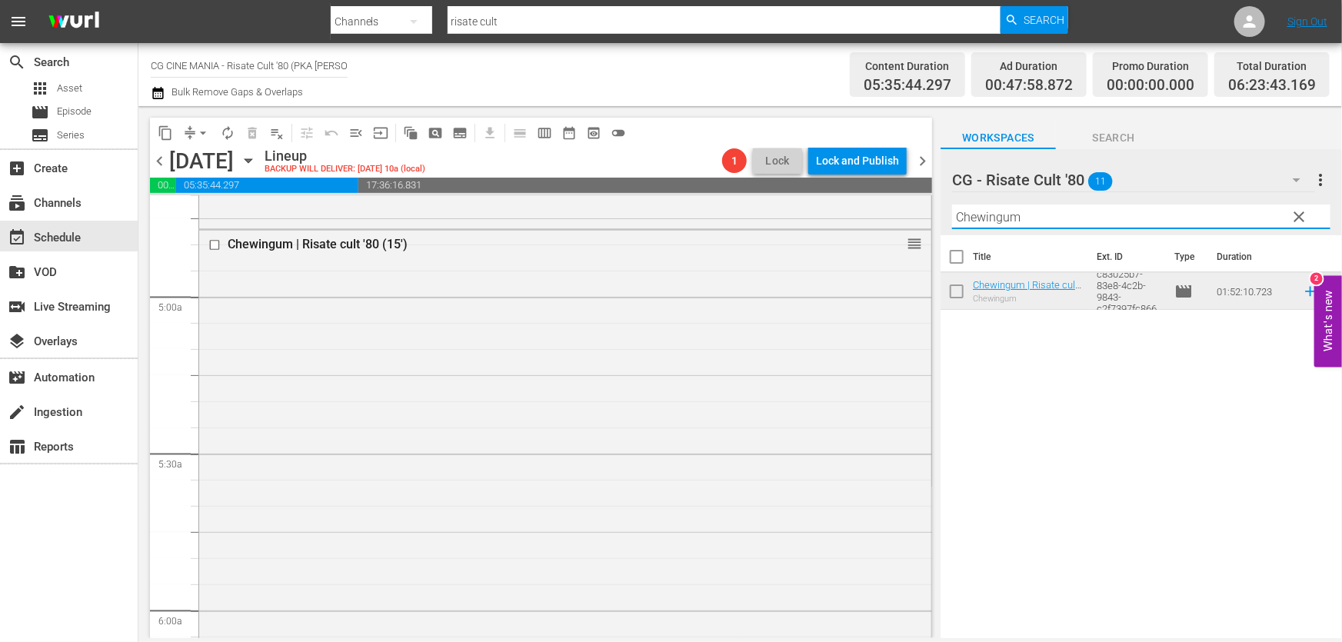
drag, startPoint x: 1033, startPoint y: 223, endPoint x: 181, endPoint y: 378, distance: 865.9
click at [269, 358] on div "content_copy compress arrow_drop_down autorenew_outlined delete_forever_outline…" at bounding box center [739, 372] width 1203 height 532
paste input "Fracchia contro Dracula"
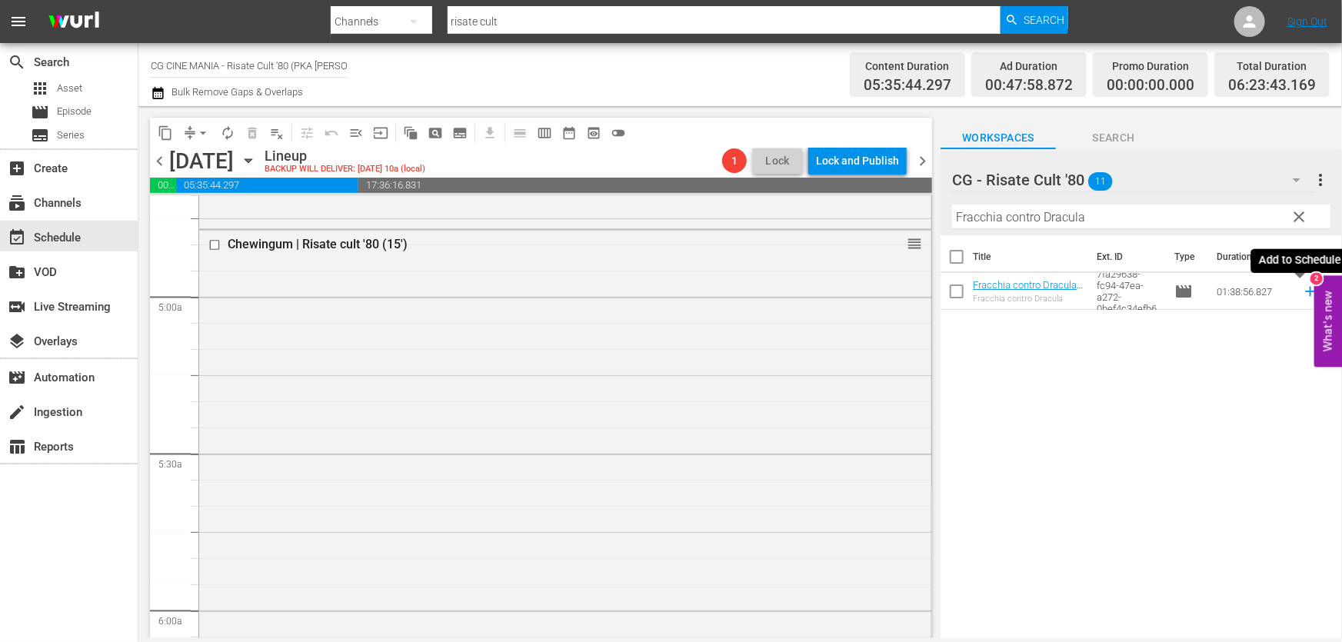
click at [1302, 292] on icon at bounding box center [1310, 291] width 17 height 17
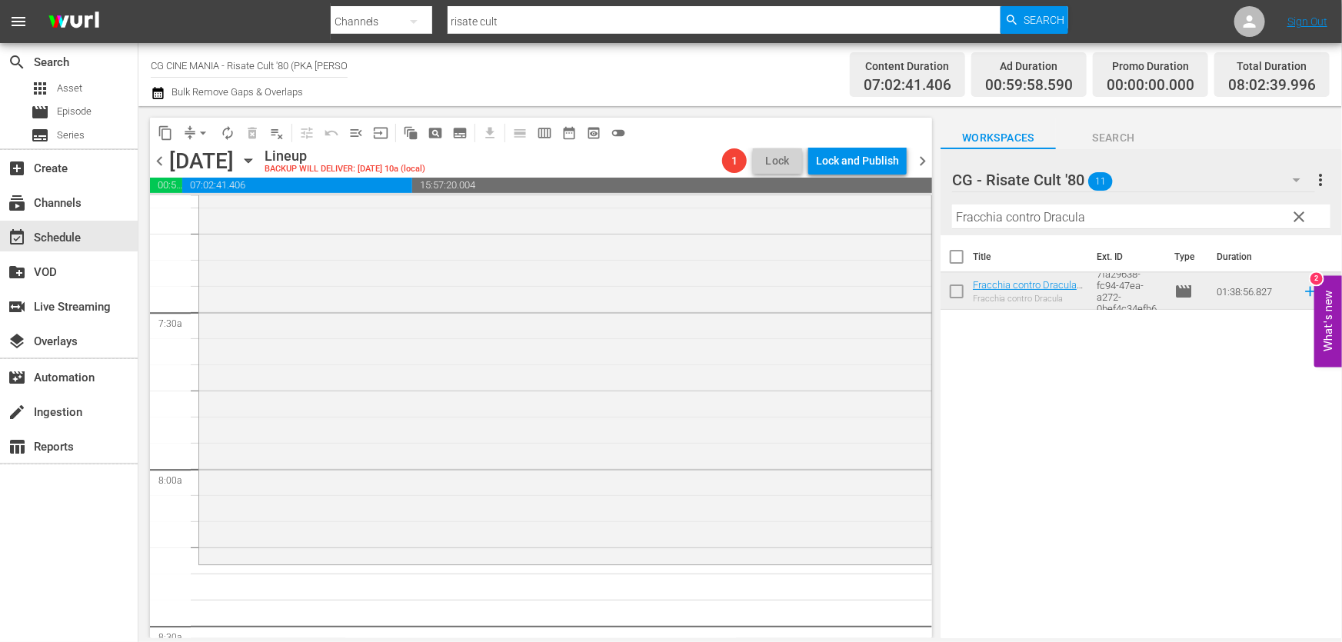
scroll to position [2516, 0]
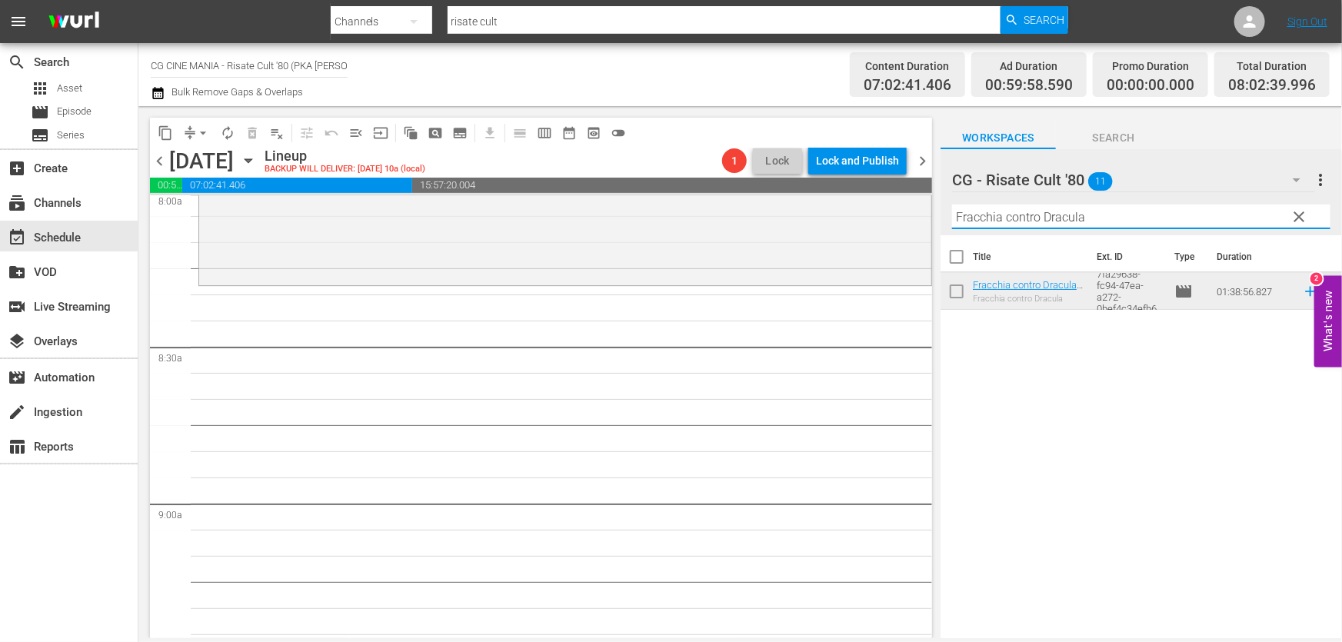
drag, startPoint x: 1126, startPoint y: 224, endPoint x: 429, endPoint y: 321, distance: 703.4
click at [429, 321] on div "content_copy compress arrow_drop_down autorenew_outlined delete_forever_outline…" at bounding box center [739, 372] width 1203 height 532
paste input "L'estate sta finendo"
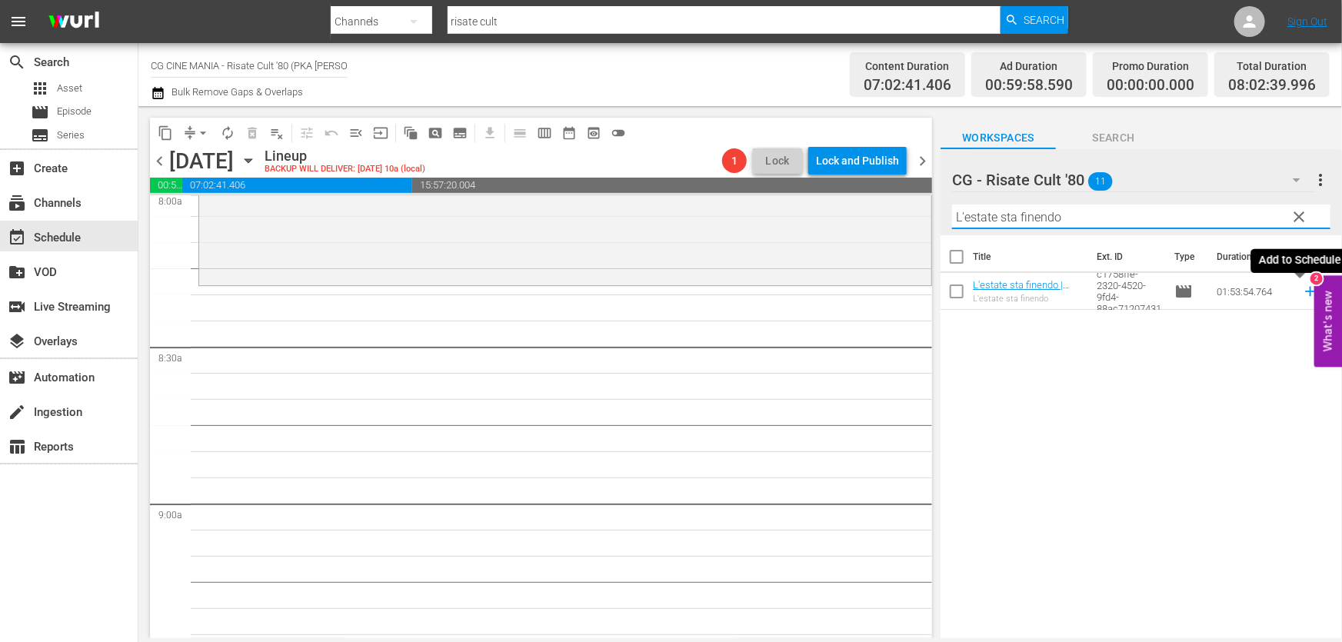
click at [1302, 288] on icon at bounding box center [1310, 291] width 17 height 17
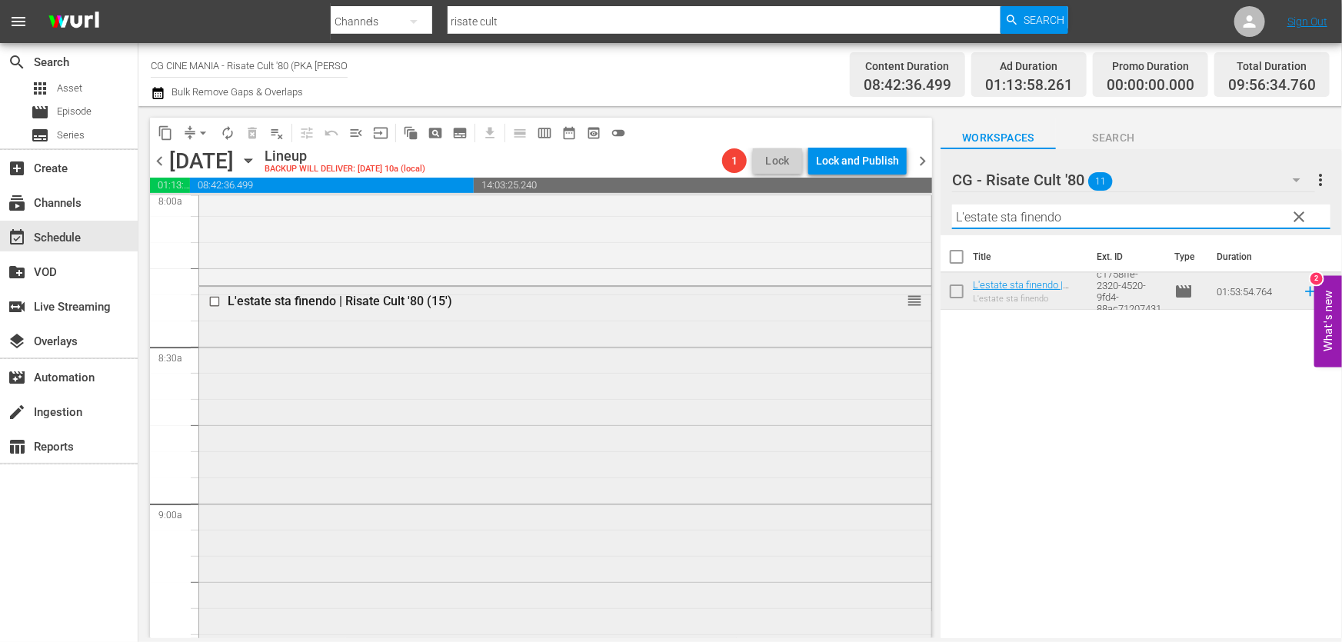
drag, startPoint x: 1134, startPoint y: 224, endPoint x: 200, endPoint y: 387, distance: 948.3
click at [281, 368] on div "content_copy compress arrow_drop_down autorenew_outlined delete_forever_outline…" at bounding box center [739, 372] width 1203 height 532
paste input "Cercasi [DEMOGRAPHIC_DATA]"
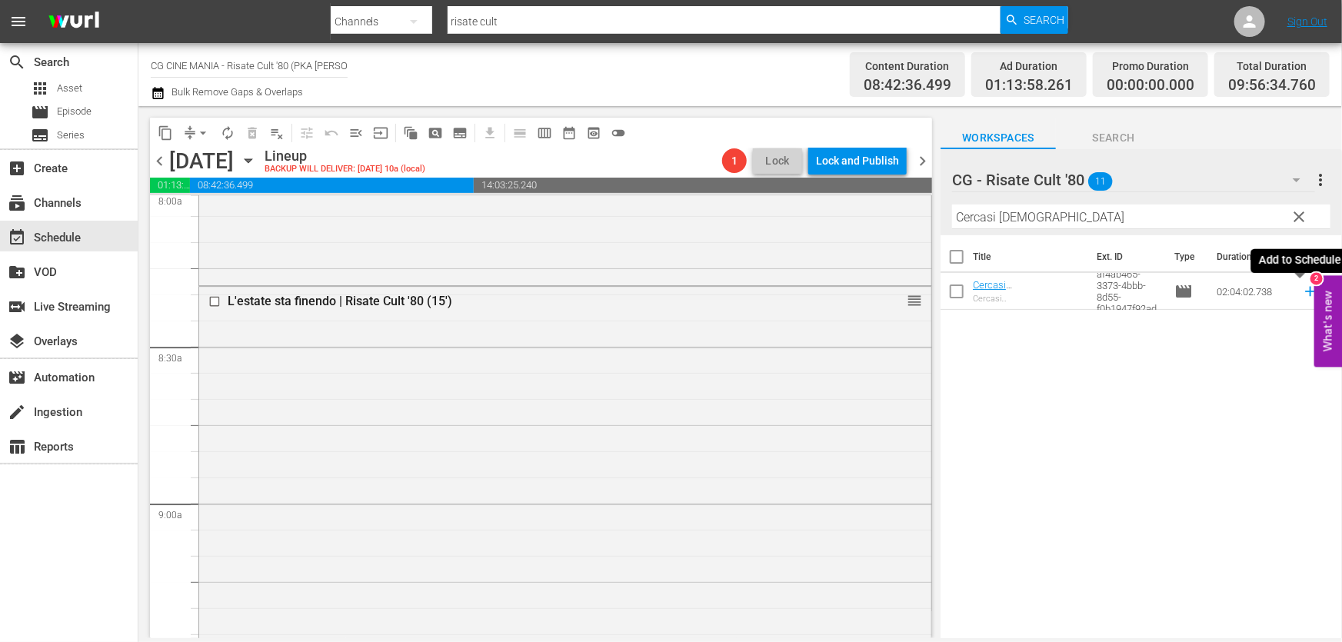
click at [1302, 288] on icon at bounding box center [1310, 291] width 17 height 17
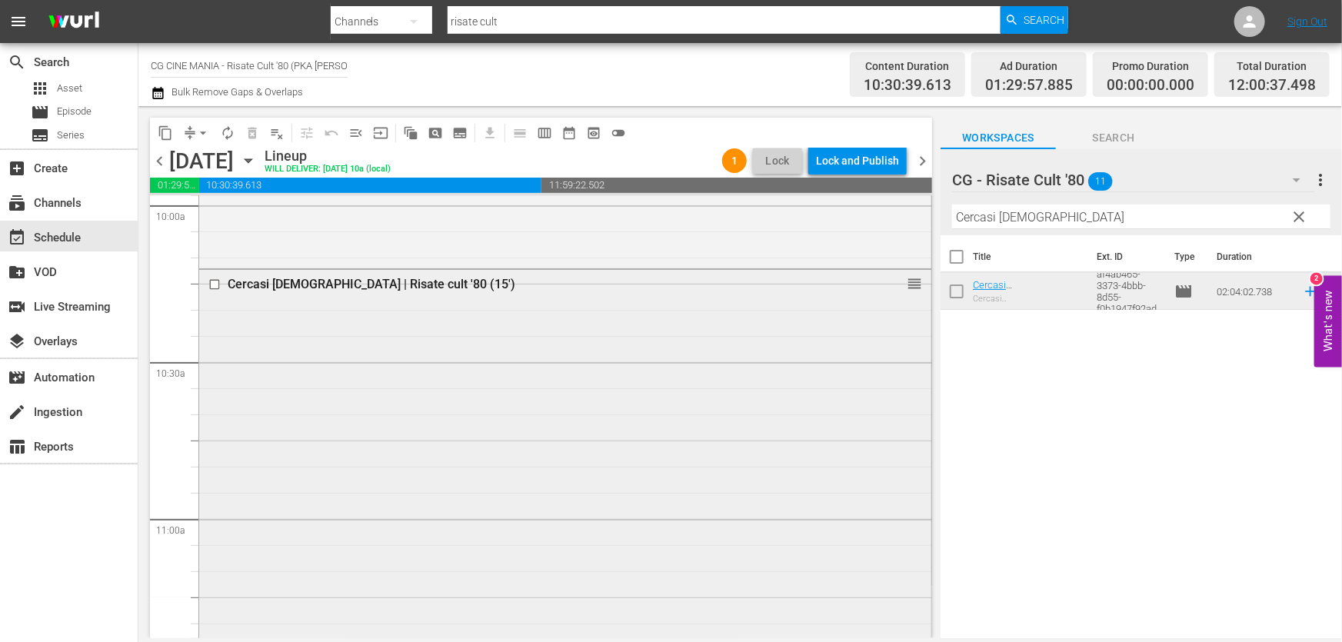
scroll to position [3215, 0]
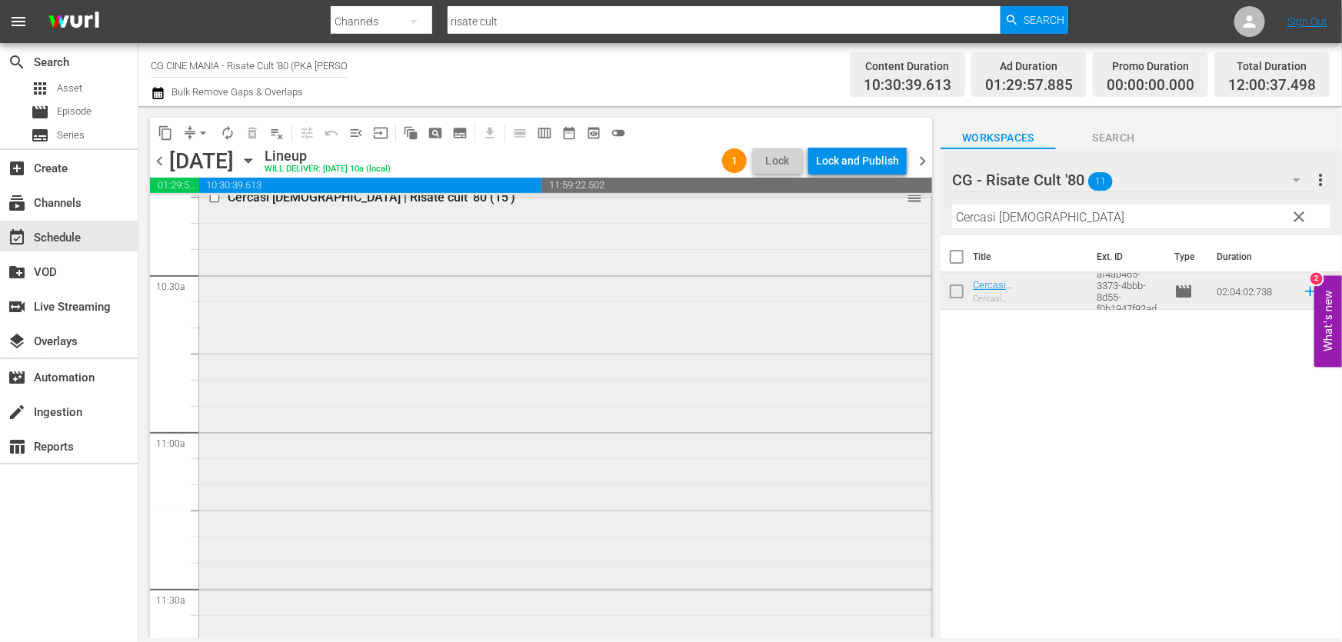
drag, startPoint x: 1115, startPoint y: 212, endPoint x: 516, endPoint y: 318, distance: 608.1
click at [572, 308] on div "content_copy compress arrow_drop_down autorenew_outlined delete_forever_outline…" at bounding box center [739, 372] width 1203 height 532
paste input "QUESTO E QUELLO"
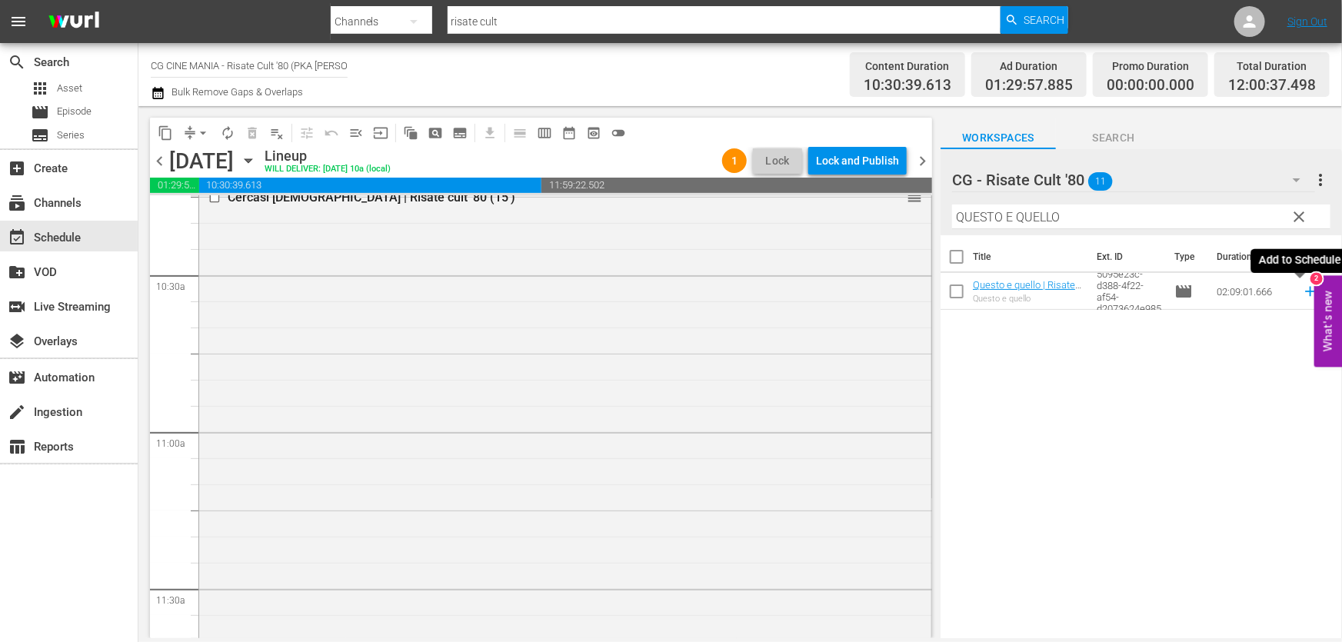
click at [1306, 292] on icon at bounding box center [1310, 291] width 17 height 17
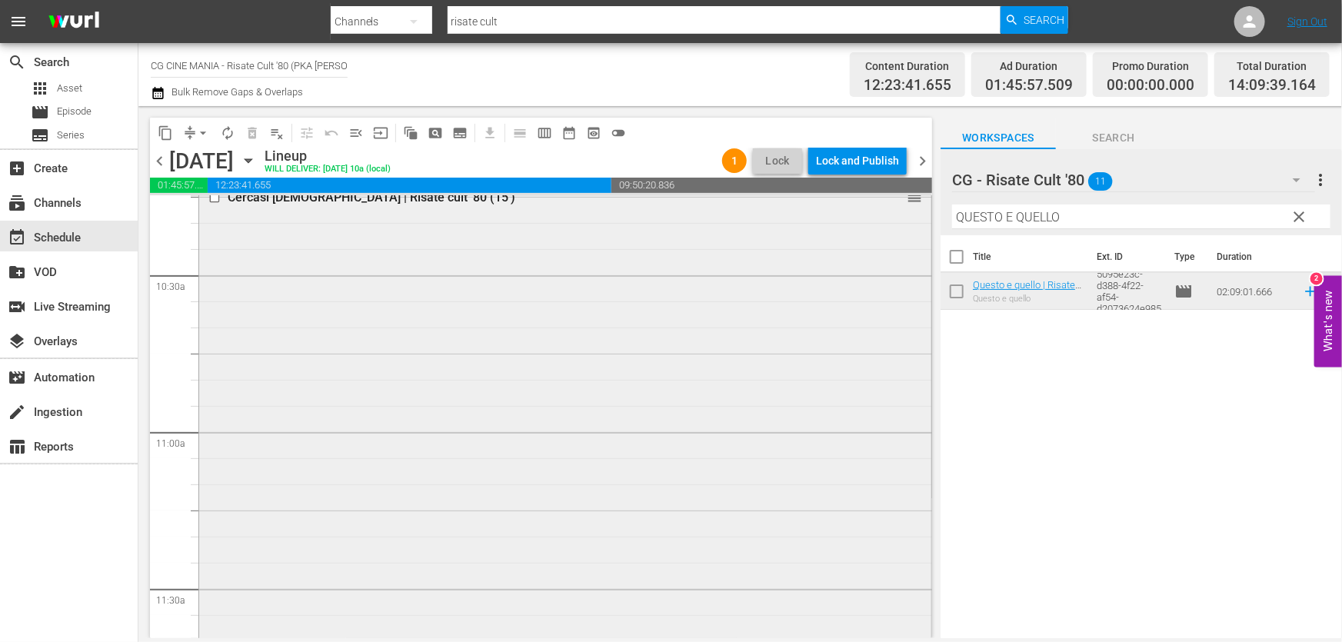
drag, startPoint x: 1093, startPoint y: 224, endPoint x: 454, endPoint y: 304, distance: 644.7
click at [507, 292] on div "content_copy compress arrow_drop_down autorenew_outlined delete_forever_outline…" at bounding box center [739, 372] width 1203 height 532
paste input "Chewingum"
click at [1302, 300] on icon at bounding box center [1310, 291] width 17 height 17
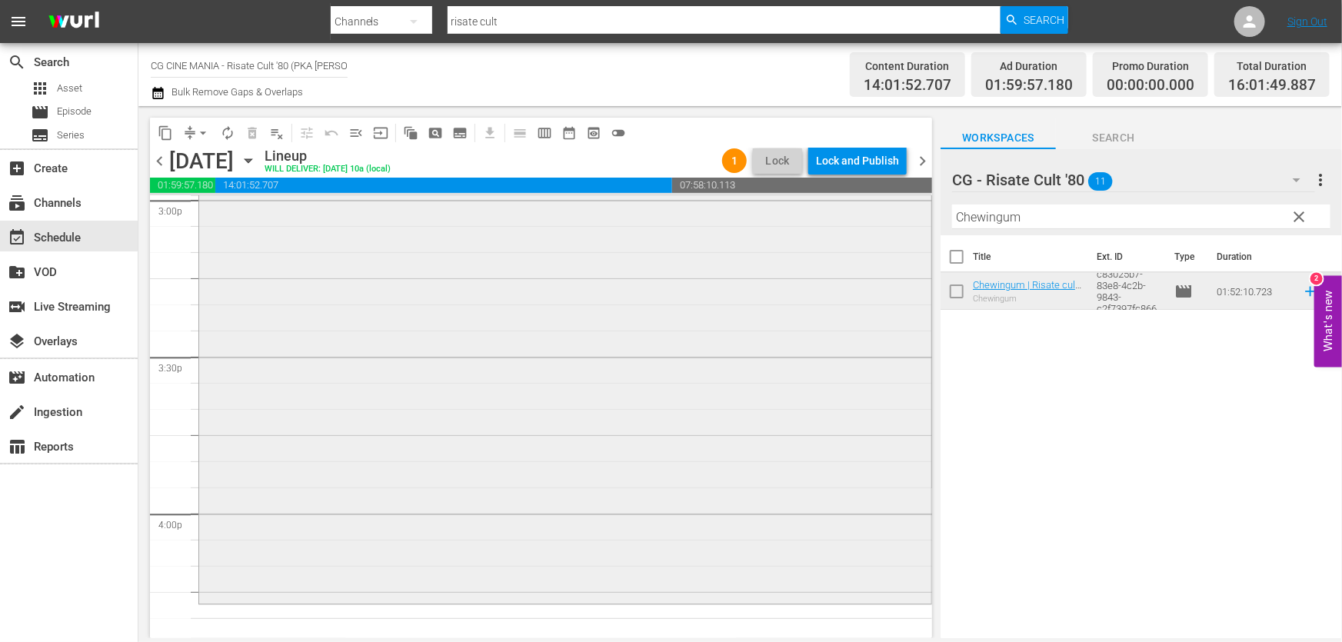
scroll to position [4822, 0]
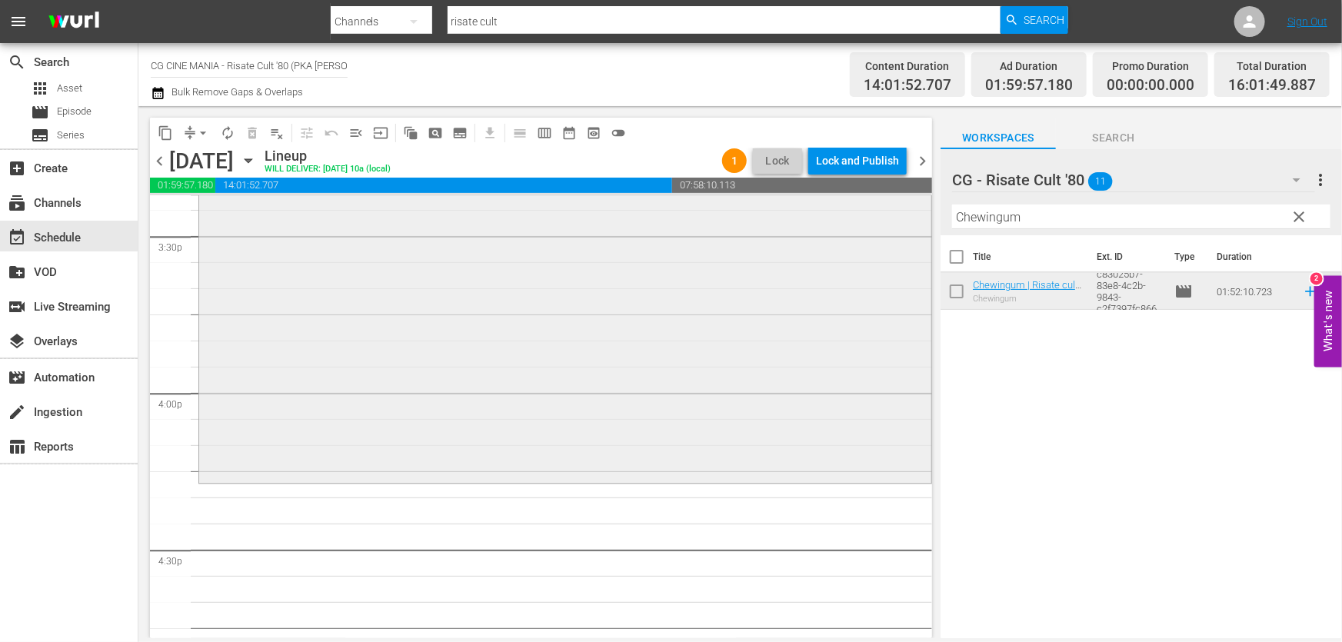
drag, startPoint x: 1044, startPoint y: 221, endPoint x: 642, endPoint y: 288, distance: 407.6
click at [645, 285] on div "content_copy compress arrow_drop_down autorenew_outlined delete_forever_outline…" at bounding box center [739, 372] width 1203 height 532
paste input "Fratelli d’Italia"
click at [1305, 293] on icon at bounding box center [1310, 292] width 10 height 10
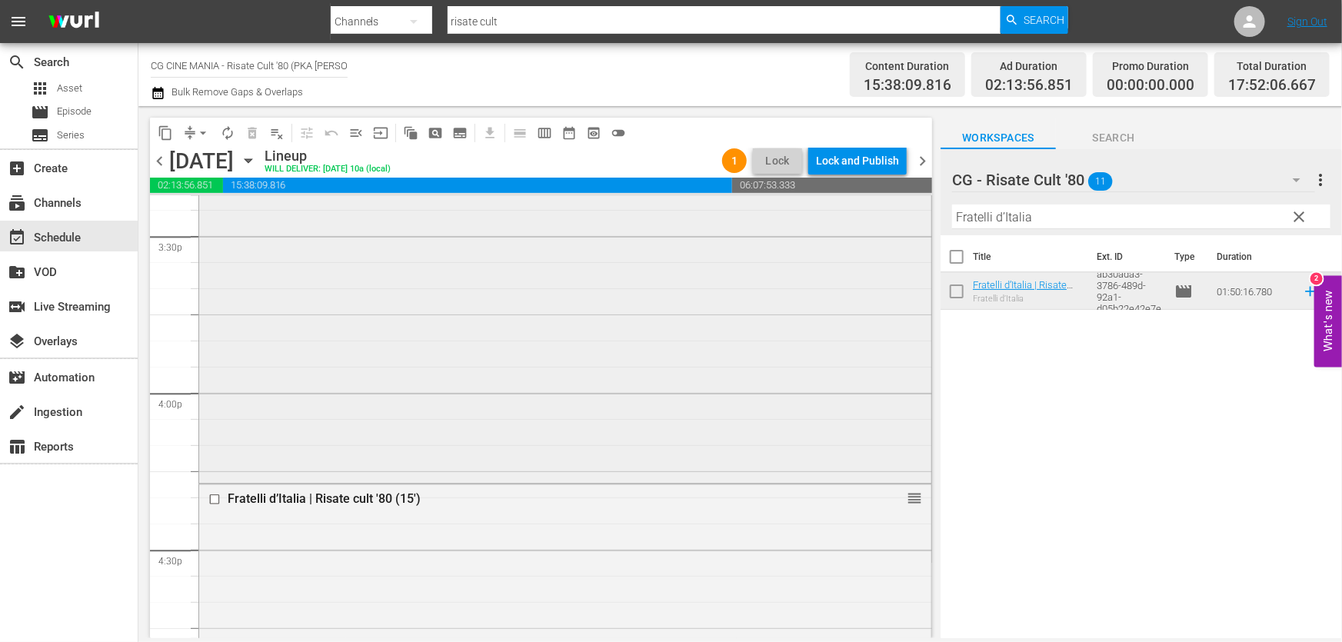
drag, startPoint x: 577, startPoint y: 315, endPoint x: 330, endPoint y: 373, distance: 253.4
click at [406, 353] on div "content_copy compress arrow_drop_down autorenew_outlined delete_forever_outline…" at bounding box center [739, 372] width 1203 height 532
paste input "cchia contro Dracul"
click at [1302, 293] on icon at bounding box center [1310, 291] width 17 height 17
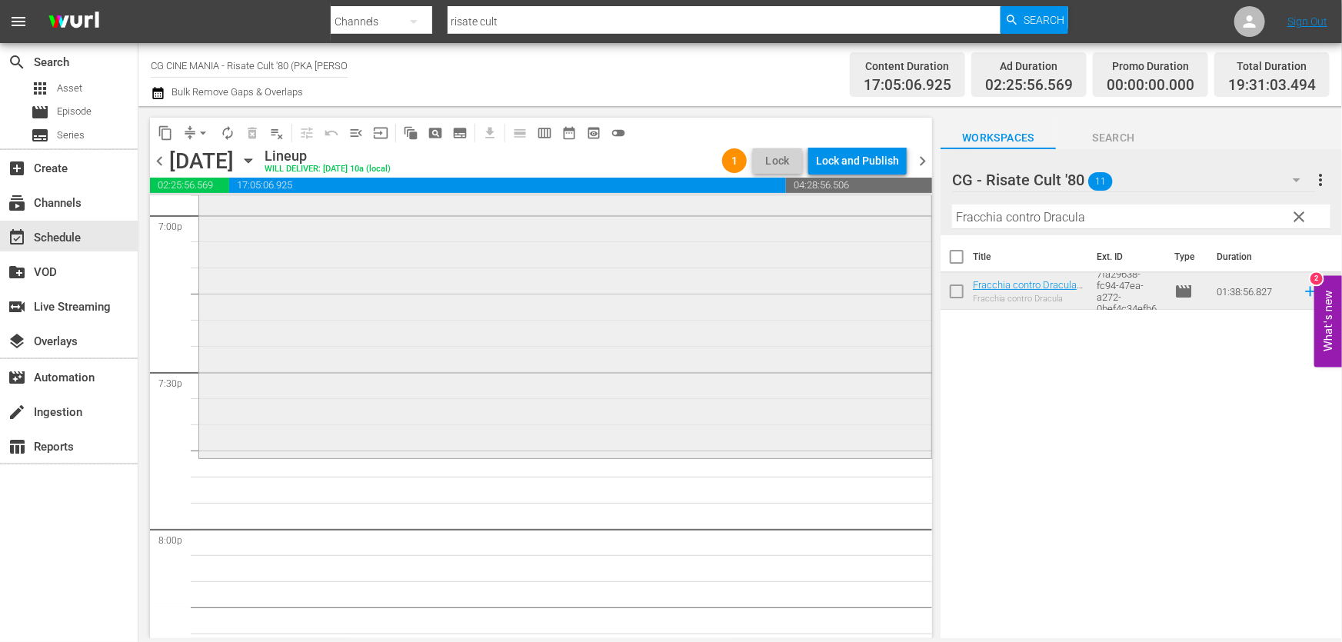
scroll to position [6081, 0]
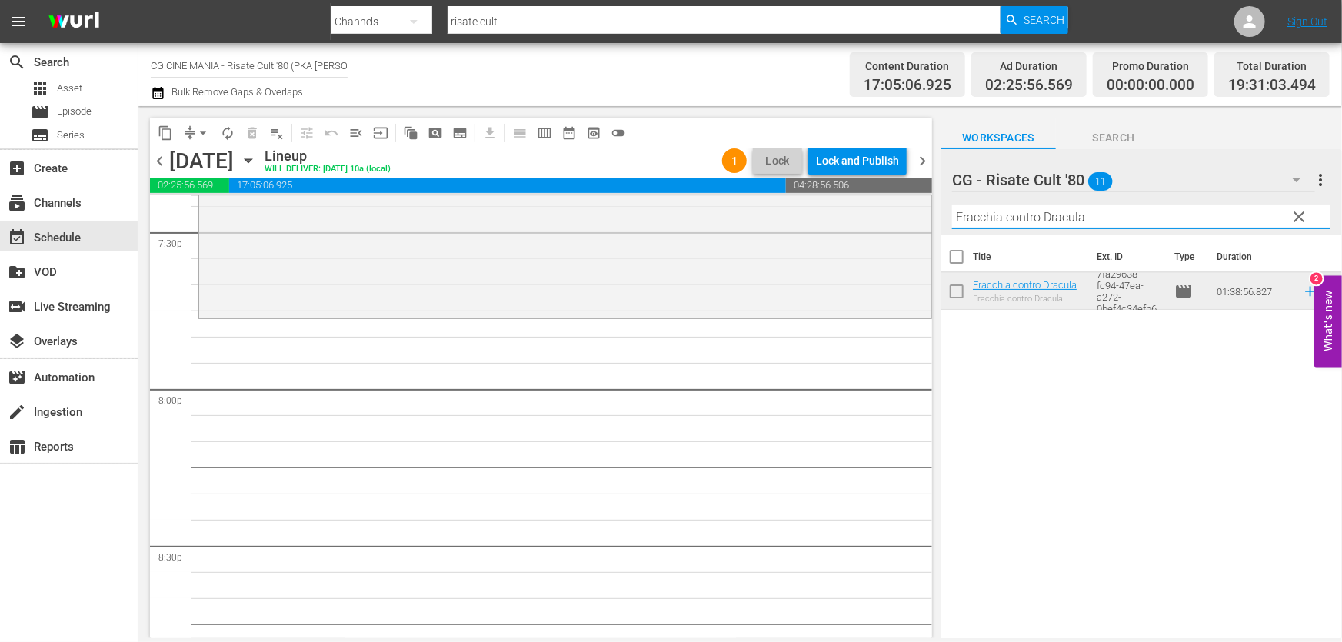
drag, startPoint x: 1113, startPoint y: 225, endPoint x: 449, endPoint y: 322, distance: 670.7
click at [486, 315] on div "content_copy compress arrow_drop_down autorenew_outlined delete_forever_outline…" at bounding box center [739, 372] width 1203 height 532
paste input "UN POVERO RICCO"
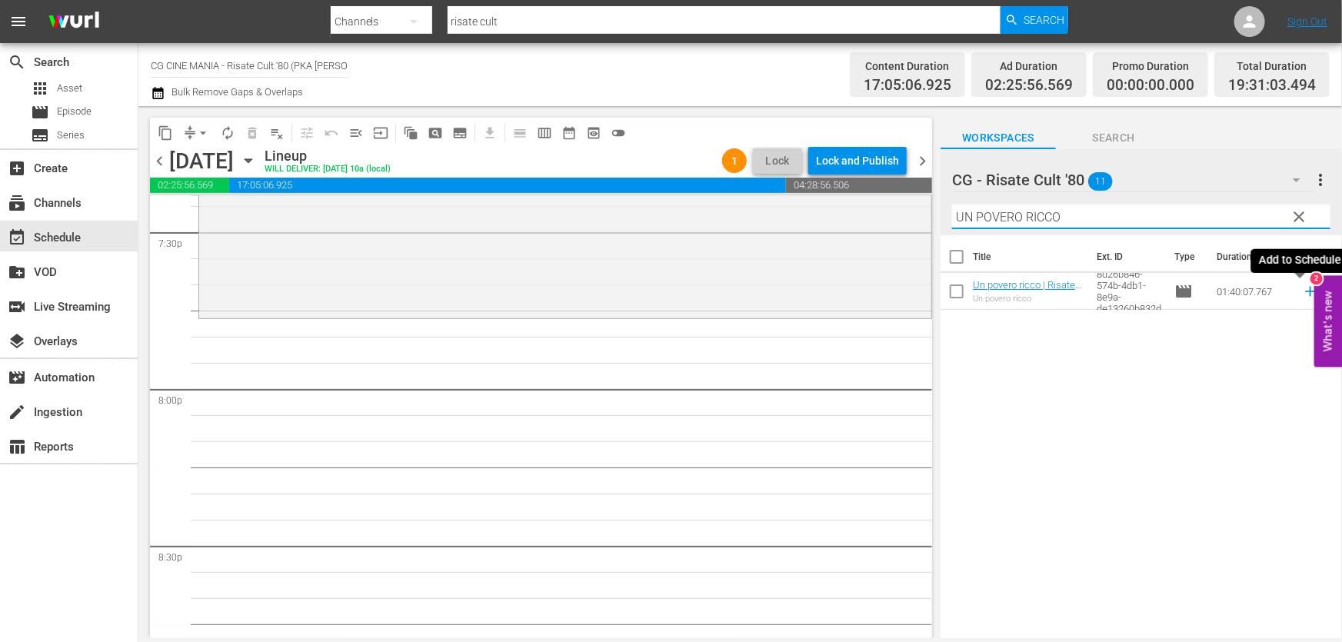
click at [1302, 289] on icon at bounding box center [1310, 291] width 17 height 17
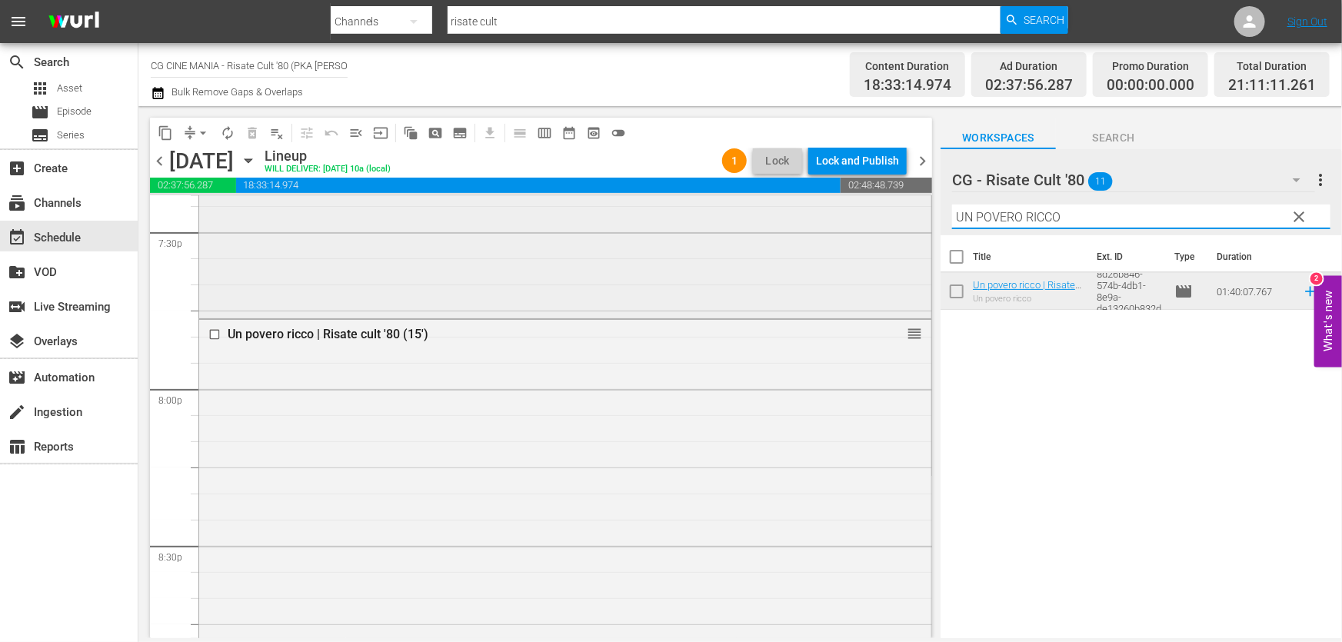
drag, startPoint x: 1073, startPoint y: 224, endPoint x: 364, endPoint y: 316, distance: 714.9
click at [408, 304] on div "content_copy compress arrow_drop_down autorenew_outlined delete_forever_outline…" at bounding box center [739, 372] width 1203 height 532
paste input "È arrivato mio fratello"
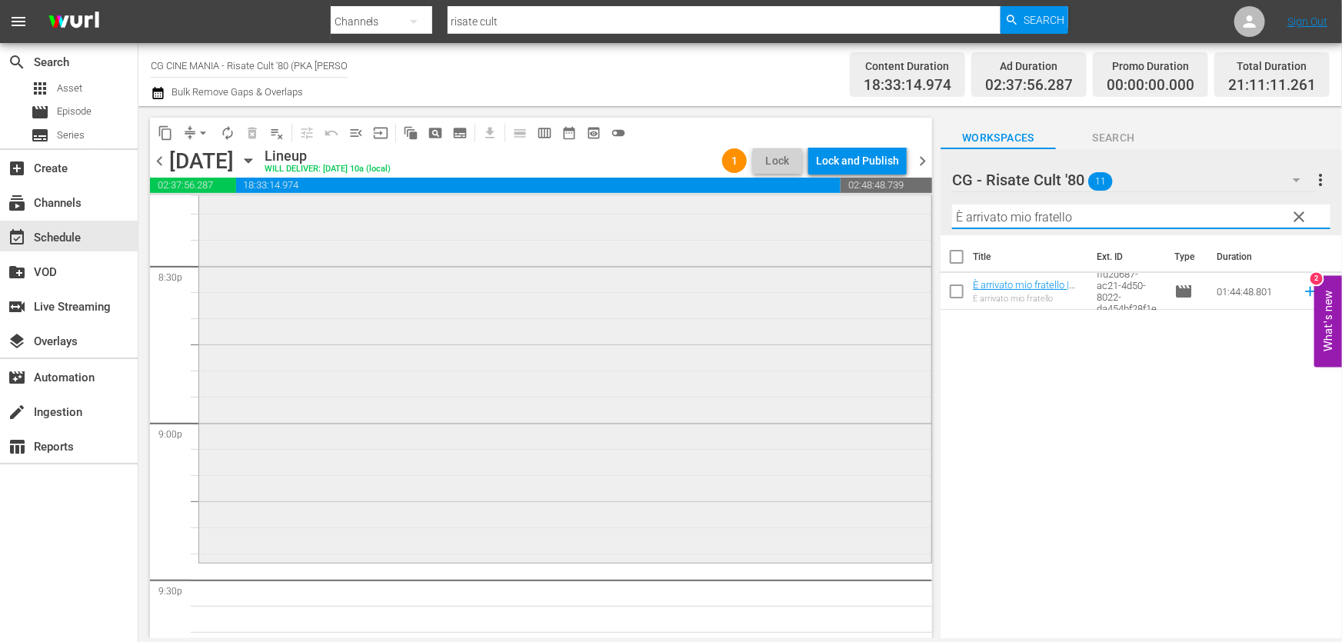
scroll to position [6430, 0]
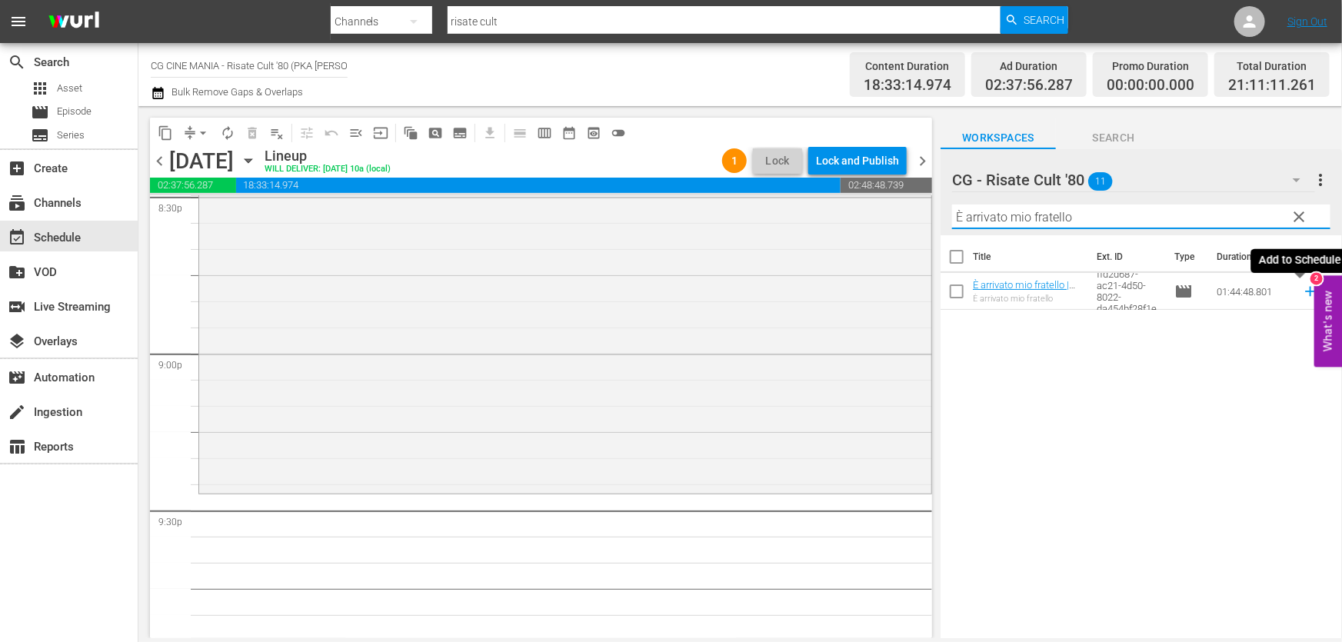
click at [1302, 296] on icon at bounding box center [1310, 291] width 17 height 17
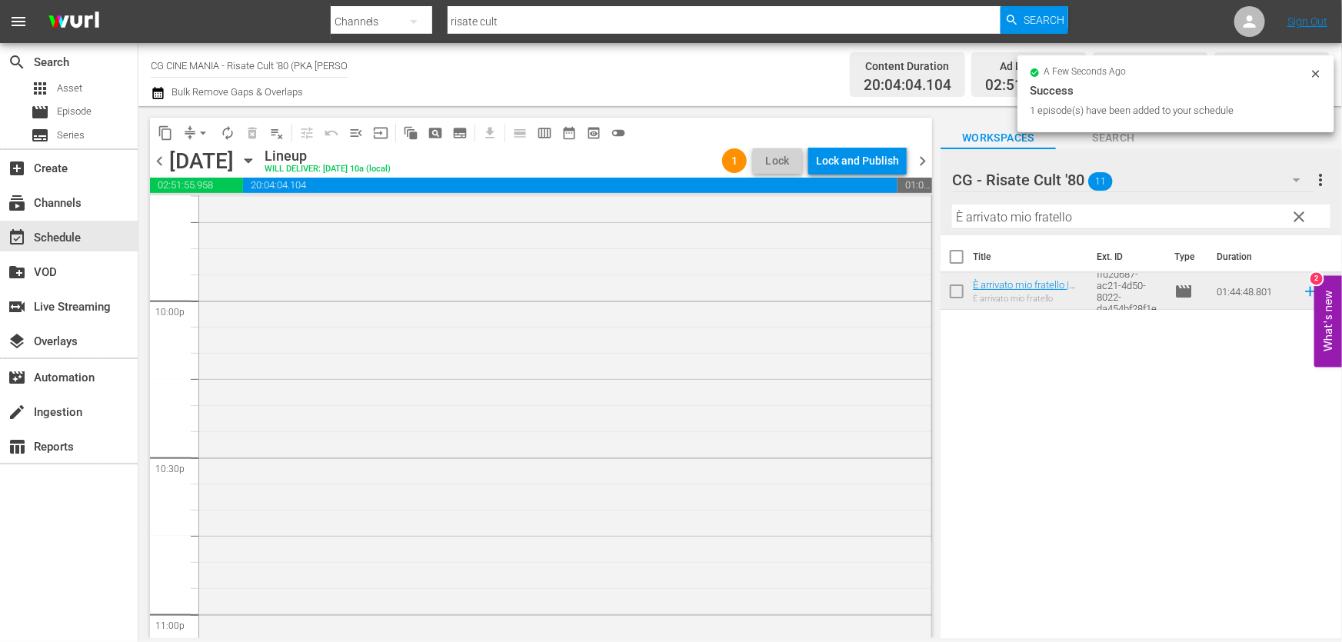
scroll to position [6989, 0]
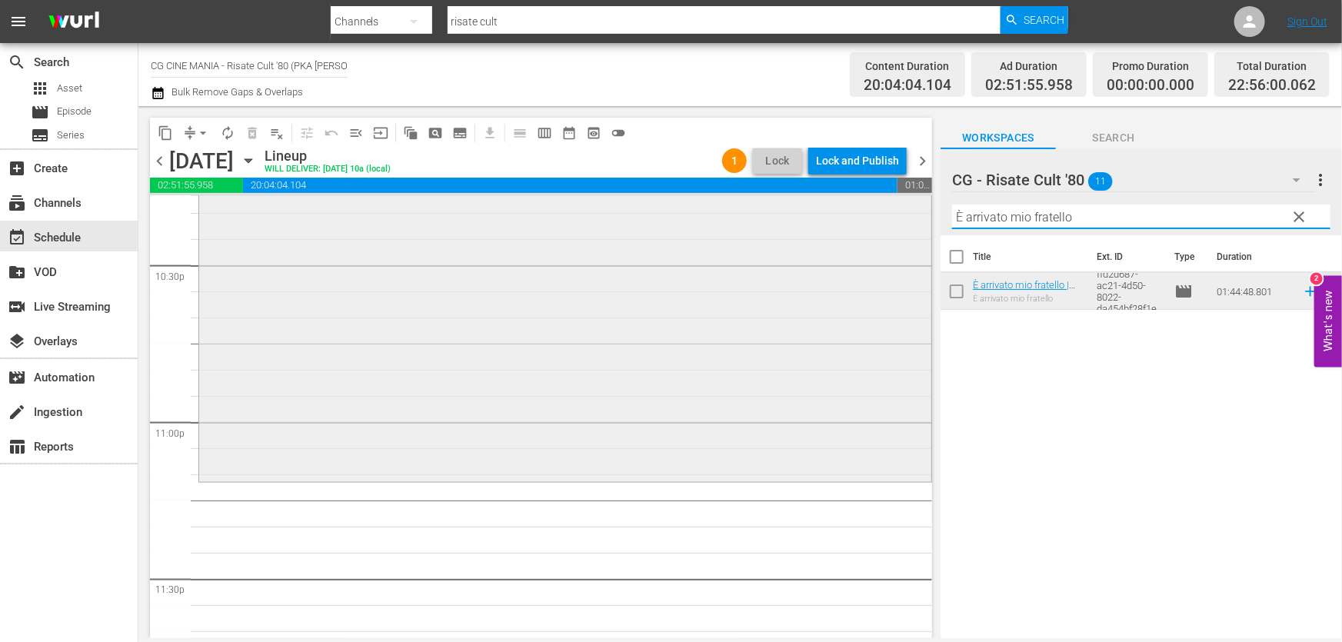
drag, startPoint x: 1094, startPoint y: 211, endPoint x: 330, endPoint y: 365, distance: 779.6
click at [410, 323] on div "content_copy compress arrow_drop_down autorenew_outlined delete_forever_outline…" at bounding box center [739, 372] width 1203 height 532
paste input "QUESTO E QUELLO"
type input "QUESTO E QUELLO"
click at [1302, 287] on icon at bounding box center [1310, 291] width 17 height 17
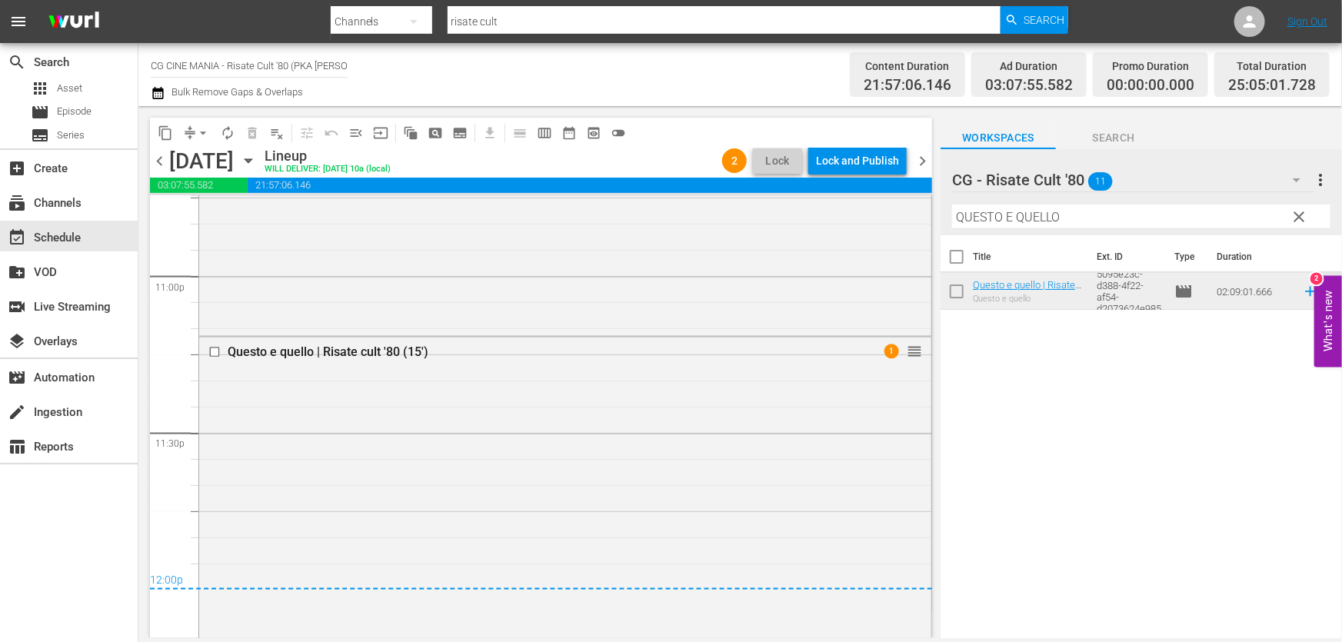
scroll to position [0, 0]
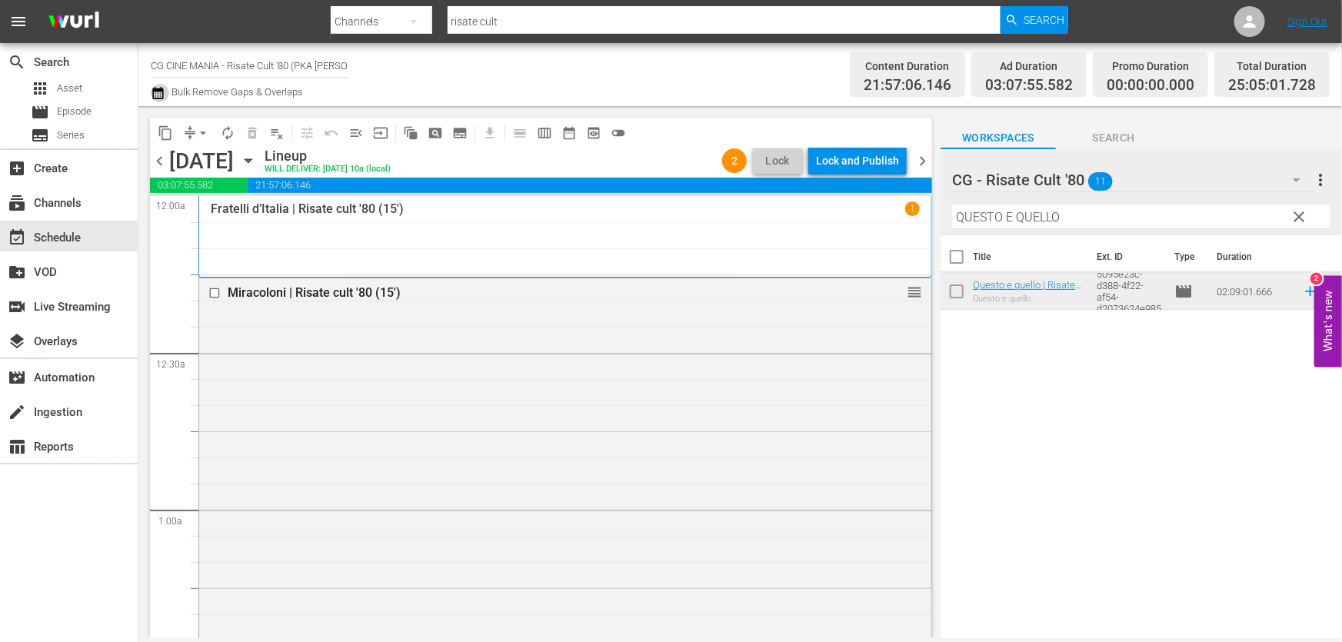
click at [157, 91] on icon "button" at bounding box center [157, 93] width 11 height 12
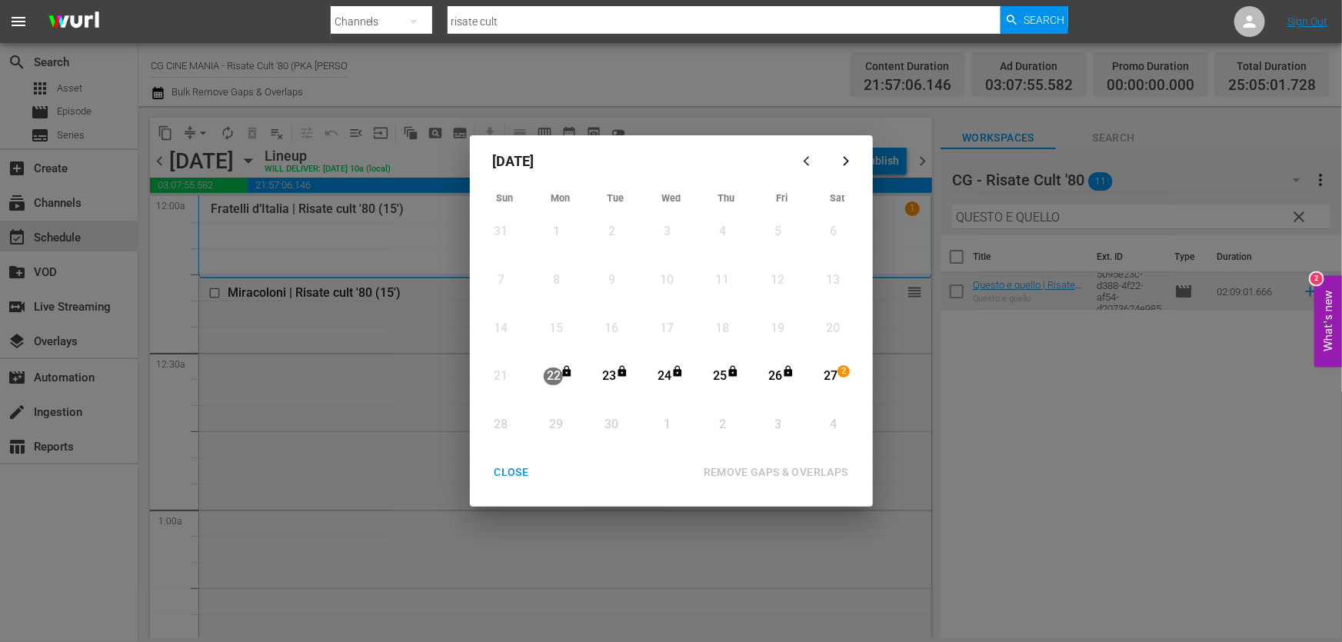
click at [830, 376] on div "27" at bounding box center [829, 377] width 19 height 18
click at [799, 471] on div "REMOVE GAPS & OVERLAPS" at bounding box center [775, 472] width 169 height 19
click at [514, 477] on div "CLOSE" at bounding box center [511, 472] width 59 height 19
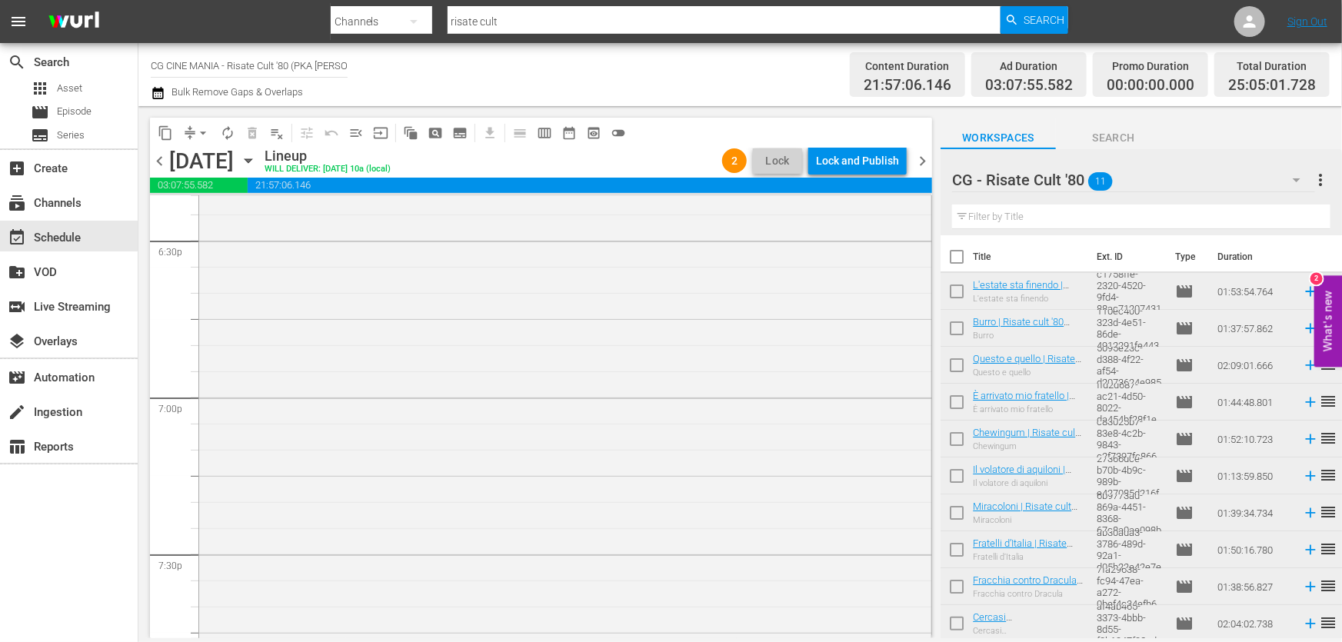
scroll to position [5480, 0]
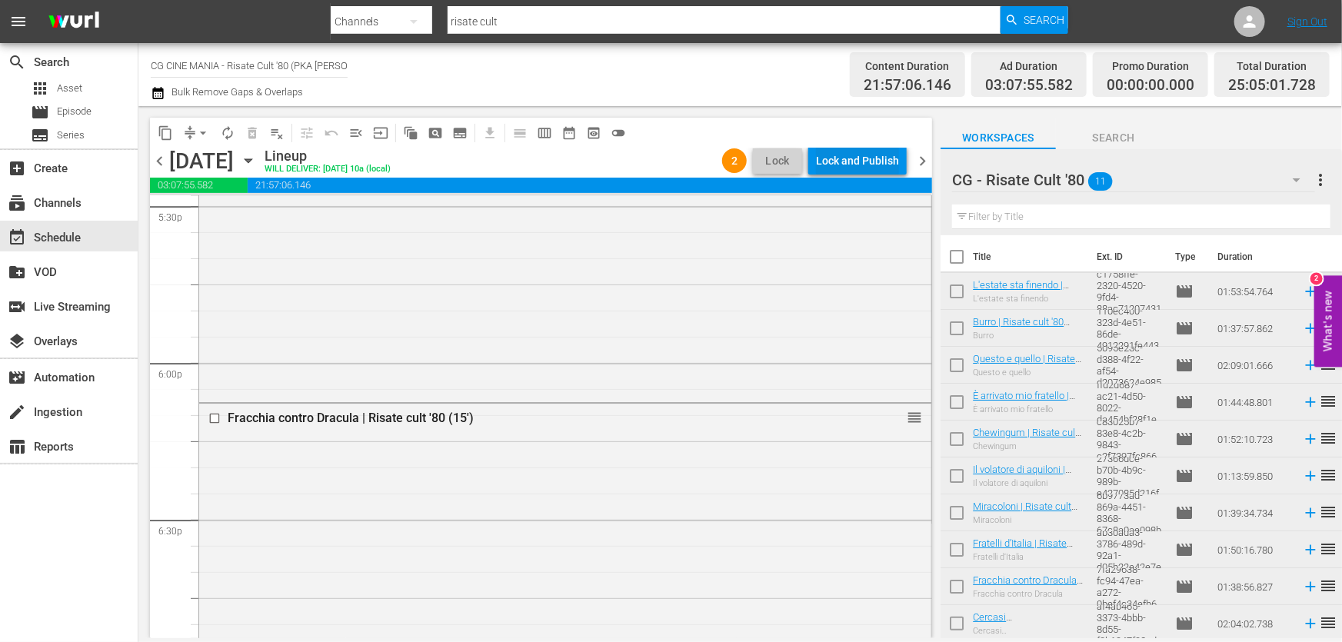
click at [852, 156] on div "Lock and Publish" at bounding box center [857, 161] width 83 height 28
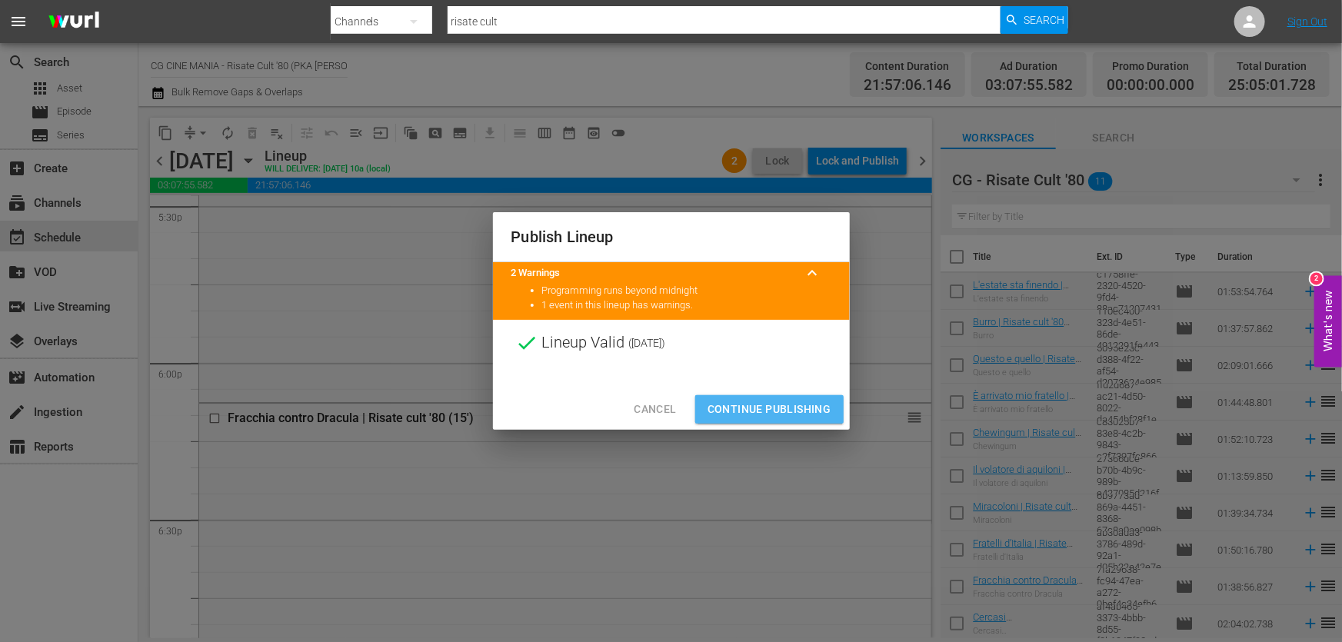
click at [807, 410] on span "Continue Publishing" at bounding box center [769, 409] width 124 height 19
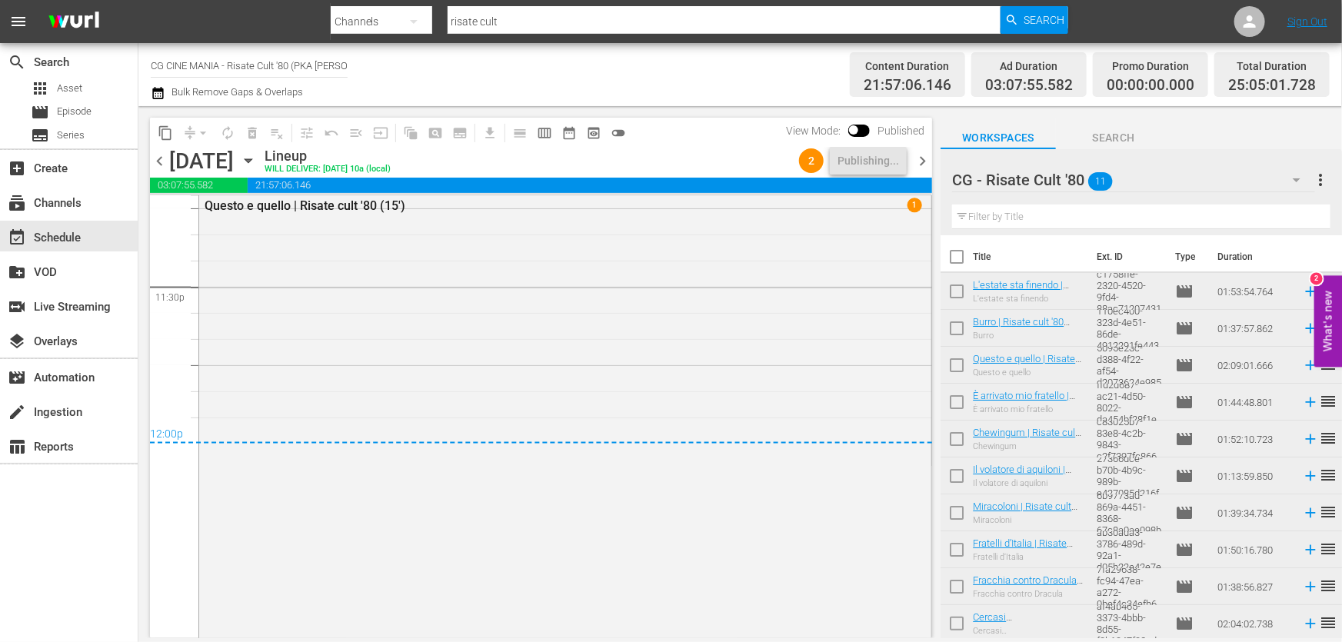
scroll to position [7506, 0]
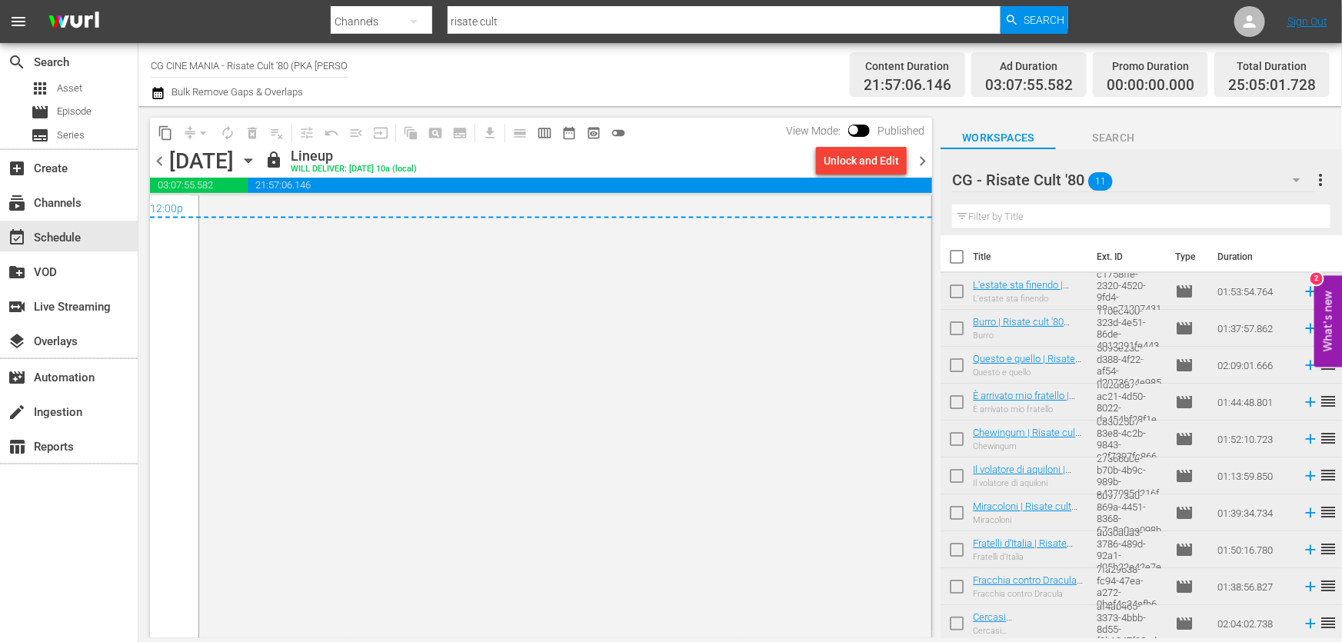
click at [933, 156] on div "content_copy compress arrow_drop_down autorenew_outlined delete_forever_outline…" at bounding box center [536, 372] width 797 height 532
click at [927, 156] on span "chevron_right" at bounding box center [922, 160] width 19 height 19
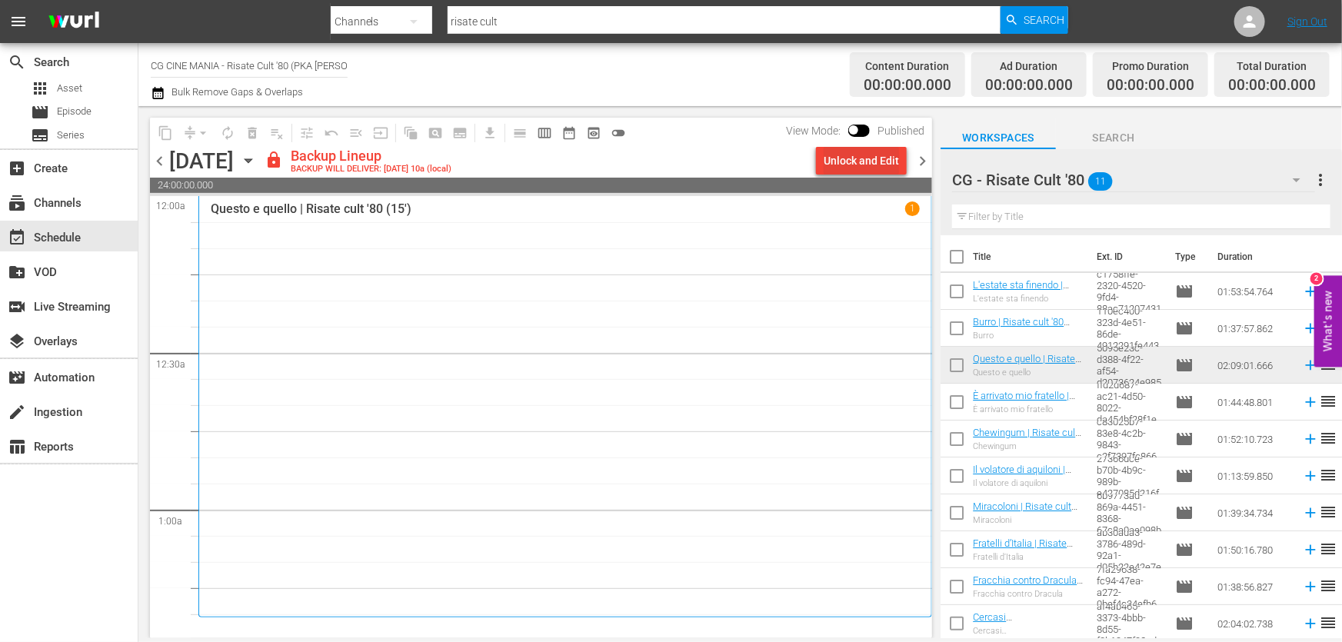
click at [902, 154] on button "Unlock and Edit" at bounding box center [861, 161] width 91 height 28
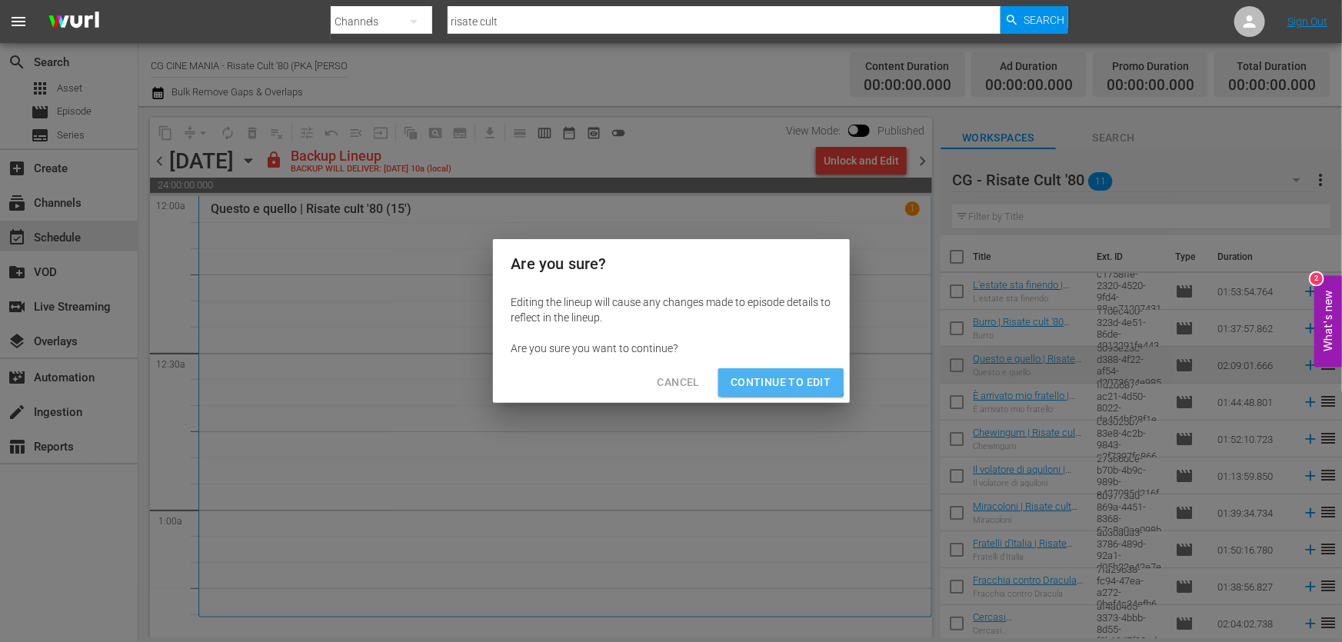
click at [779, 377] on span "Continue to Edit" at bounding box center [780, 382] width 100 height 19
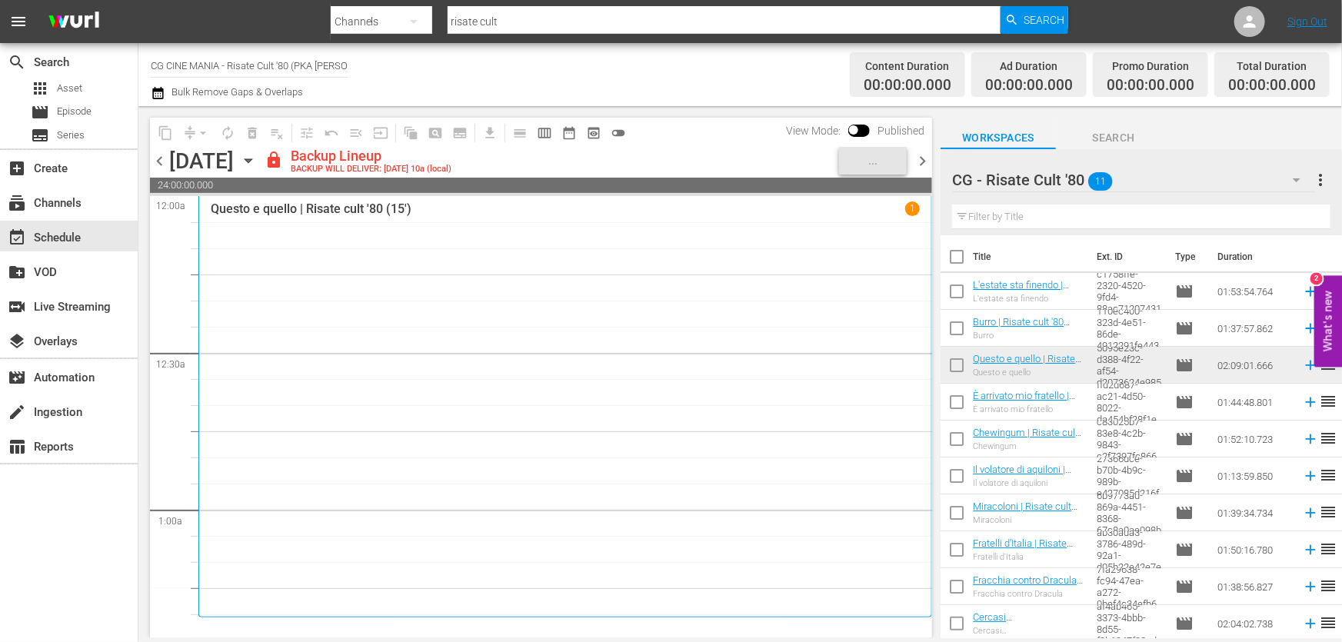
click at [1076, 221] on input "text" at bounding box center [1141, 217] width 378 height 25
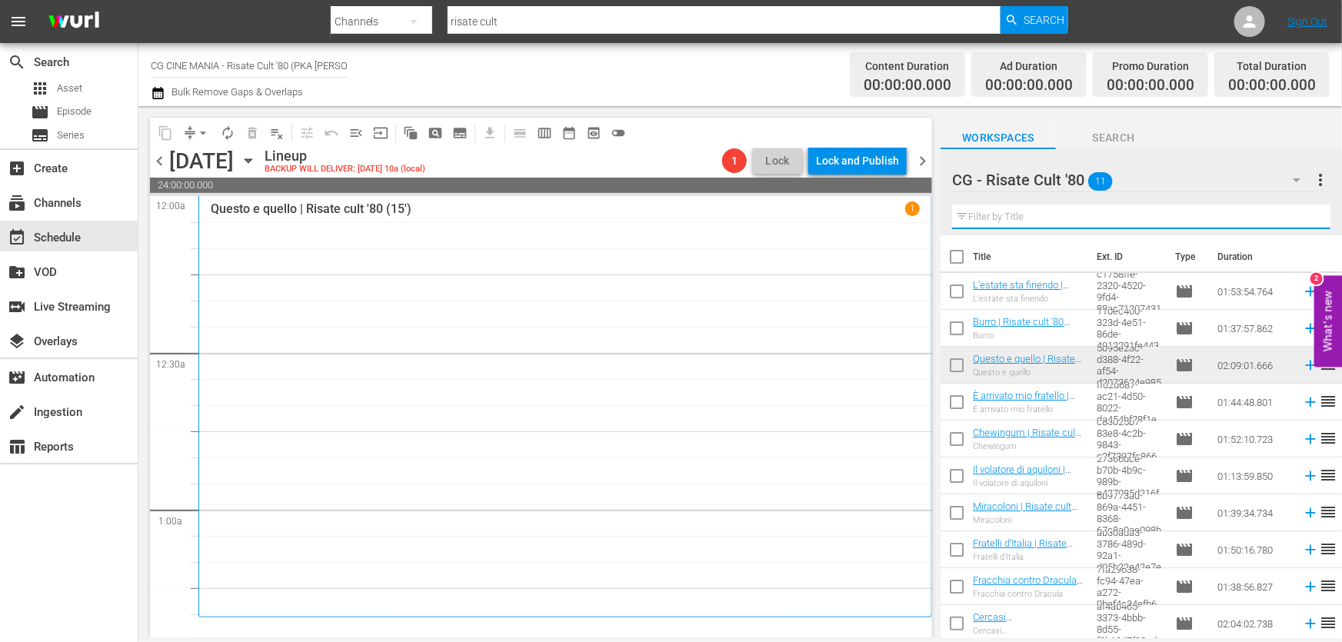
paste input "Cercasi [DEMOGRAPHIC_DATA]"
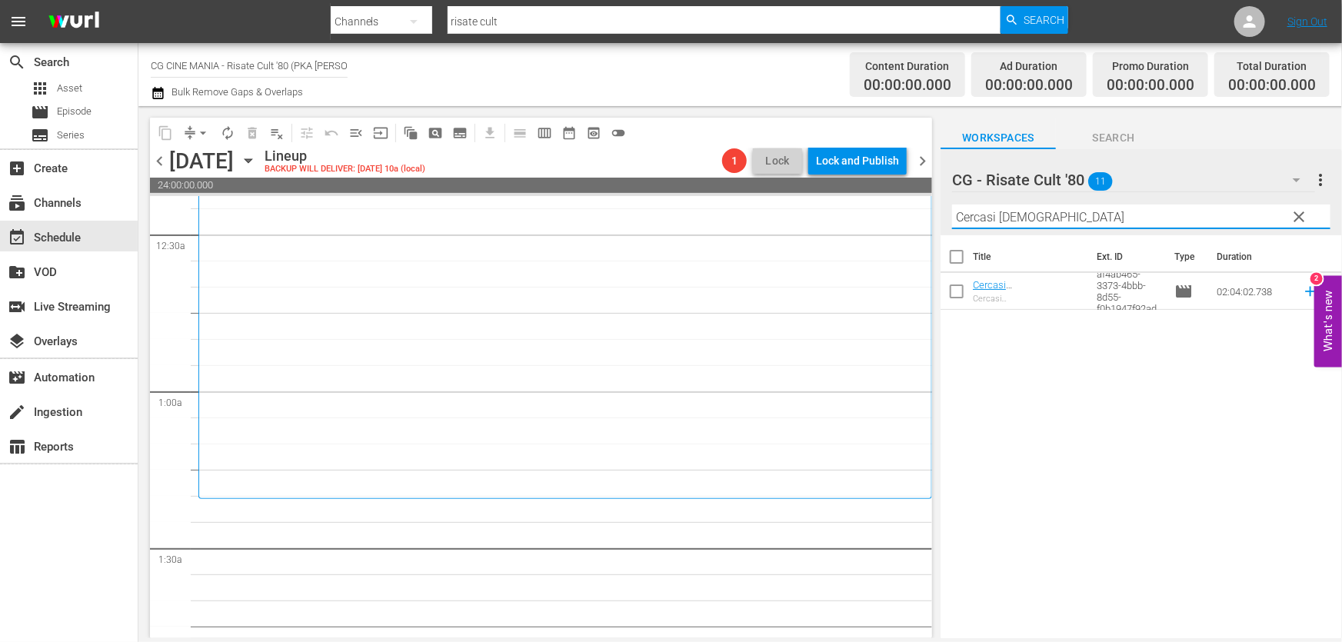
scroll to position [349, 0]
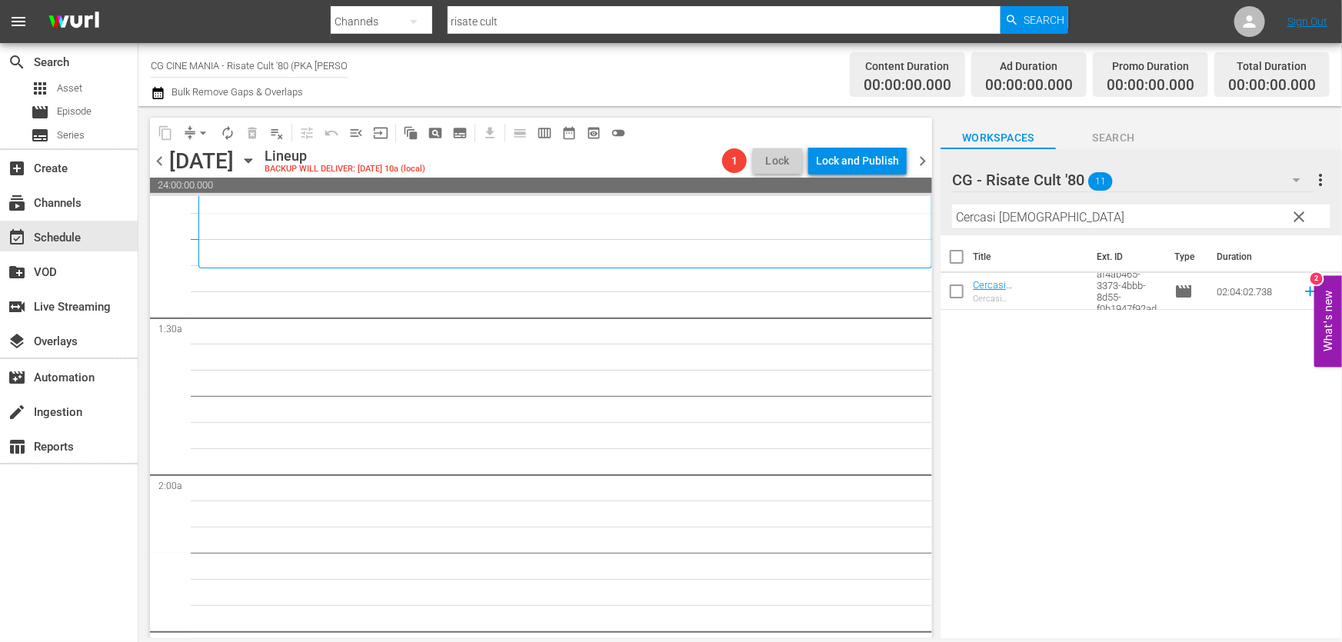
click at [1296, 293] on td at bounding box center [1307, 291] width 23 height 37
click at [1305, 292] on icon at bounding box center [1310, 292] width 10 height 10
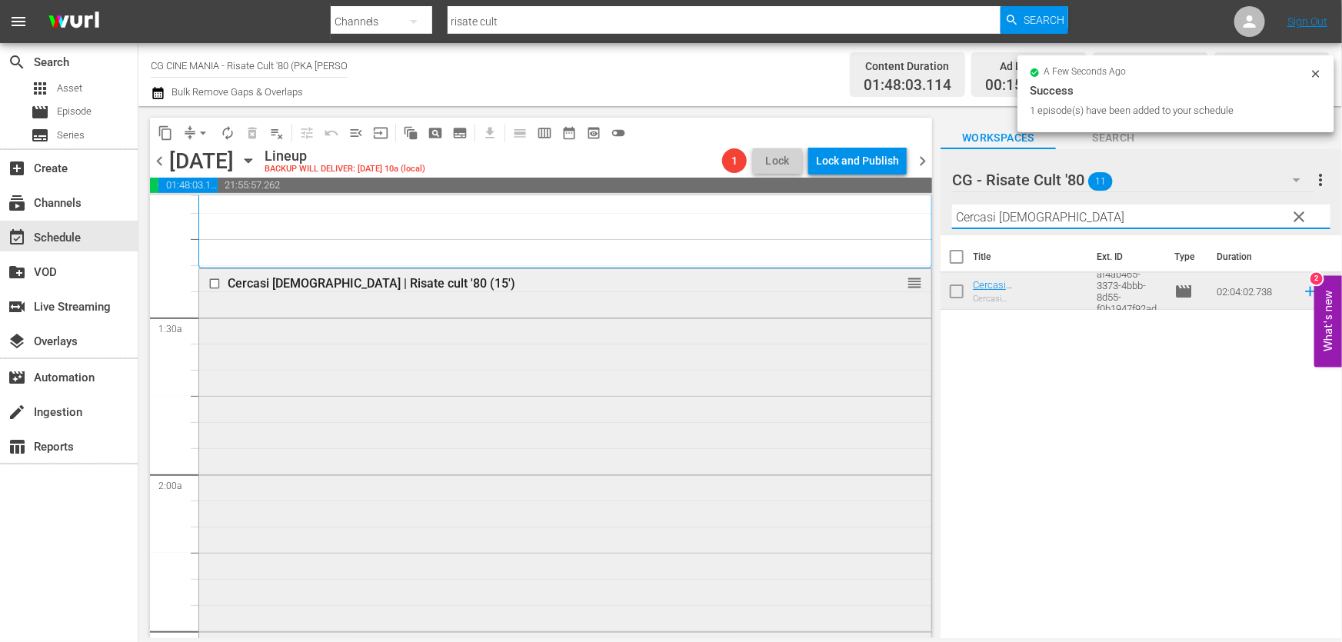
drag, startPoint x: 1078, startPoint y: 221, endPoint x: 371, endPoint y: 317, distance: 713.0
click at [414, 311] on div "content_copy compress arrow_drop_down autorenew_outlined delete_forever_outline…" at bounding box center [739, 372] width 1203 height 532
paste input "UN POVERO RICCO"
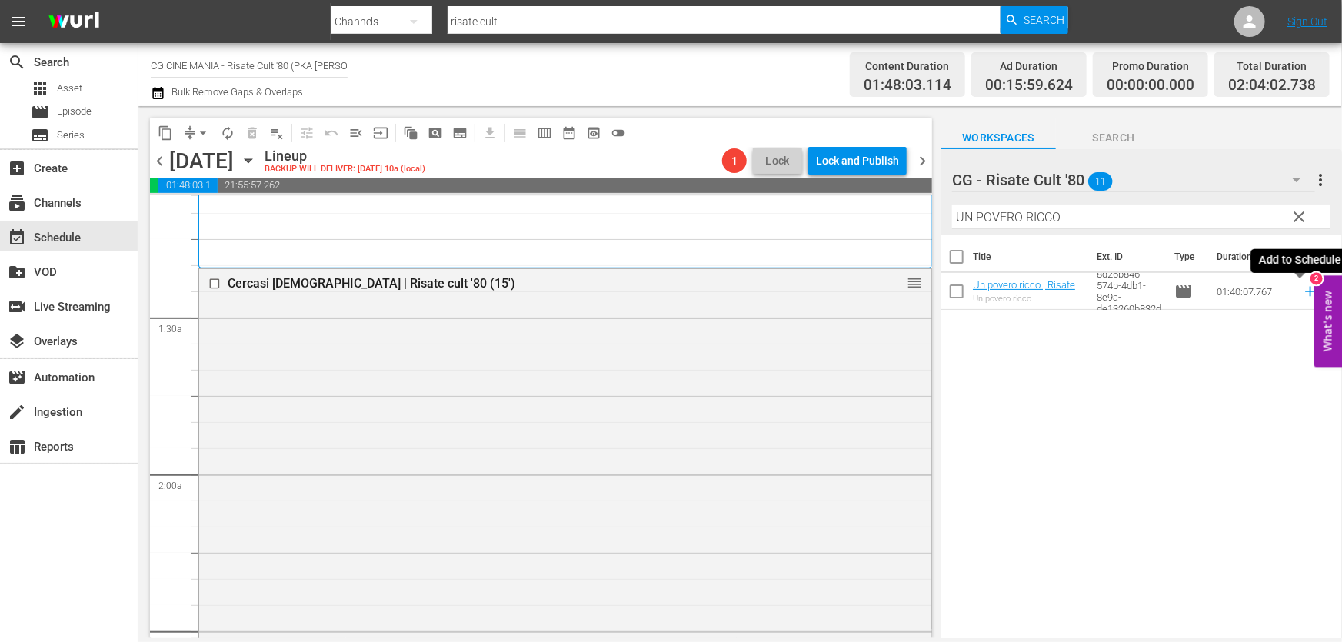
click at [1305, 292] on icon at bounding box center [1310, 292] width 10 height 10
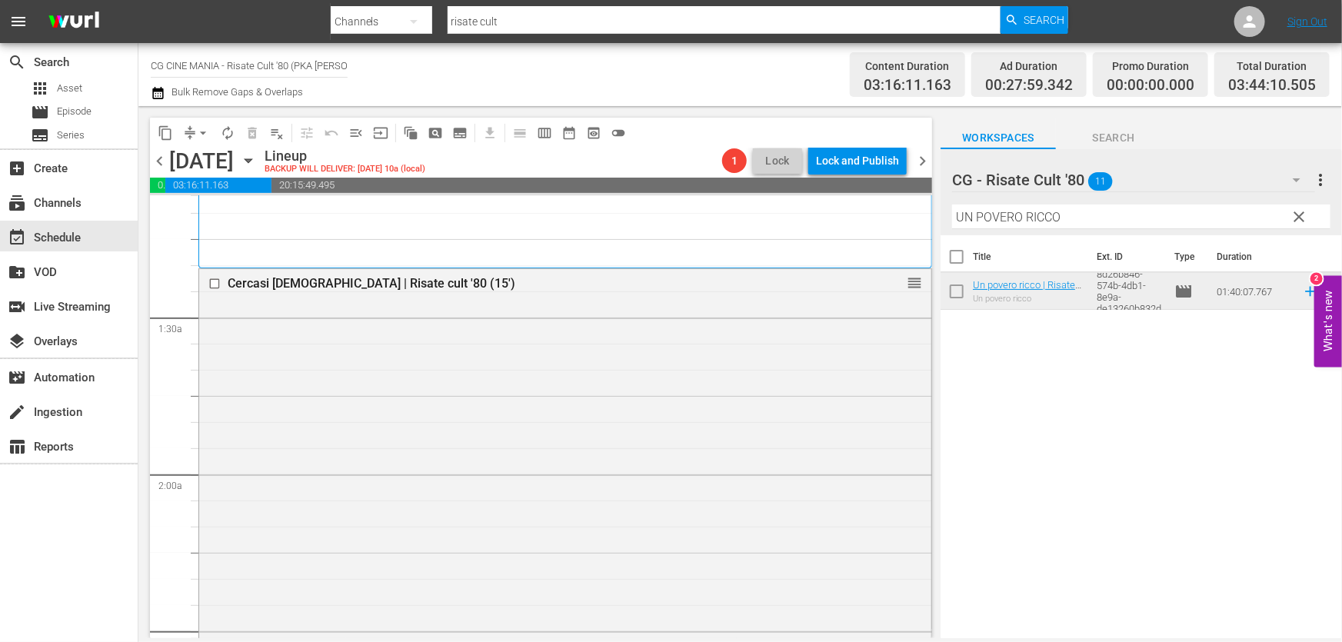
click at [1121, 231] on div "Filter by Title UN POVERO RICCO" at bounding box center [1141, 216] width 378 height 37
drag, startPoint x: 452, startPoint y: 291, endPoint x: 0, endPoint y: 407, distance: 466.6
click at [338, 308] on div "content_copy compress arrow_drop_down autorenew_outlined delete_forever_outline…" at bounding box center [739, 372] width 1203 height 532
paste input "QUESTO E QUELL"
click at [1302, 285] on icon at bounding box center [1310, 291] width 17 height 17
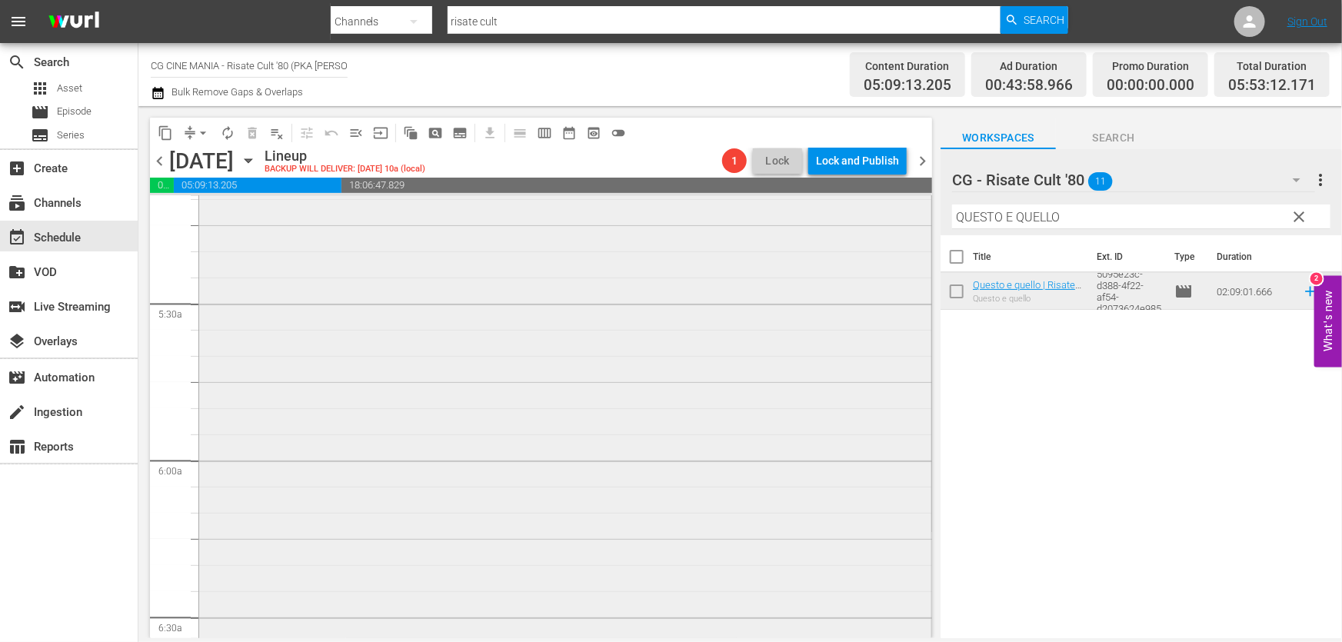
scroll to position [1747, 0]
drag, startPoint x: 1123, startPoint y: 226, endPoint x: 413, endPoint y: 325, distance: 716.6
click at [388, 323] on div "content_copy compress arrow_drop_down autorenew_outlined delete_forever_outline…" at bounding box center [739, 372] width 1203 height 532
paste input "Burro"
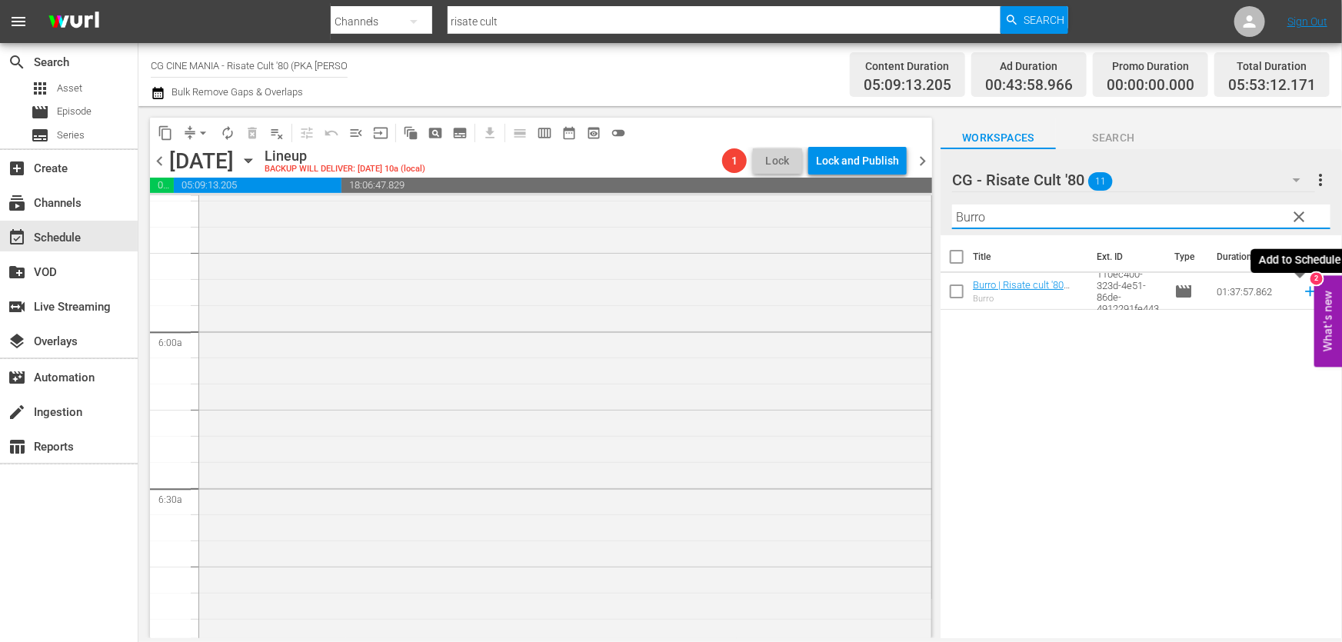
click at [1302, 290] on icon at bounding box center [1310, 291] width 17 height 17
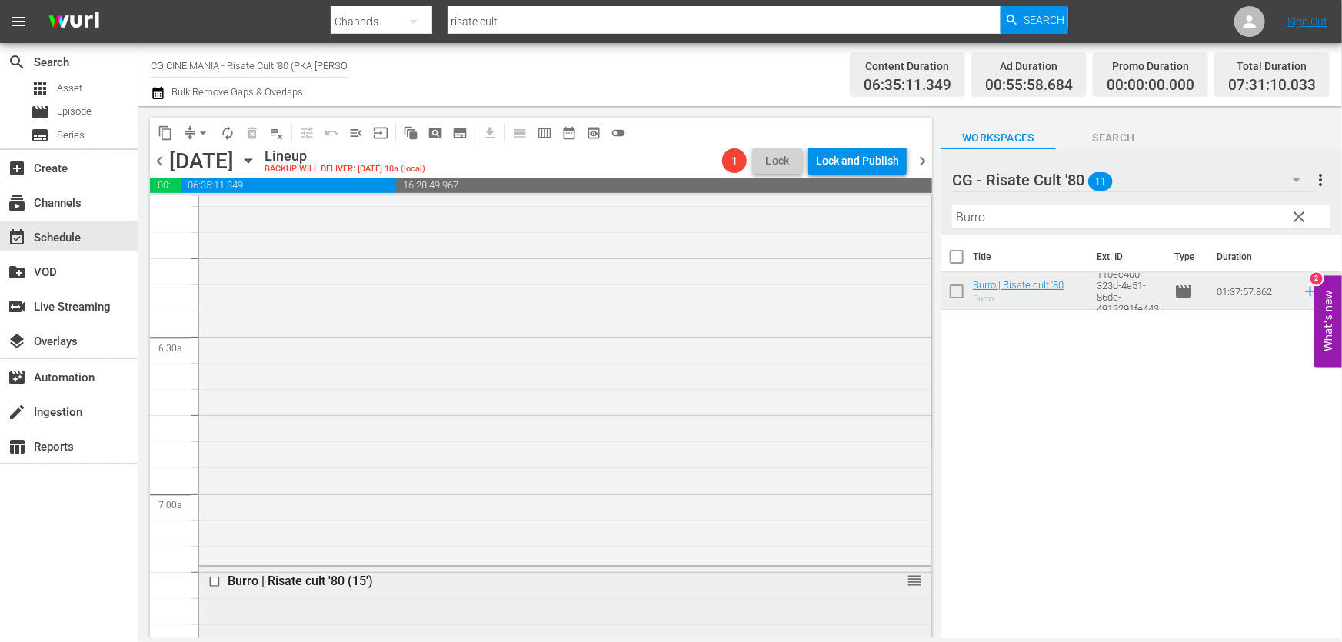
scroll to position [2097, 0]
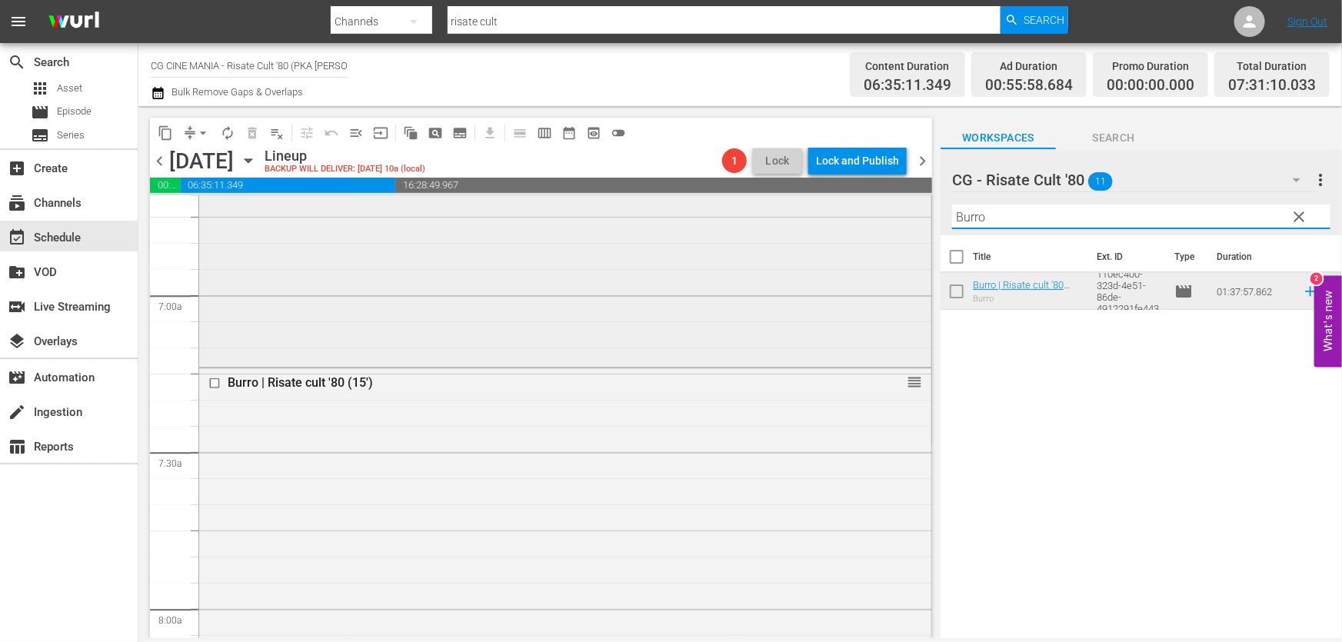
drag, startPoint x: 1017, startPoint y: 219, endPoint x: 484, endPoint y: 294, distance: 538.1
click at [540, 286] on div "content_copy compress arrow_drop_down autorenew_outlined delete_forever_outline…" at bounding box center [739, 372] width 1203 height 532
paste input "Chewingum"
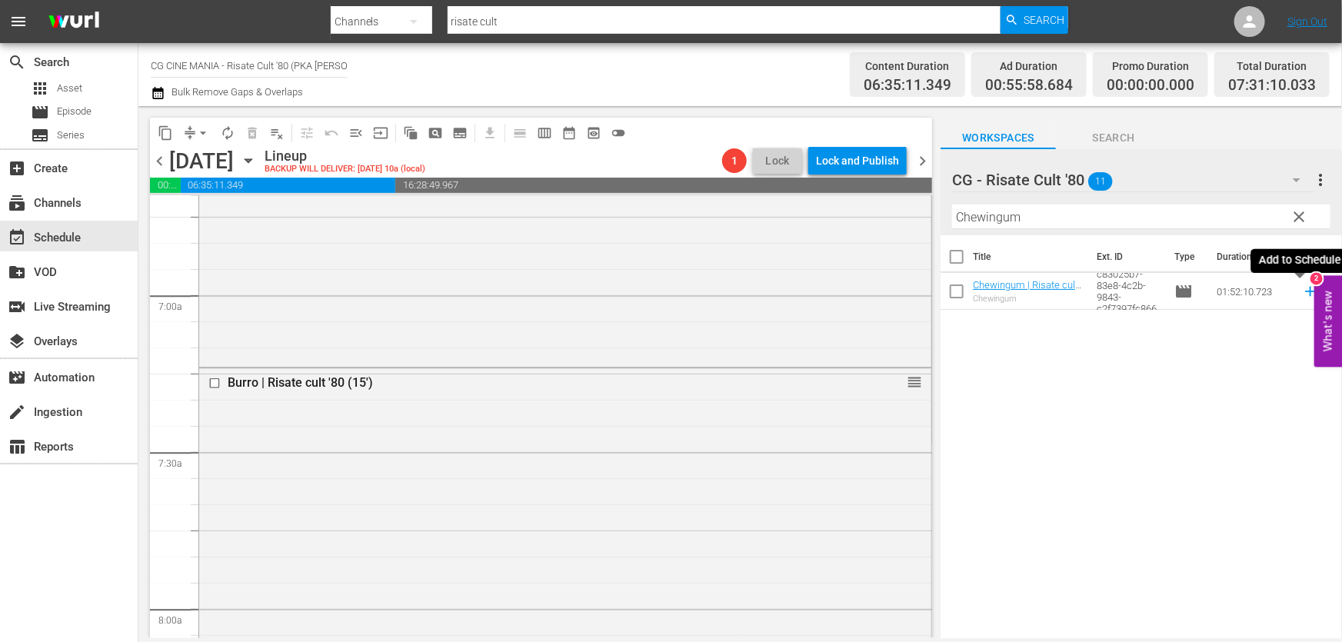
click at [1302, 286] on icon at bounding box center [1310, 291] width 17 height 17
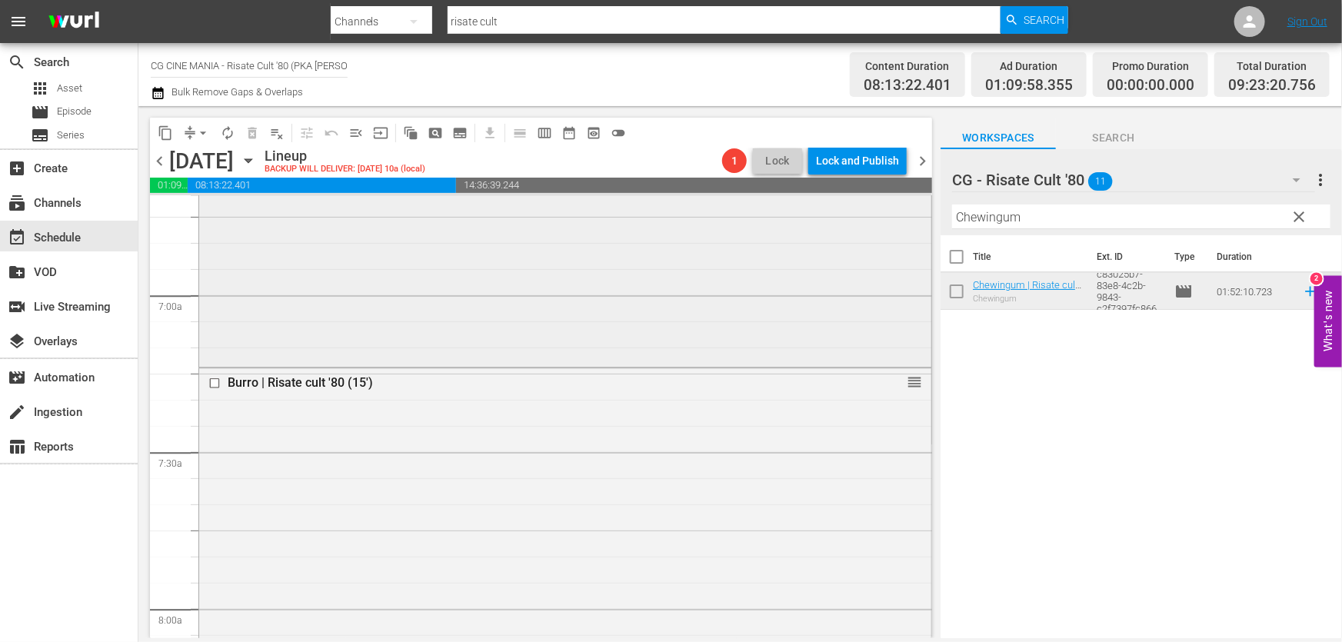
drag, startPoint x: 987, startPoint y: 229, endPoint x: 396, endPoint y: 318, distance: 597.9
click at [463, 305] on div "content_copy compress arrow_drop_down autorenew_outlined delete_forever_outline…" at bounding box center [739, 372] width 1203 height 532
paste input "Il volatore di aquiloni"
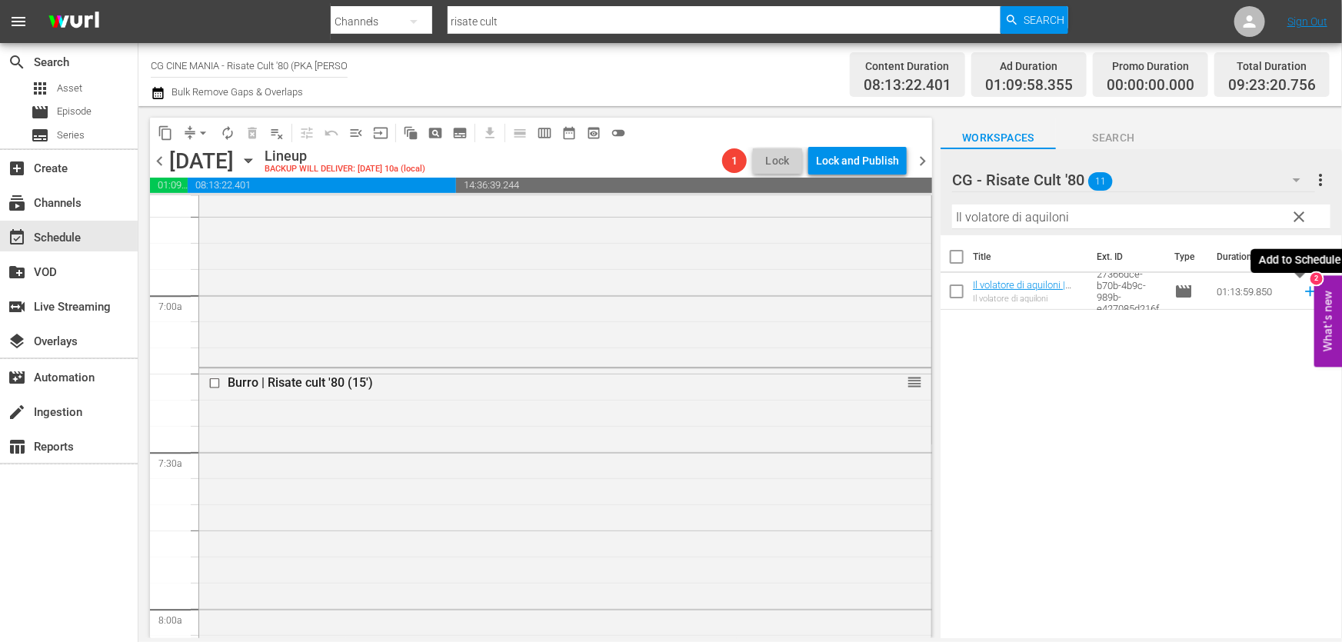
click at [1302, 291] on icon at bounding box center [1310, 291] width 17 height 17
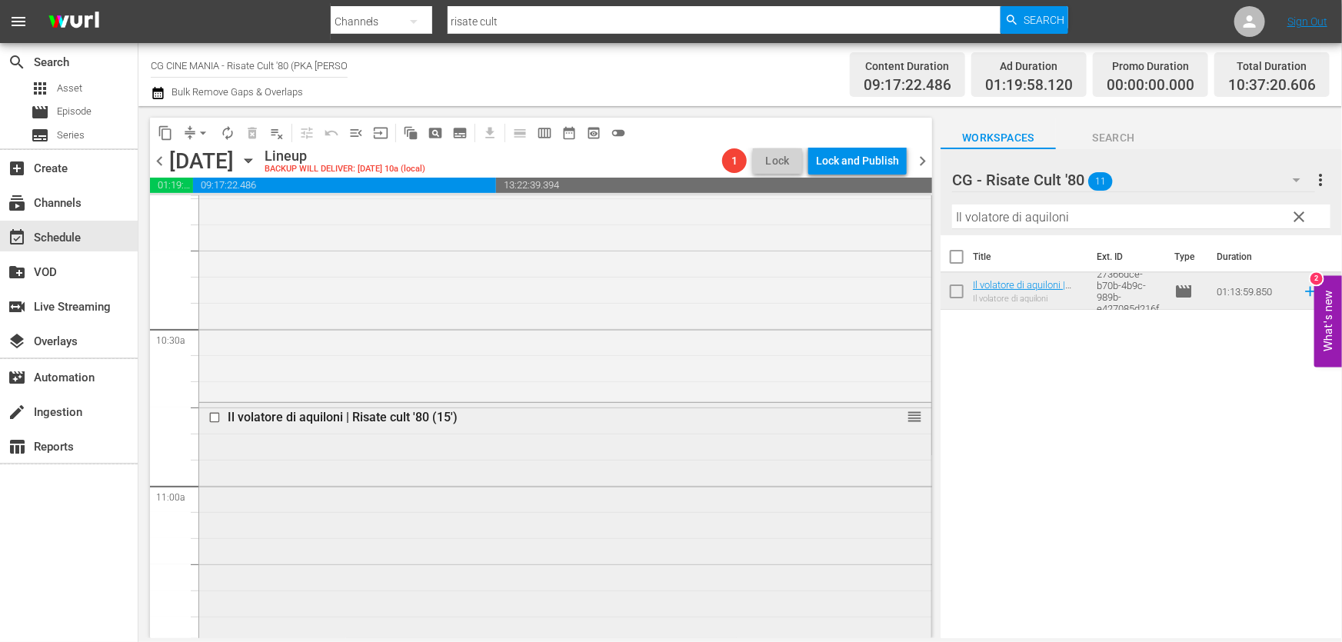
scroll to position [3285, 0]
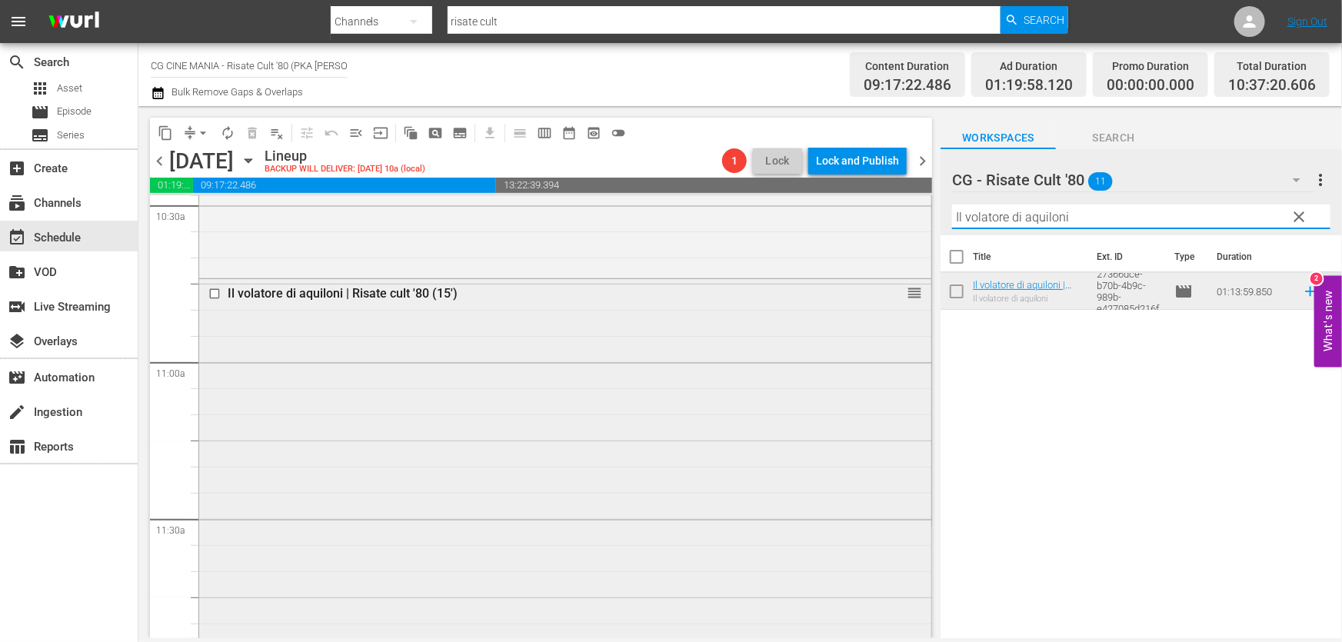
drag, startPoint x: 1104, startPoint y: 218, endPoint x: 315, endPoint y: 355, distance: 800.8
click at [504, 331] on div "content_copy compress arrow_drop_down autorenew_outlined delete_forever_outline…" at bounding box center [739, 372] width 1203 height 532
paste input "Fracchia contro Dracula"
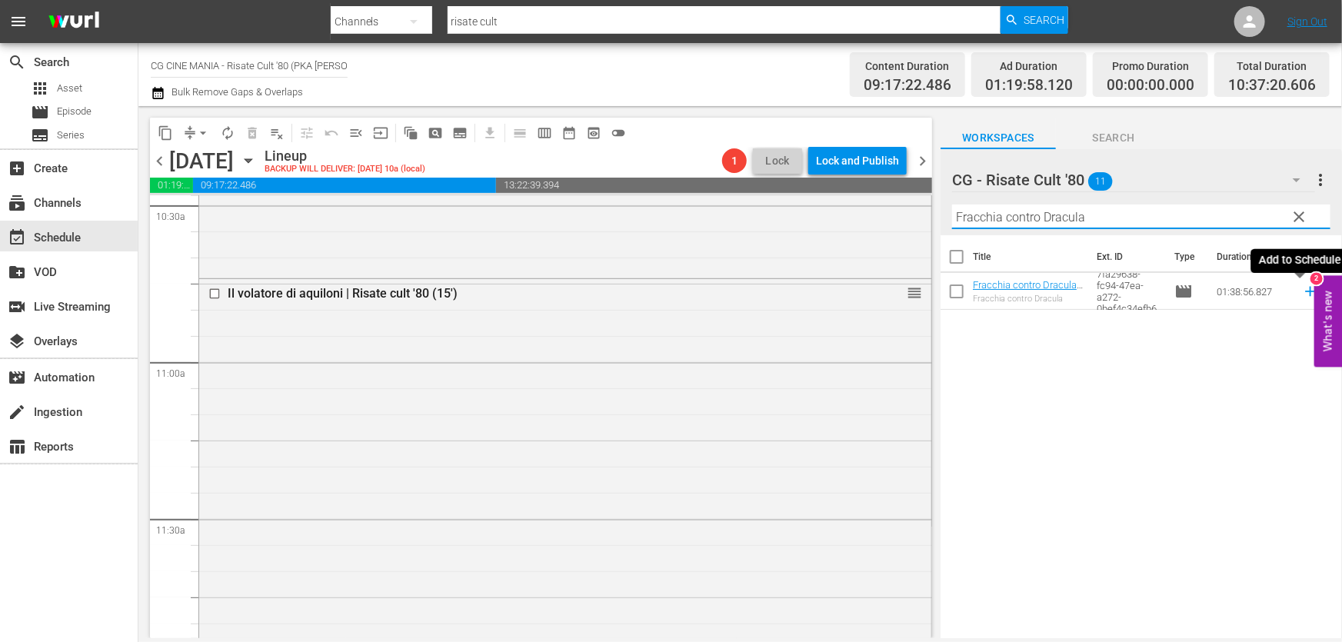
type input "Fracchia contro Dracula"
click at [1302, 291] on icon at bounding box center [1310, 291] width 17 height 17
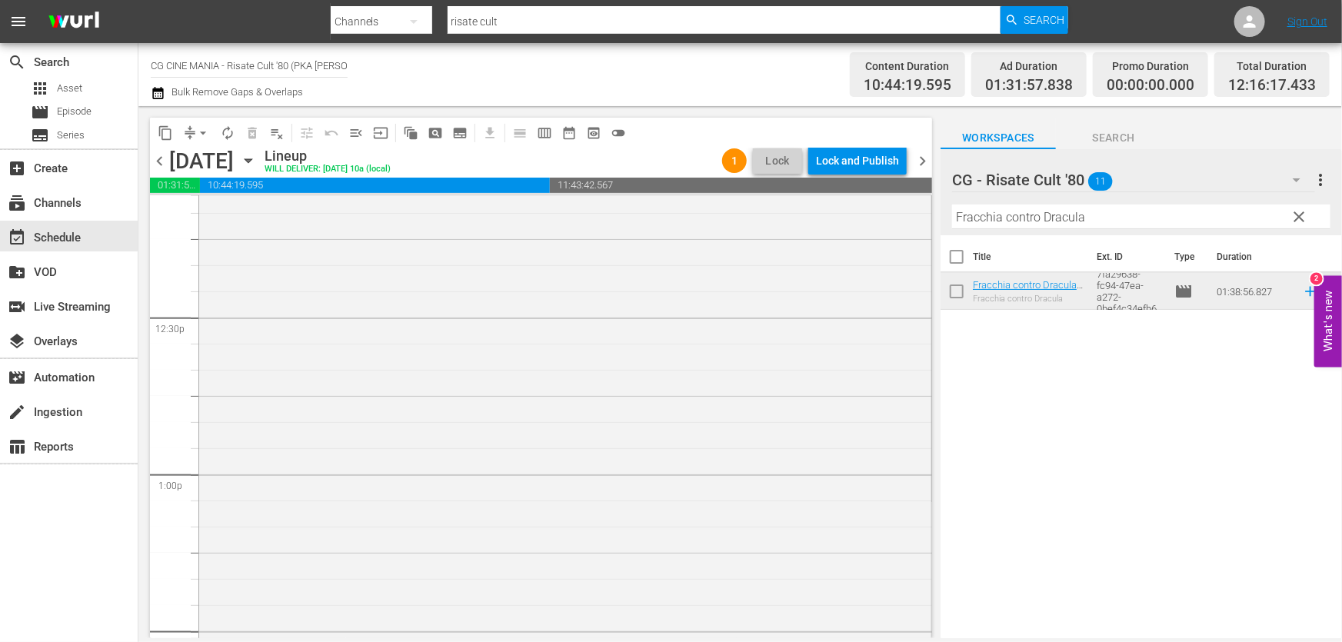
scroll to position [4053, 0]
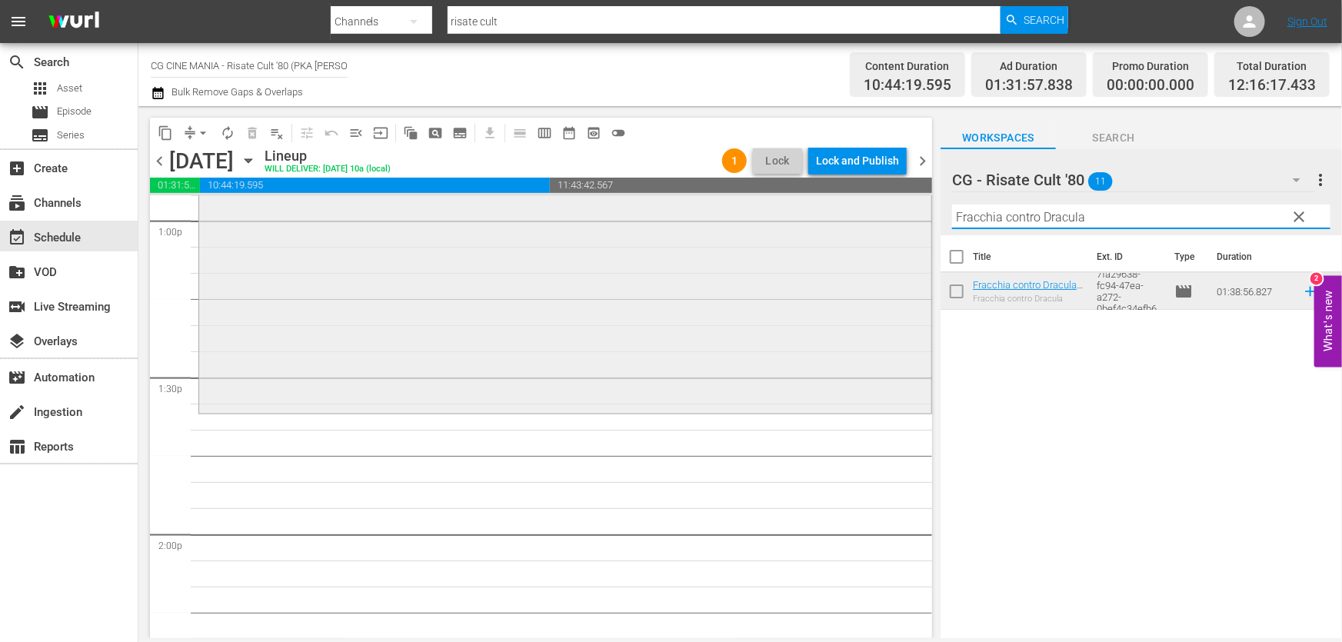
drag, startPoint x: 1131, startPoint y: 224, endPoint x: 391, endPoint y: 311, distance: 745.5
click at [432, 304] on div "content_copy compress arrow_drop_down autorenew_outlined delete_forever_outline…" at bounding box center [739, 372] width 1203 height 532
paste input "È arrivato mio fratello"
drag, startPoint x: 1295, startPoint y: 289, endPoint x: 1279, endPoint y: 292, distance: 15.7
click at [1302, 289] on icon at bounding box center [1310, 291] width 17 height 17
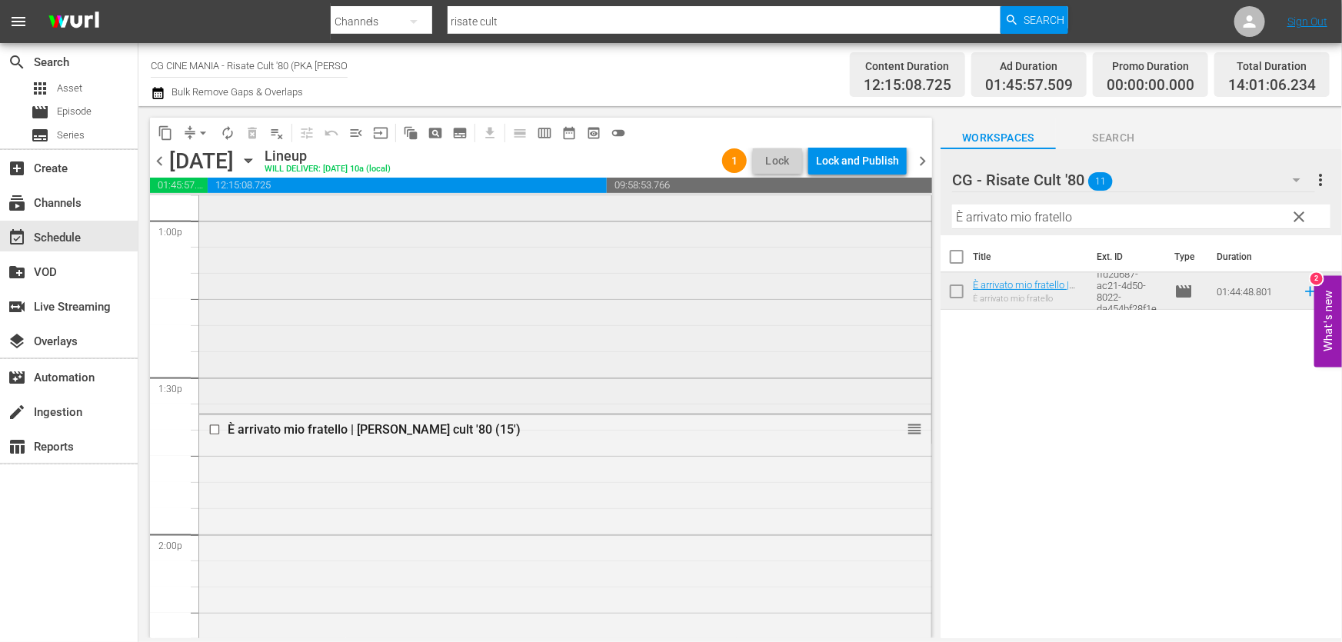
drag, startPoint x: 1056, startPoint y: 241, endPoint x: 397, endPoint y: 370, distance: 670.7
click at [397, 370] on div "content_copy compress arrow_drop_down autorenew_outlined delete_forever_outline…" at bounding box center [739, 372] width 1203 height 532
paste input "Fratelli d’Italia"
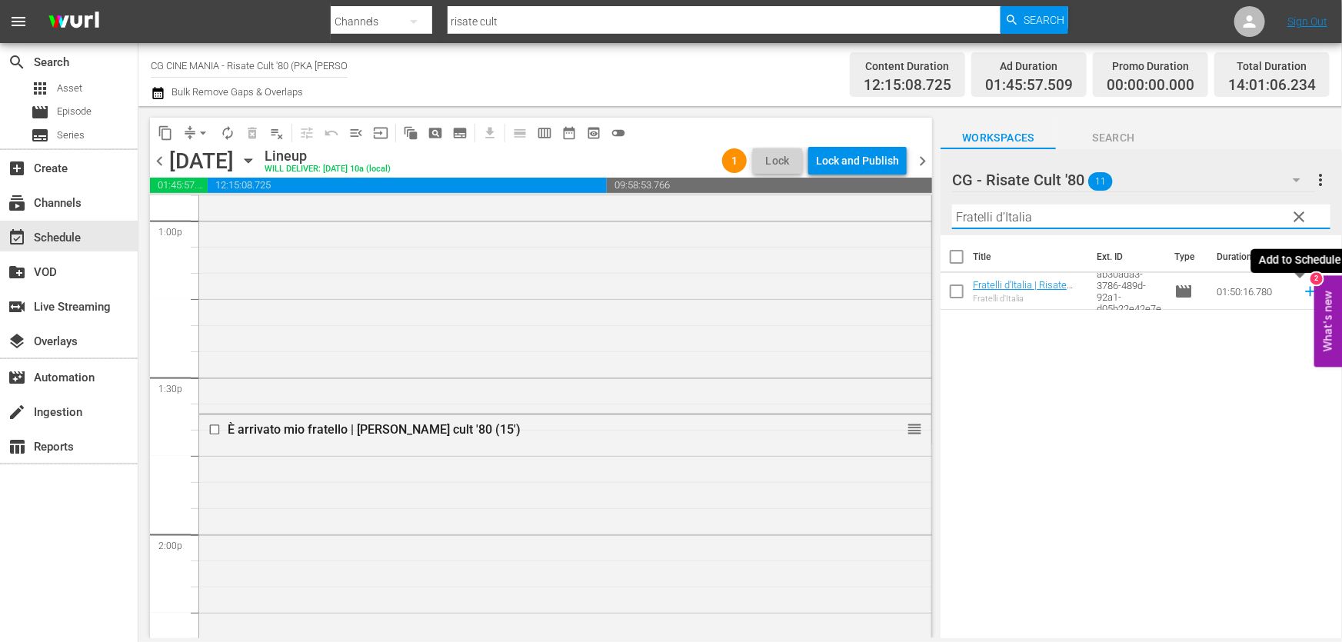
click at [1305, 288] on icon at bounding box center [1310, 292] width 10 height 10
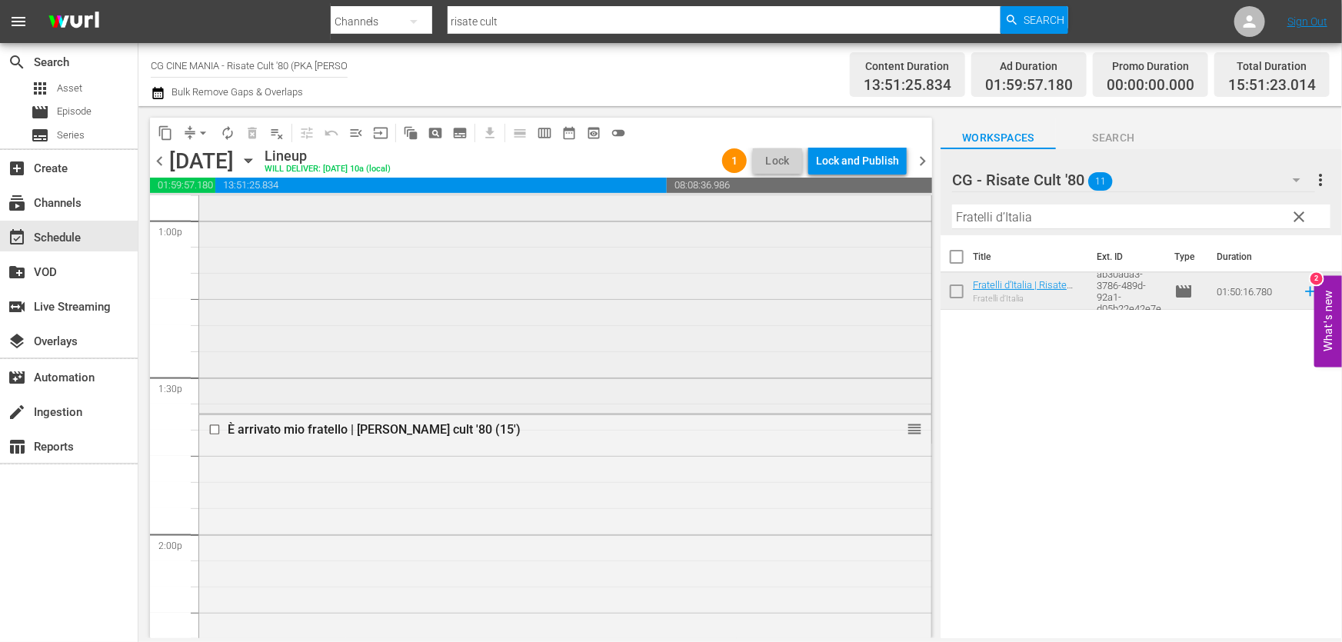
drag, startPoint x: 1147, startPoint y: 228, endPoint x: 357, endPoint y: 327, distance: 796.5
click at [357, 327] on div "content_copy compress arrow_drop_down autorenew_outlined delete_forever_outline…" at bounding box center [739, 372] width 1203 height 532
paste input "L'estate sta finendo"
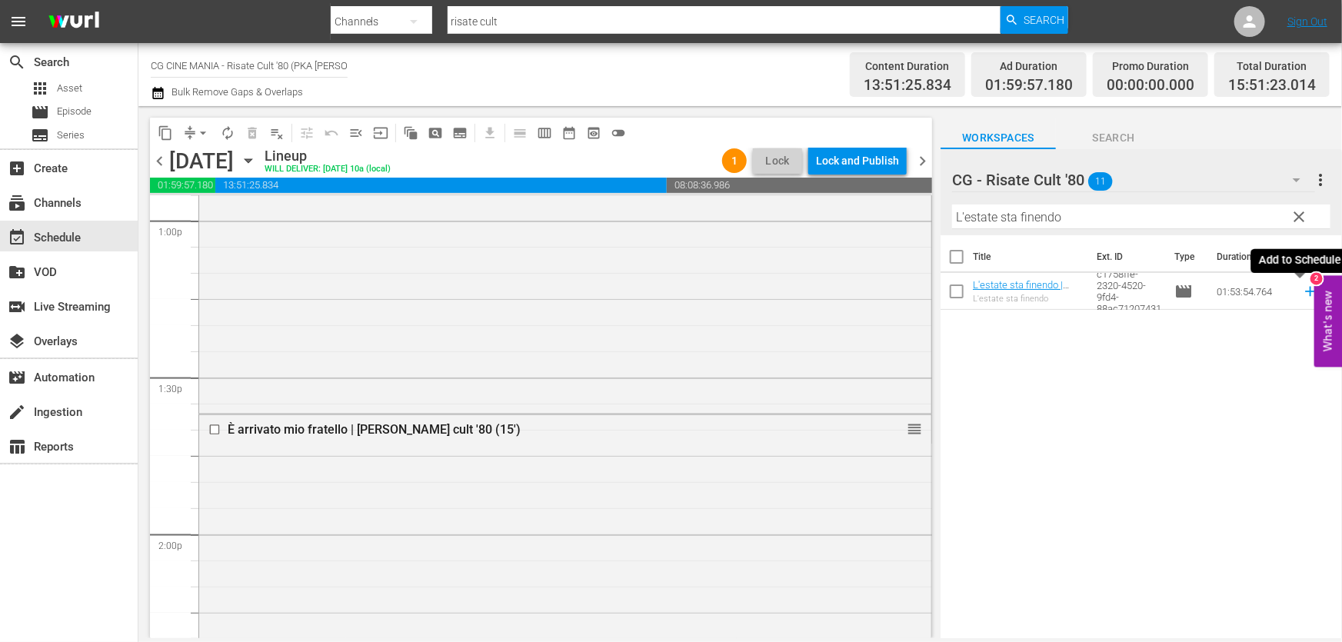
click at [1302, 297] on icon at bounding box center [1310, 291] width 17 height 17
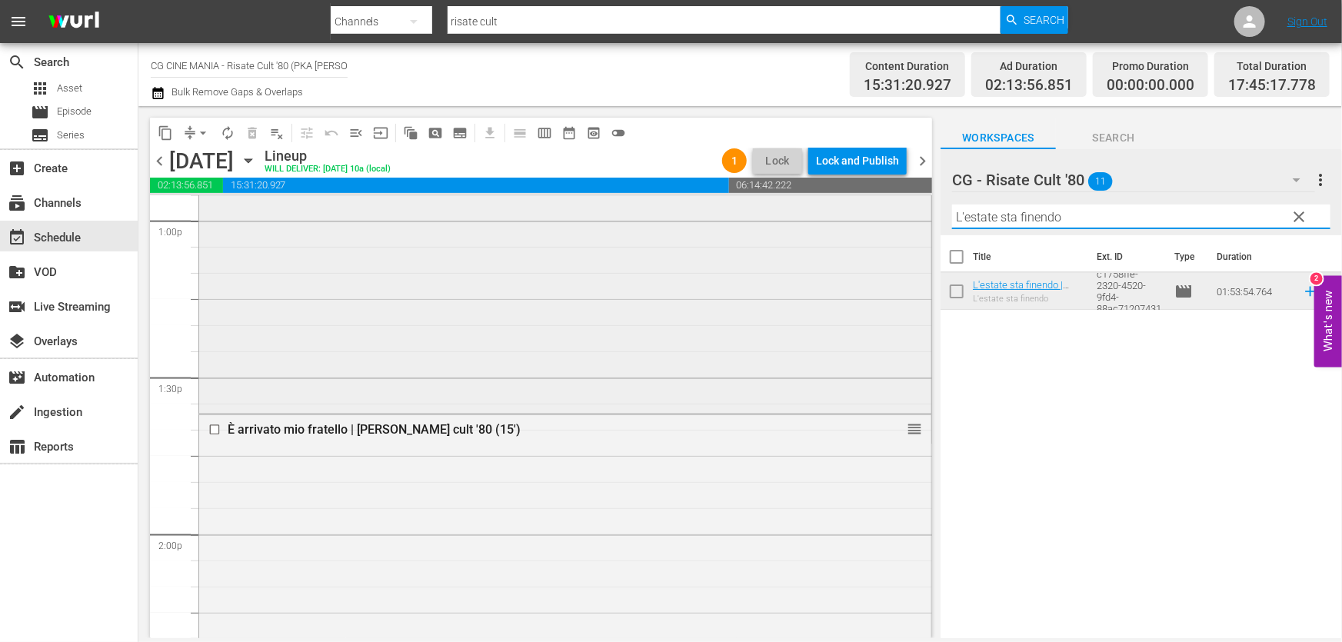
drag, startPoint x: 1103, startPoint y: 218, endPoint x: 244, endPoint y: 379, distance: 873.0
click at [277, 371] on div "content_copy compress arrow_drop_down autorenew_outlined delete_forever_outline…" at bounding box center [739, 372] width 1203 height 532
paste input "Miracoloni"
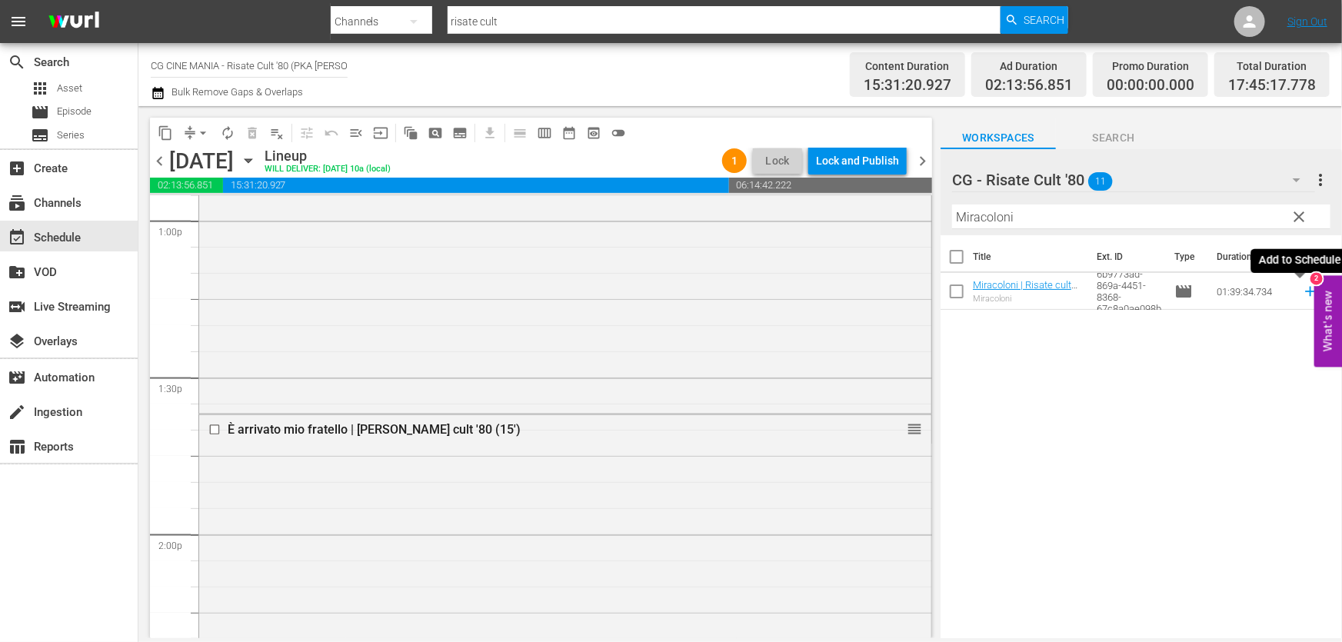
click at [1305, 292] on icon at bounding box center [1310, 292] width 10 height 10
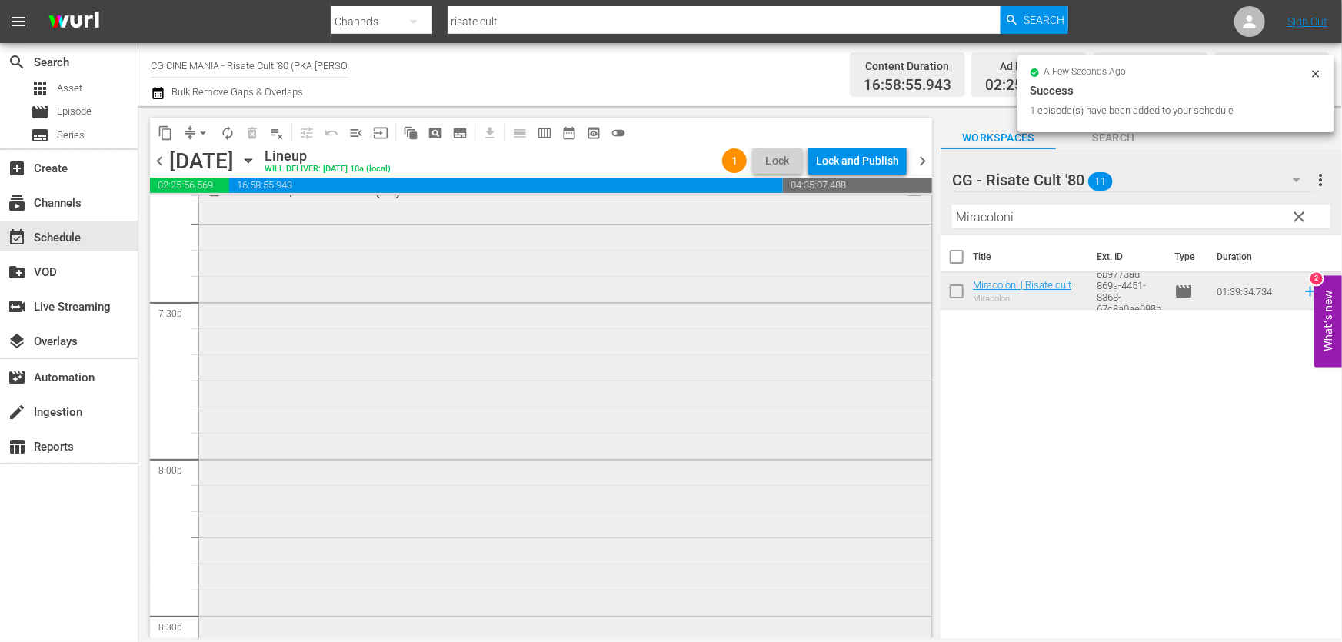
scroll to position [6290, 0]
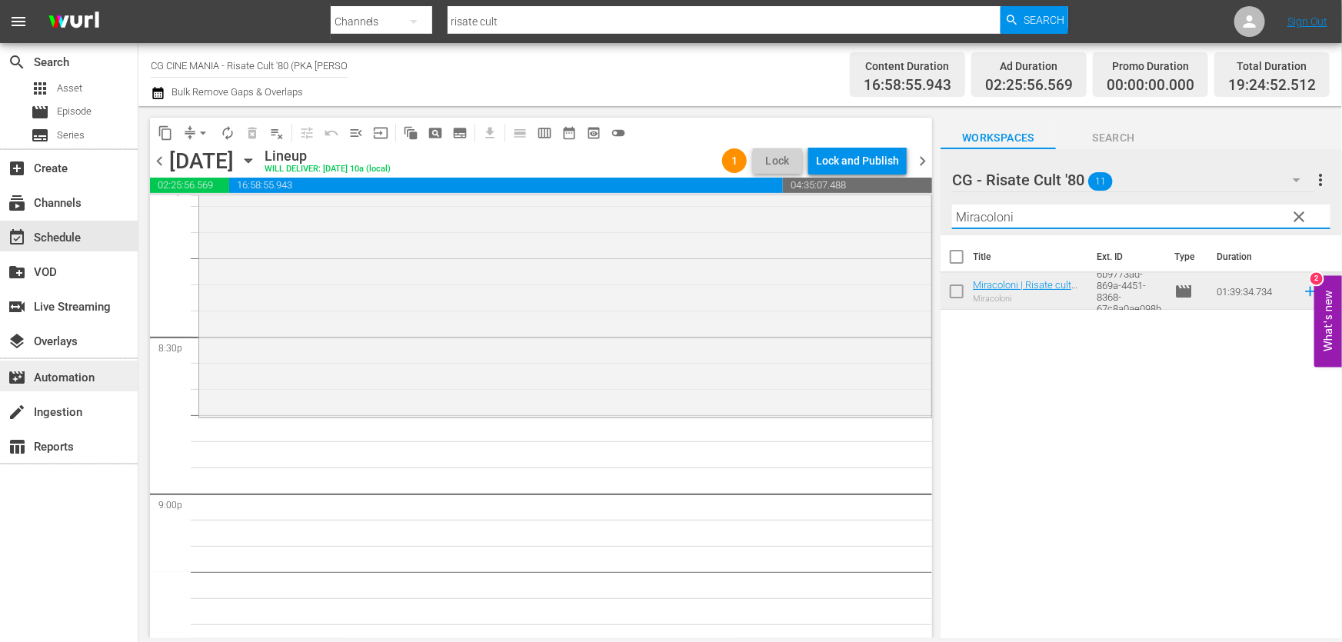
drag, startPoint x: 1049, startPoint y: 212, endPoint x: 115, endPoint y: 384, distance: 949.8
click at [246, 361] on div "content_copy compress arrow_drop_down autorenew_outlined delete_forever_outline…" at bounding box center [739, 372] width 1203 height 532
paste input "UN POVERO RICCO"
click at [1302, 291] on icon at bounding box center [1310, 291] width 17 height 17
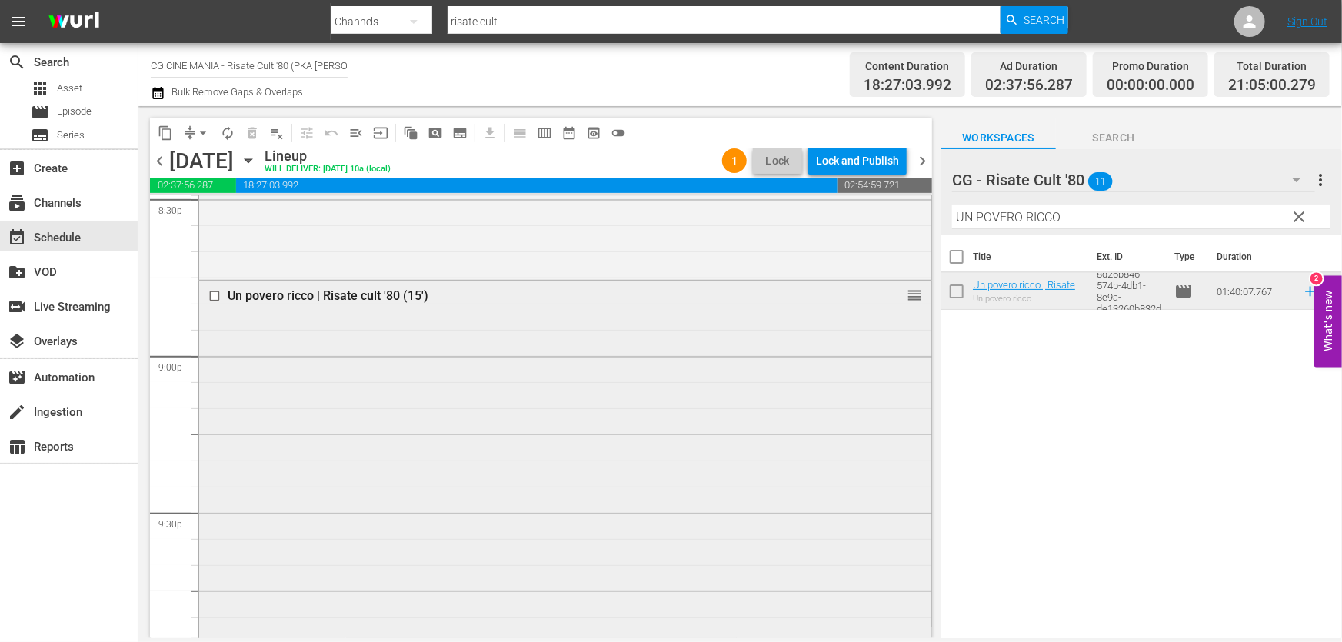
scroll to position [6710, 0]
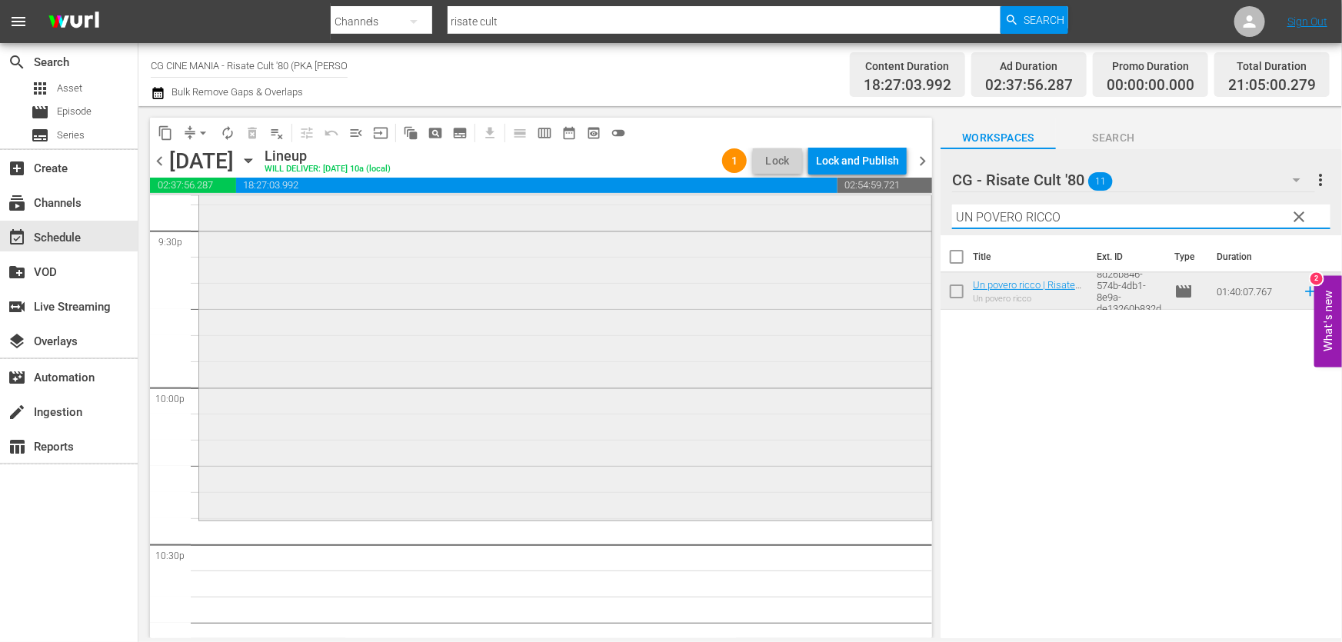
drag, startPoint x: 1070, startPoint y: 216, endPoint x: 441, endPoint y: 311, distance: 636.0
click at [441, 309] on div "content_copy compress arrow_drop_down autorenew_outlined delete_forever_outline…" at bounding box center [739, 372] width 1203 height 532
paste input "Fracchia contro Dracula"
type input "Fracchia contro Dracula"
drag, startPoint x: 1296, startPoint y: 294, endPoint x: 1166, endPoint y: 302, distance: 130.2
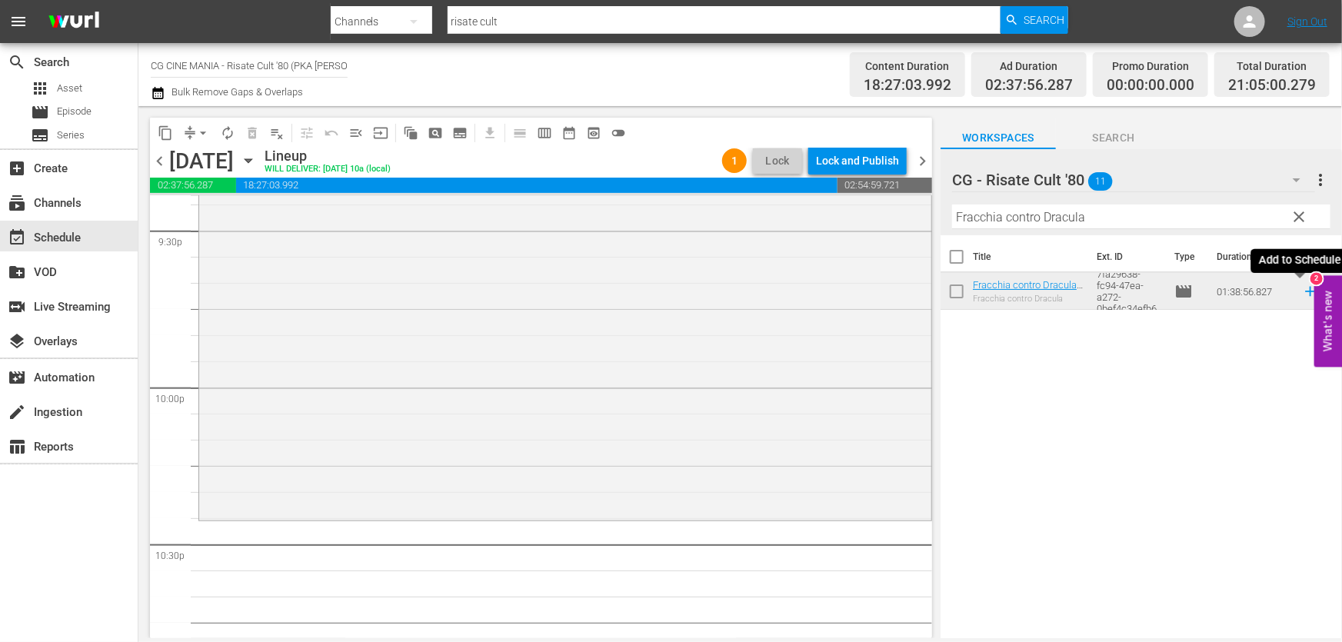
click at [1302, 294] on icon at bounding box center [1310, 291] width 17 height 17
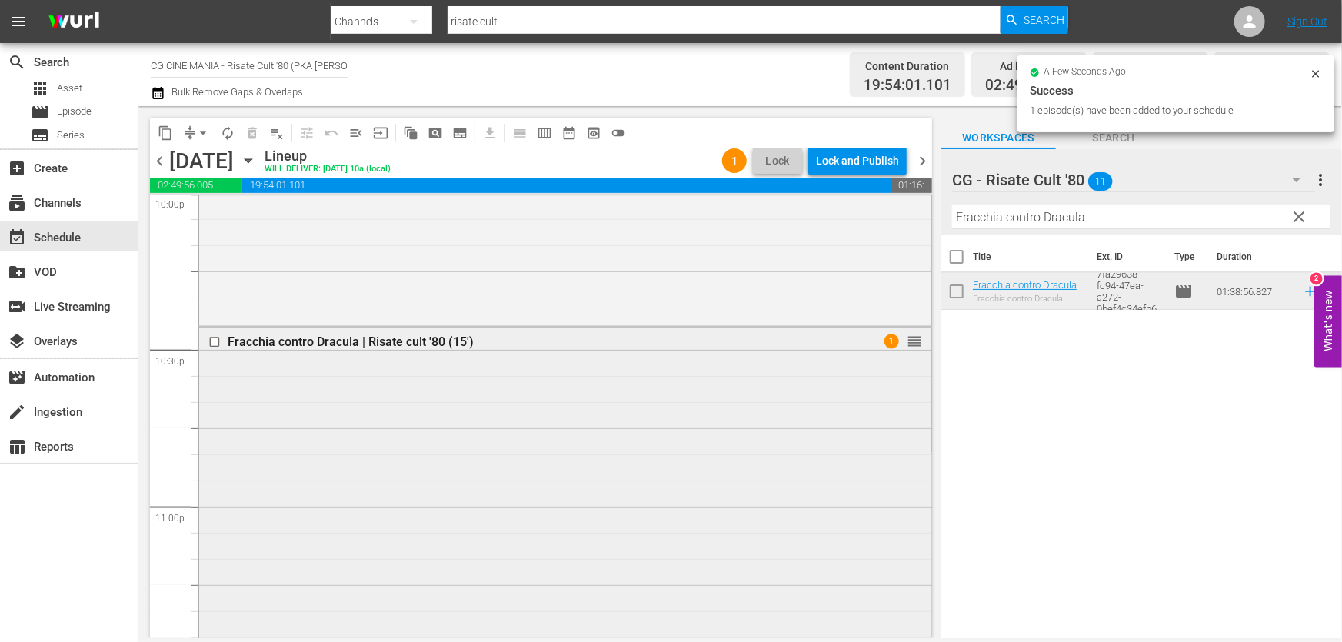
scroll to position [7110, 0]
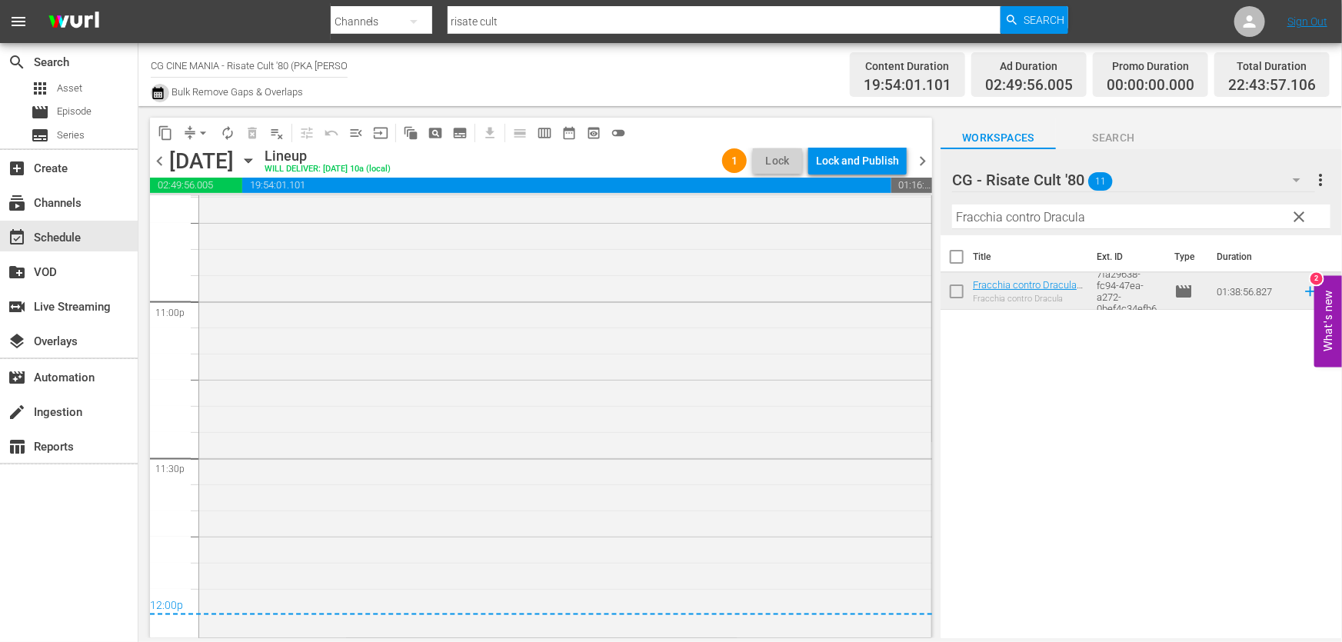
click at [155, 91] on icon "button" at bounding box center [157, 93] width 11 height 12
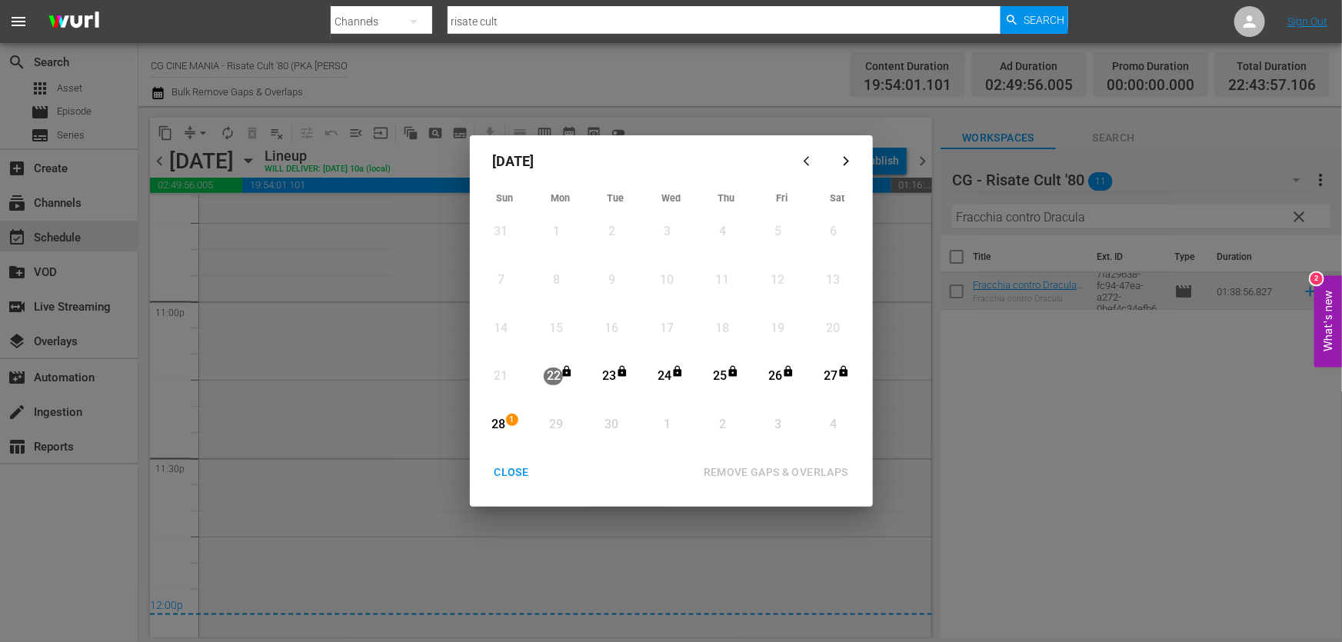
click at [501, 412] on div "28" at bounding box center [498, 425] width 19 height 42
click at [748, 467] on div "REMOVE GAPS & OVERLAPS" at bounding box center [775, 472] width 169 height 19
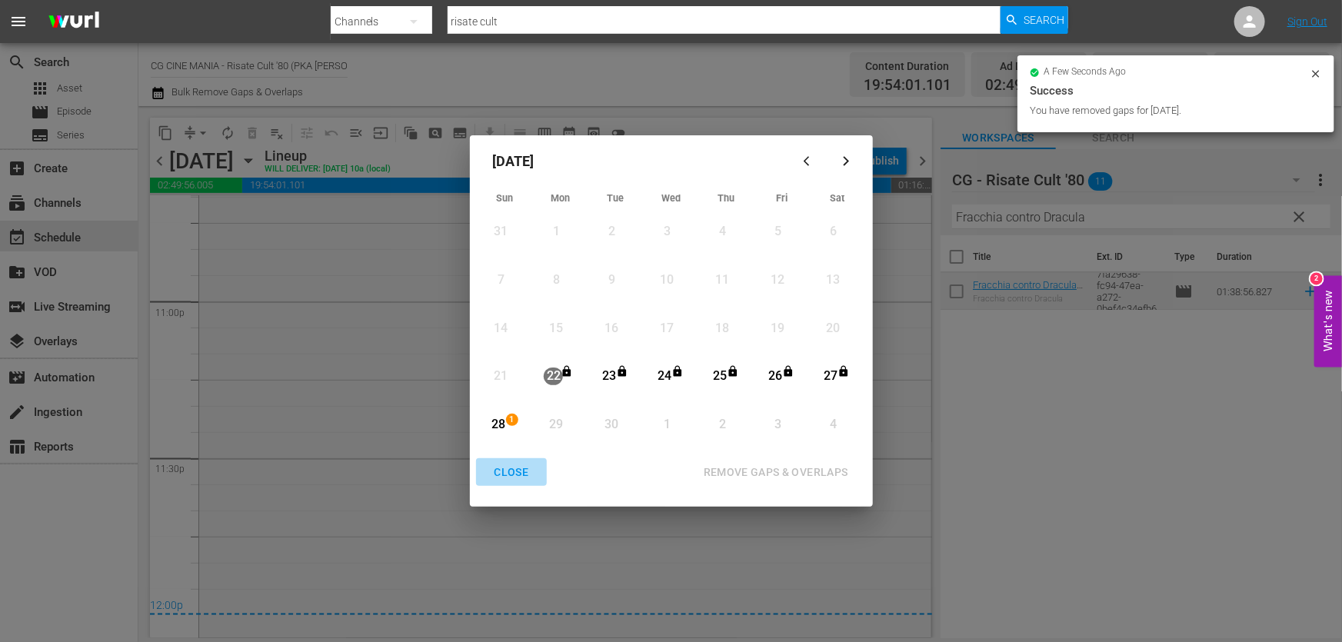
click at [510, 477] on div "CLOSE" at bounding box center [511, 472] width 59 height 19
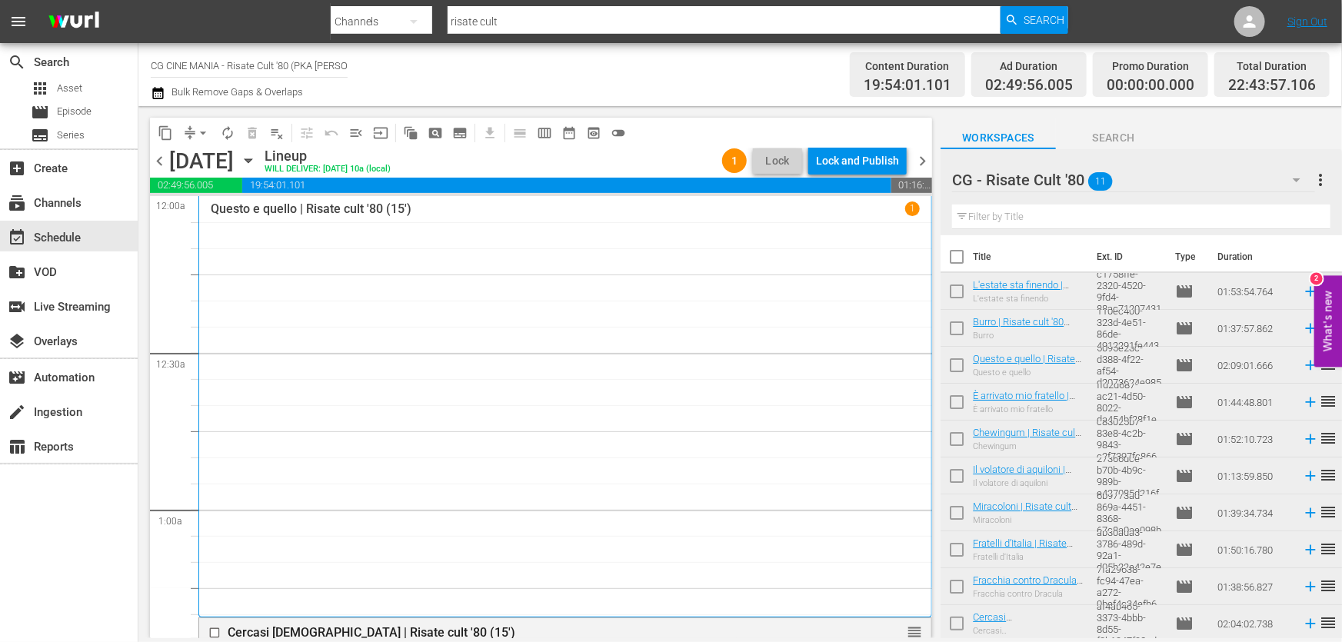
click at [1097, 205] on input "text" at bounding box center [1141, 217] width 378 height 25
paste input "Burro"
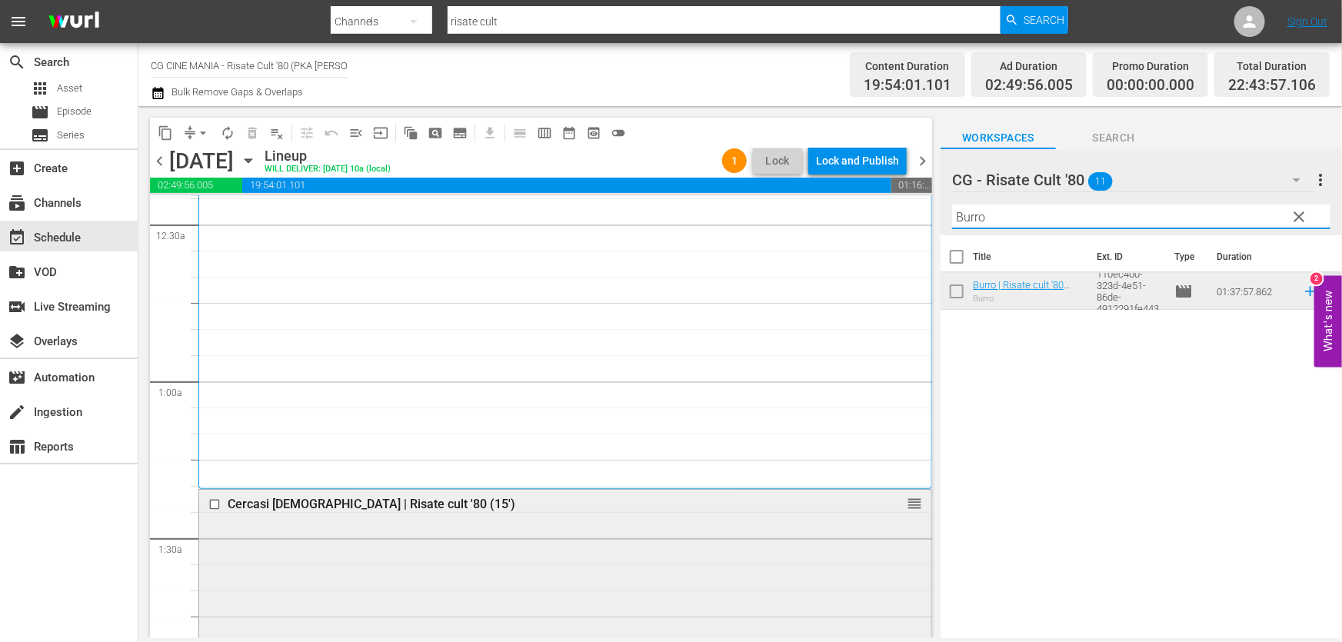
scroll to position [349, 0]
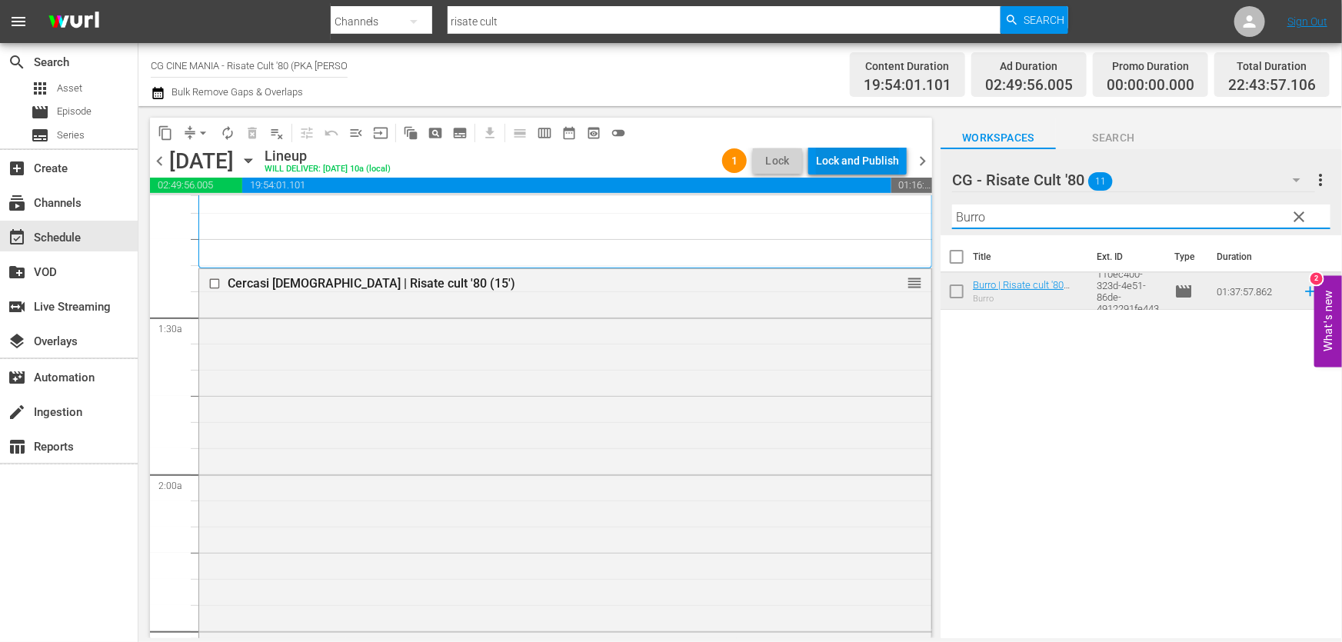
type input "Burro"
click at [853, 165] on div "Lock and Publish" at bounding box center [857, 161] width 83 height 28
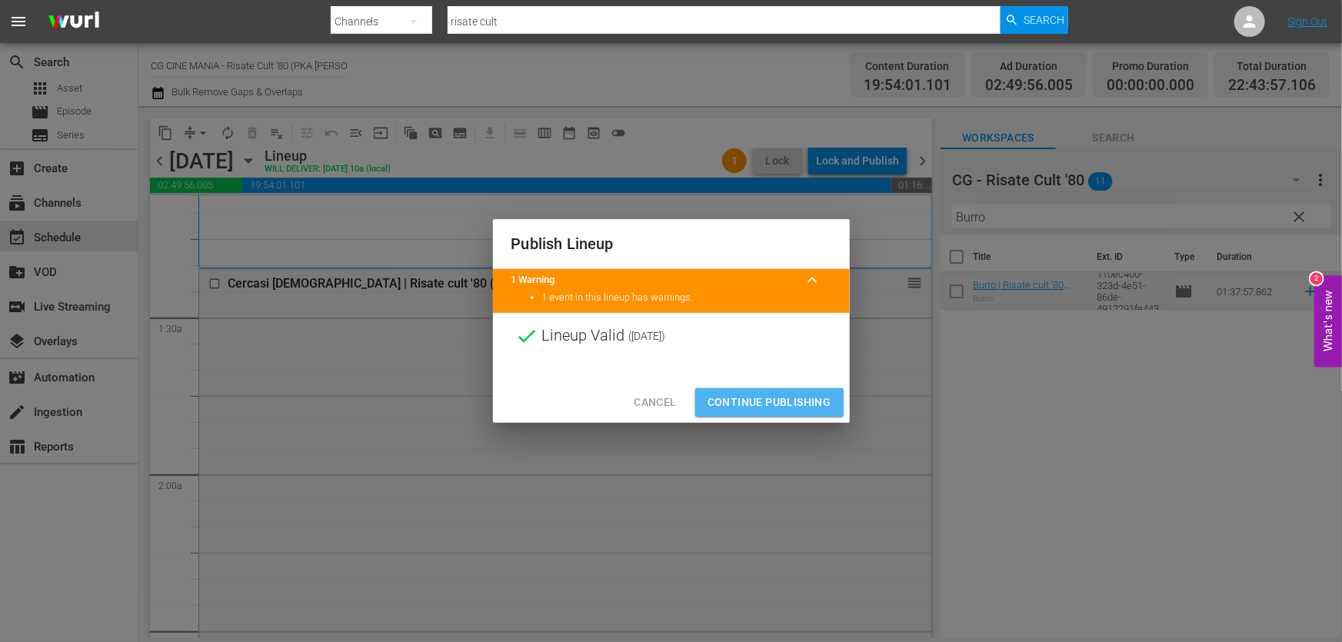
click at [807, 401] on span "Continue Publishing" at bounding box center [769, 402] width 124 height 19
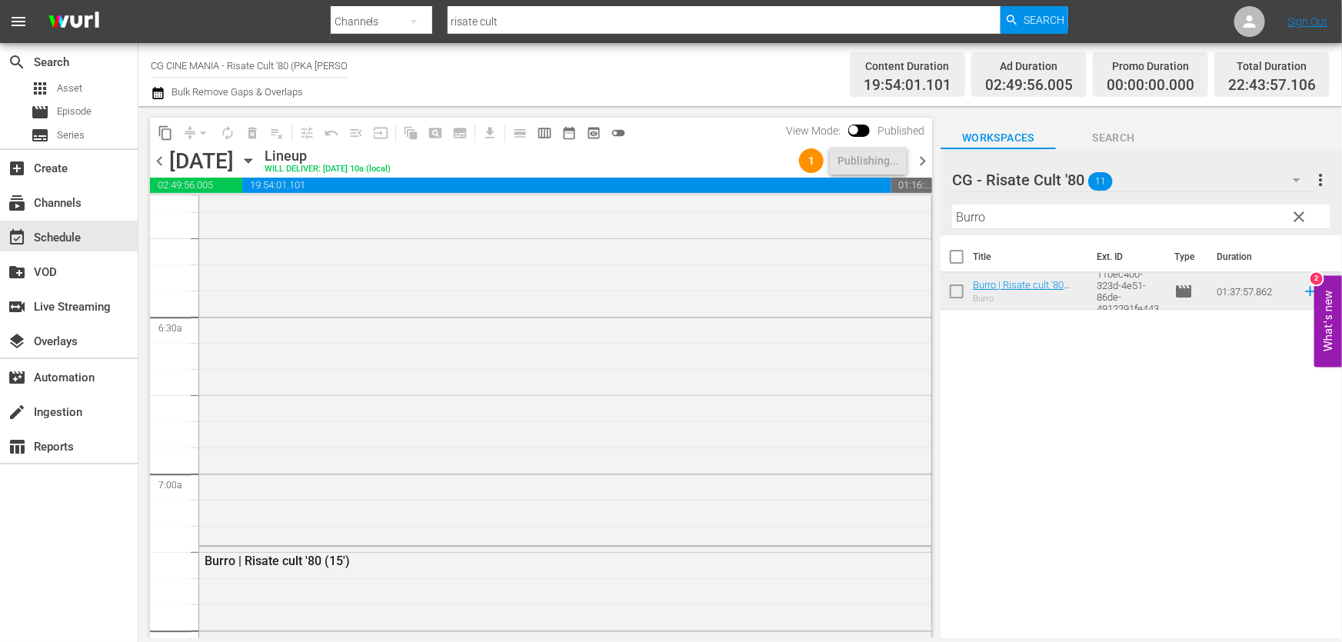
scroll to position [0, 0]
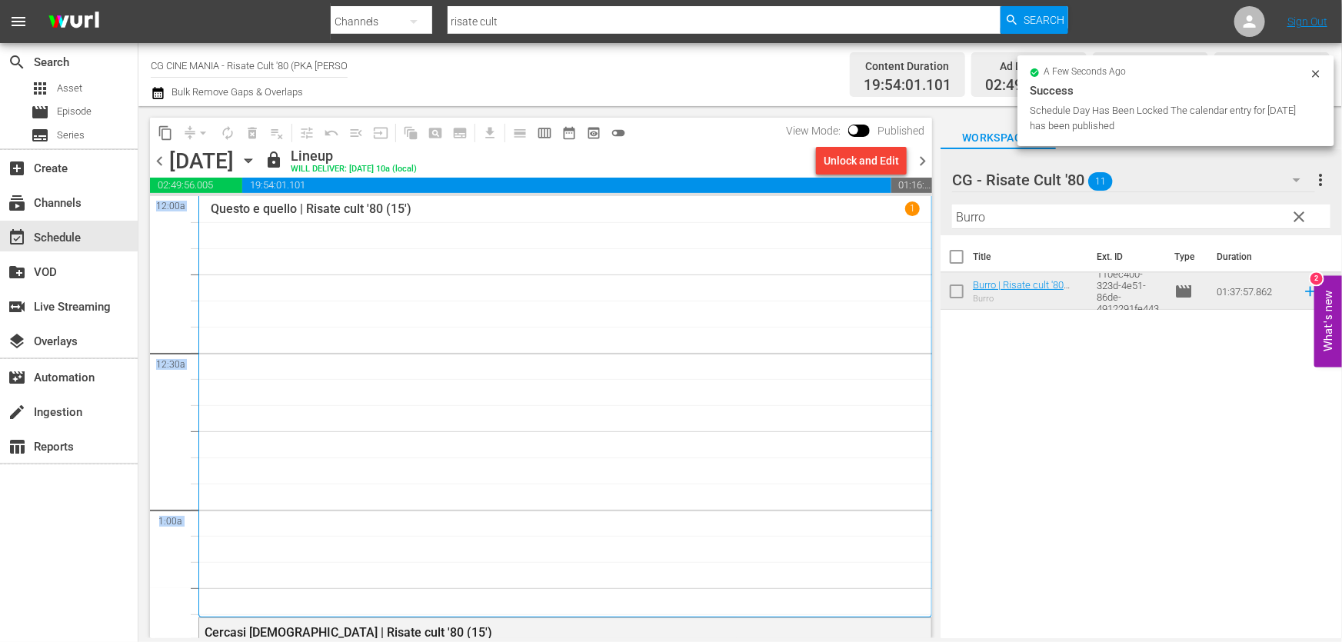
click at [919, 298] on div "content_copy compress arrow_drop_down autorenew_outlined delete_forever_outline…" at bounding box center [536, 372] width 797 height 532
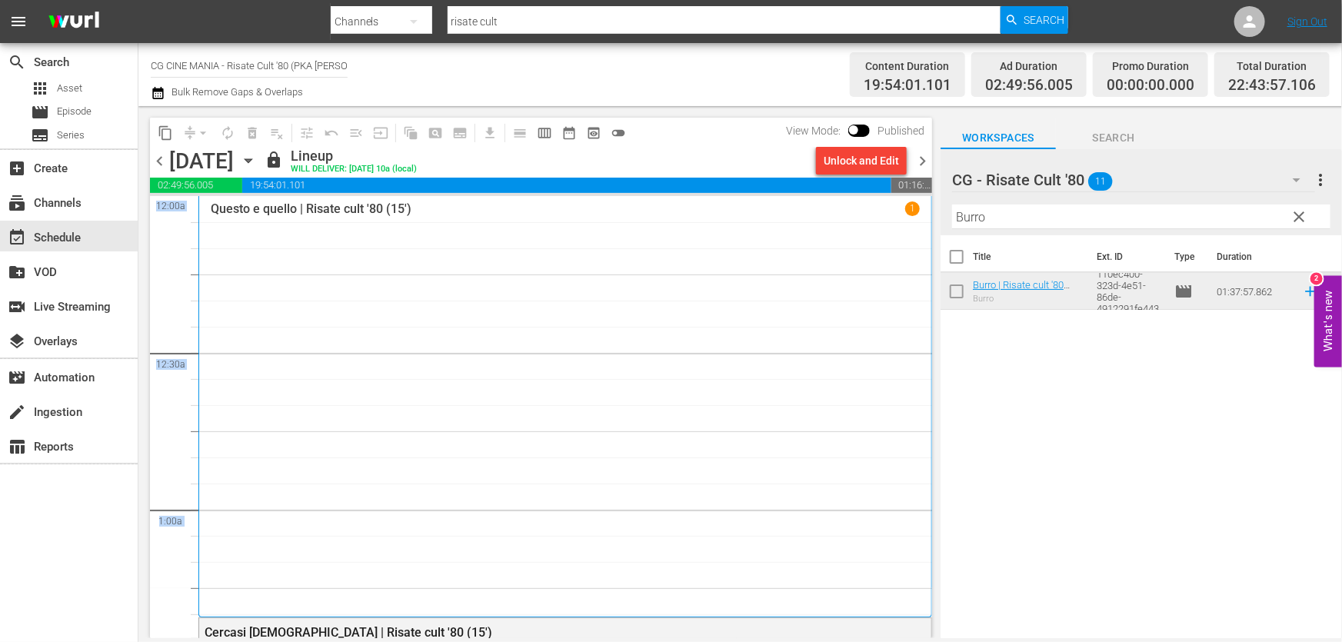
click at [920, 157] on span "chevron_right" at bounding box center [922, 160] width 19 height 19
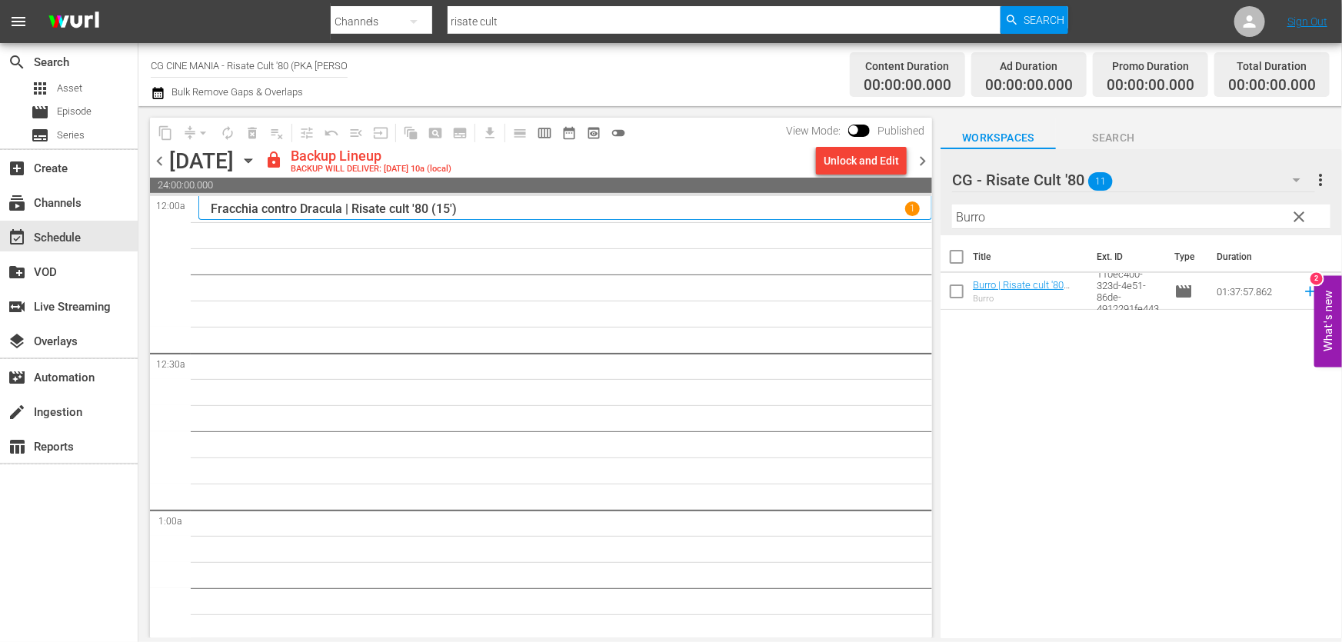
click at [1075, 231] on div "Filter by Title Burro" at bounding box center [1141, 216] width 378 height 37
click at [1302, 285] on icon at bounding box center [1310, 291] width 17 height 17
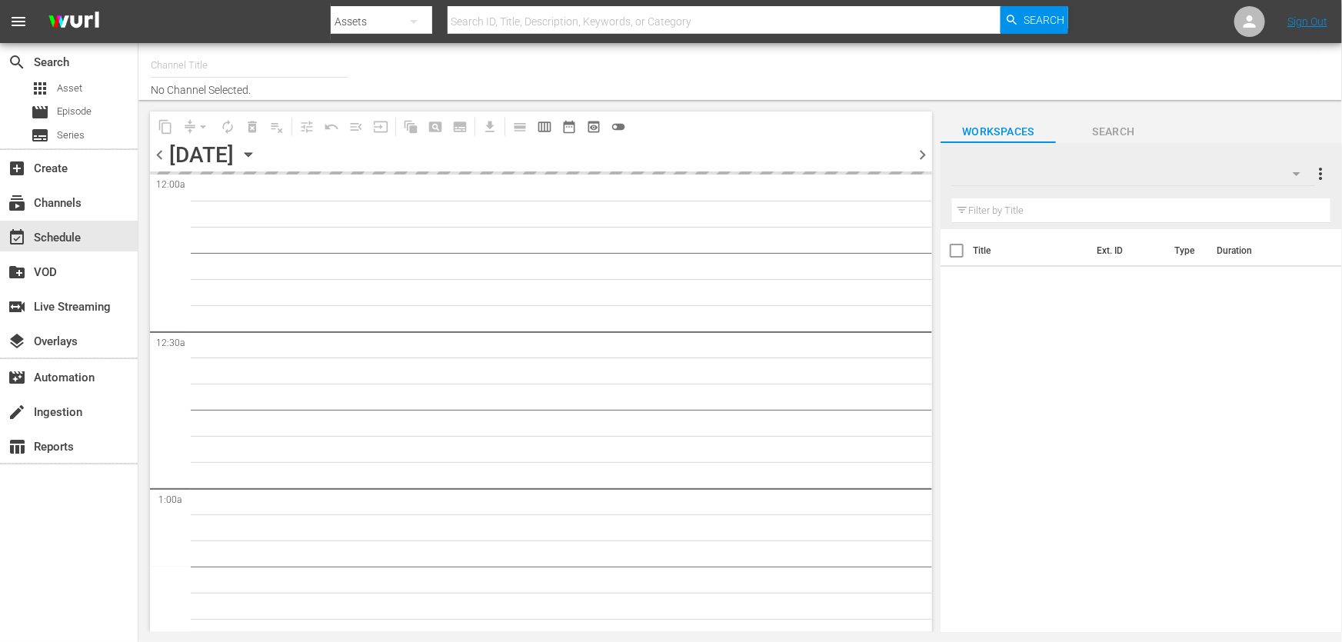
type input "CG CINE MANIA - Risate Cult '80 (PKA [PERSON_NAME] – Noi siamo angeli) (1551)"
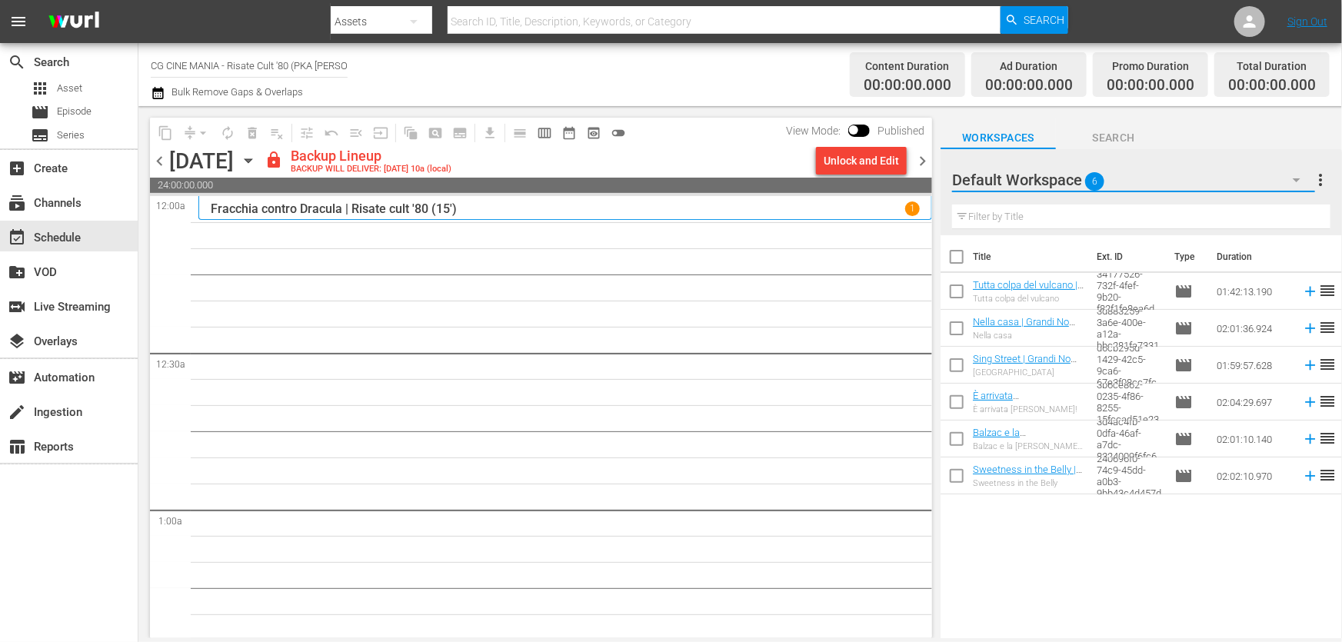
click at [1282, 187] on button "button" at bounding box center [1296, 179] width 37 height 37
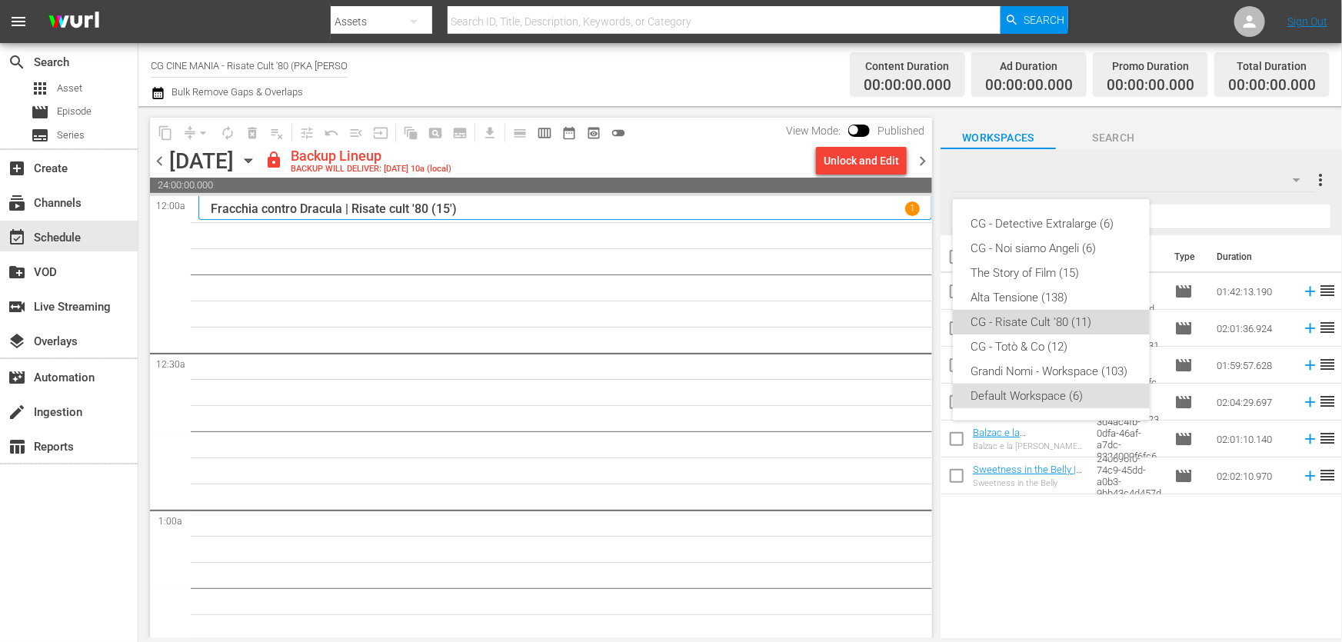
click at [1054, 330] on div "CG - Risate Cult '80 (11)" at bounding box center [1051, 322] width 160 height 25
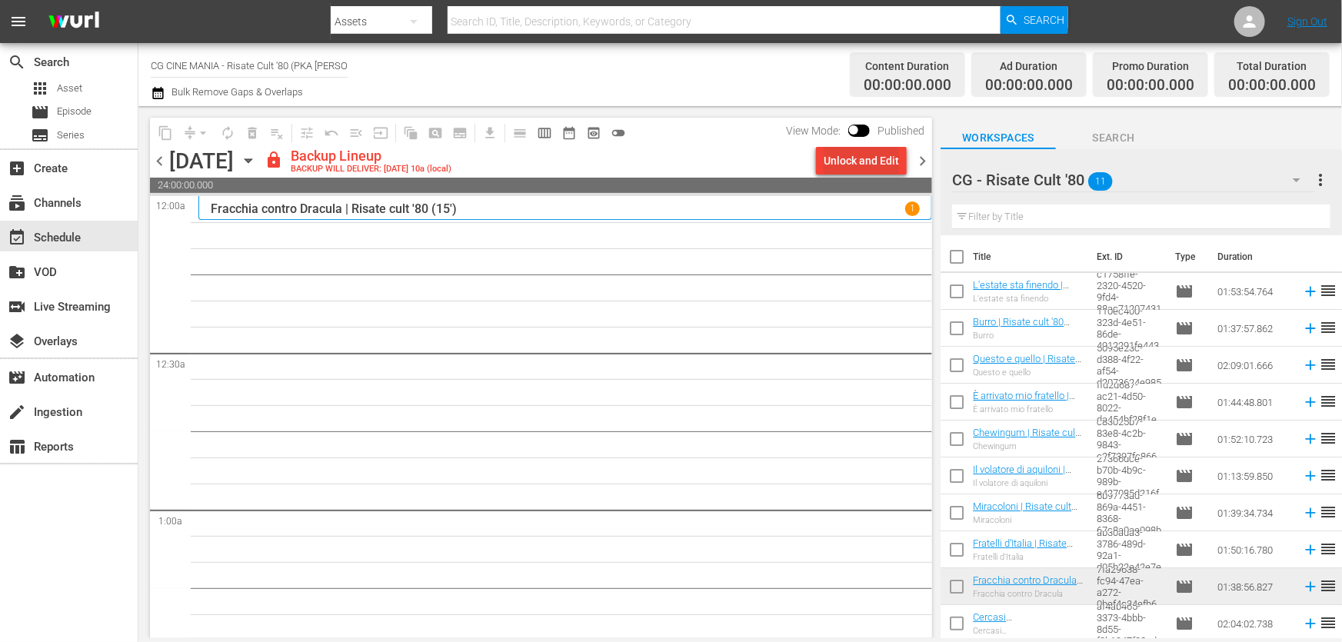
click at [869, 158] on div "Unlock and Edit" at bounding box center [860, 161] width 75 height 28
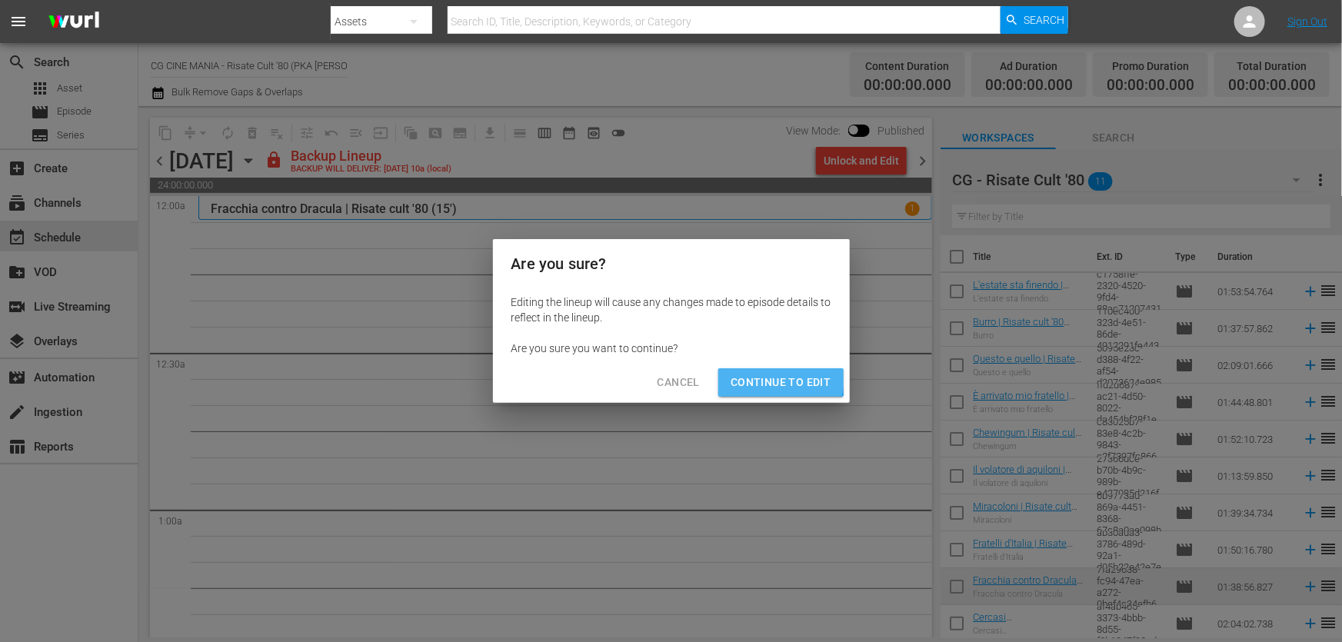
click at [767, 377] on span "Continue to Edit" at bounding box center [780, 382] width 100 height 19
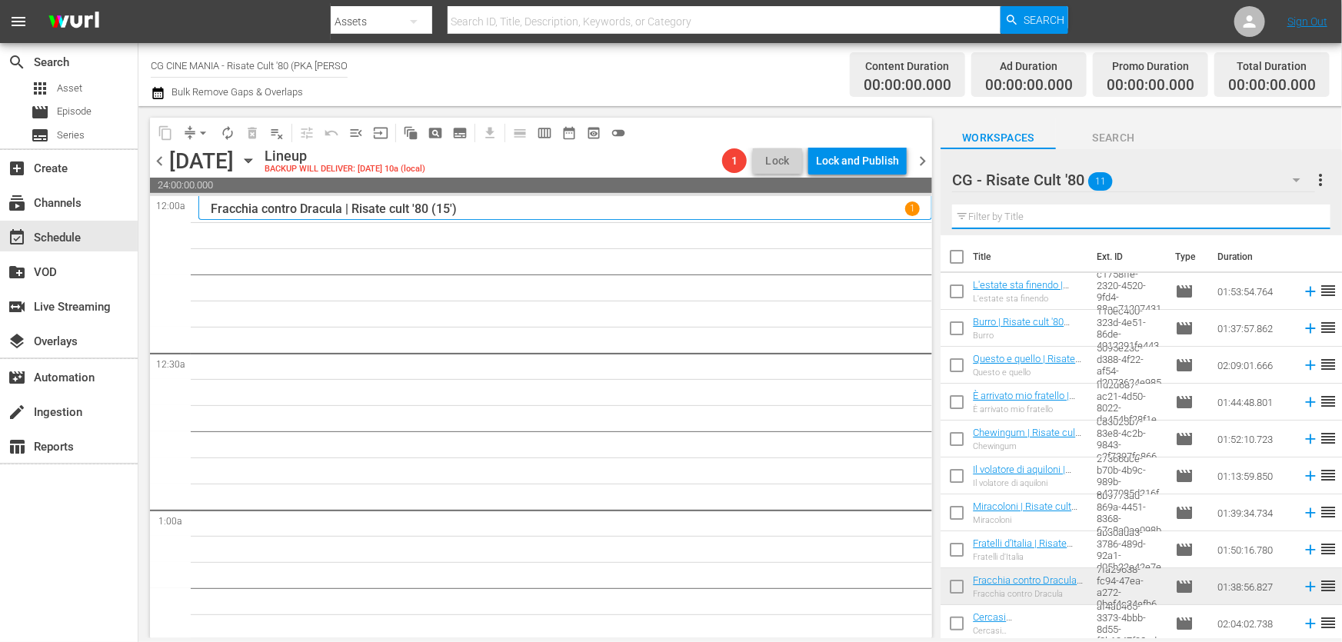
click at [1049, 224] on input "text" at bounding box center [1141, 217] width 378 height 25
paste input "Chewingum"
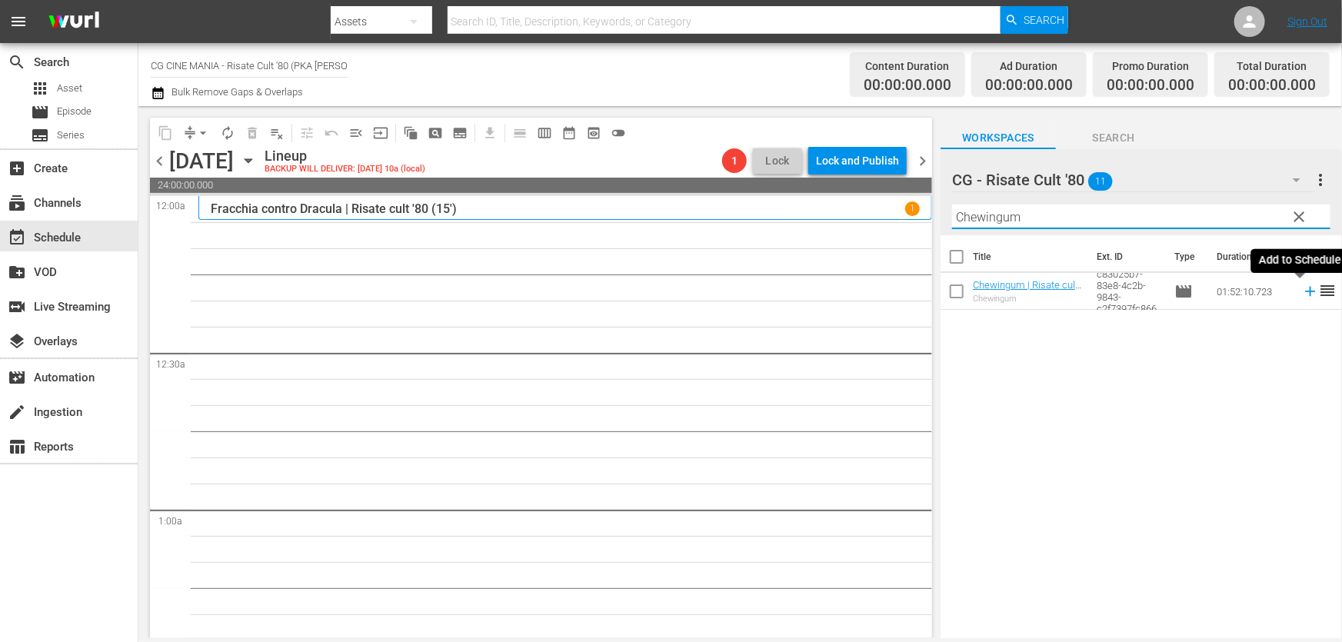
click at [1302, 293] on icon at bounding box center [1310, 291] width 17 height 17
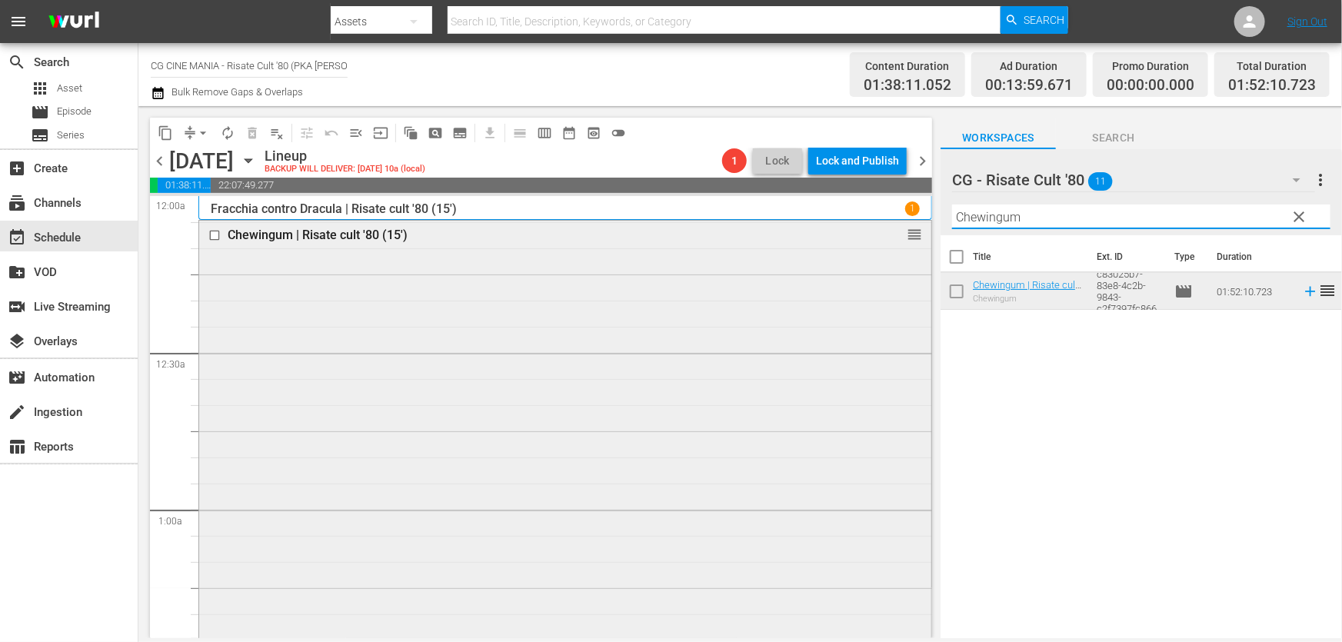
drag, startPoint x: 1040, startPoint y: 224, endPoint x: 646, endPoint y: 325, distance: 407.3
click at [759, 297] on div "content_copy compress arrow_drop_down autorenew_outlined delete_forever_outline…" at bounding box center [739, 372] width 1203 height 532
paste input "Burro"
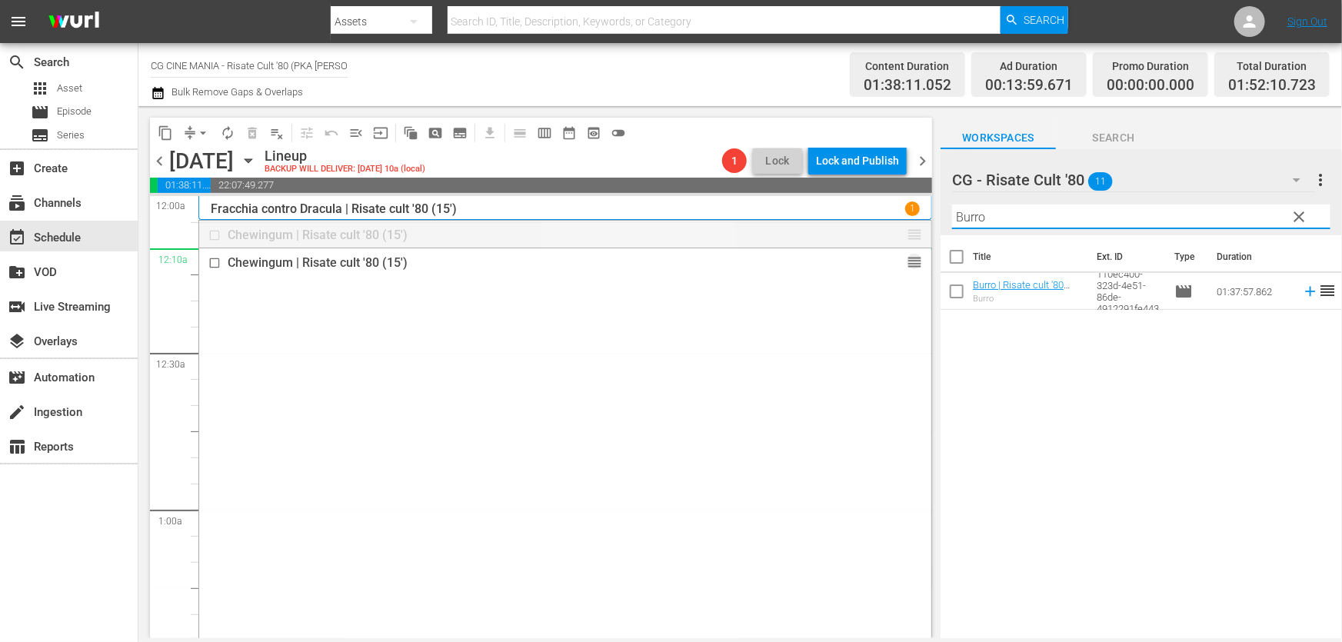
drag, startPoint x: 899, startPoint y: 235, endPoint x: 1088, endPoint y: 431, distance: 273.0
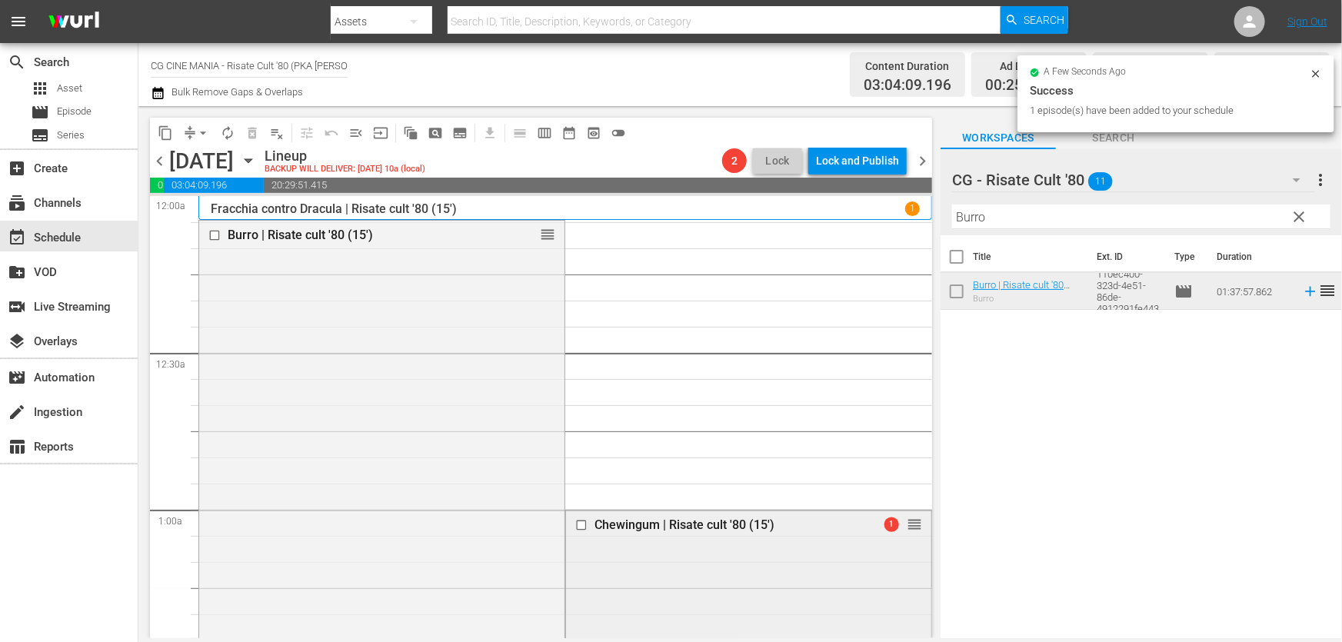
scroll to position [279, 0]
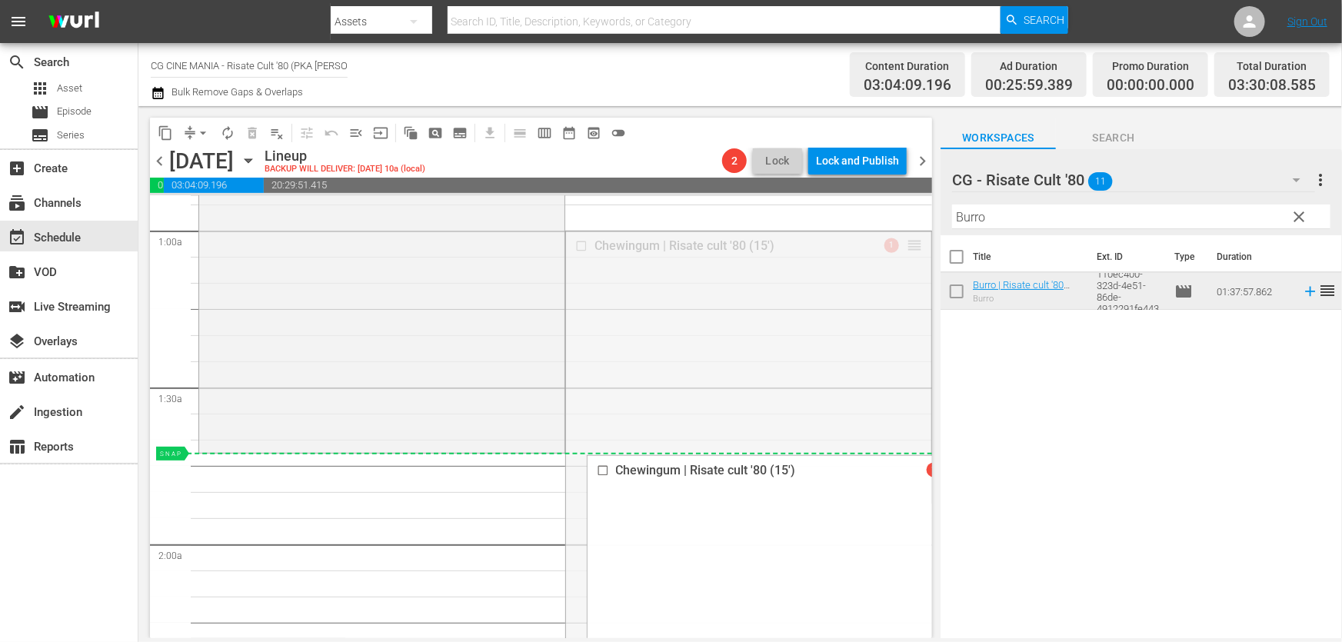
drag, startPoint x: 906, startPoint y: 241, endPoint x: 841, endPoint y: 457, distance: 225.5
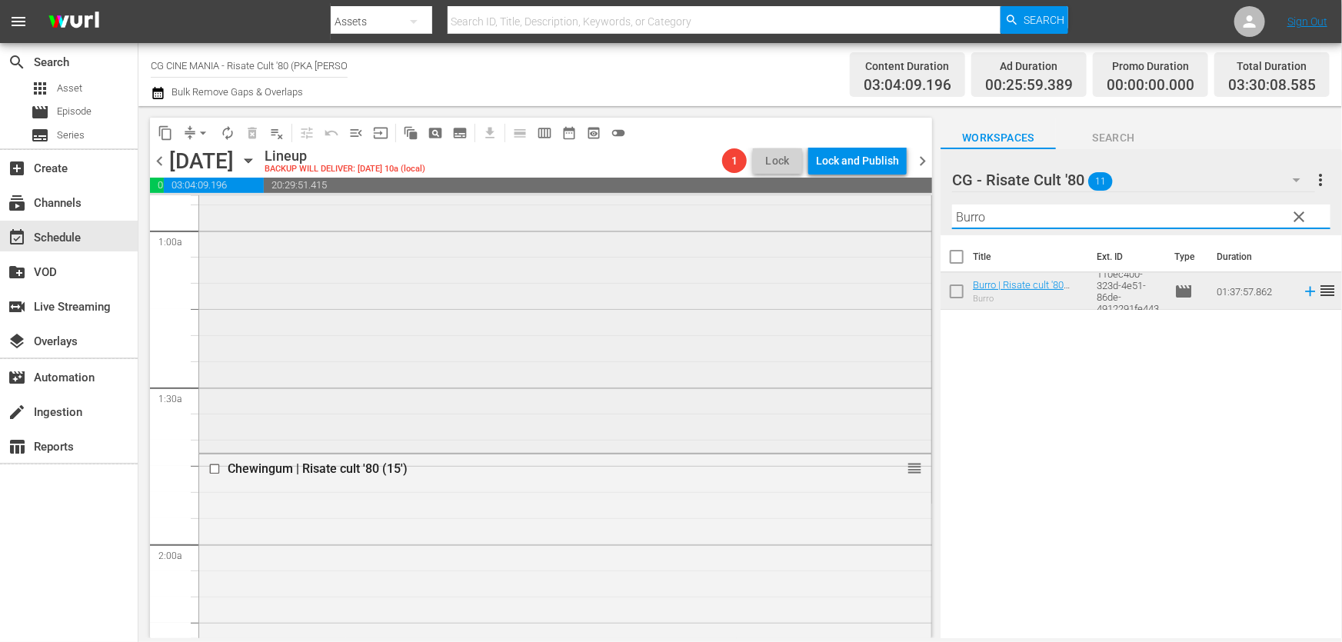
drag, startPoint x: 1007, startPoint y: 218, endPoint x: 620, endPoint y: 229, distance: 386.9
click at [620, 229] on div "content_copy compress arrow_drop_down autorenew_outlined delete_forever_outline…" at bounding box center [739, 372] width 1203 height 532
paste input "Fratelli d’Italia"
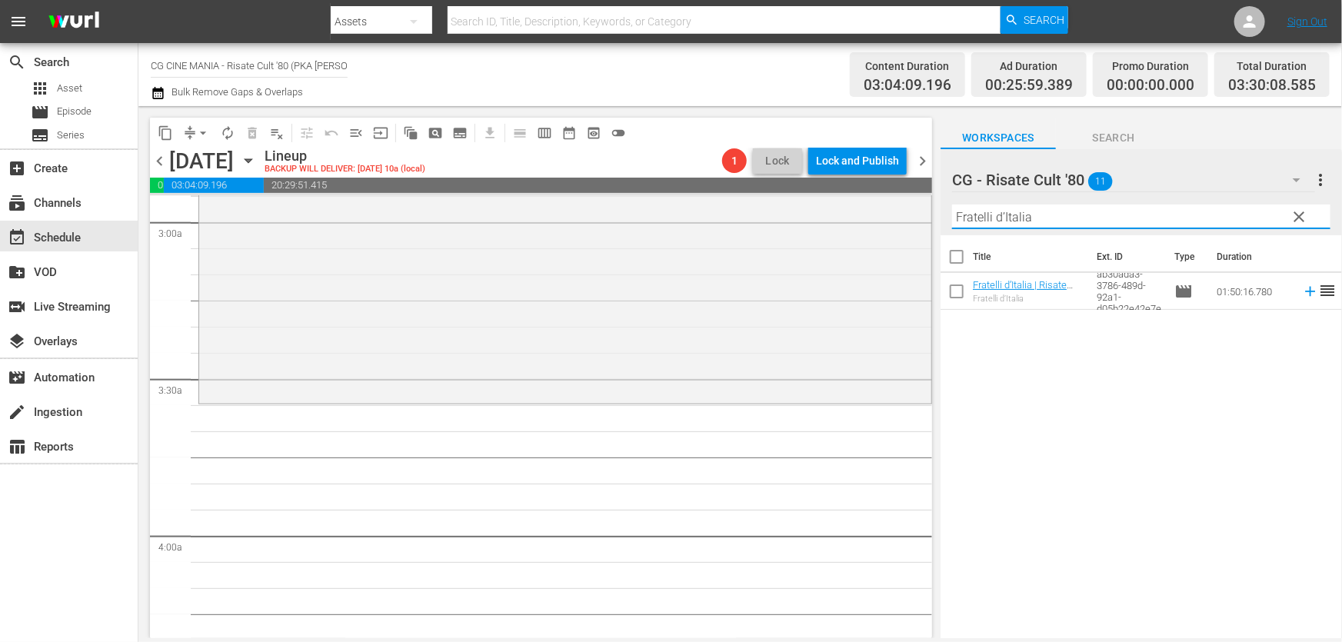
scroll to position [1048, 0]
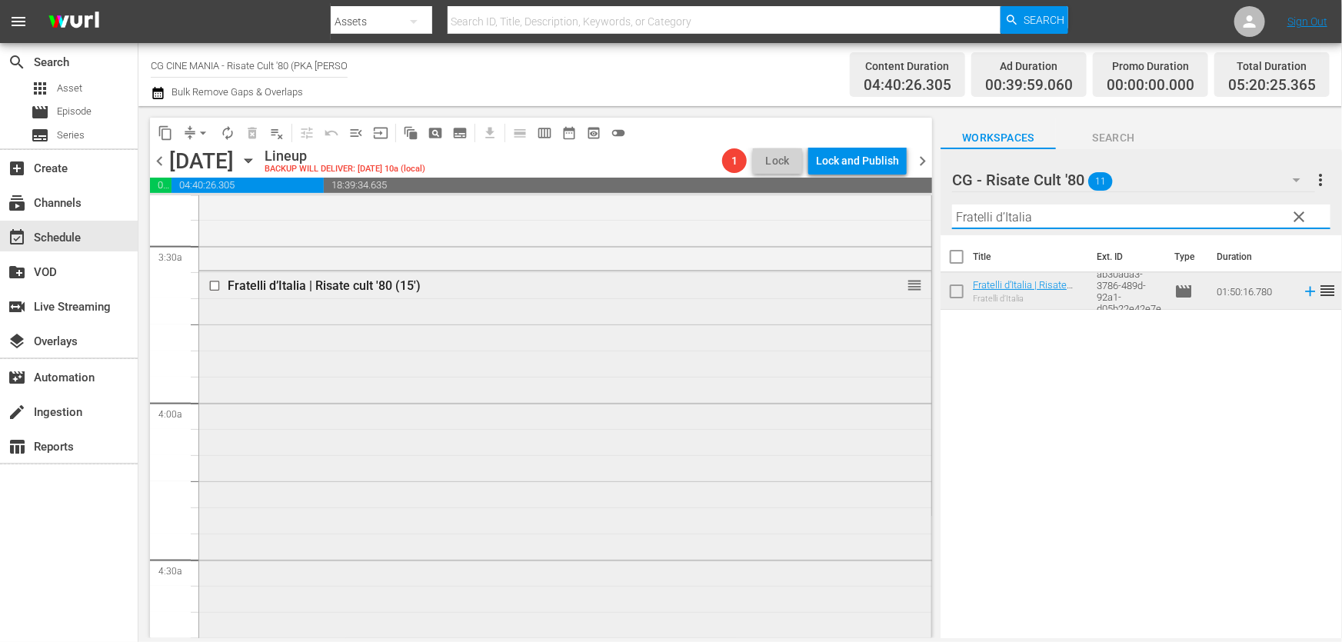
drag, startPoint x: 1092, startPoint y: 221, endPoint x: 292, endPoint y: 332, distance: 807.3
click at [299, 331] on div "content_copy compress arrow_drop_down autorenew_outlined delete_forever_outline…" at bounding box center [739, 372] width 1203 height 532
paste input "L'estate sta finendo"
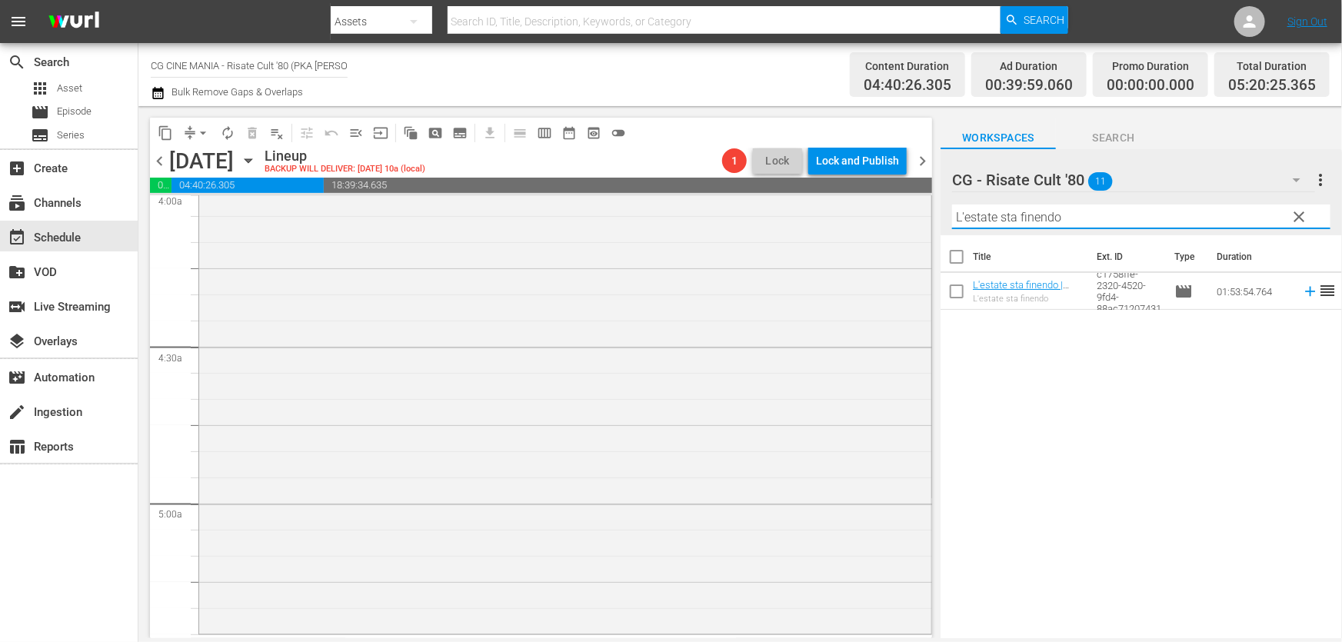
scroll to position [1468, 0]
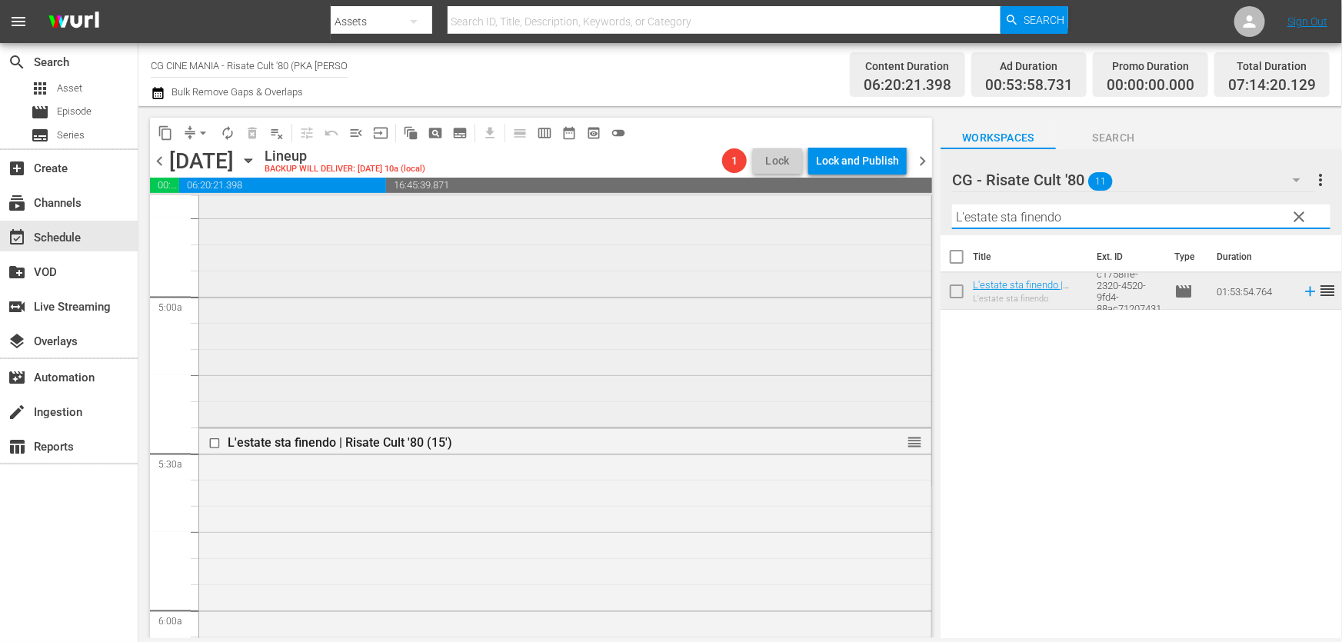
drag, startPoint x: 1156, startPoint y: 228, endPoint x: 390, endPoint y: 301, distance: 770.0
click at [428, 294] on div "content_copy compress arrow_drop_down autorenew_outlined delete_forever_outline…" at bounding box center [739, 372] width 1203 height 532
paste input "Cercasi [DEMOGRAPHIC_DATA]"
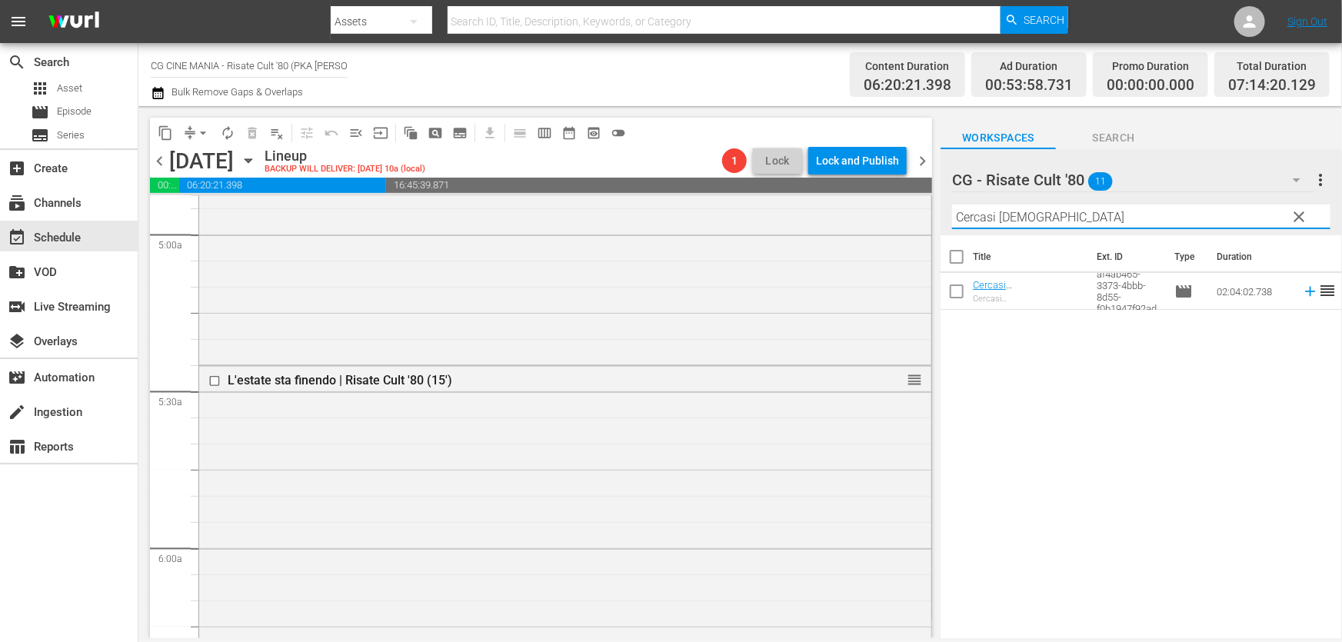
scroll to position [1817, 0]
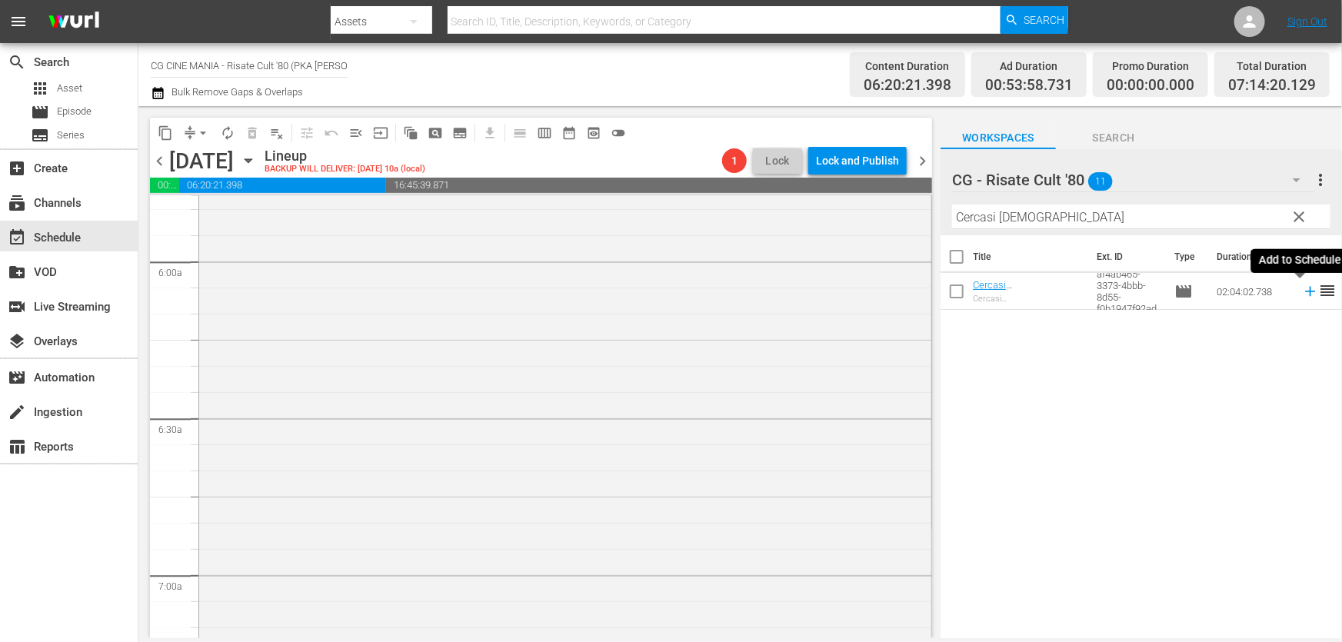
click at [1302, 297] on icon at bounding box center [1310, 291] width 17 height 17
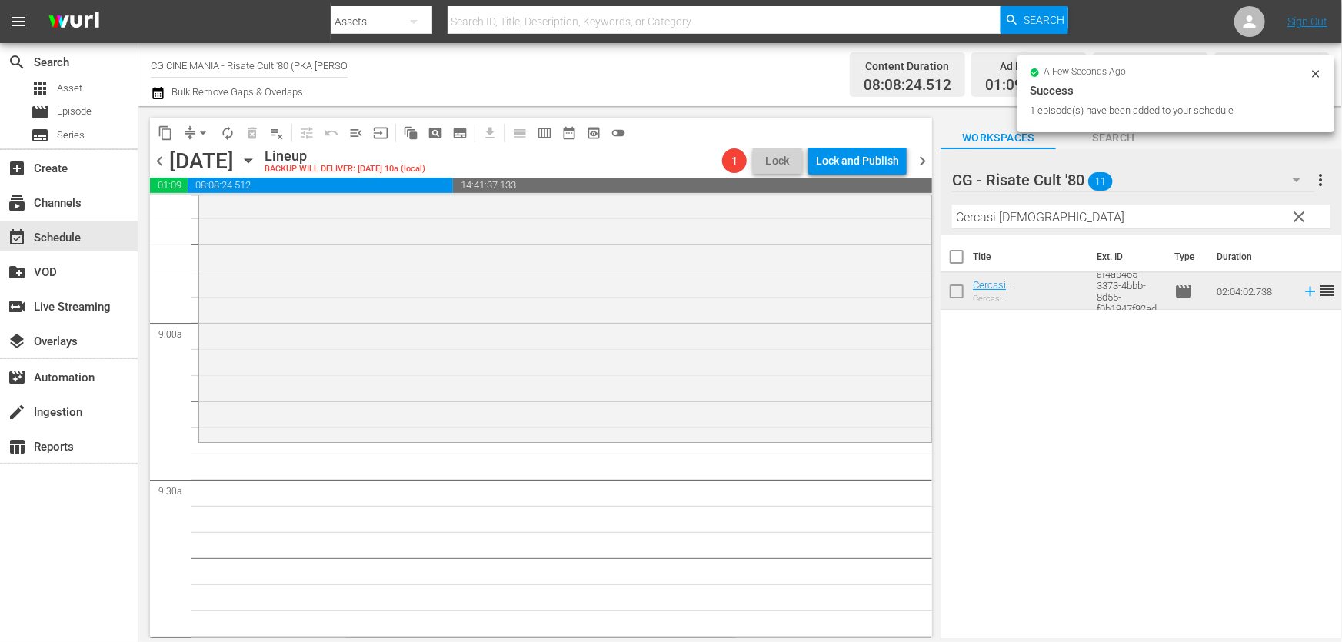
scroll to position [2726, 0]
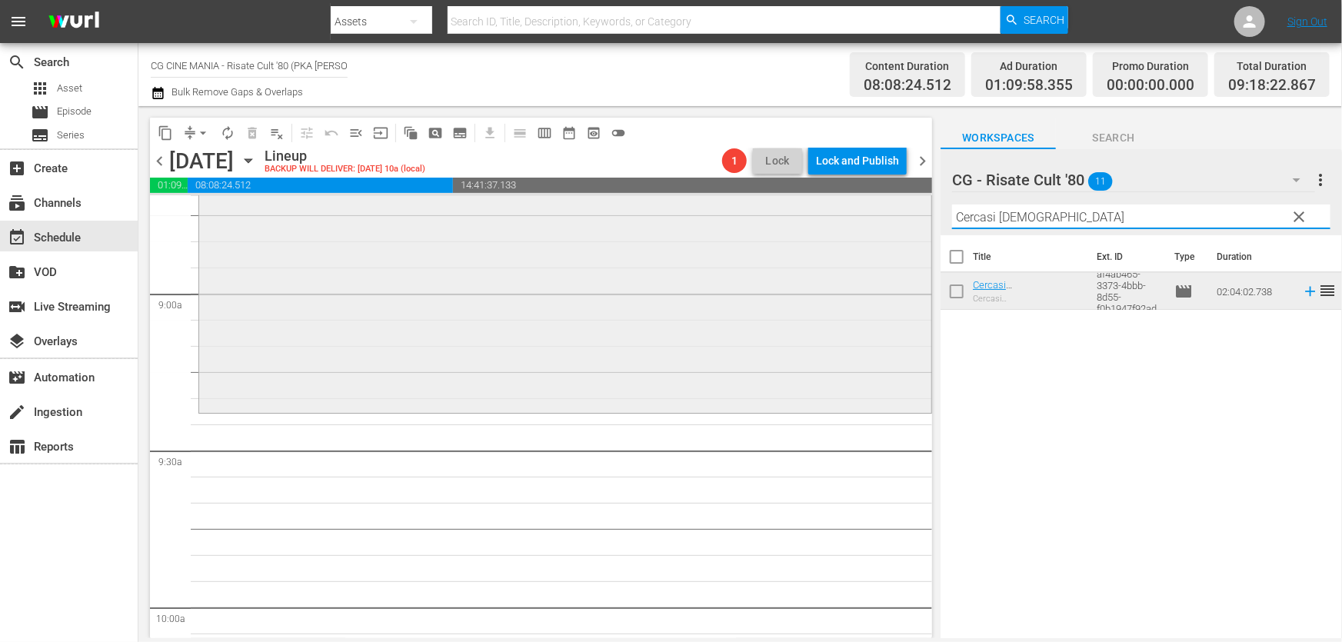
drag, startPoint x: 1041, startPoint y: 219, endPoint x: 614, endPoint y: 367, distance: 452.3
click at [524, 336] on div "content_copy compress arrow_drop_down autorenew_outlined delete_forever_outline…" at bounding box center [739, 372] width 1203 height 532
paste input "Fracchia contro Dracula"
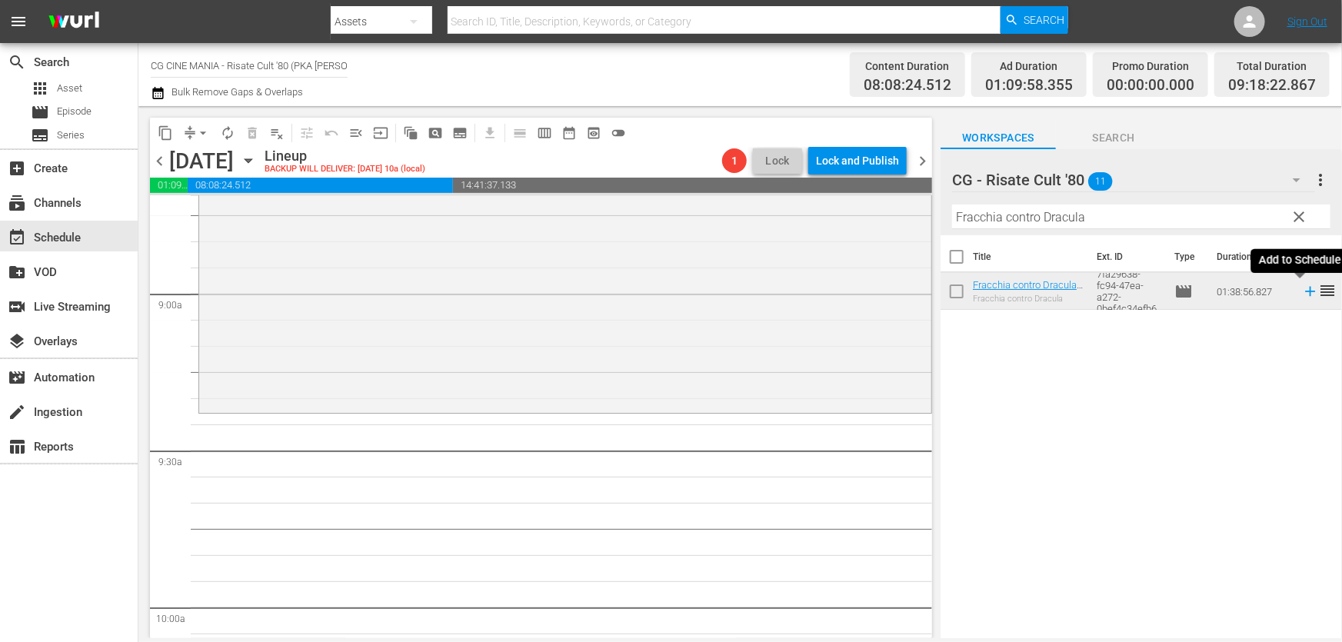
click at [1302, 291] on icon at bounding box center [1310, 291] width 17 height 17
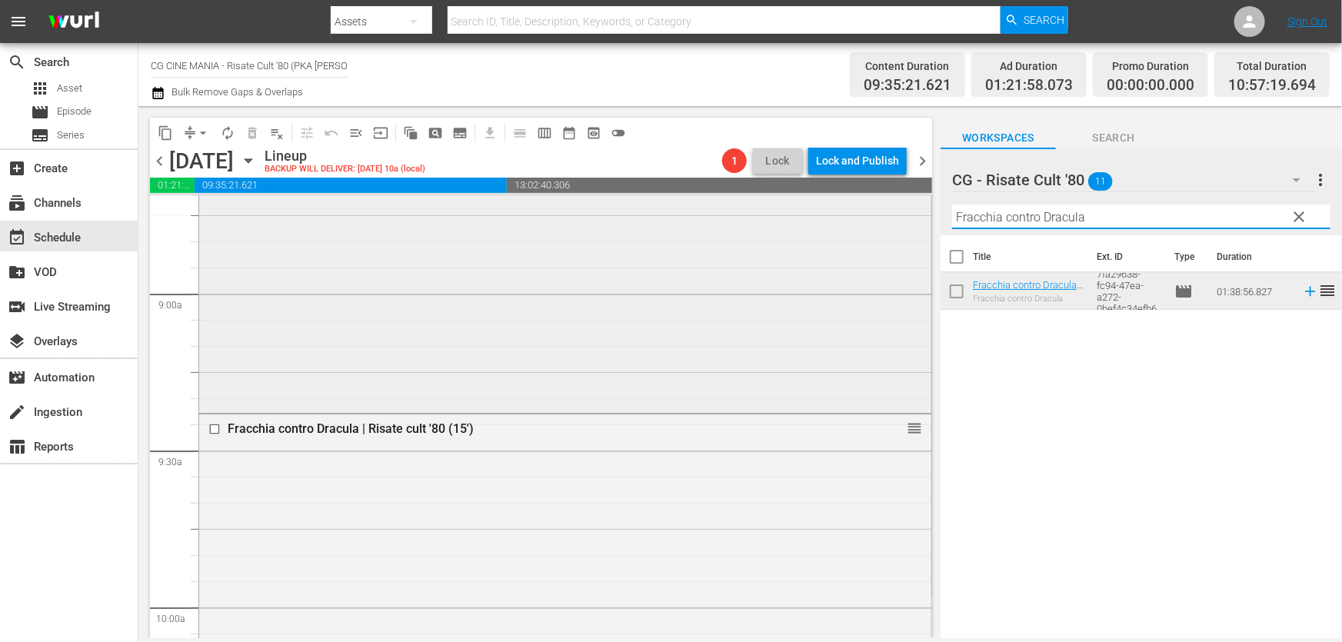
drag, startPoint x: 1119, startPoint y: 218, endPoint x: 400, endPoint y: 365, distance: 733.9
click at [415, 342] on div "content_copy compress arrow_drop_down autorenew_outlined delete_forever_outline…" at bounding box center [739, 372] width 1203 height 532
paste input "Miracoloni"
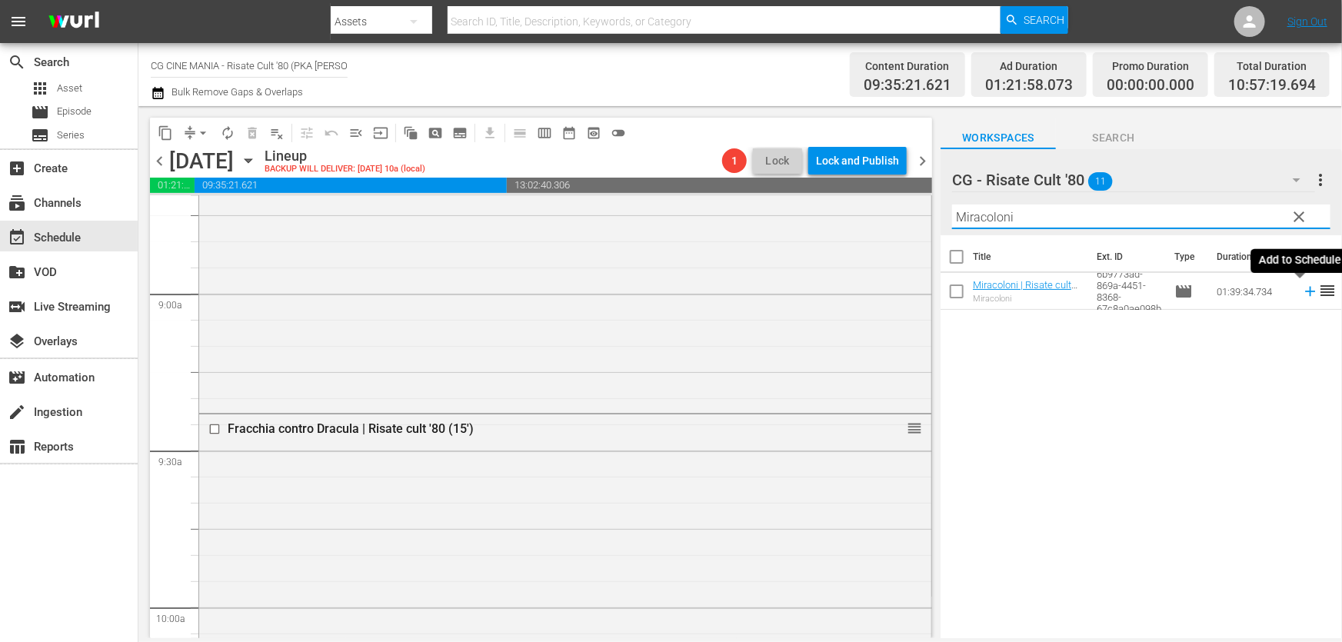
click at [1302, 292] on icon at bounding box center [1310, 291] width 17 height 17
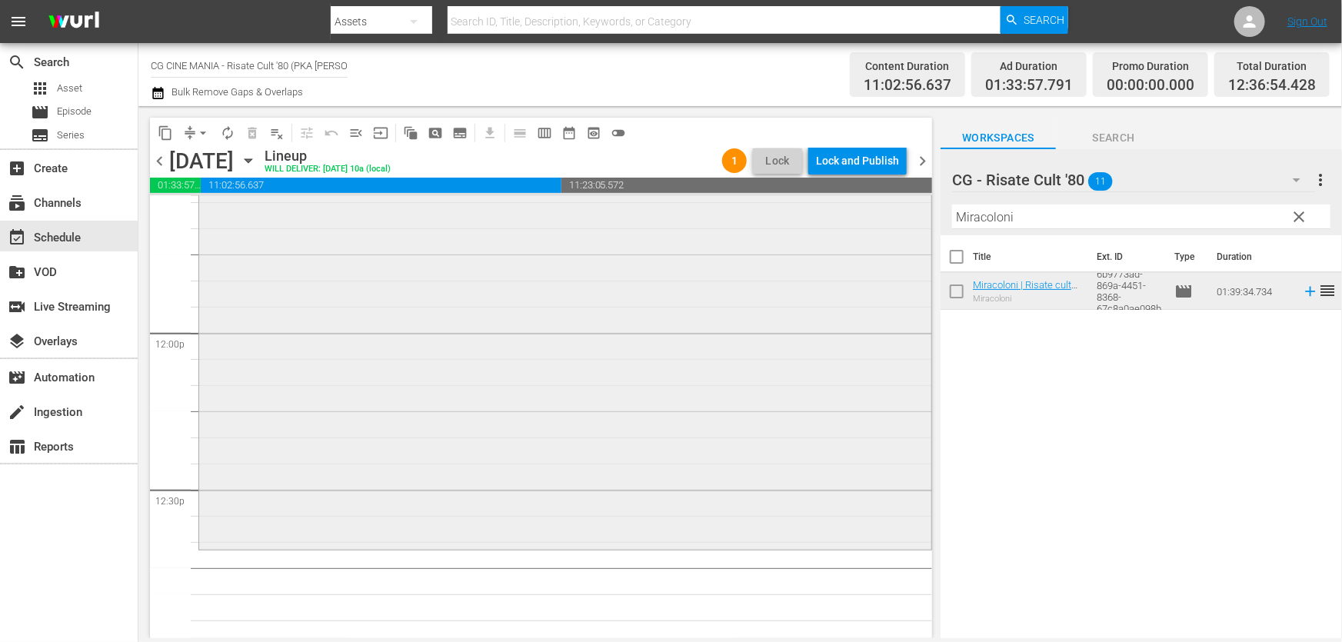
scroll to position [3774, 0]
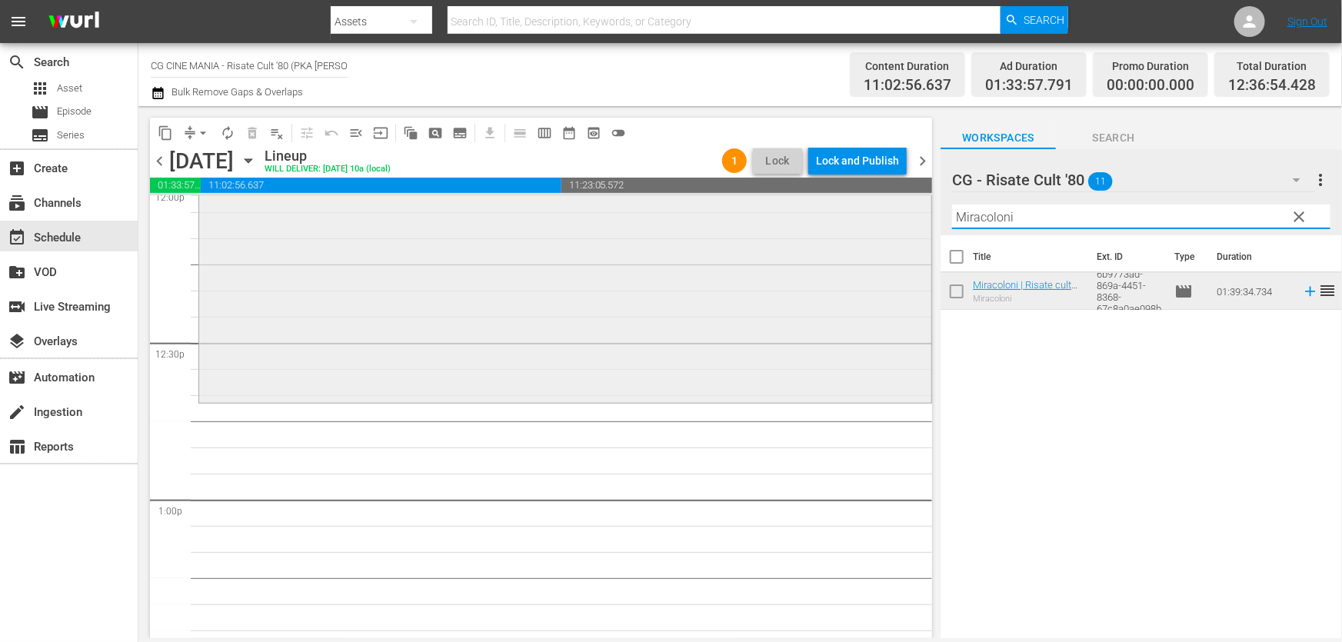
drag, startPoint x: 1059, startPoint y: 226, endPoint x: 268, endPoint y: 376, distance: 805.2
click at [304, 364] on div "content_copy compress arrow_drop_down autorenew_outlined delete_forever_outline…" at bounding box center [739, 372] width 1203 height 532
paste input "Il volatore di aqui"
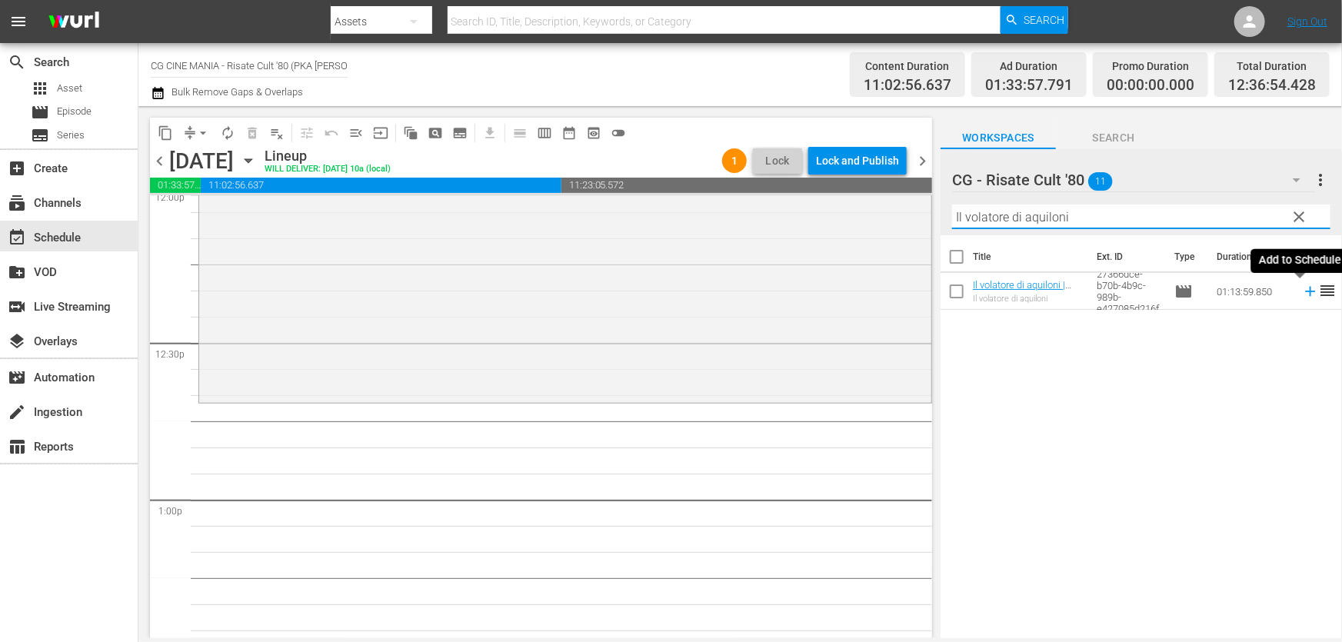
drag, startPoint x: 1293, startPoint y: 288, endPoint x: 1263, endPoint y: 294, distance: 30.6
click at [1302, 288] on icon at bounding box center [1310, 291] width 17 height 17
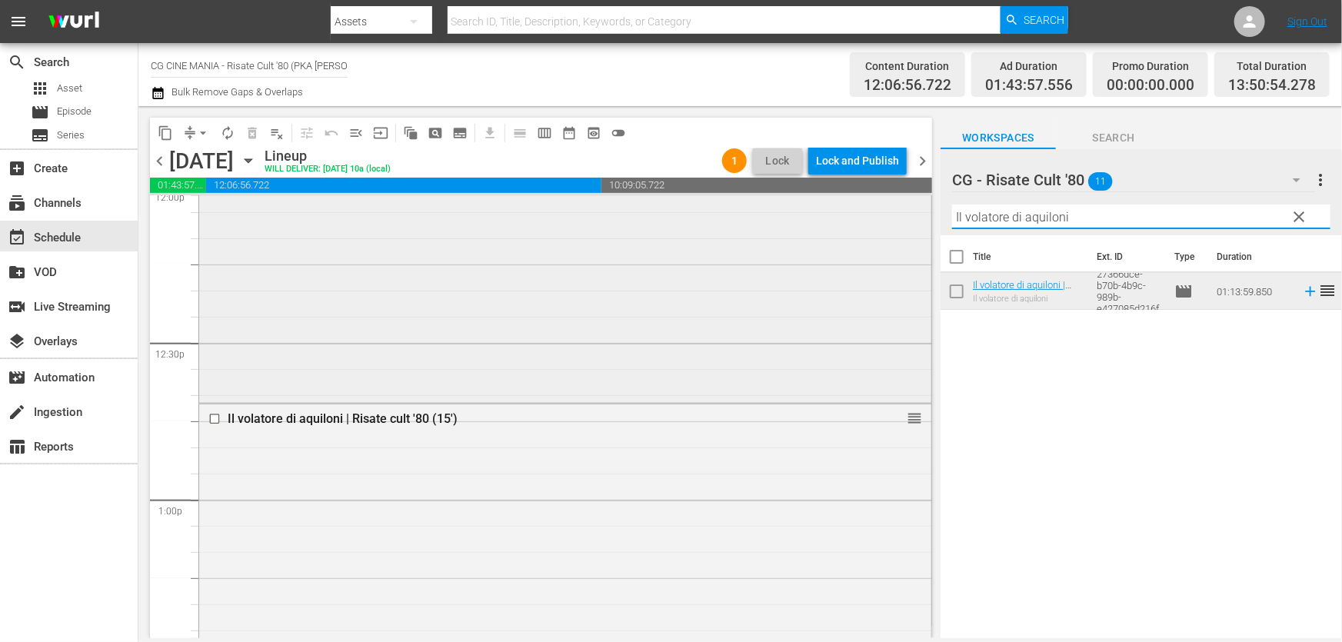
drag, startPoint x: 1125, startPoint y: 223, endPoint x: 342, endPoint y: 388, distance: 799.8
click at [654, 330] on div "content_copy compress arrow_drop_down autorenew_outlined delete_forever_outline…" at bounding box center [739, 372] width 1203 height 532
paste input "Un povero ricco"
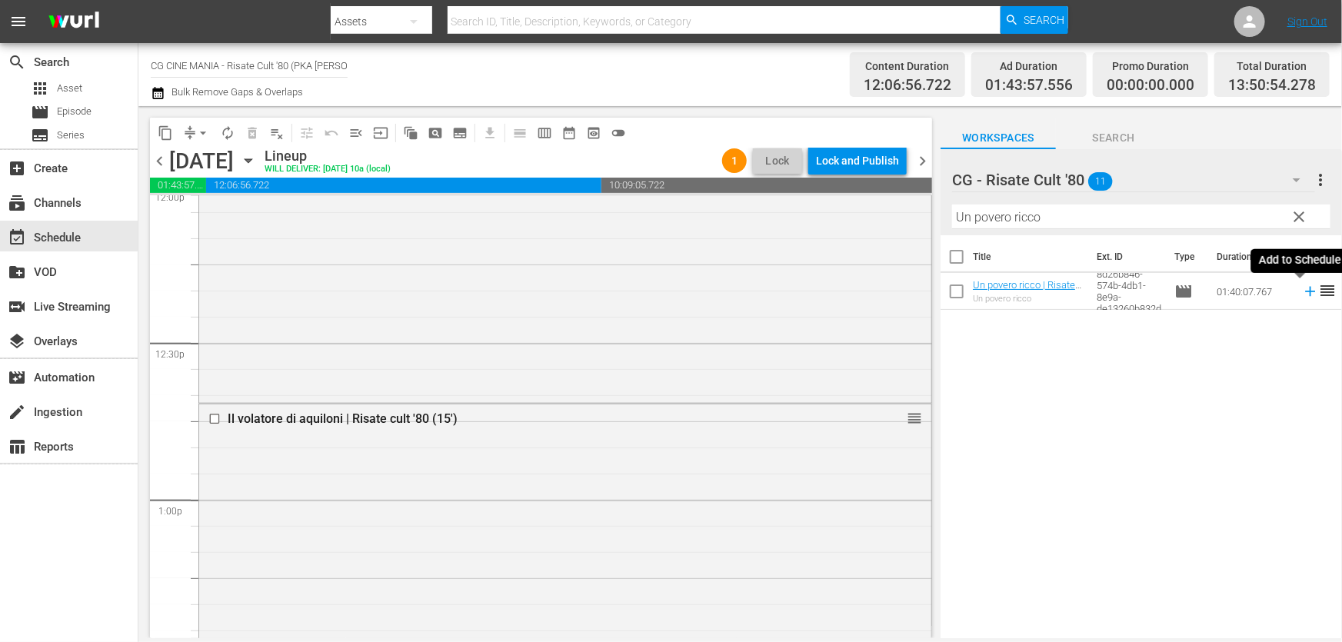
click at [1302, 287] on icon at bounding box center [1310, 291] width 17 height 17
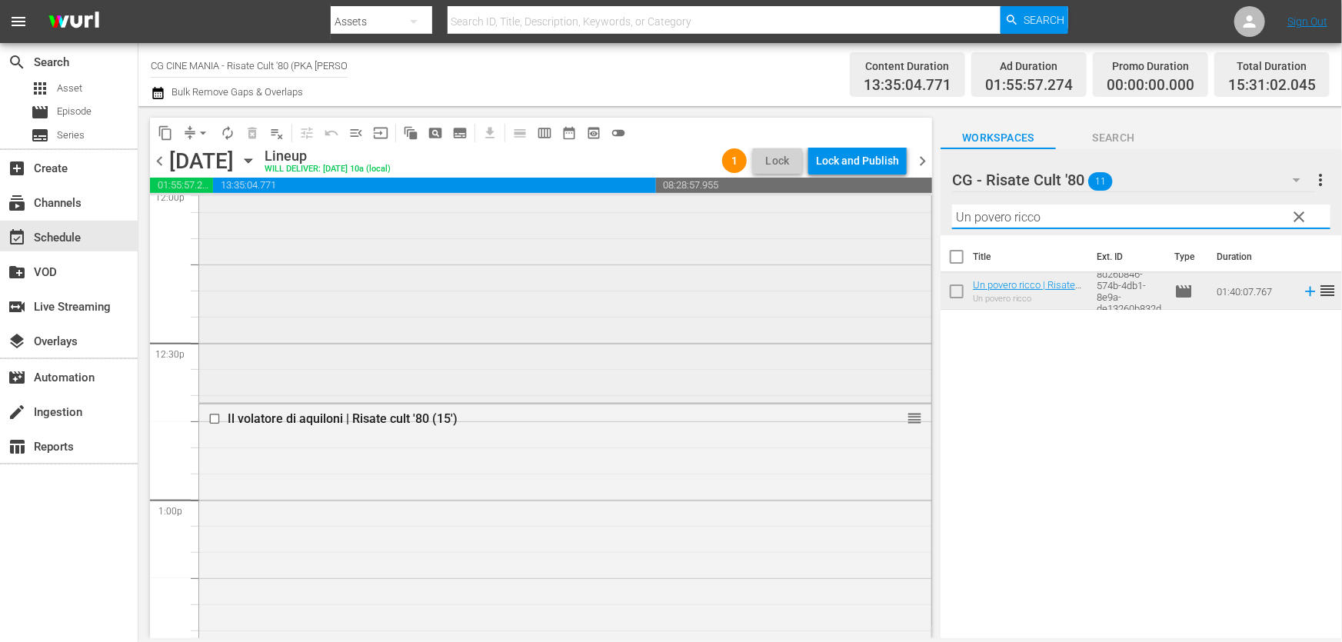
drag, startPoint x: 1076, startPoint y: 215, endPoint x: 338, endPoint y: 344, distance: 750.1
click at [360, 317] on div "content_copy compress arrow_drop_down autorenew_outlined delete_forever_outline…" at bounding box center [739, 372] width 1203 height 532
paste input "Fracchia contro Dracula"
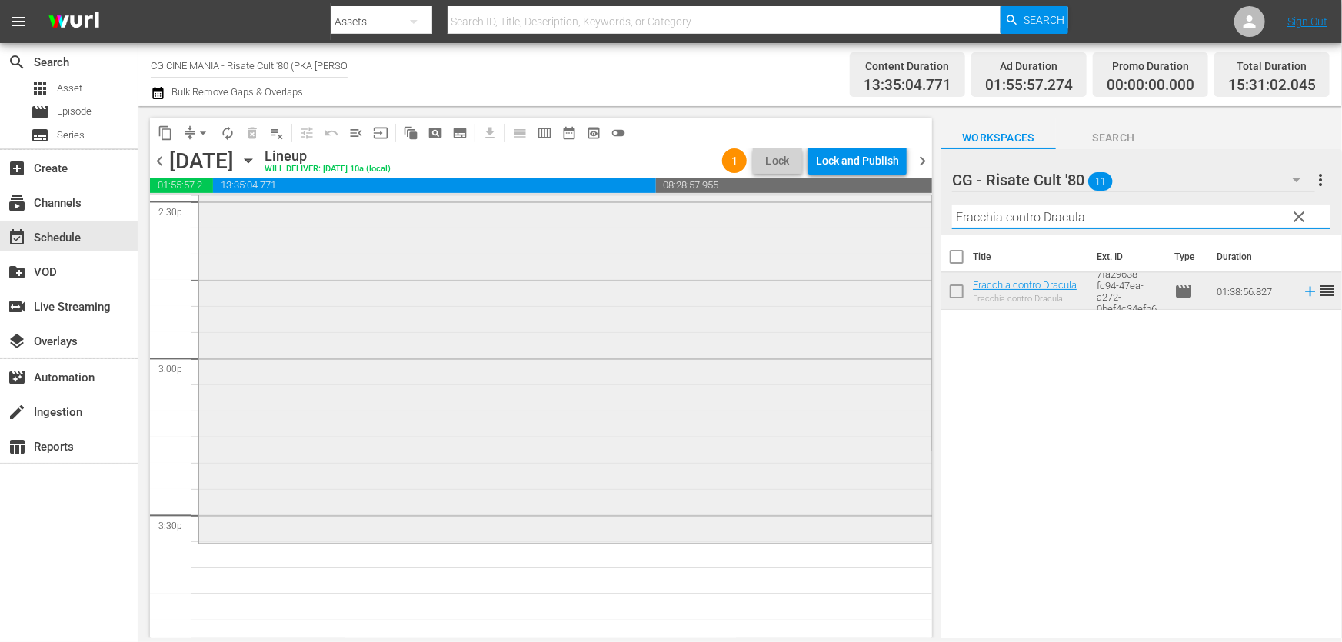
scroll to position [4752, 0]
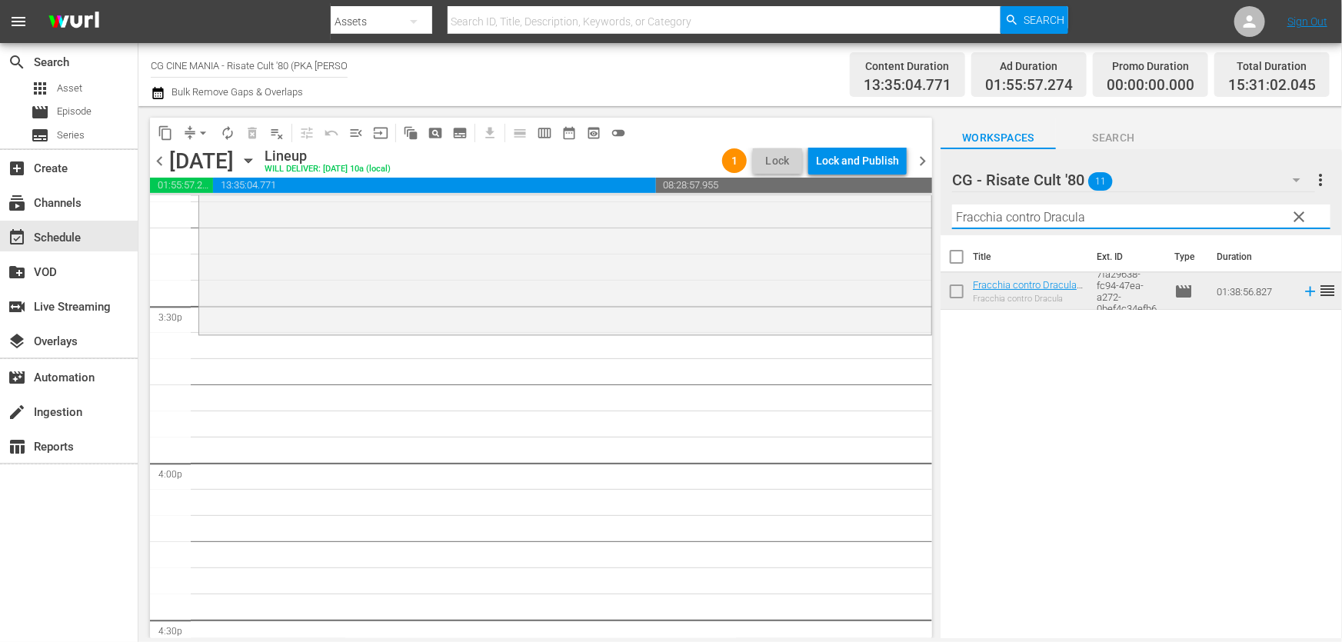
drag, startPoint x: 1299, startPoint y: 294, endPoint x: 1262, endPoint y: 300, distance: 37.3
click at [1305, 294] on icon at bounding box center [1310, 292] width 10 height 10
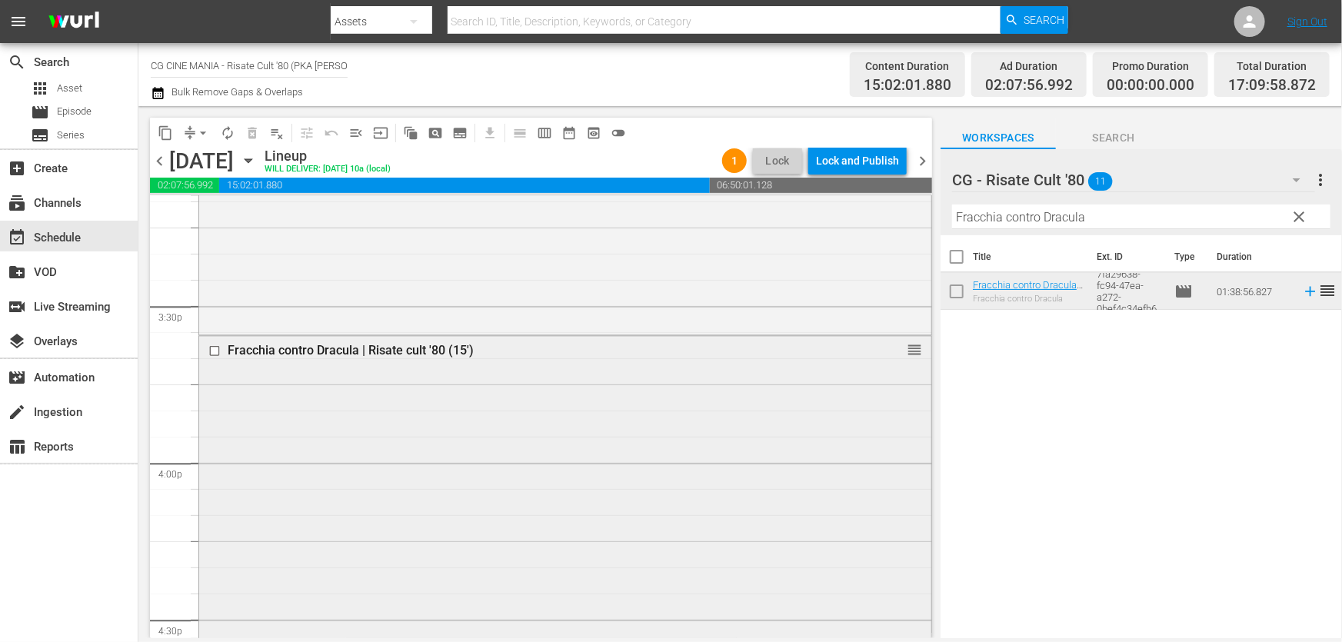
drag, startPoint x: 1128, startPoint y: 226, endPoint x: 385, endPoint y: 352, distance: 753.3
click at [436, 343] on div "content_copy compress arrow_drop_down autorenew_outlined delete_forever_outline…" at bounding box center [739, 372] width 1203 height 532
paste input "Questo e quello"
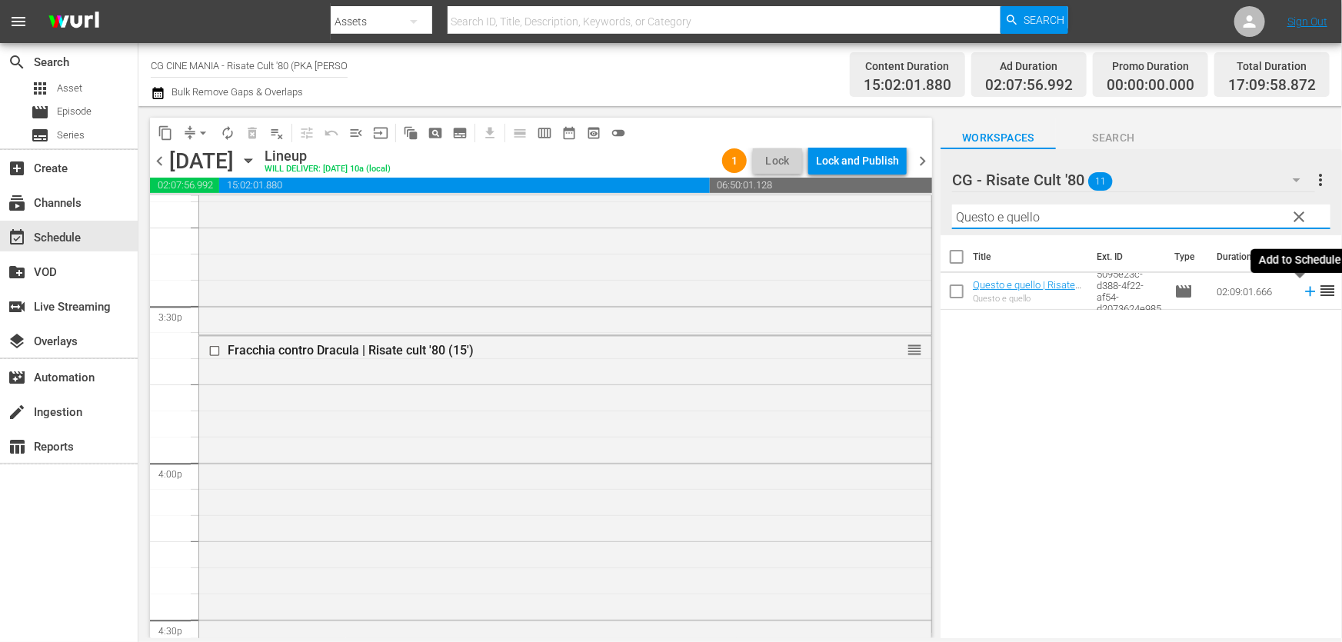
click at [1302, 296] on icon at bounding box center [1310, 291] width 17 height 17
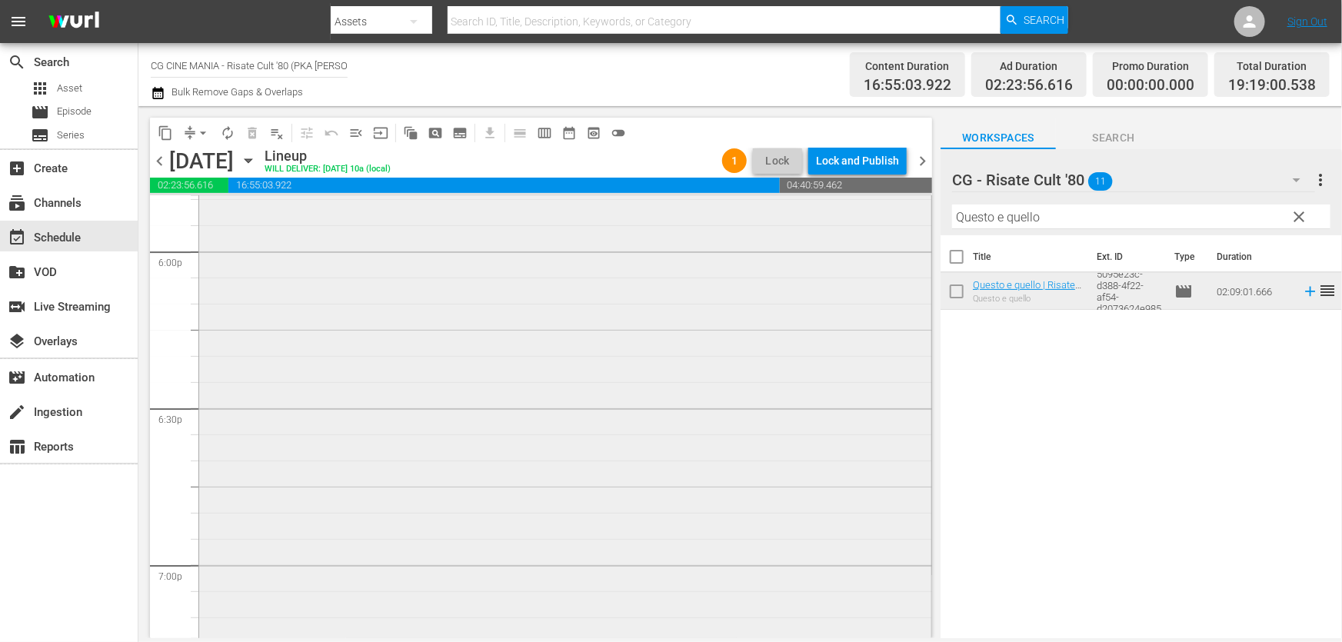
scroll to position [5871, 0]
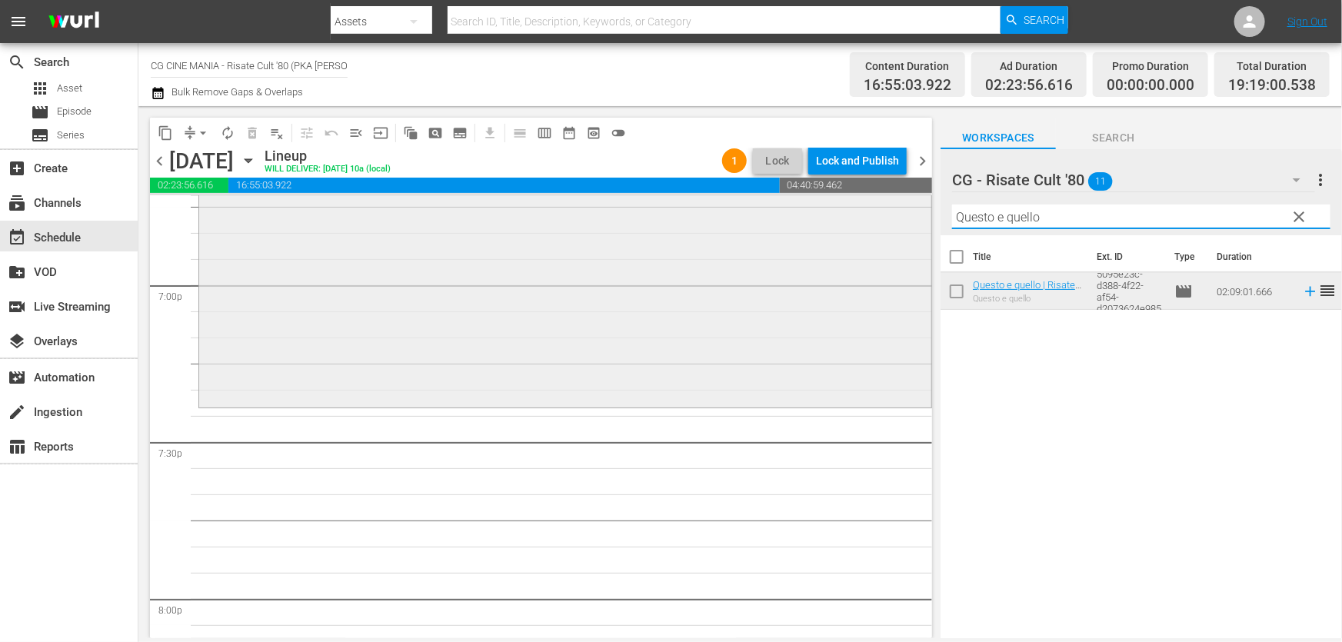
drag, startPoint x: 1063, startPoint y: 226, endPoint x: 494, endPoint y: 316, distance: 576.0
click at [494, 316] on div "content_copy compress arrow_drop_down autorenew_outlined delete_forever_outline…" at bounding box center [739, 372] width 1203 height 532
paste input "È arrivato mio frat"
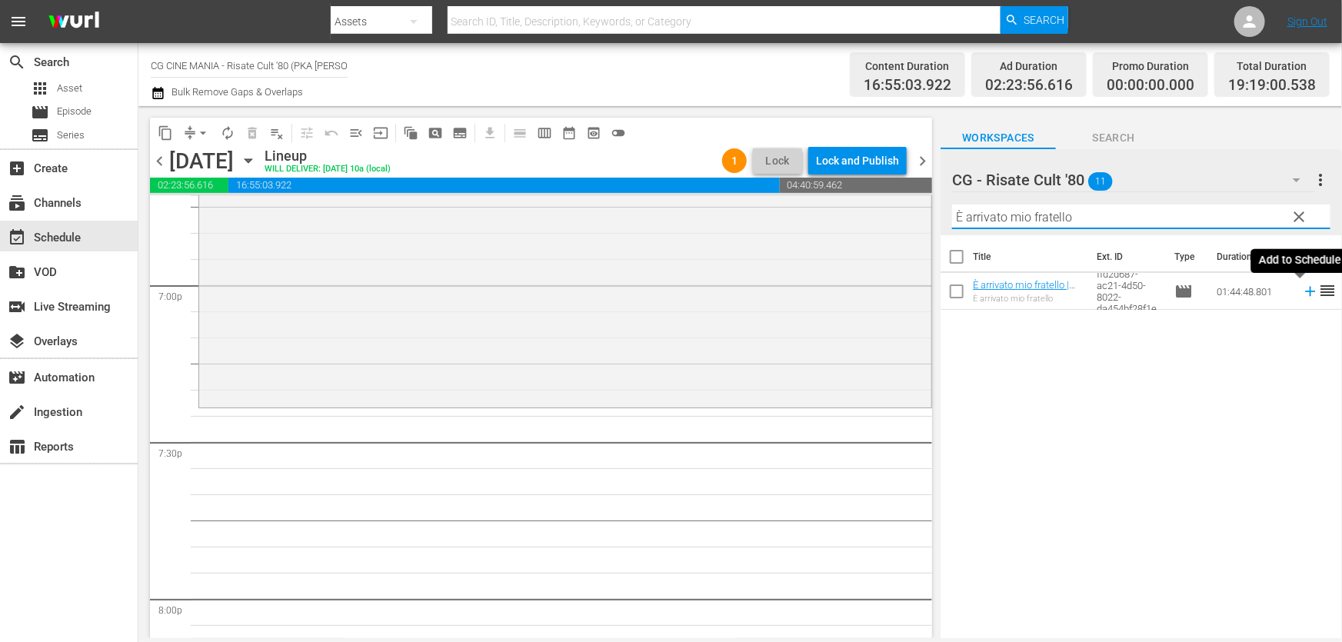
click at [1302, 293] on icon at bounding box center [1310, 291] width 17 height 17
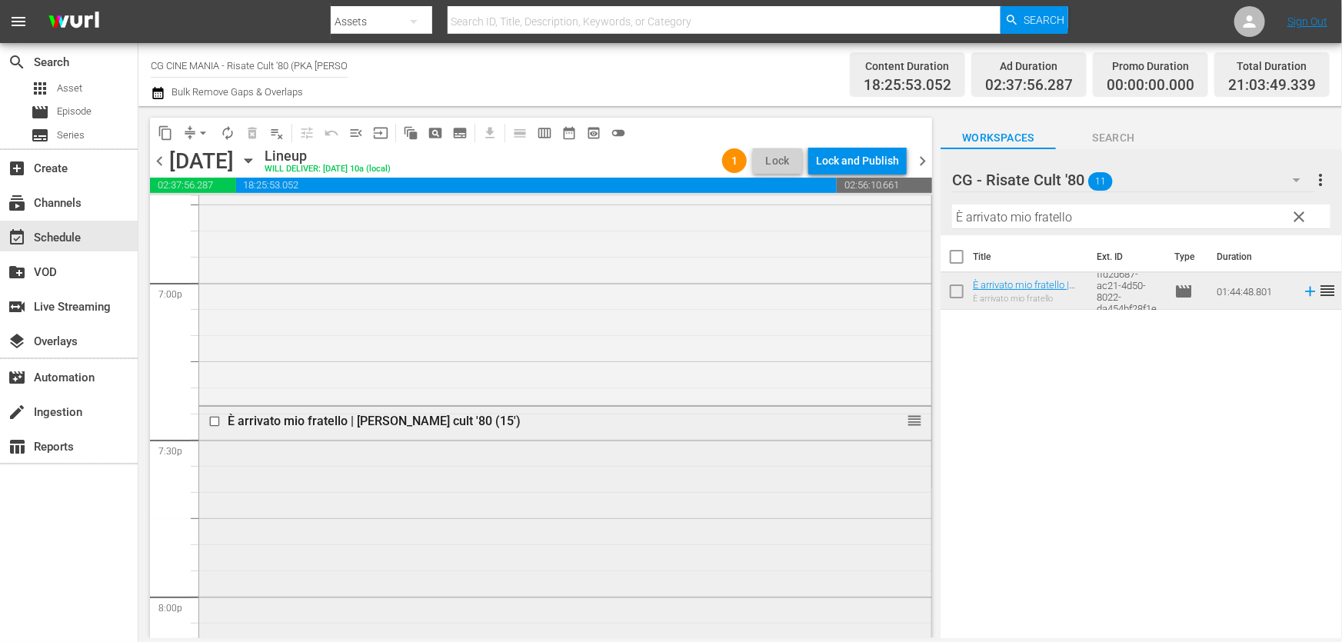
scroll to position [5941, 0]
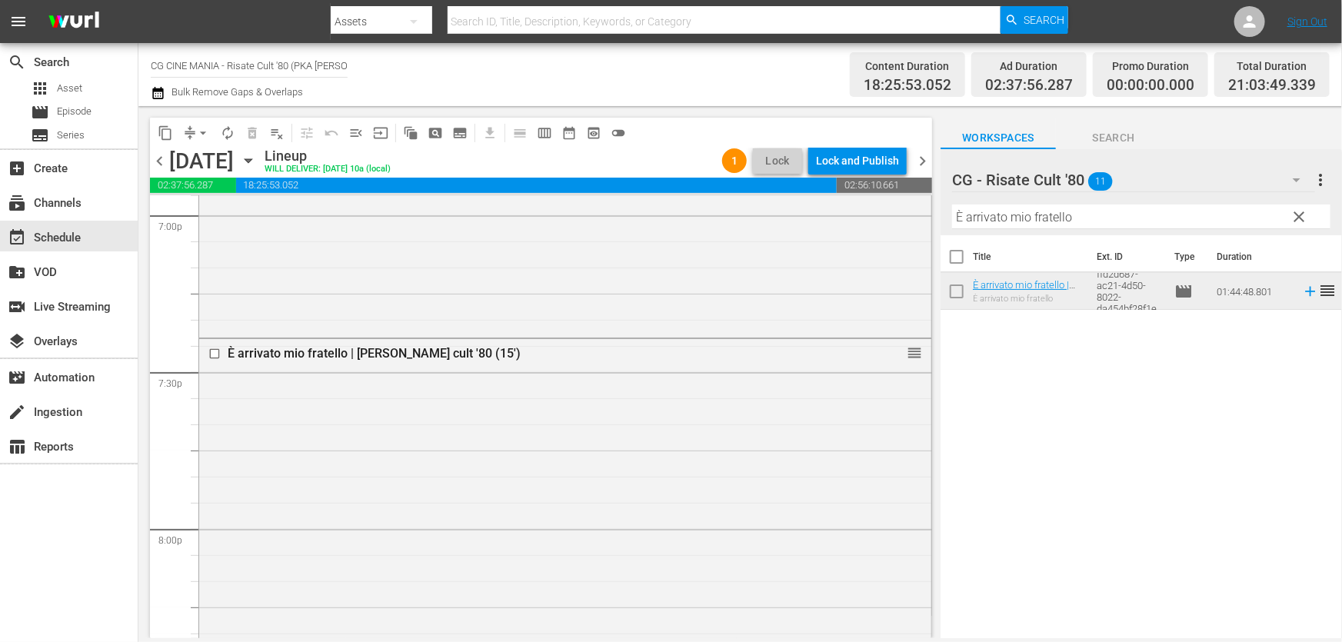
drag, startPoint x: 893, startPoint y: 353, endPoint x: 890, endPoint y: 391, distance: 38.6
click at [892, 471] on div "È arrivato mio fratello | [PERSON_NAME] cult '80 (15') reorder" at bounding box center [565, 611] width 732 height 544
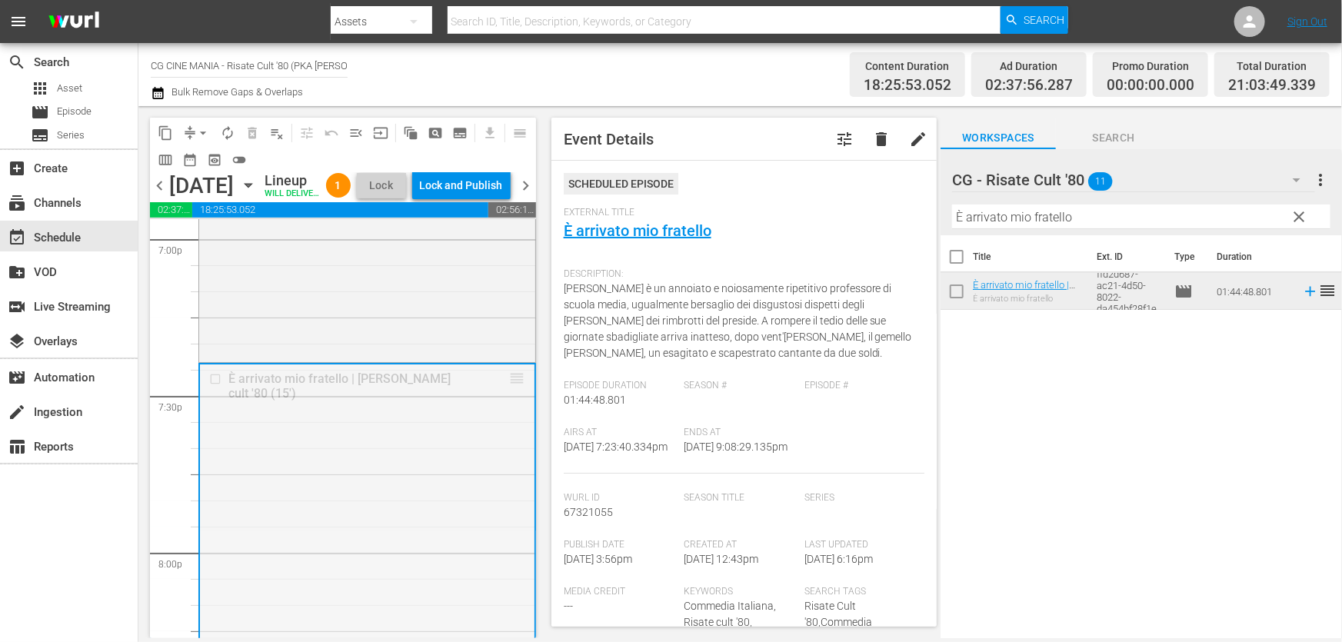
drag, startPoint x: 507, startPoint y: 405, endPoint x: 989, endPoint y: 216, distance: 517.1
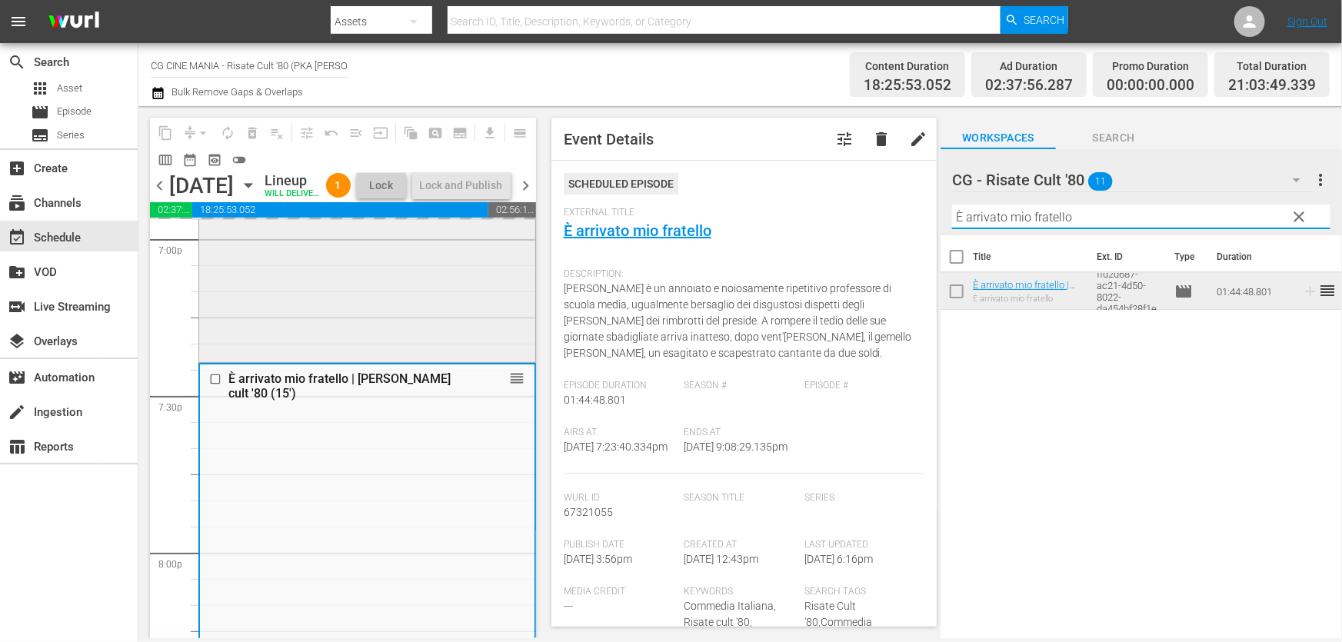
drag, startPoint x: 1079, startPoint y: 218, endPoint x: 343, endPoint y: 330, distance: 745.0
click at [348, 328] on div "content_copy compress arrow_drop_down autorenew_outlined delete_forever_outline…" at bounding box center [739, 372] width 1203 height 532
paste input "Chewingum"
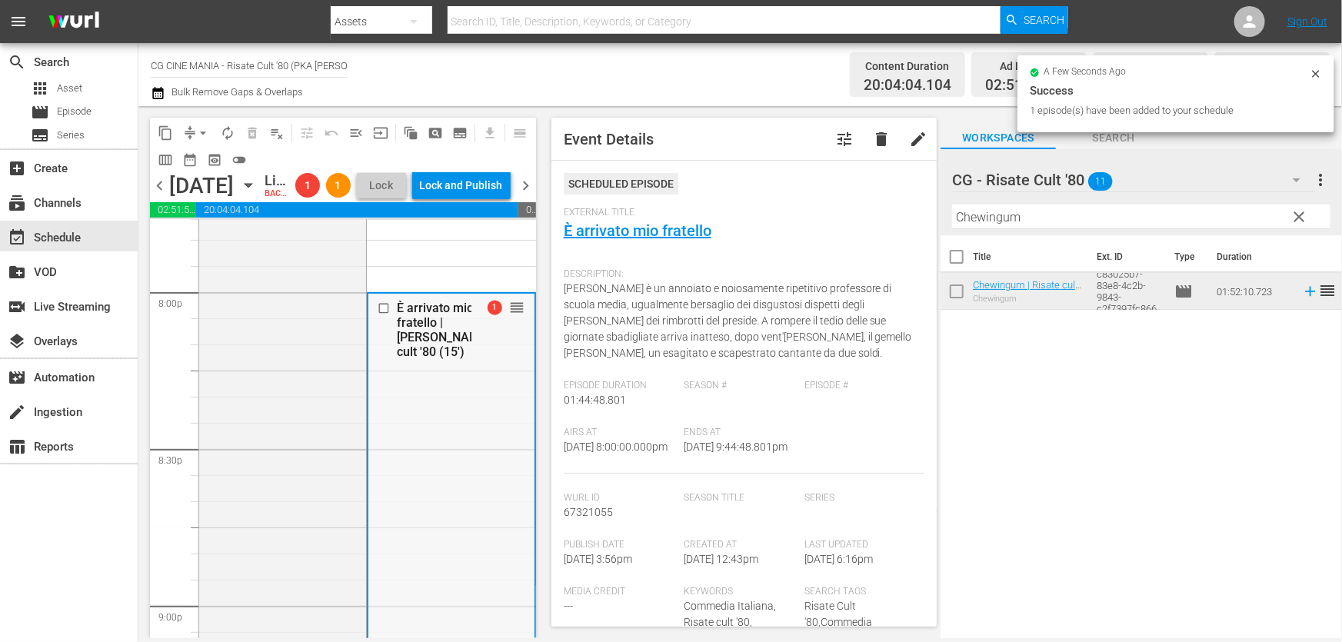
scroll to position [6220, 0]
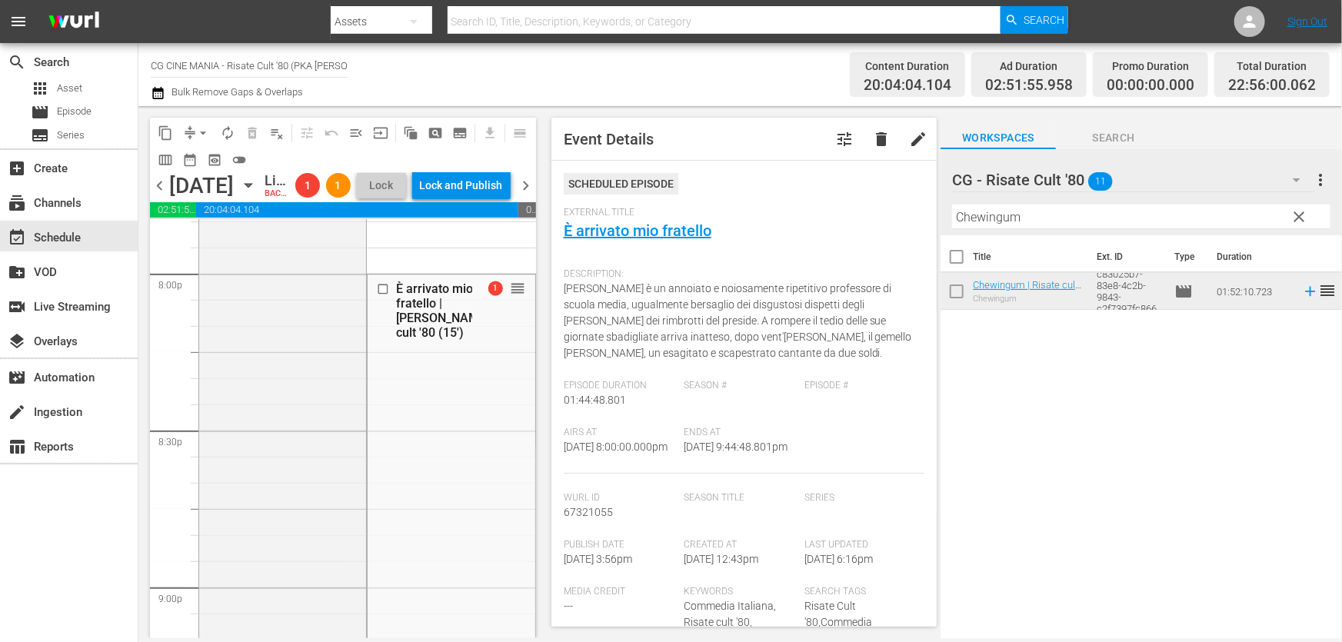
drag, startPoint x: 508, startPoint y: 341, endPoint x: 457, endPoint y: 628, distance: 292.0
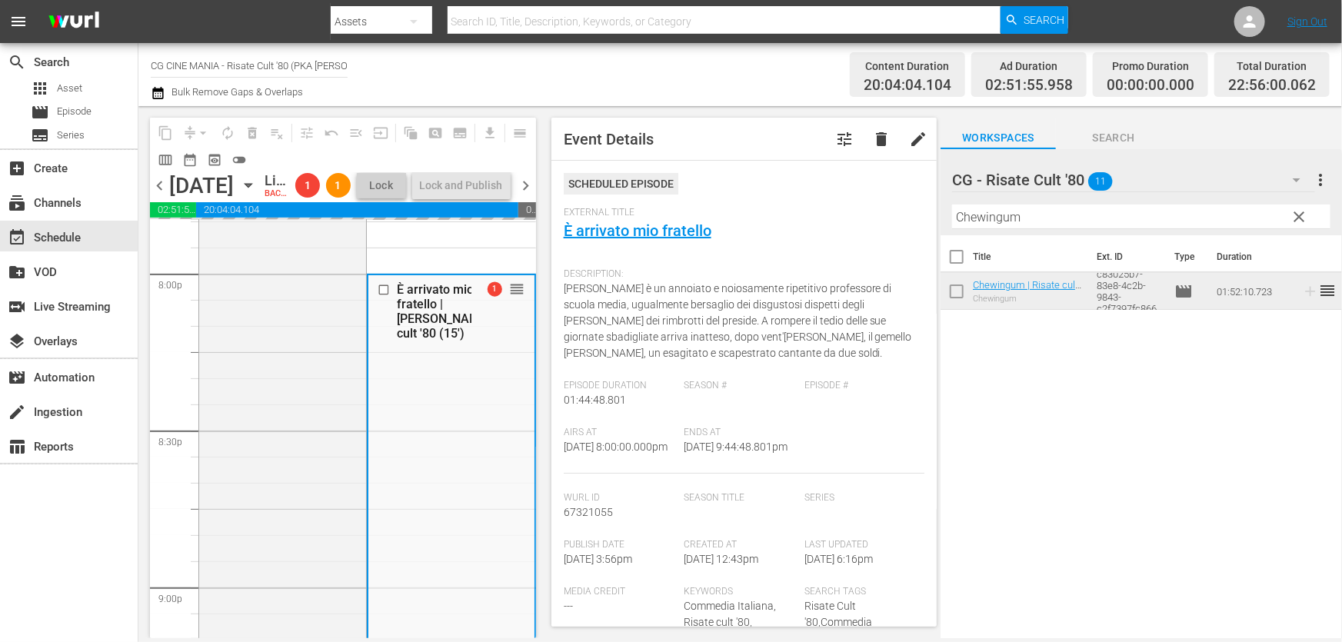
scroll to position [6500, 0]
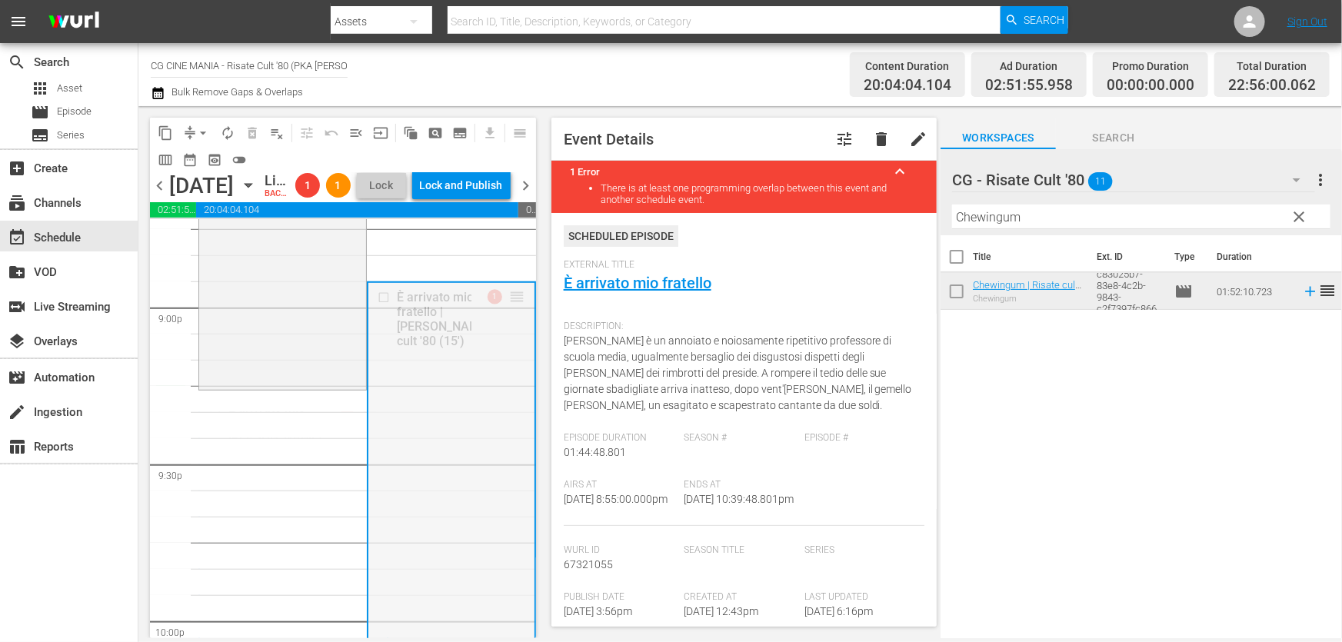
drag, startPoint x: 504, startPoint y: 339, endPoint x: 484, endPoint y: 454, distance: 116.4
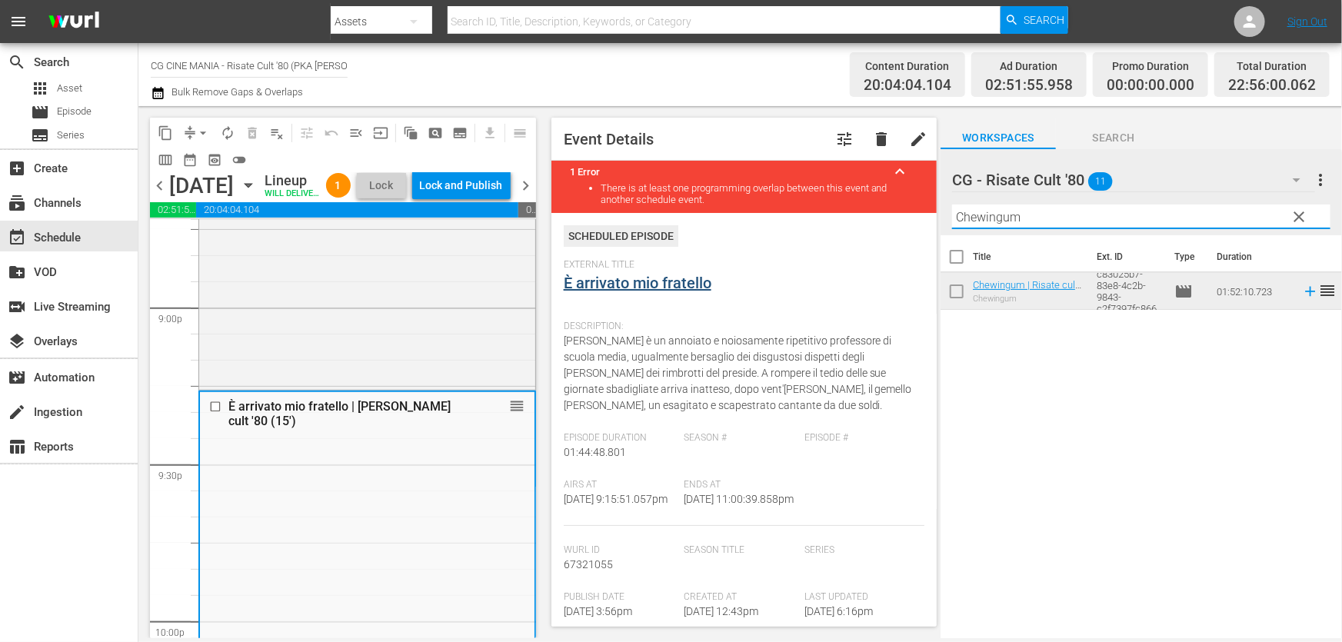
drag, startPoint x: 1073, startPoint y: 221, endPoint x: 588, endPoint y: 294, distance: 490.0
click at [607, 284] on div "content_copy compress arrow_drop_down autorenew_outlined delete_forever_outline…" at bounding box center [739, 372] width 1203 height 532
paste input "Il volatore di aquiloni"
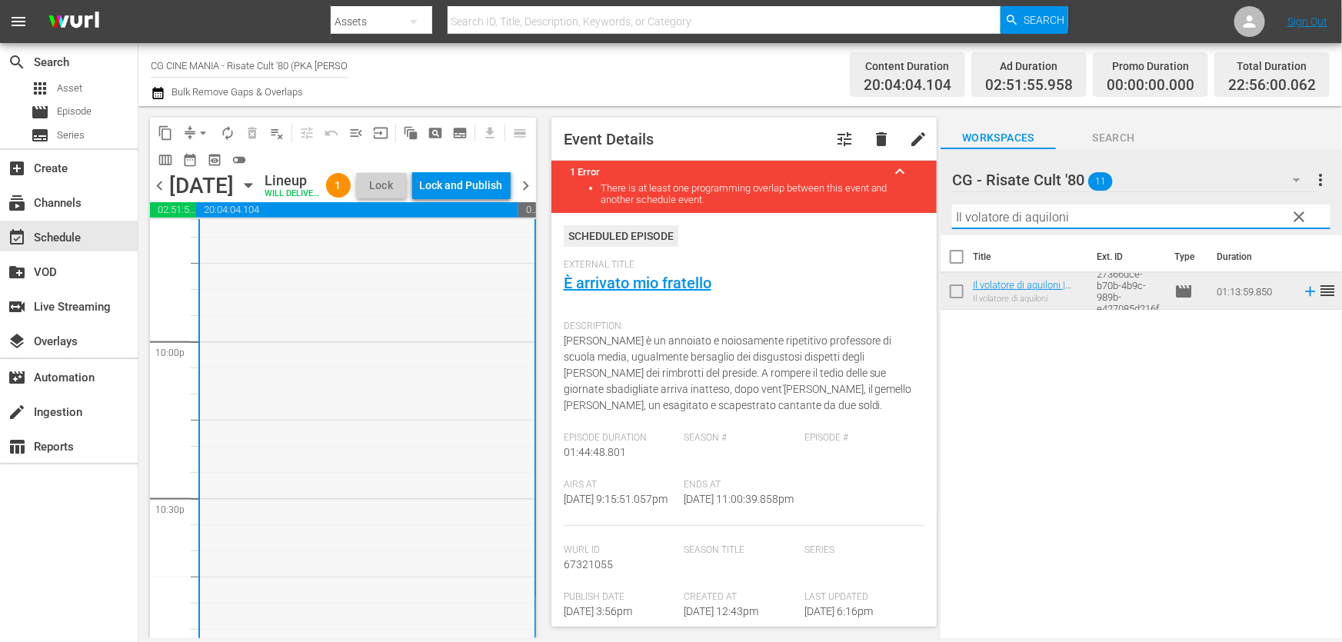
scroll to position [6920, 0]
type input "Il volatore di aquiloni"
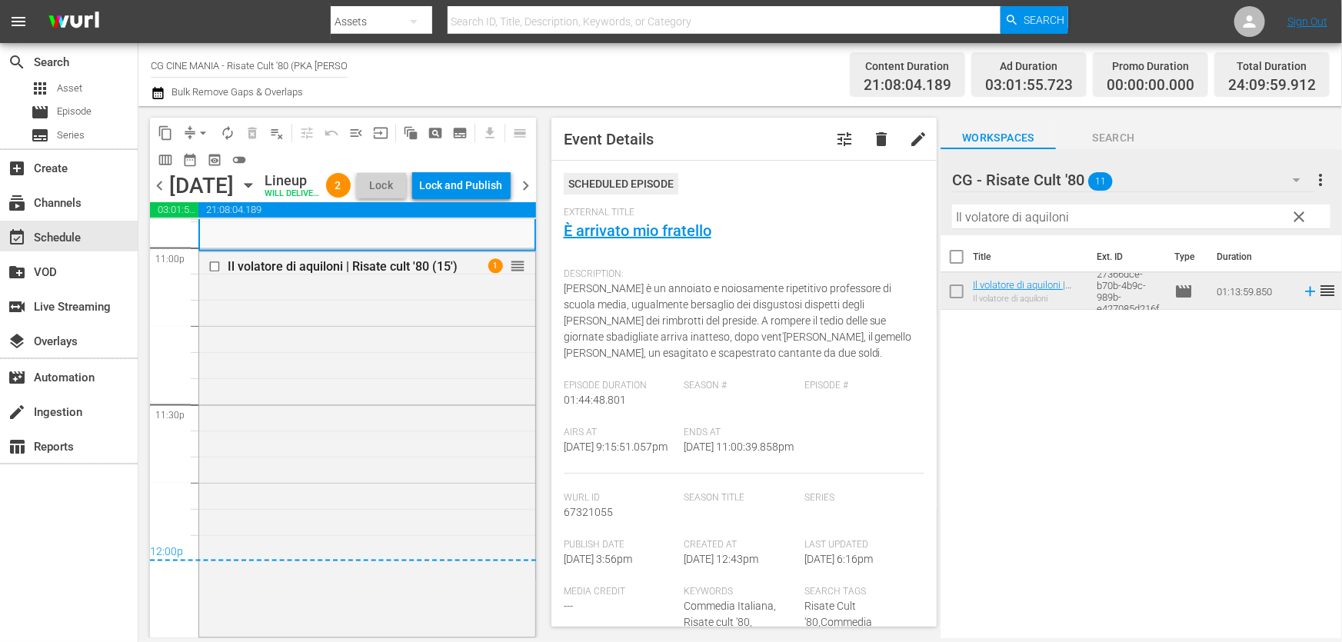
scroll to position [0, 0]
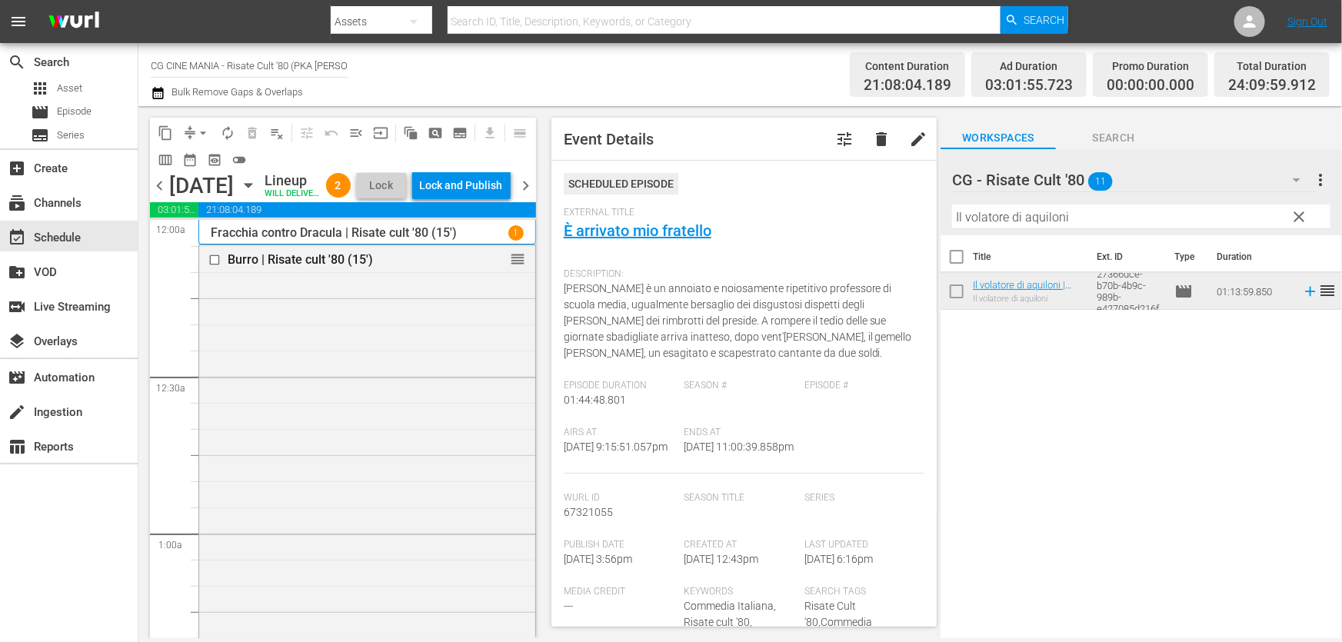
click at [170, 88] on span "Bulk Remove Gaps & Overlaps" at bounding box center [236, 92] width 134 height 12
click at [159, 89] on icon "button" at bounding box center [157, 93] width 11 height 12
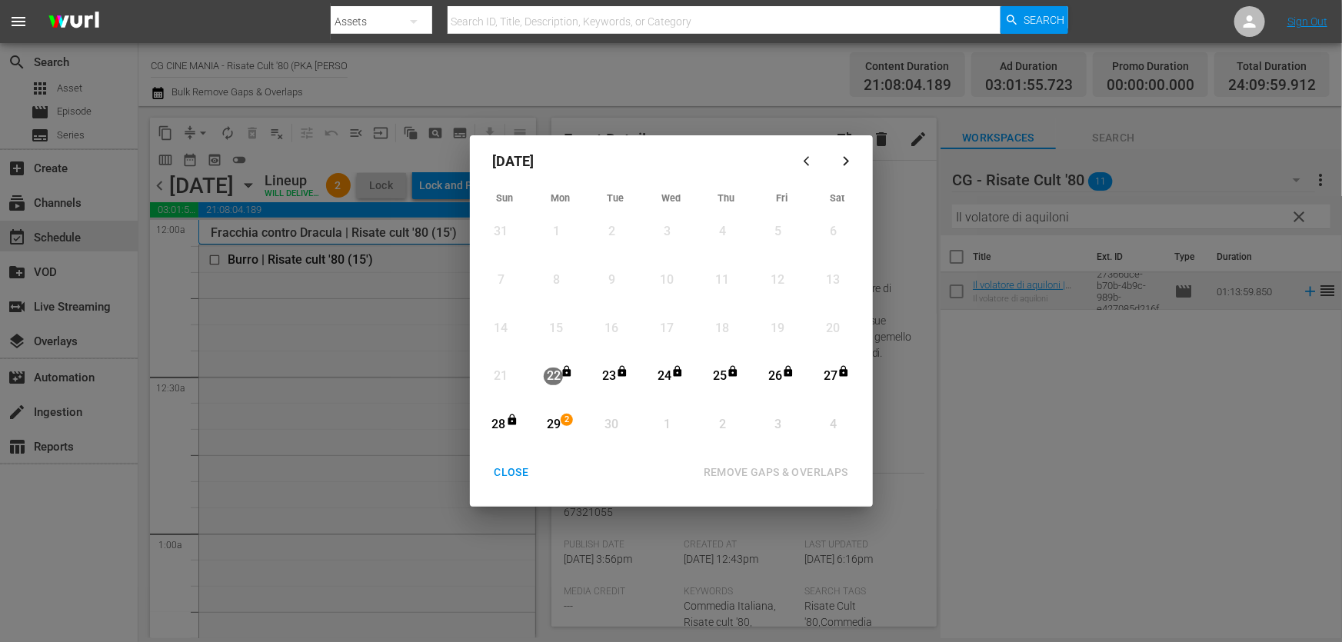
click at [564, 411] on div "29 2" at bounding box center [556, 425] width 38 height 42
click at [783, 480] on div "REMOVE GAPS & OVERLAPS" at bounding box center [775, 472] width 169 height 19
click at [514, 468] on div "CLOSE" at bounding box center [511, 472] width 59 height 19
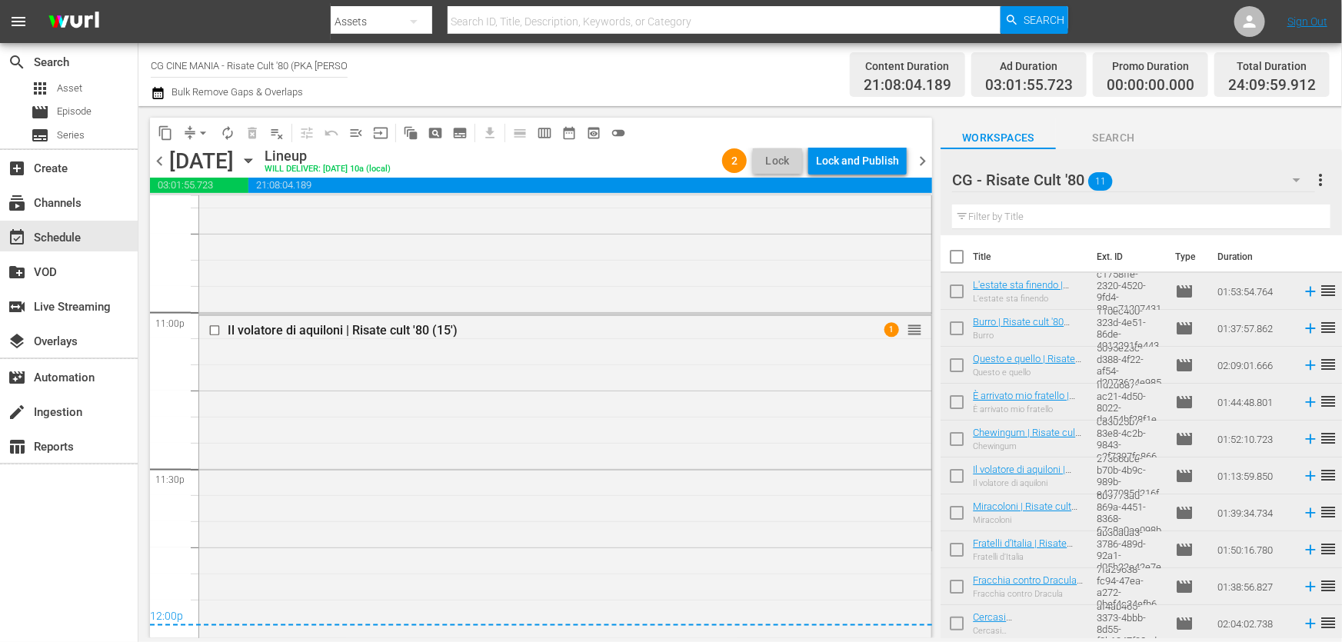
scroll to position [7162, 0]
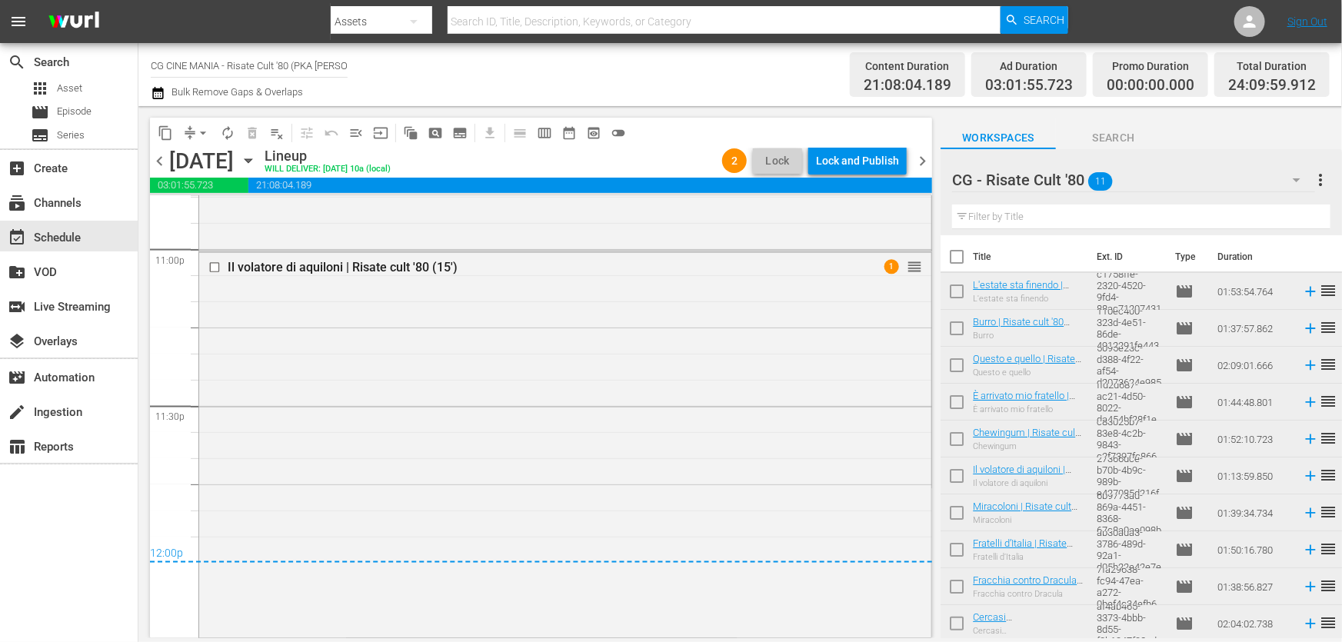
click at [160, 85] on icon "button" at bounding box center [158, 93] width 15 height 18
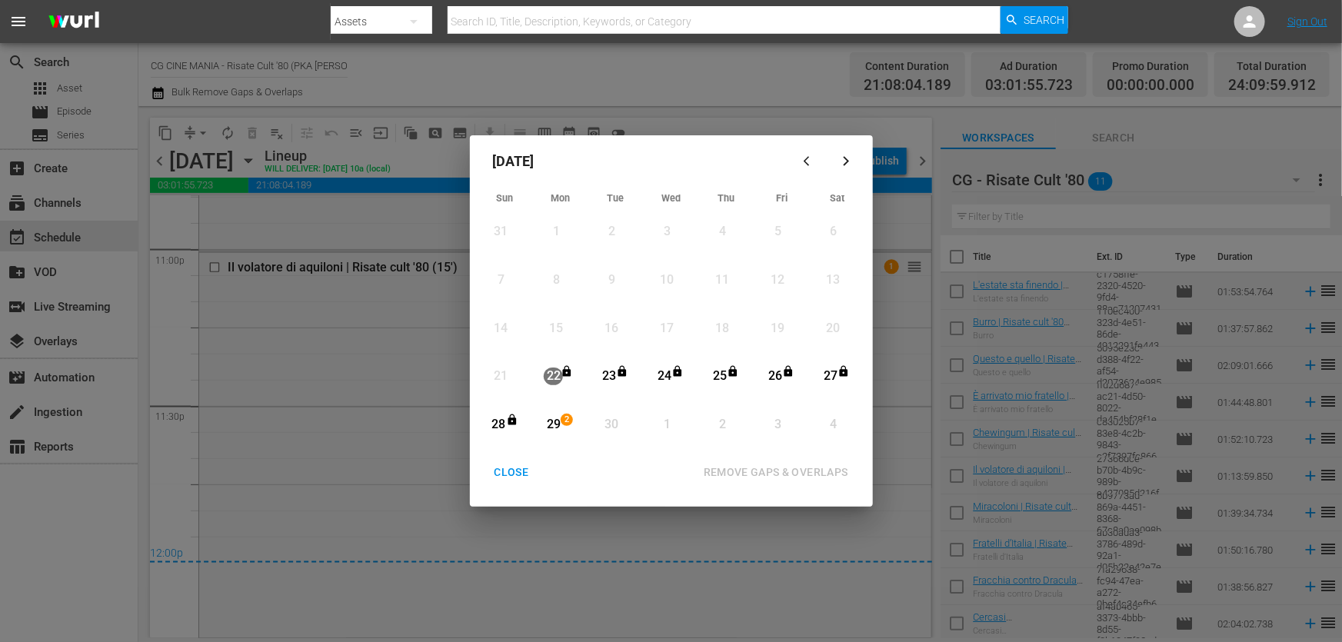
click at [565, 429] on div "2" at bounding box center [569, 424] width 12 height 15
click at [757, 472] on div "REMOVE GAPS & OVERLAPS" at bounding box center [775, 472] width 169 height 19
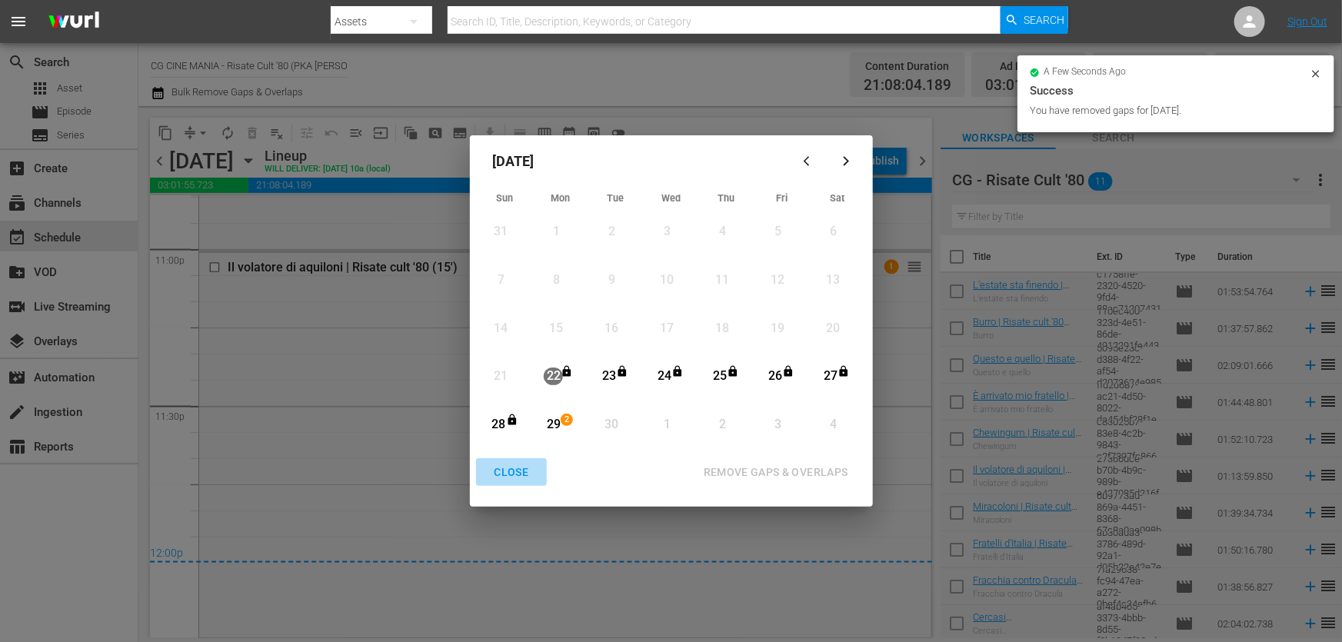
click at [509, 479] on div "CLOSE" at bounding box center [511, 472] width 59 height 19
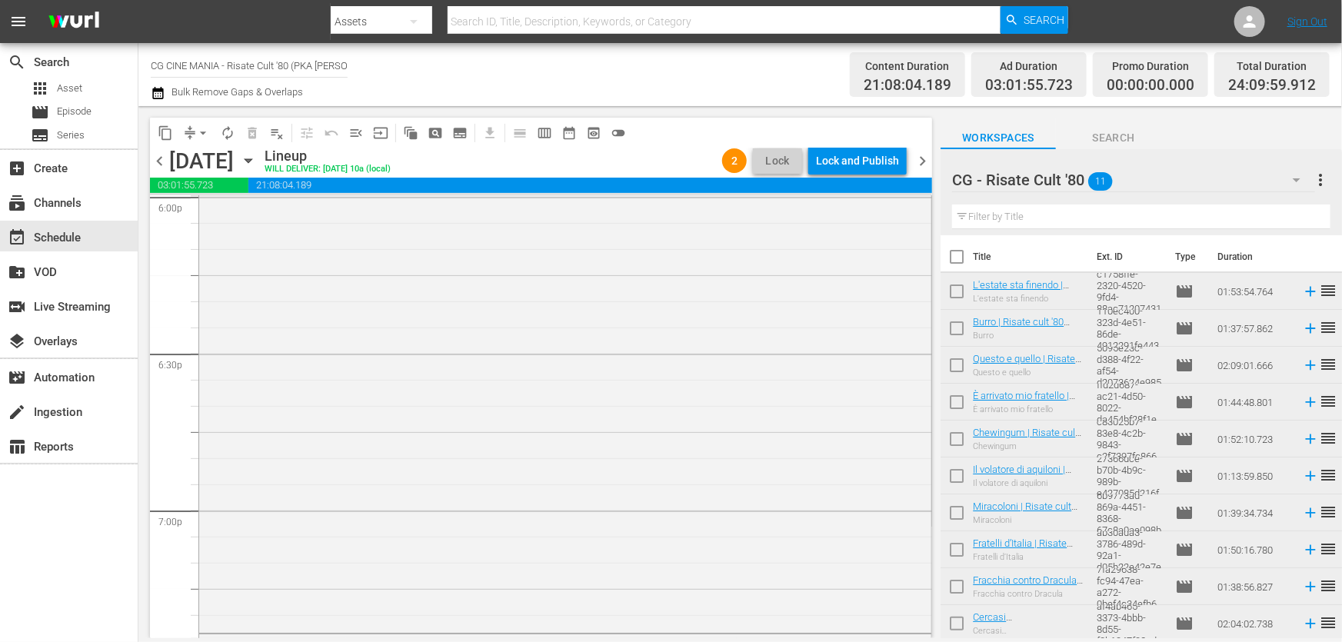
scroll to position [7162, 0]
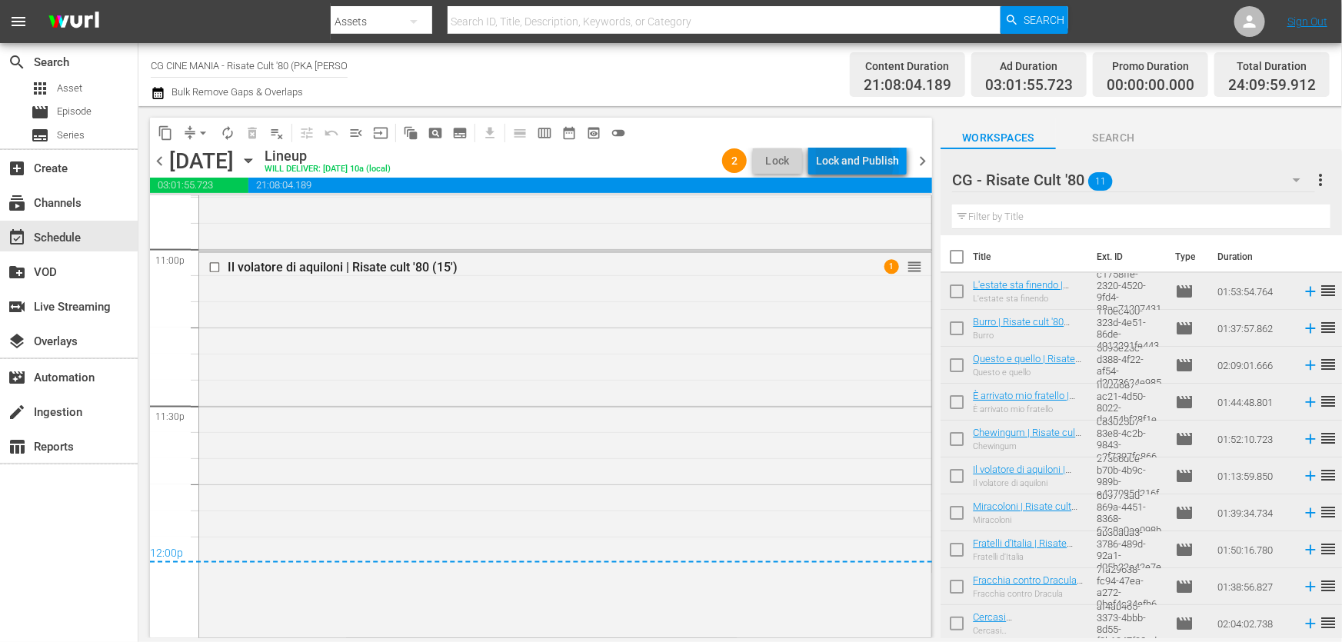
click at [858, 163] on div "Lock and Publish" at bounding box center [857, 161] width 83 height 28
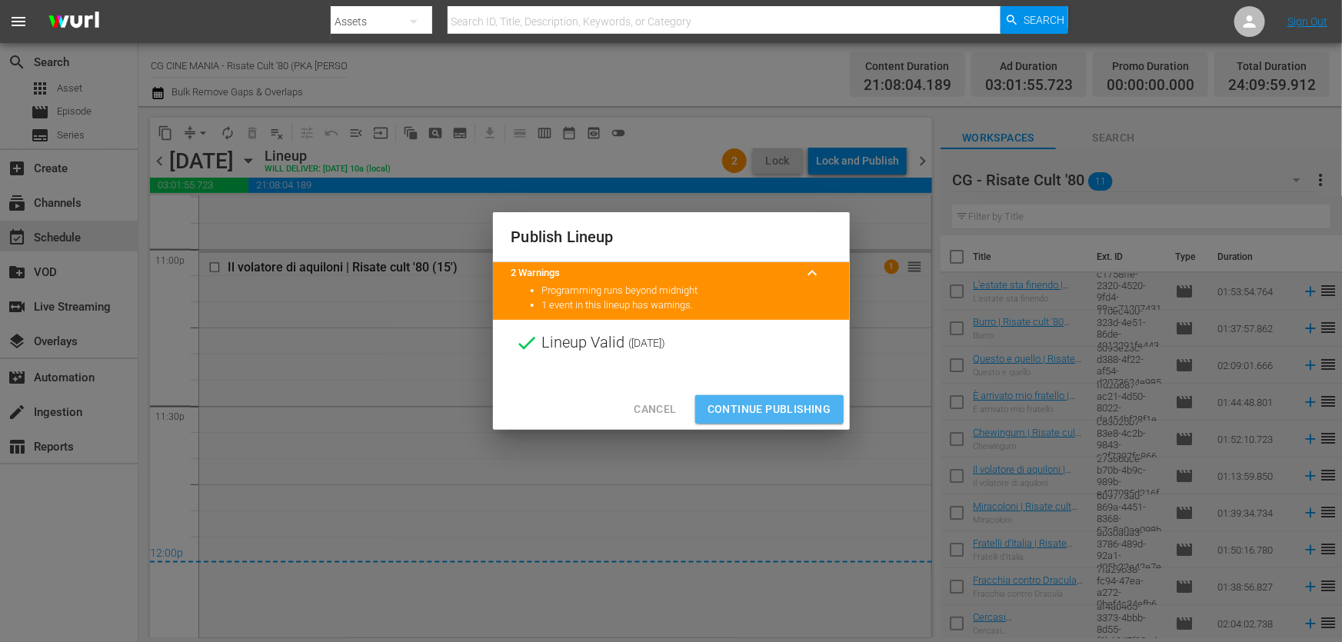
click at [771, 403] on span "Continue Publishing" at bounding box center [769, 409] width 124 height 19
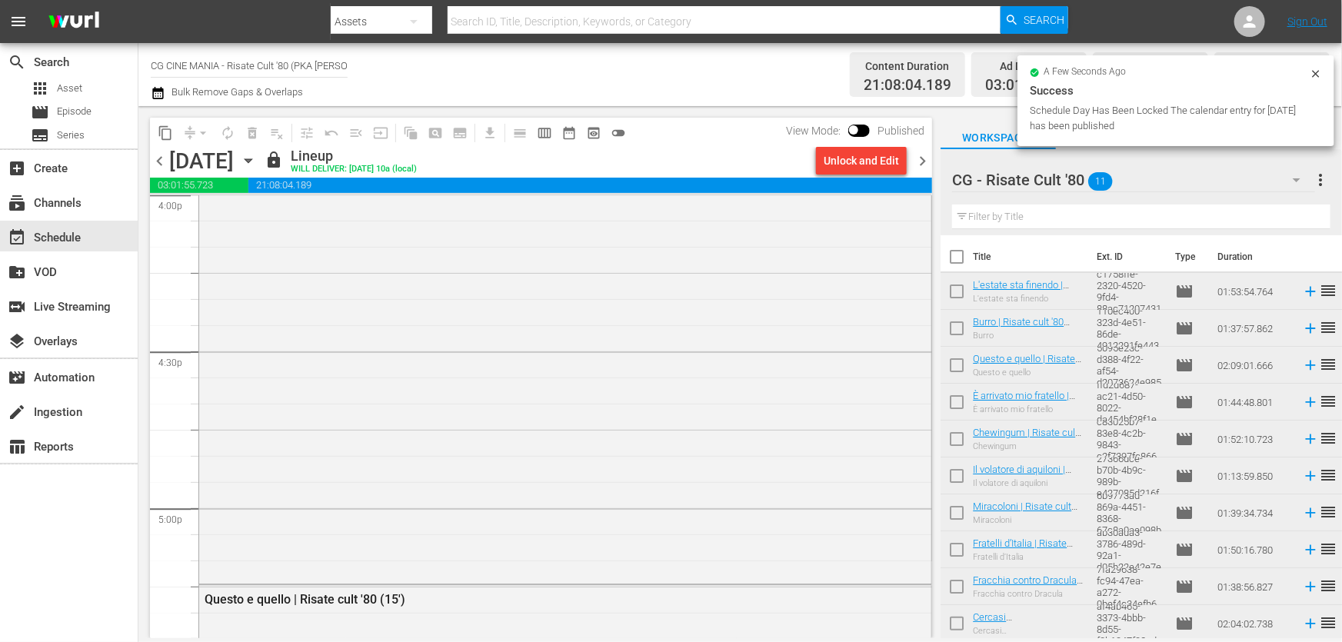
scroll to position [0, 0]
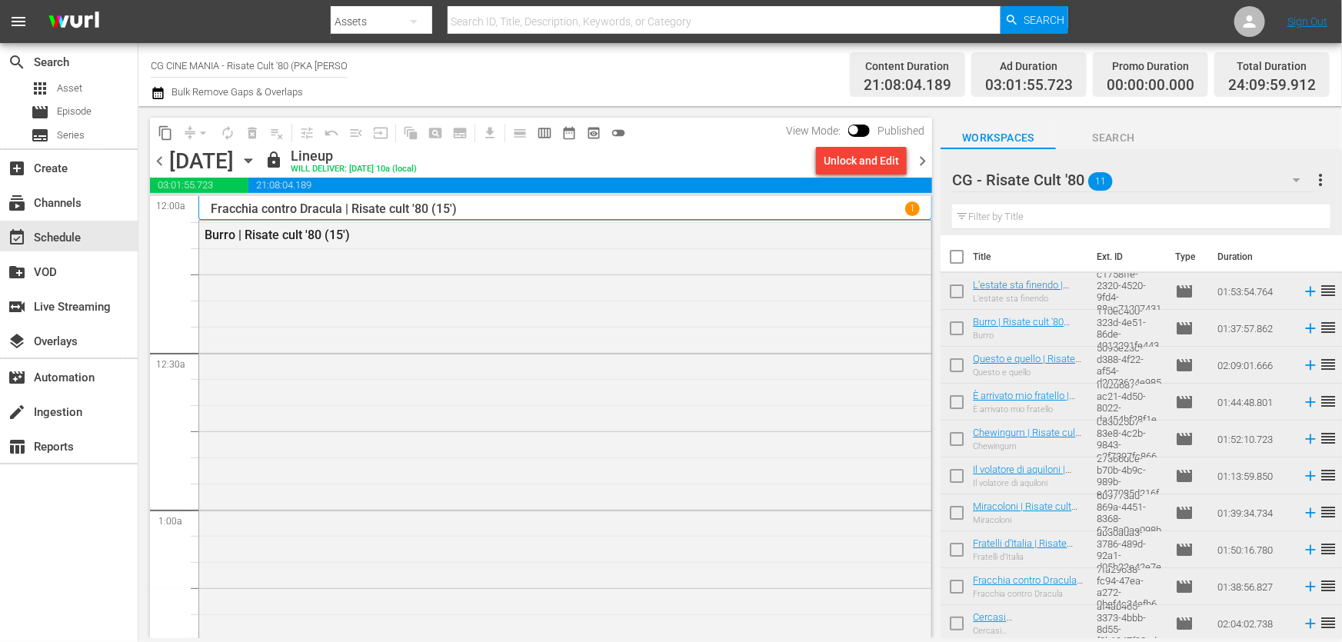
click at [920, 161] on span "chevron_right" at bounding box center [922, 160] width 19 height 19
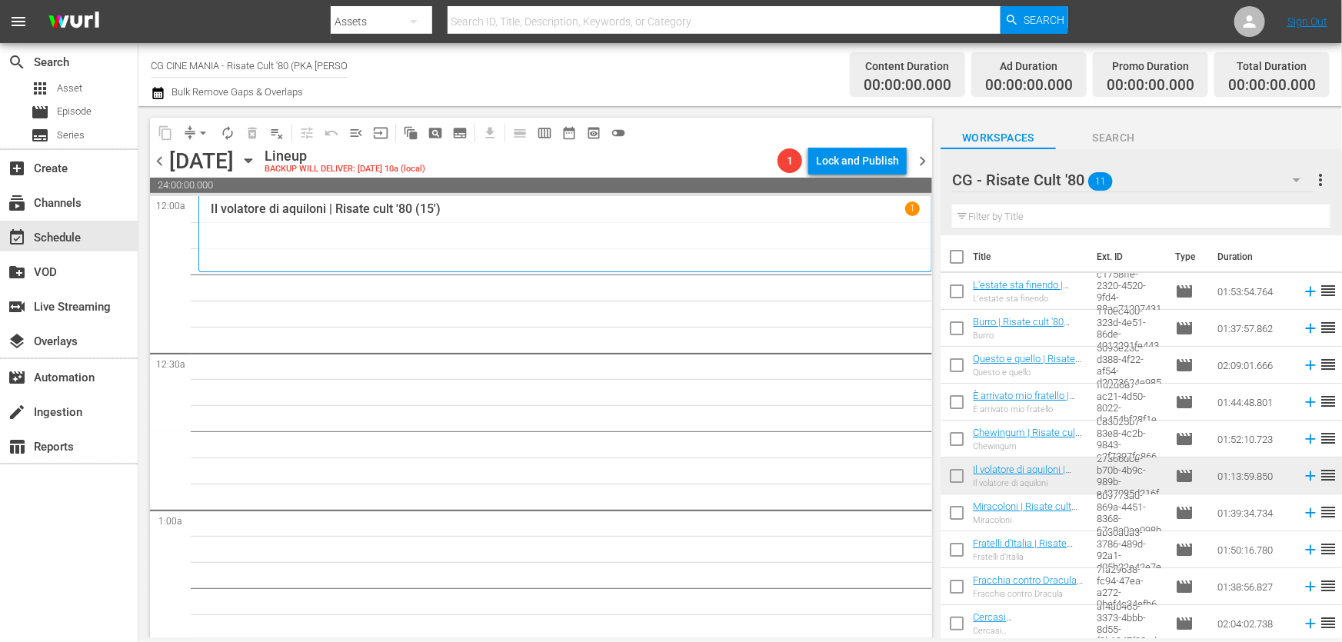
click at [1046, 226] on input "text" at bounding box center [1141, 217] width 378 height 25
paste input "Chewingum"
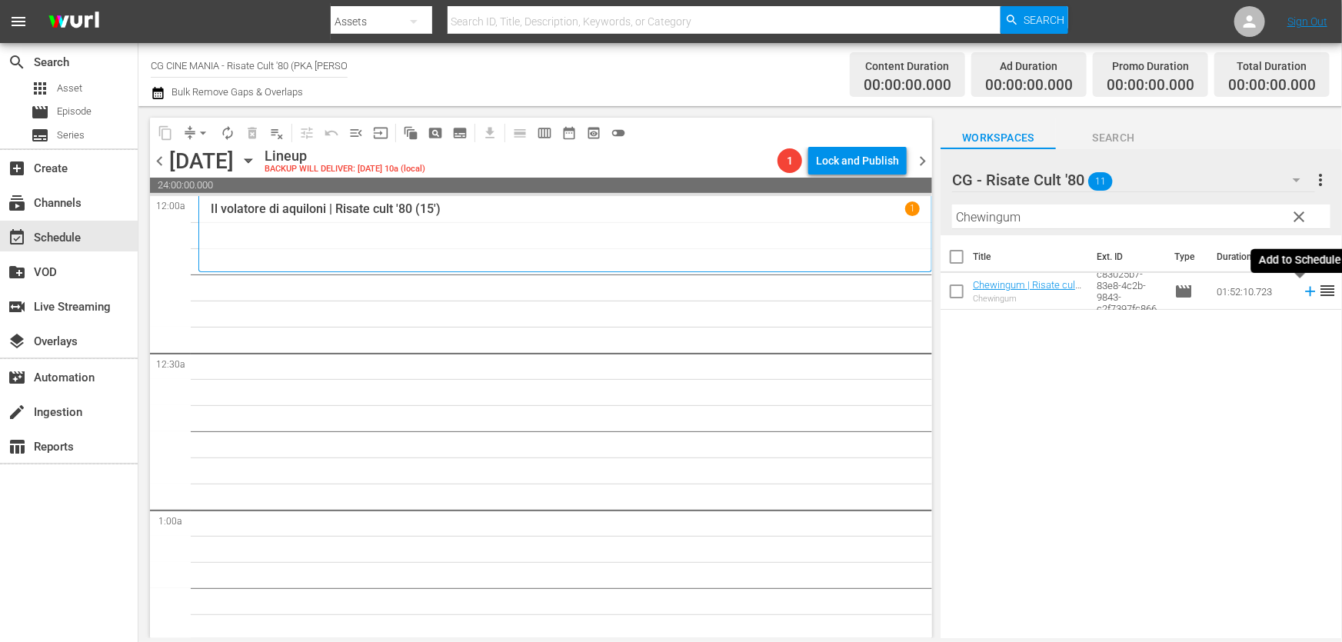
click at [1305, 292] on icon at bounding box center [1310, 292] width 10 height 10
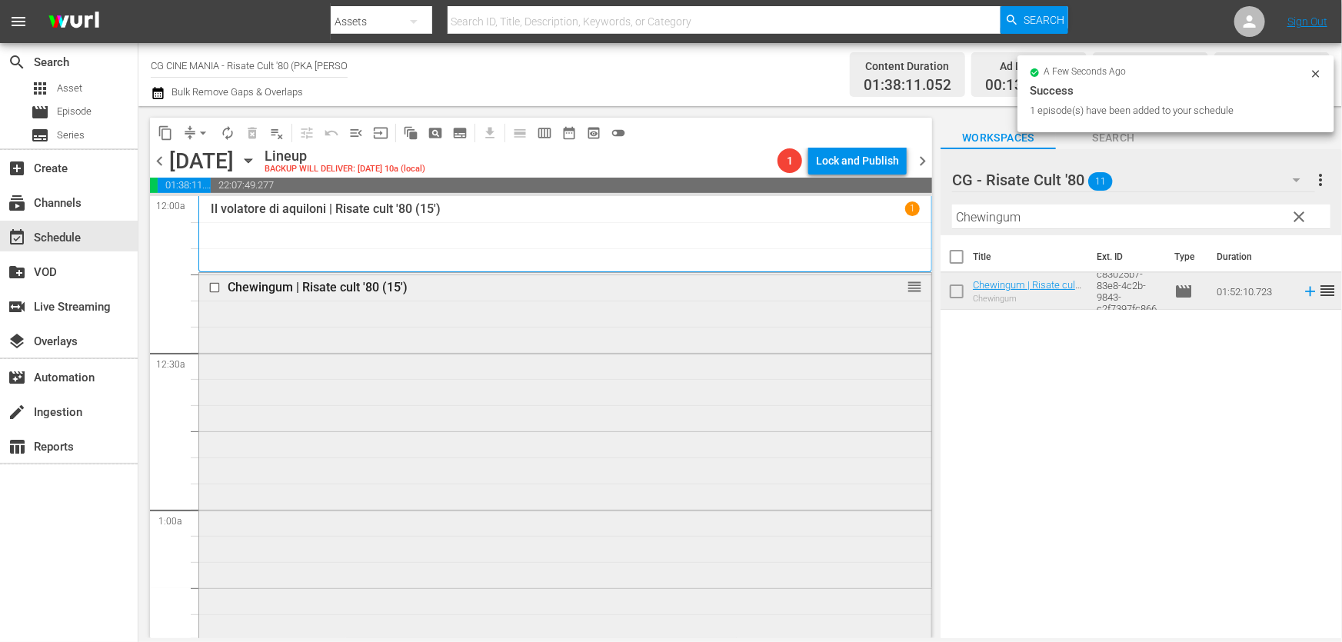
scroll to position [209, 0]
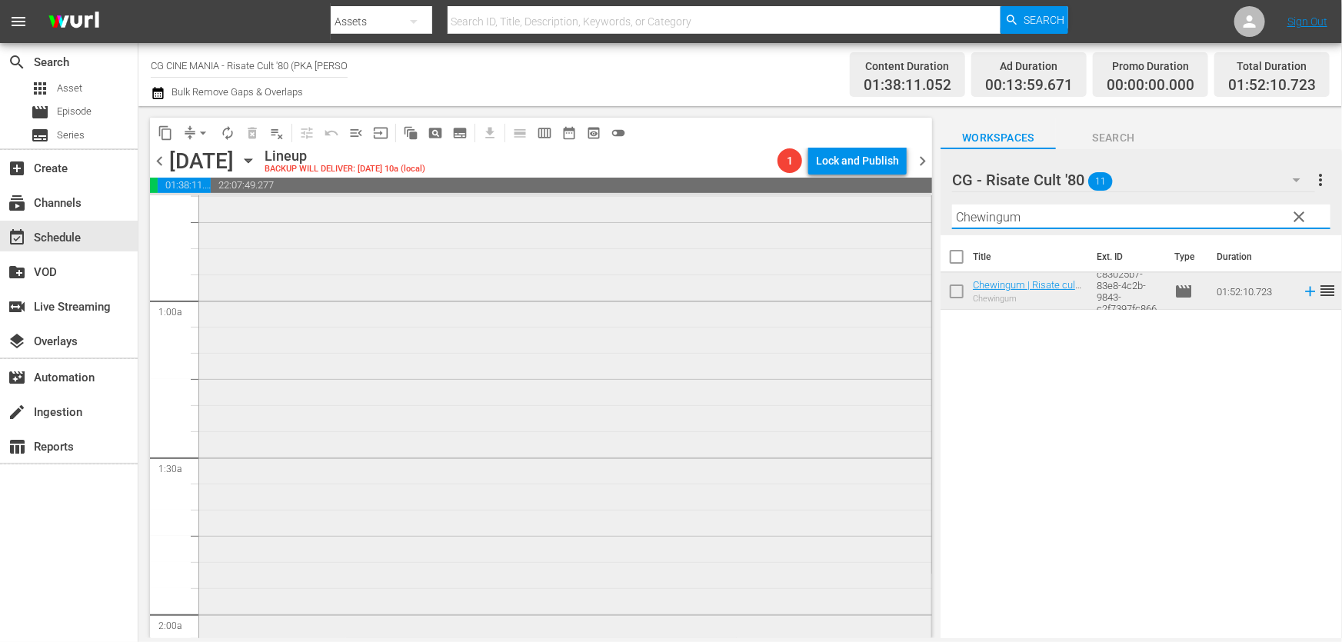
drag, startPoint x: 743, startPoint y: 246, endPoint x: 554, endPoint y: 298, distance: 195.3
click at [577, 263] on div "content_copy compress arrow_drop_down autorenew_outlined delete_forever_outline…" at bounding box center [739, 372] width 1203 height 532
paste input "UN POVERO RICCO"
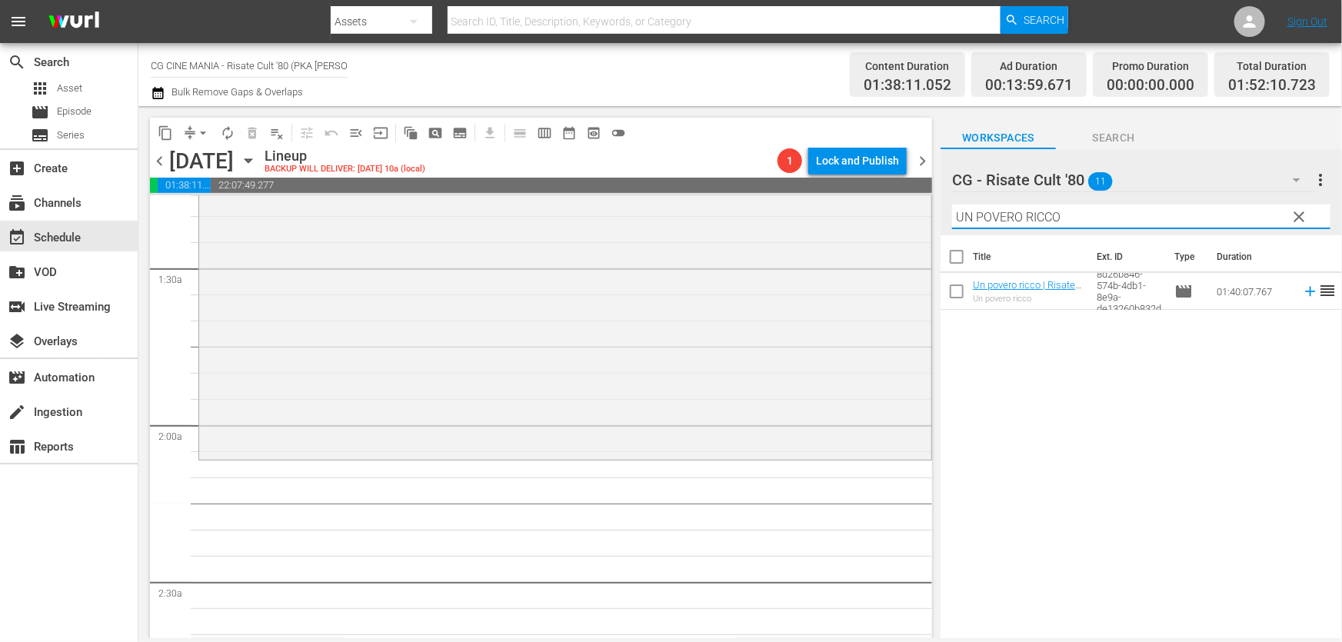
scroll to position [489, 0]
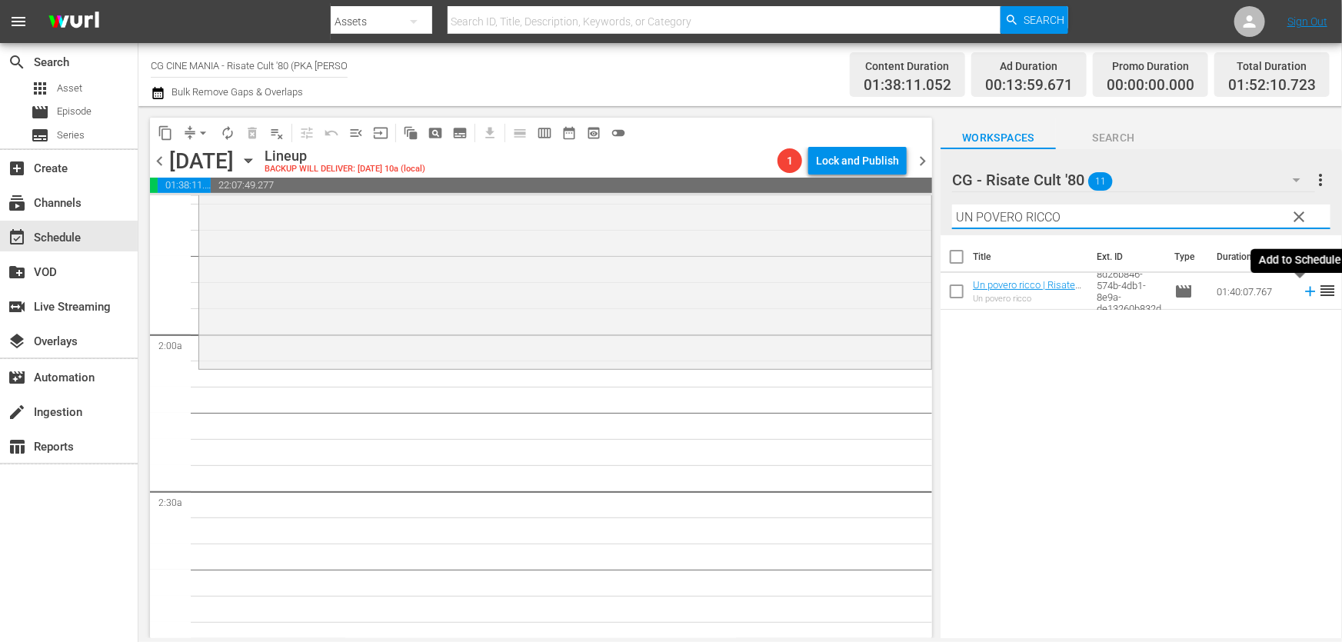
click at [1302, 295] on icon at bounding box center [1310, 291] width 17 height 17
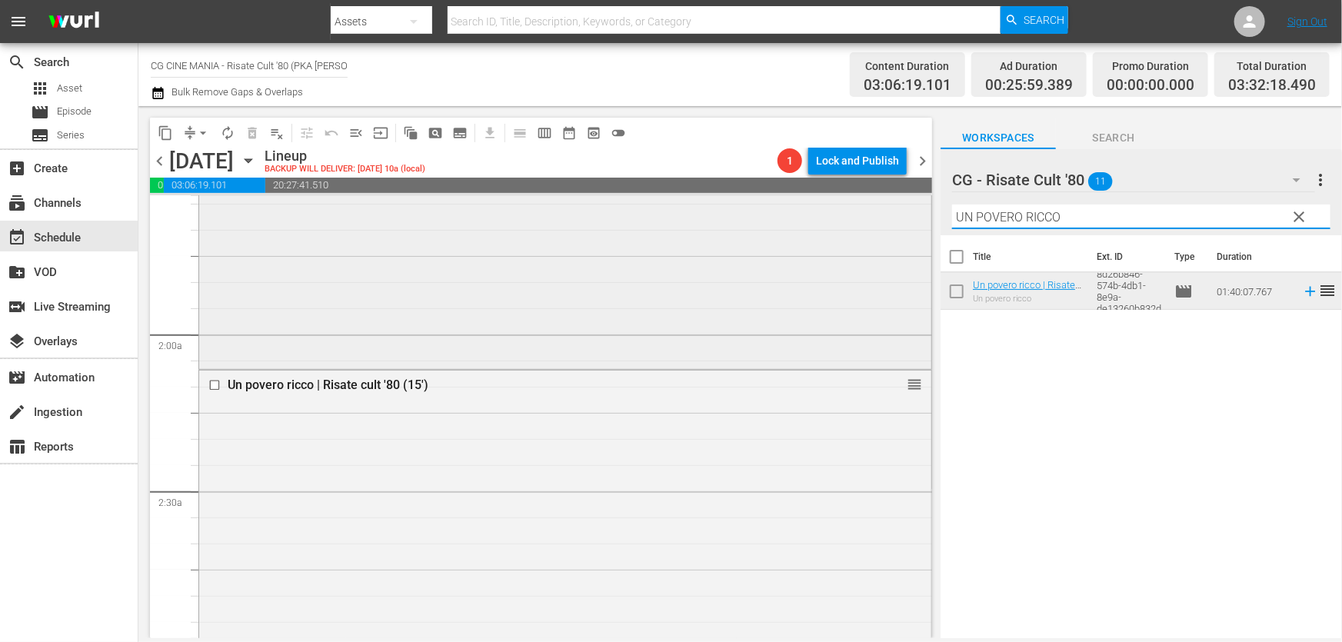
drag, startPoint x: 1093, startPoint y: 218, endPoint x: 518, endPoint y: 301, distance: 580.2
click at [524, 290] on div "content_copy compress arrow_drop_down autorenew_outlined delete_forever_outline…" at bounding box center [739, 372] width 1203 height 532
paste input "L'estate sta finendo"
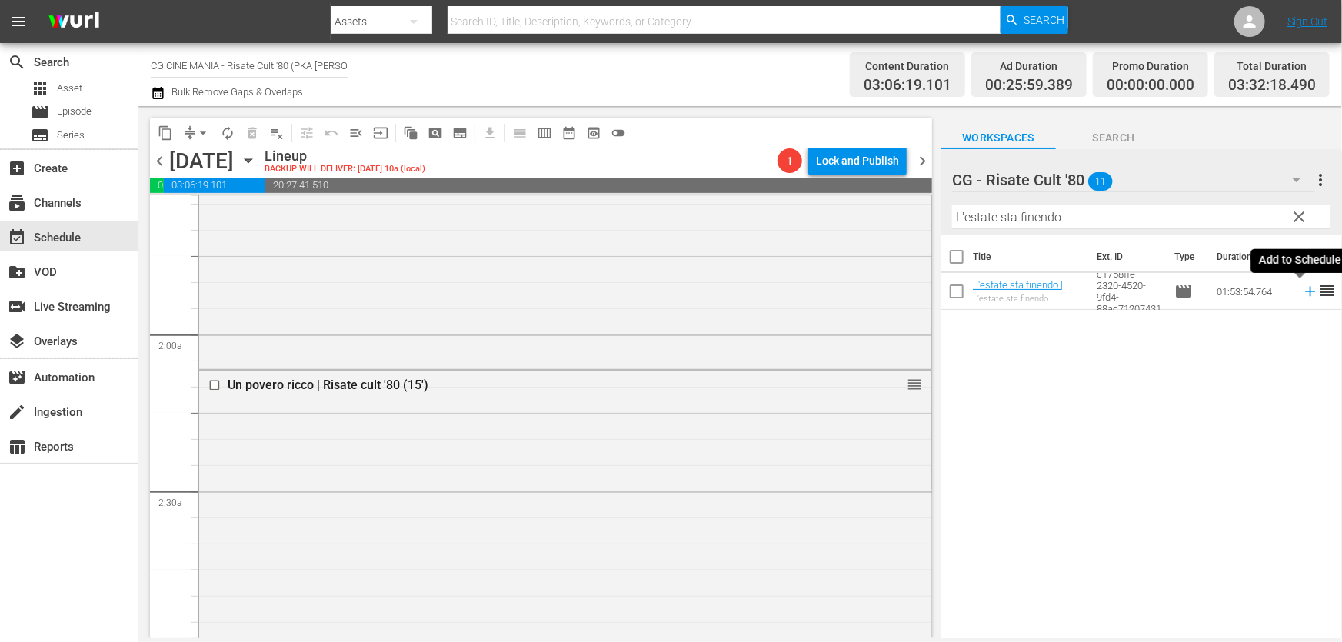
click at [1302, 297] on icon at bounding box center [1310, 291] width 17 height 17
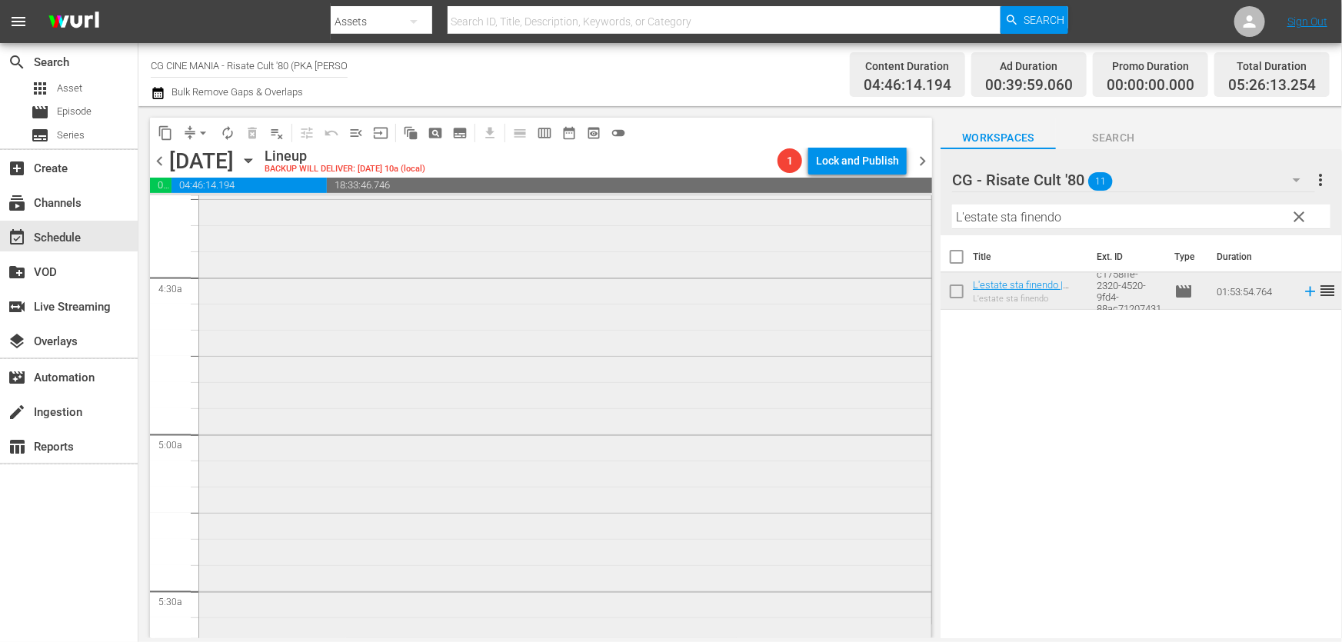
scroll to position [1538, 0]
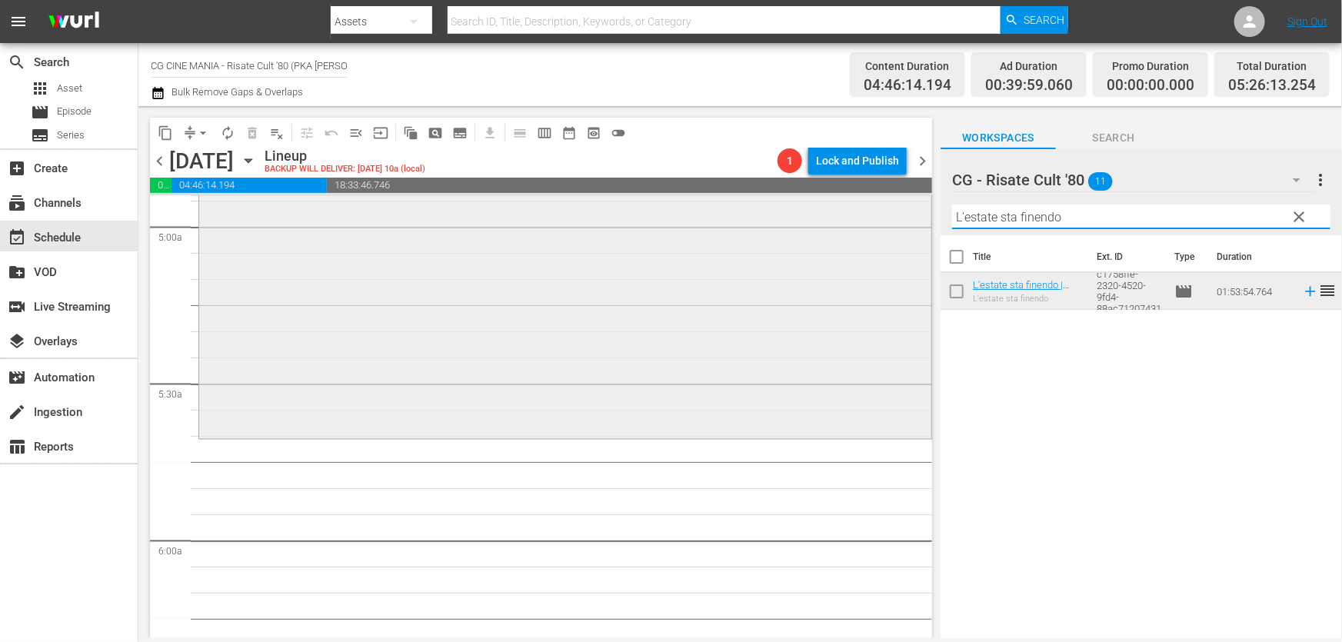
drag, startPoint x: 1106, startPoint y: 217, endPoint x: 407, endPoint y: 270, distance: 701.7
click at [422, 266] on div "content_copy compress arrow_drop_down autorenew_outlined delete_forever_outline…" at bounding box center [739, 372] width 1203 height 532
paste input "Fratelli d’Italia"
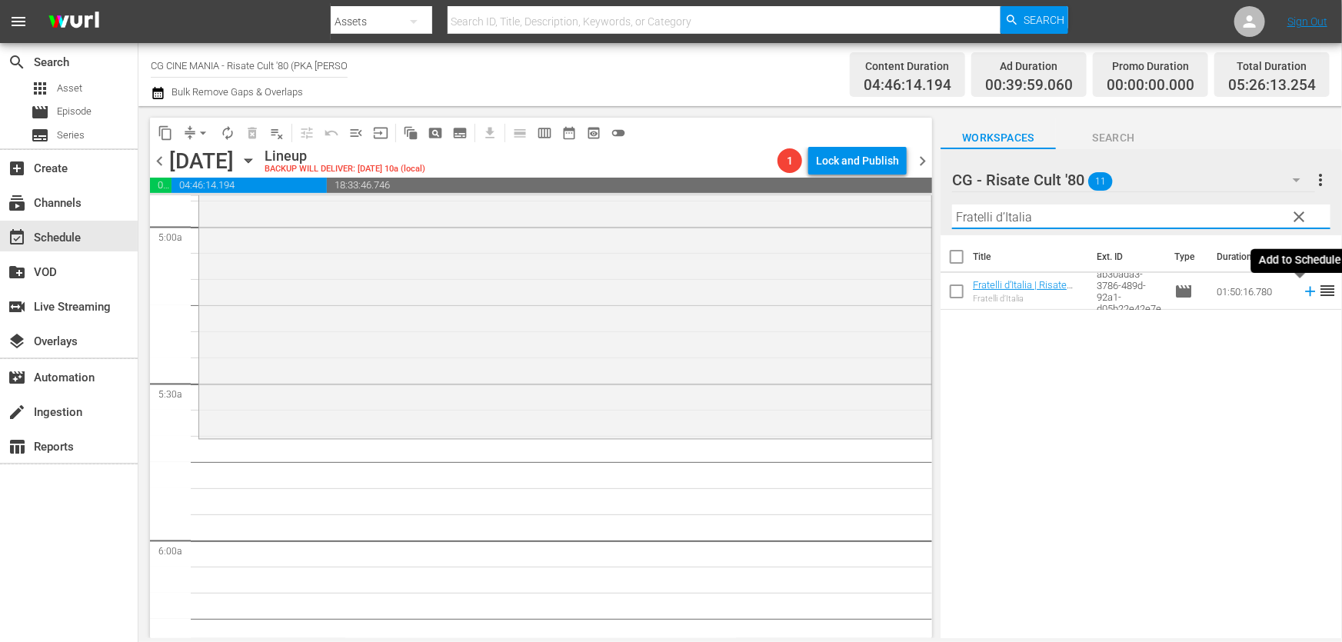
click at [1302, 295] on icon at bounding box center [1310, 291] width 17 height 17
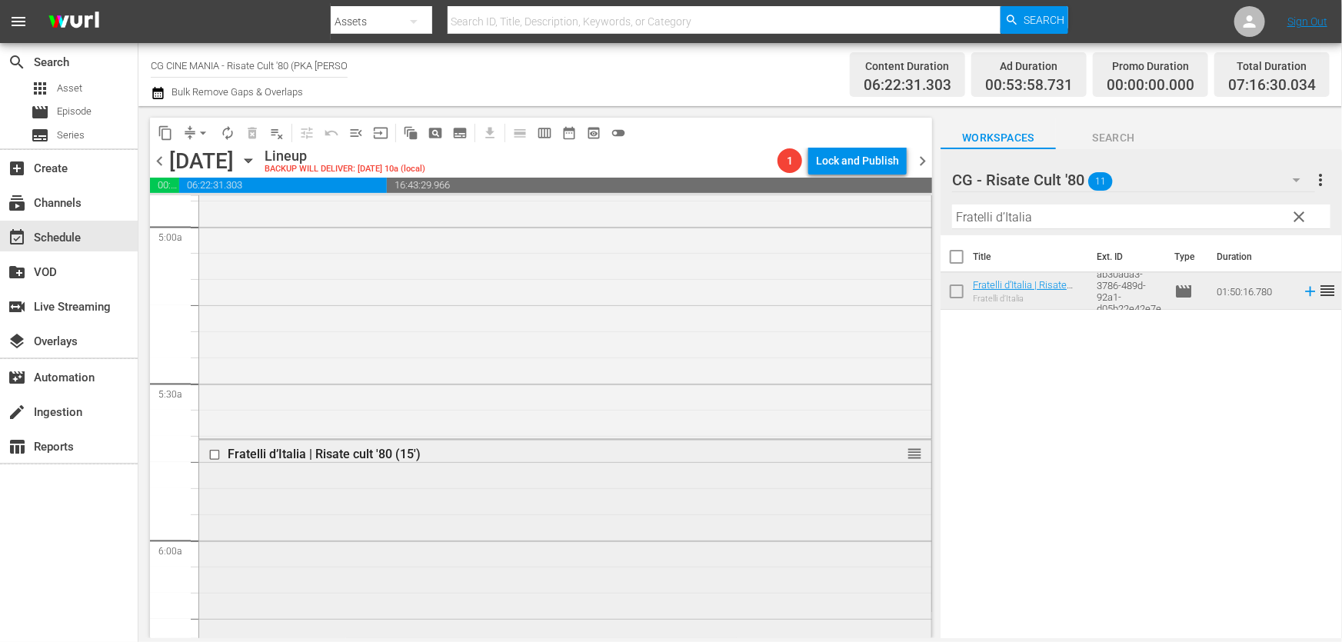
click at [215, 452] on input "checkbox" at bounding box center [216, 455] width 16 height 13
click at [251, 131] on span "delete_forever_outlined" at bounding box center [251, 132] width 15 height 15
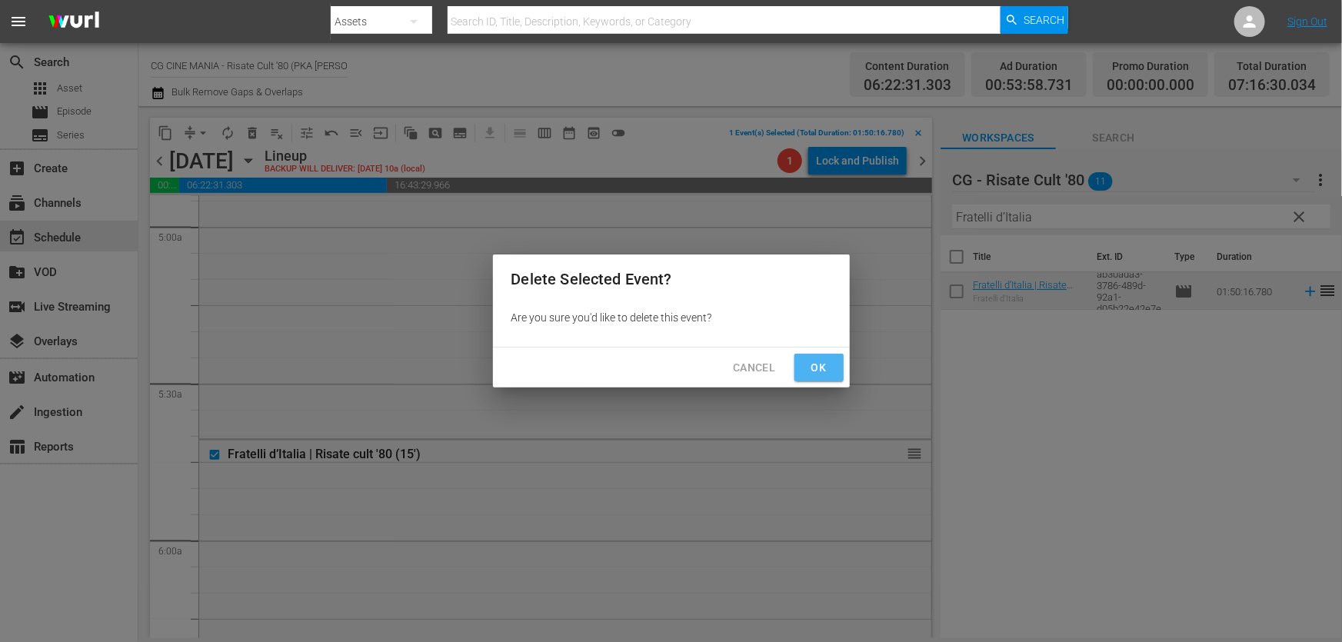
click at [830, 354] on button "Ok" at bounding box center [818, 368] width 49 height 28
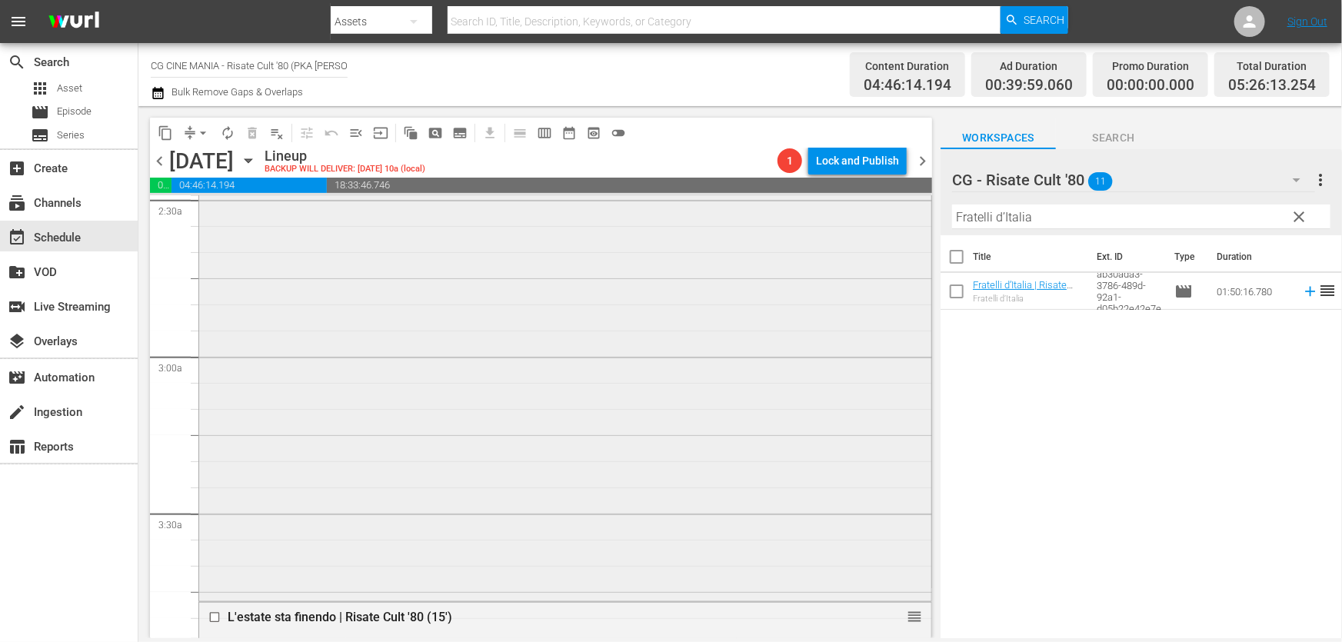
scroll to position [908, 0]
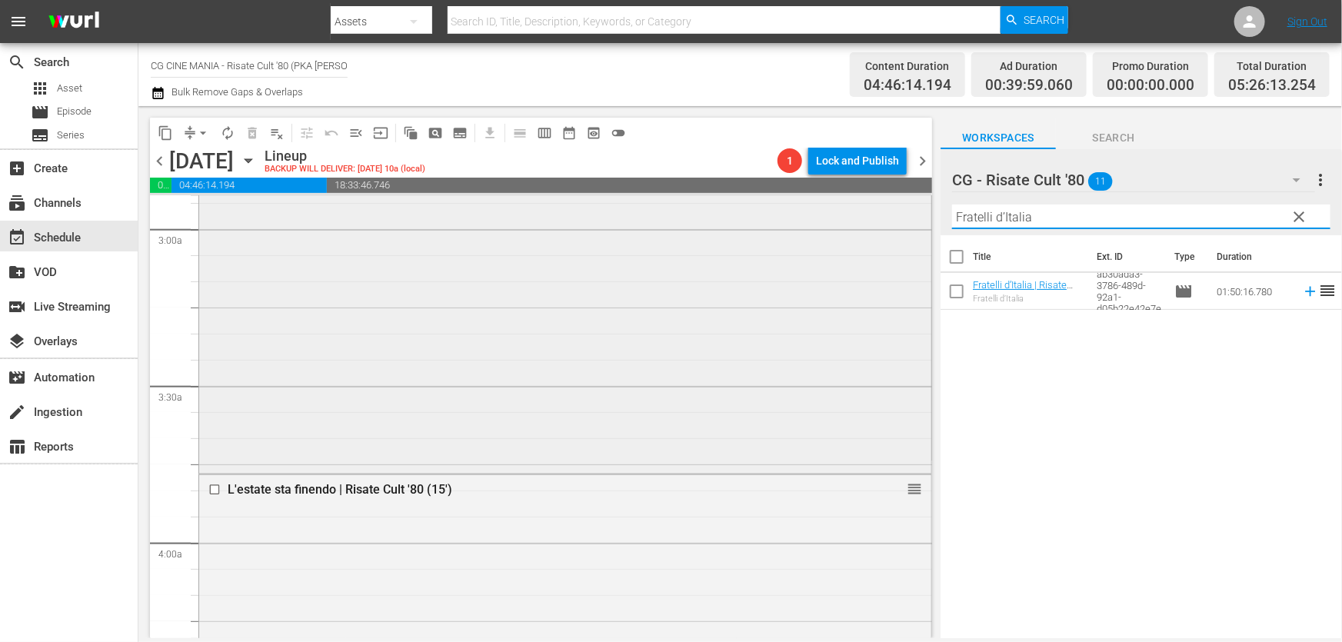
drag, startPoint x: 1046, startPoint y: 216, endPoint x: 523, endPoint y: 307, distance: 530.6
click at [637, 260] on div "content_copy compress arrow_drop_down autorenew_outlined delete_forever_outline…" at bounding box center [739, 372] width 1203 height 532
paste input "Miracoloni"
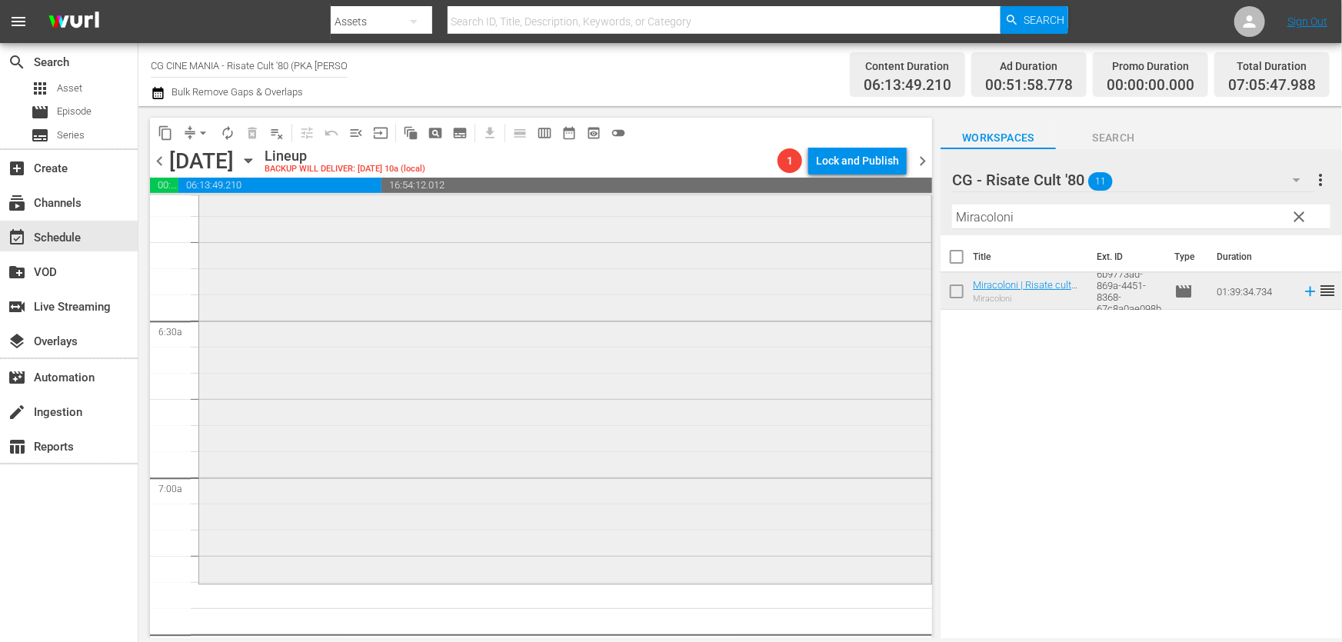
scroll to position [2167, 0]
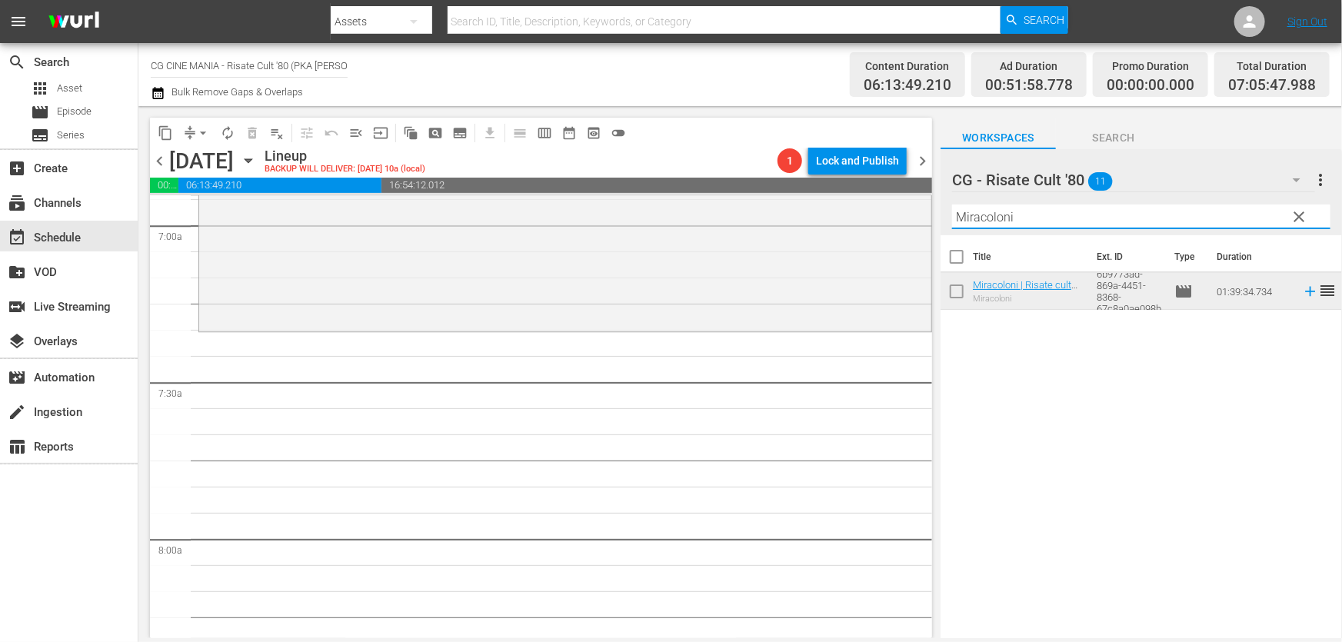
drag, startPoint x: 1039, startPoint y: 222, endPoint x: 288, endPoint y: 365, distance: 764.7
click at [288, 364] on div "content_copy compress arrow_drop_down autorenew_outlined delete_forever_outline…" at bounding box center [739, 372] width 1203 height 532
paste input "QUESTO E QUELLO"
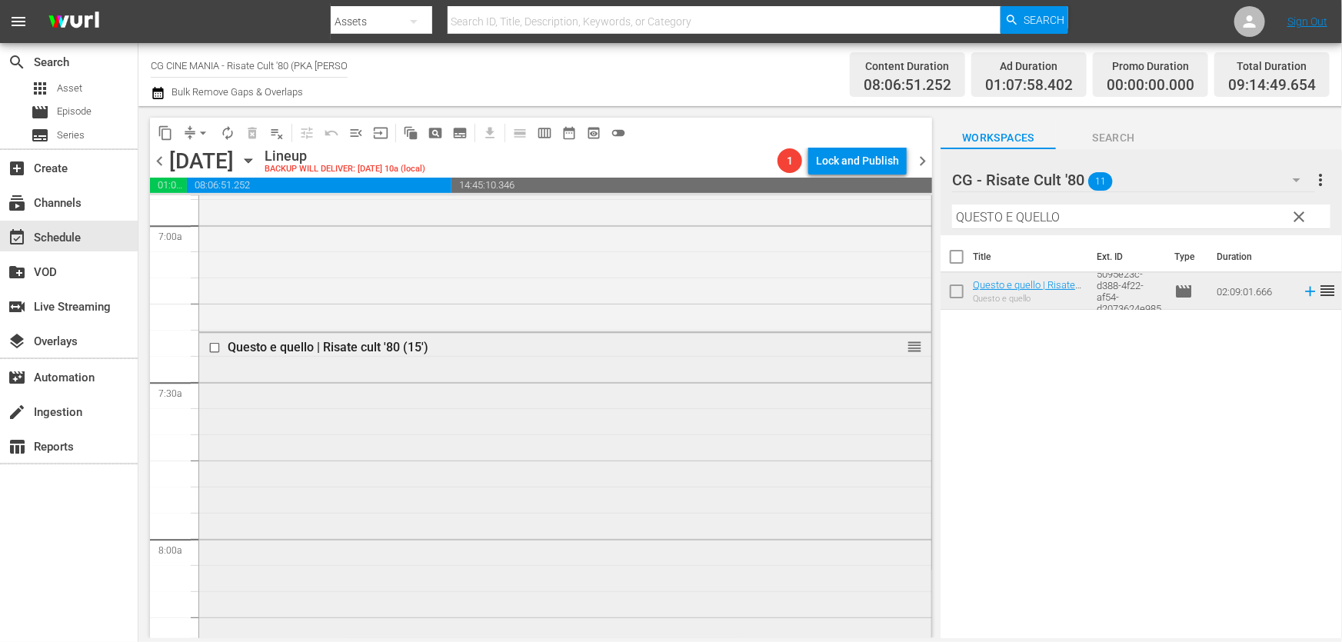
drag, startPoint x: 1095, startPoint y: 222, endPoint x: 444, endPoint y: 337, distance: 661.2
click at [444, 336] on div "content_copy compress arrow_drop_down autorenew_outlined delete_forever_outline…" at bounding box center [739, 372] width 1203 height 532
paste input "È arrivato mio fratello"
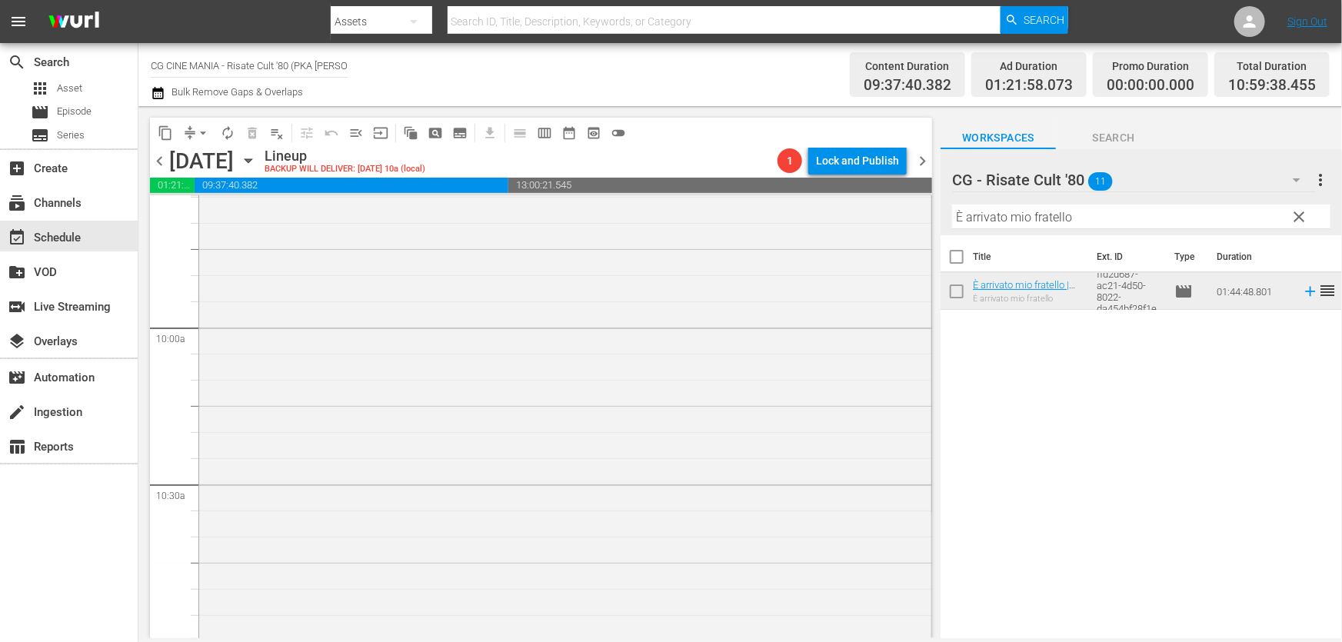
scroll to position [3355, 0]
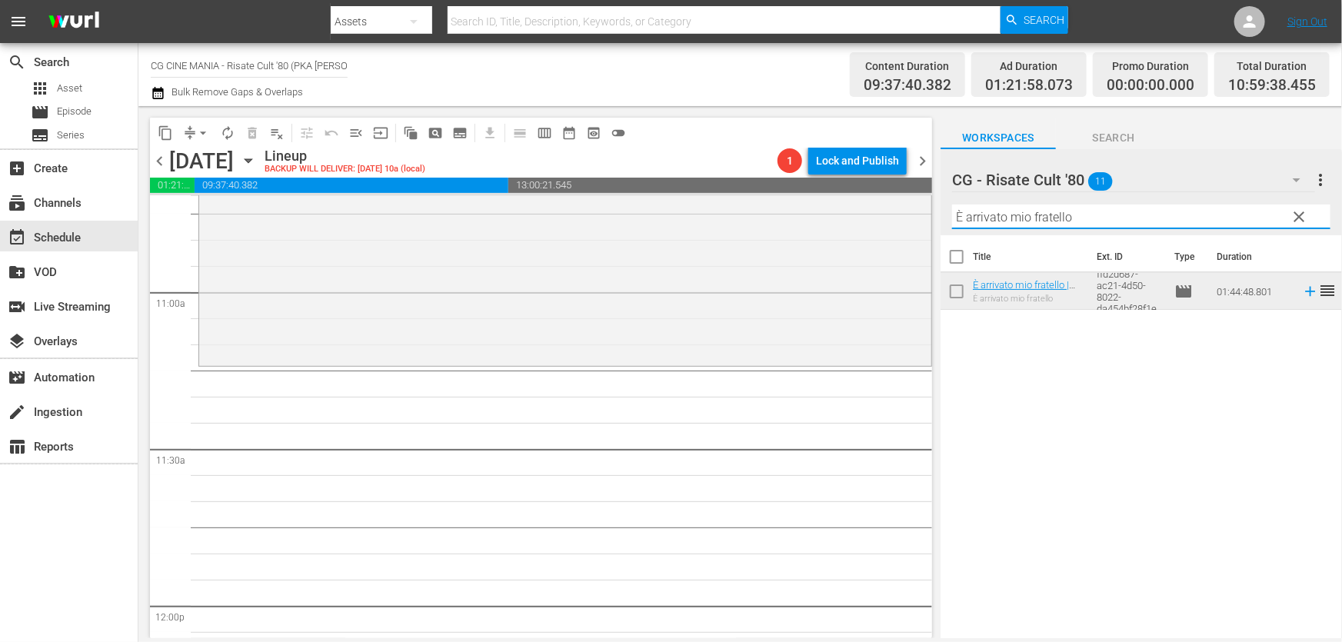
drag, startPoint x: 1113, startPoint y: 223, endPoint x: 197, endPoint y: 400, distance: 933.4
click at [249, 361] on div "content_copy compress arrow_drop_down autorenew_outlined delete_forever_outline…" at bounding box center [739, 372] width 1203 height 532
paste input "Fratelli d’Italia"
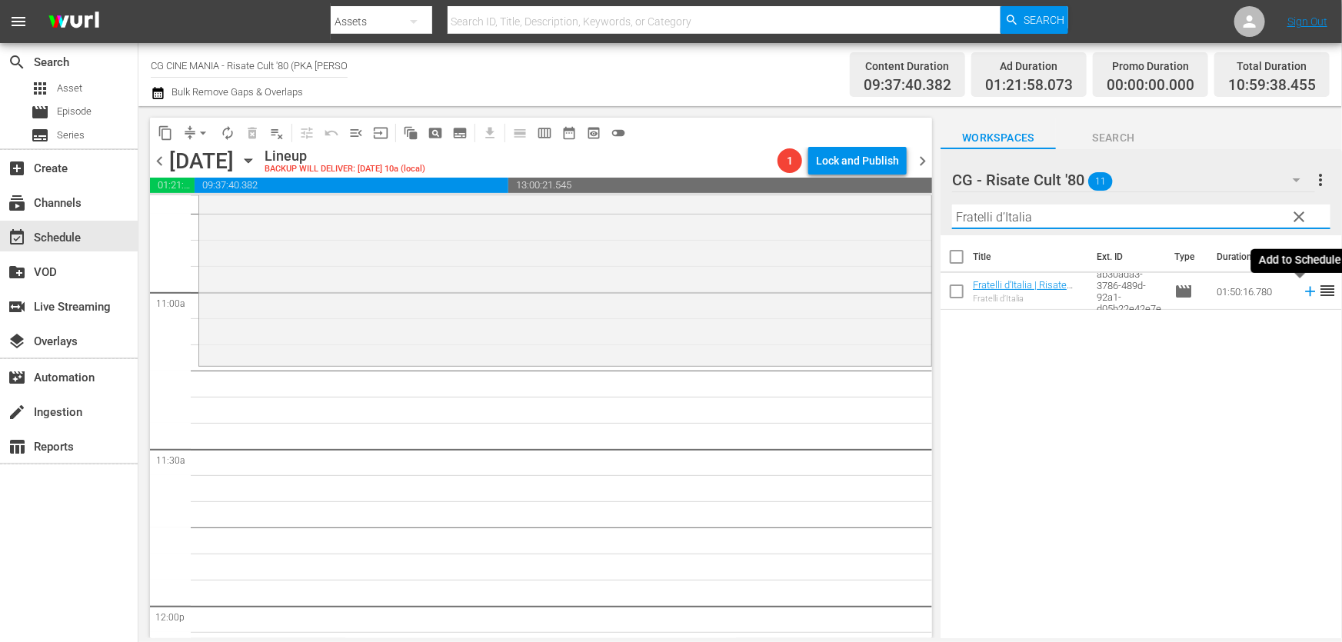
click at [1302, 294] on icon at bounding box center [1310, 291] width 17 height 17
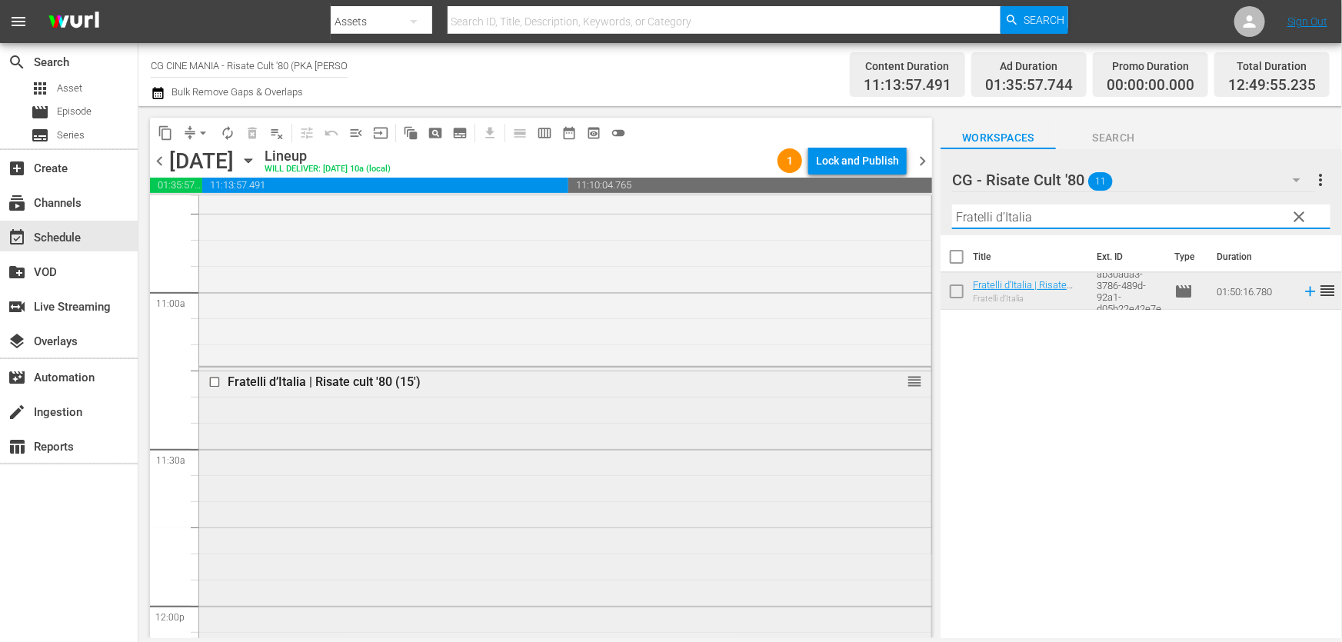
drag, startPoint x: 1131, startPoint y: 216, endPoint x: 238, endPoint y: 391, distance: 910.3
click at [238, 389] on div "content_copy compress arrow_drop_down autorenew_outlined delete_forever_outline…" at bounding box center [739, 372] width 1203 height 532
paste input "UN POVERO RICCO"
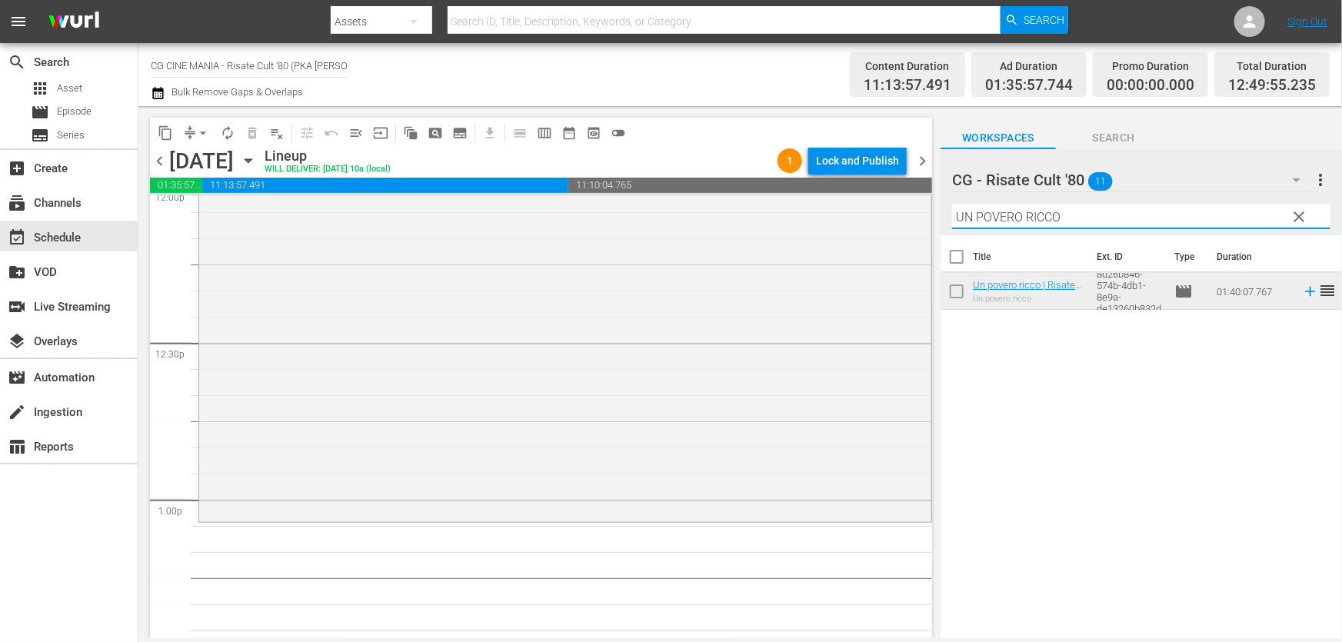
scroll to position [3983, 0]
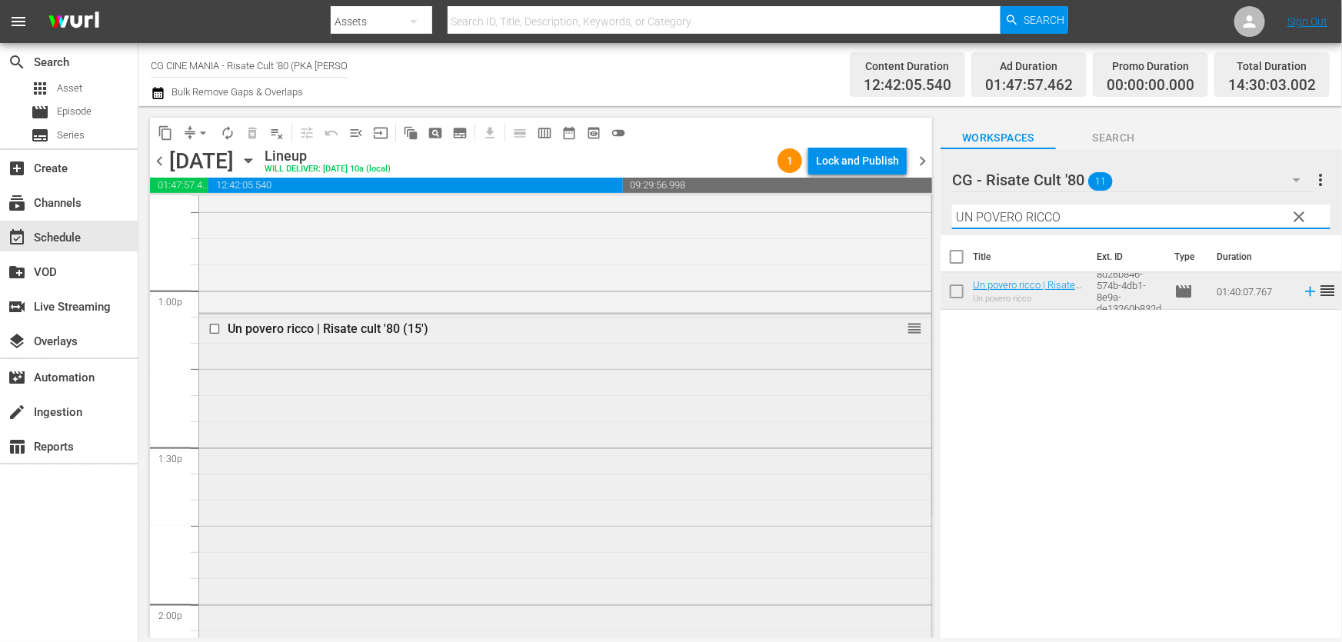
drag, startPoint x: 1007, startPoint y: 231, endPoint x: 275, endPoint y: 343, distance: 740.5
click at [301, 336] on div "content_copy compress arrow_drop_down autorenew_outlined delete_forever_outline…" at bounding box center [739, 372] width 1203 height 532
paste input "Cercasi [DEMOGRAPHIC_DATA]"
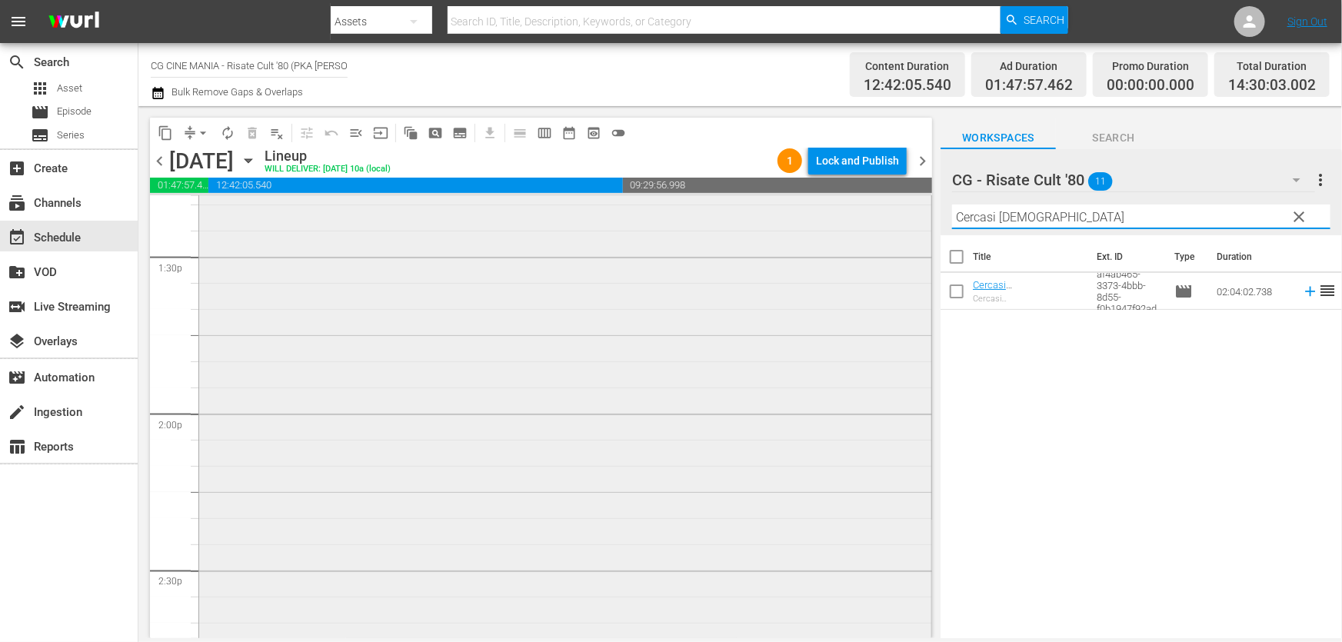
scroll to position [4403, 0]
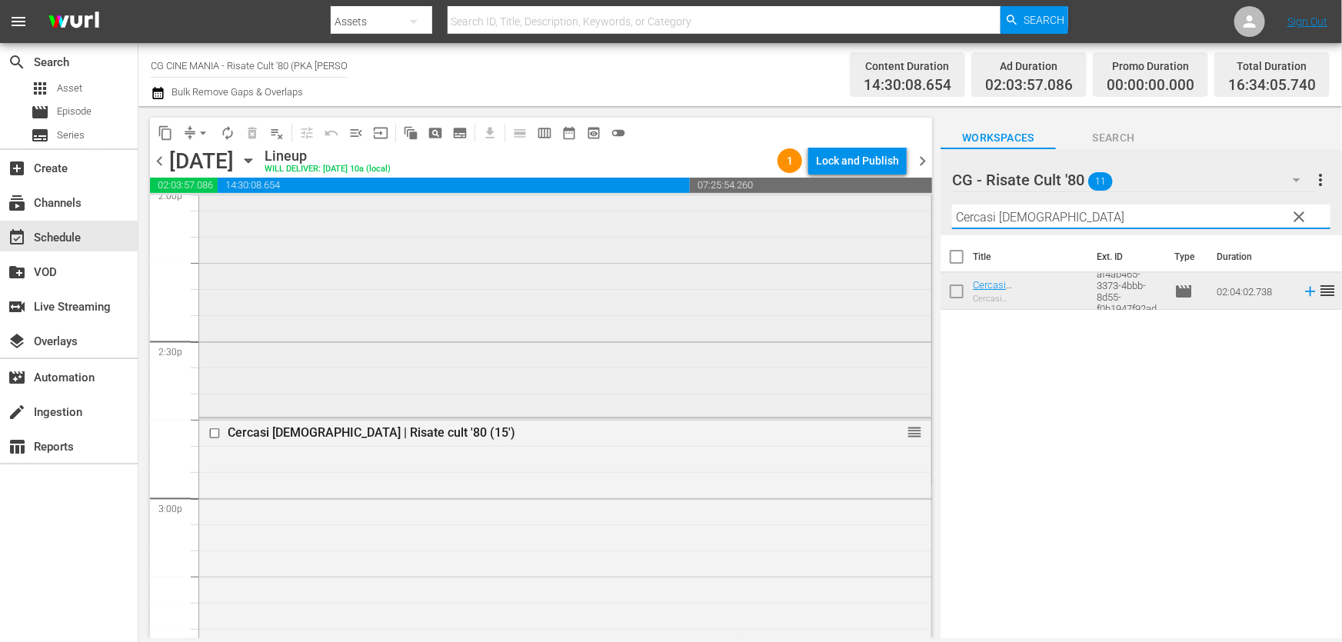
drag, startPoint x: 1074, startPoint y: 223, endPoint x: 393, endPoint y: 340, distance: 691.2
click at [411, 336] on div "content_copy compress arrow_drop_down autorenew_outlined delete_forever_outline…" at bounding box center [739, 372] width 1203 height 532
paste input "Il volatore di aquiloni"
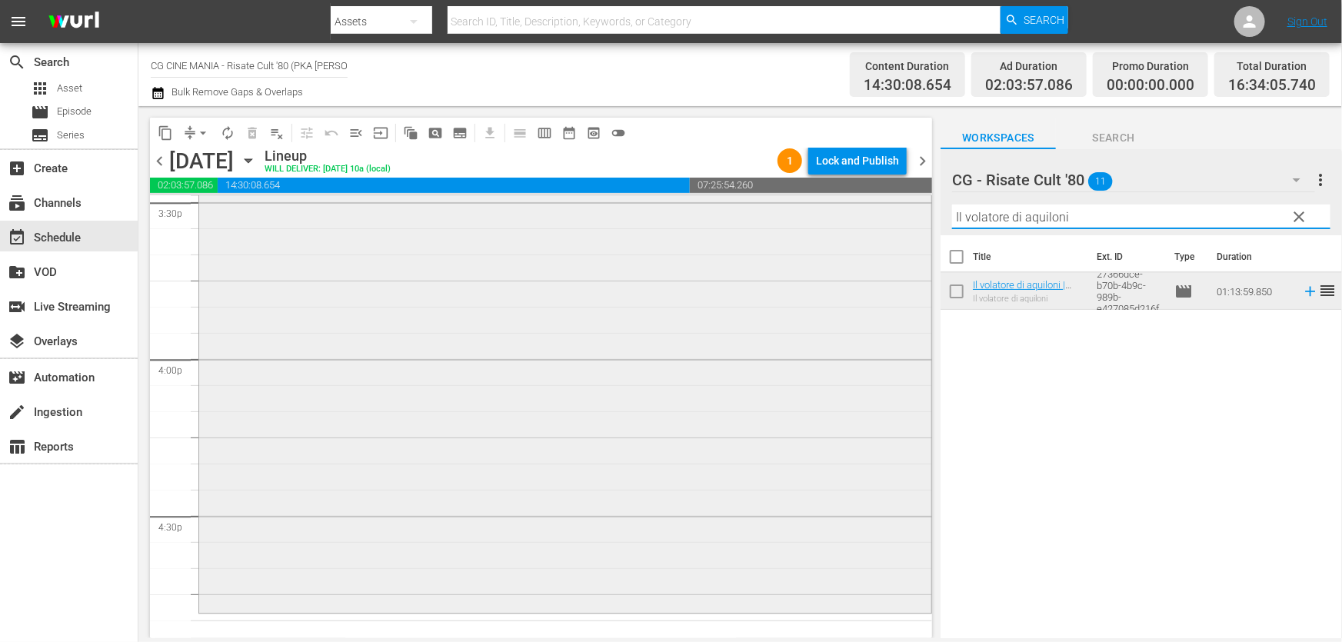
scroll to position [4962, 0]
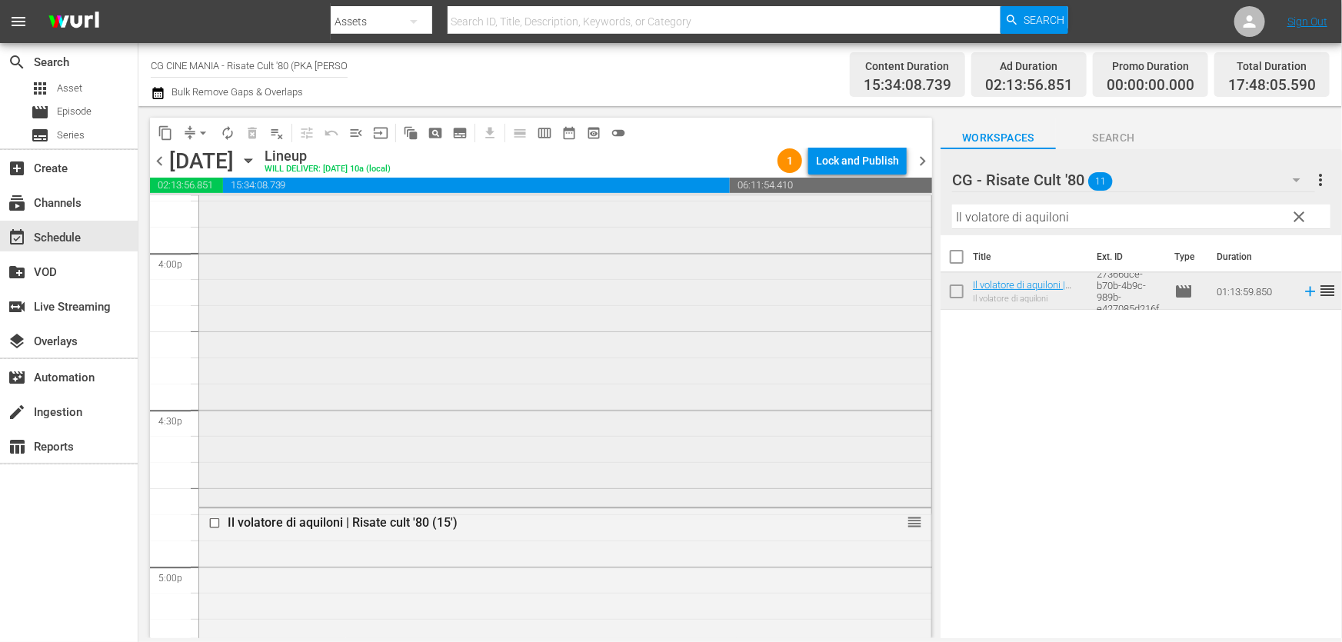
drag, startPoint x: 1084, startPoint y: 219, endPoint x: 327, endPoint y: 314, distance: 763.3
click at [392, 306] on div "content_copy compress arrow_drop_down autorenew_outlined delete_forever_outline…" at bounding box center [739, 372] width 1203 height 532
paste input "Fratelli d’Italia"
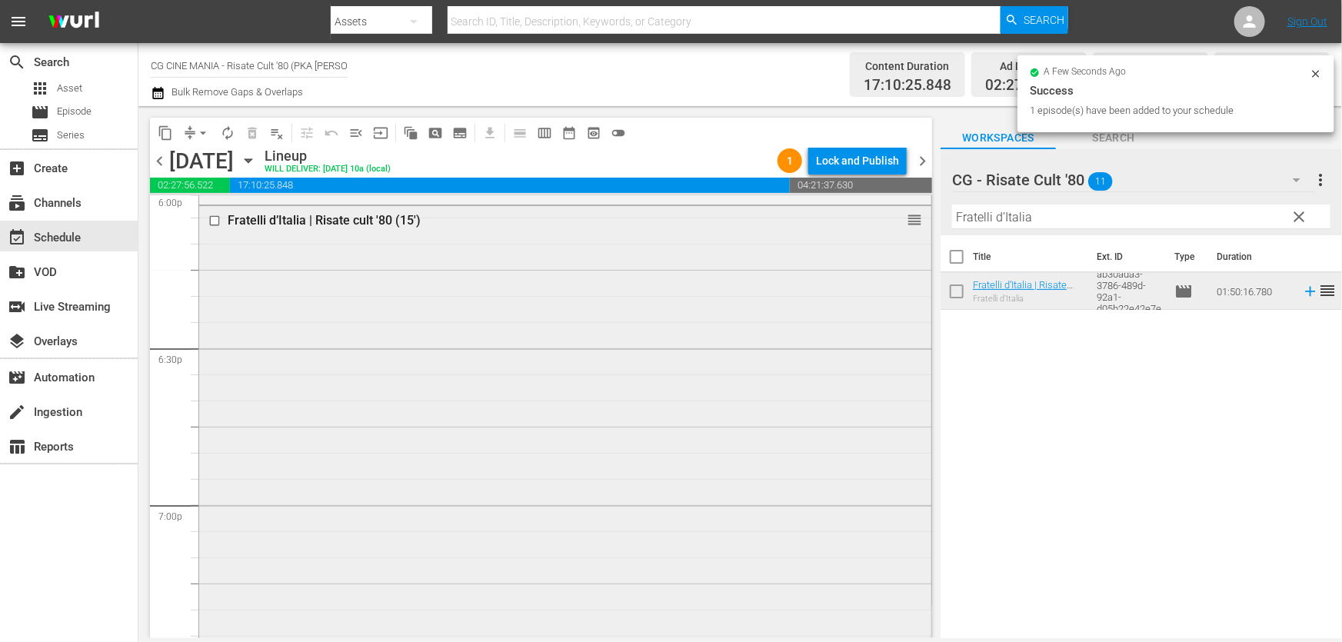
scroll to position [5801, 0]
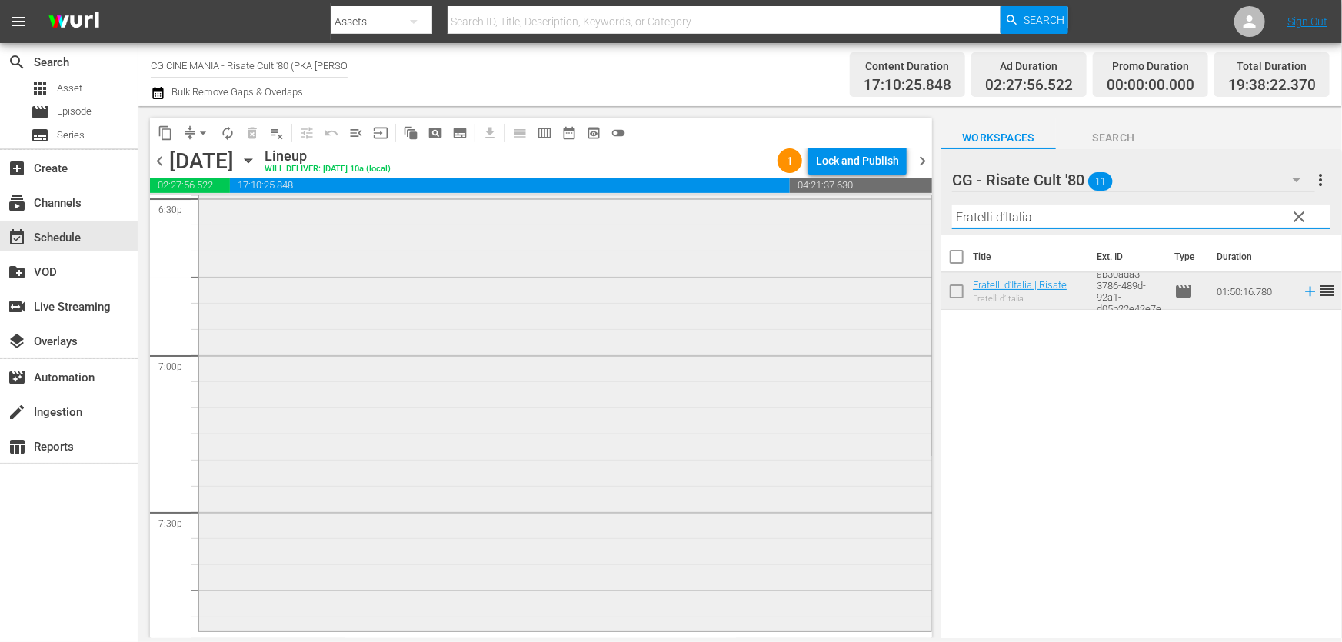
drag, startPoint x: 927, startPoint y: 238, endPoint x: 457, endPoint y: 338, distance: 480.9
click at [480, 323] on div "content_copy compress arrow_drop_down autorenew_outlined delete_forever_outline…" at bounding box center [739, 372] width 1203 height 532
paste input "QUESTO E QUELLO"
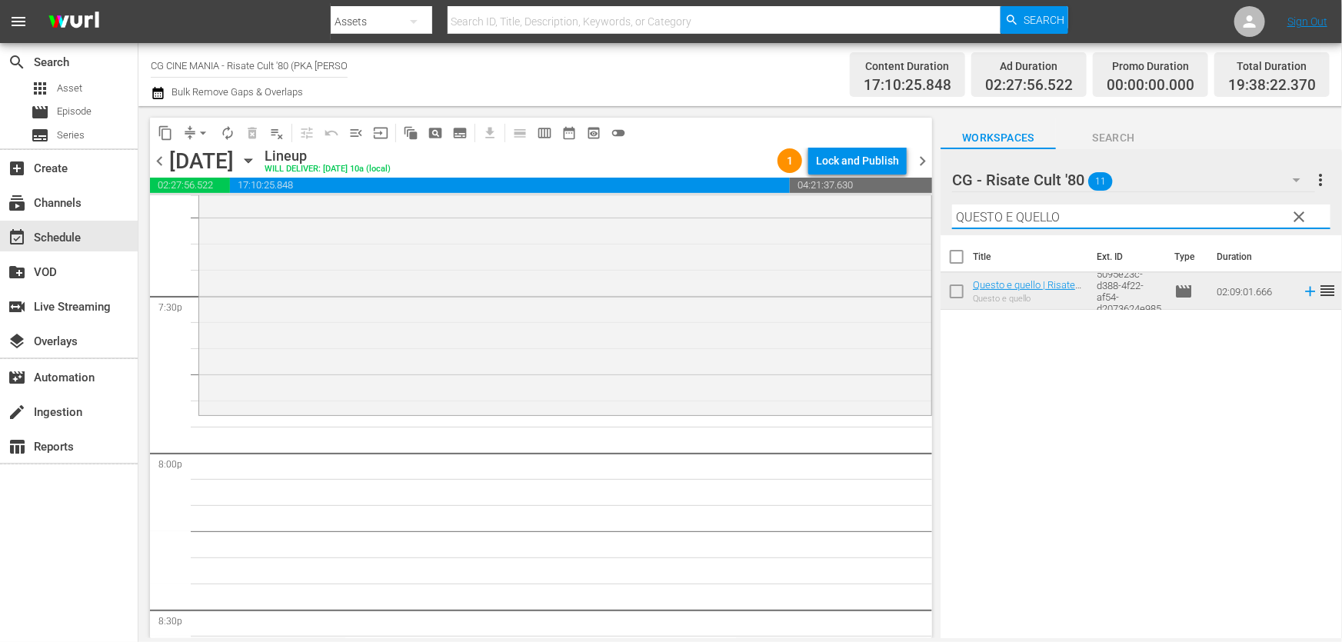
scroll to position [6151, 0]
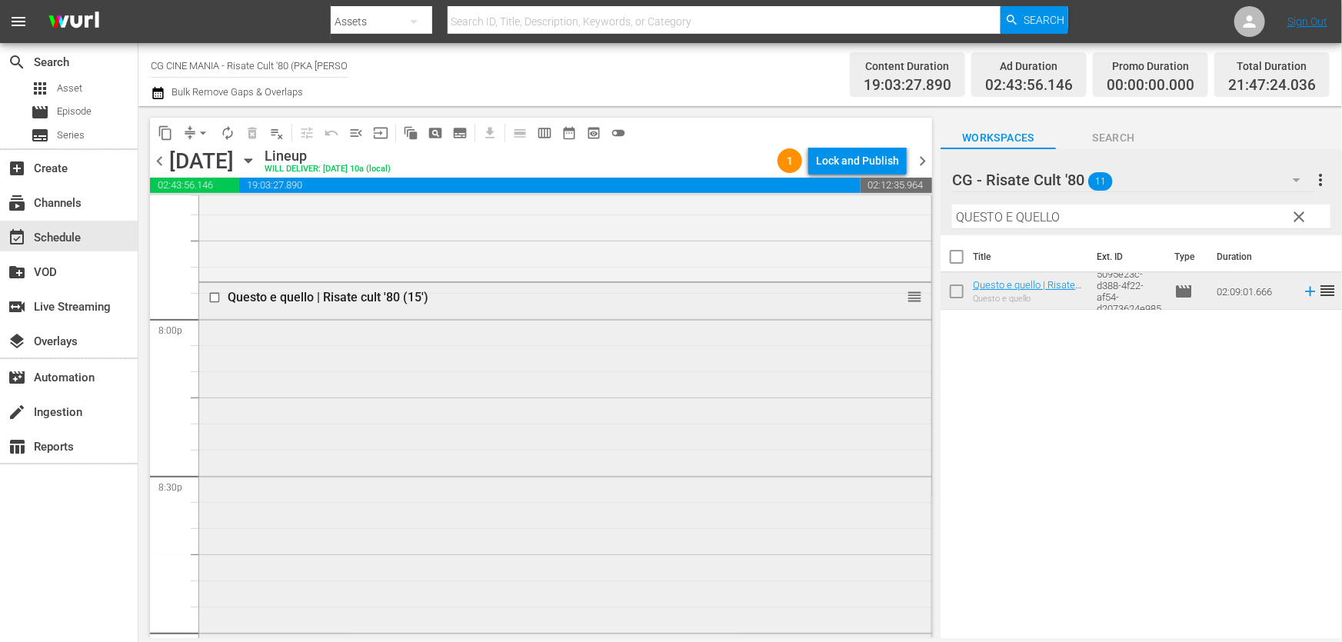
drag, startPoint x: 1101, startPoint y: 212, endPoint x: 392, endPoint y: 315, distance: 716.3
click at [392, 314] on div "content_copy compress arrow_drop_down autorenew_outlined delete_forever_outline…" at bounding box center [739, 372] width 1203 height 532
paste input "L'estate sta finendo"
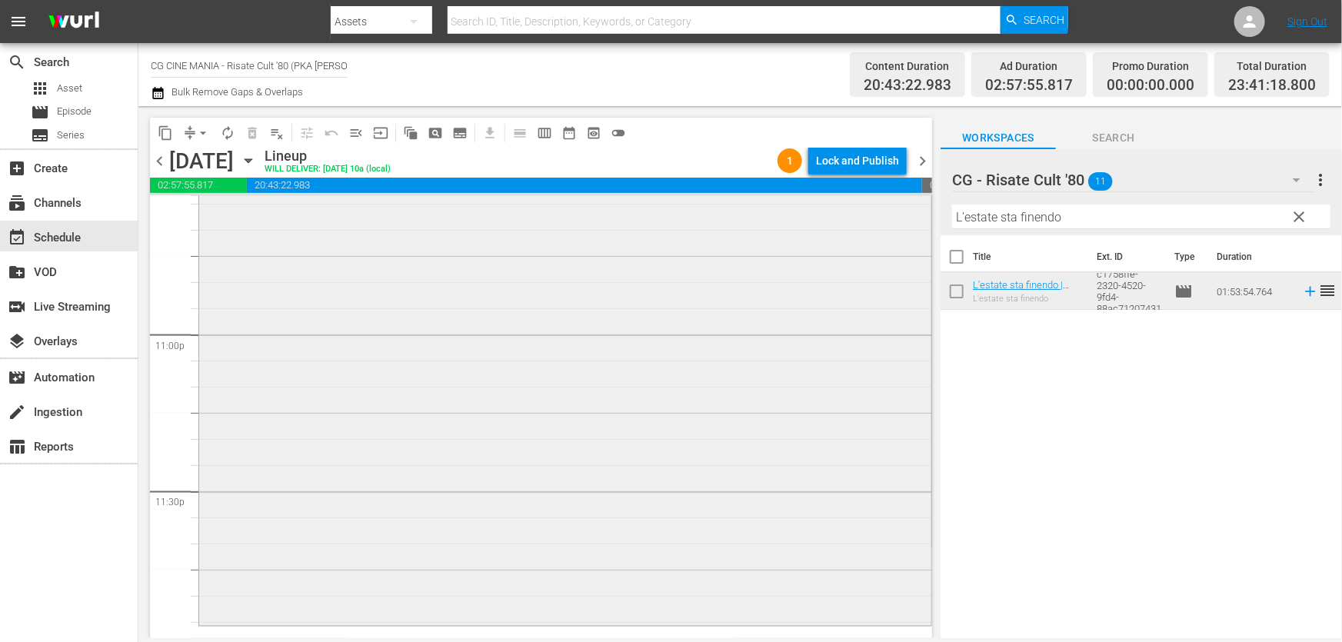
scroll to position [7085, 0]
drag, startPoint x: 1123, startPoint y: 220, endPoint x: 459, endPoint y: 314, distance: 670.9
click at [462, 311] on div "content_copy compress arrow_drop_down autorenew_outlined delete_forever_outline…" at bounding box center [739, 372] width 1203 height 532
paste input "[PERSON_NAME]"
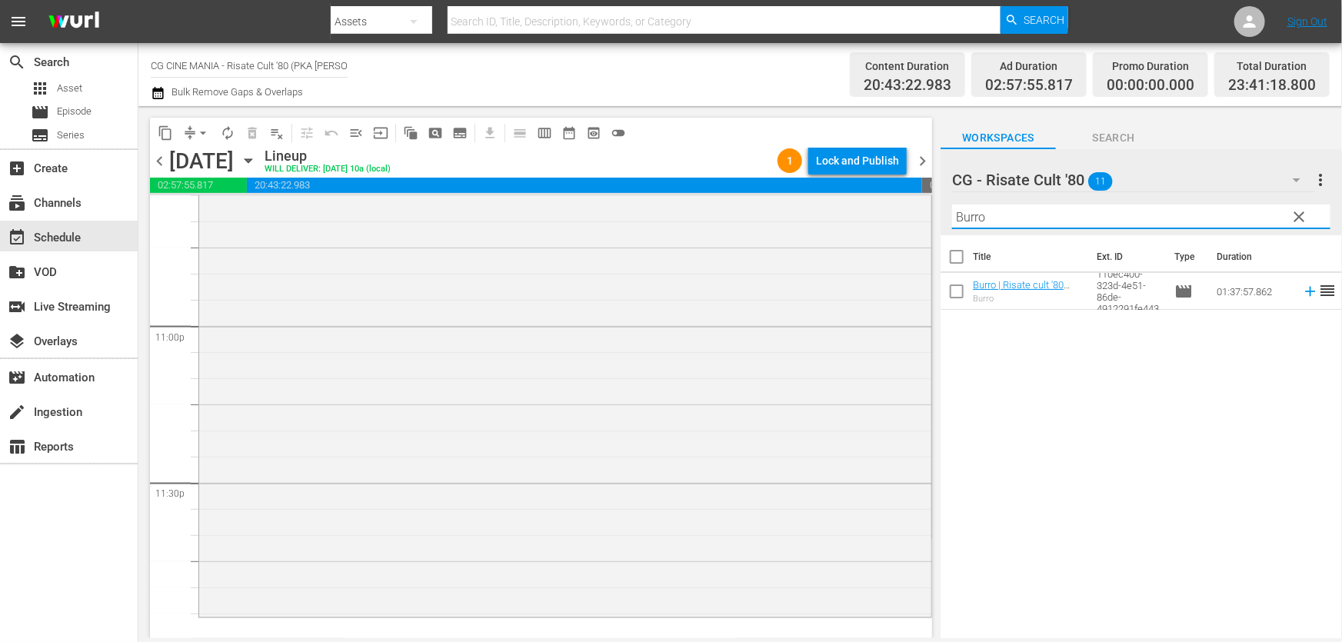
type input "Burro"
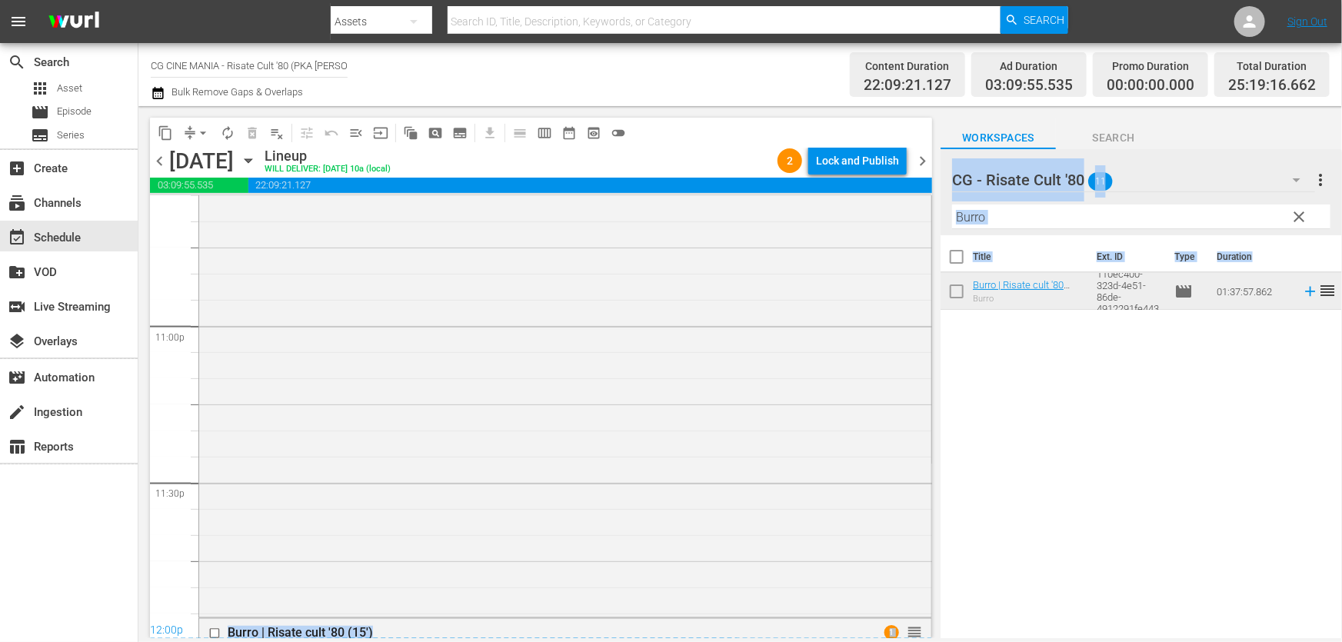
drag, startPoint x: 920, startPoint y: 583, endPoint x: 955, endPoint y: 311, distance: 274.4
click at [955, 311] on div "content_copy compress arrow_drop_down autorenew_outlined delete_forever_outline…" at bounding box center [739, 372] width 1203 height 532
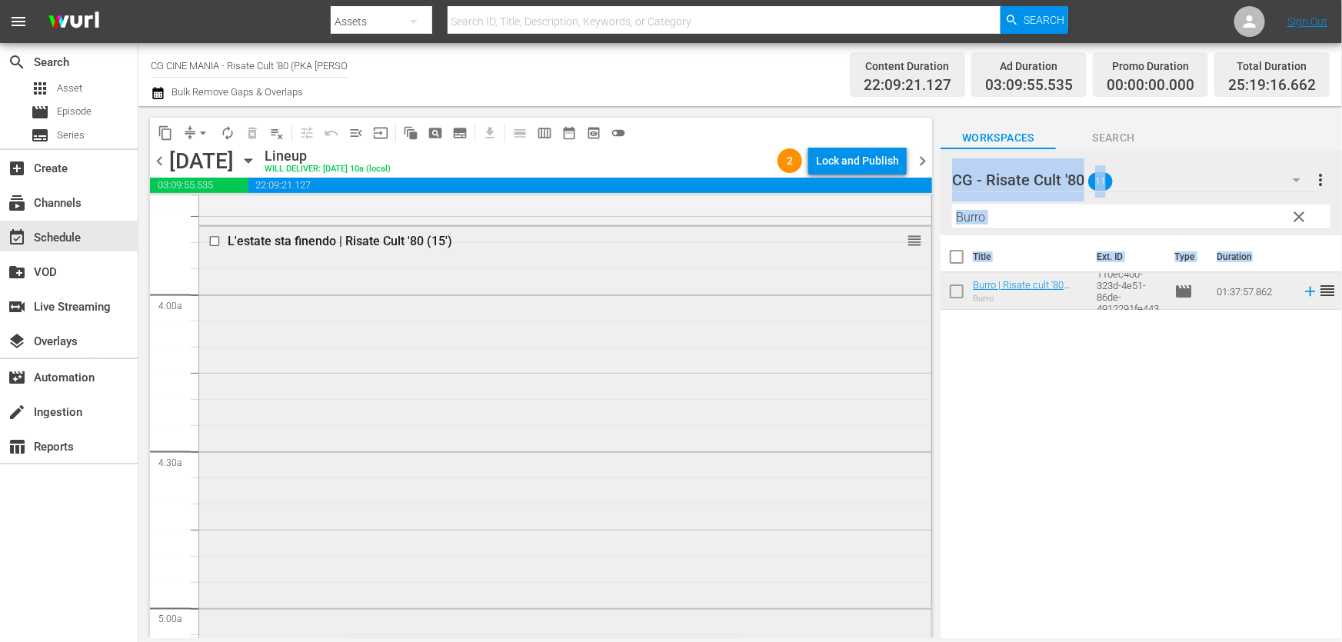
scroll to position [1048, 0]
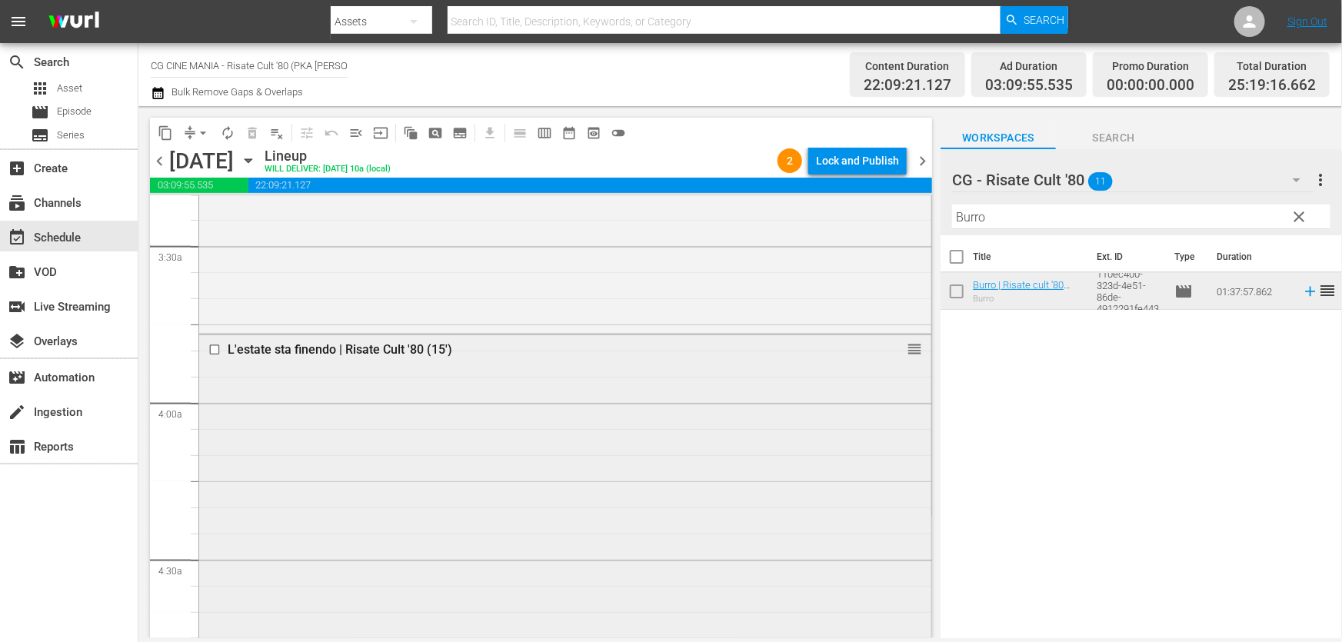
click at [216, 355] on div at bounding box center [216, 350] width 23 height 18
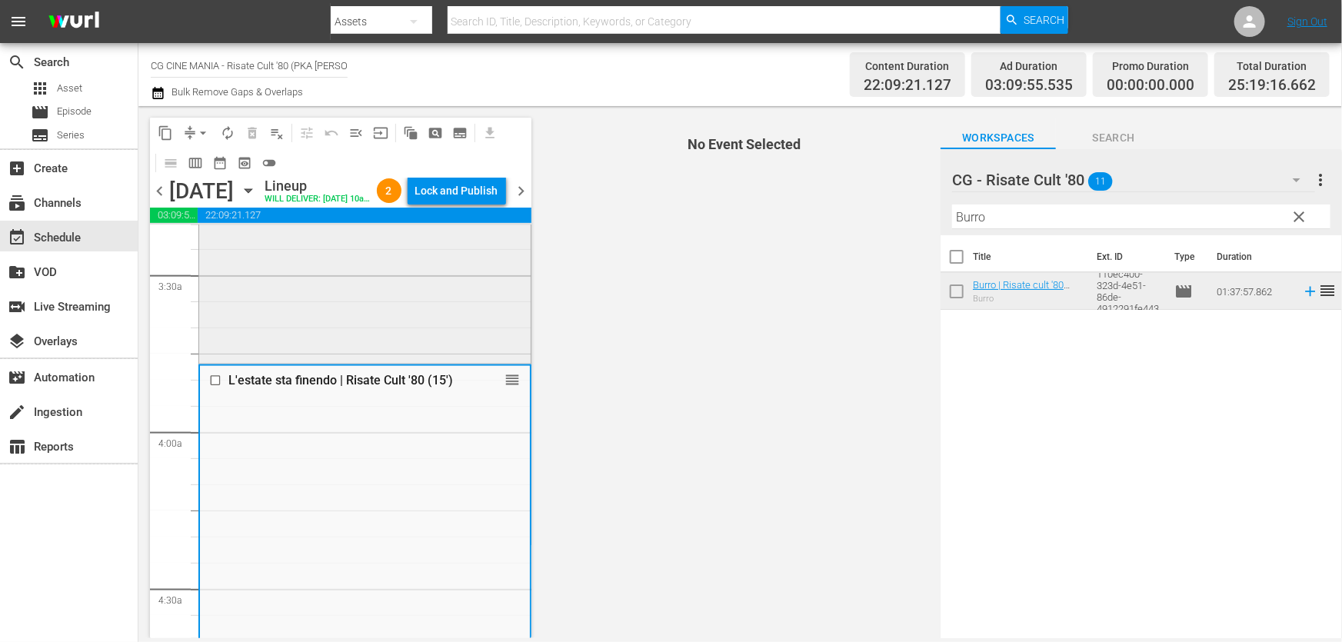
click at [213, 347] on div "Un povero ricco | Risate cult '80 (15') reorder" at bounding box center [364, 101] width 331 height 519
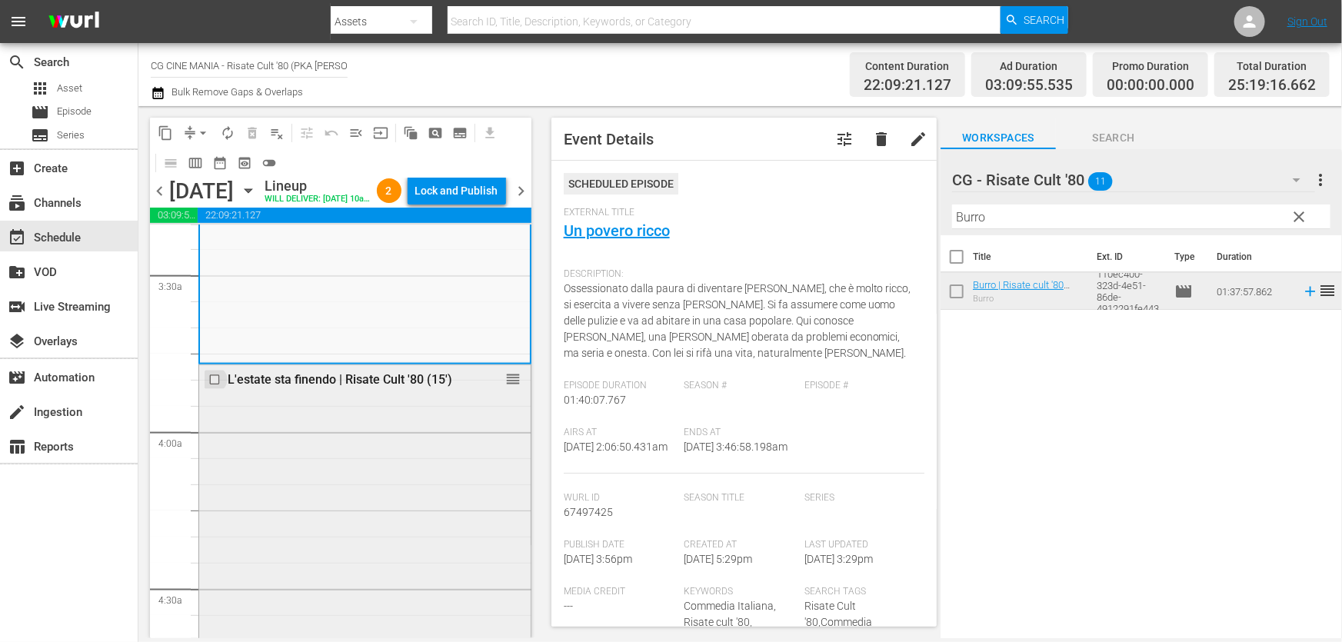
click at [215, 386] on input "checkbox" at bounding box center [216, 379] width 16 height 13
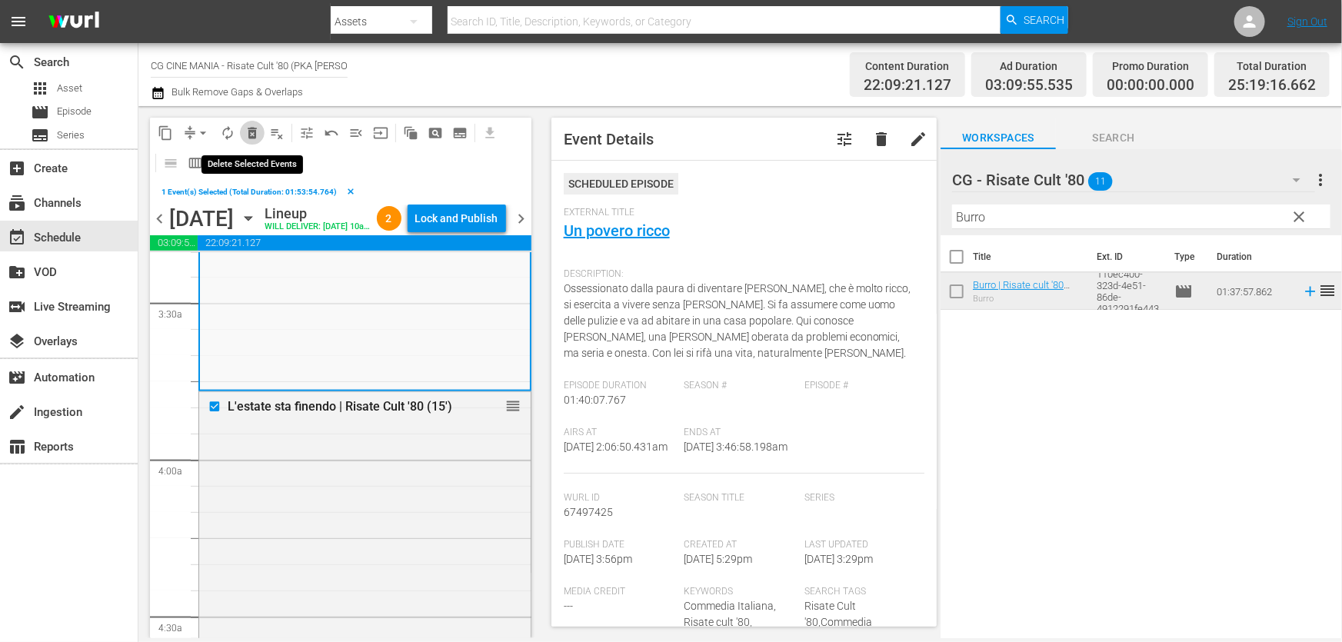
click at [252, 131] on span "delete_forever_outlined" at bounding box center [251, 132] width 15 height 15
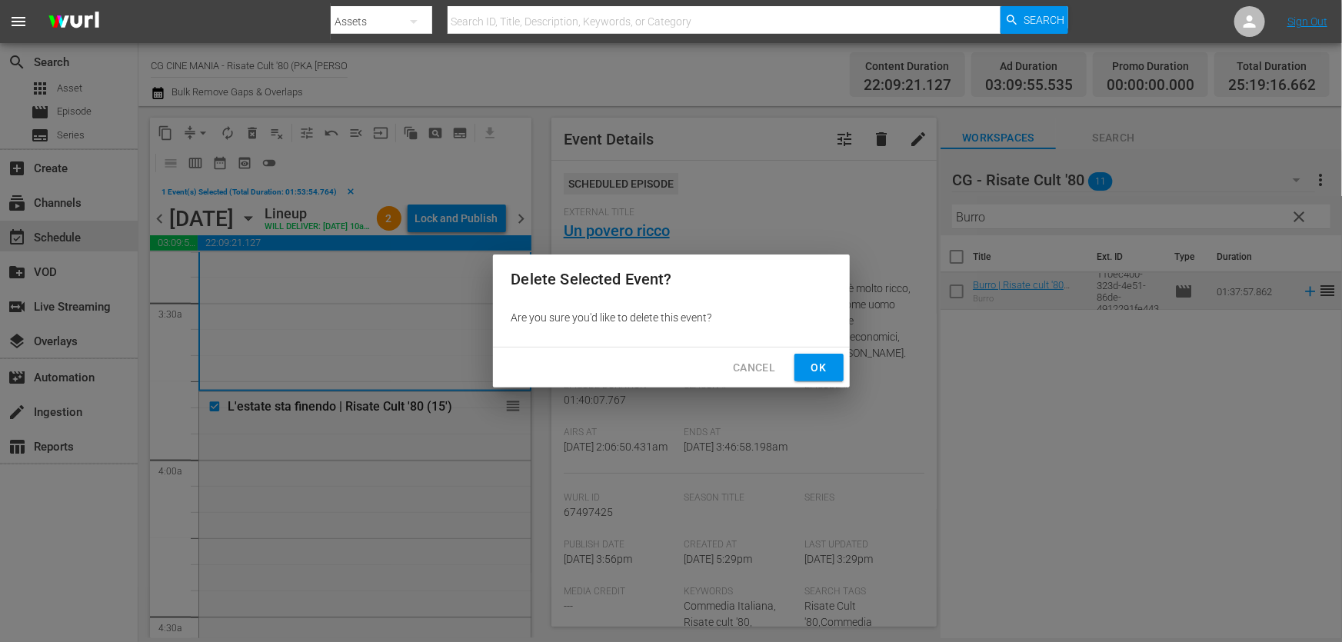
click at [807, 364] on span "Ok" at bounding box center [819, 367] width 25 height 19
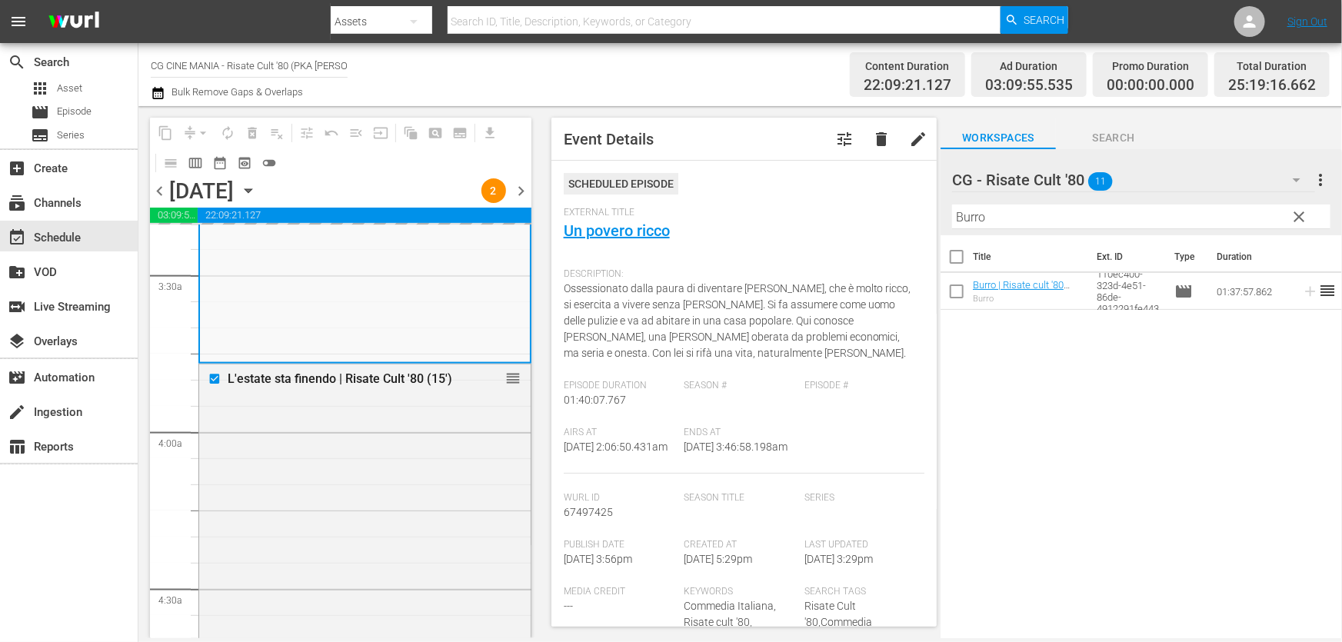
scroll to position [1468, 0]
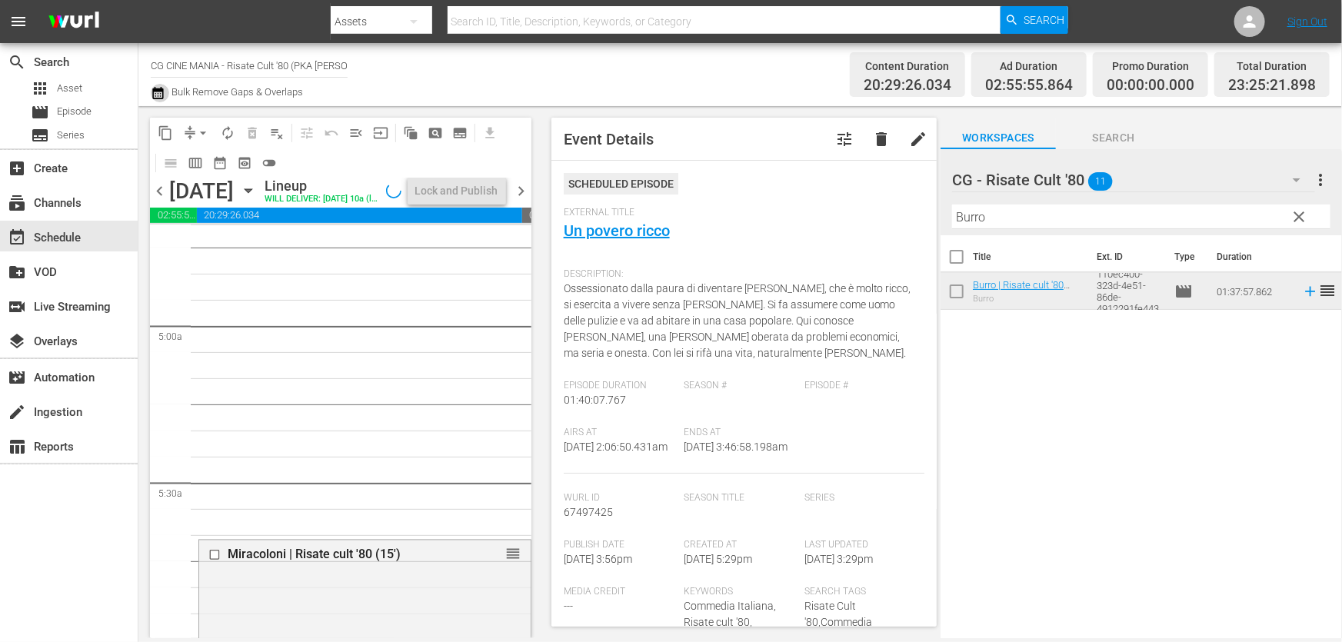
click at [158, 88] on icon "button" at bounding box center [157, 93] width 11 height 12
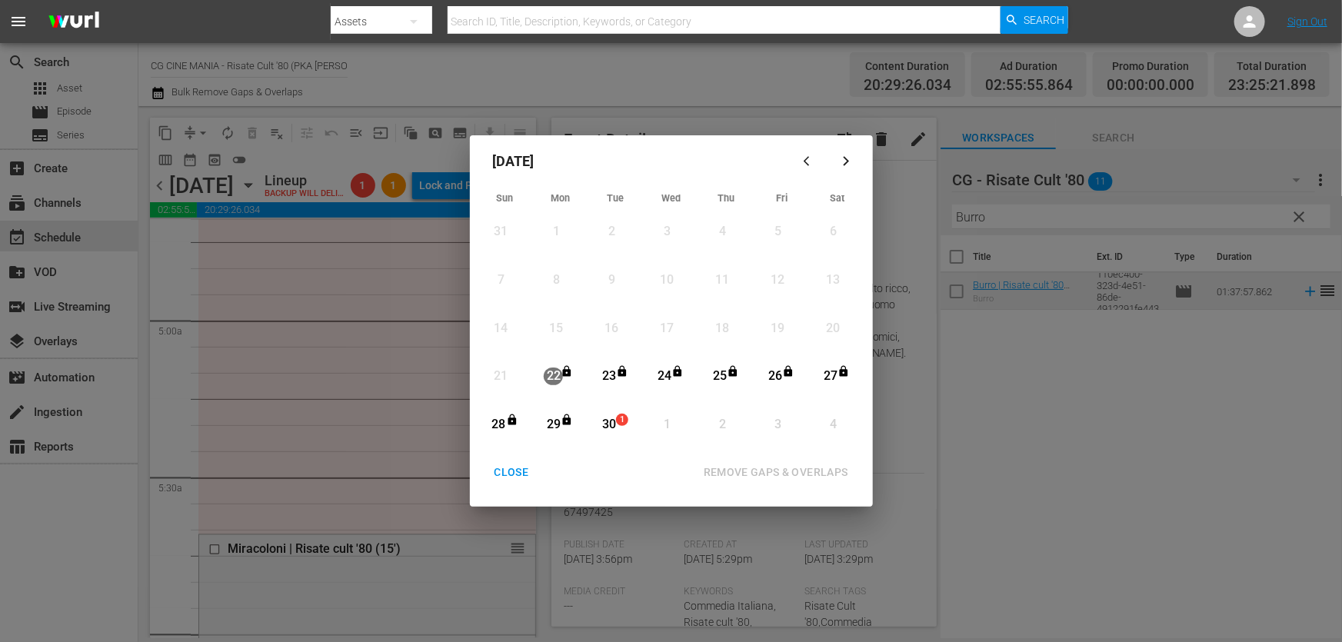
click at [604, 421] on div "30" at bounding box center [608, 425] width 19 height 18
click at [721, 465] on div "REMOVE GAPS & OVERLAPS" at bounding box center [775, 472] width 169 height 19
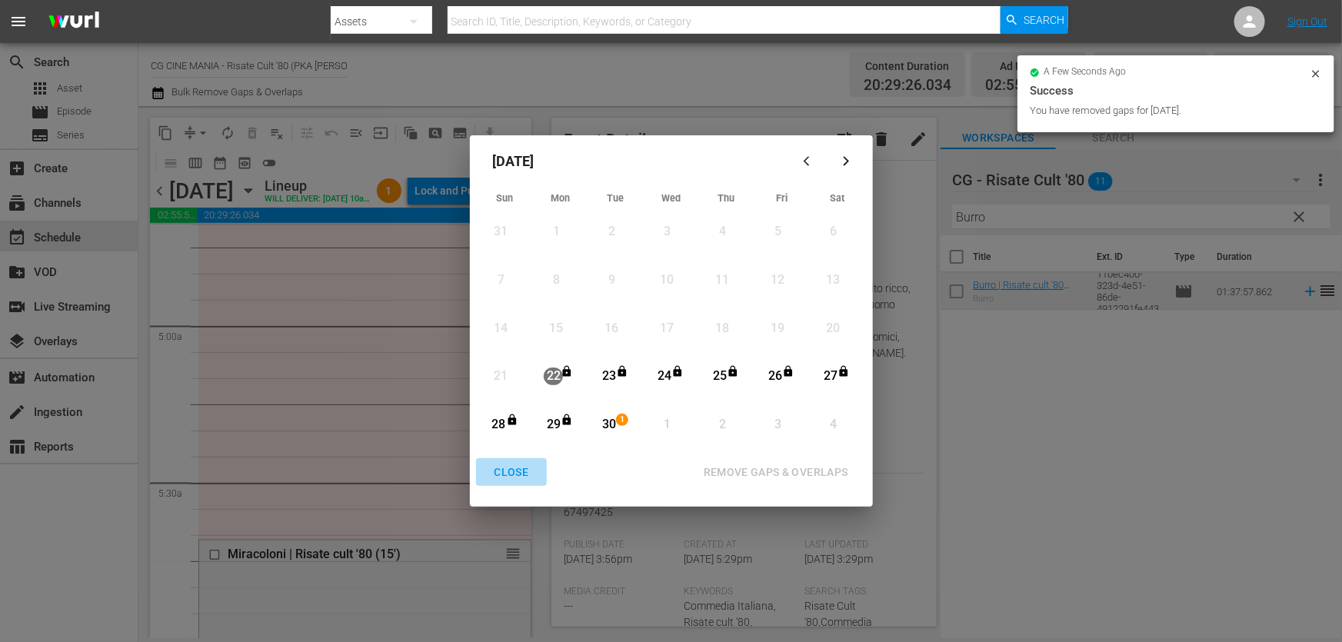
click at [528, 472] on div "CLOSE" at bounding box center [511, 472] width 59 height 19
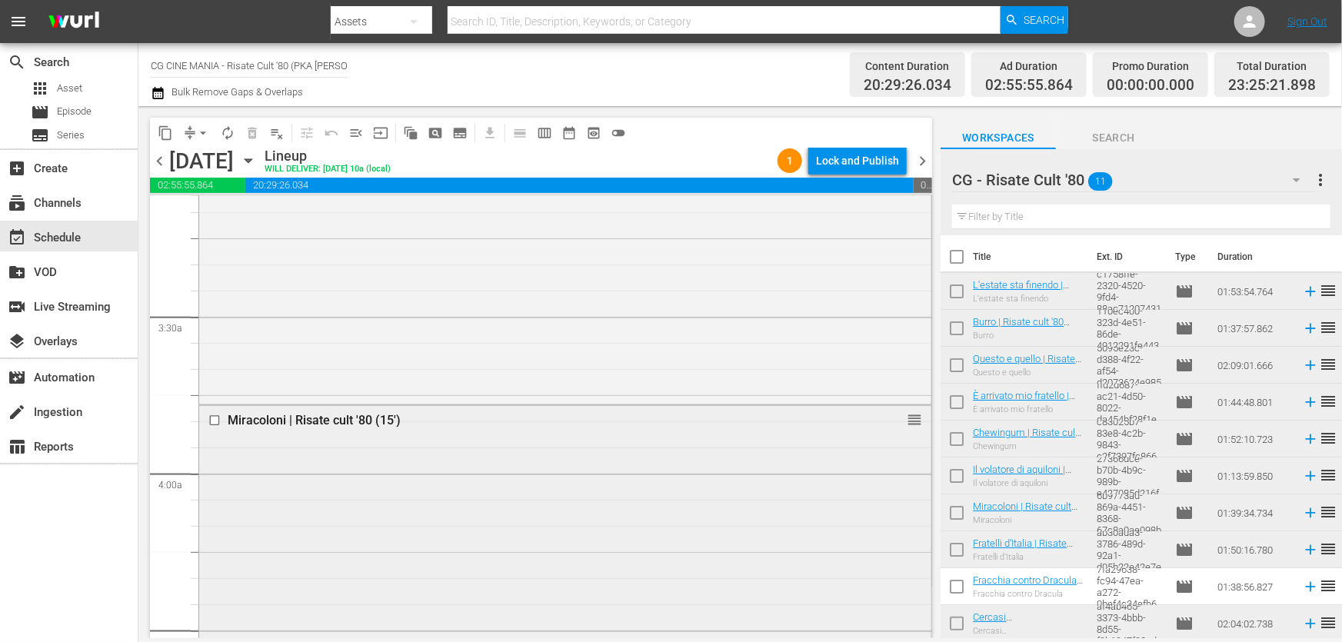
scroll to position [978, 0]
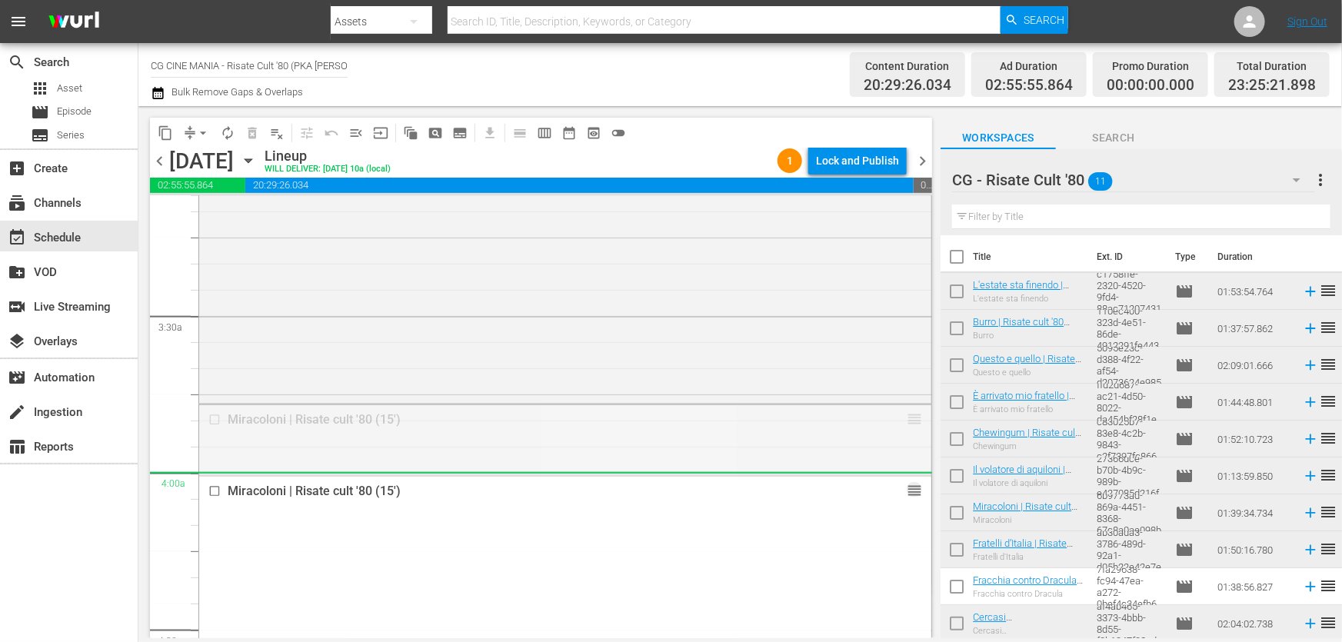
drag, startPoint x: 902, startPoint y: 422, endPoint x: 1046, endPoint y: 223, distance: 245.6
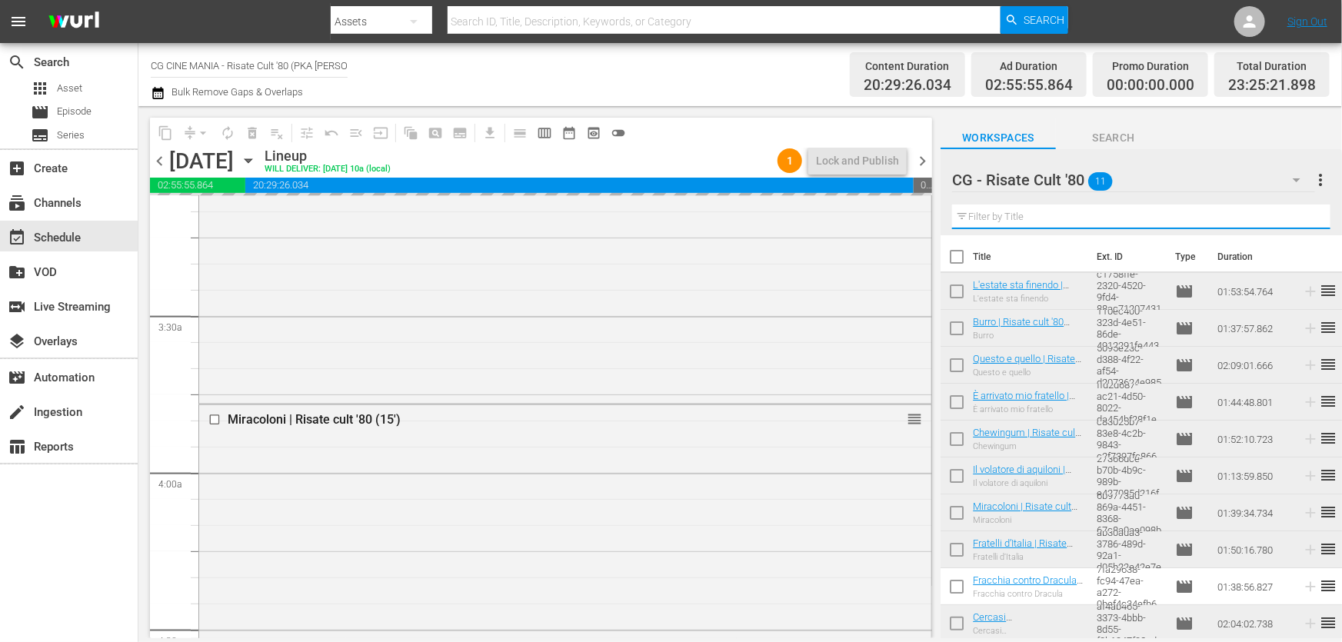
click at [1046, 223] on input "text" at bounding box center [1141, 217] width 378 height 25
paste input "L'estate sta finendo"
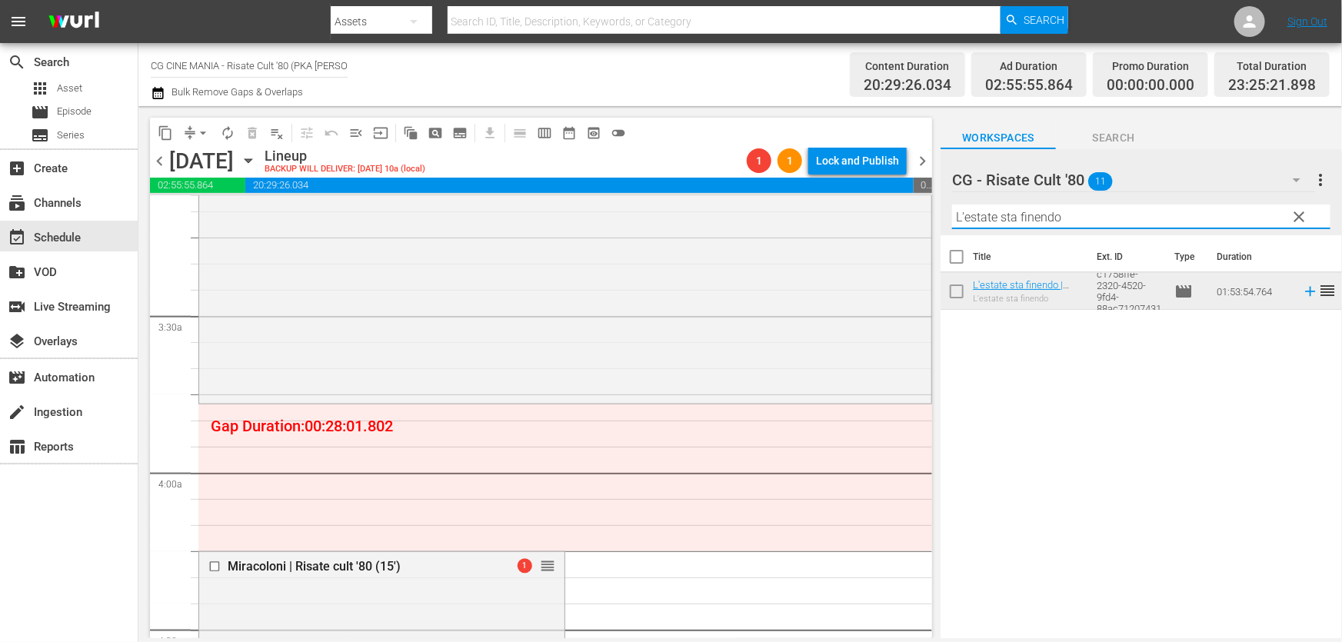
type input "L'estate sta finendo"
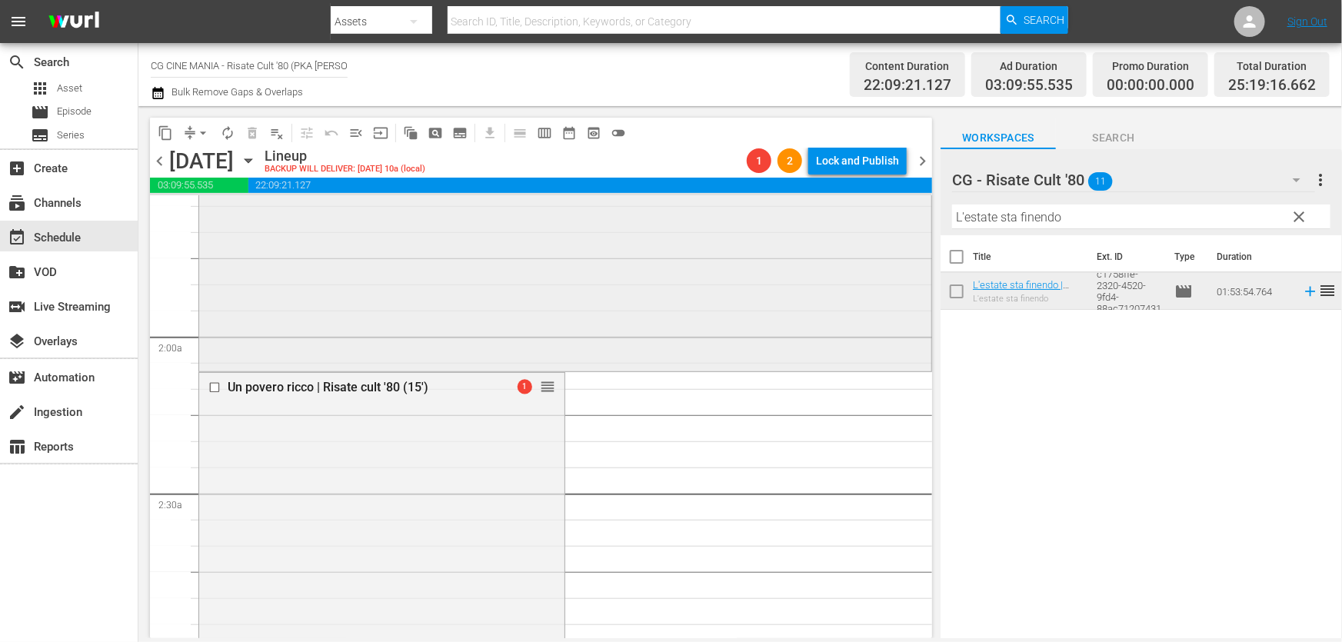
scroll to position [419, 0]
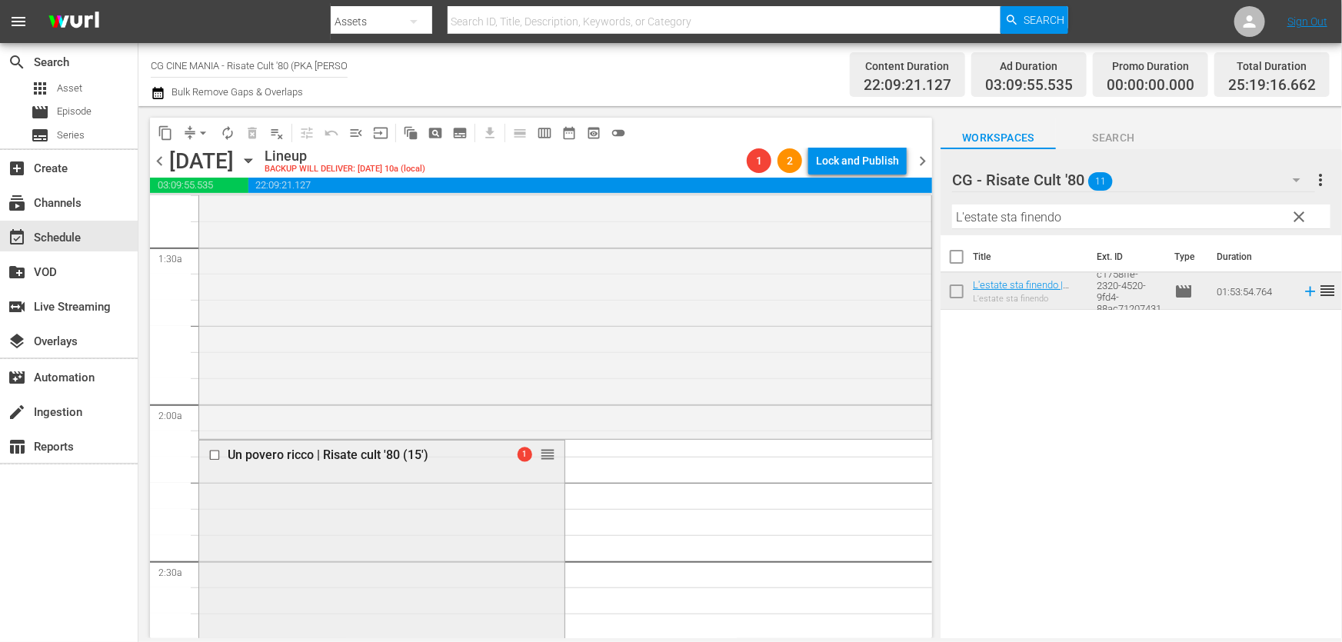
click at [215, 455] on input "checkbox" at bounding box center [216, 455] width 16 height 13
click at [253, 138] on span "delete_forever_outlined" at bounding box center [251, 132] width 15 height 15
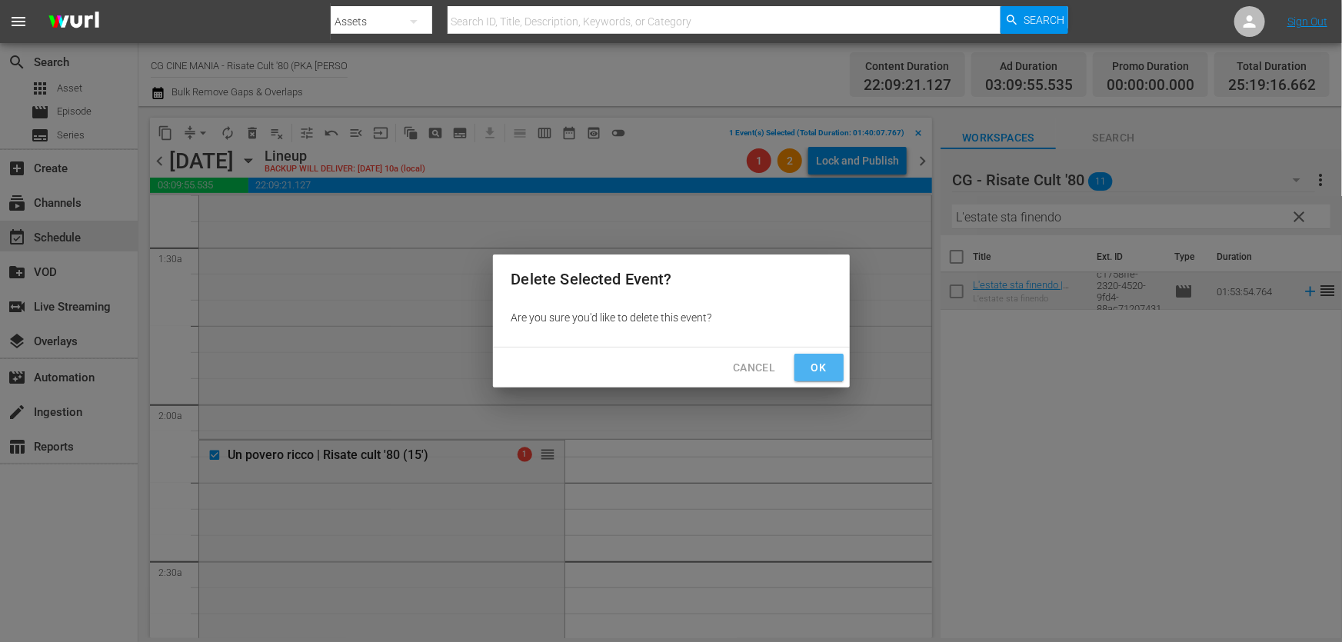
click at [810, 361] on span "Ok" at bounding box center [819, 367] width 25 height 19
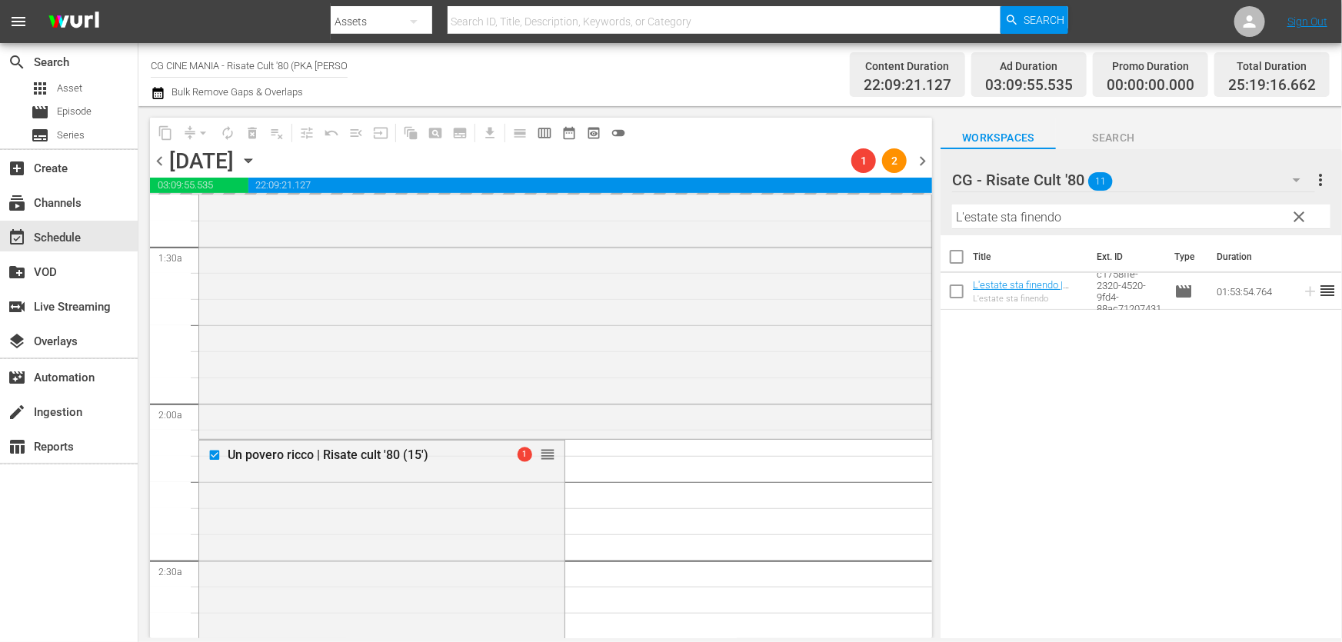
scroll to position [699, 0]
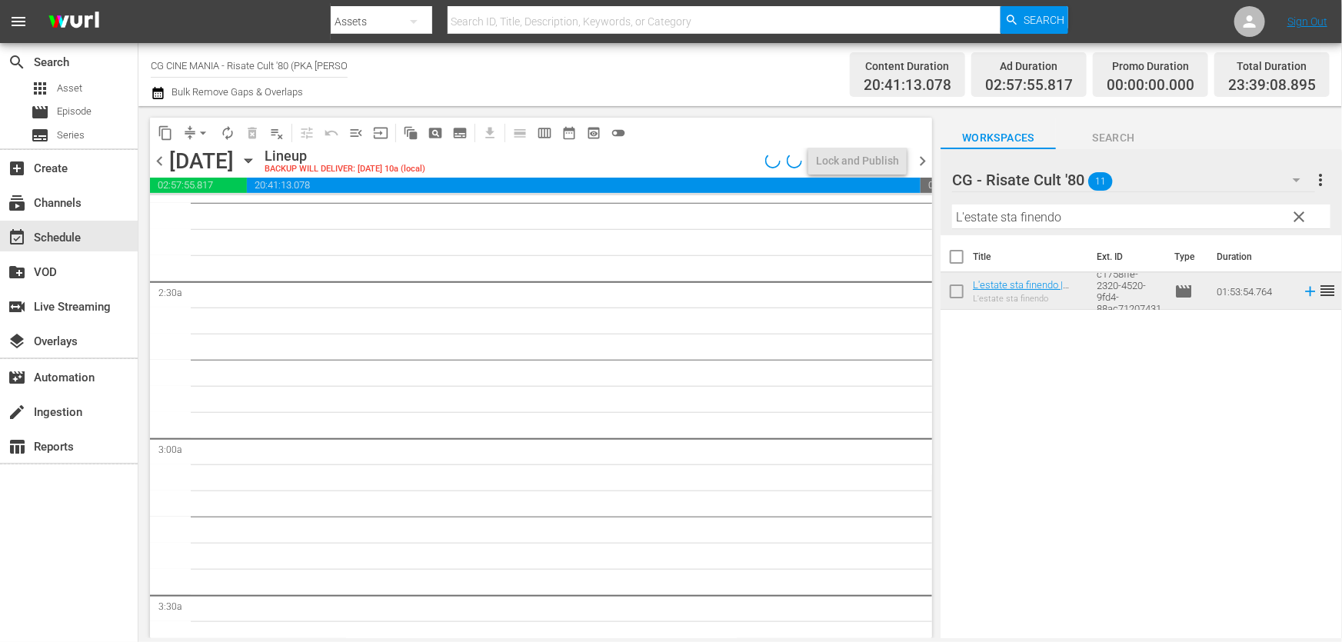
click at [156, 93] on icon "button" at bounding box center [158, 93] width 15 height 18
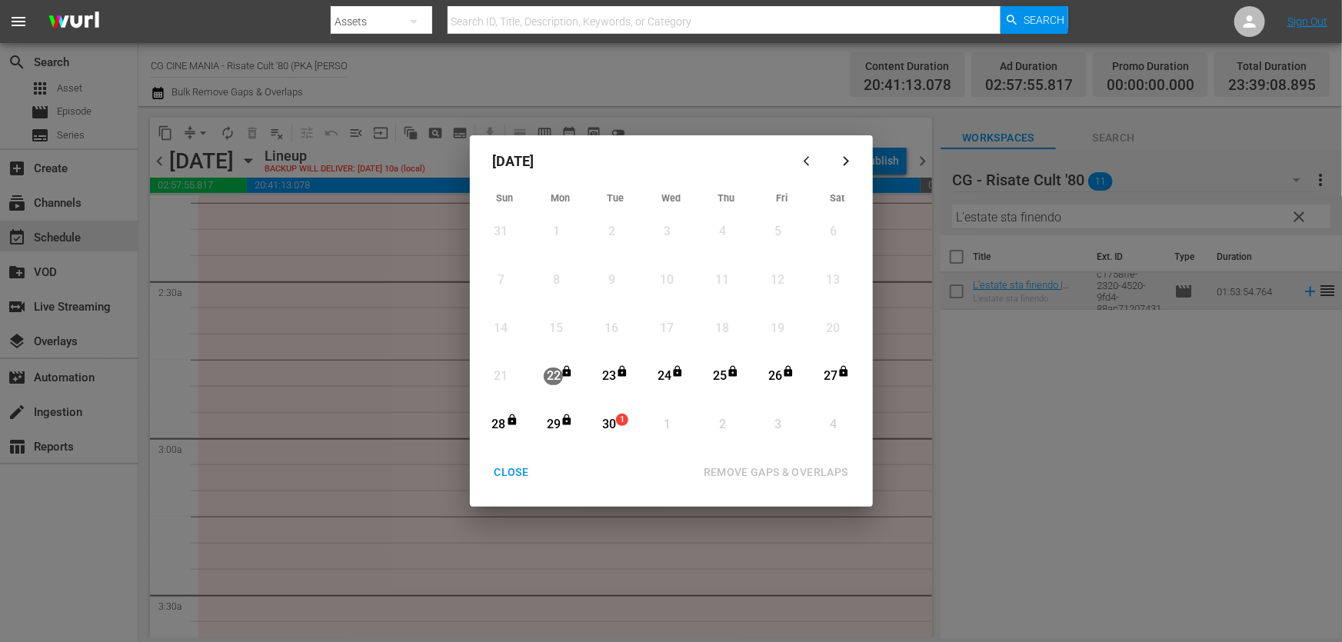
click at [607, 427] on div "30" at bounding box center [608, 425] width 19 height 18
click at [737, 467] on div "REMOVE GAPS & OVERLAPS" at bounding box center [775, 472] width 169 height 19
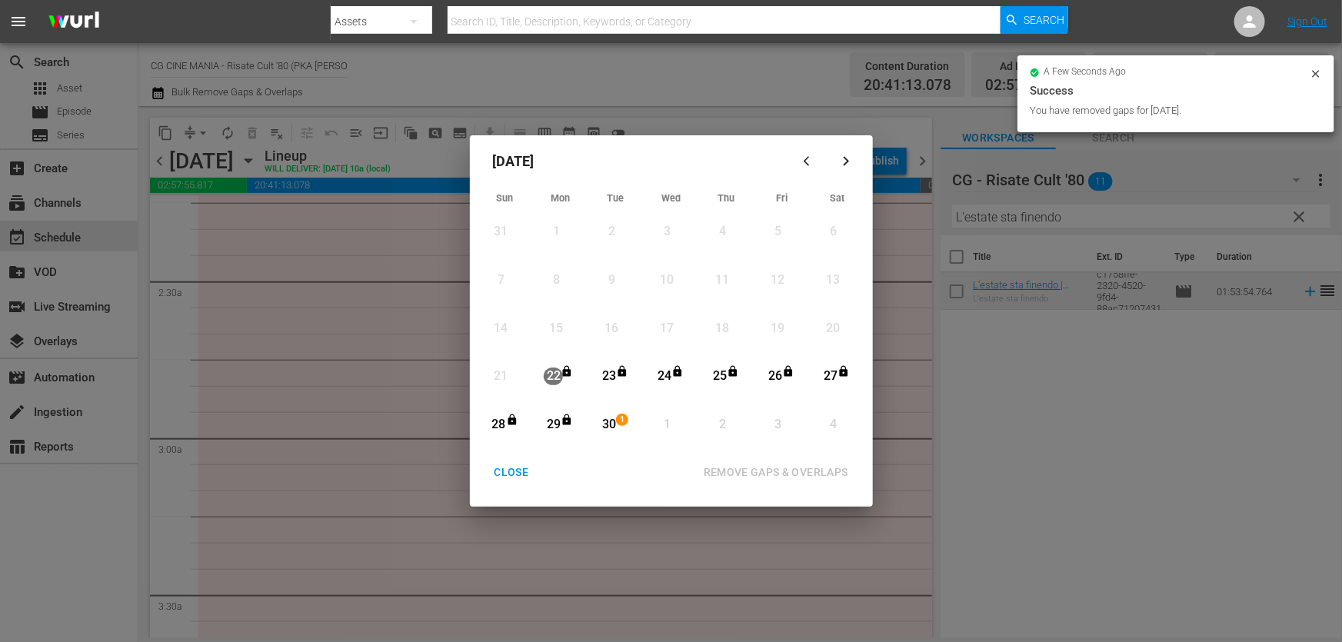
click at [523, 471] on div "CLOSE" at bounding box center [511, 472] width 59 height 19
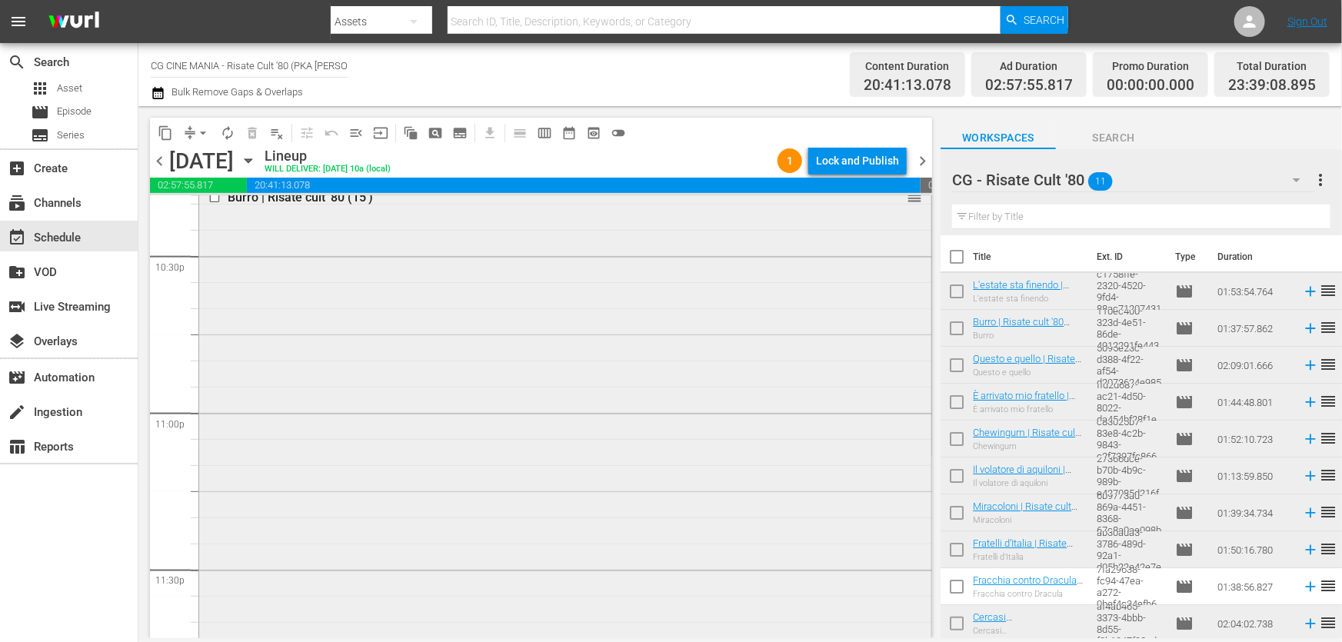
scroll to position [7085, 0]
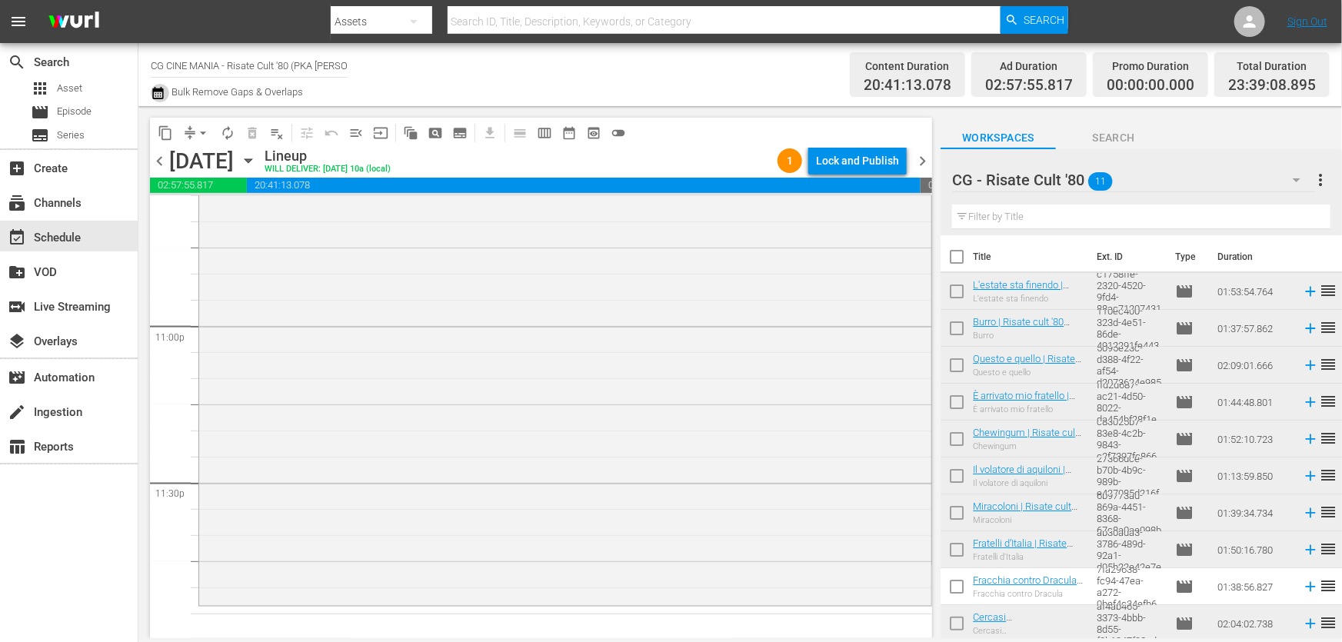
click at [154, 96] on icon "button" at bounding box center [158, 93] width 15 height 18
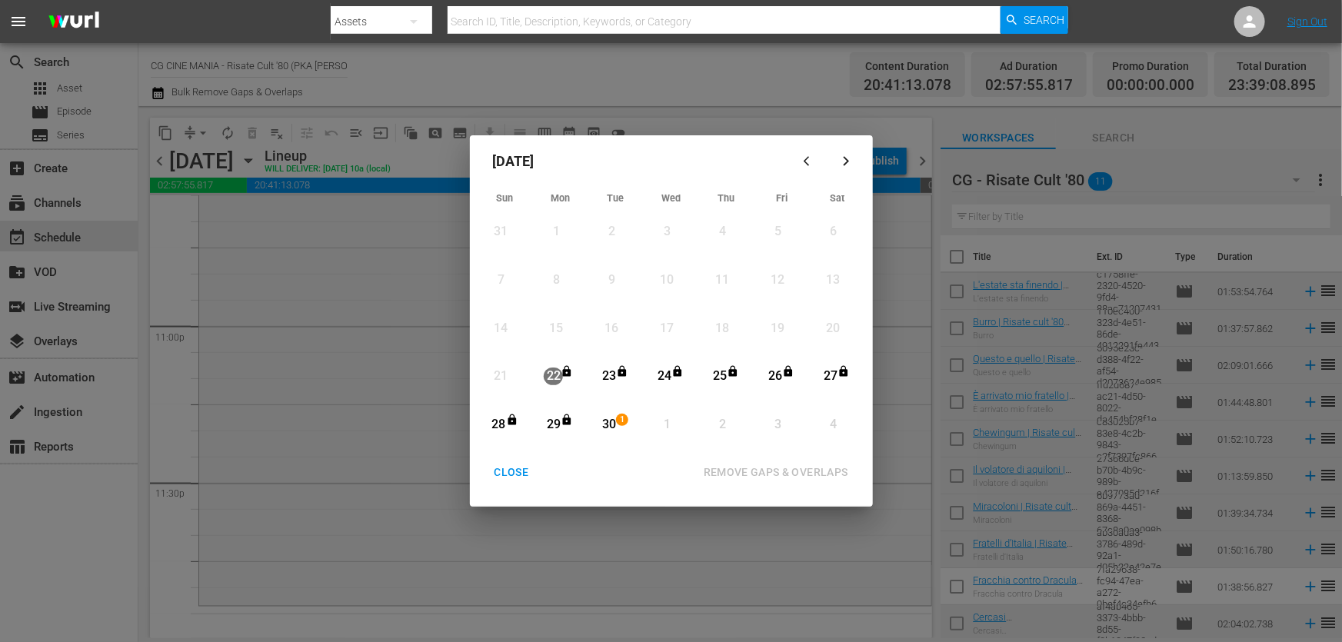
click at [598, 427] on div "Month View" at bounding box center [595, 425] width 7 height 42
click at [721, 468] on div "REMOVE GAPS & OVERLAPS" at bounding box center [775, 472] width 169 height 19
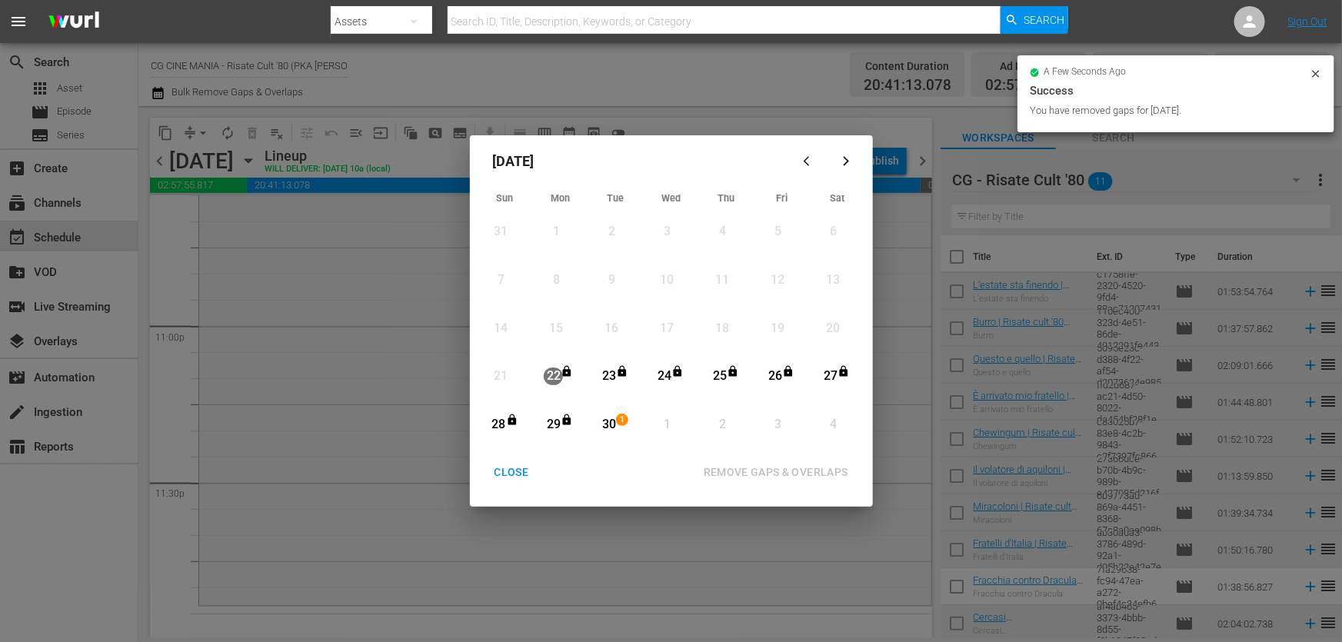
click at [515, 476] on div "CLOSE" at bounding box center [511, 472] width 59 height 19
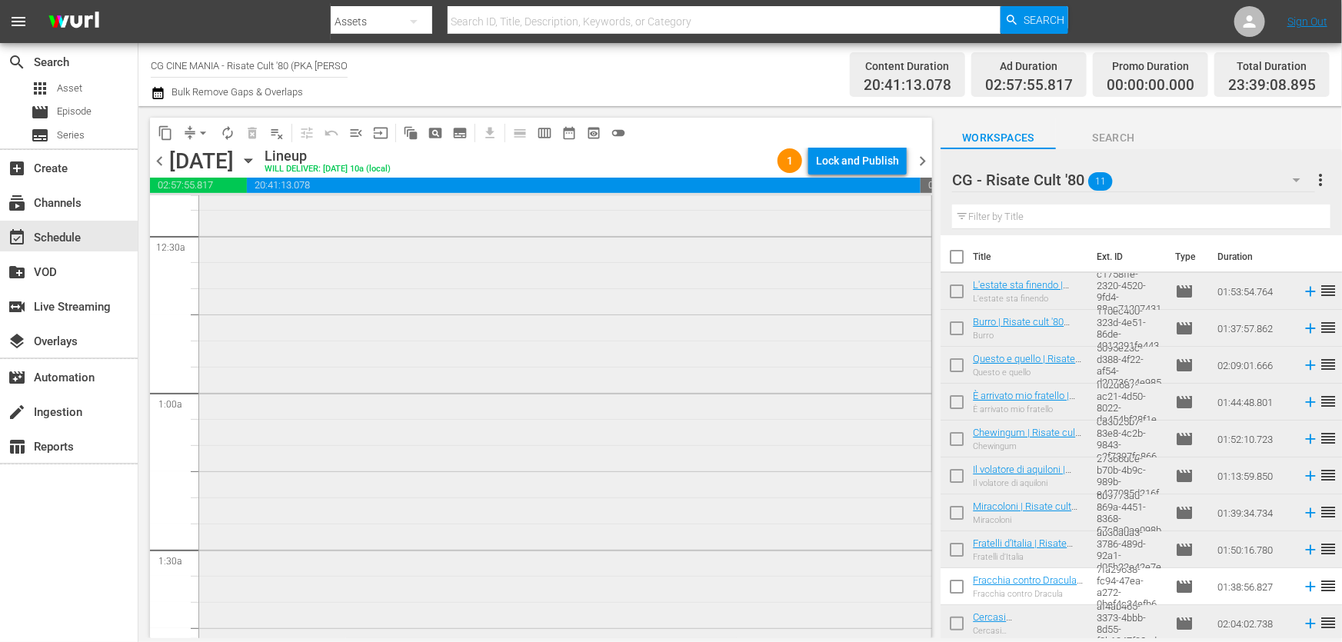
scroll to position [349, 0]
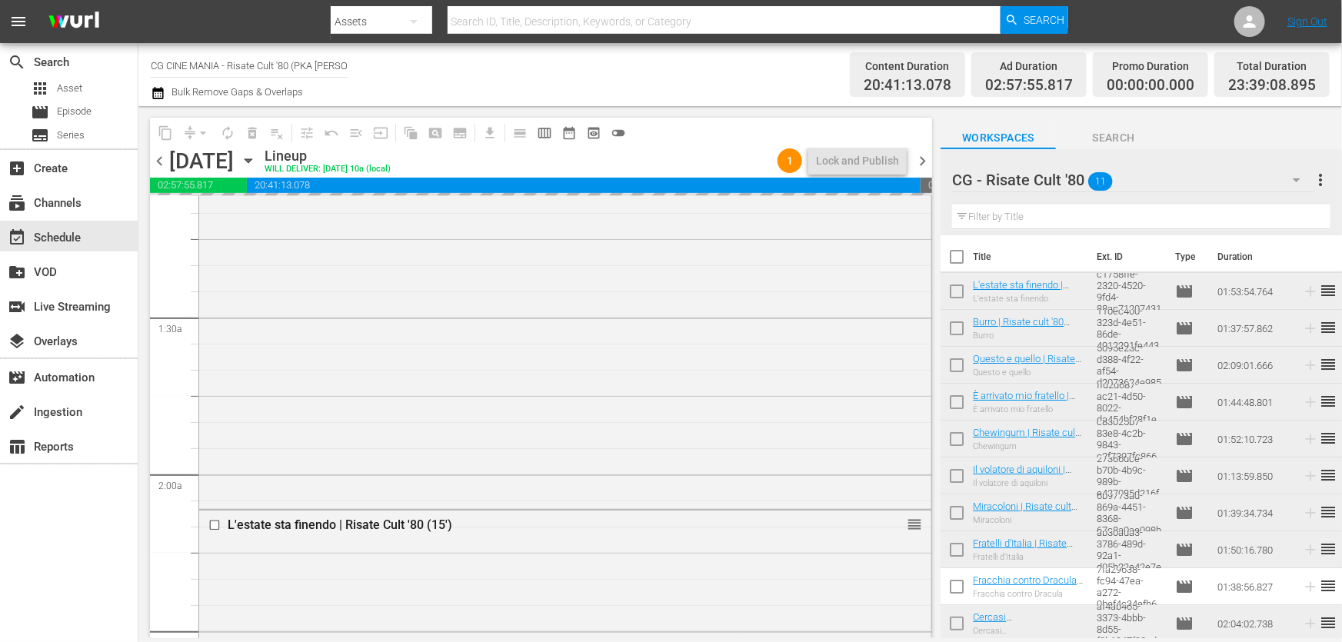
click at [1063, 218] on input "text" at bounding box center [1141, 217] width 378 height 25
paste input "L'estate sta finendo"
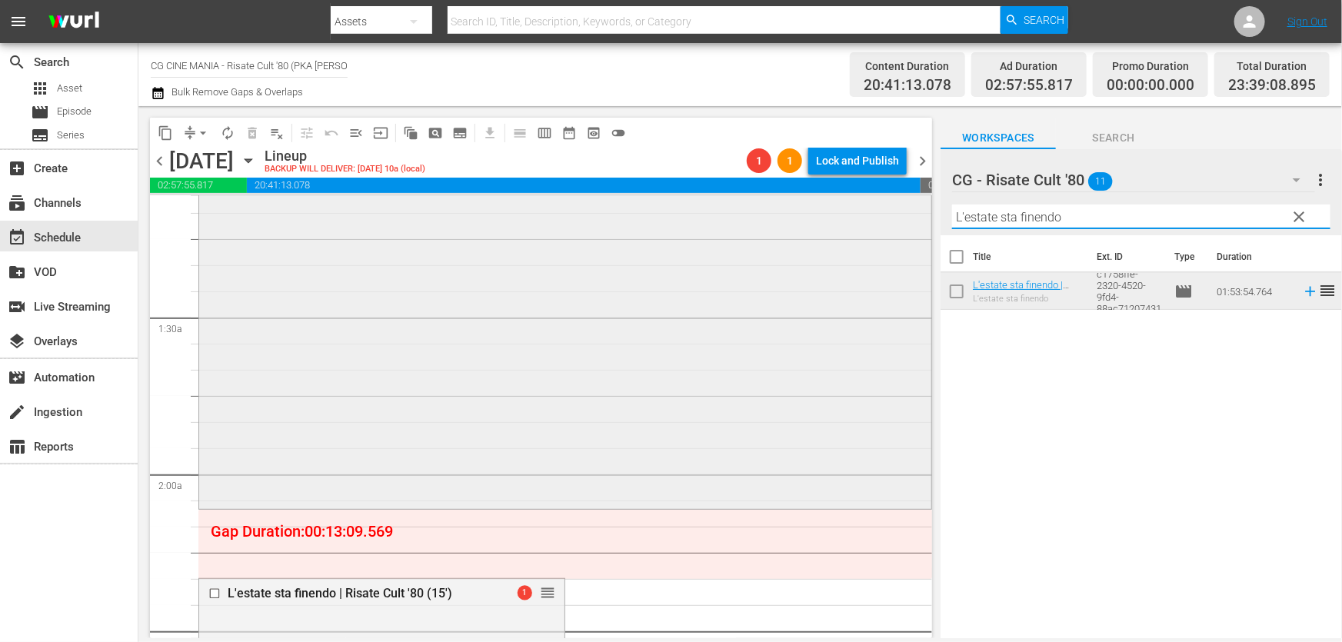
drag, startPoint x: 1037, startPoint y: 223, endPoint x: 473, endPoint y: 291, distance: 568.5
click at [473, 291] on div "content_copy compress arrow_drop_down autorenew_outlined delete_forever_outline…" at bounding box center [739, 372] width 1203 height 532
paste input "UN POVERO RICCO"
type input "UN POVERO RICCO"
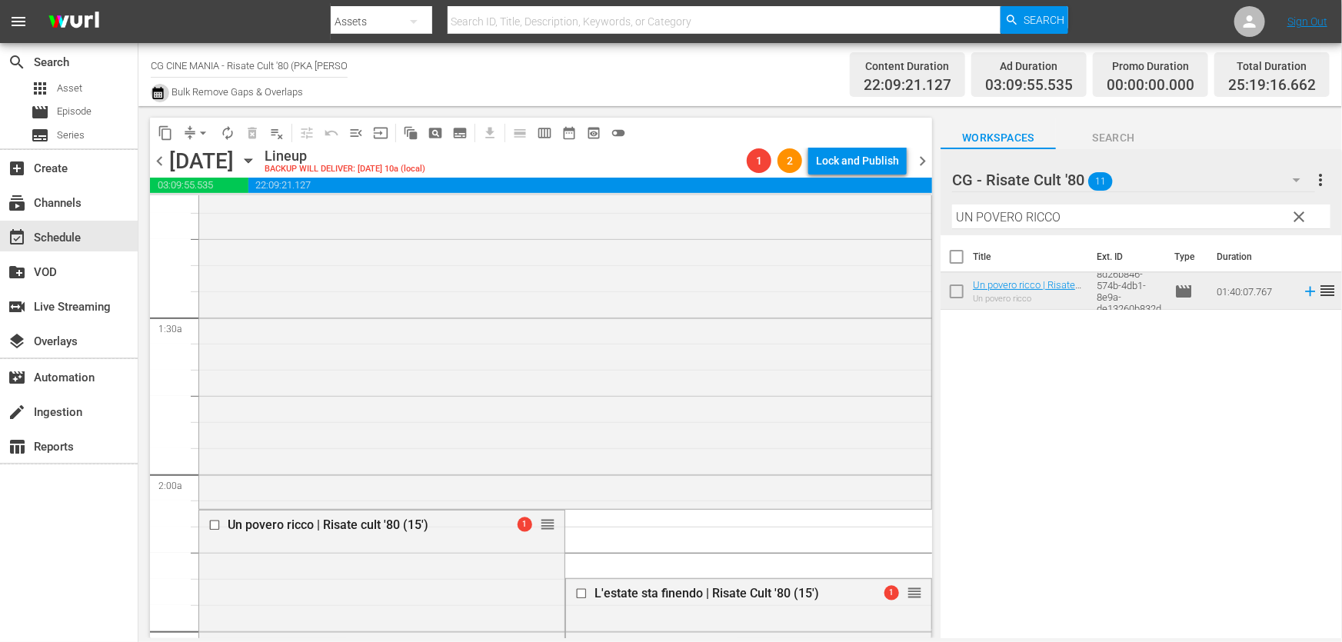
click at [151, 91] on icon "button" at bounding box center [158, 93] width 15 height 18
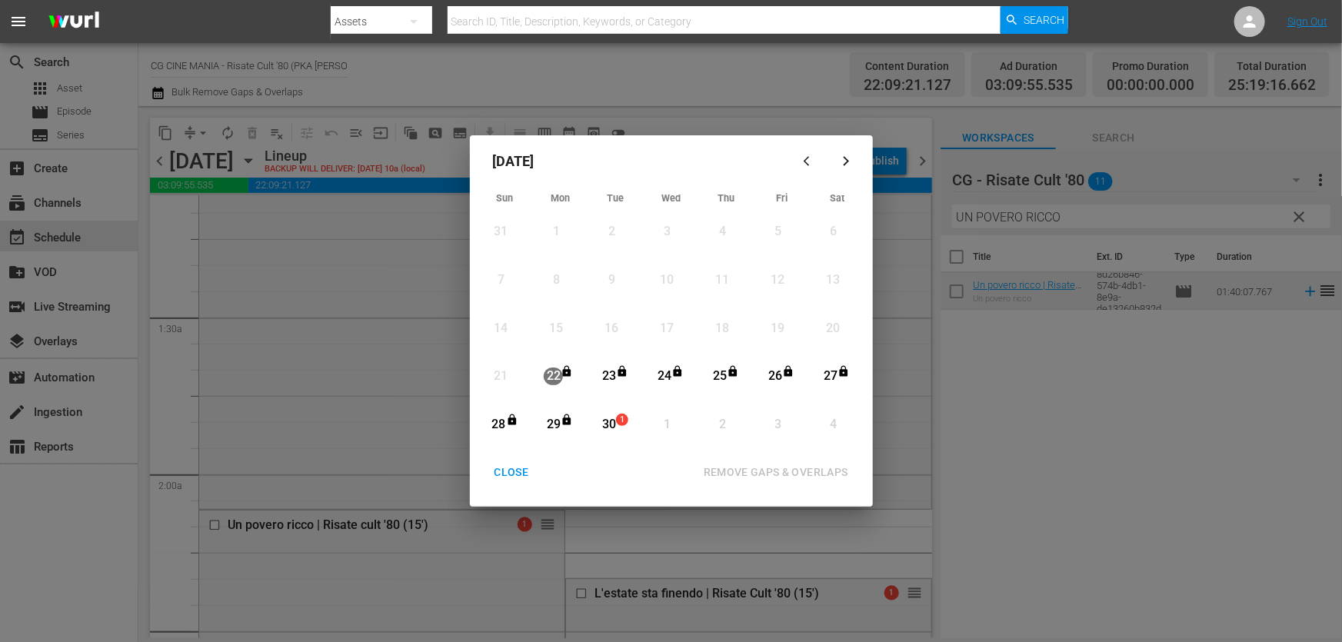
click at [607, 424] on div "30" at bounding box center [608, 425] width 19 height 18
click at [727, 470] on div "REMOVE GAPS & OVERLAPS" at bounding box center [775, 472] width 169 height 19
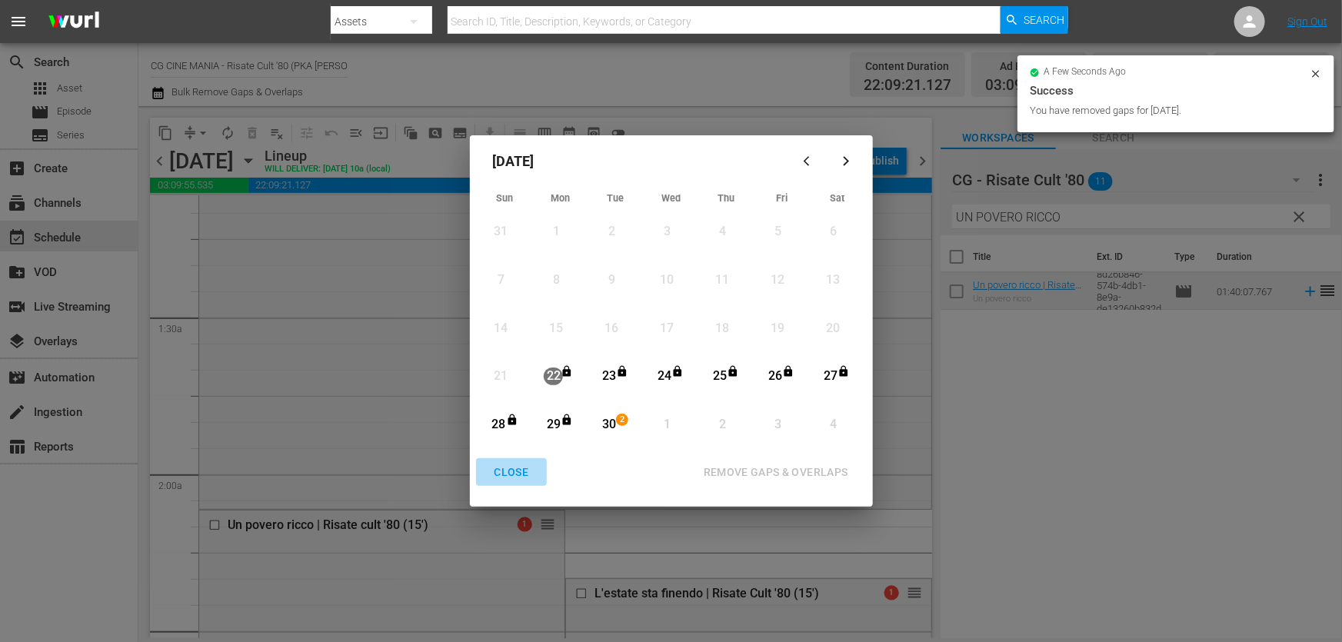
click at [504, 471] on div "CLOSE" at bounding box center [511, 472] width 59 height 19
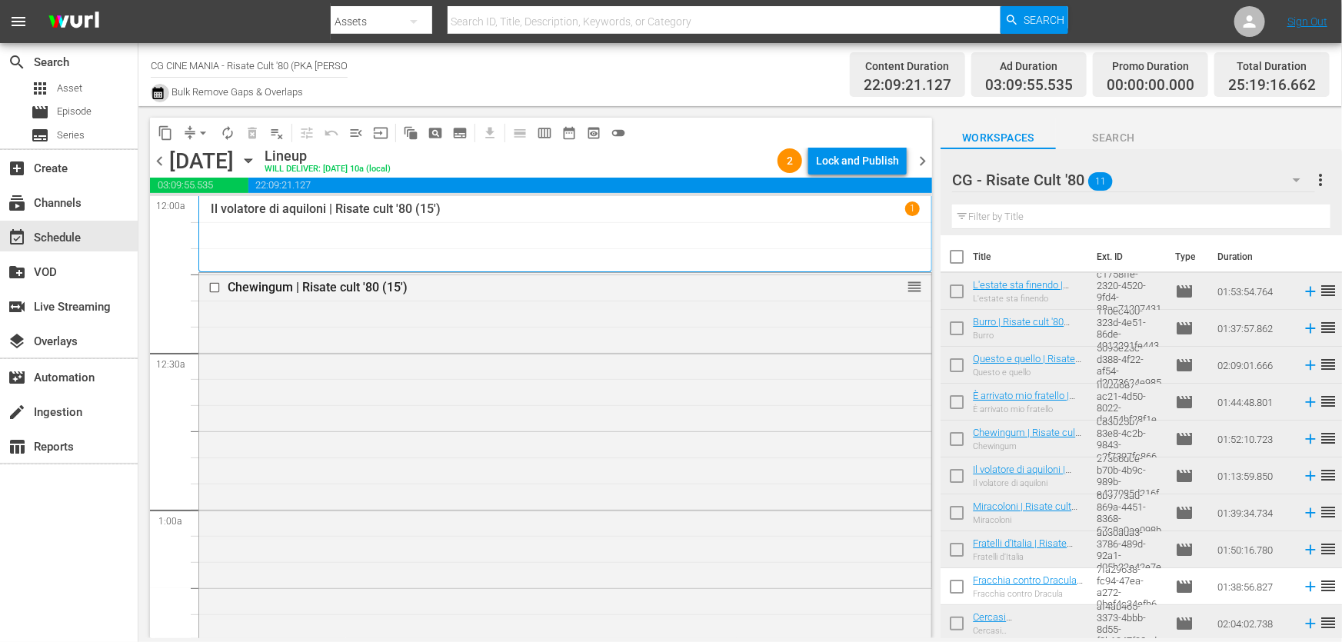
click at [168, 95] on button "button" at bounding box center [160, 93] width 18 height 18
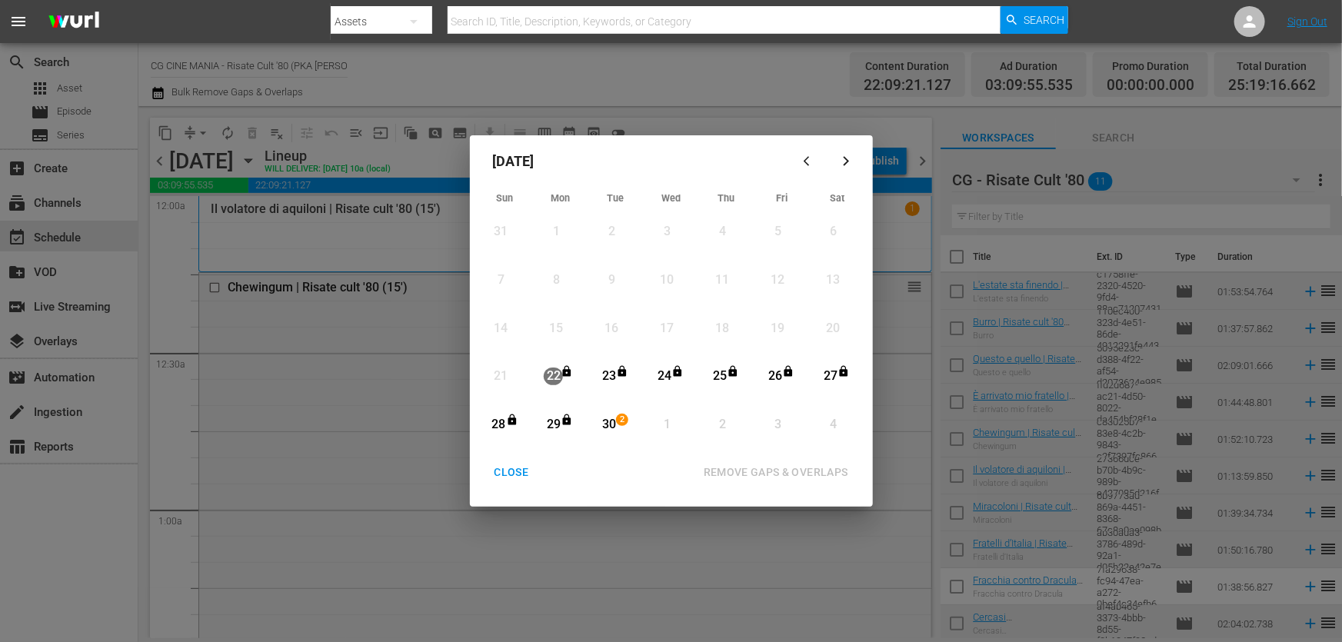
click at [607, 429] on div "30" at bounding box center [608, 425] width 19 height 18
click at [770, 474] on div "REMOVE GAPS & OVERLAPS" at bounding box center [775, 472] width 169 height 19
click at [521, 465] on div "CLOSE" at bounding box center [511, 472] width 59 height 19
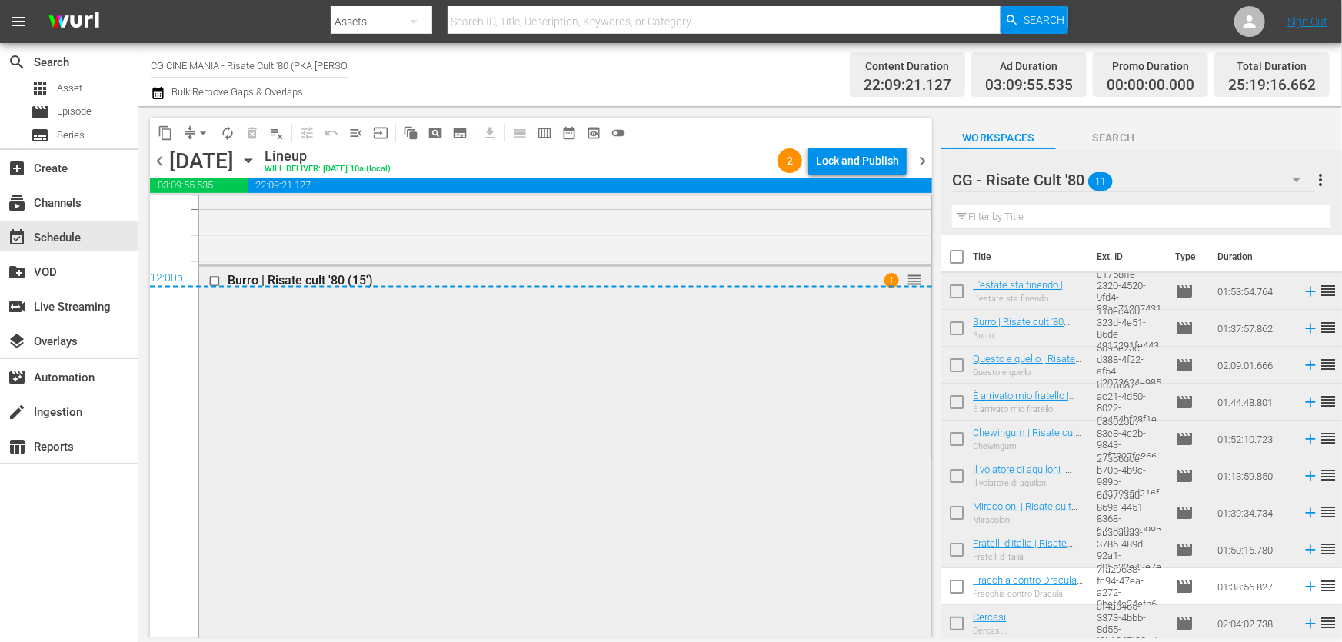
scroll to position [7436, 0]
click at [873, 153] on div "Lock and Publish" at bounding box center [857, 161] width 83 height 28
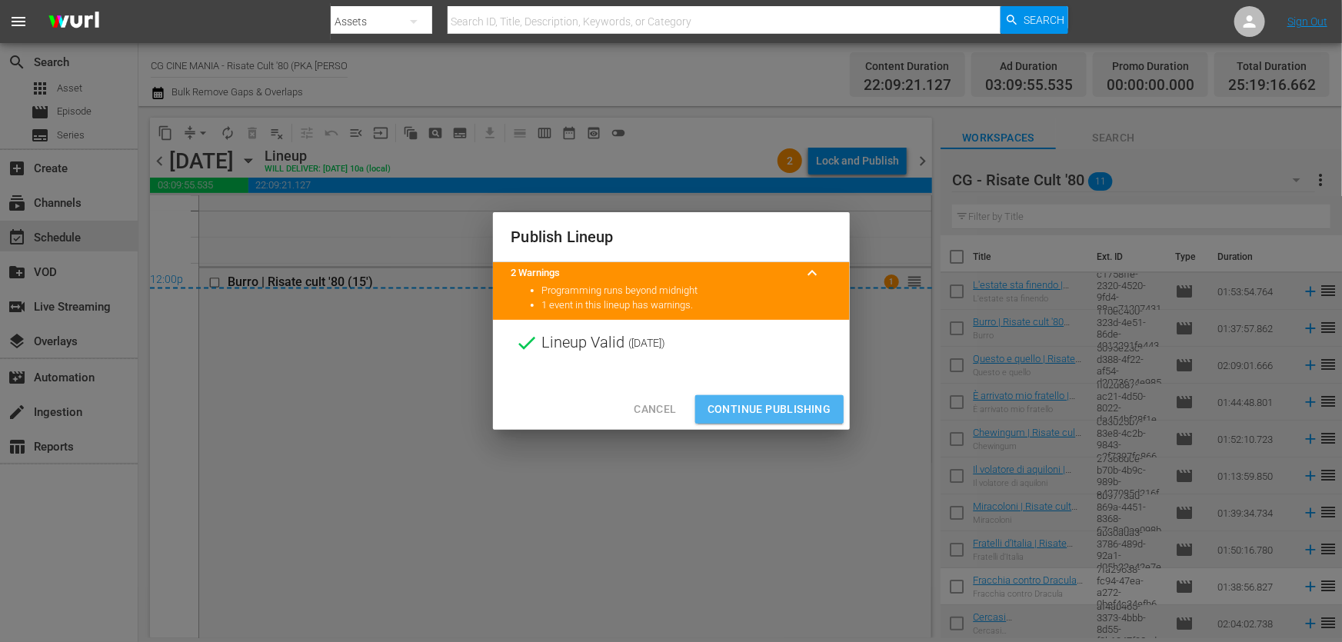
click at [786, 407] on span "Continue Publishing" at bounding box center [769, 409] width 124 height 19
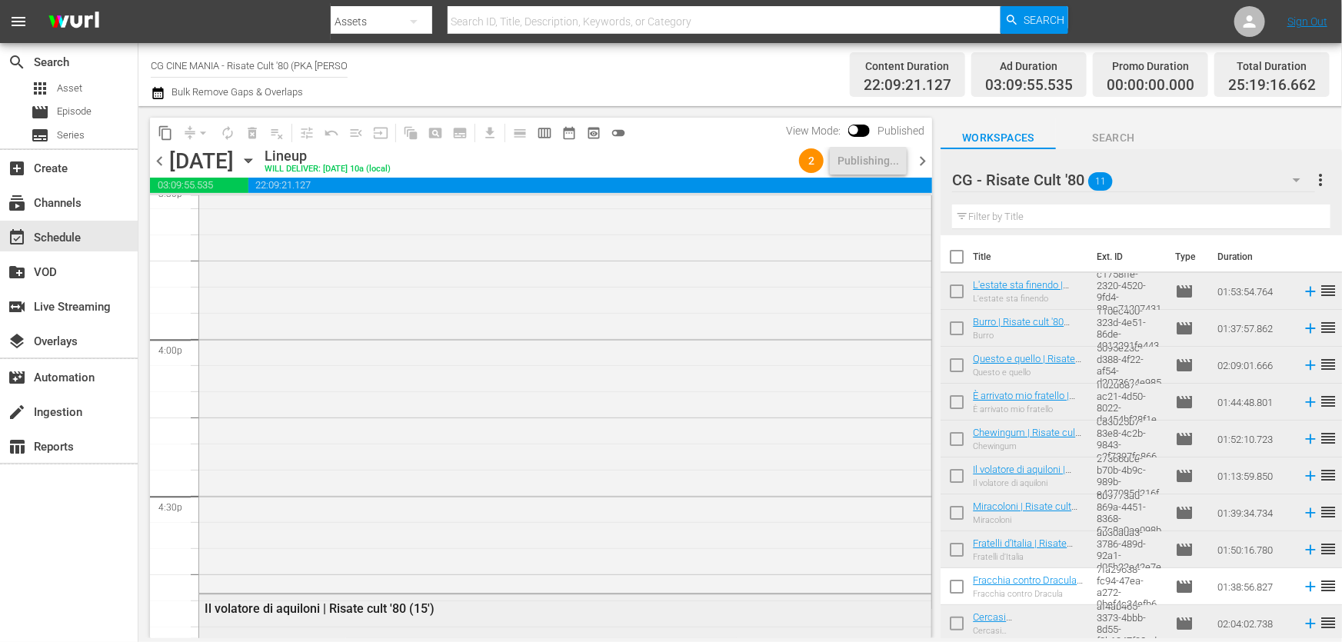
scroll to position [5059, 0]
